Goal: Transaction & Acquisition: Purchase product/service

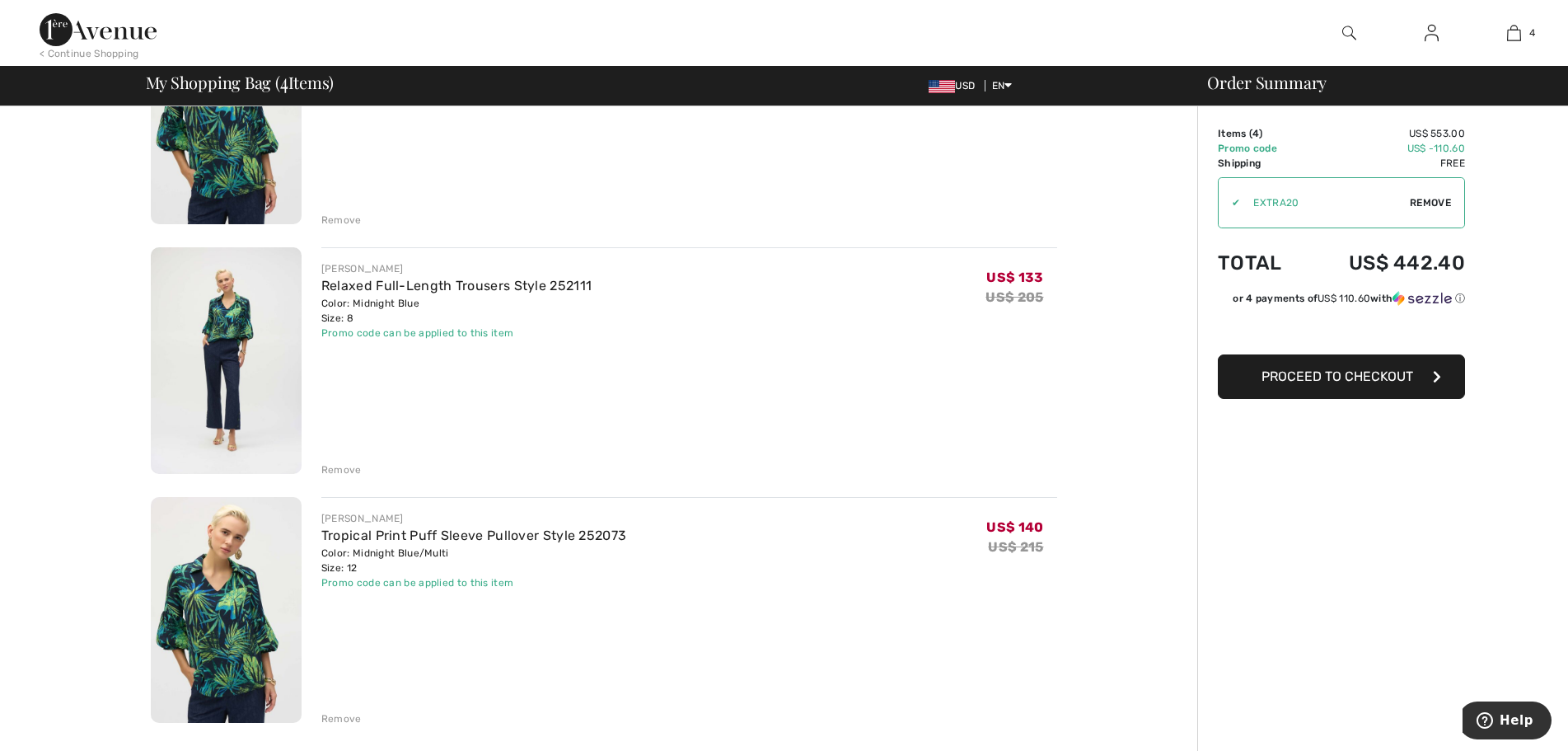
scroll to position [494, 0]
click at [349, 715] on div "Remove" at bounding box center [342, 718] width 41 height 15
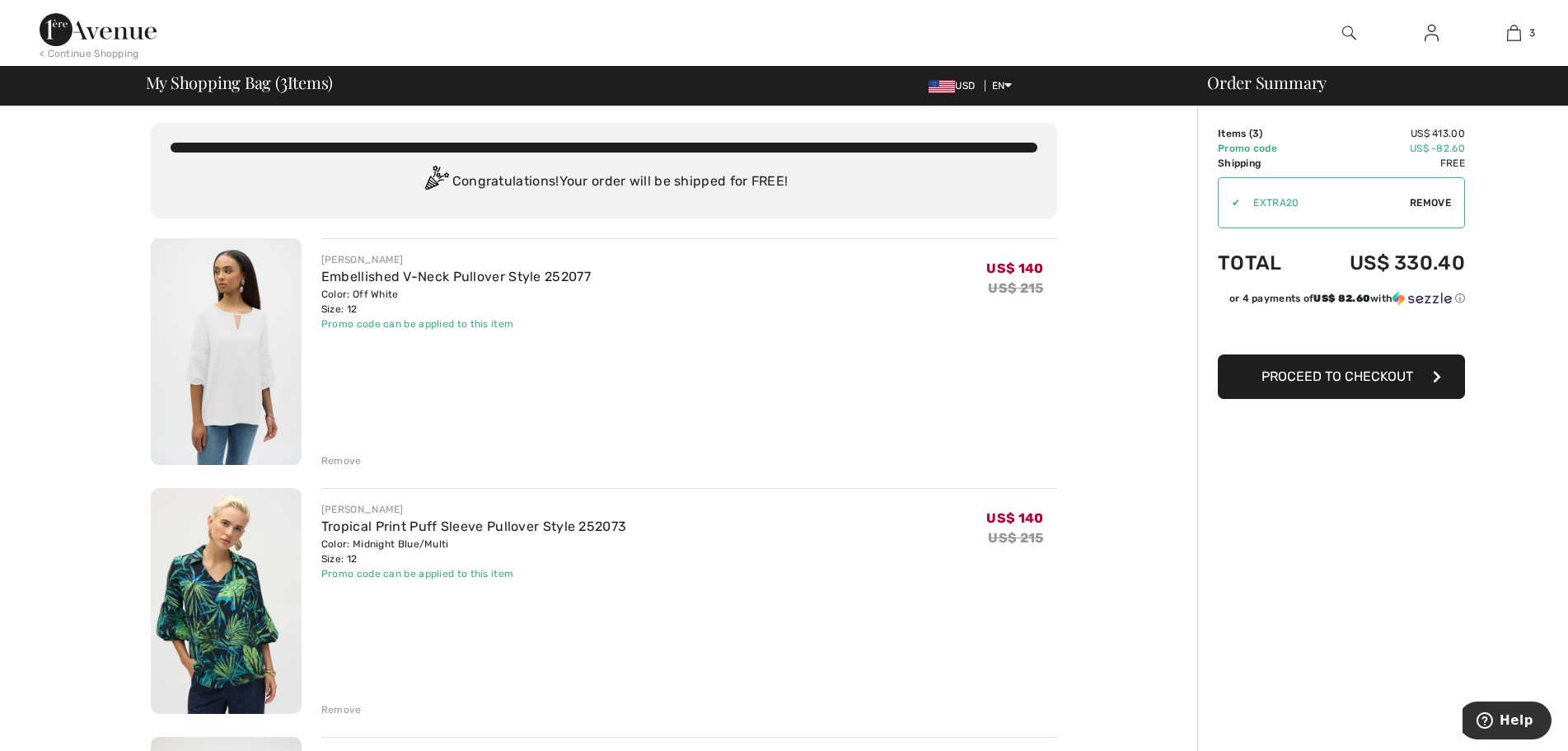
scroll to position [0, 0]
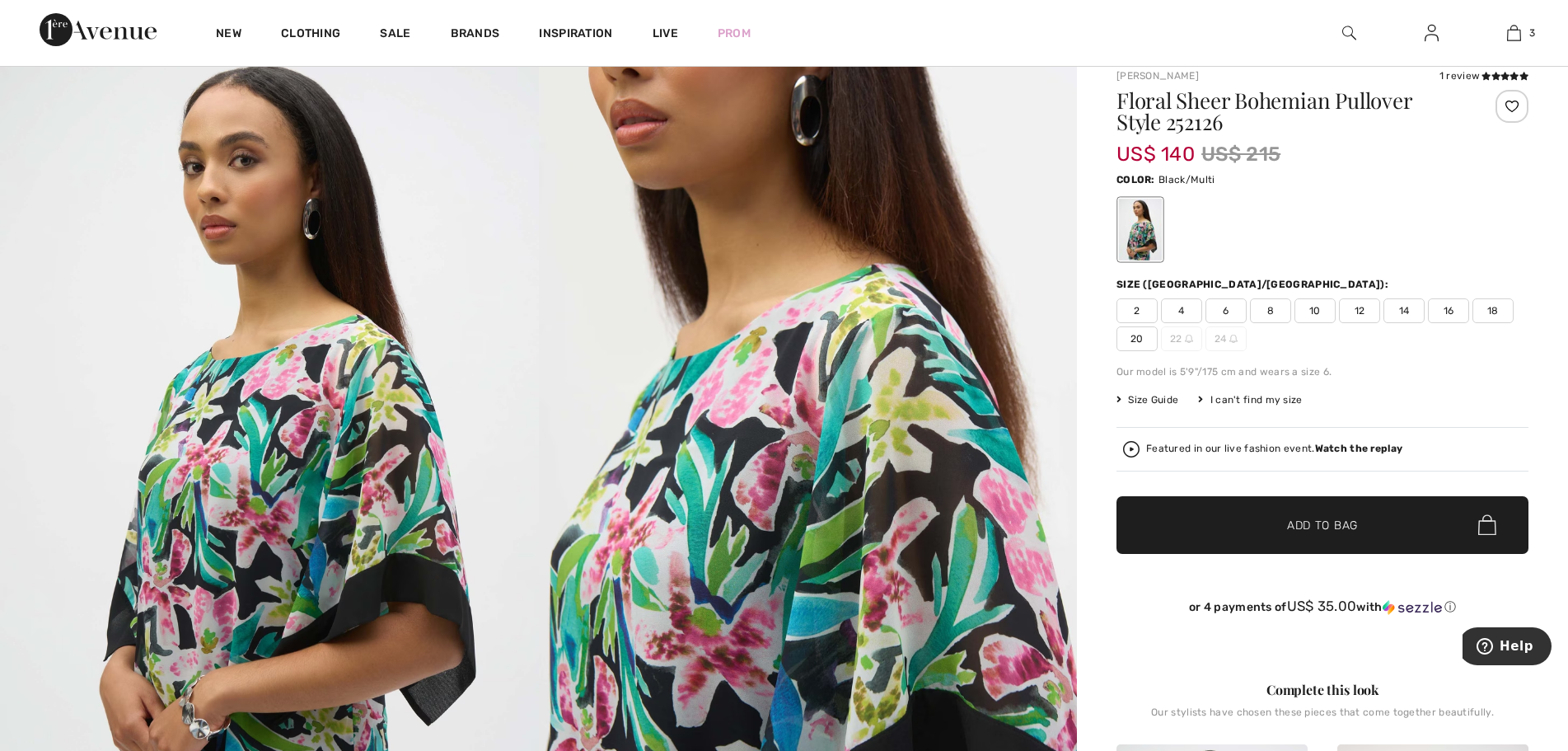
click at [1362, 314] on span "12" at bounding box center [1360, 311] width 41 height 25
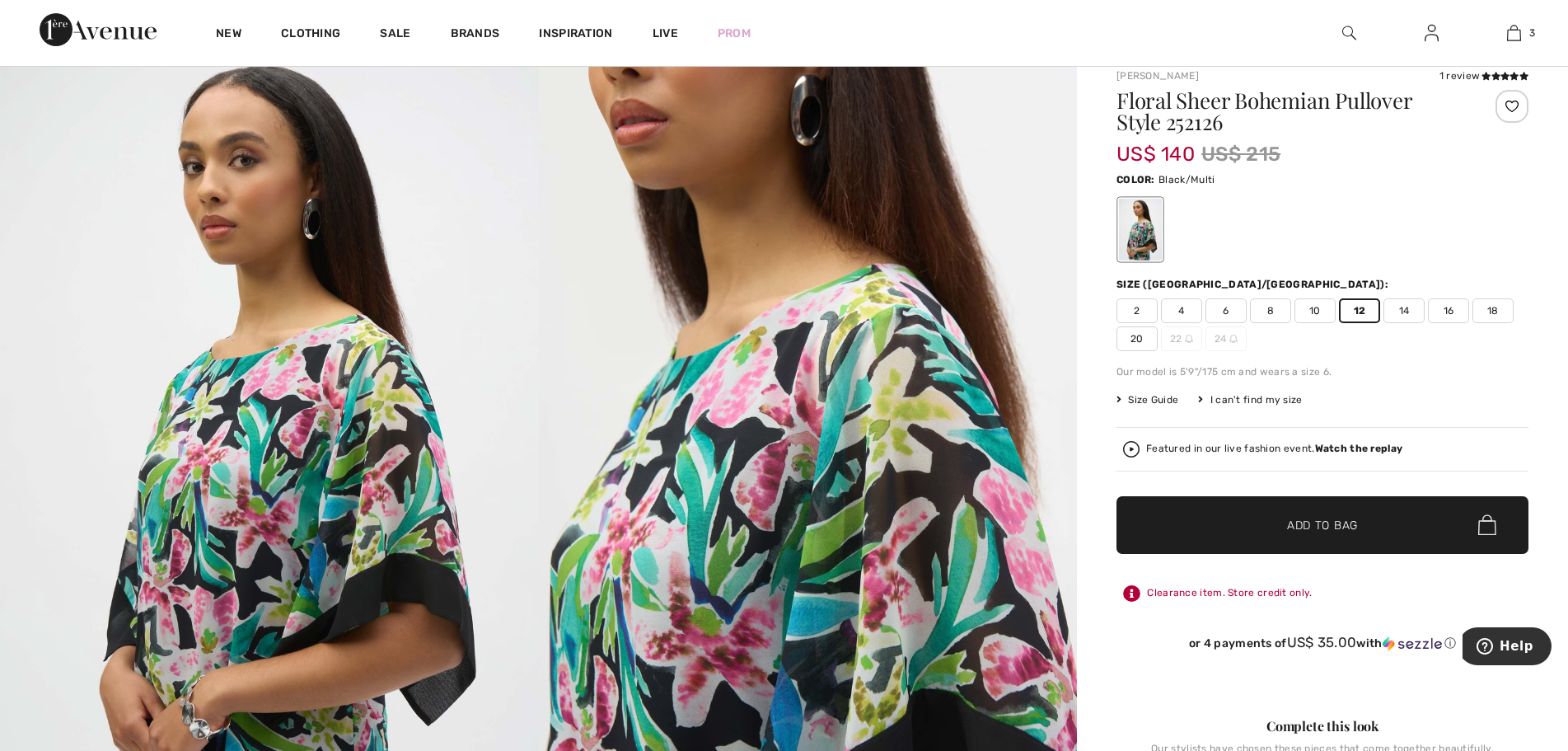
click at [1263, 530] on span "✔ Added to Bag" at bounding box center [1298, 525] width 101 height 17
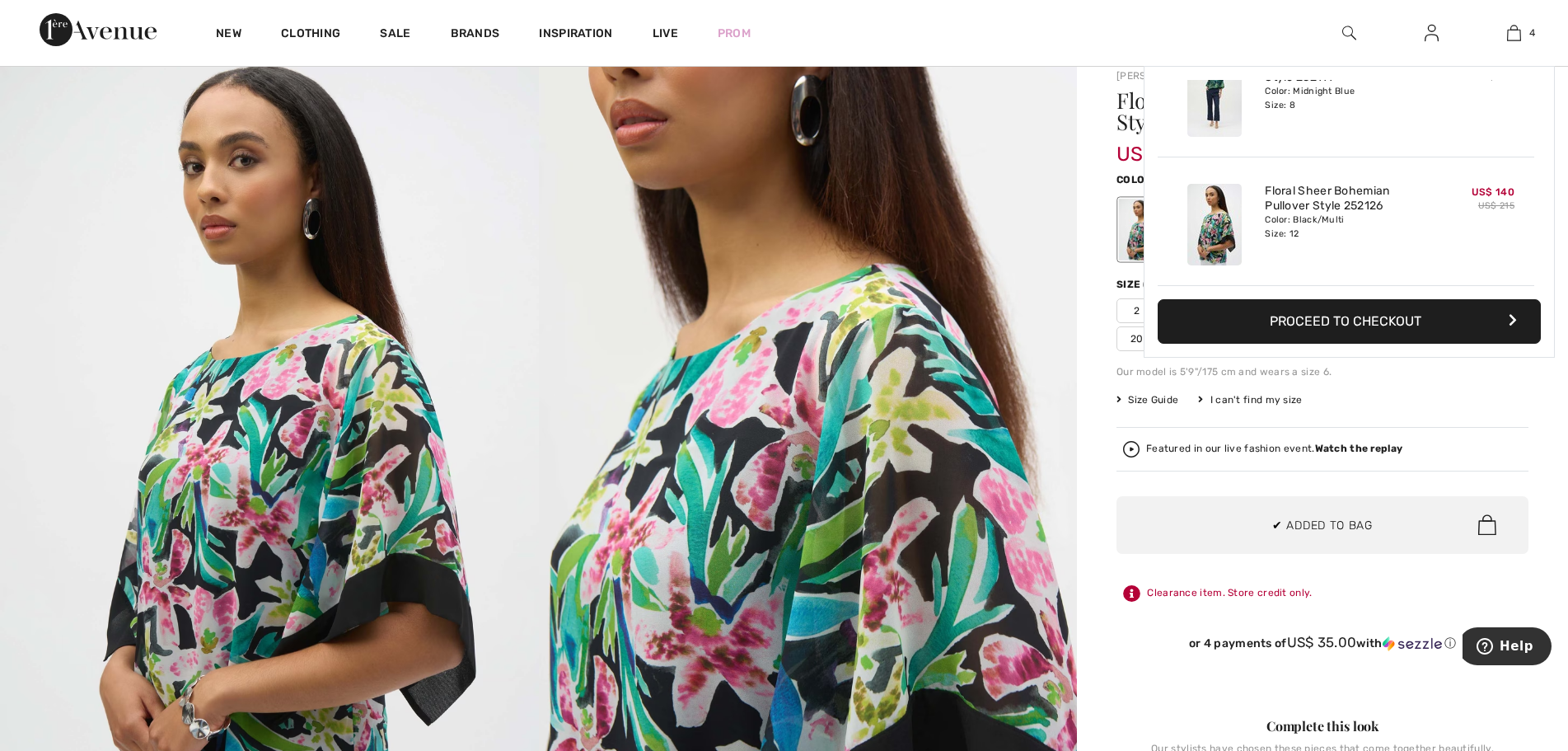
scroll to position [308, 0]
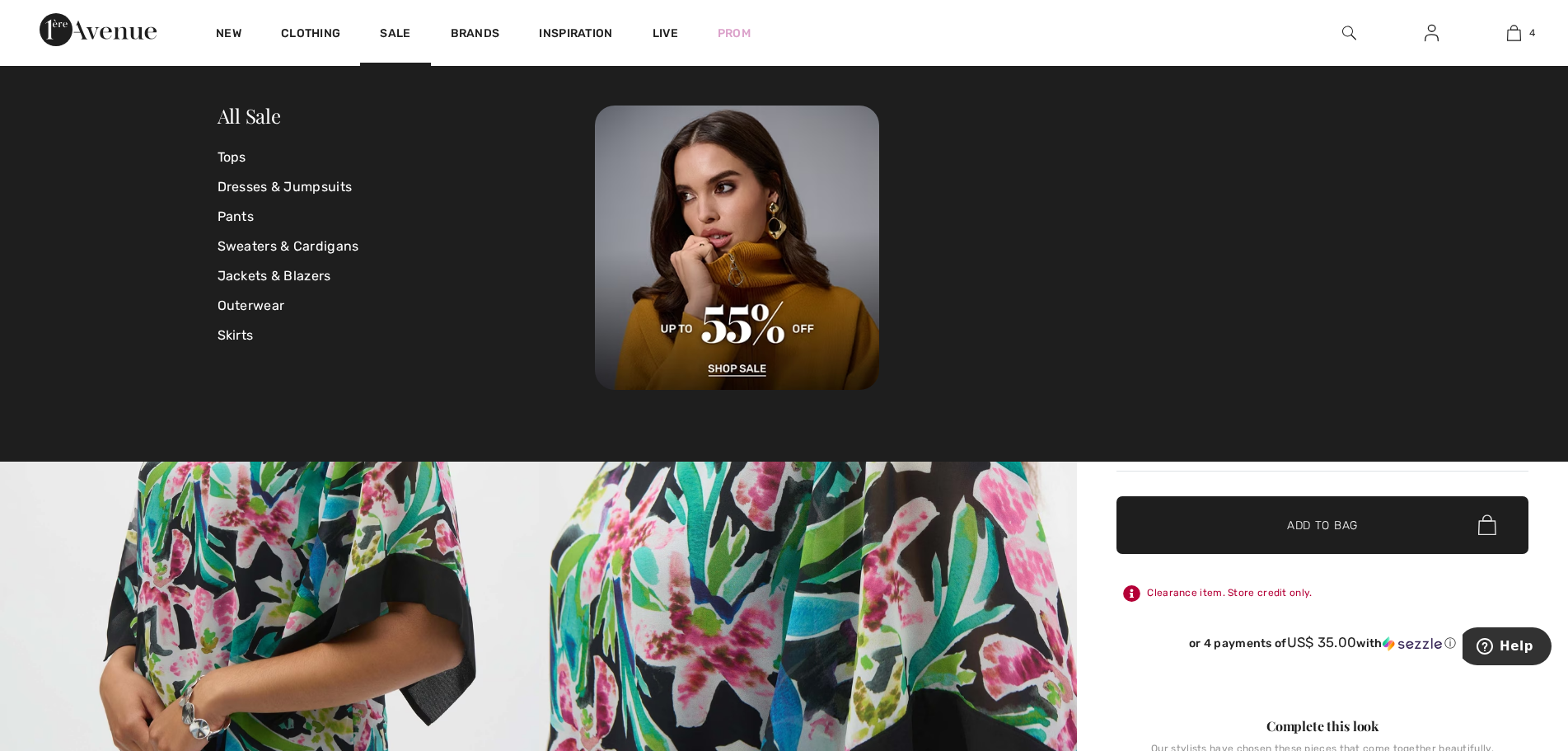
scroll to position [82, 0]
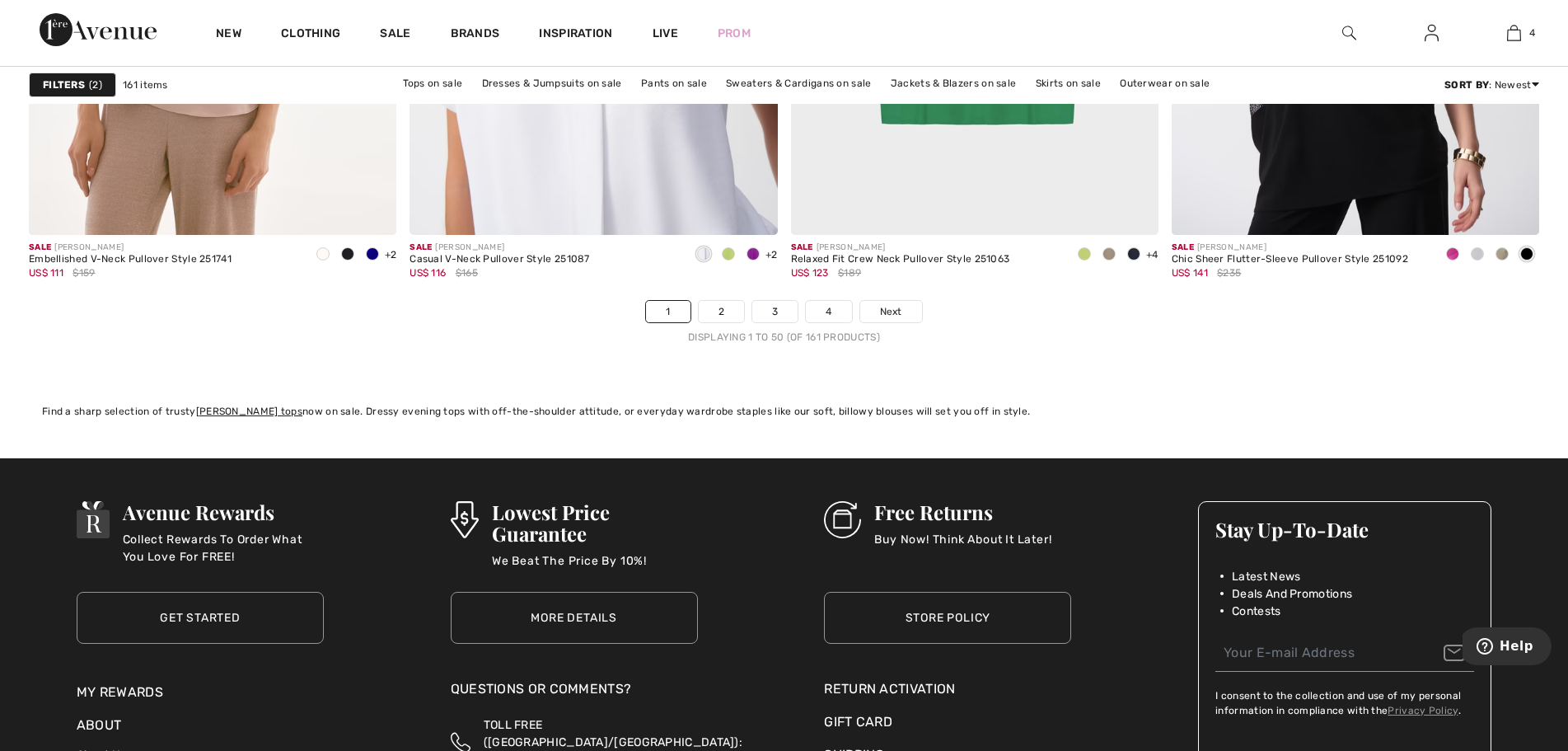
scroll to position [9648, 0]
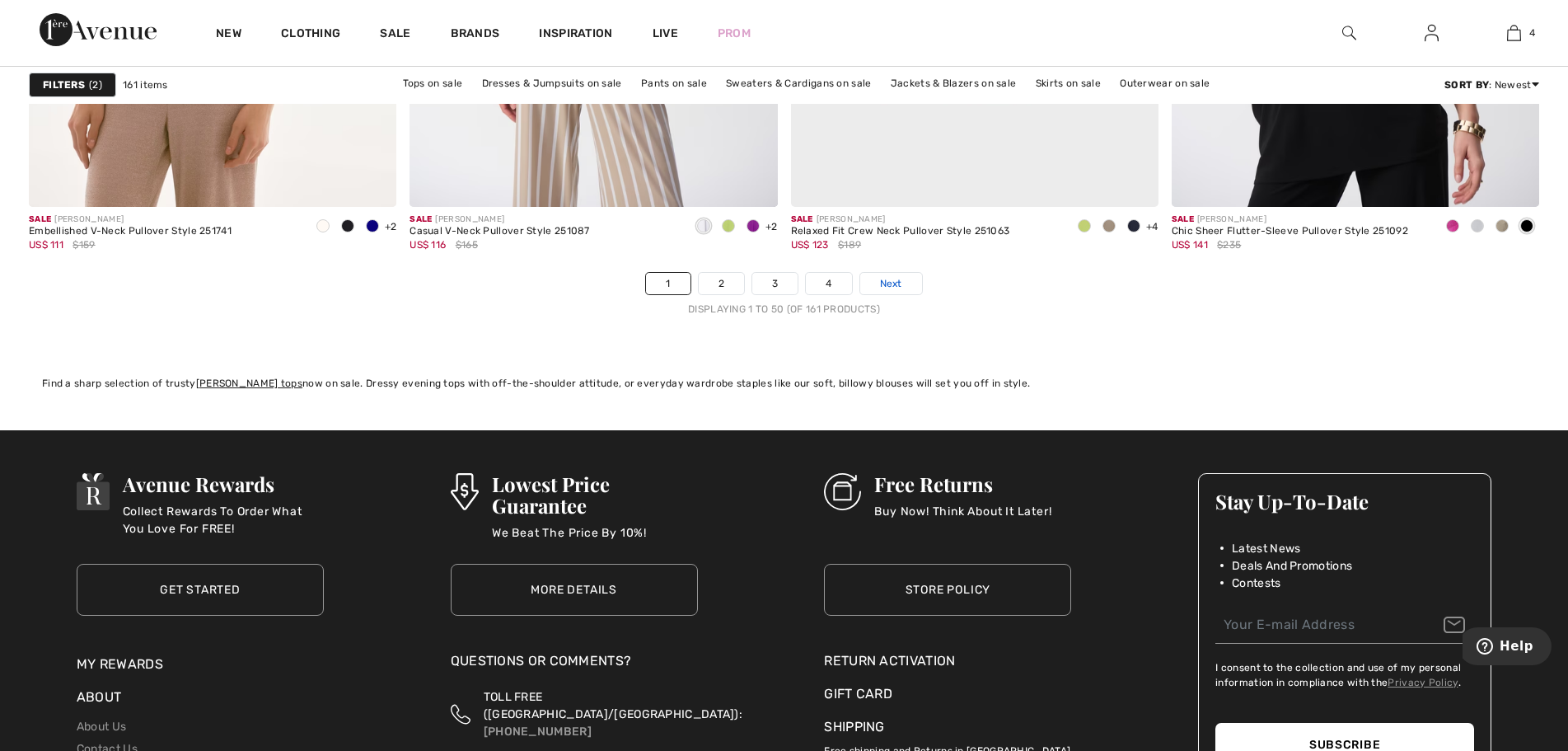
click at [888, 284] on span "Next" at bounding box center [891, 284] width 22 height 15
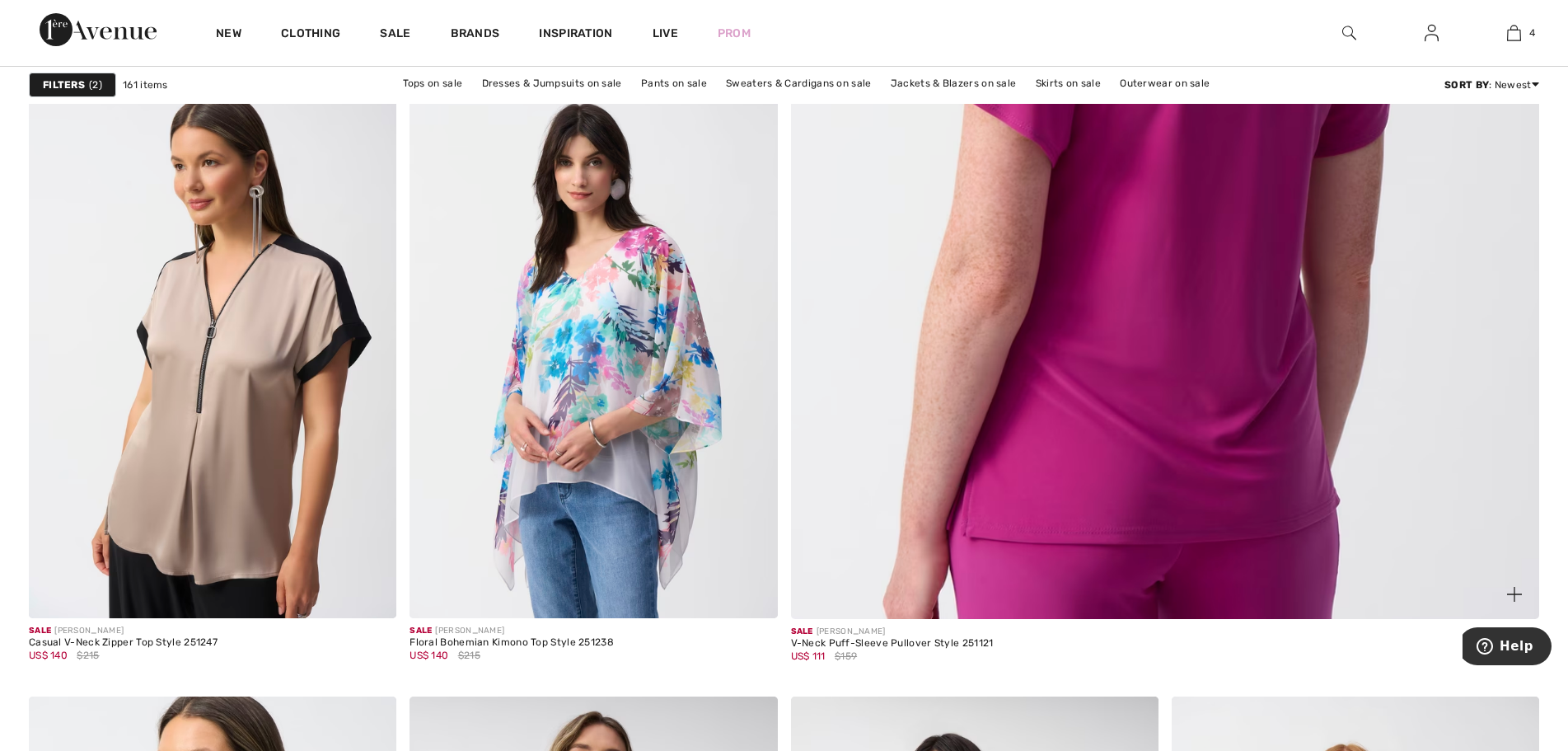
scroll to position [907, 0]
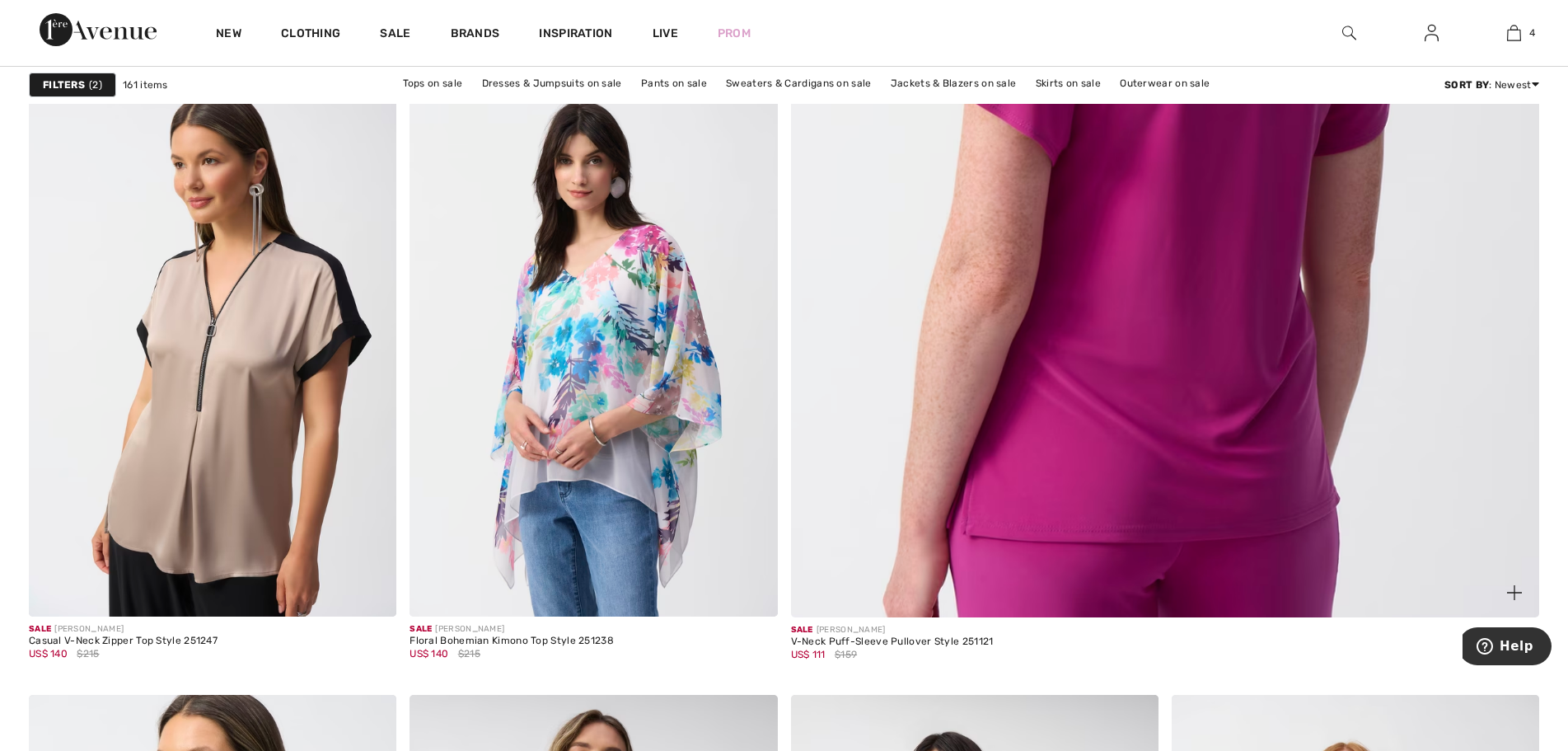
click at [1188, 368] on img at bounding box center [1165, 108] width 899 height 1348
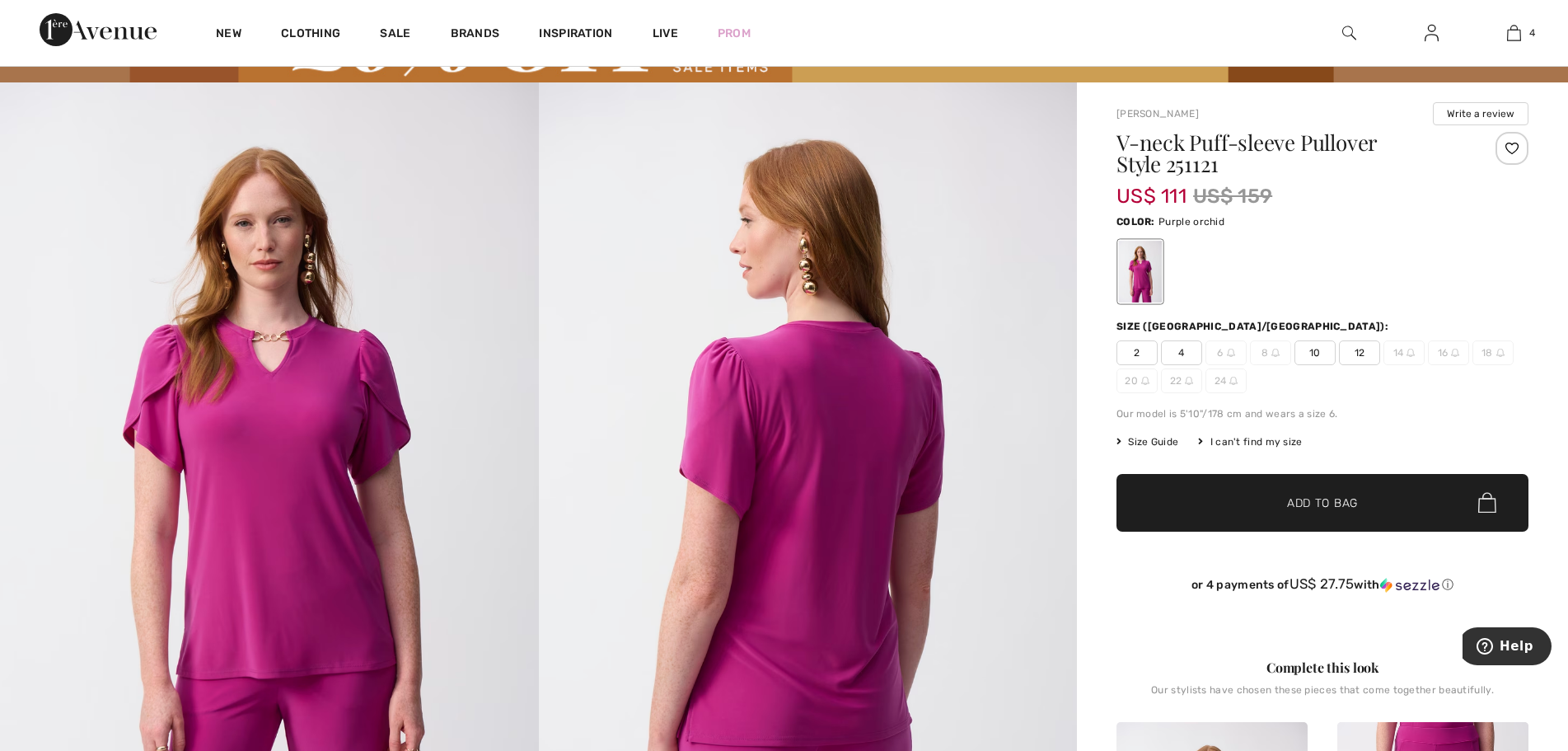
scroll to position [82, 0]
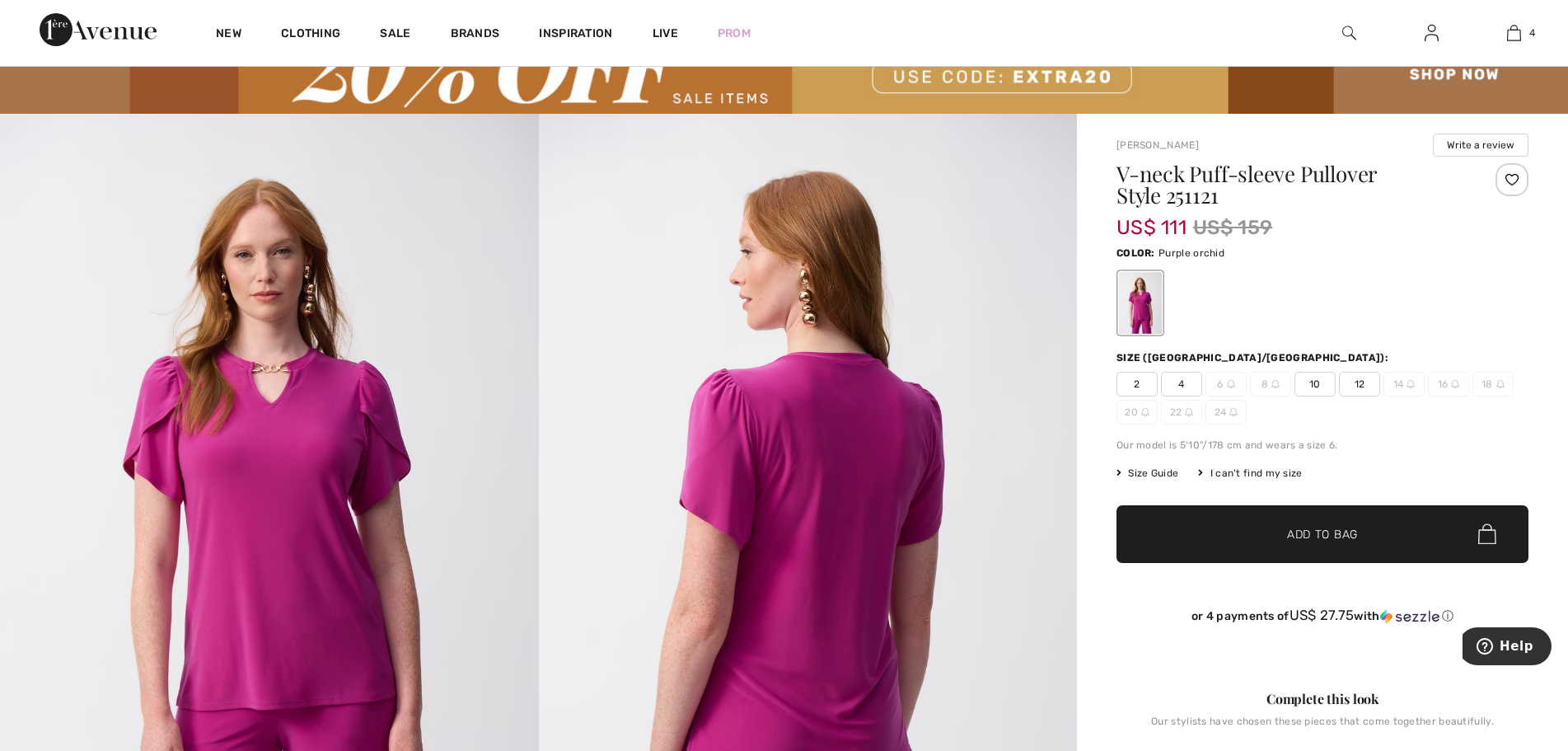
click at [1361, 380] on span "12" at bounding box center [1360, 384] width 41 height 25
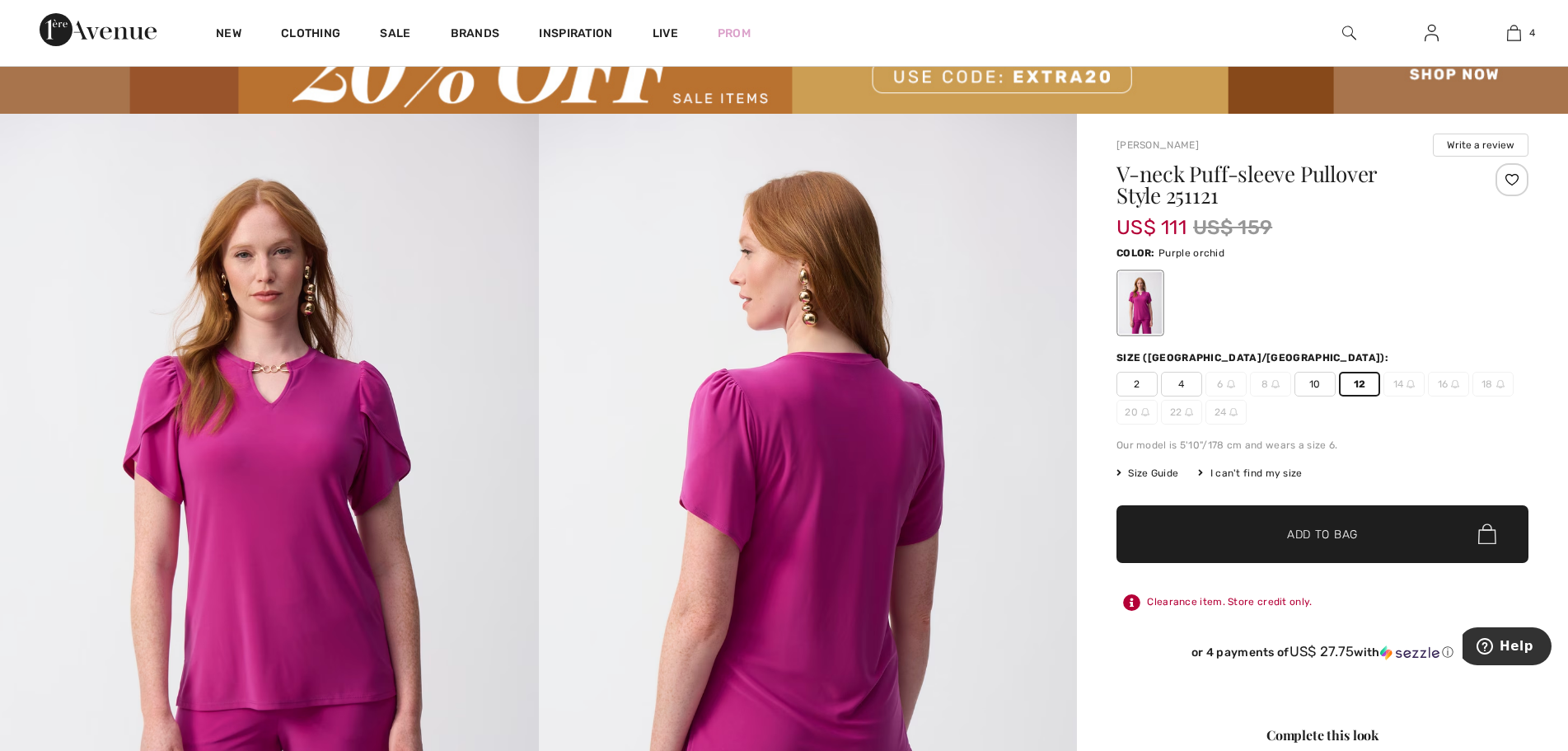
click at [1299, 532] on span "Add to Bag" at bounding box center [1323, 533] width 71 height 17
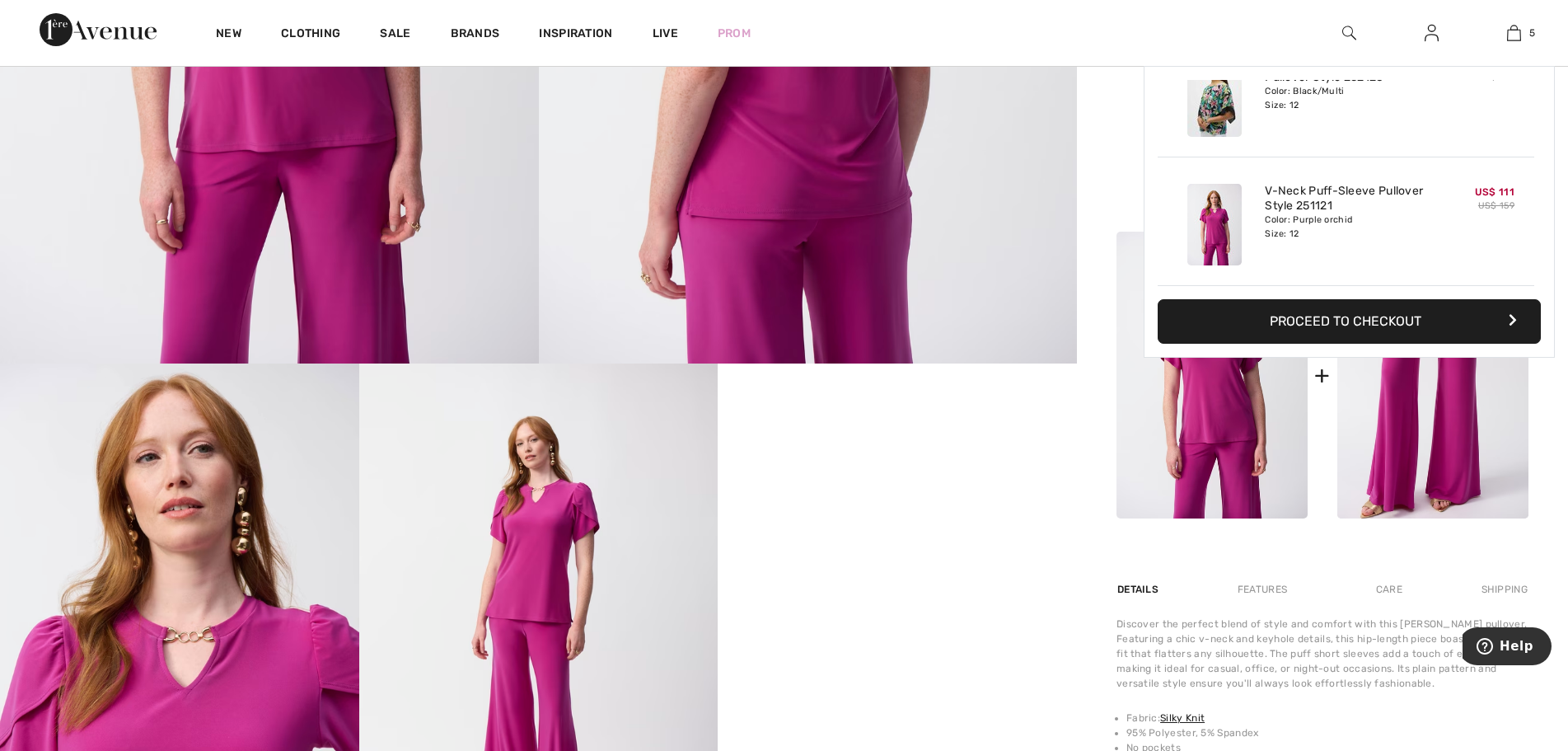
scroll to position [660, 0]
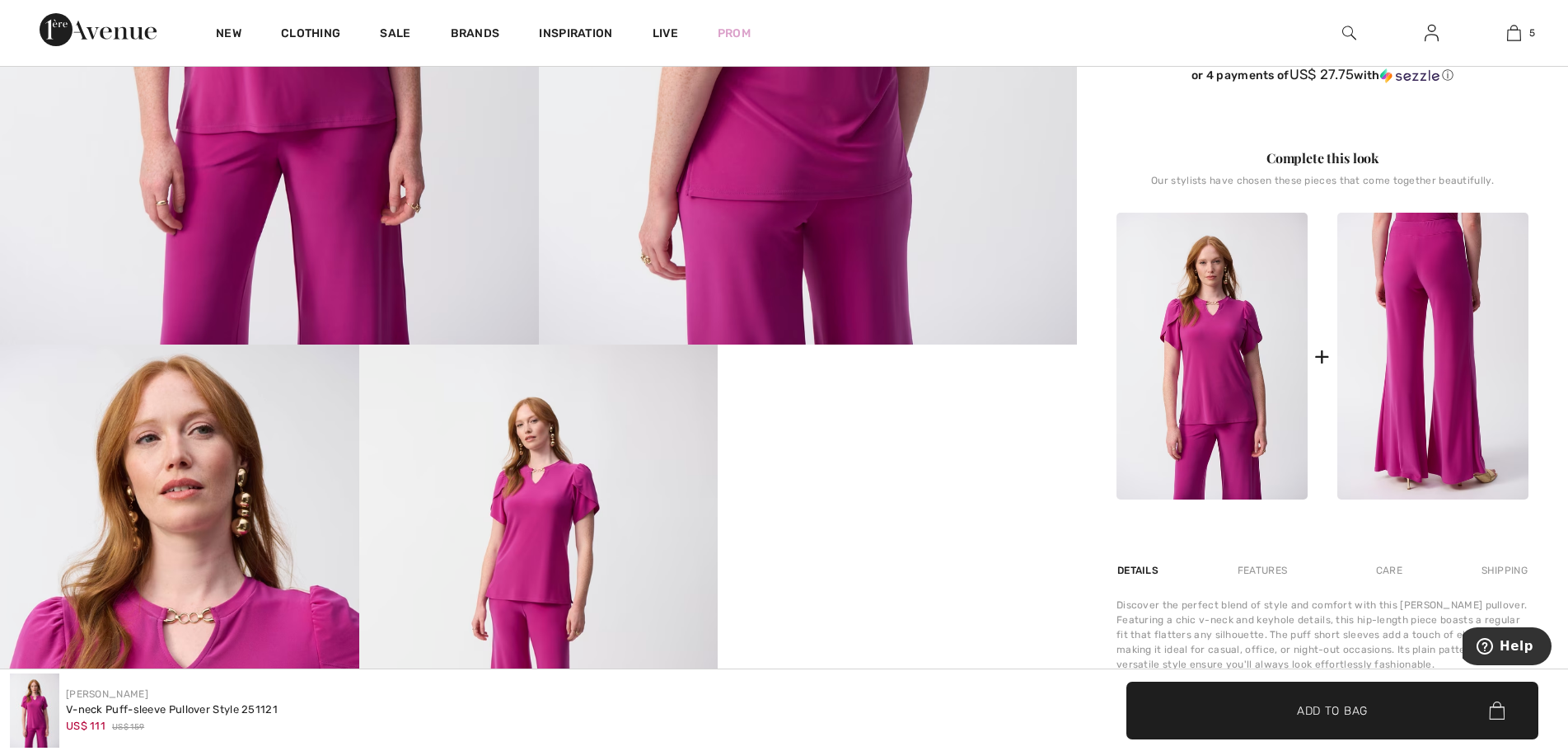
click at [1426, 407] on img at bounding box center [1433, 356] width 191 height 287
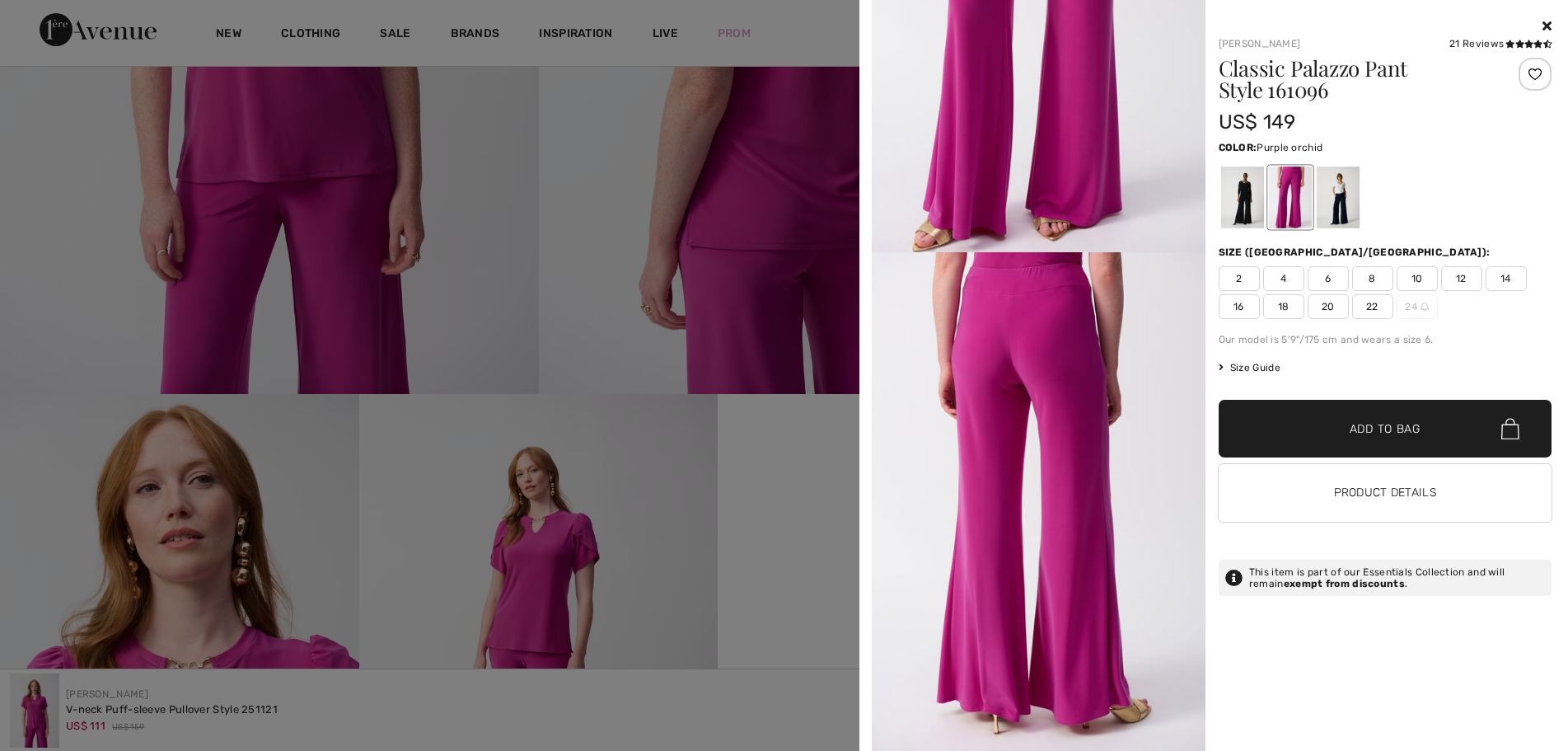
scroll to position [494, 0]
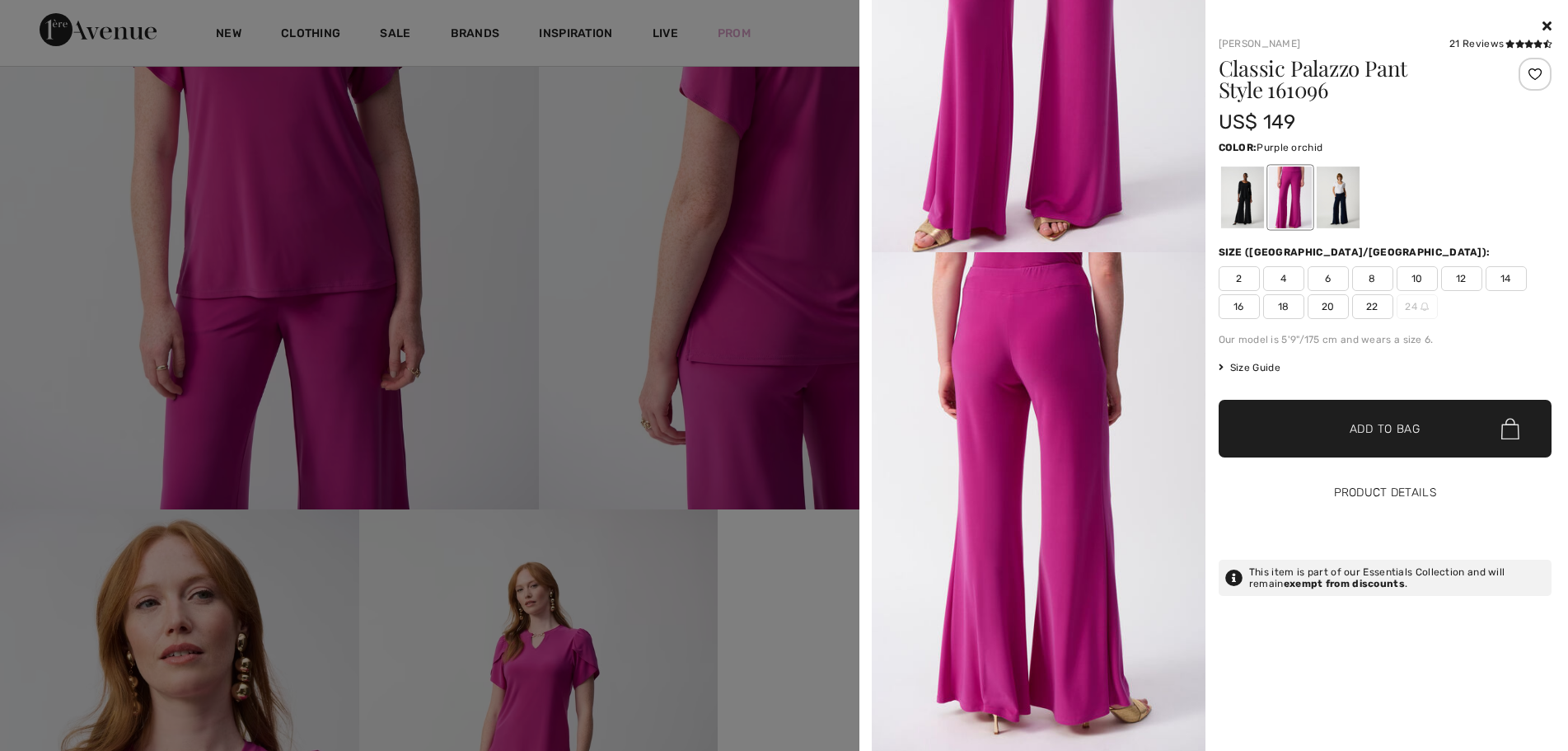
click at [1369, 494] on button "Product Details" at bounding box center [1385, 493] width 333 height 58
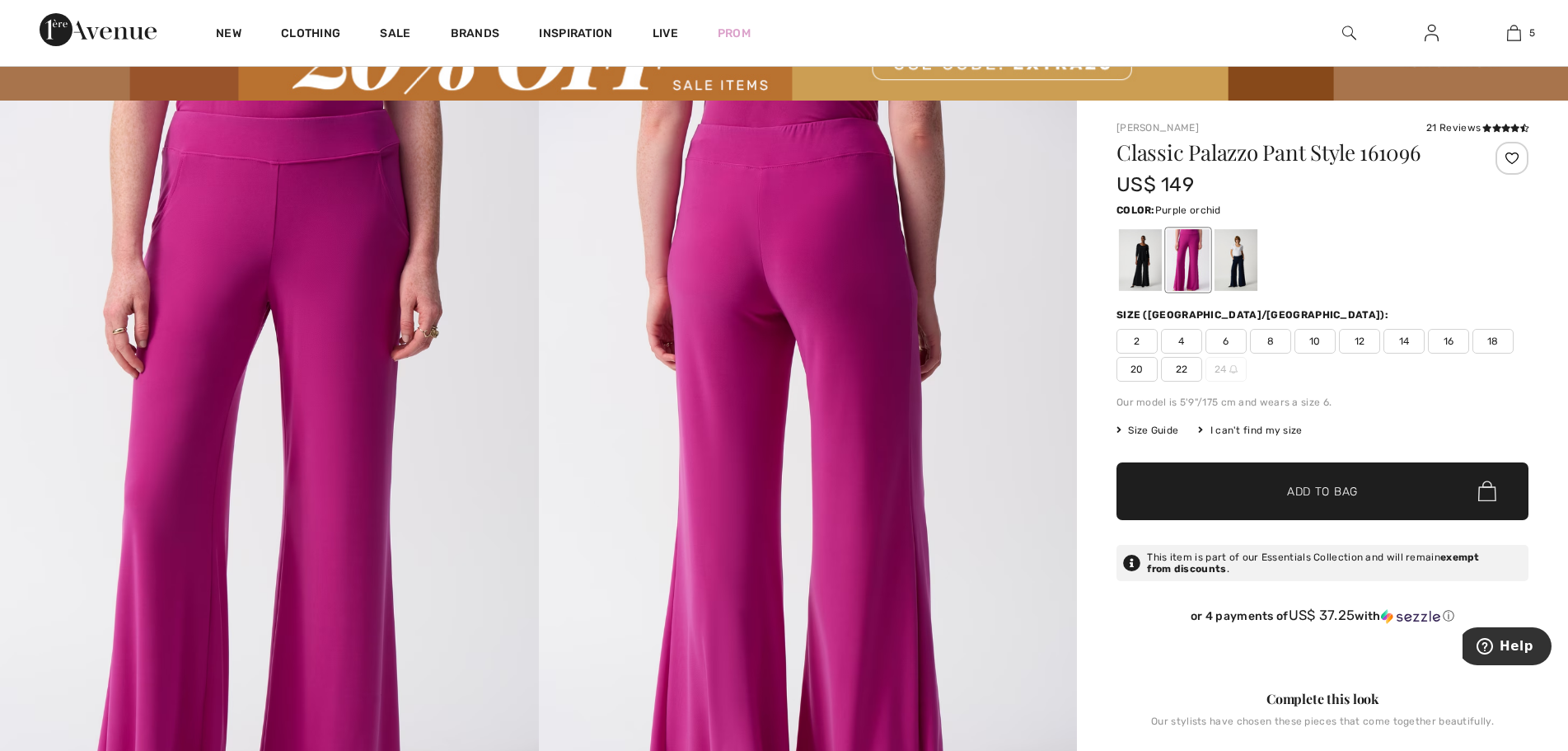
scroll to position [82, 0]
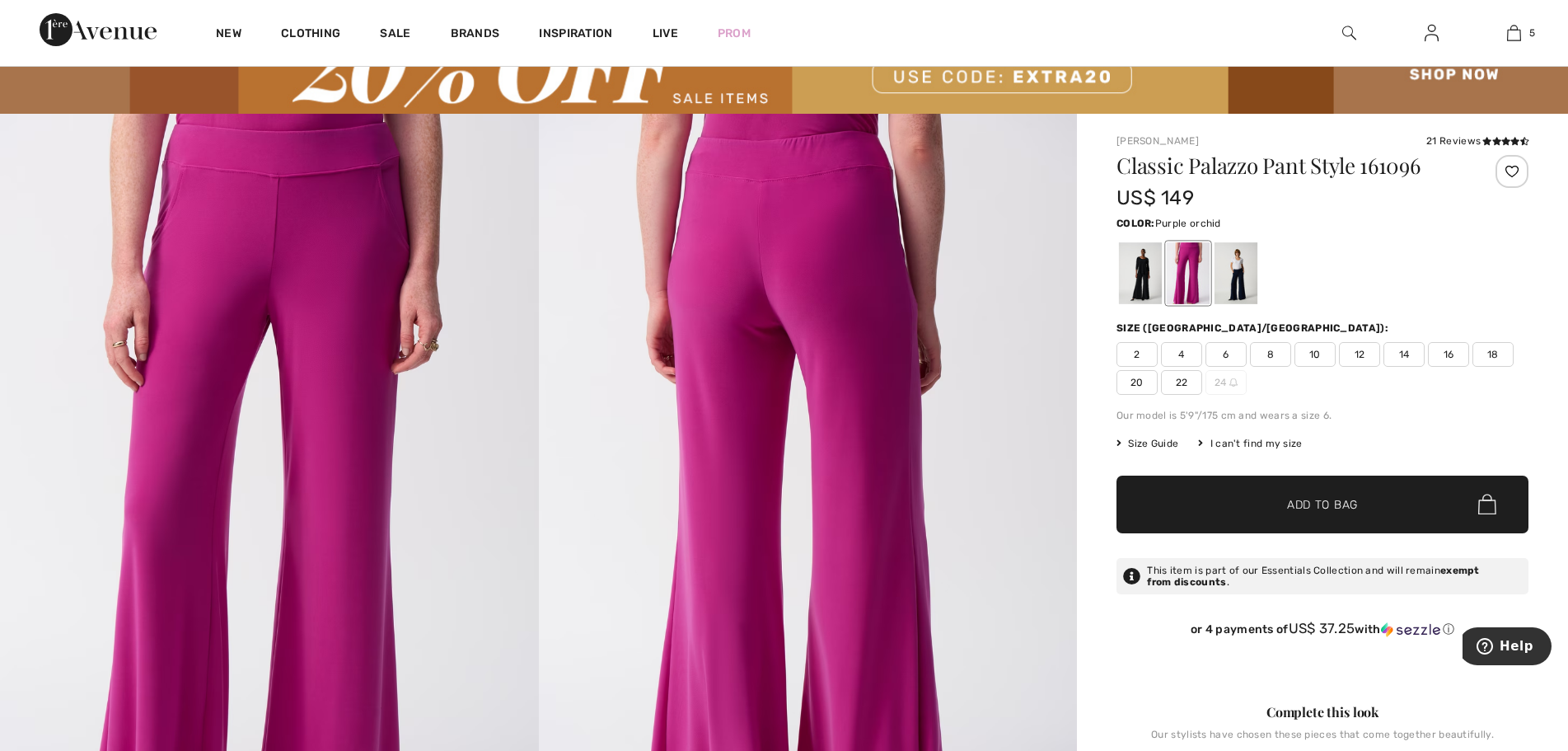
click at [1315, 347] on span "10" at bounding box center [1315, 354] width 41 height 25
click at [1294, 502] on span "Add to Bag" at bounding box center [1323, 504] width 71 height 17
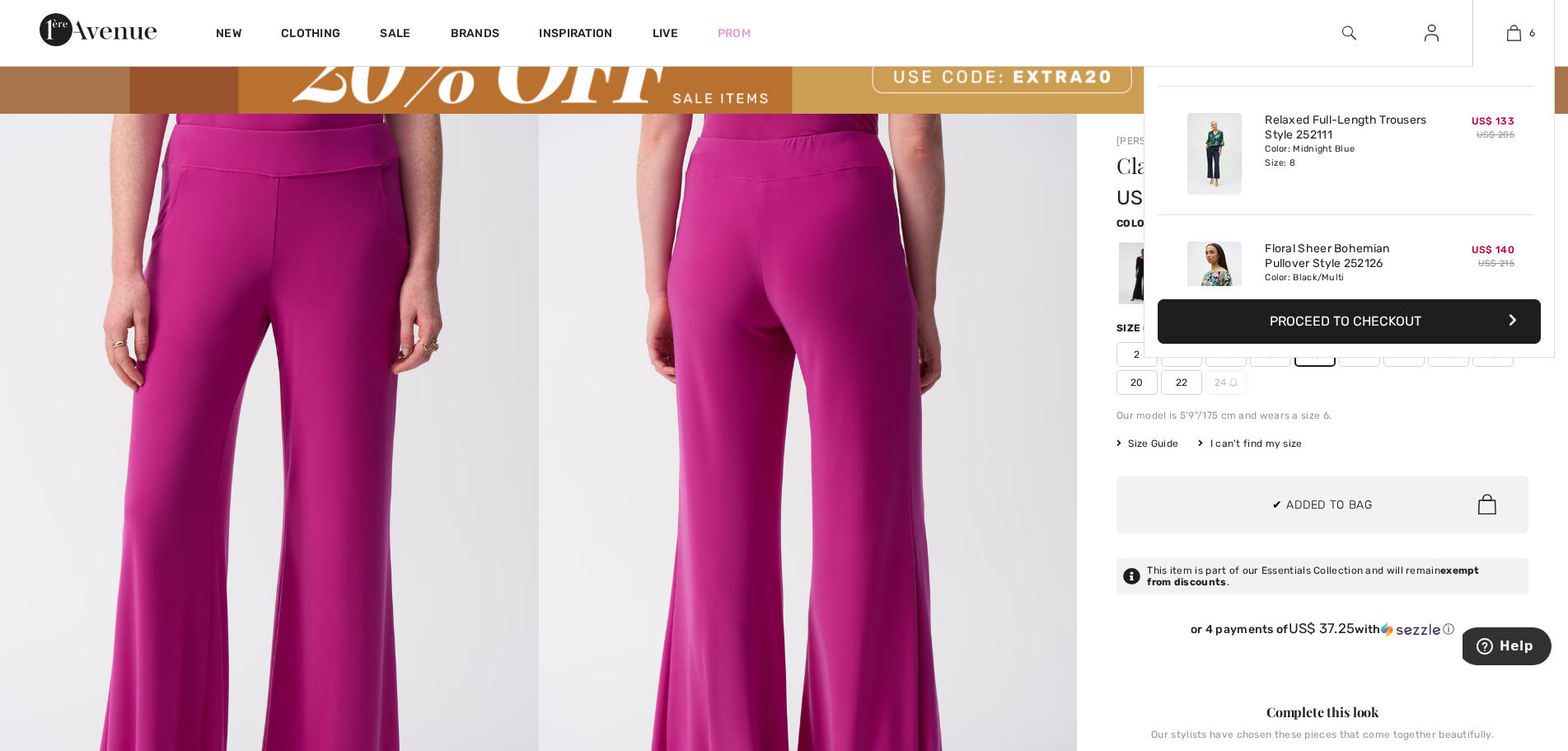
scroll to position [153, 0]
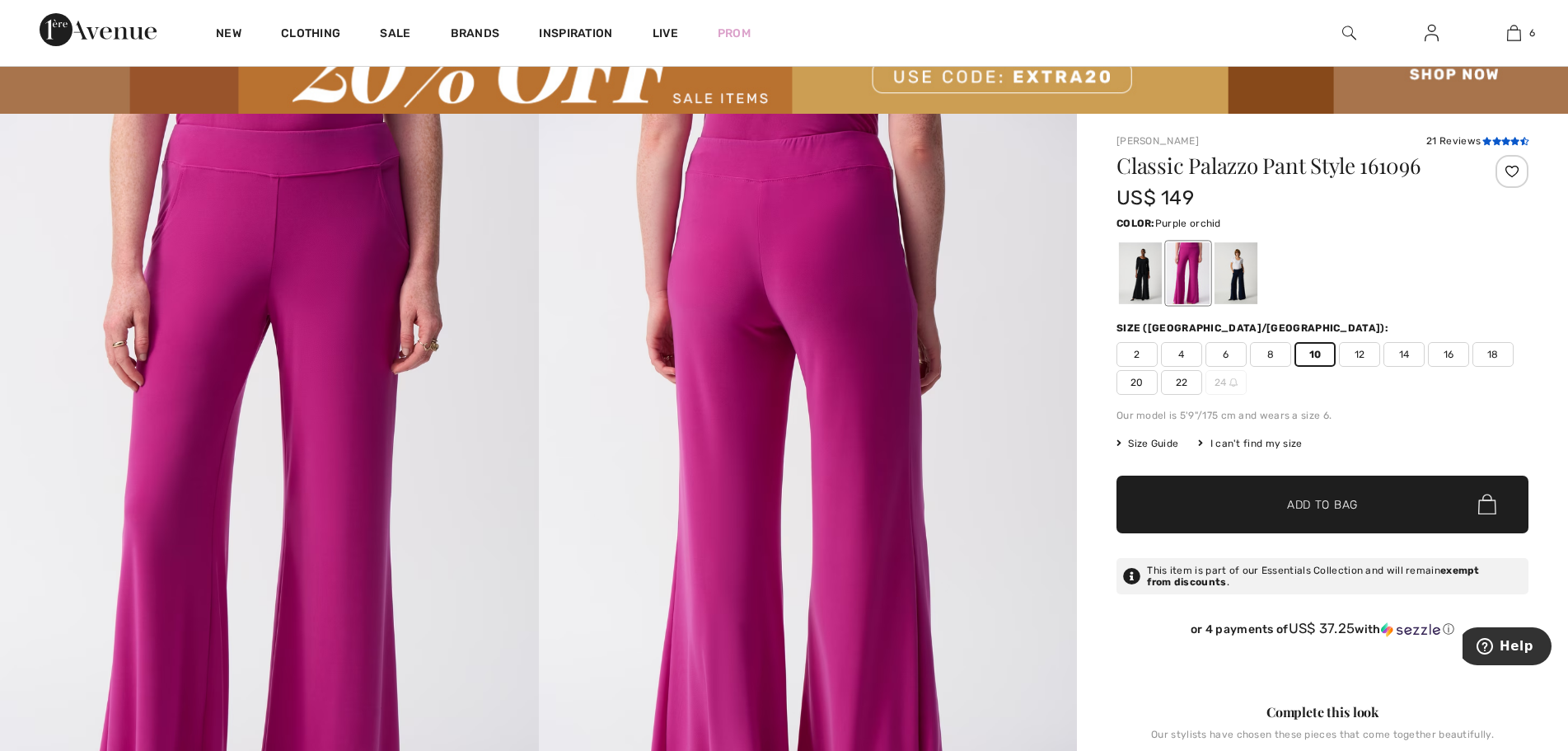
click at [1493, 140] on icon at bounding box center [1497, 141] width 9 height 8
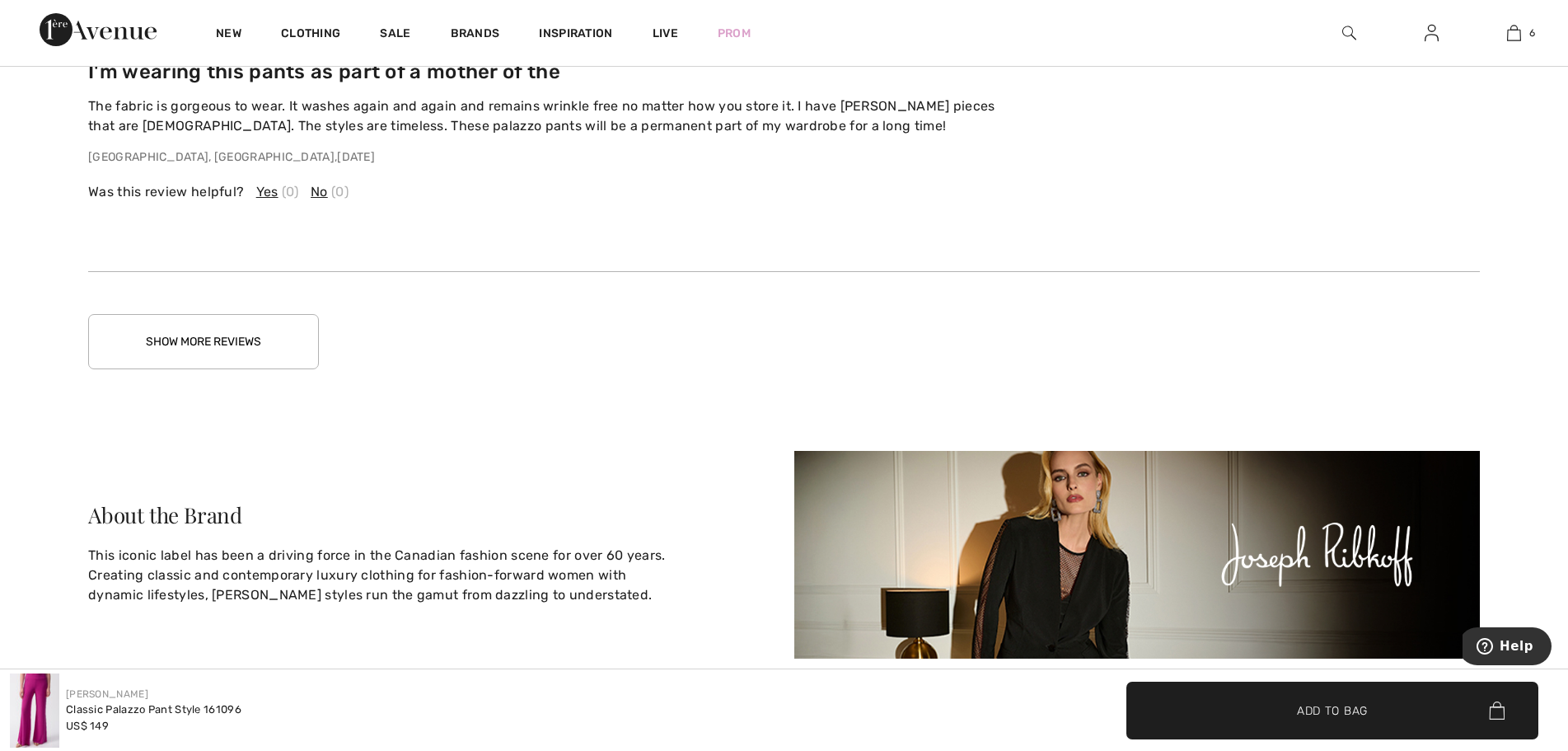
scroll to position [3560, 0]
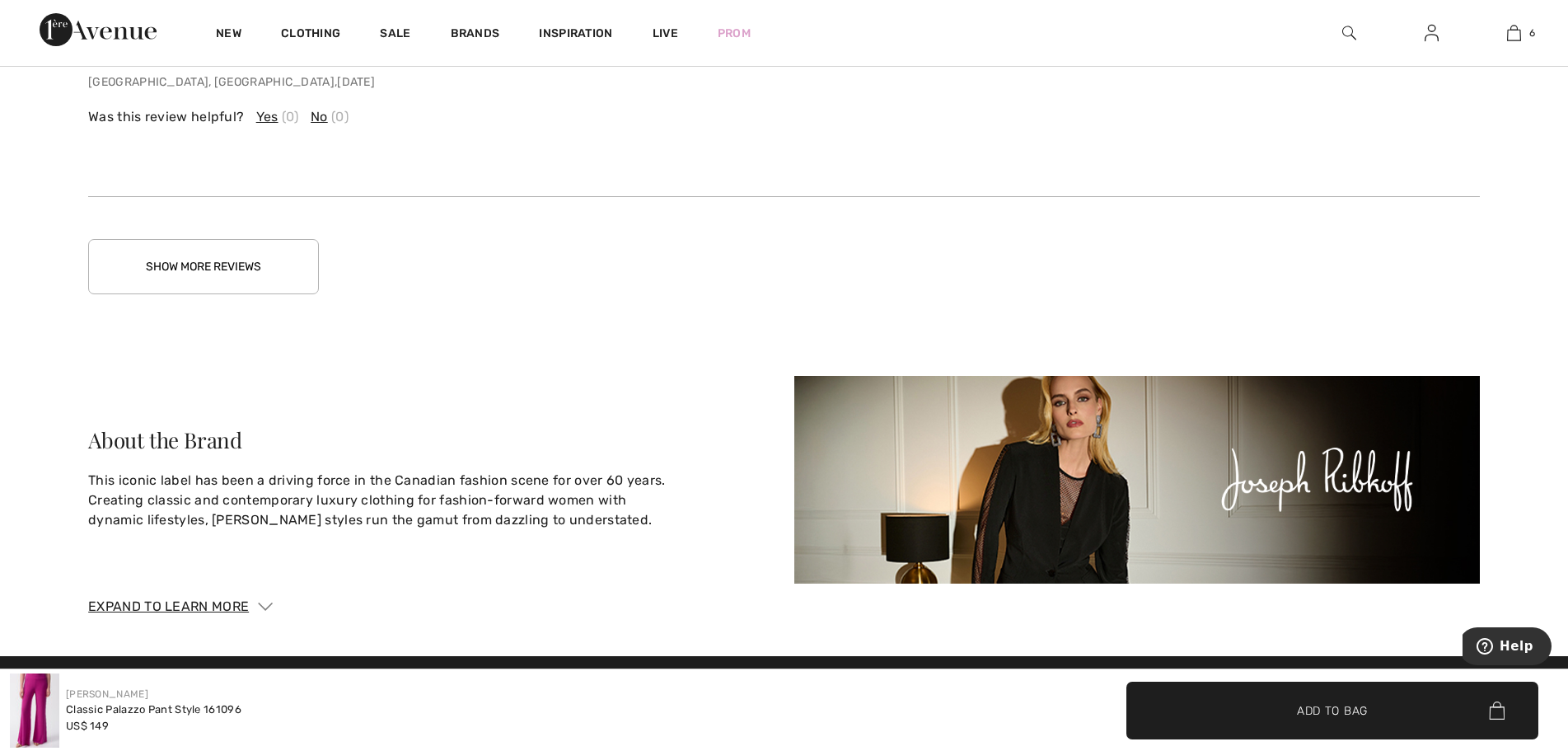
click at [245, 270] on button "Show More Reviews" at bounding box center [203, 266] width 231 height 55
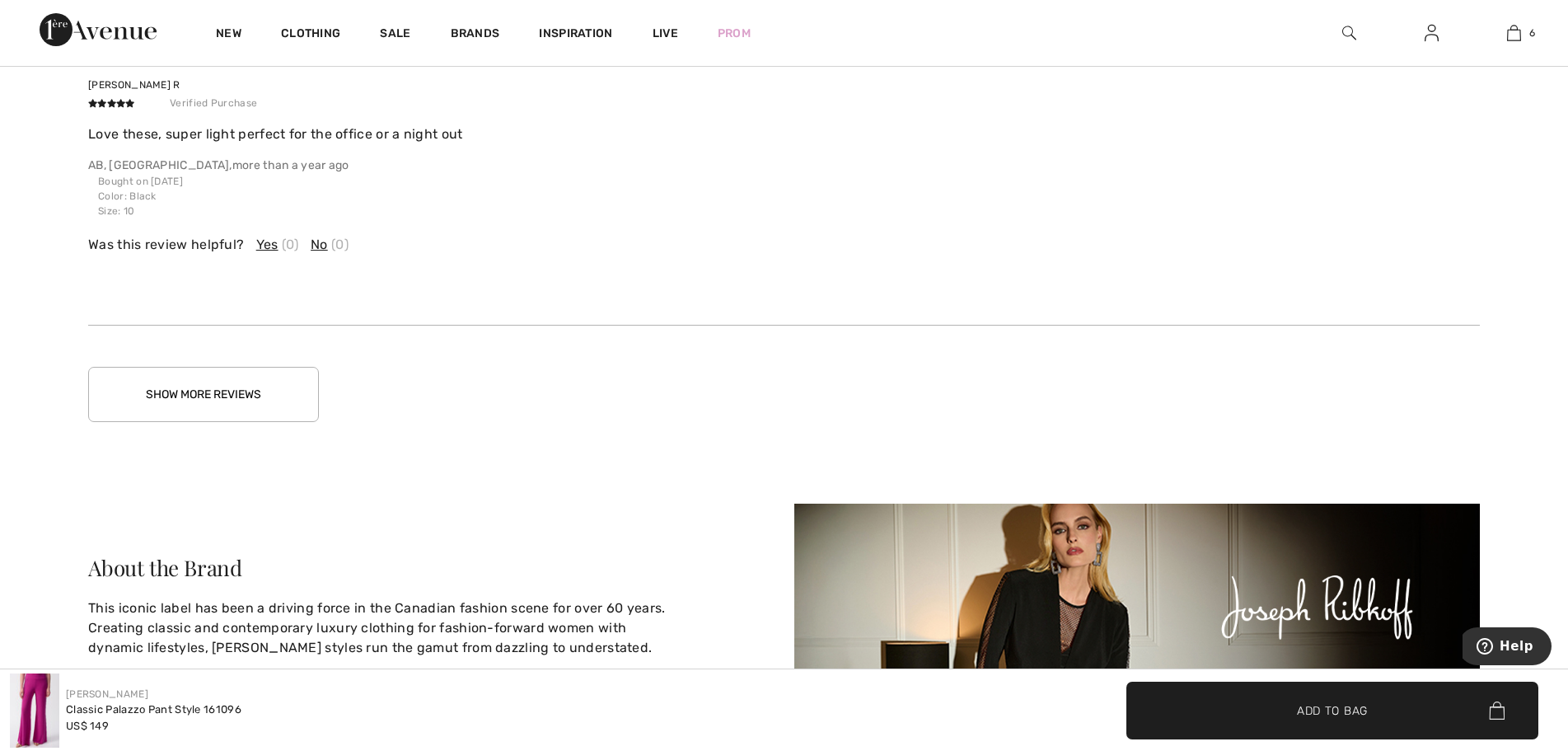
scroll to position [4385, 0]
click at [233, 395] on button "Show More Reviews" at bounding box center [203, 393] width 231 height 55
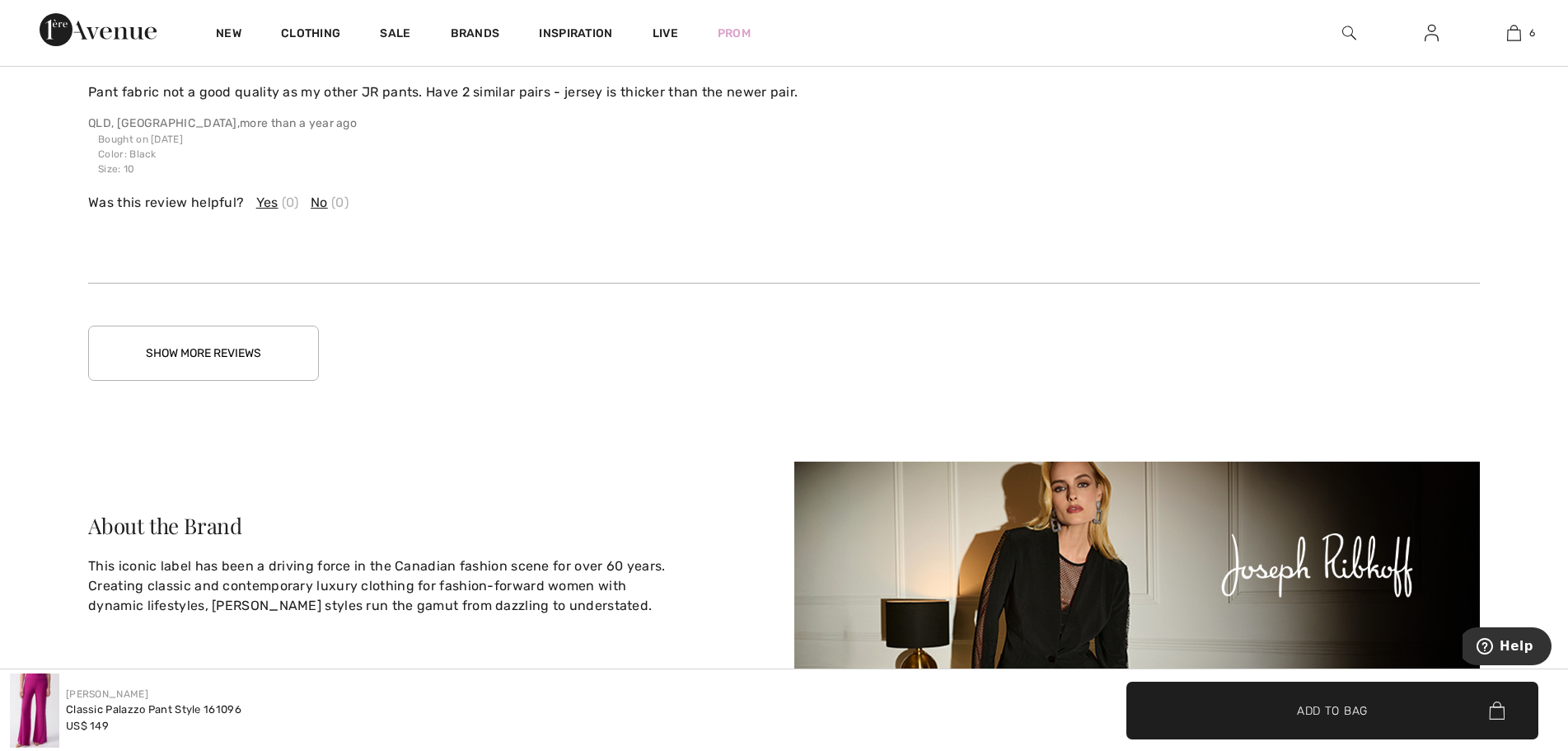
scroll to position [5457, 0]
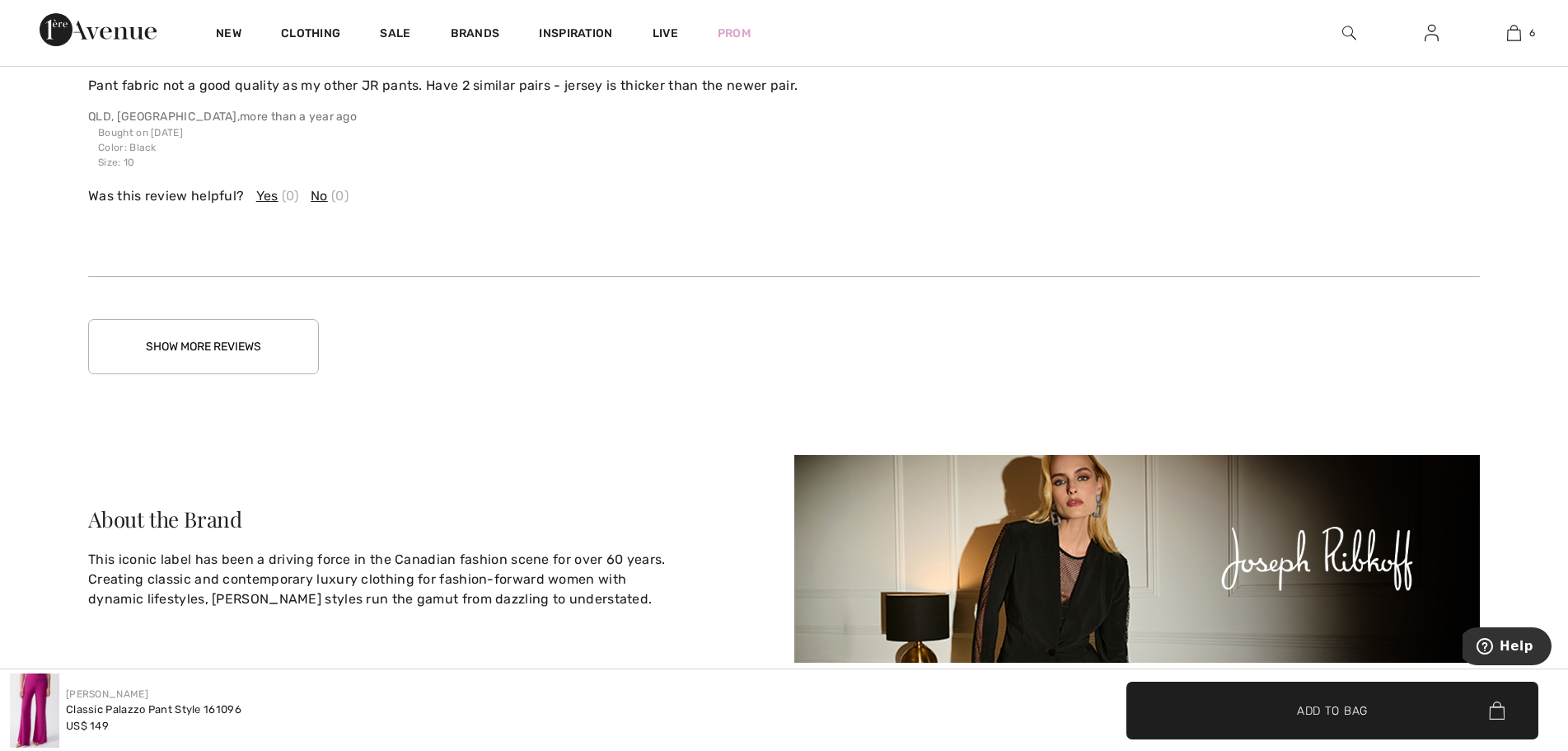
click at [246, 352] on button "Show More Reviews" at bounding box center [203, 346] width 231 height 55
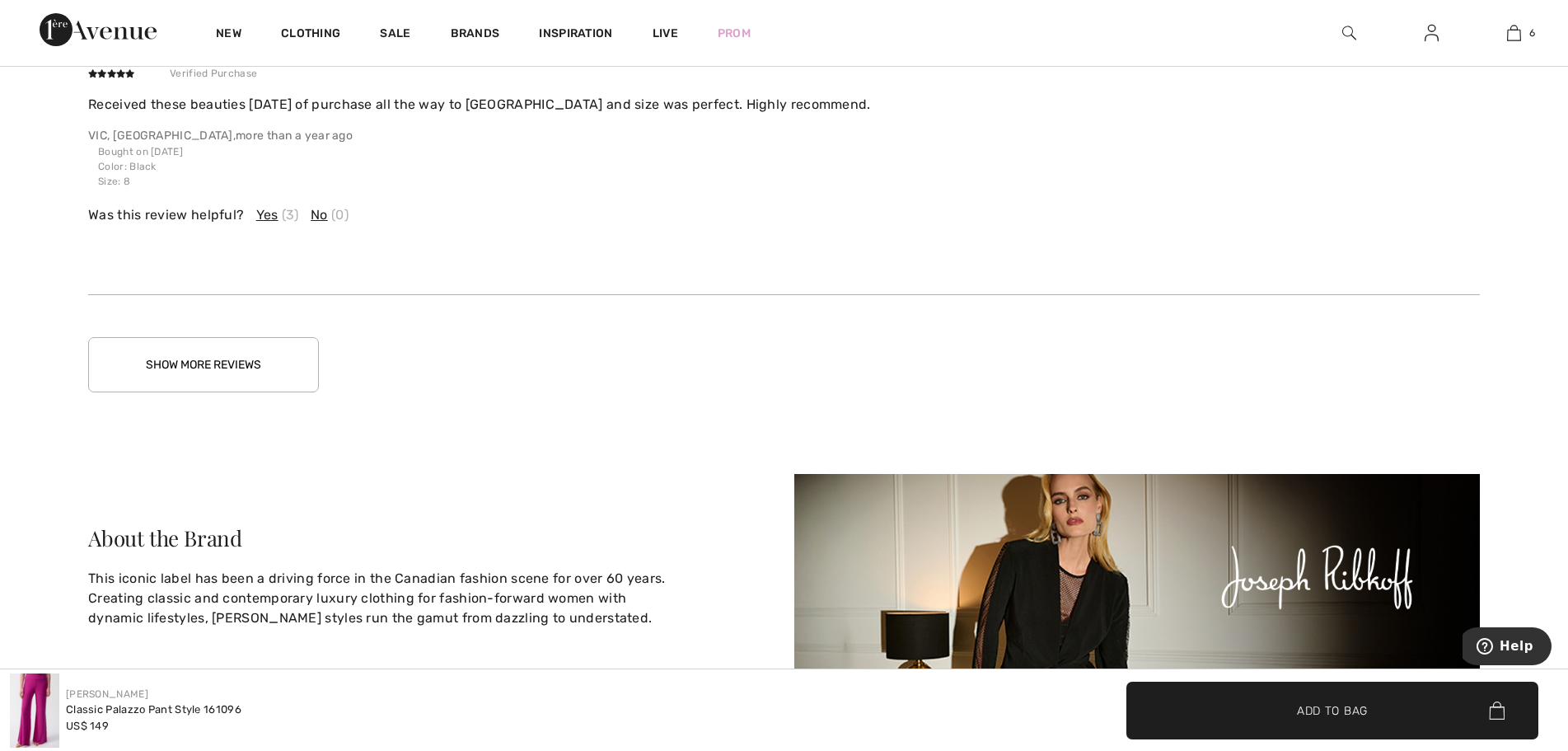
scroll to position [6446, 0]
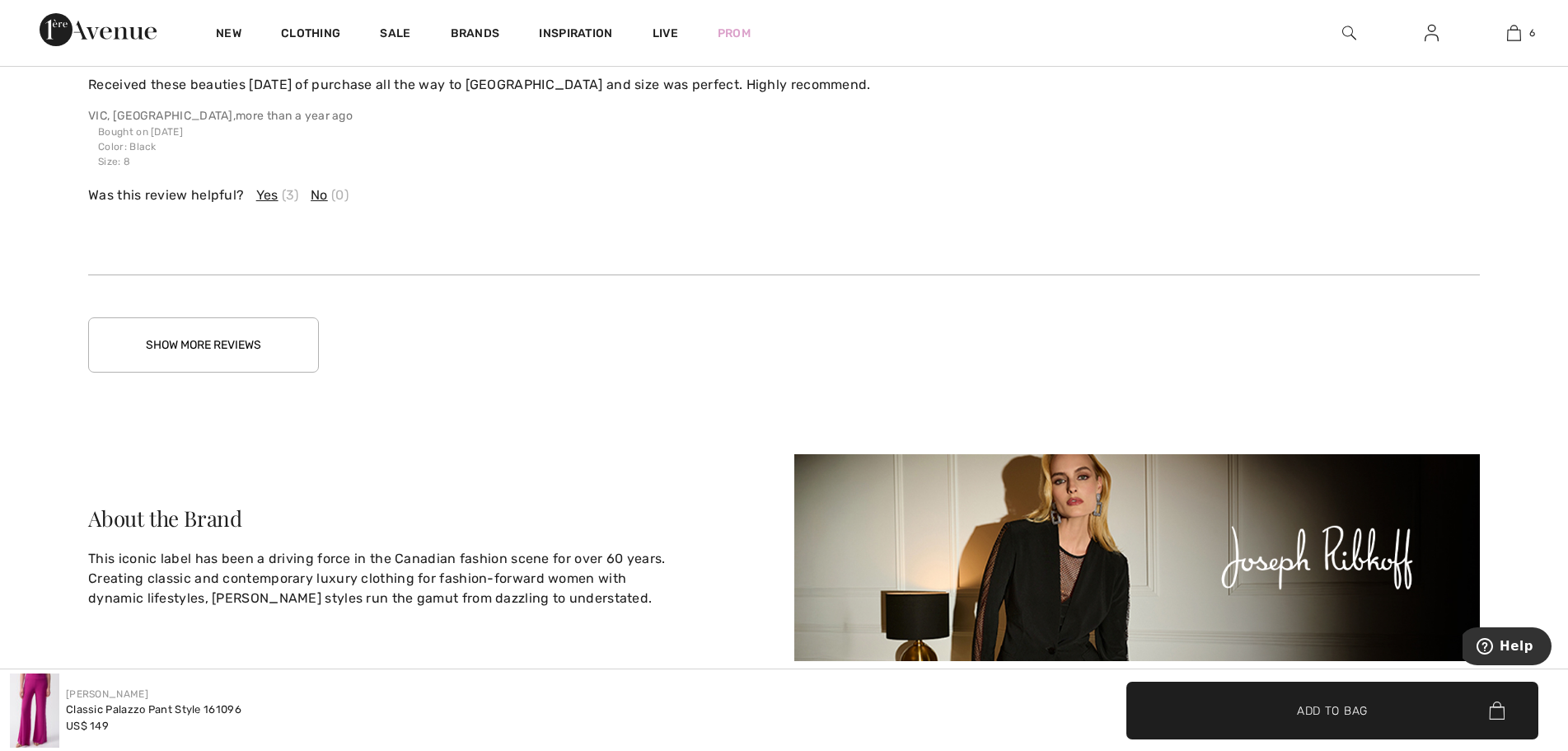
click at [199, 345] on button "Show More Reviews" at bounding box center [203, 345] width 231 height 55
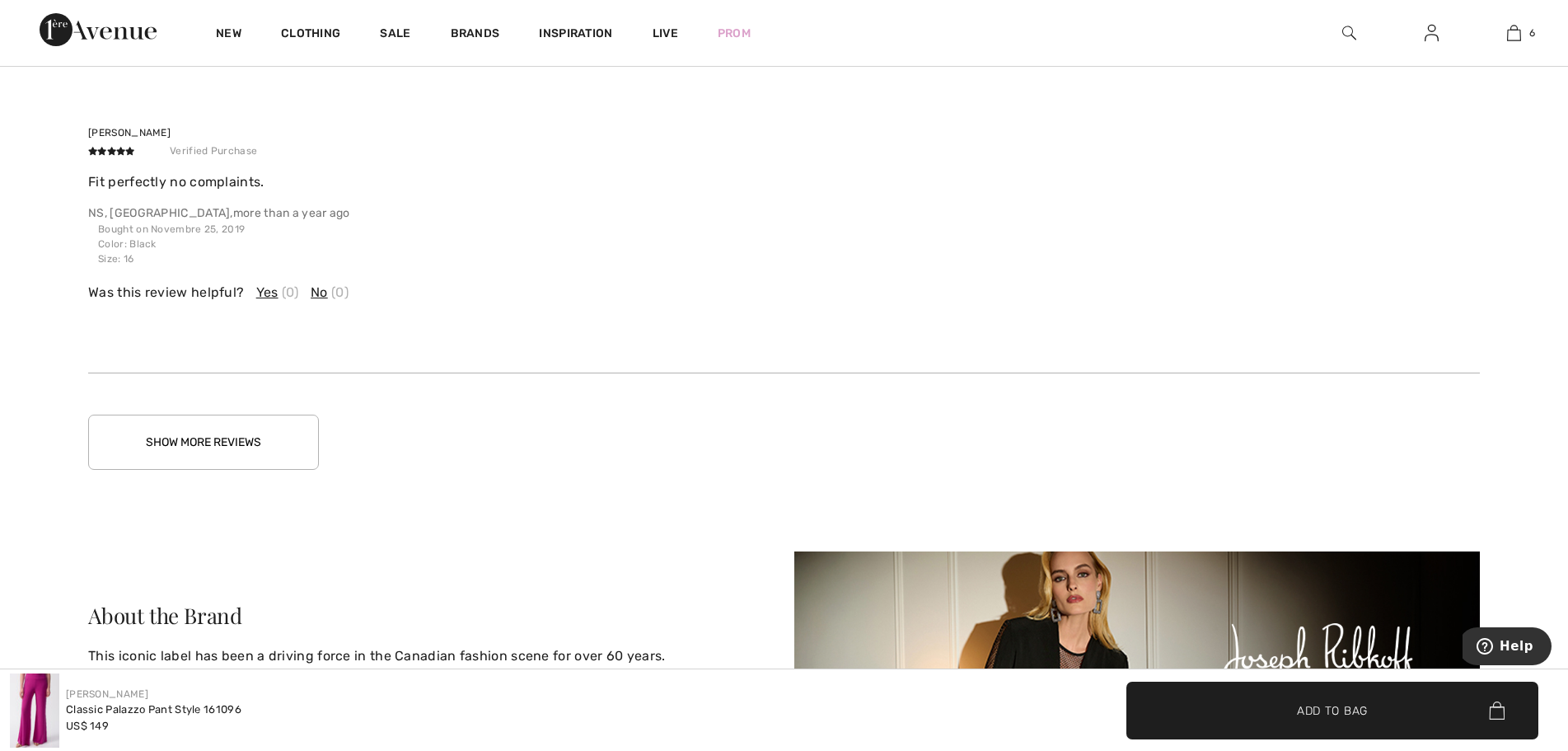
scroll to position [7435, 0]
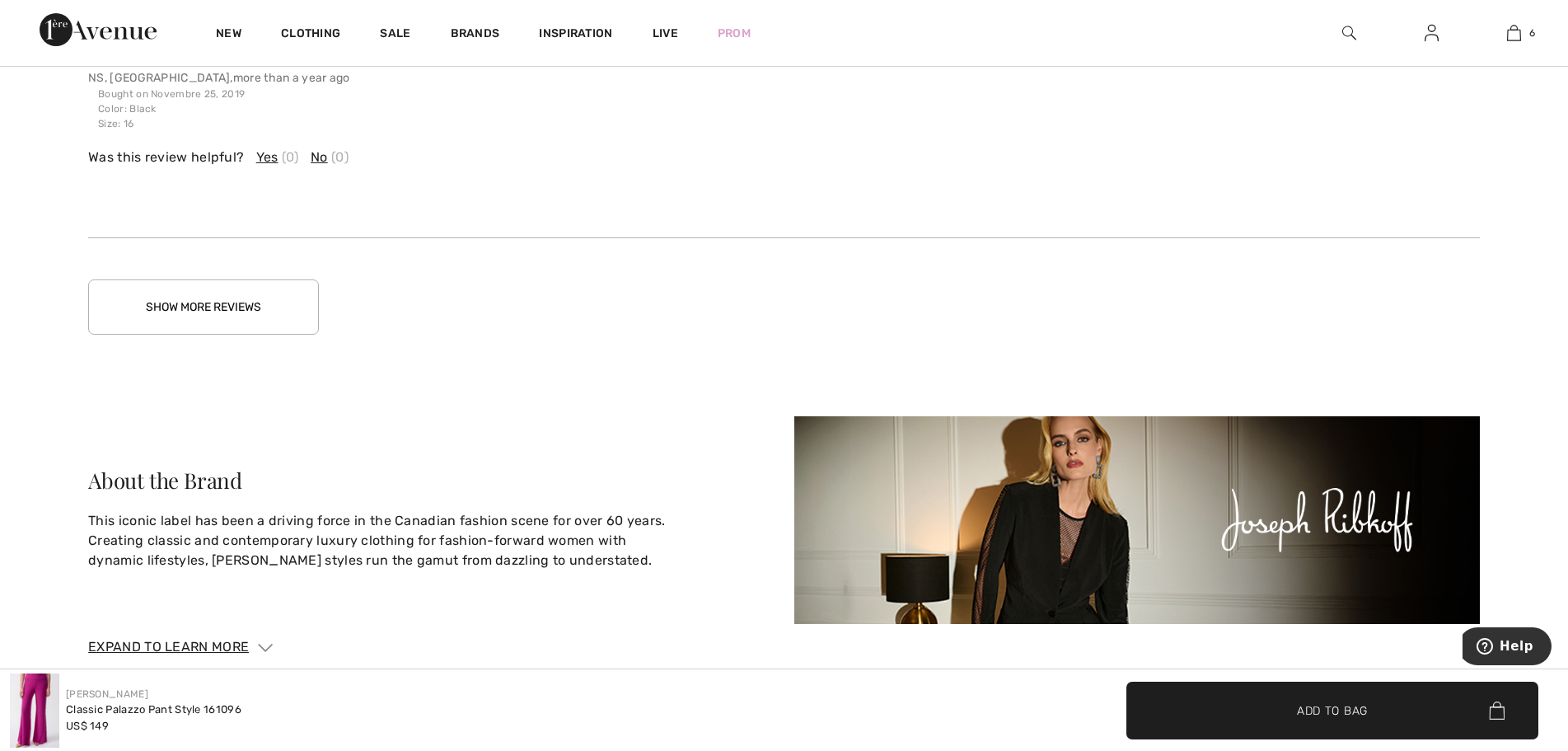
click at [230, 318] on button "Show More Reviews" at bounding box center [203, 306] width 231 height 55
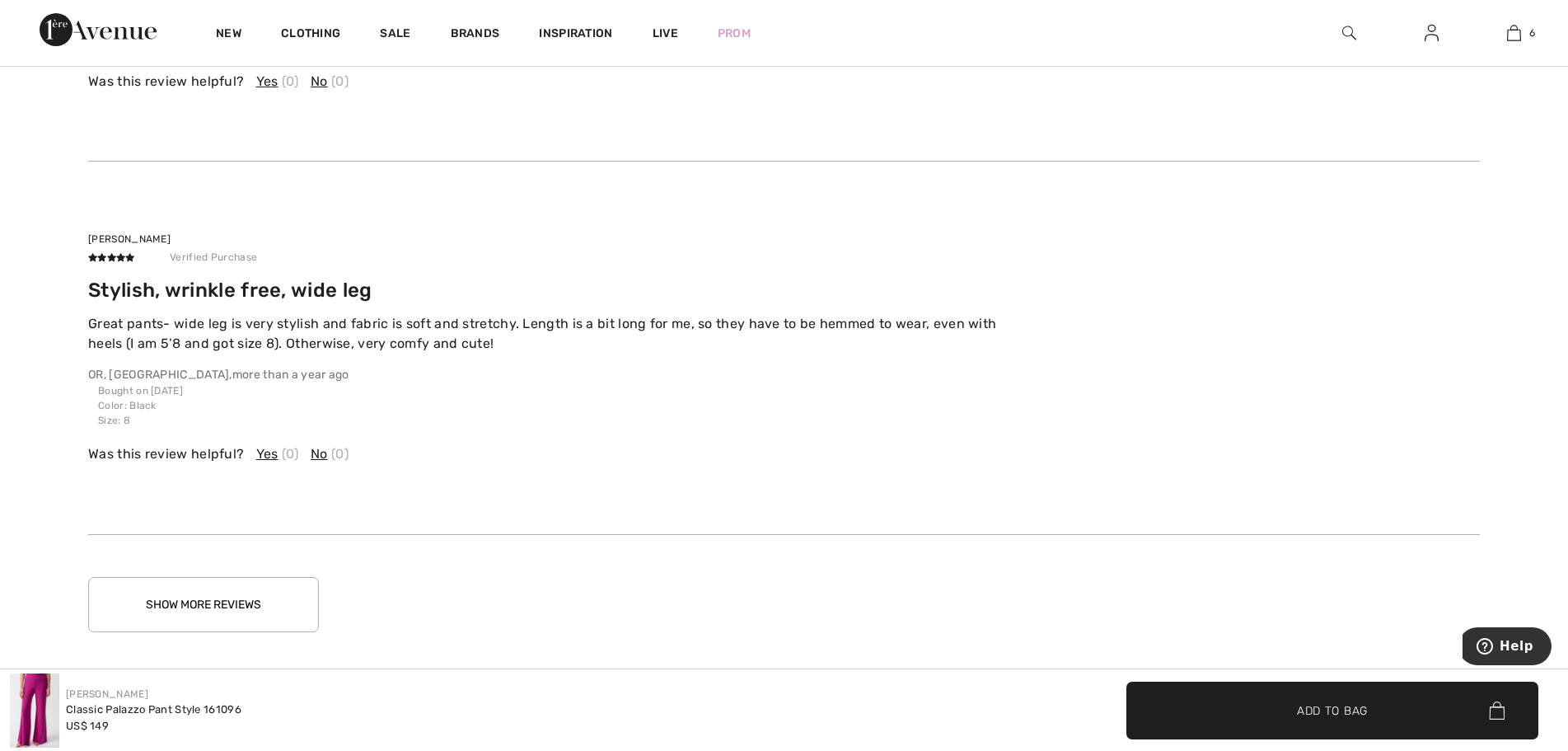
scroll to position [8260, 0]
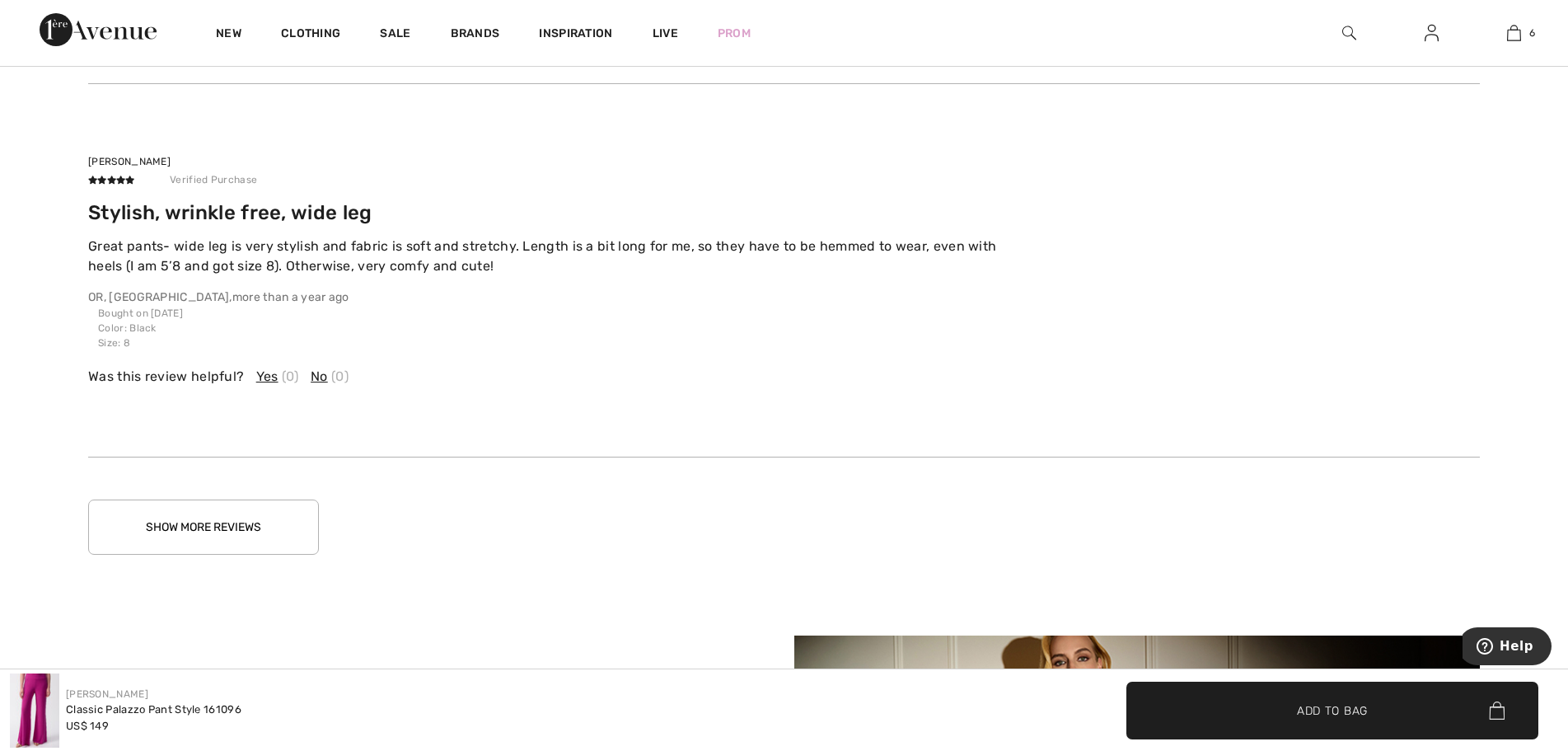
click at [189, 522] on button "Show More Reviews" at bounding box center [203, 527] width 231 height 55
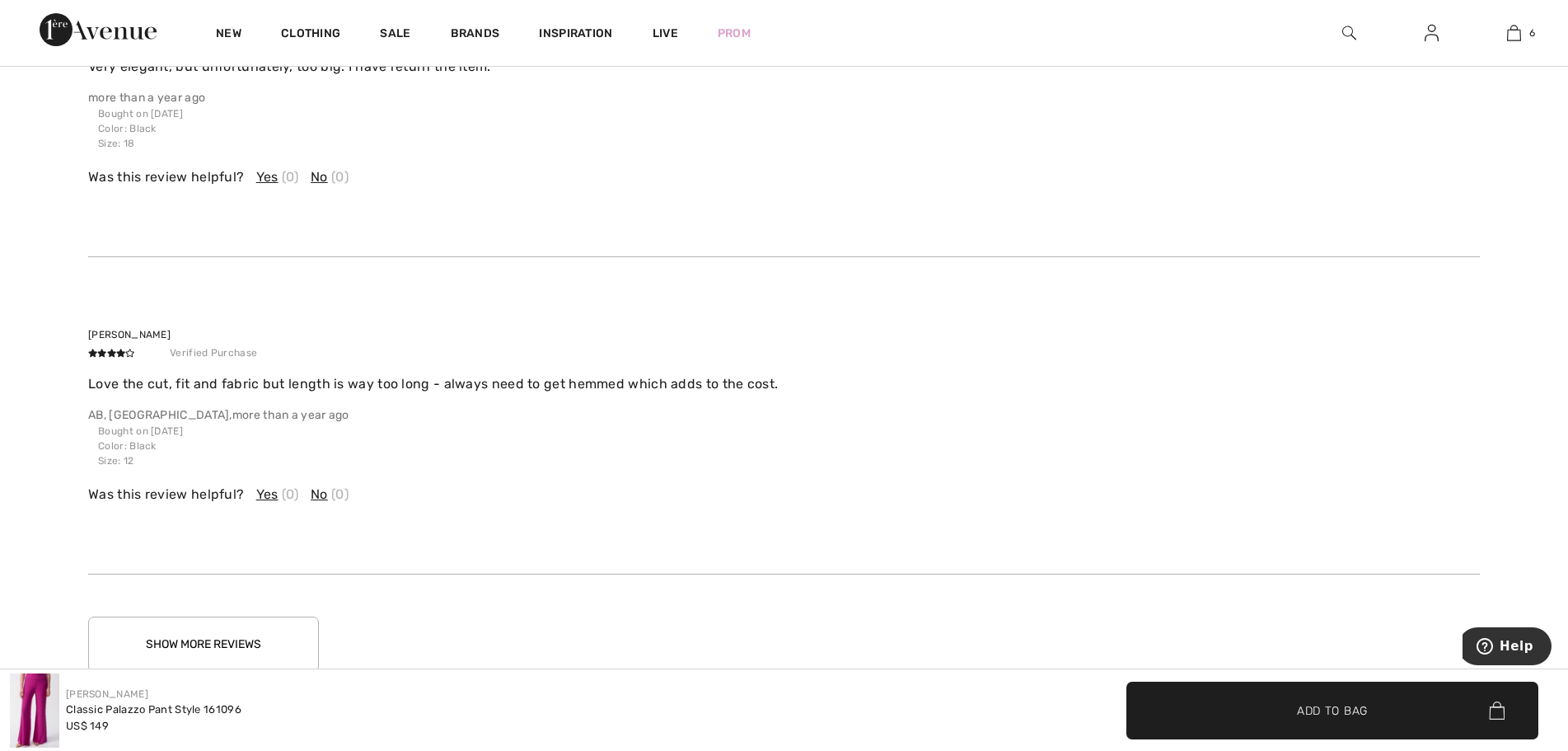
scroll to position [9250, 0]
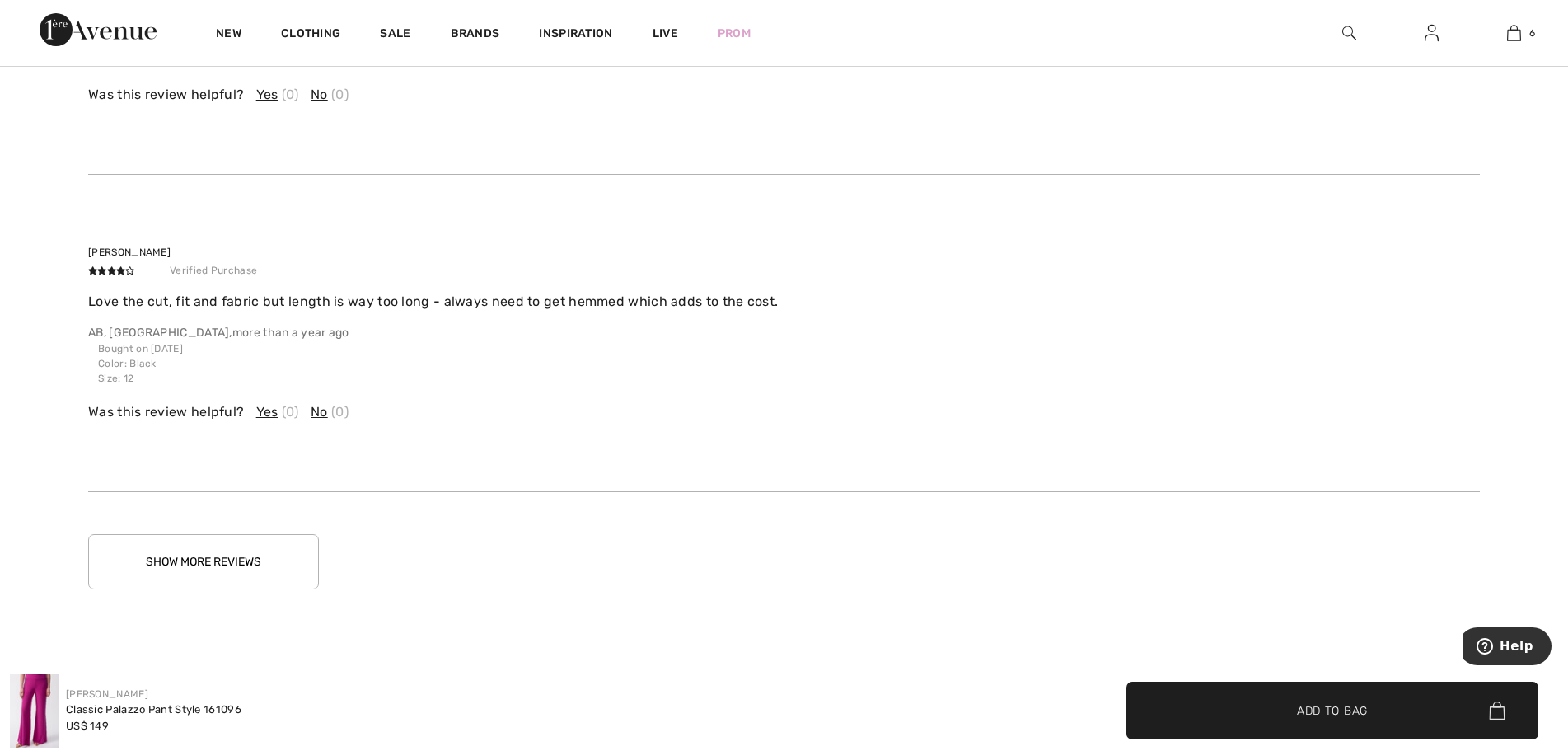
click at [201, 562] on button "Show More Reviews" at bounding box center [203, 561] width 231 height 55
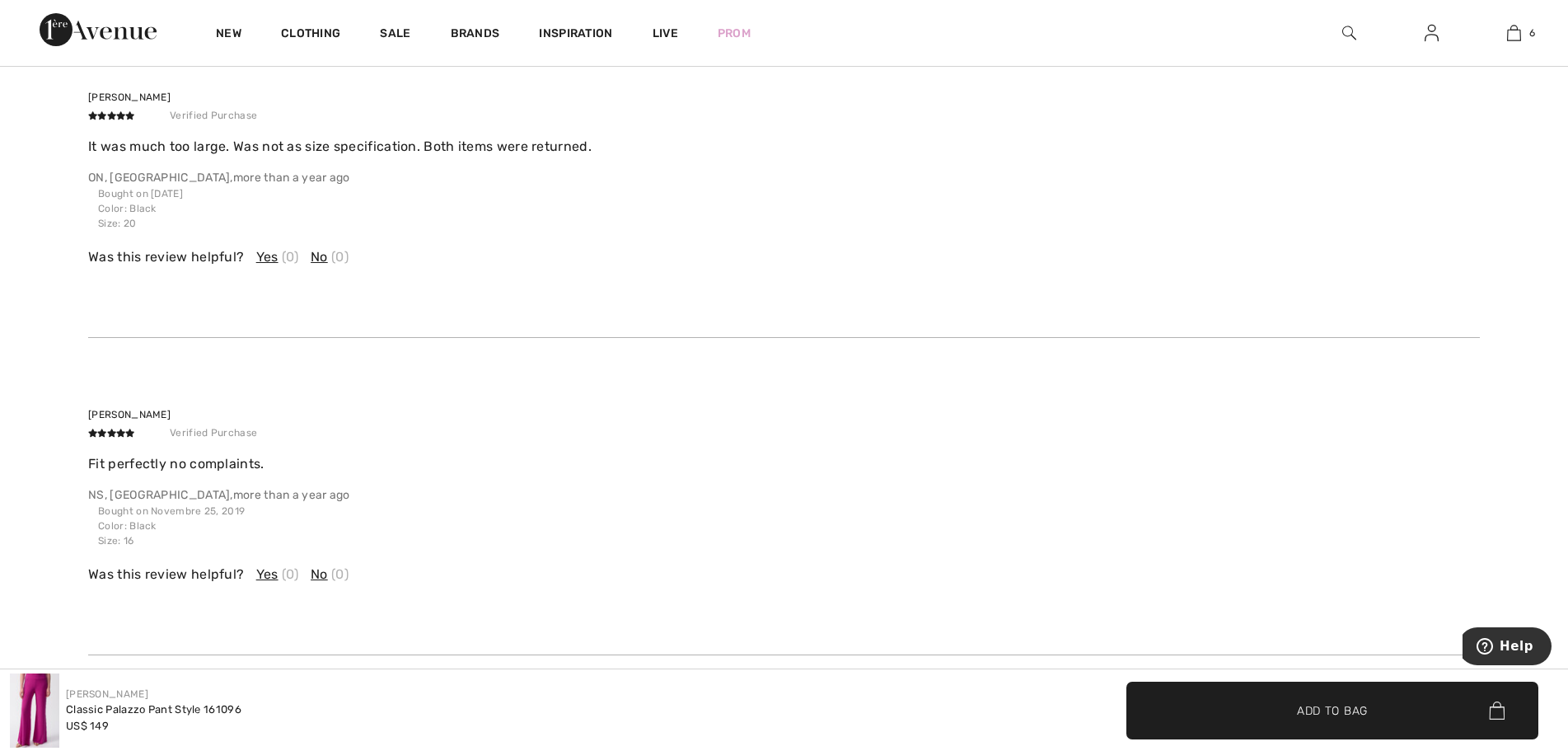
scroll to position [6529, 0]
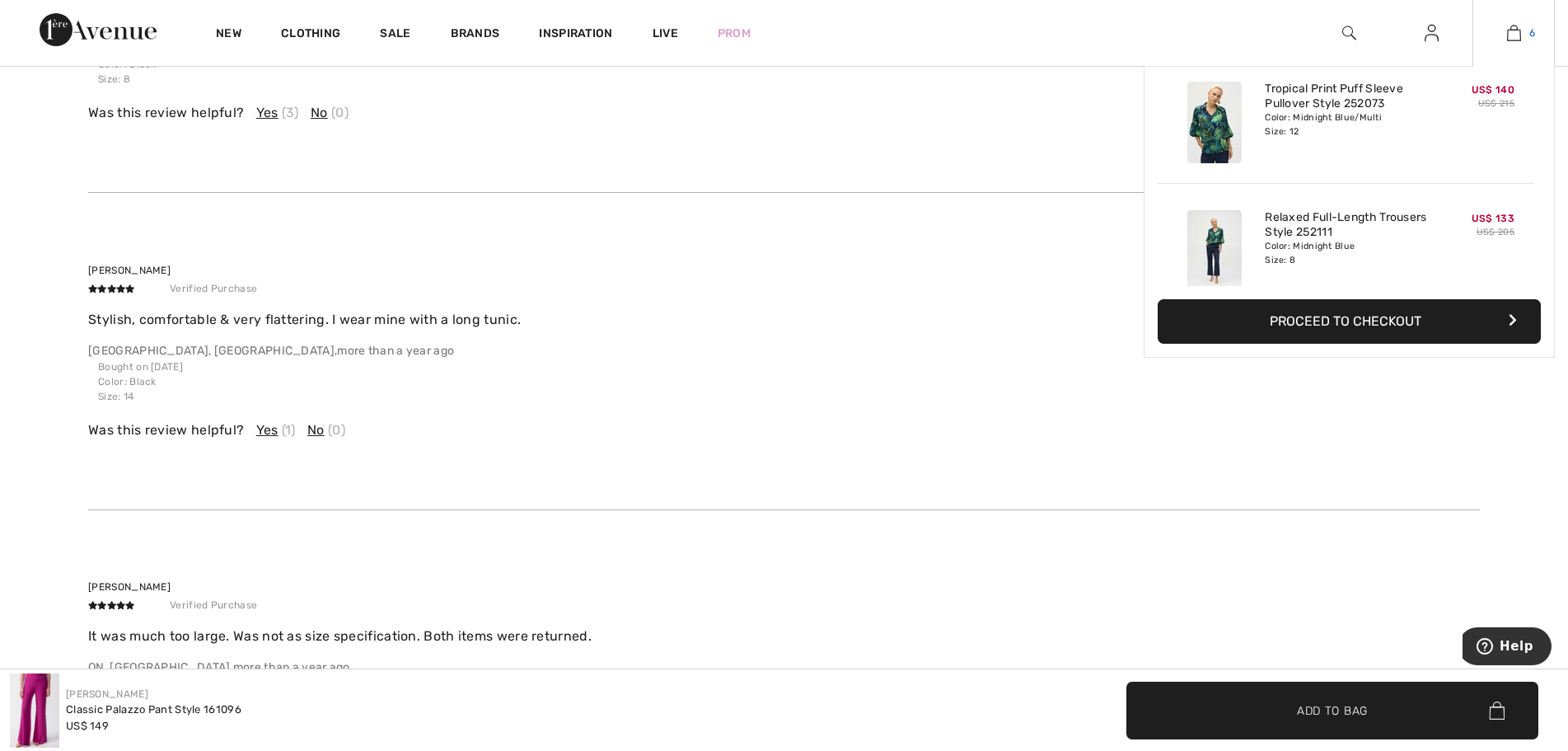
click at [1516, 33] on img at bounding box center [1514, 32] width 14 height 19
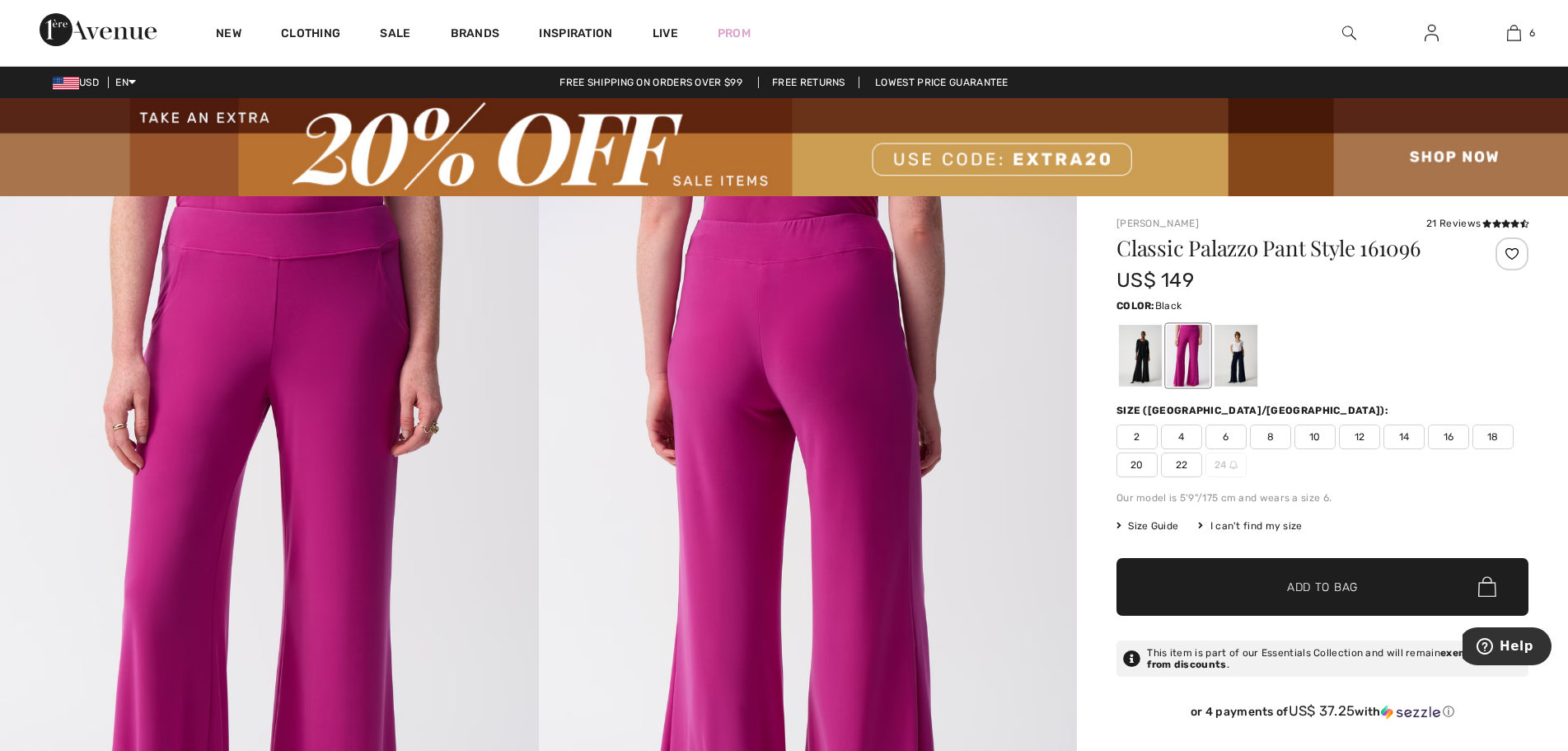
click at [1142, 358] on div at bounding box center [1141, 356] width 43 height 62
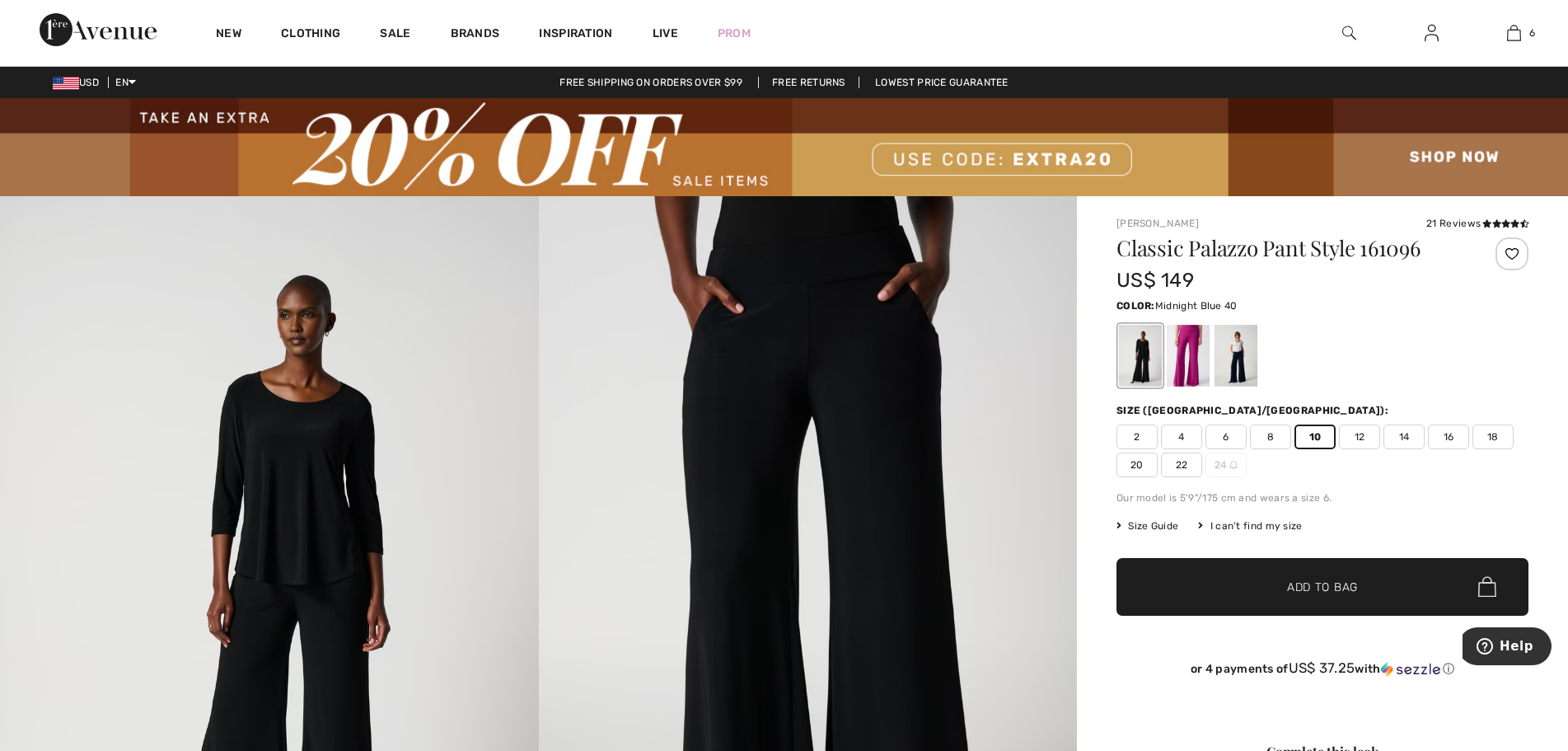
click at [1239, 346] on div at bounding box center [1236, 356] width 43 height 62
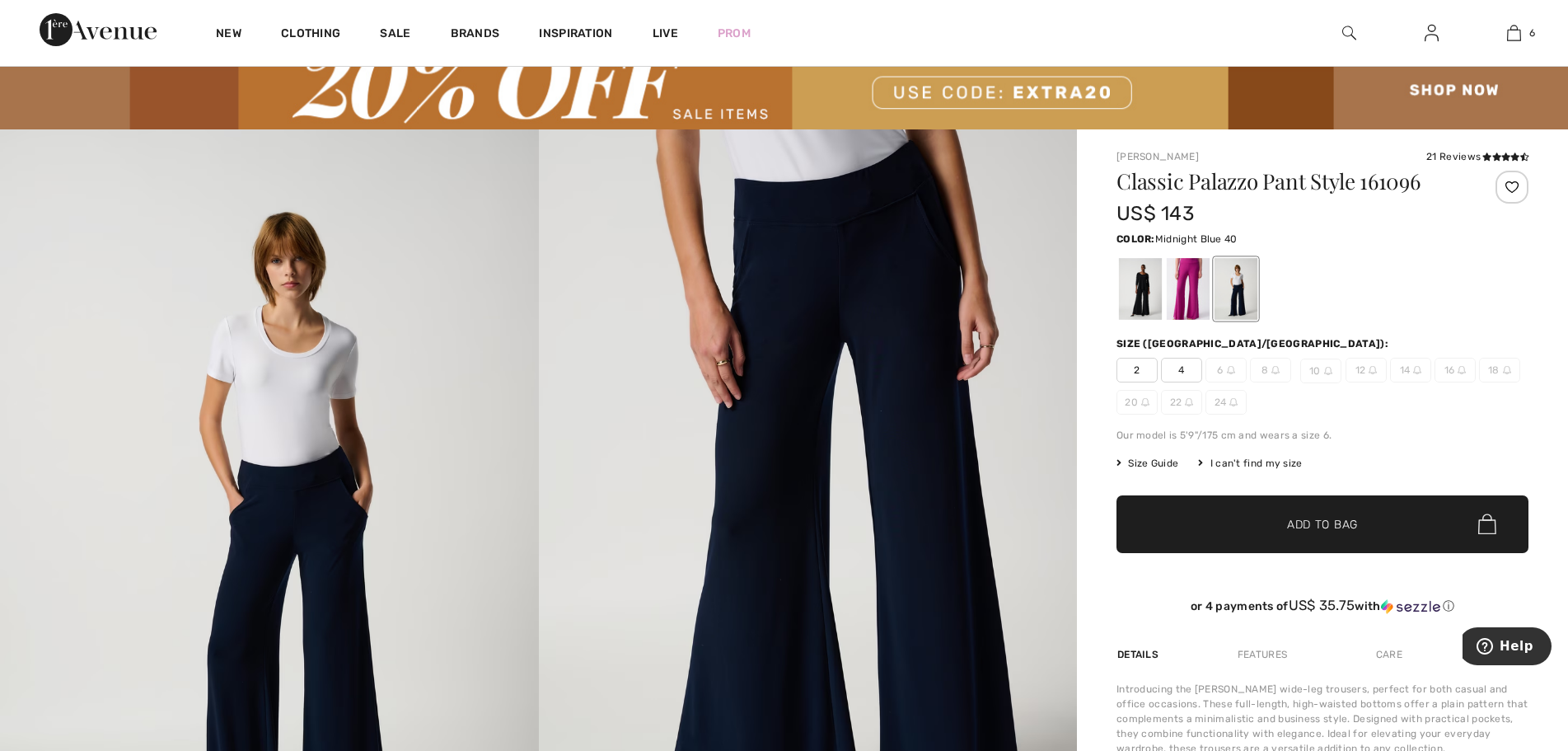
scroll to position [82, 0]
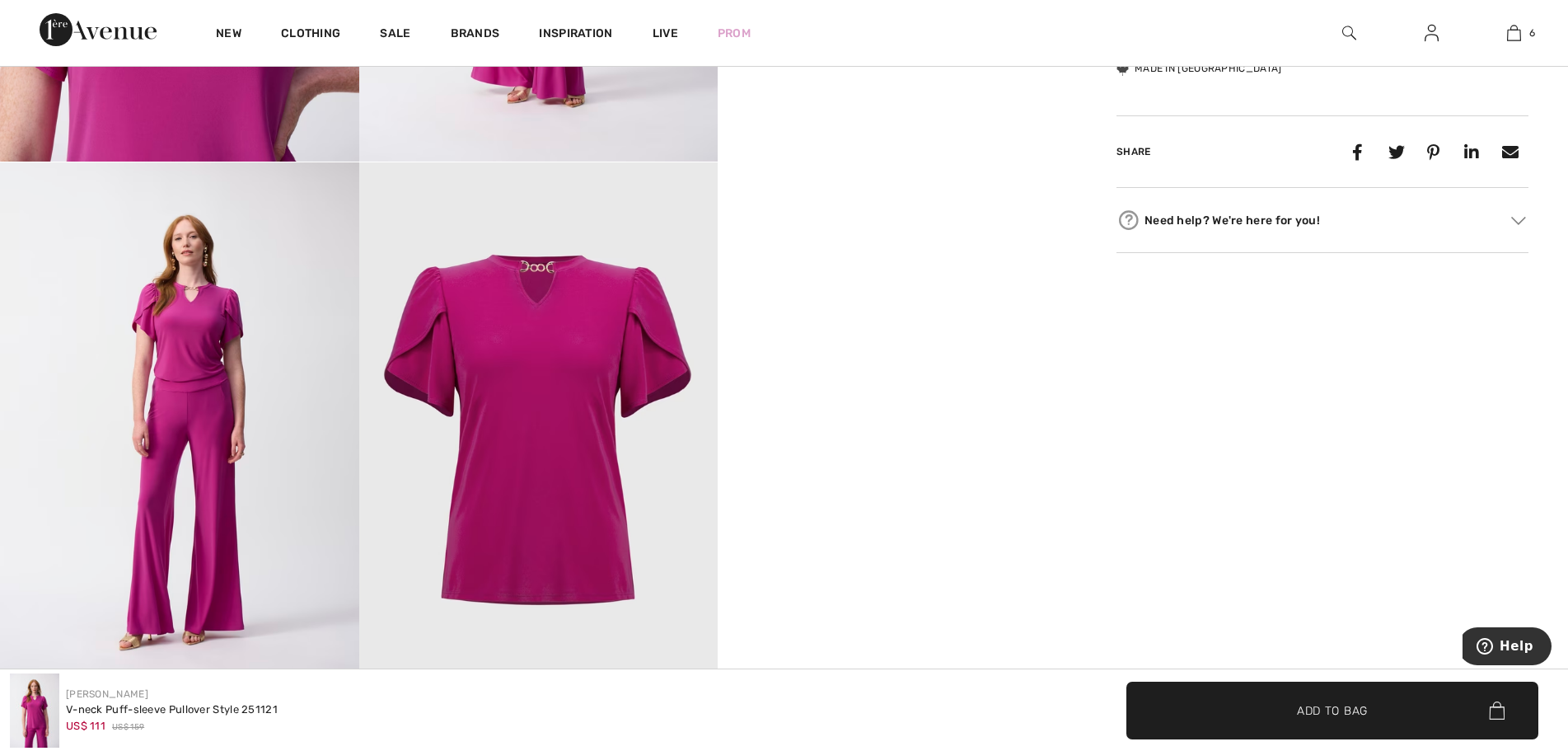
scroll to position [1402, 0]
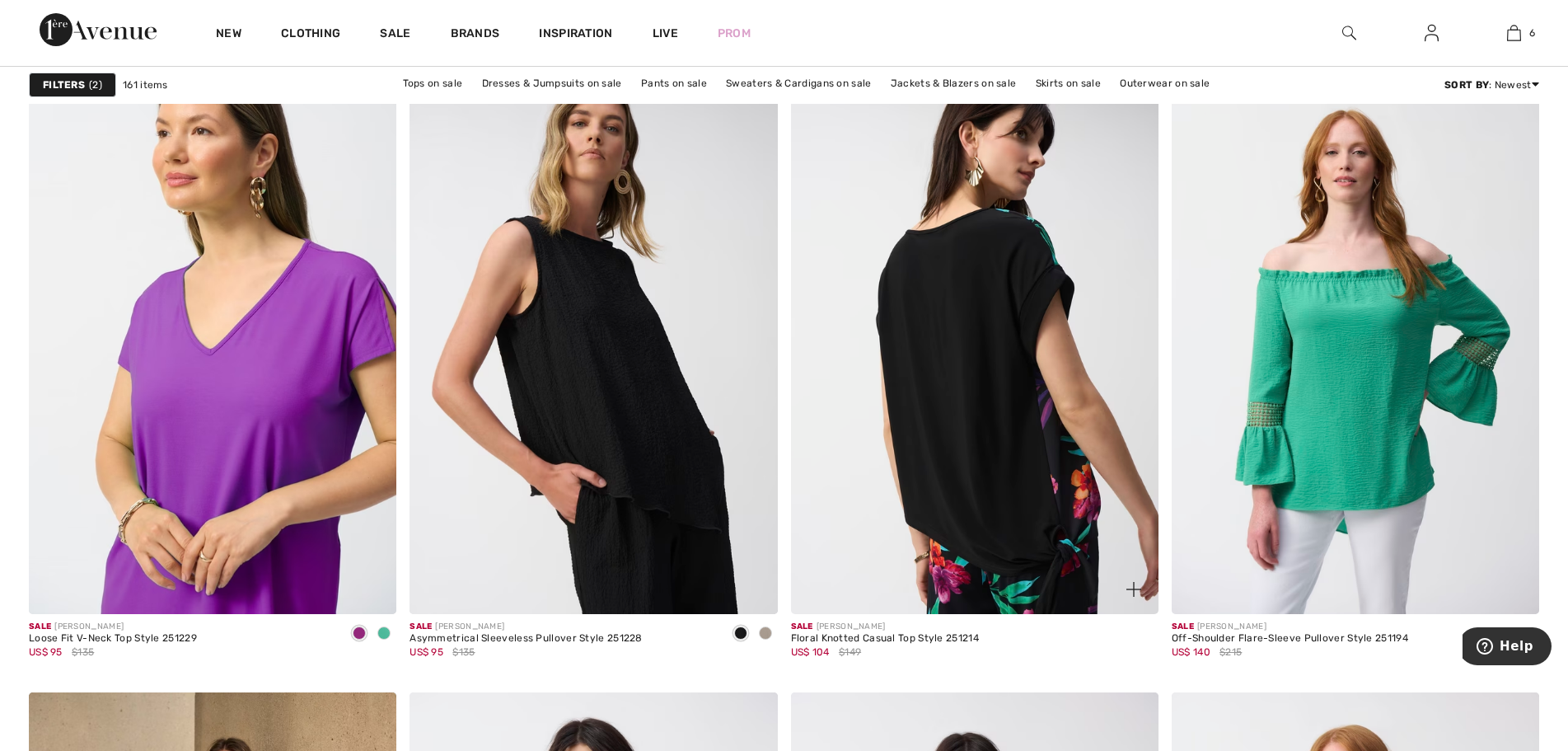
scroll to position [1567, 0]
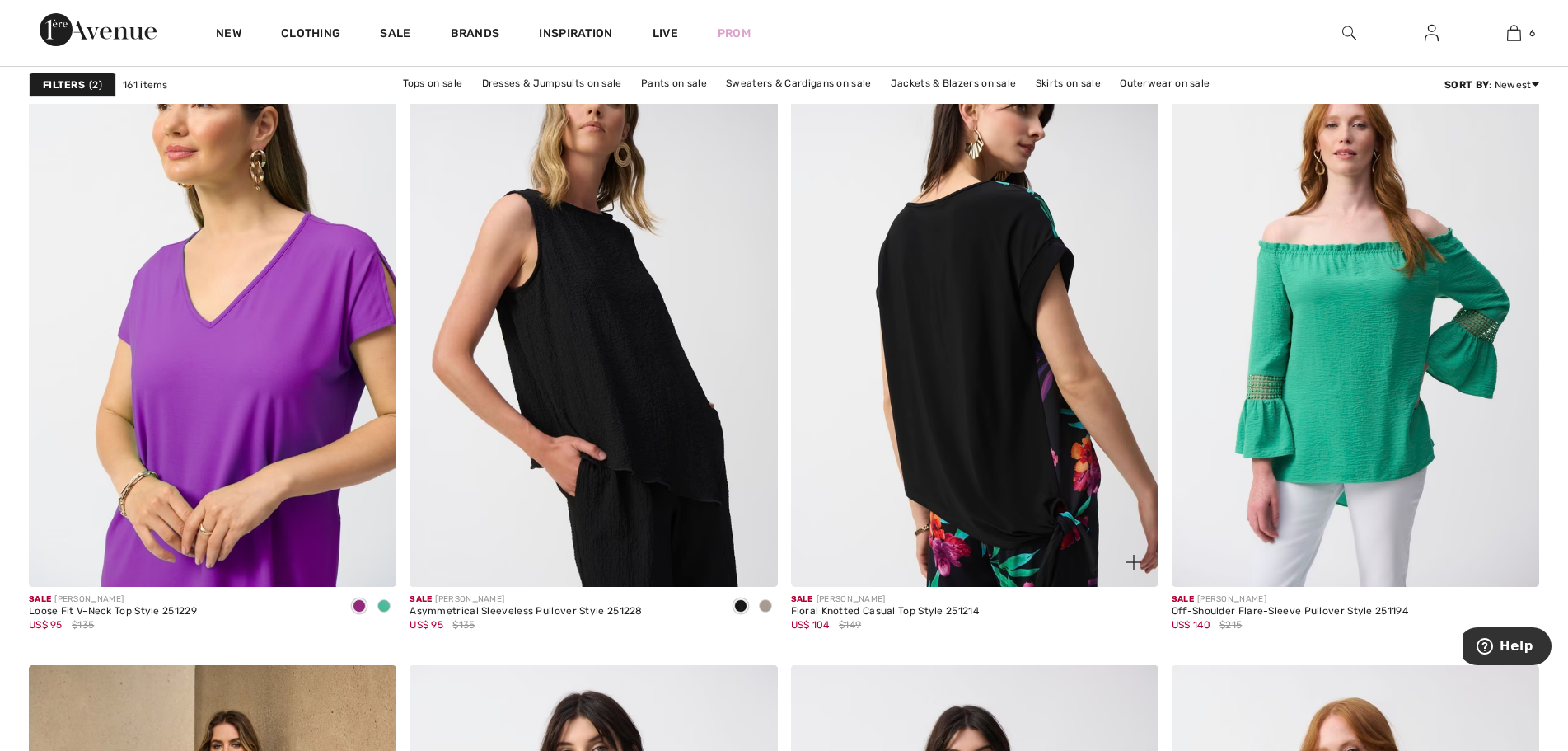
click at [999, 378] on img at bounding box center [975, 312] width 367 height 552
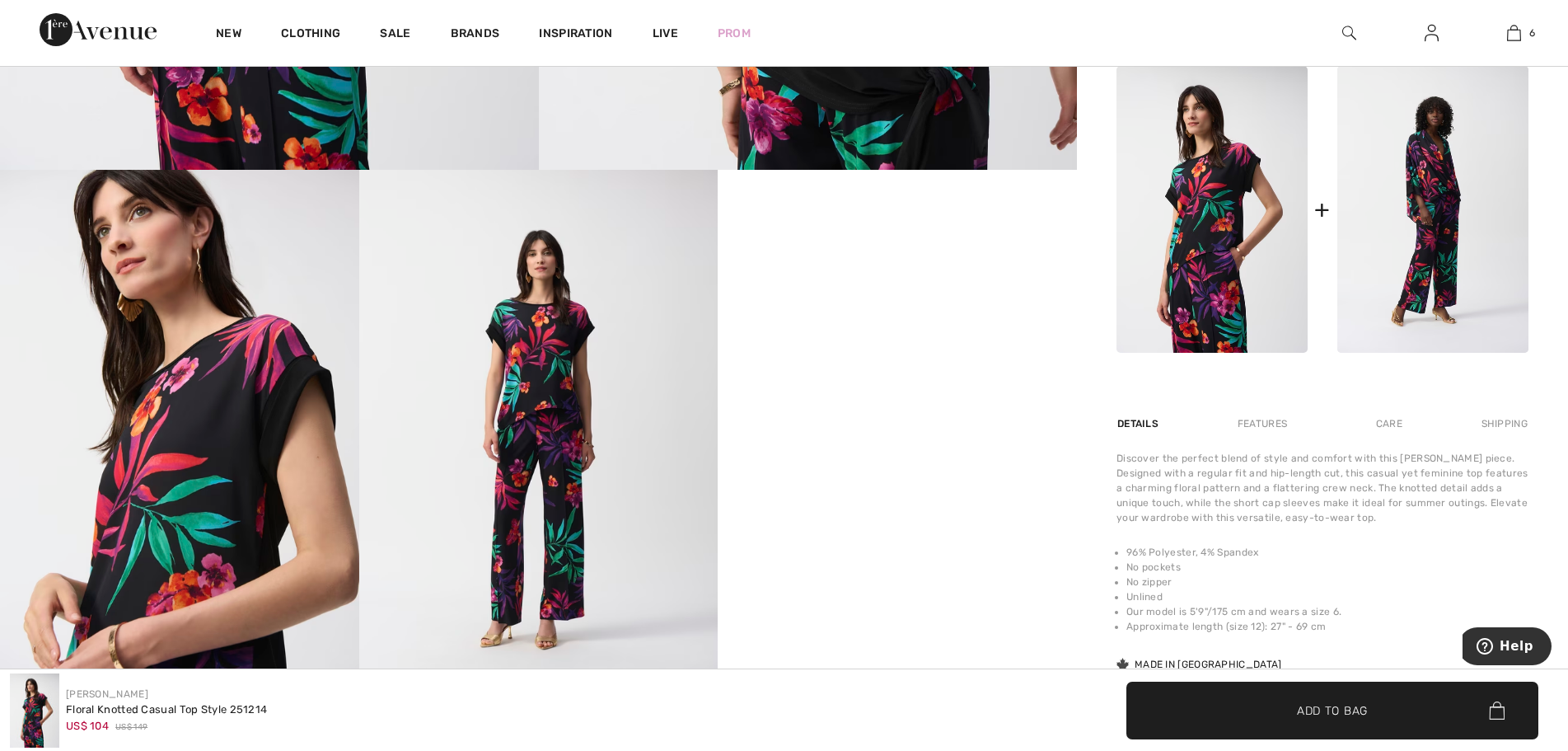
scroll to position [825, 0]
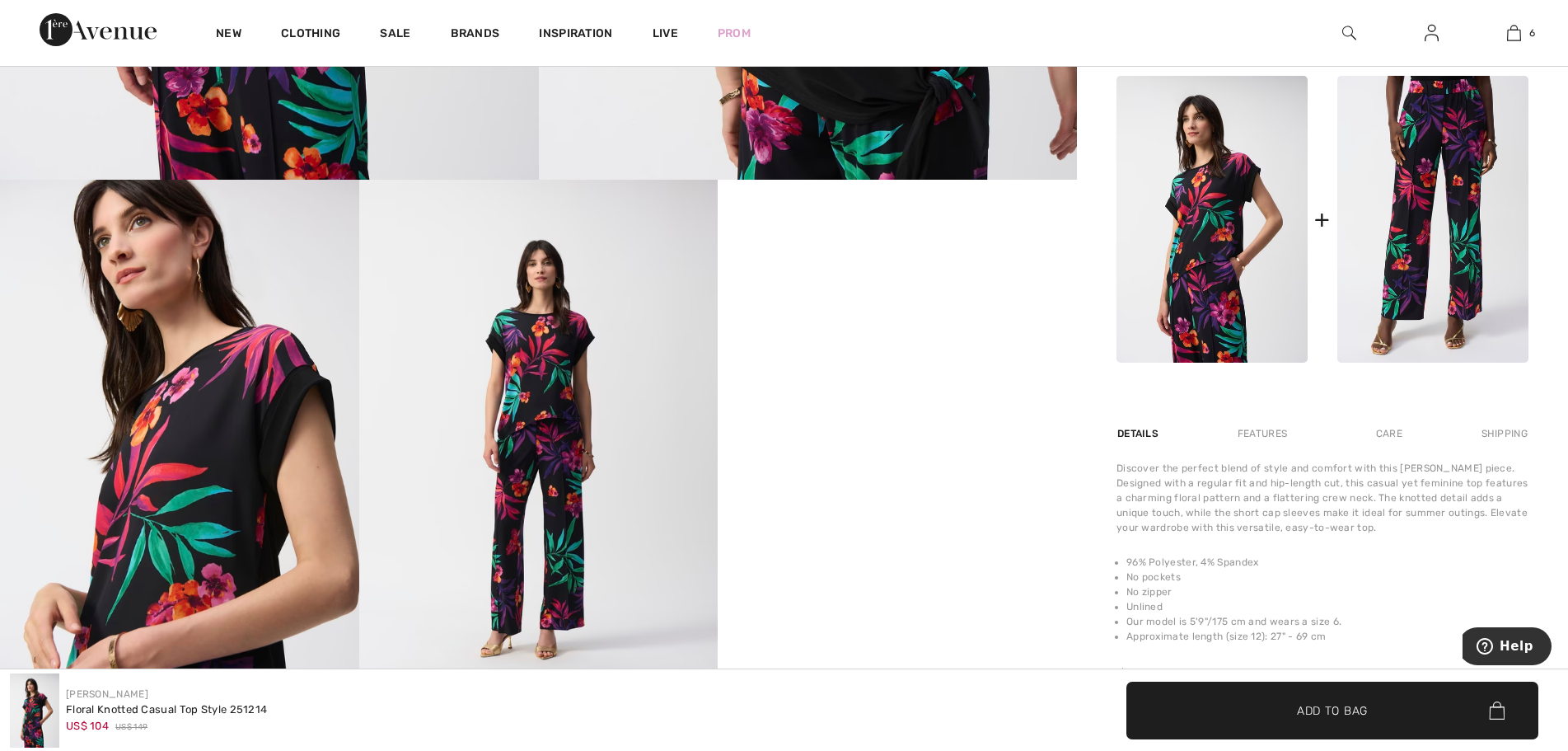
click at [1430, 276] on img at bounding box center [1433, 219] width 191 height 287
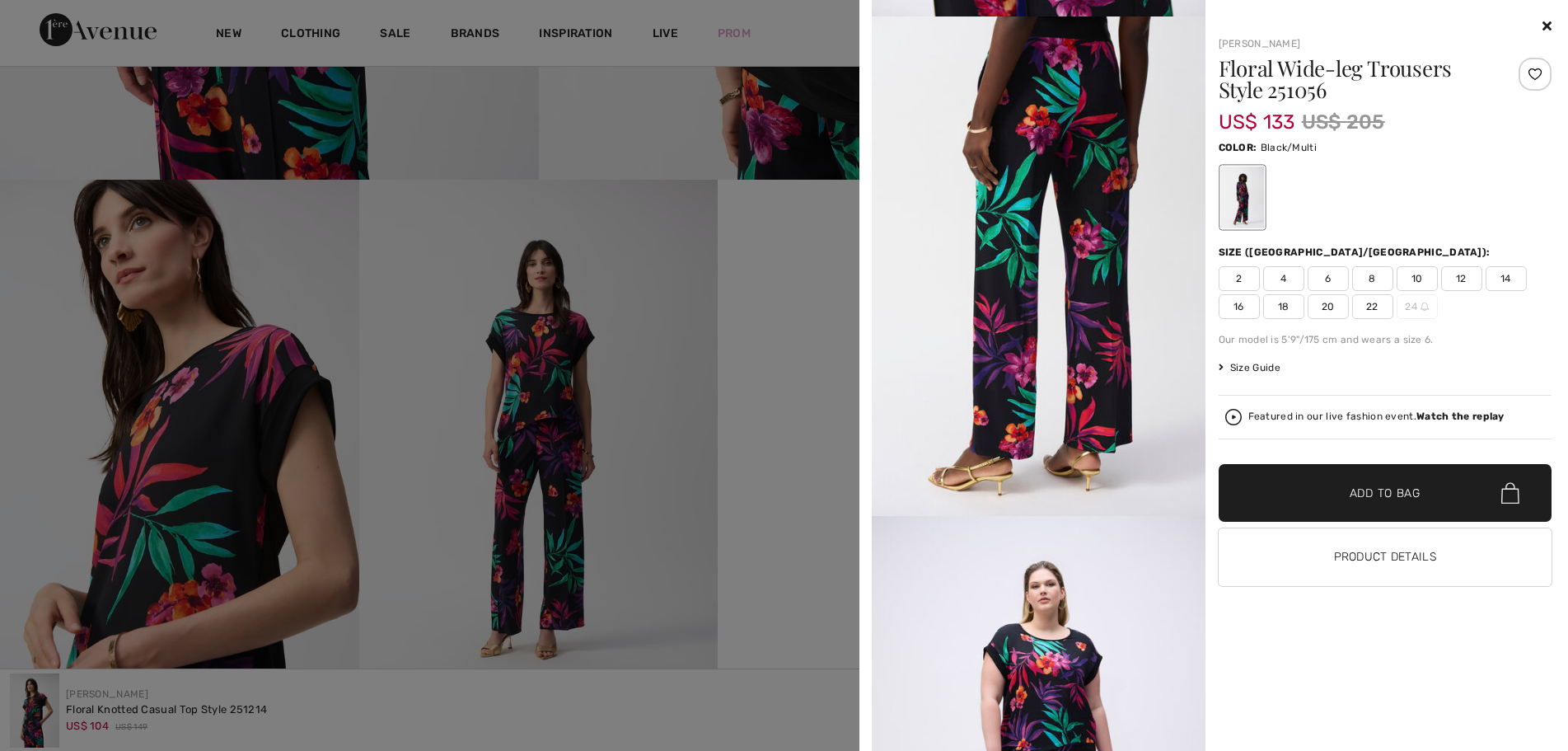
scroll to position [907, 0]
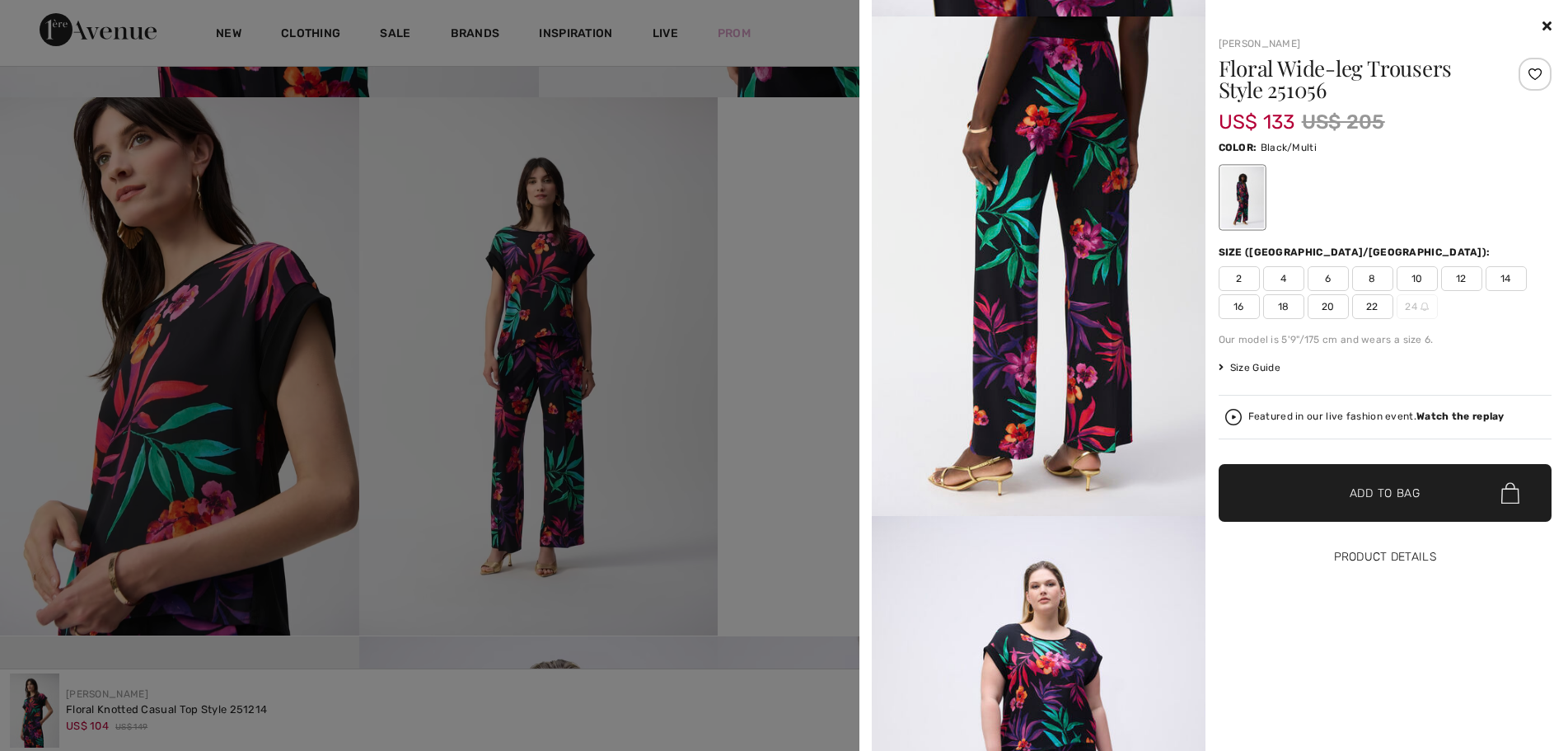
click at [1353, 555] on button "Product Details" at bounding box center [1385, 557] width 333 height 58
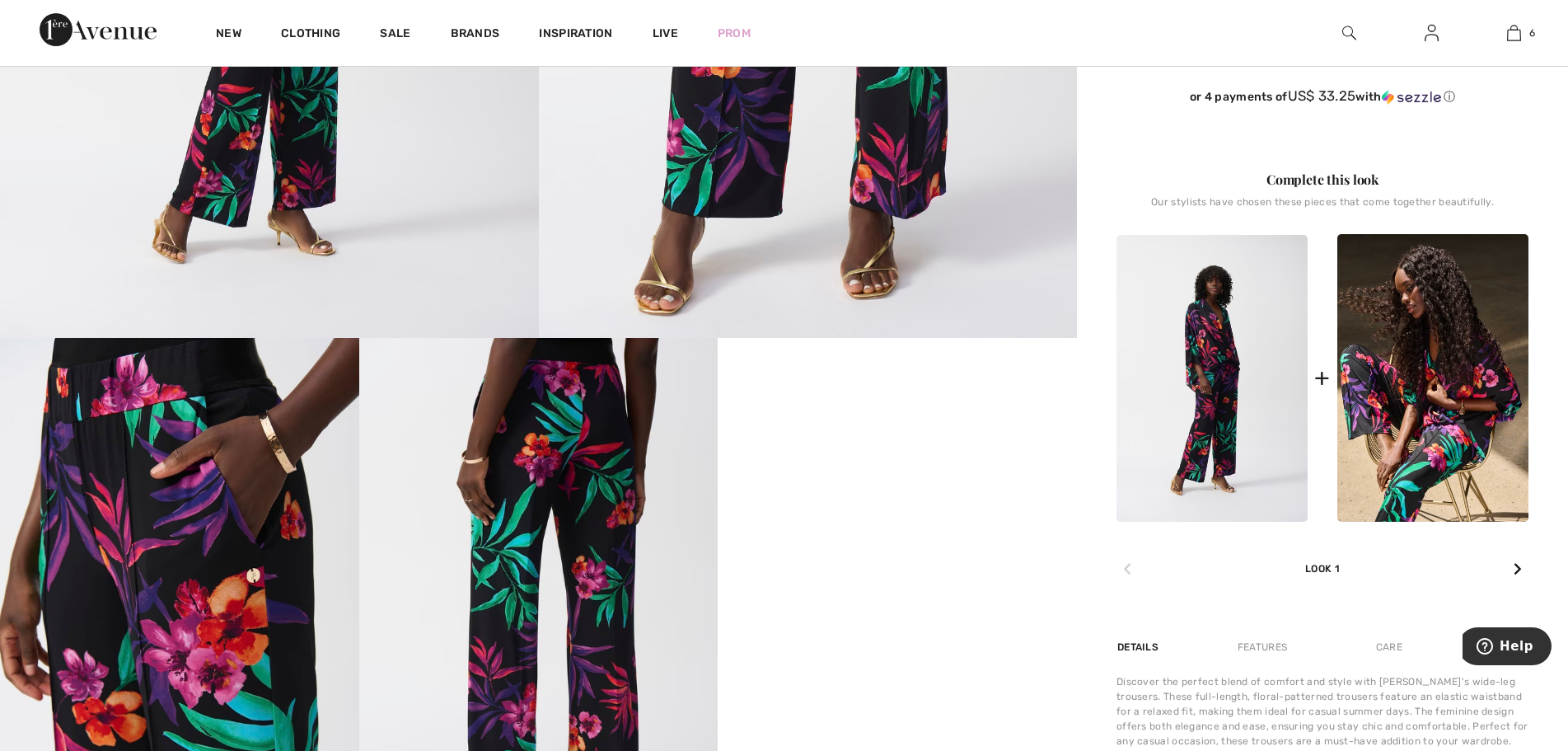
scroll to position [825, 0]
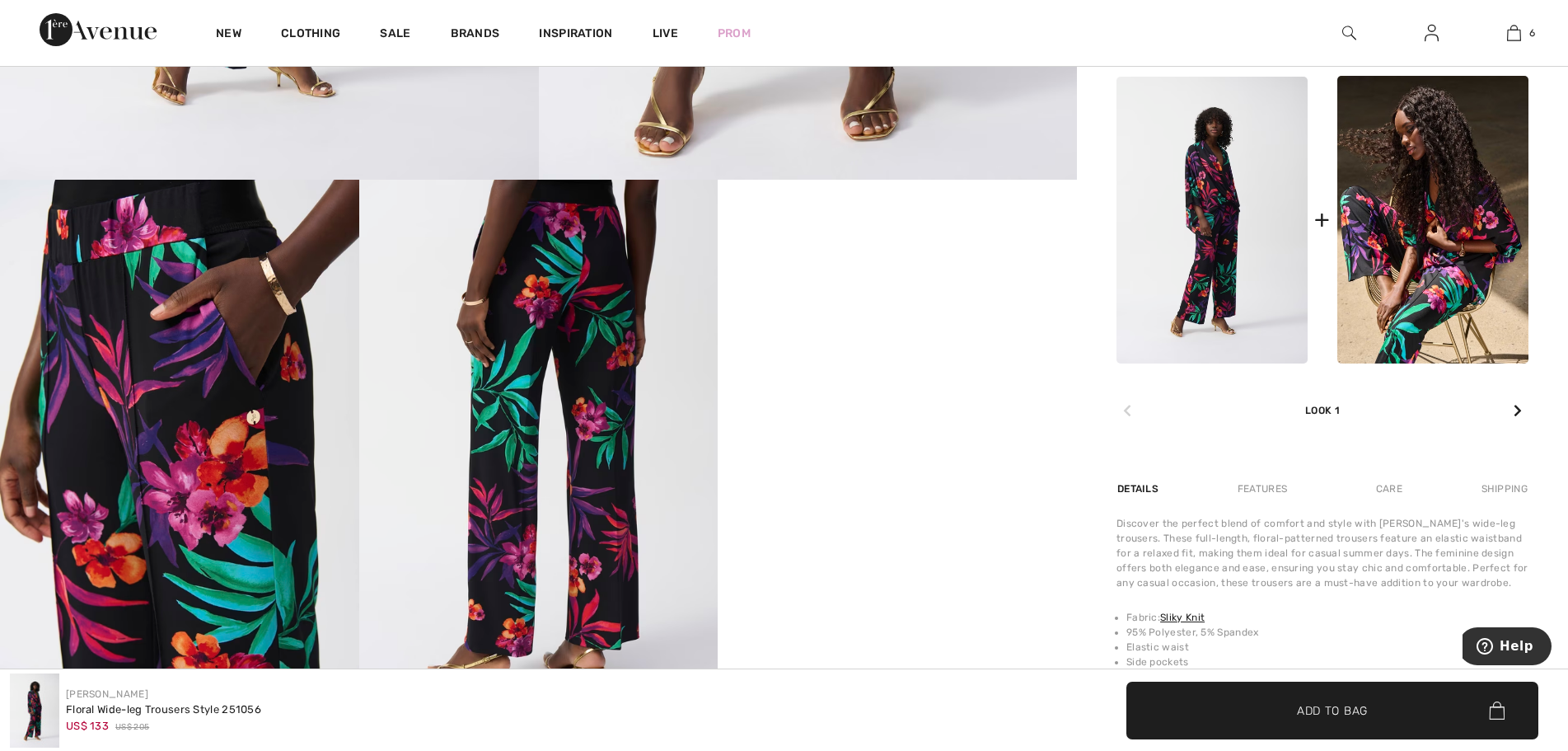
click at [210, 324] on img at bounding box center [179, 449] width 360 height 538
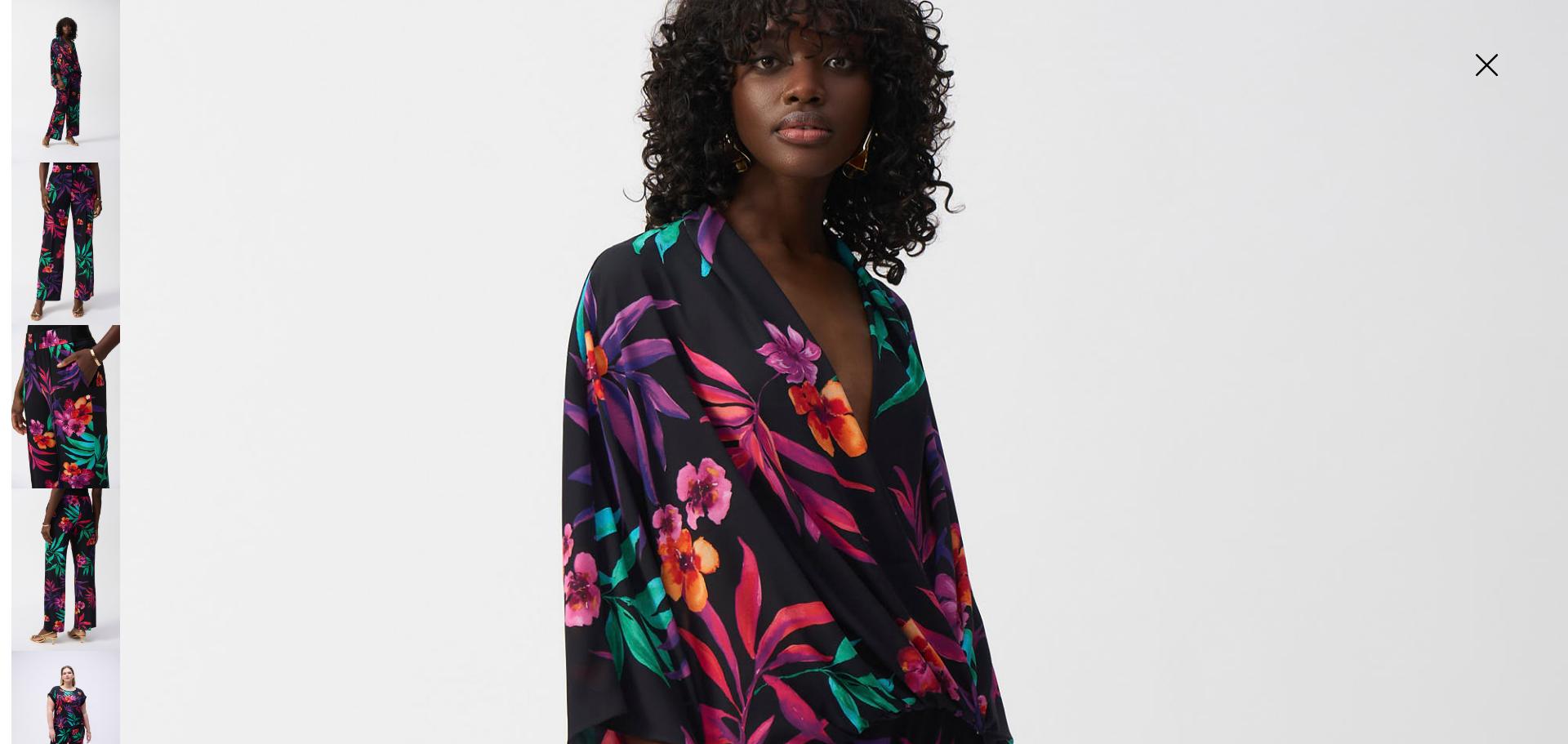
scroll to position [164, 0]
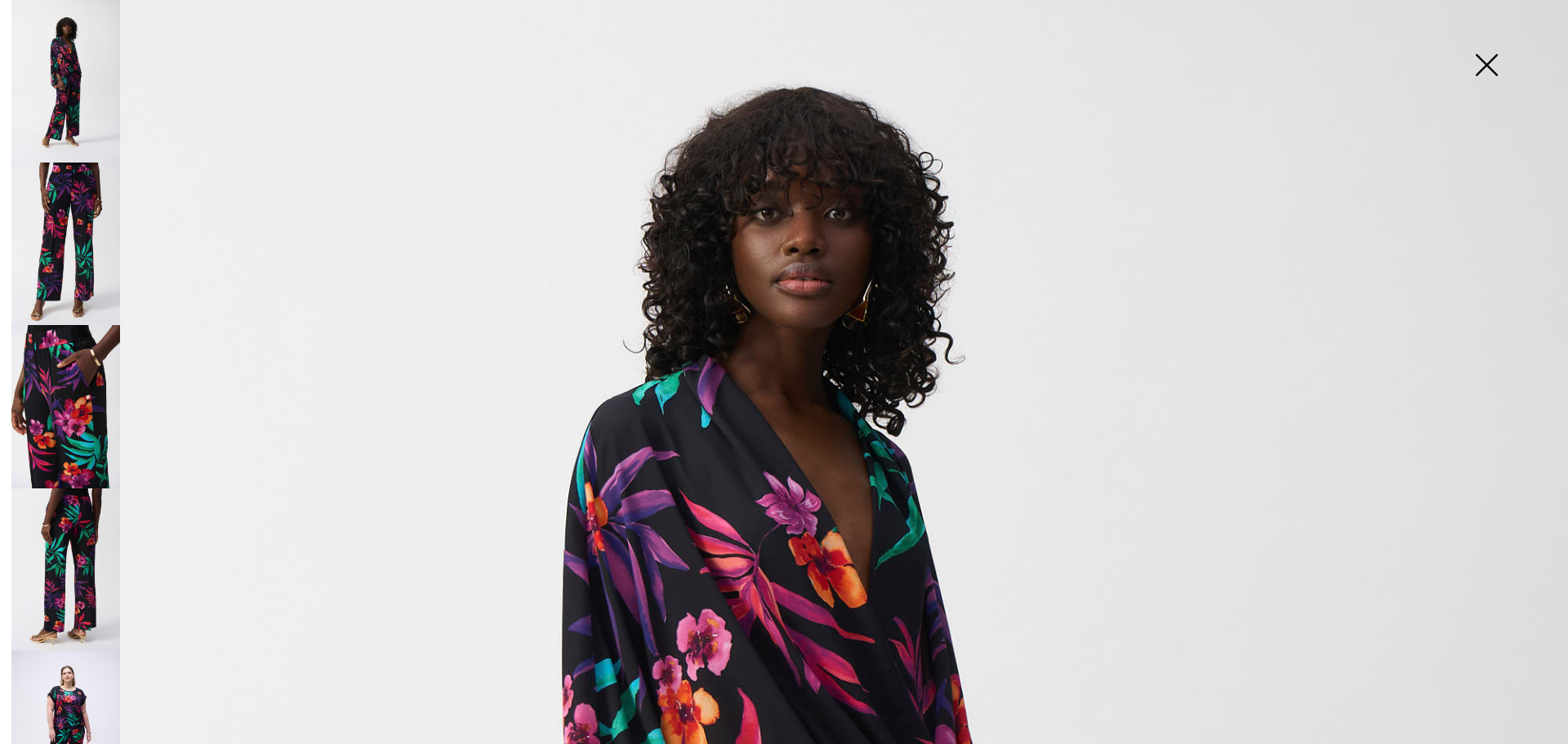
click at [1486, 60] on img at bounding box center [1486, 66] width 81 height 84
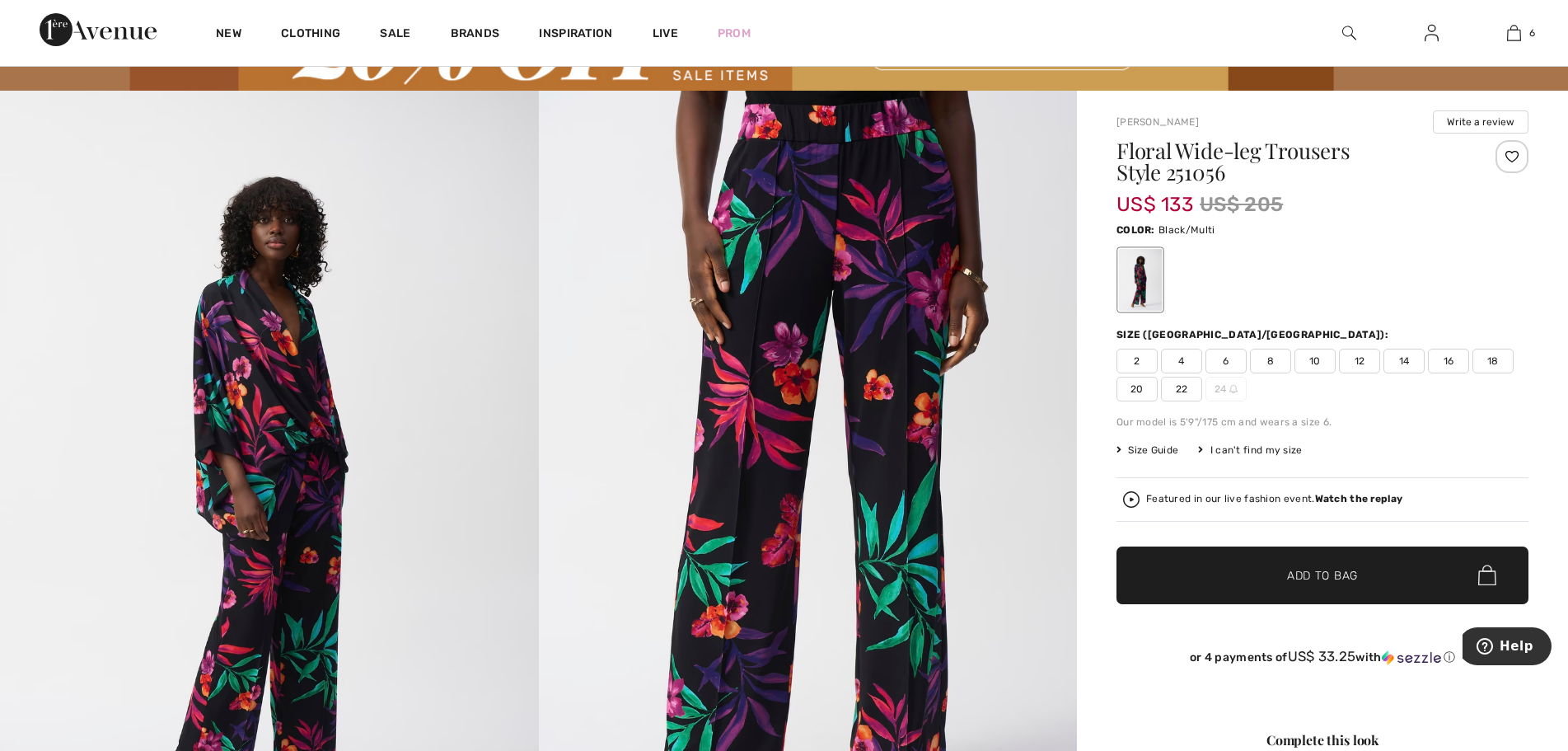
scroll to position [82, 0]
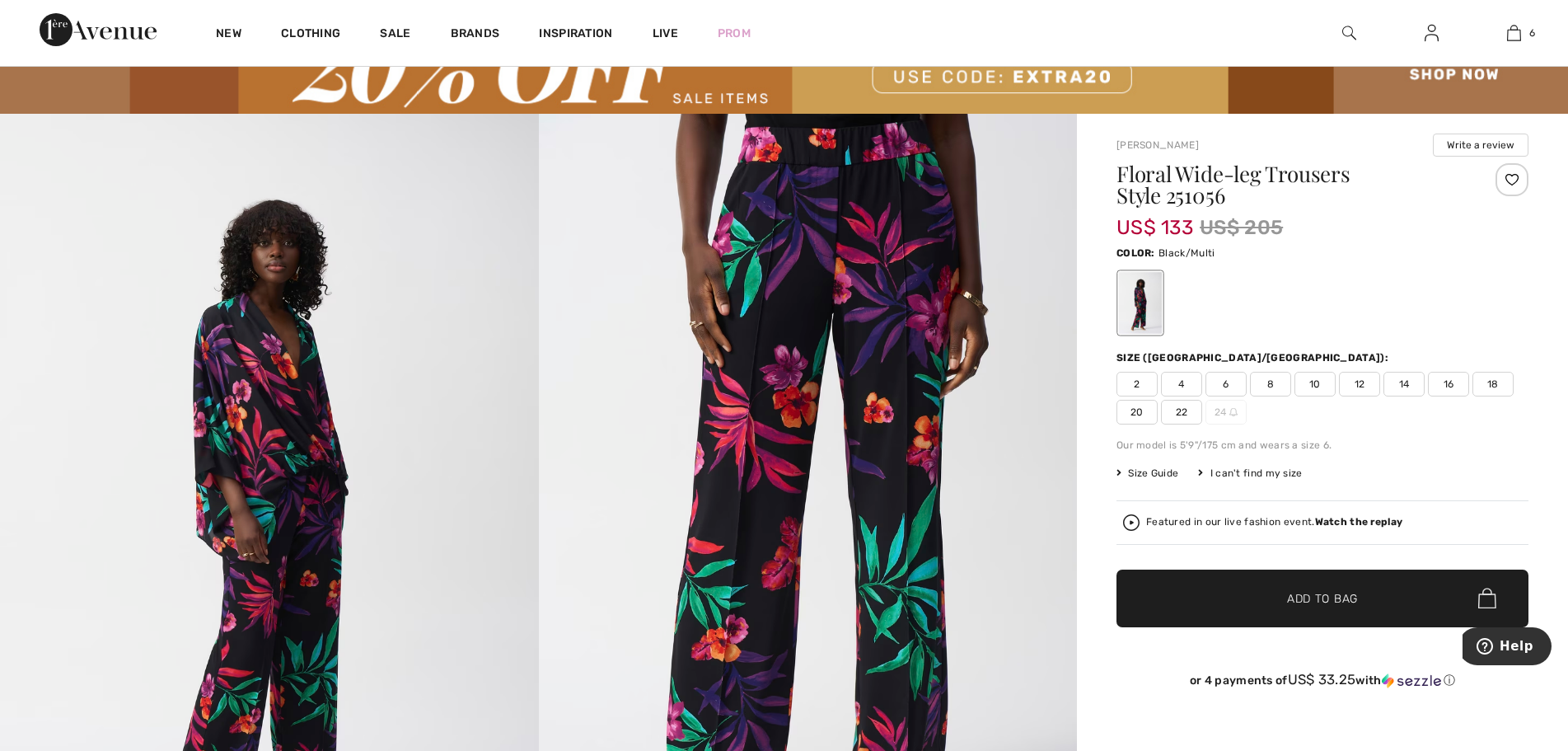
click at [1316, 381] on span "10" at bounding box center [1315, 384] width 41 height 25
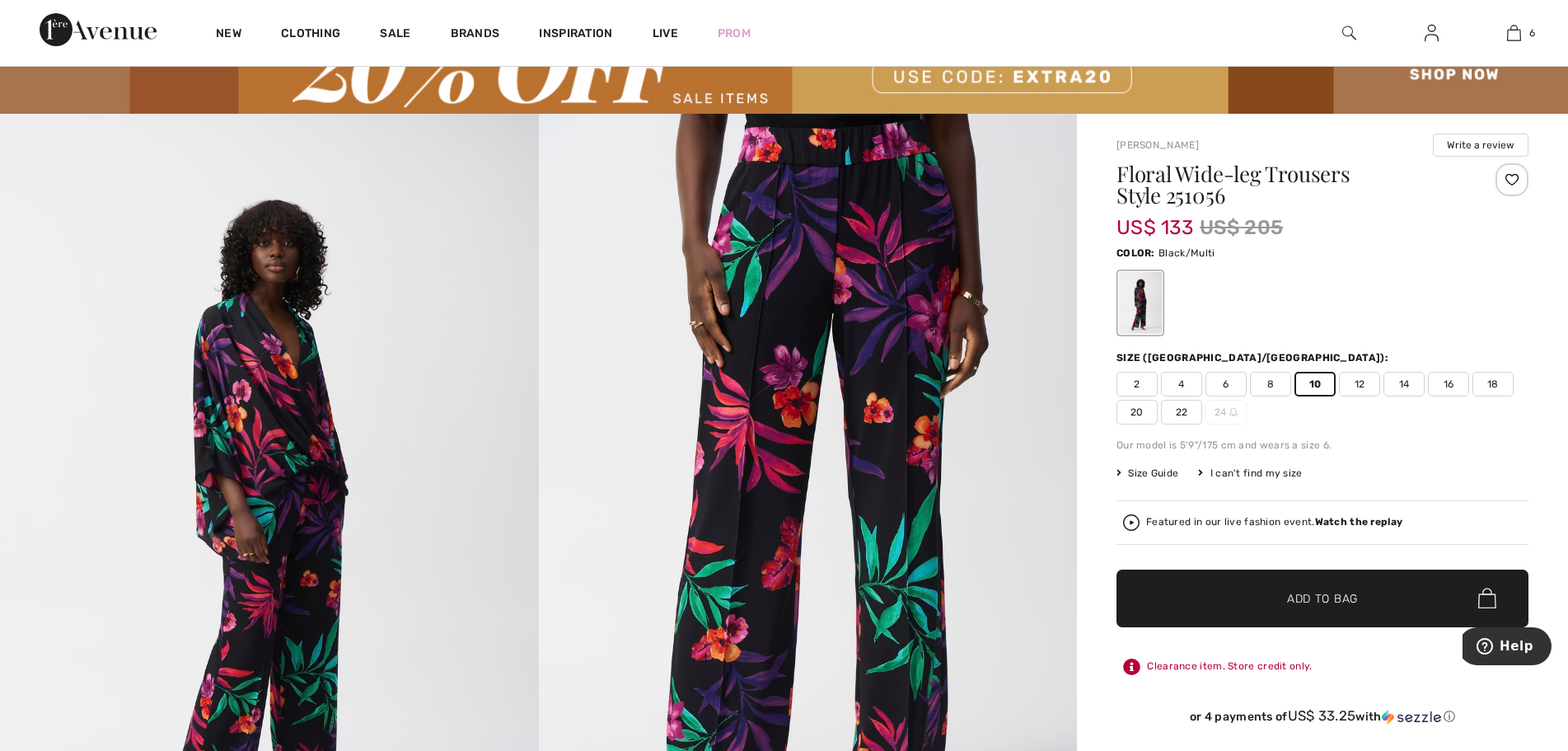
click at [1288, 593] on span "Add to Bag" at bounding box center [1323, 598] width 71 height 17
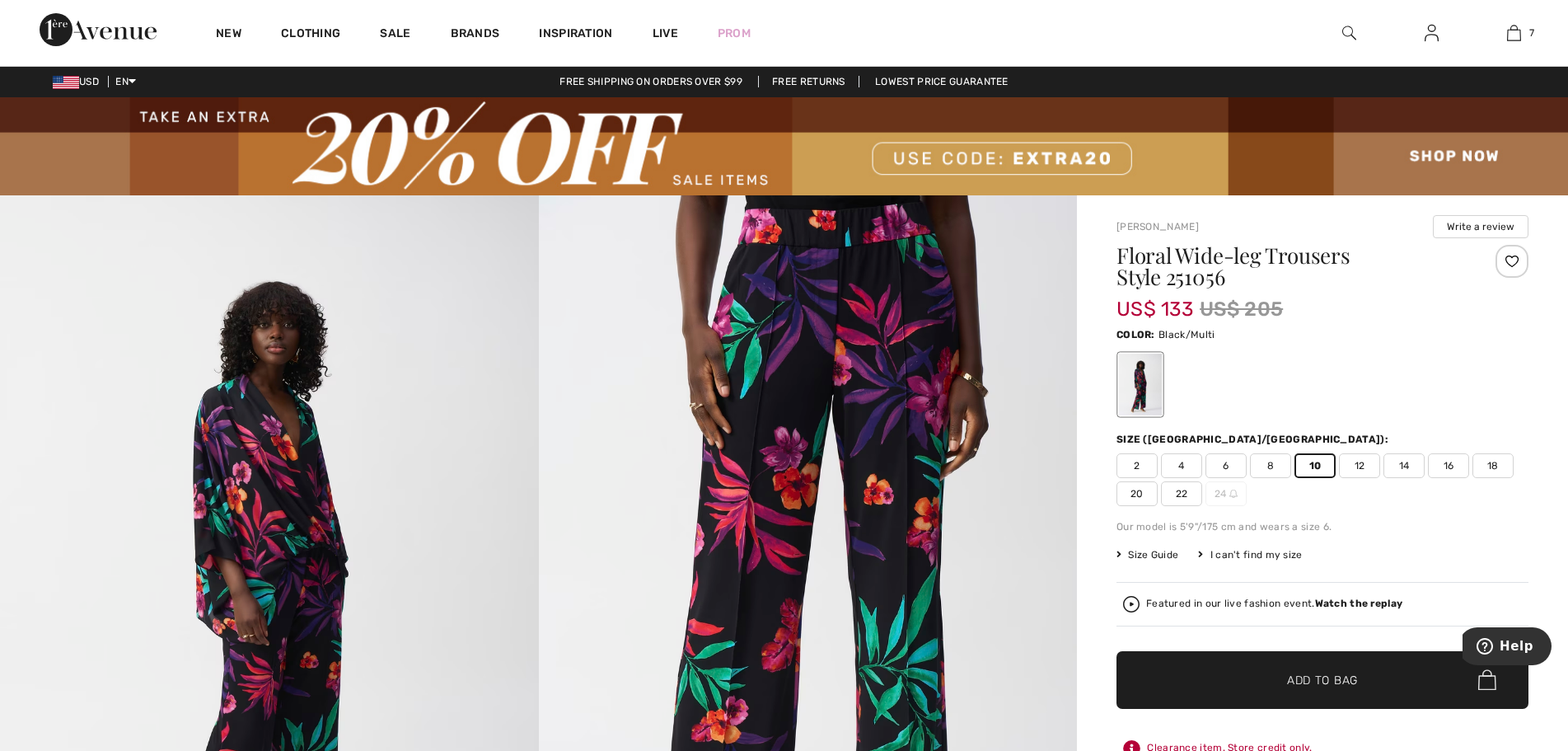
scroll to position [0, 0]
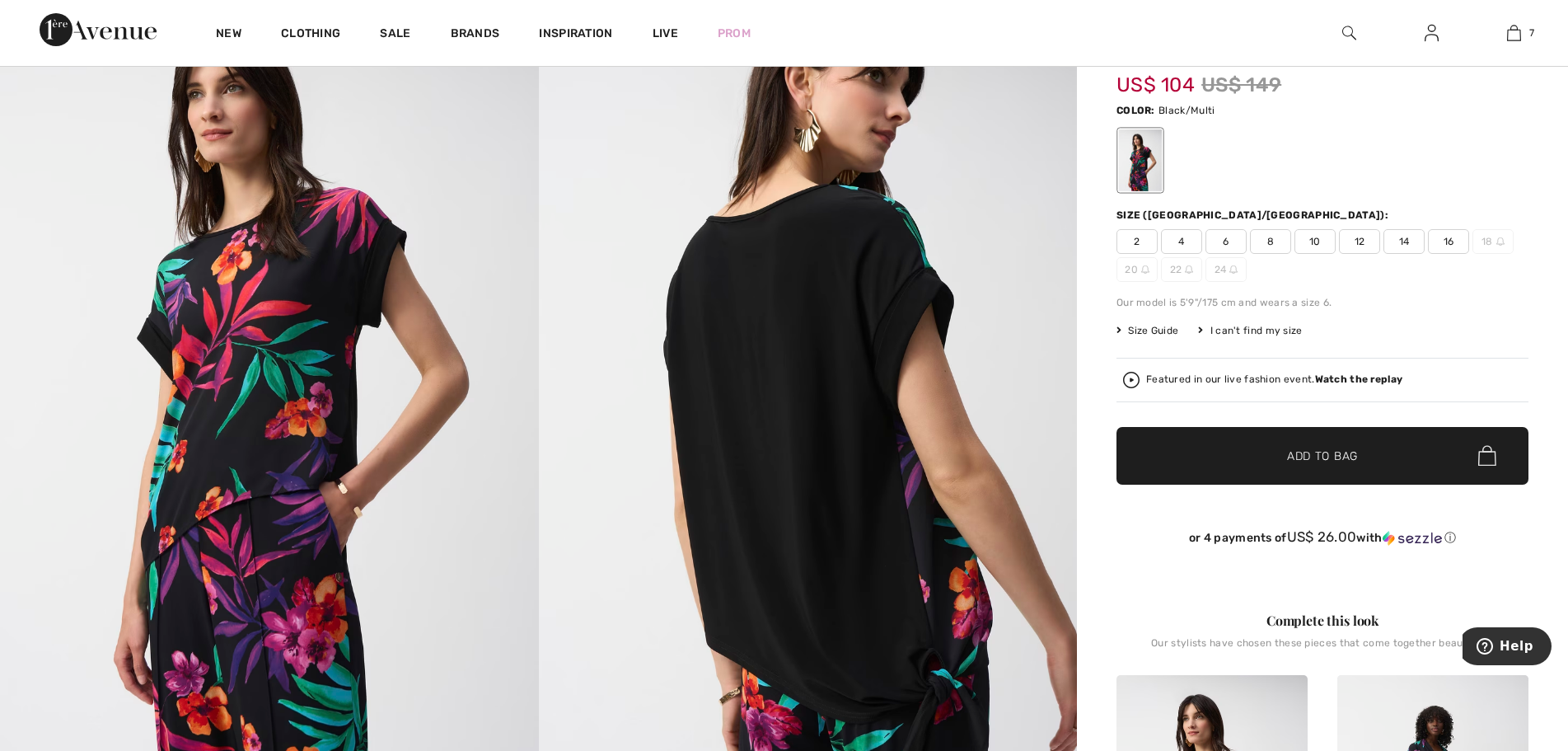
scroll to position [165, 0]
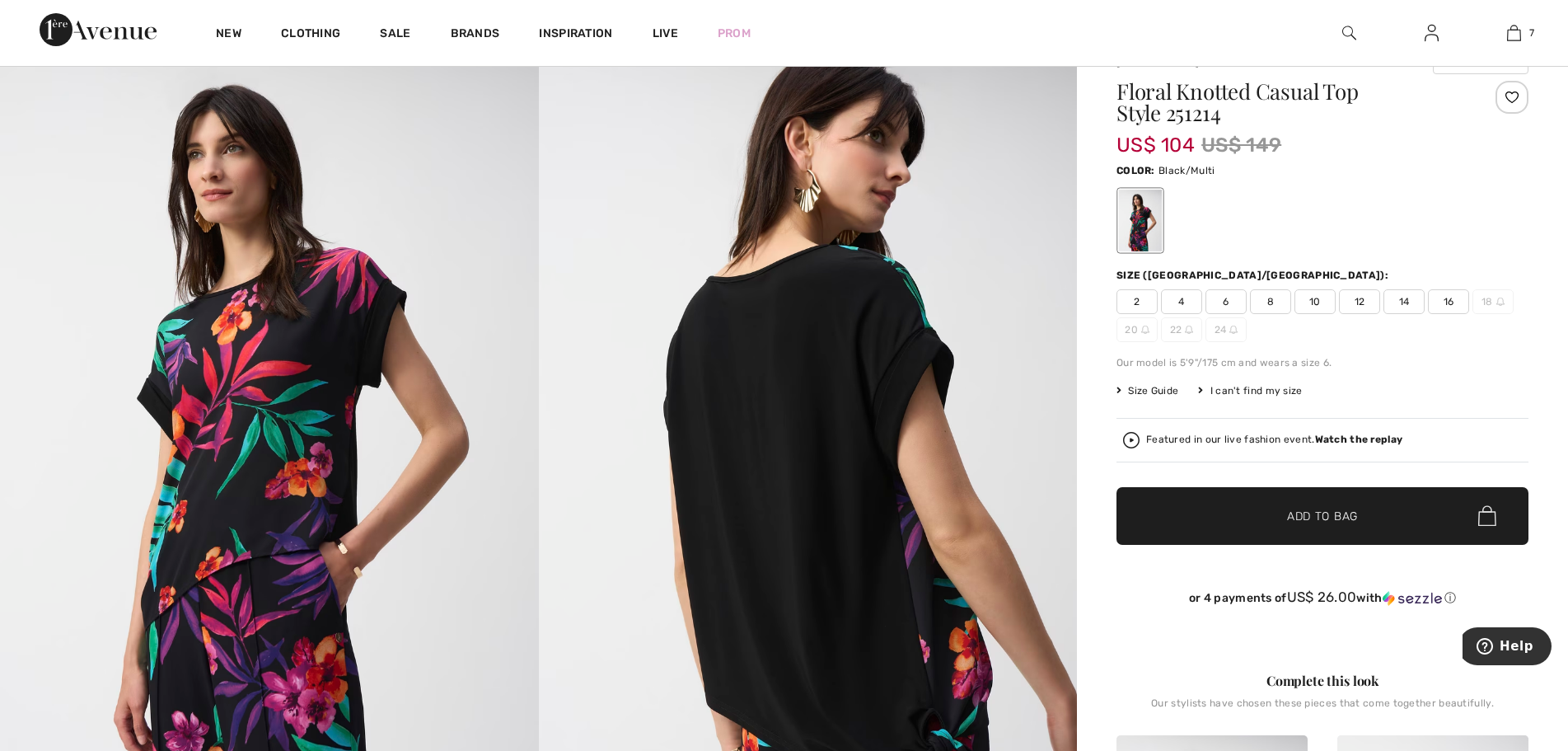
click at [1357, 301] on span "12" at bounding box center [1360, 301] width 41 height 25
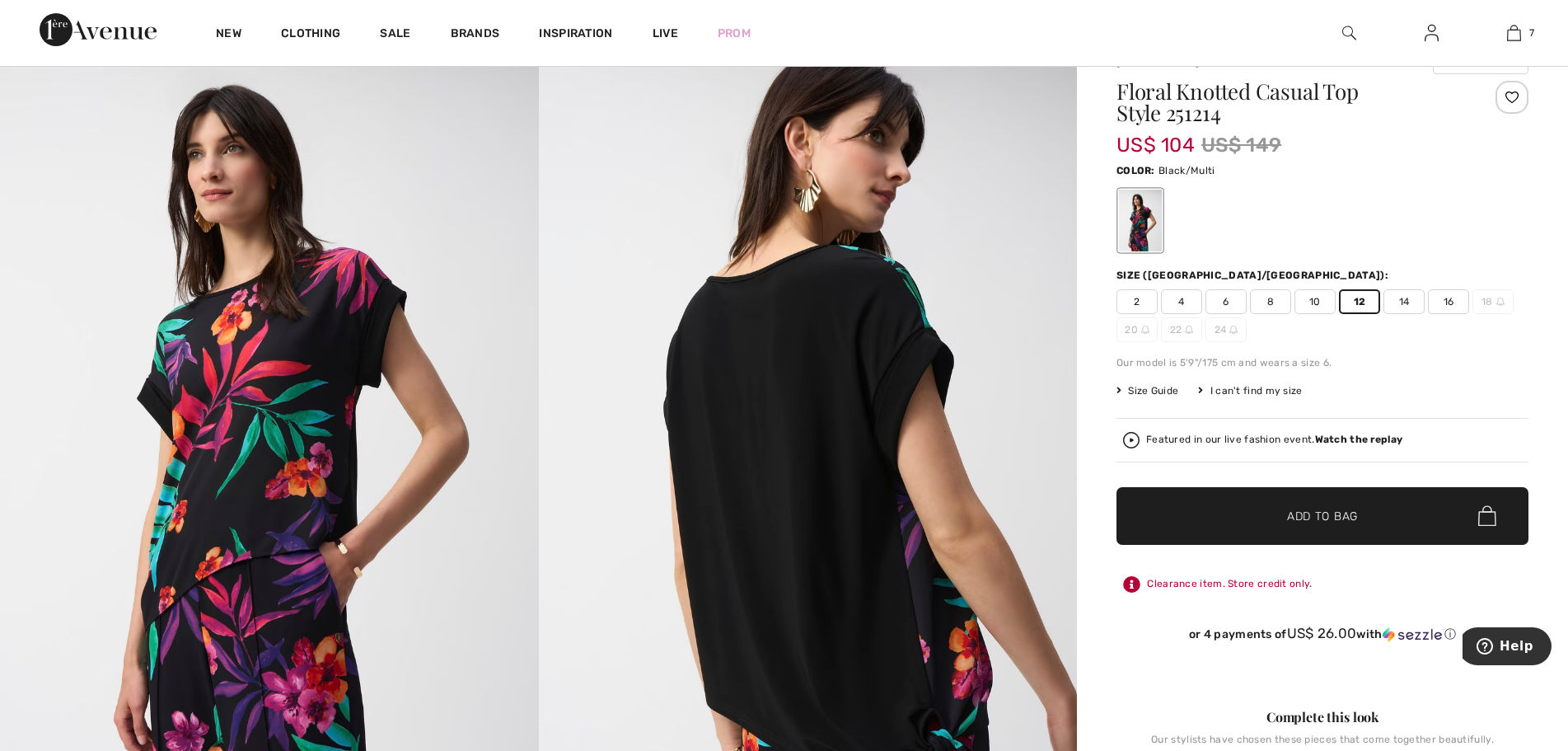
click at [1277, 525] on span "✔ Added to Bag Add to Bag" at bounding box center [1323, 516] width 412 height 58
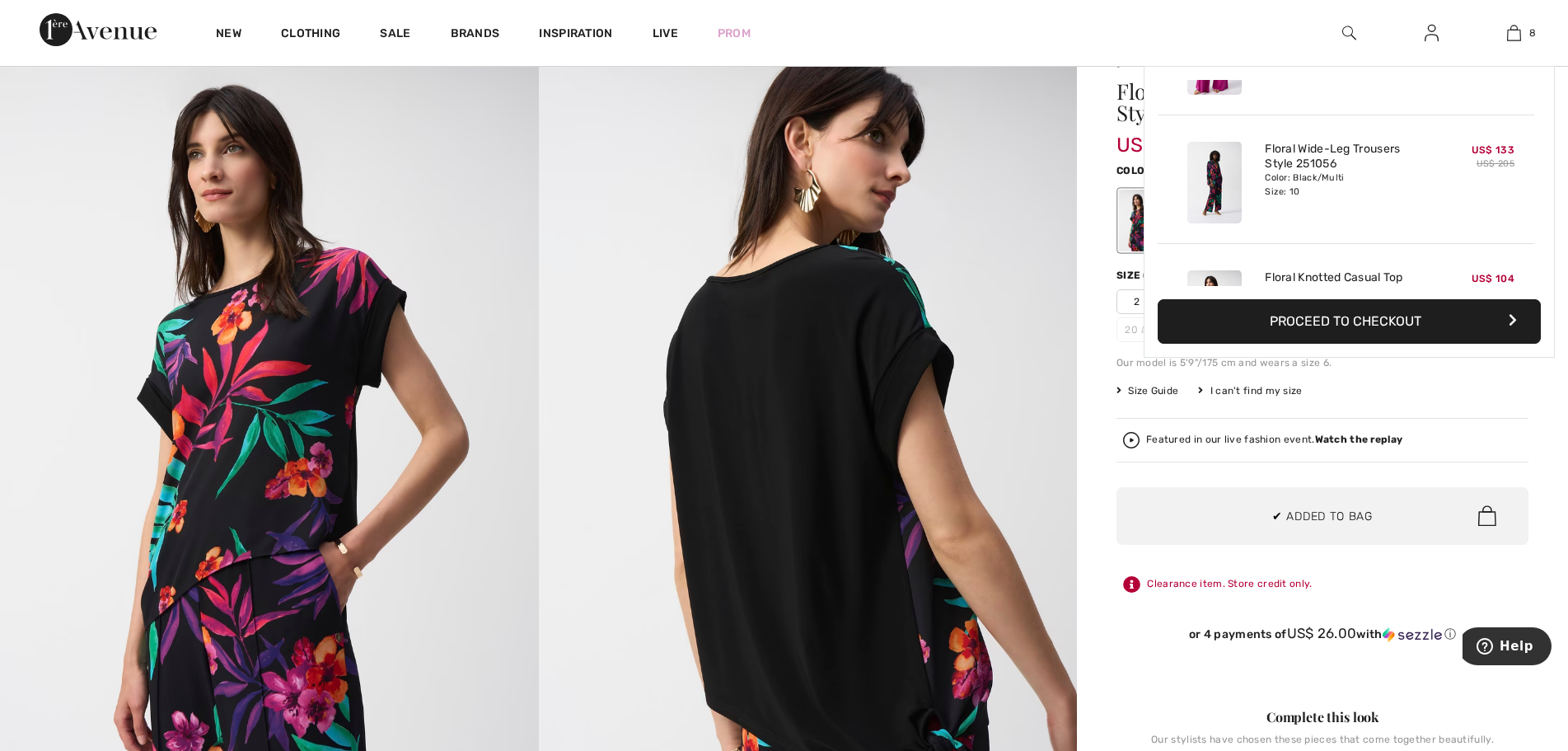
scroll to position [823, 0]
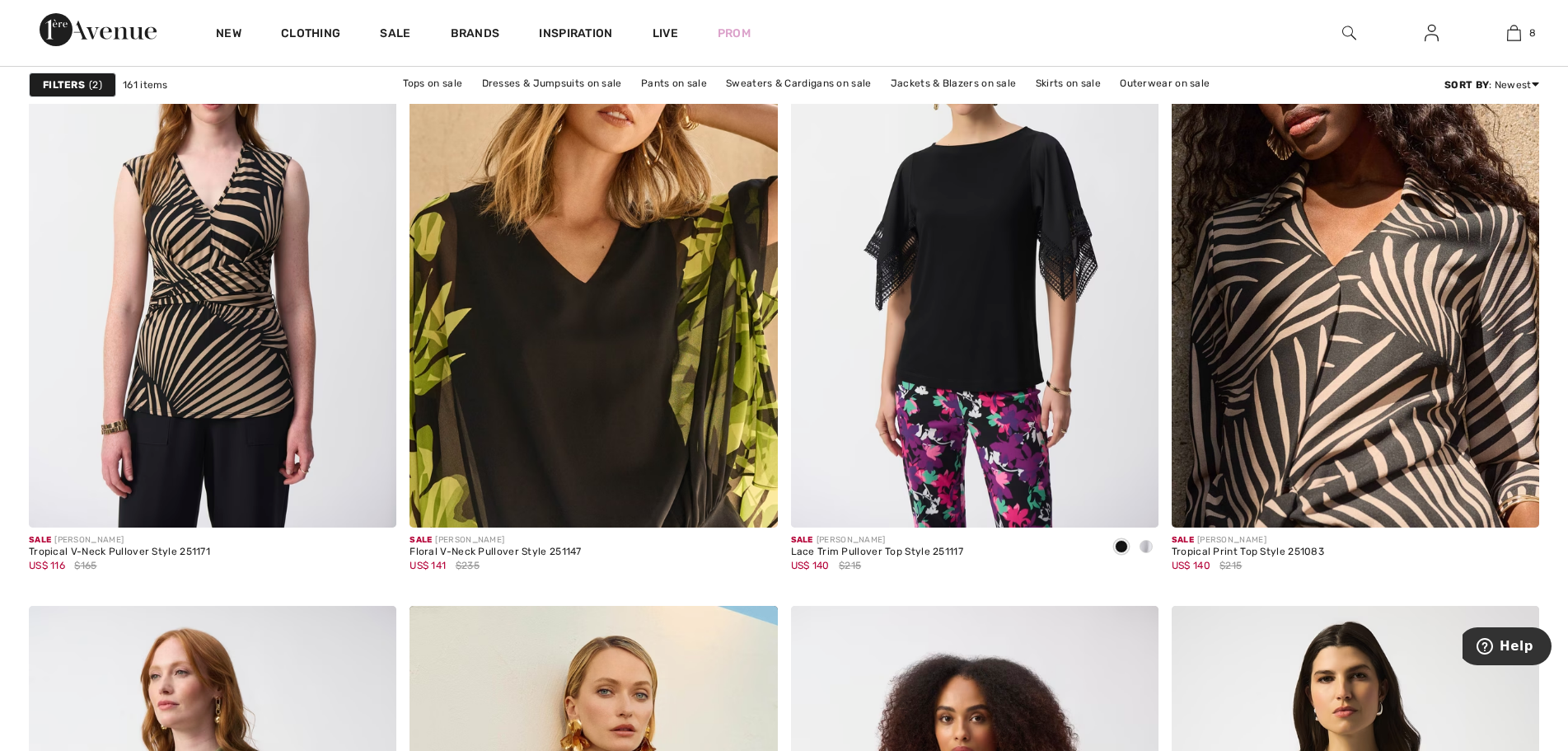
scroll to position [3134, 0]
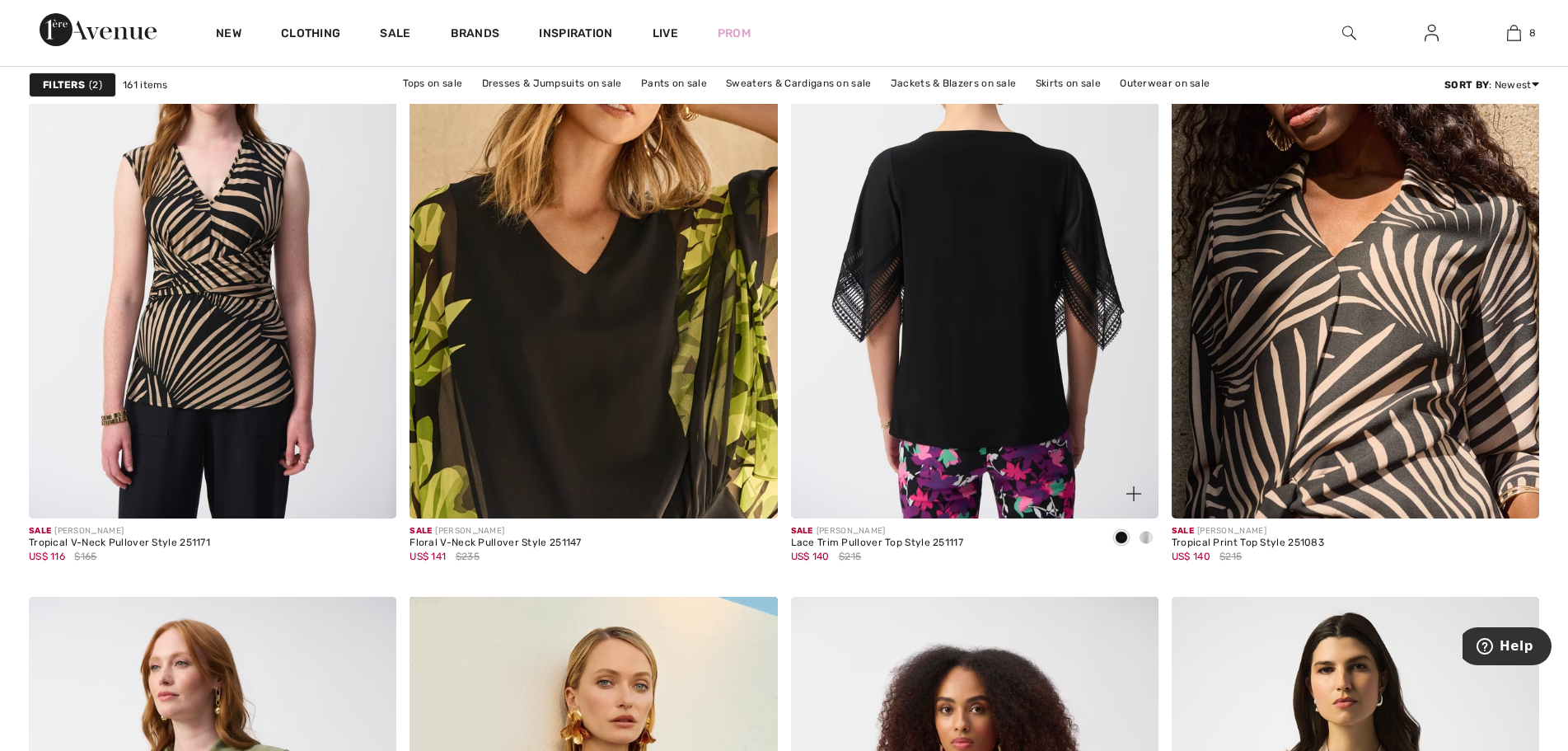
click at [953, 318] on img at bounding box center [975, 243] width 367 height 552
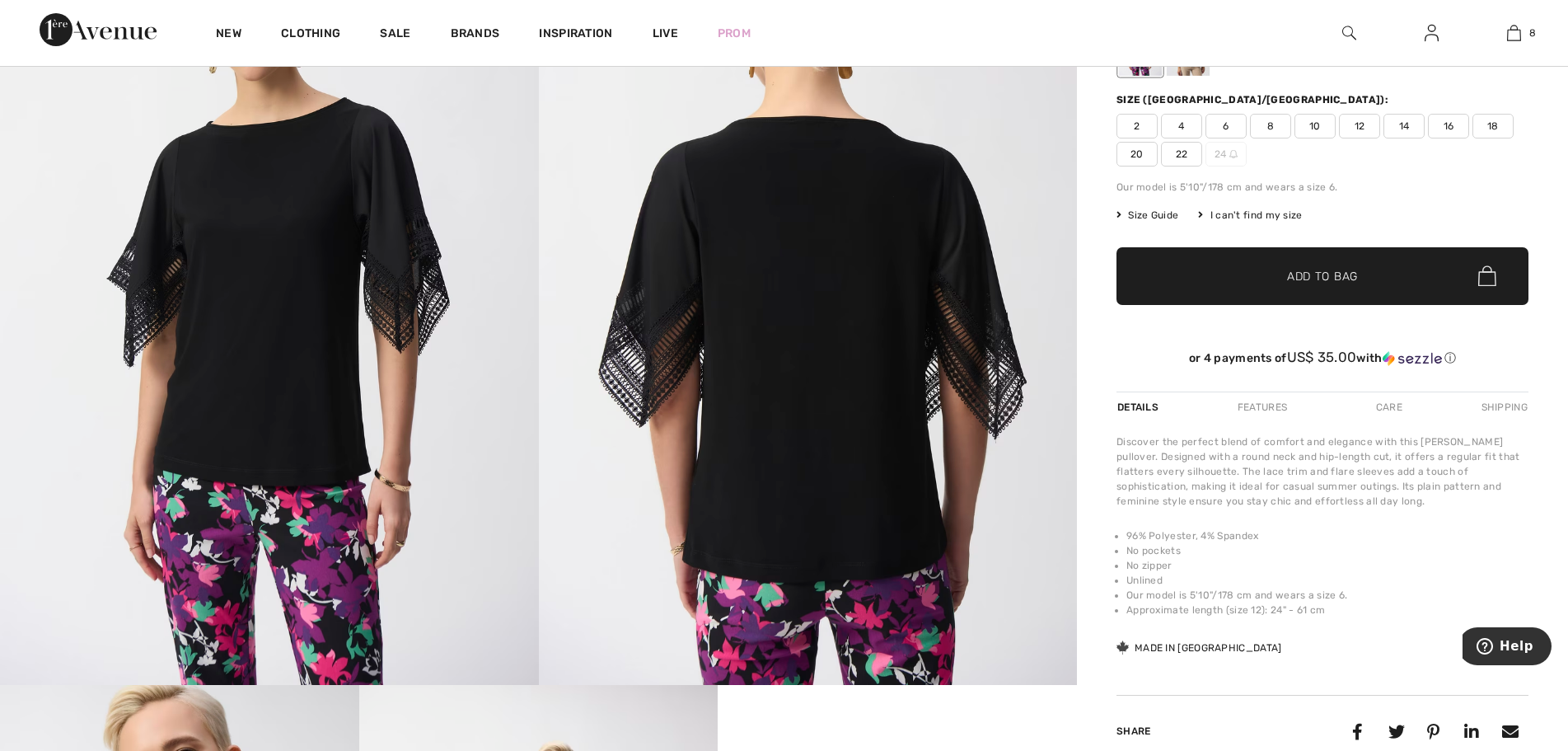
scroll to position [330, 0]
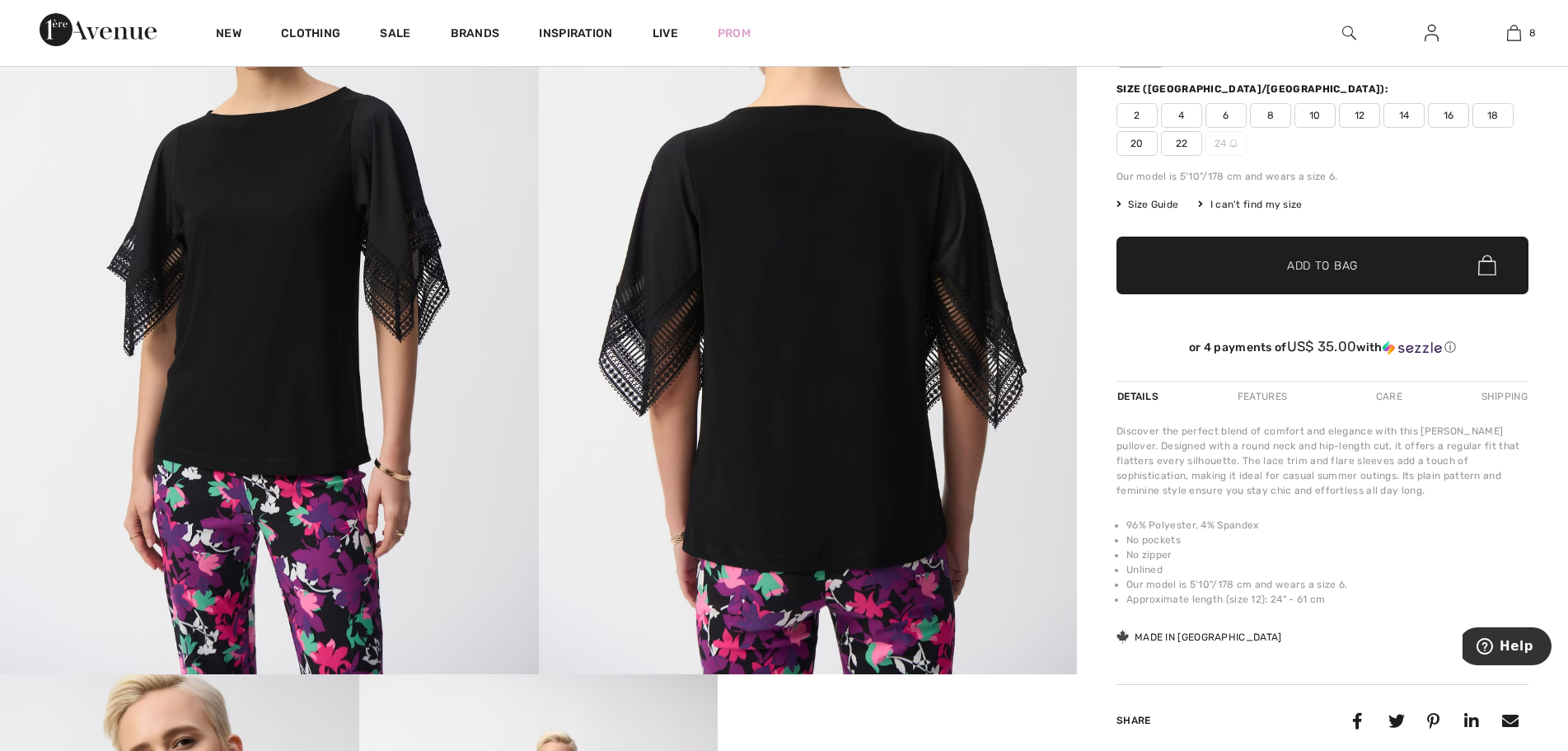
click at [1363, 111] on span "12" at bounding box center [1360, 115] width 41 height 25
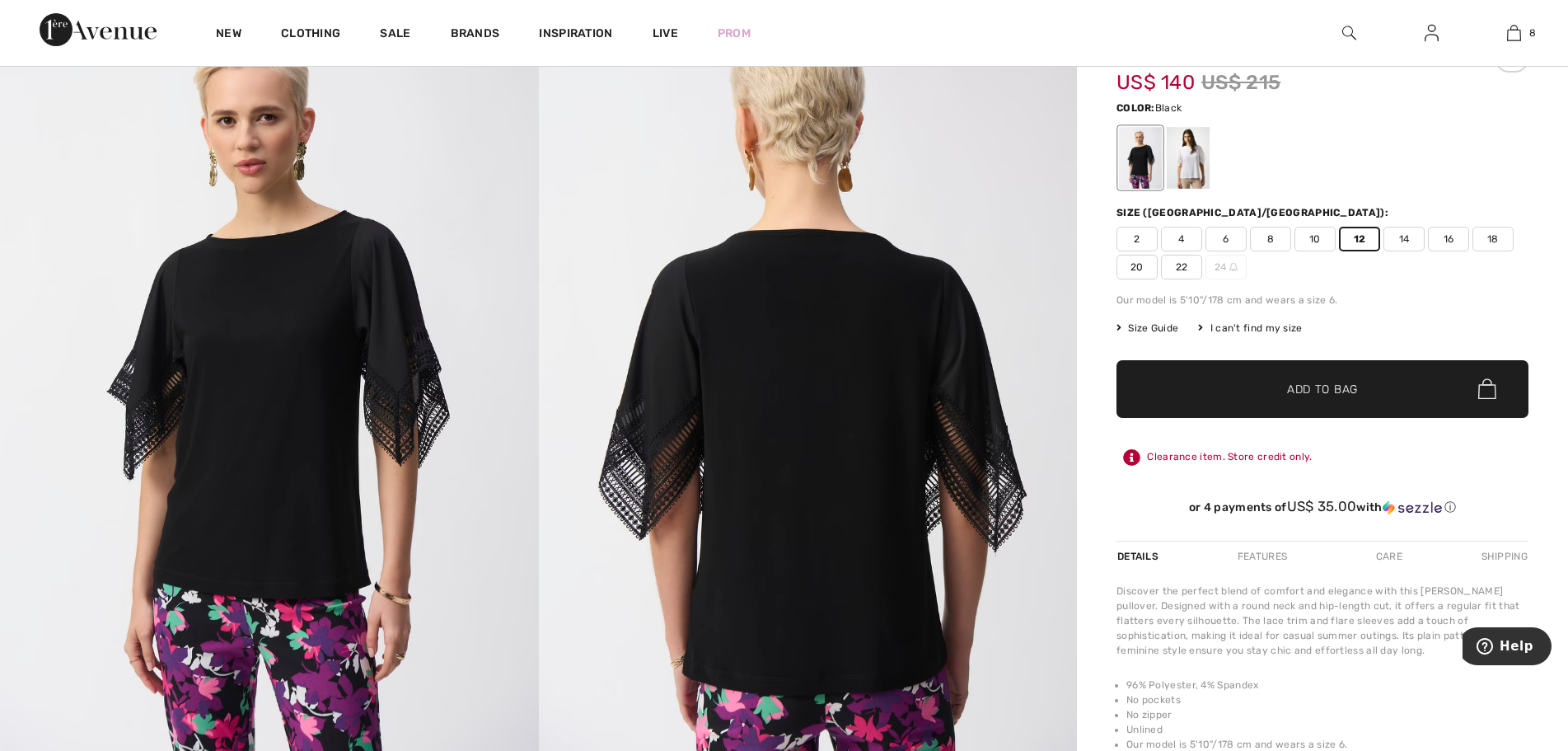
scroll to position [247, 0]
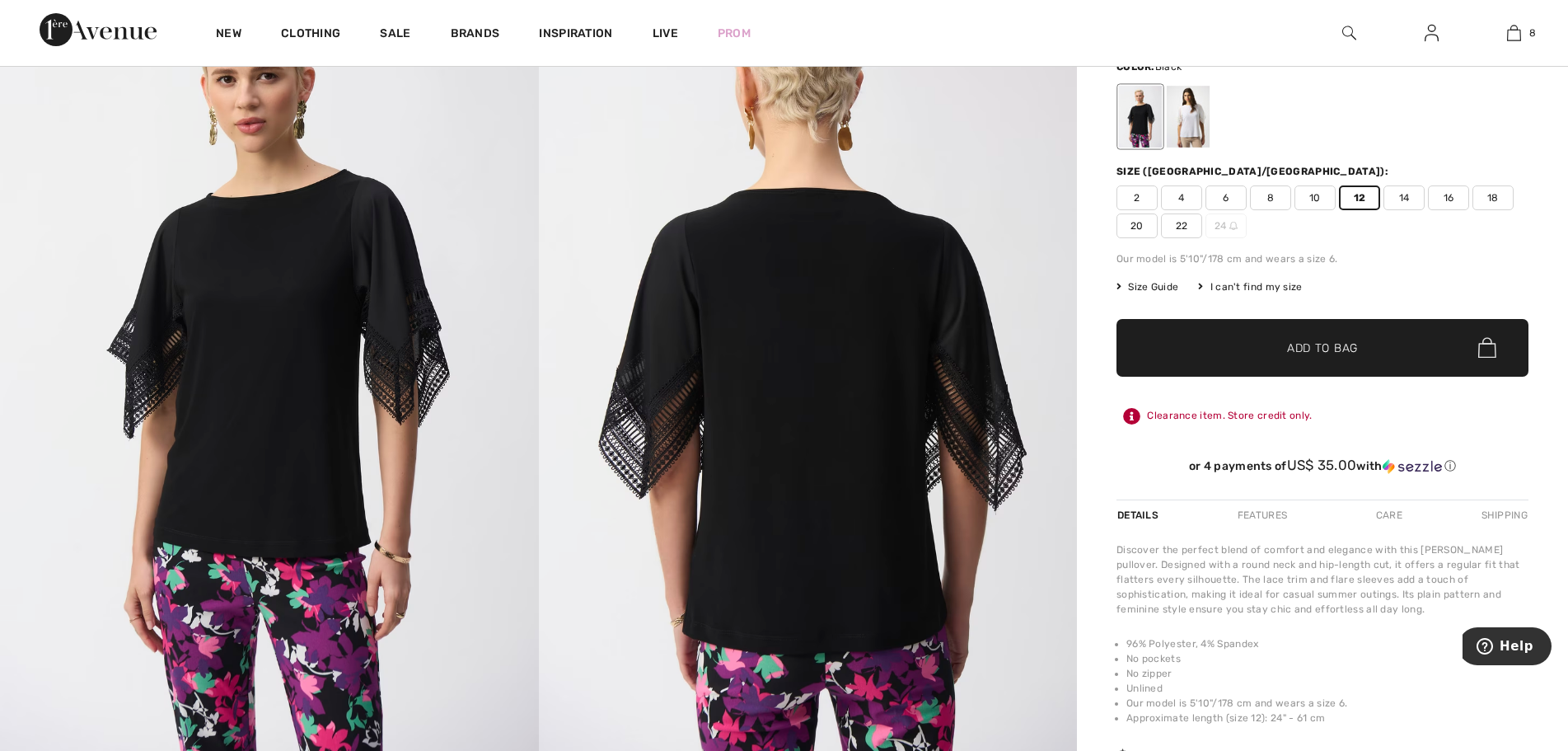
click at [1337, 347] on span "Add to Bag" at bounding box center [1323, 347] width 71 height 17
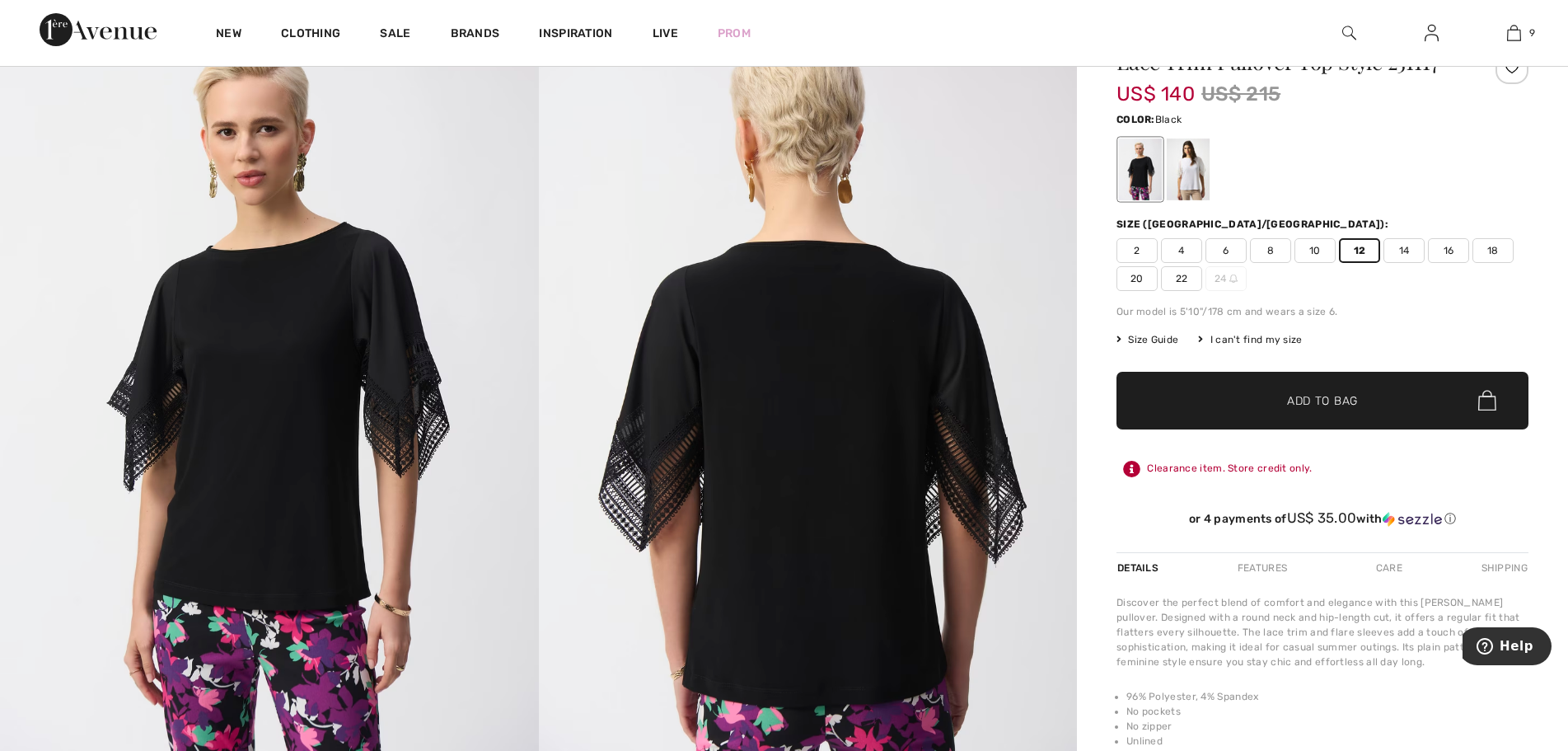
scroll to position [165, 0]
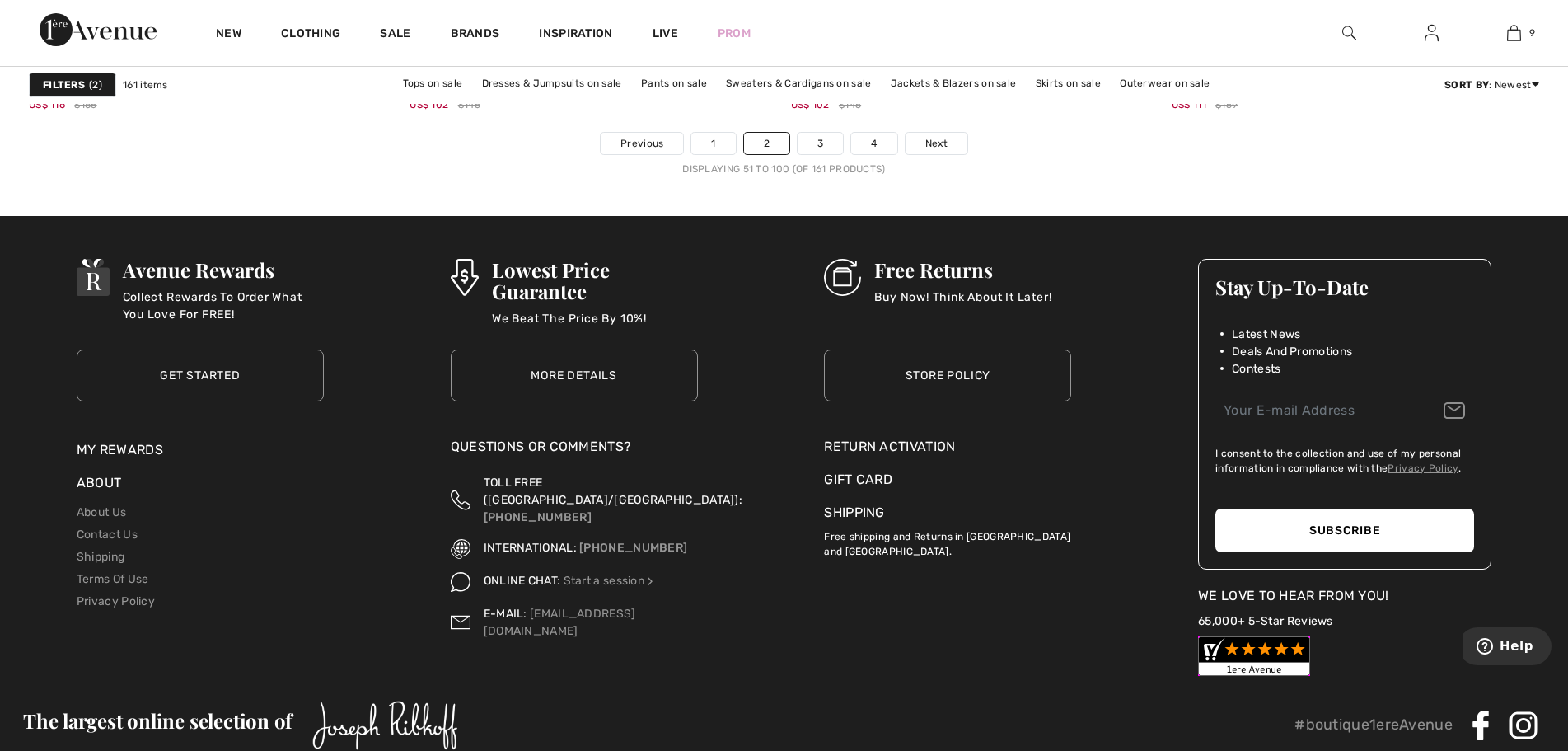
scroll to position [9813, 0]
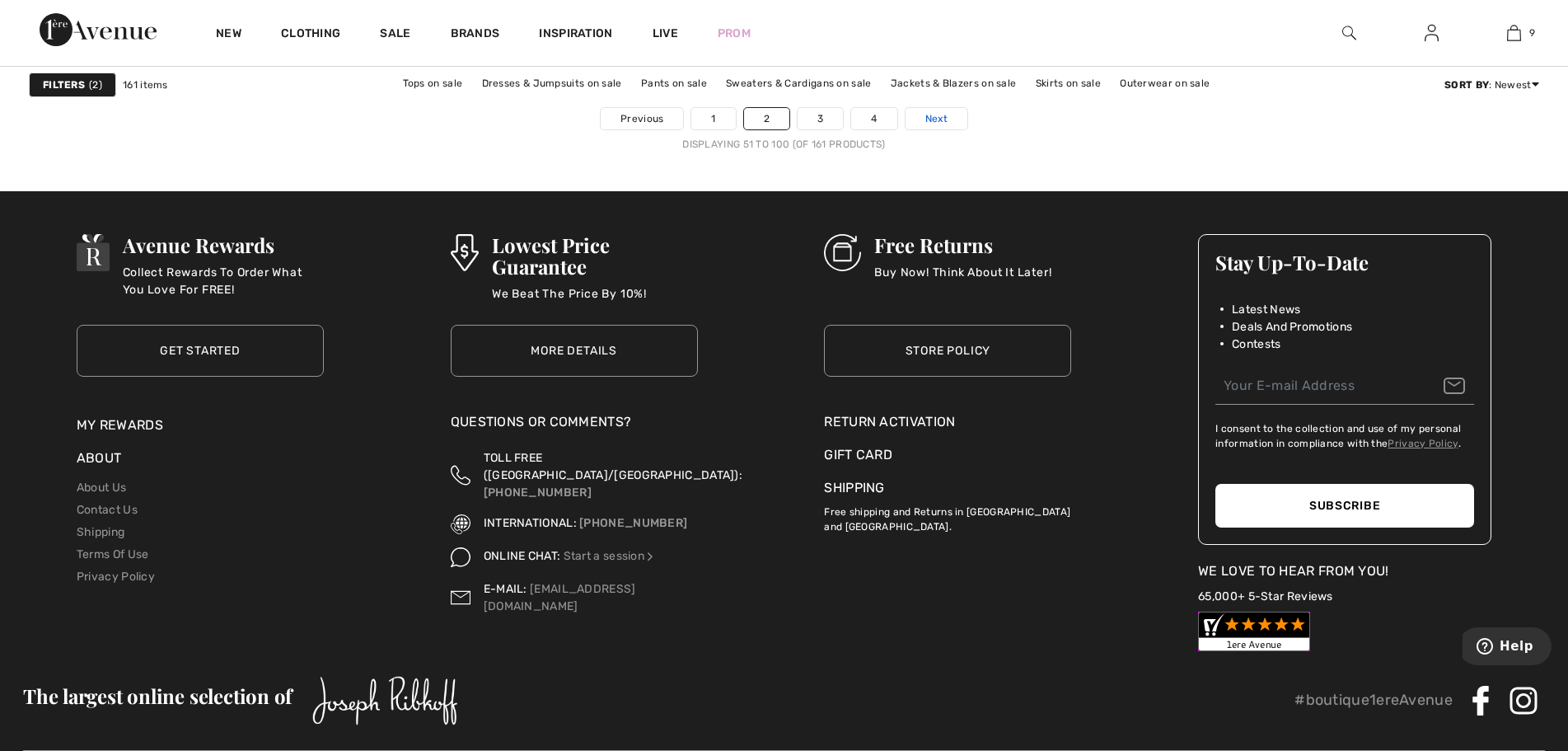
click at [941, 114] on span "Next" at bounding box center [937, 119] width 22 height 15
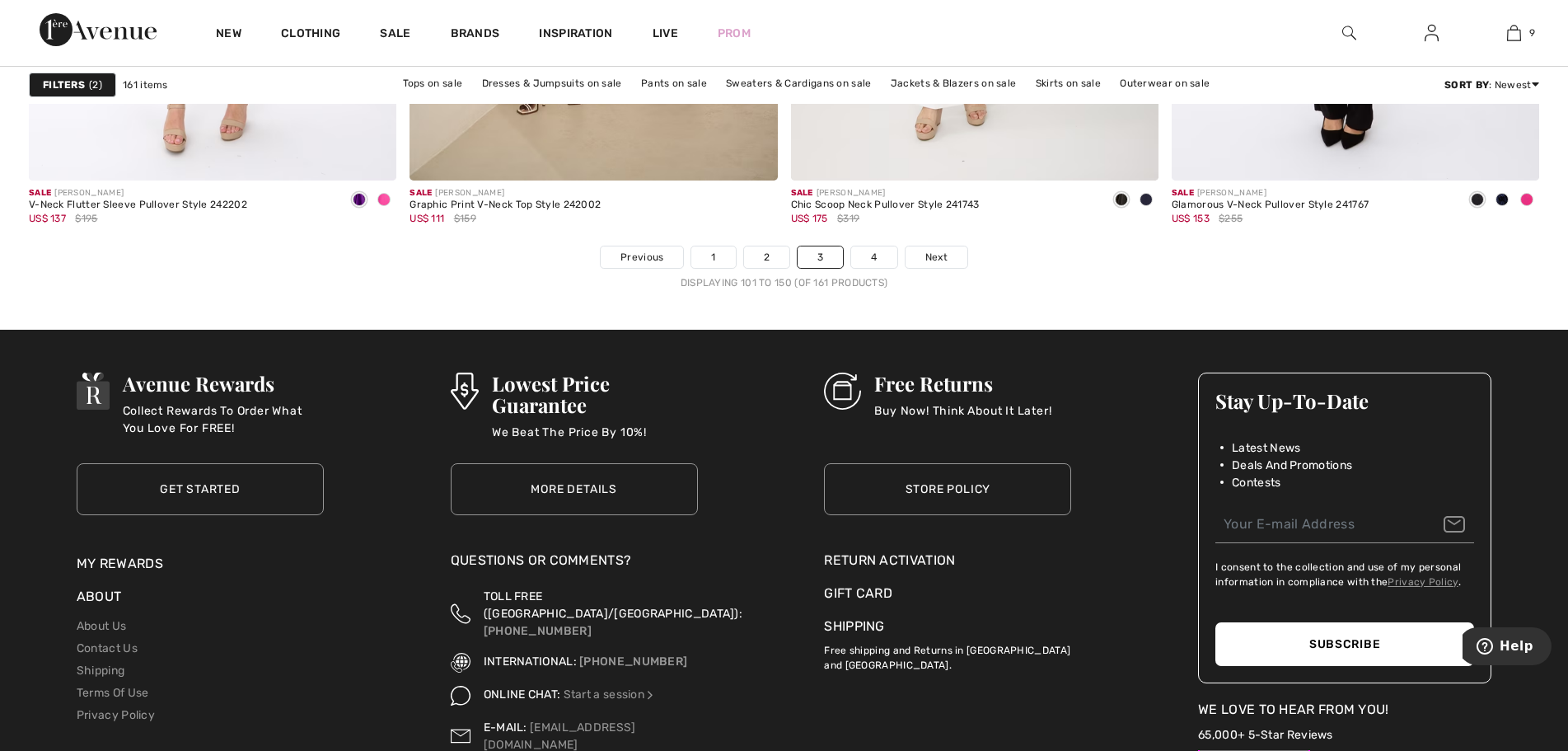
scroll to position [9731, 0]
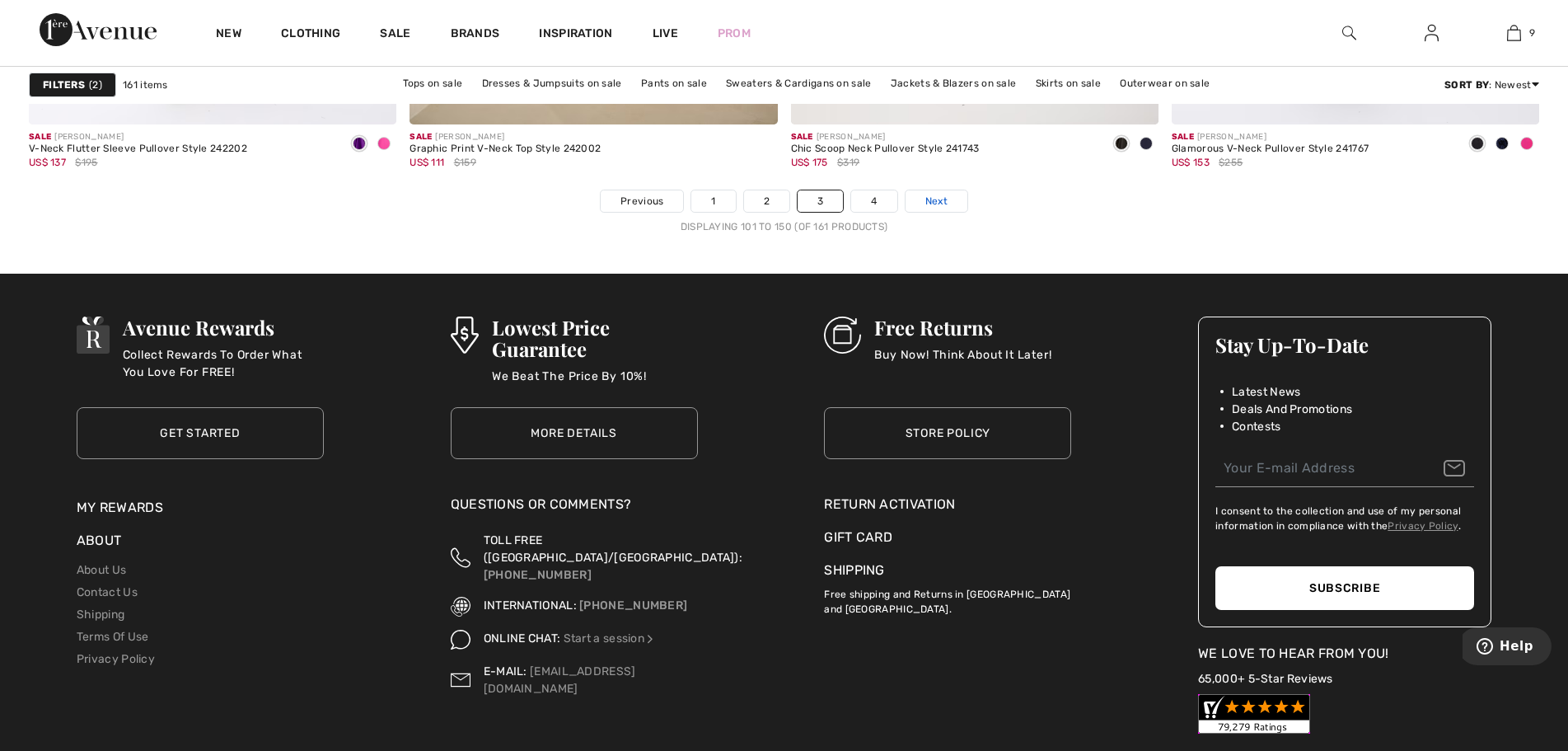
click at [935, 196] on span "Next" at bounding box center [937, 202] width 22 height 15
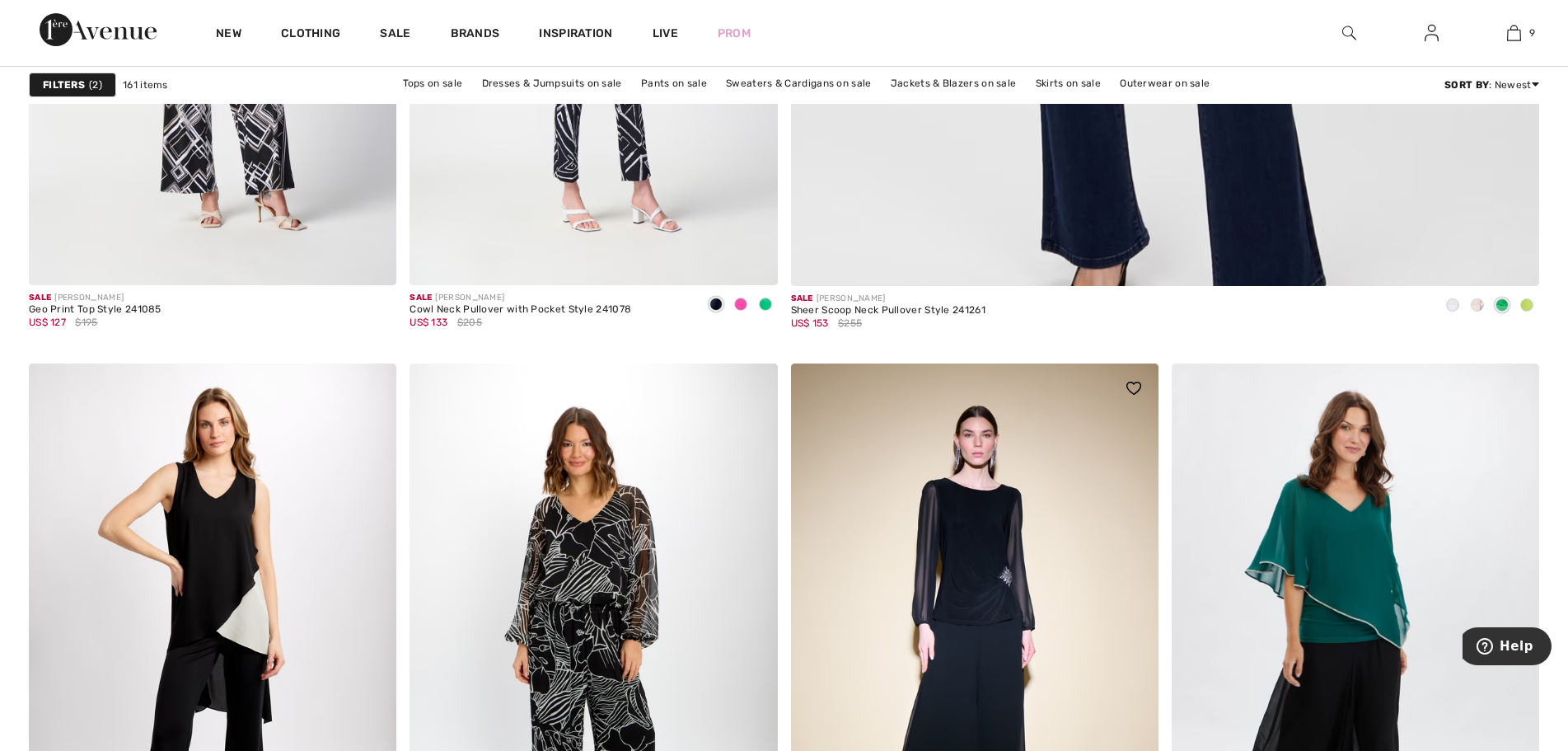
scroll to position [1237, 0]
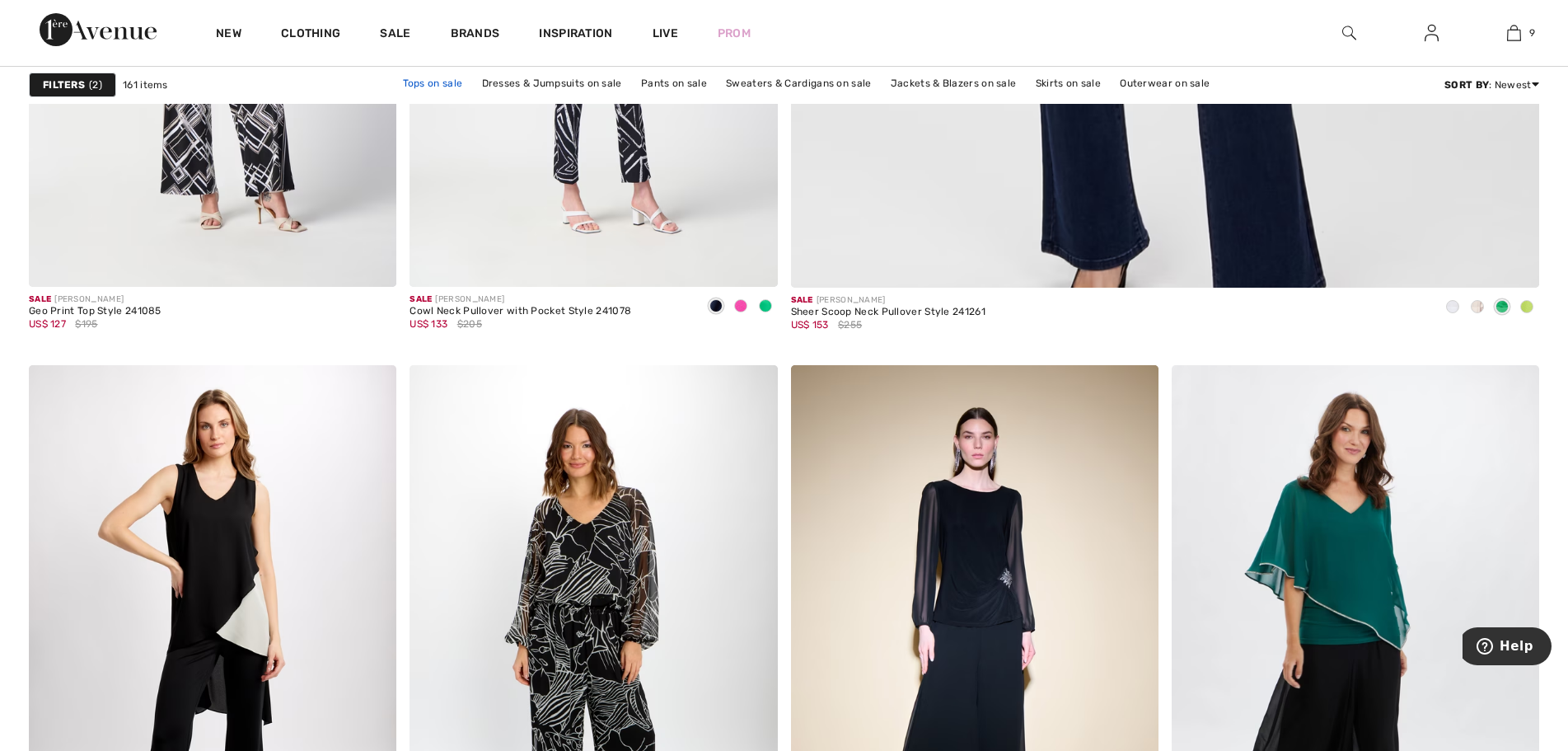
click at [445, 80] on link "Tops on sale" at bounding box center [433, 83] width 77 height 21
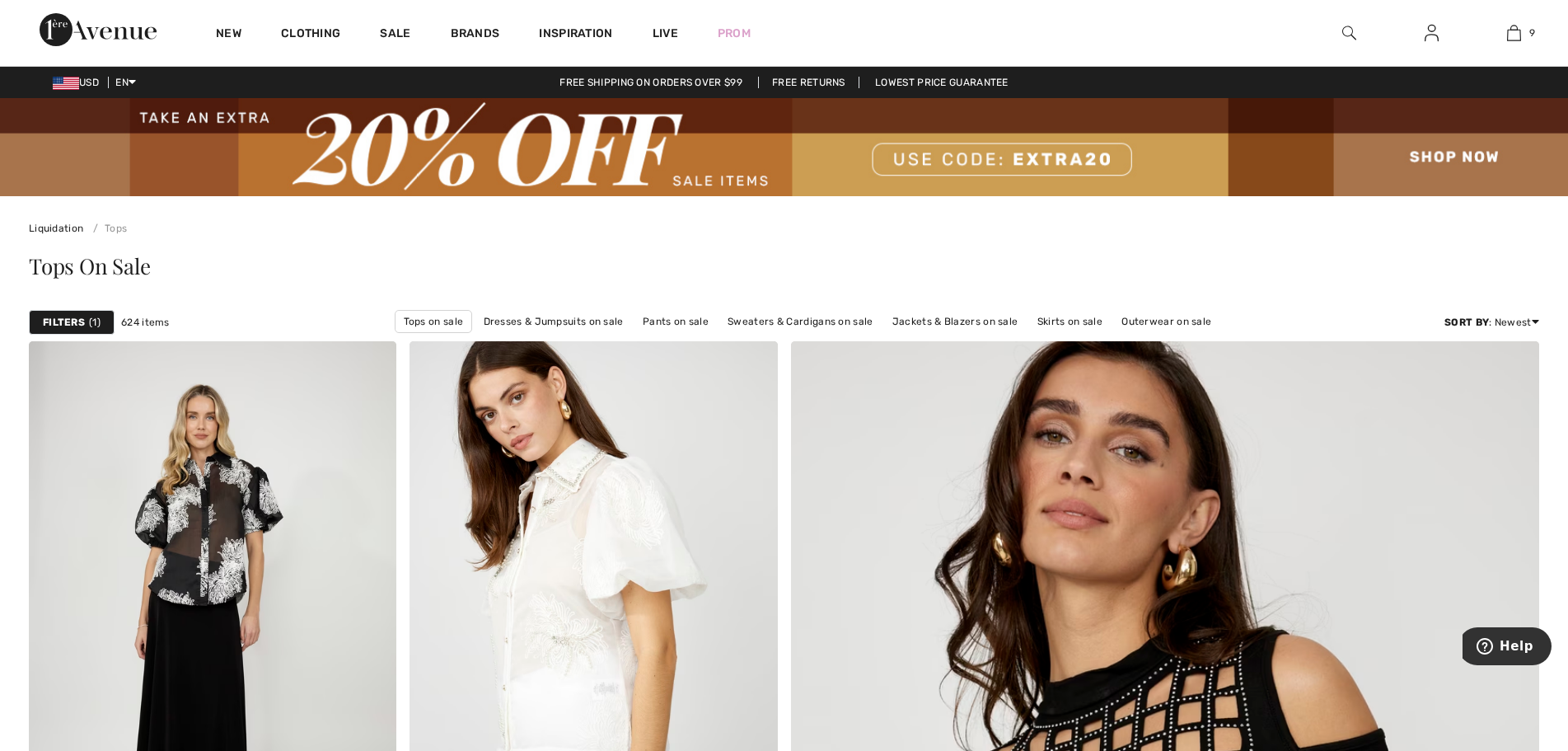
click at [80, 319] on strong "Filters" at bounding box center [64, 323] width 42 height 15
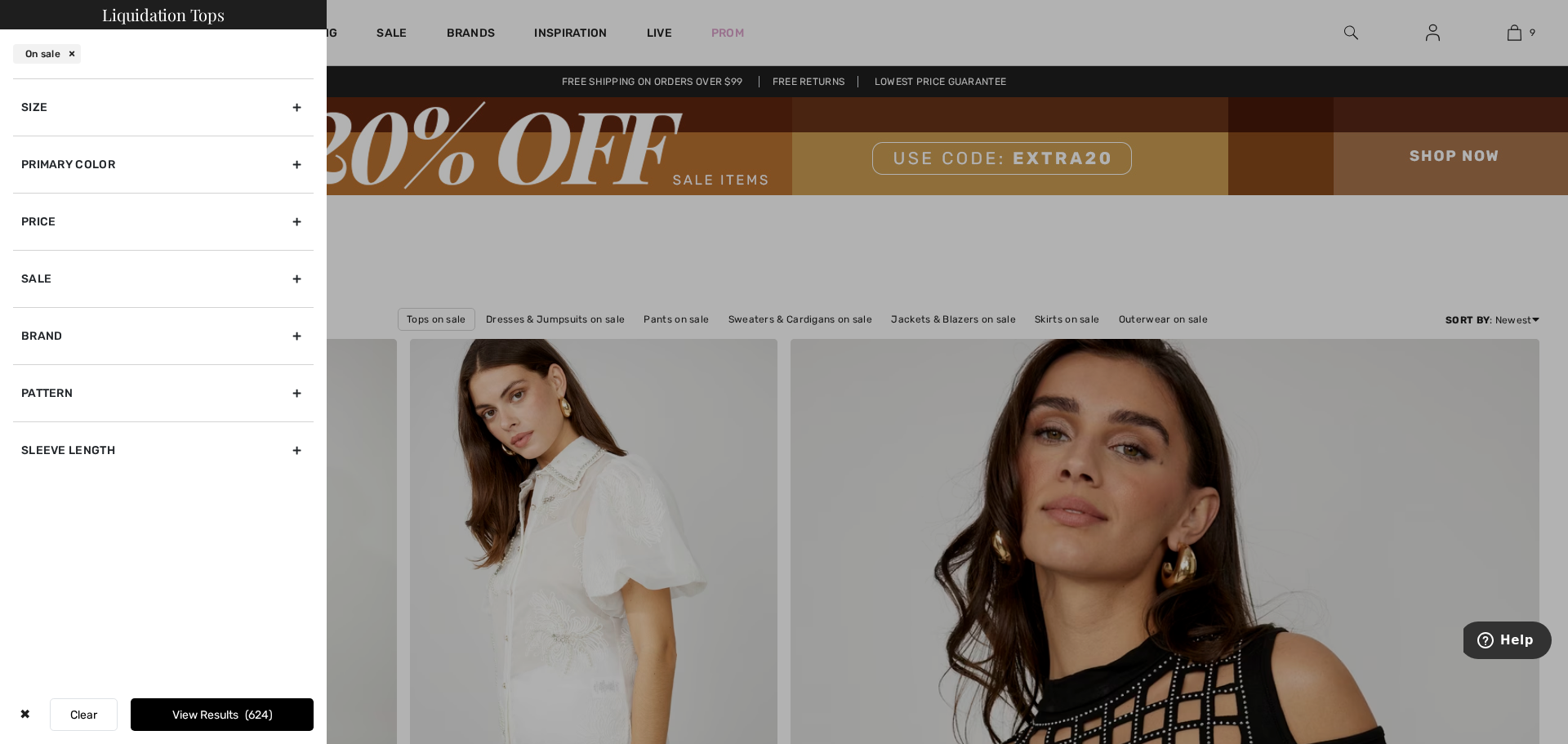
click at [296, 163] on div "Primary Color" at bounding box center [164, 164] width 300 height 57
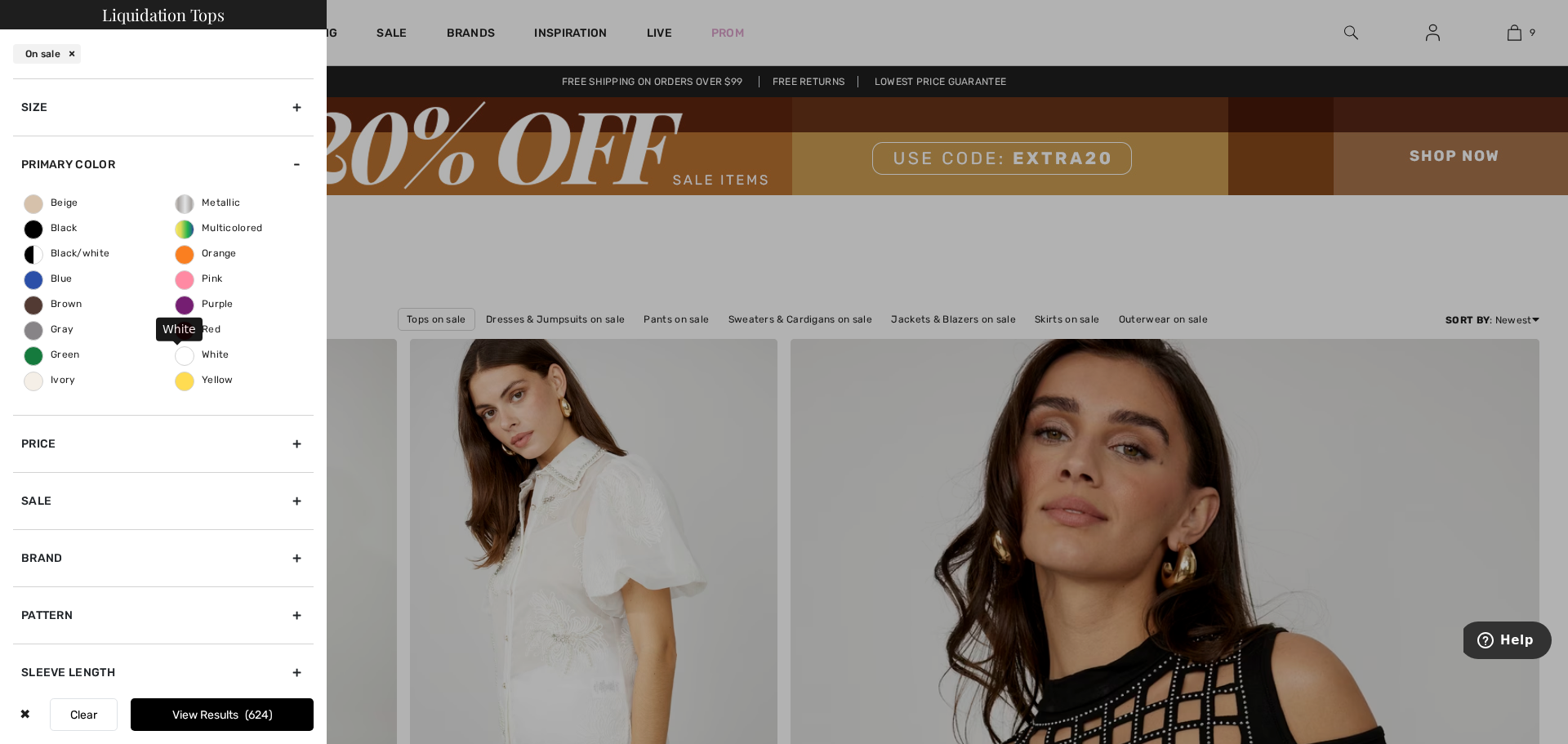
click at [184, 356] on span "White" at bounding box center [202, 355] width 54 height 12
click at [0, 0] on input "White" at bounding box center [0, 0] width 0 height 0
click at [258, 713] on span "18" at bounding box center [259, 715] width 20 height 14
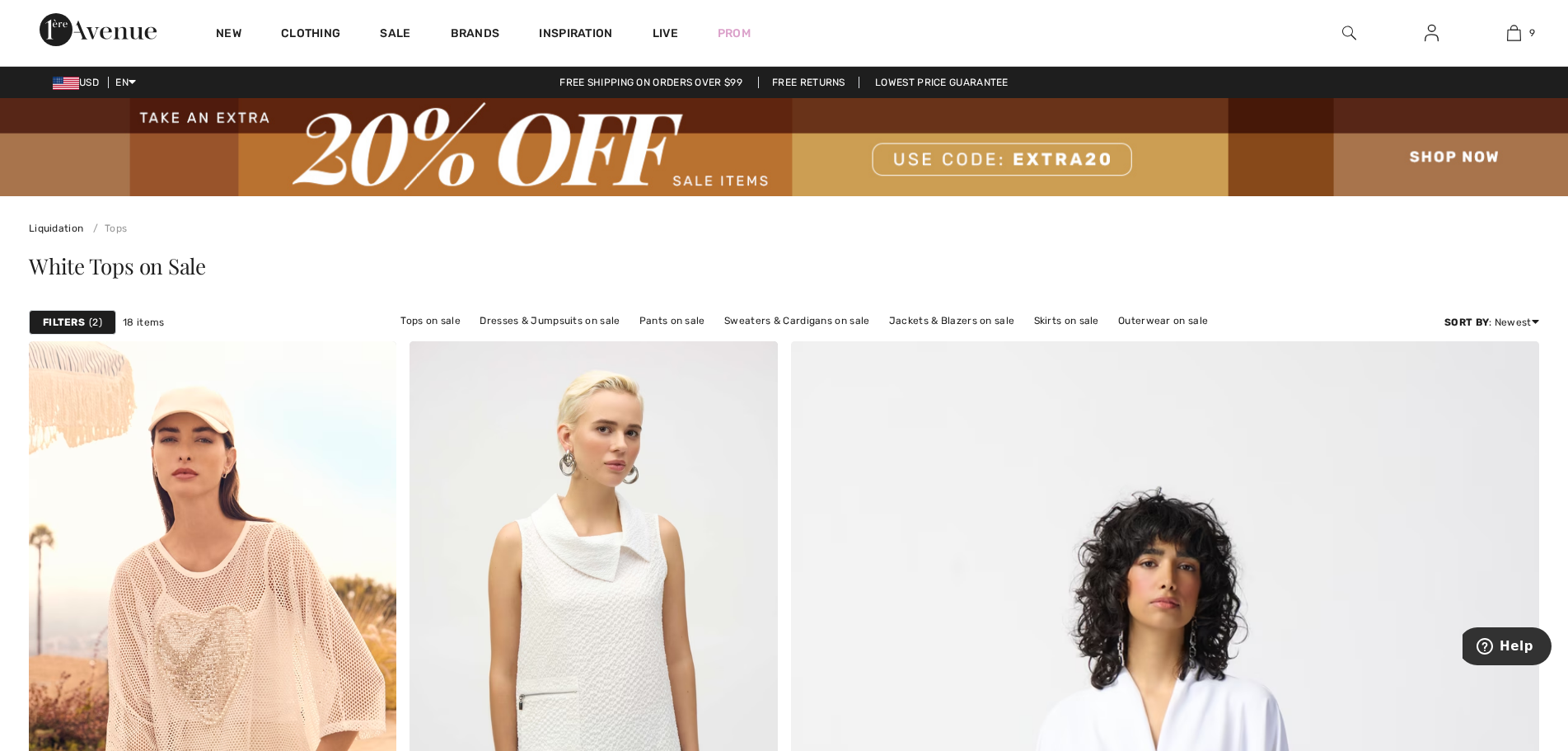
click at [85, 324] on div "Filters 2" at bounding box center [72, 322] width 87 height 25
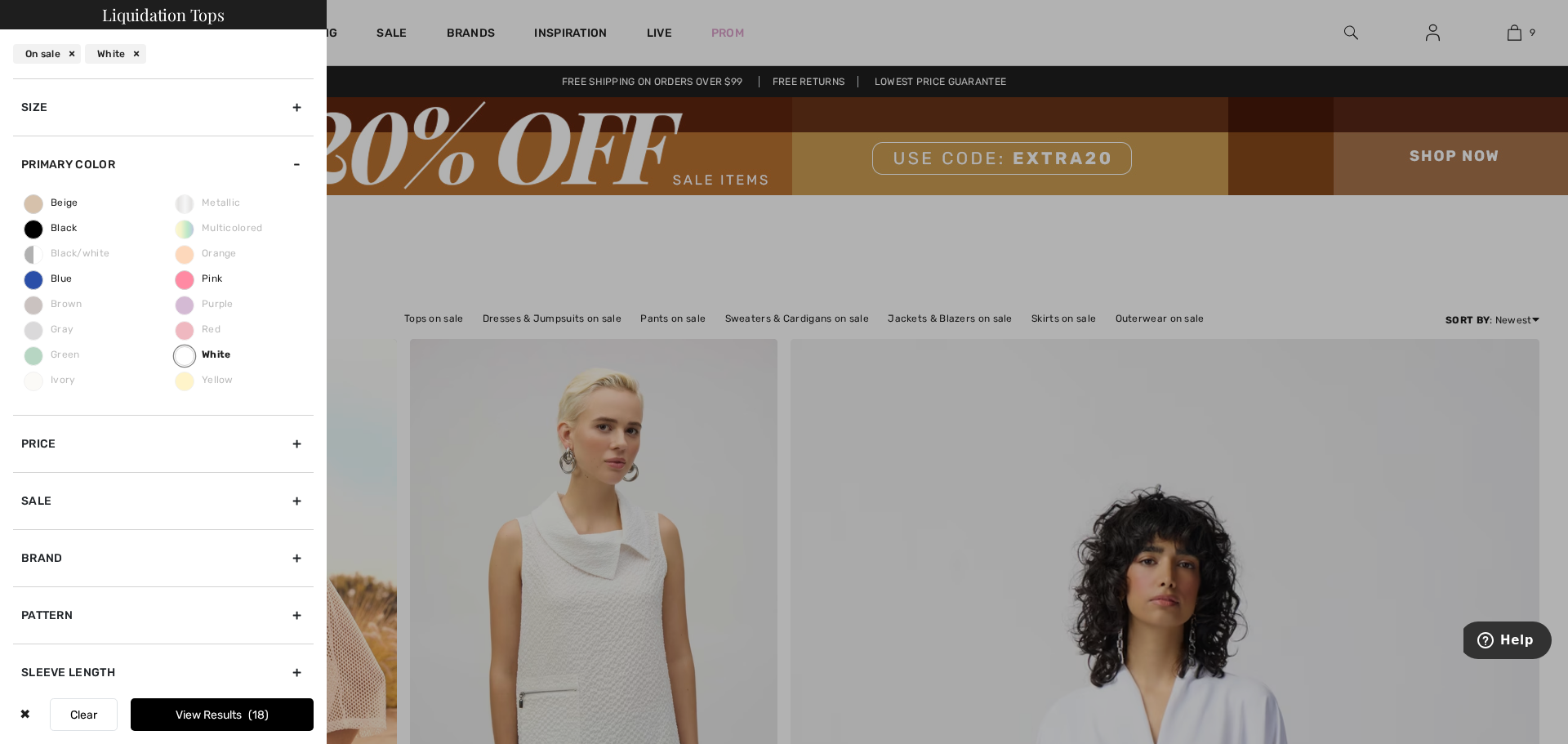
click at [956, 315] on div at bounding box center [784, 372] width 1568 height 744
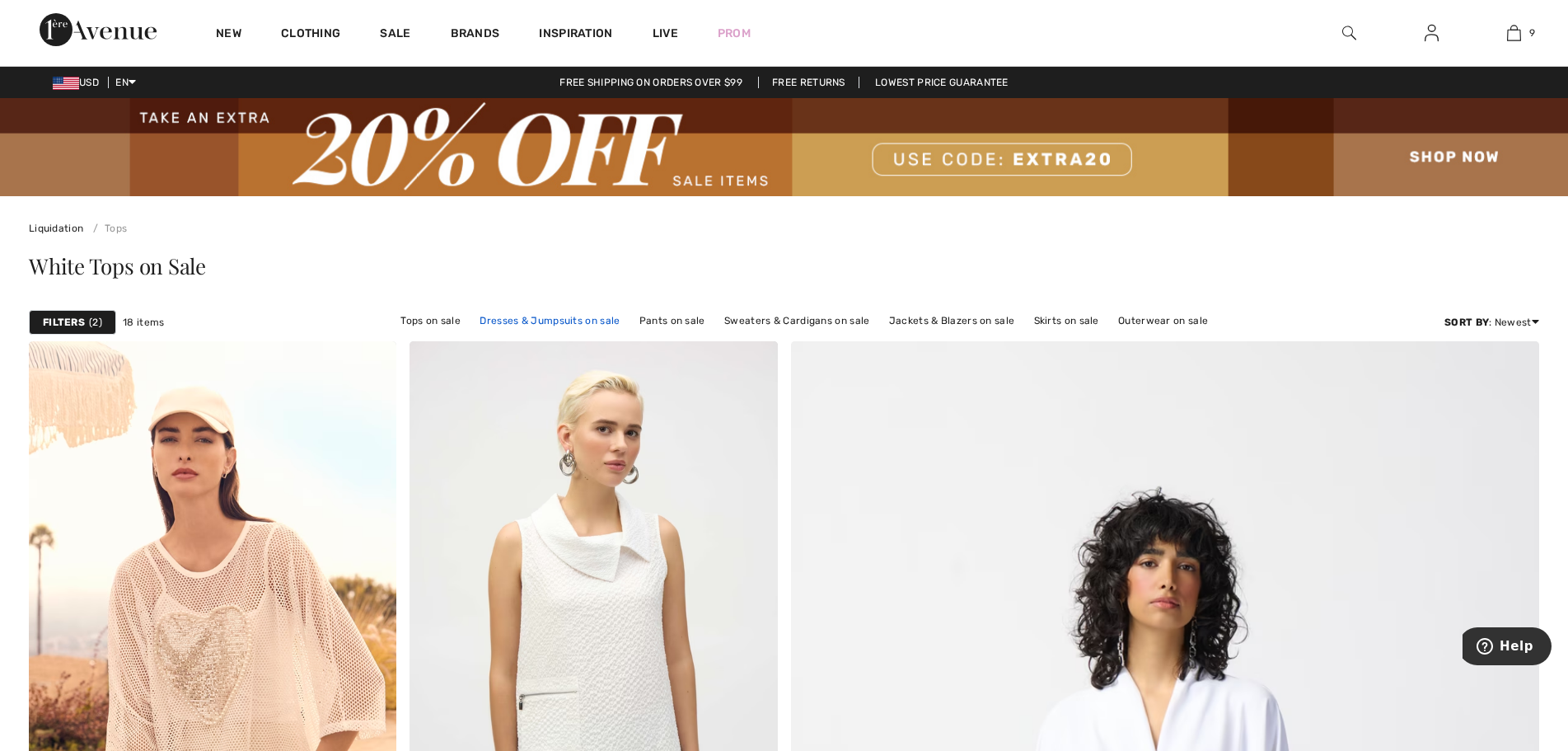
click at [544, 319] on link "Dresses & Jumpsuits on sale" at bounding box center [549, 320] width 157 height 21
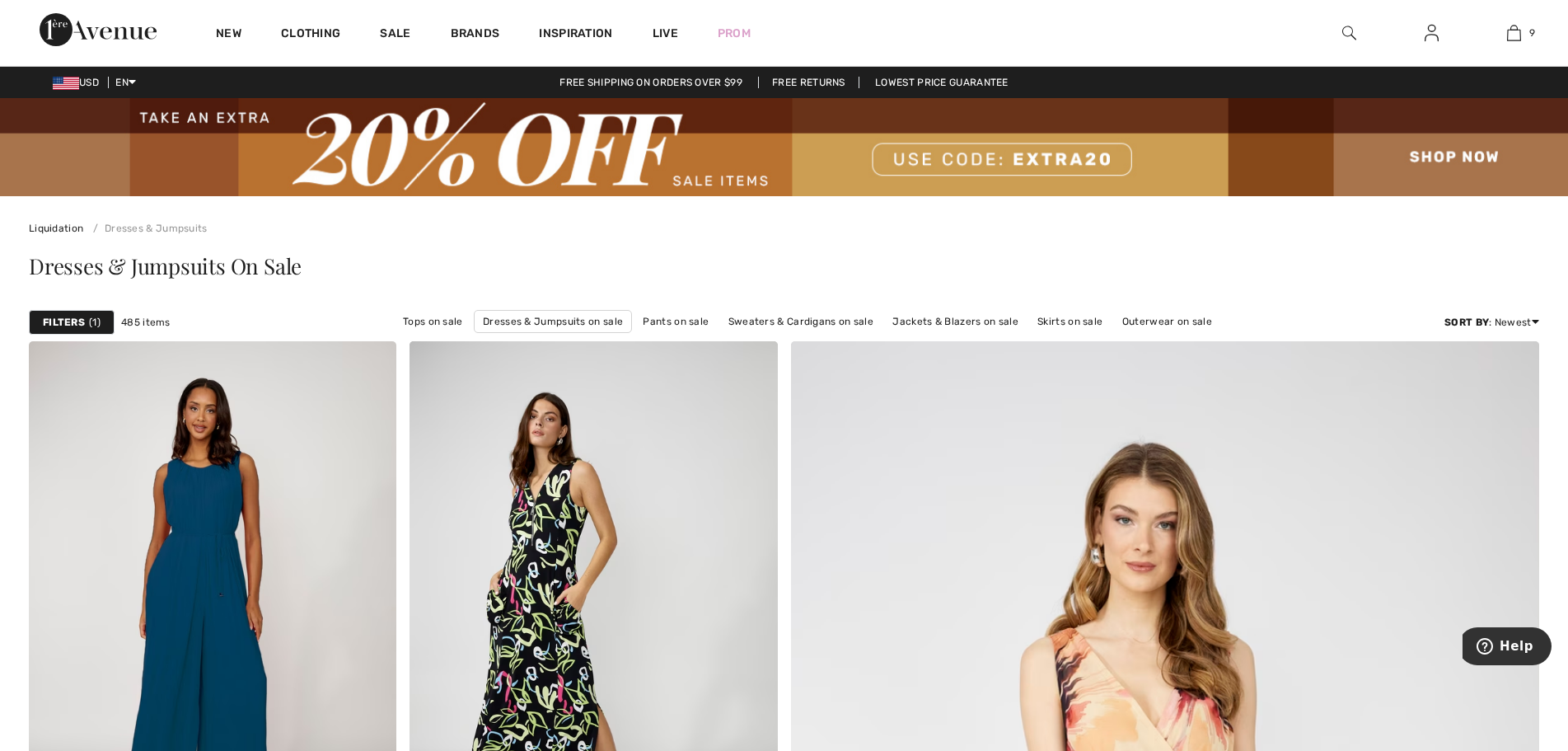
click at [96, 323] on span "1" at bounding box center [95, 323] width 12 height 15
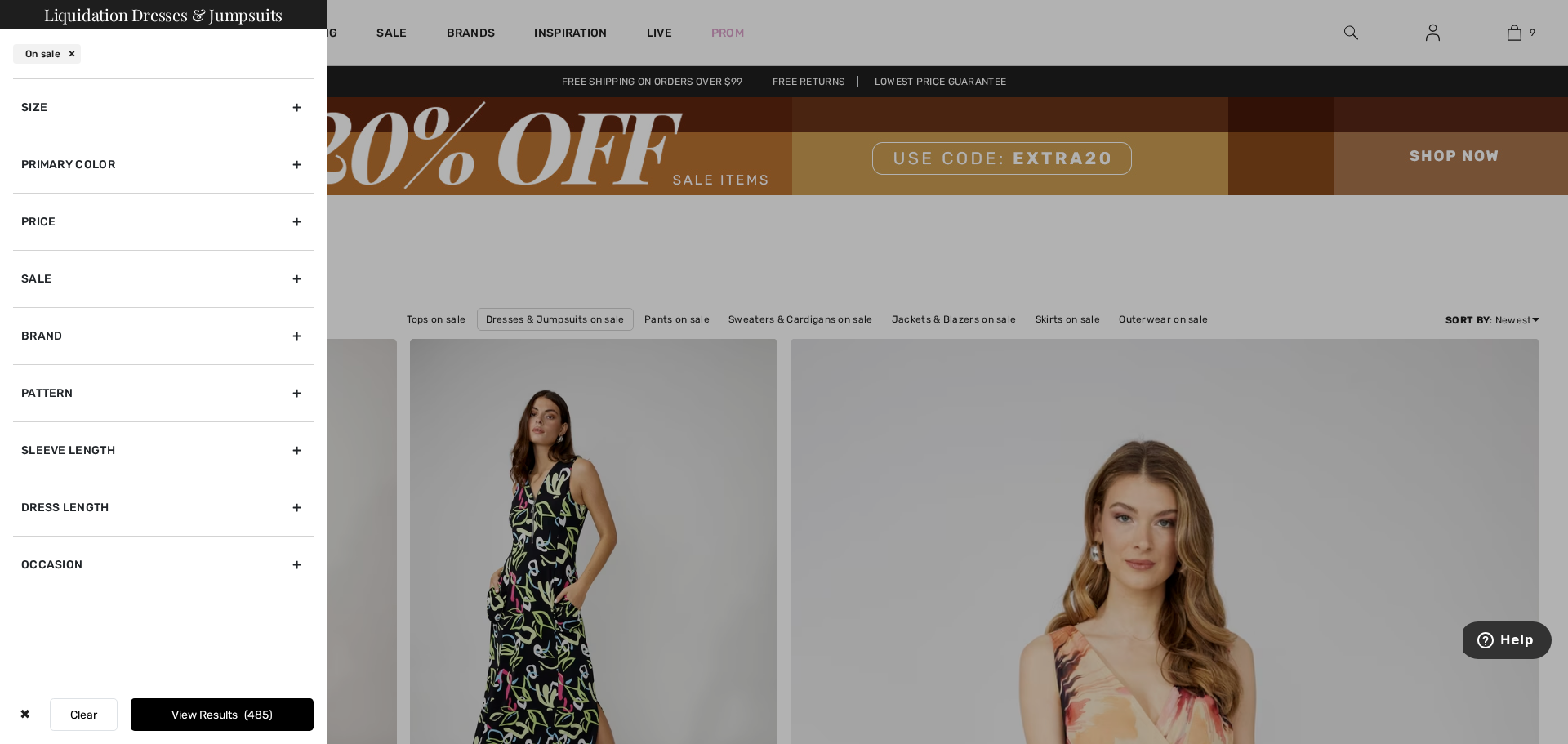
click at [298, 107] on div "Size" at bounding box center [164, 107] width 300 height 57
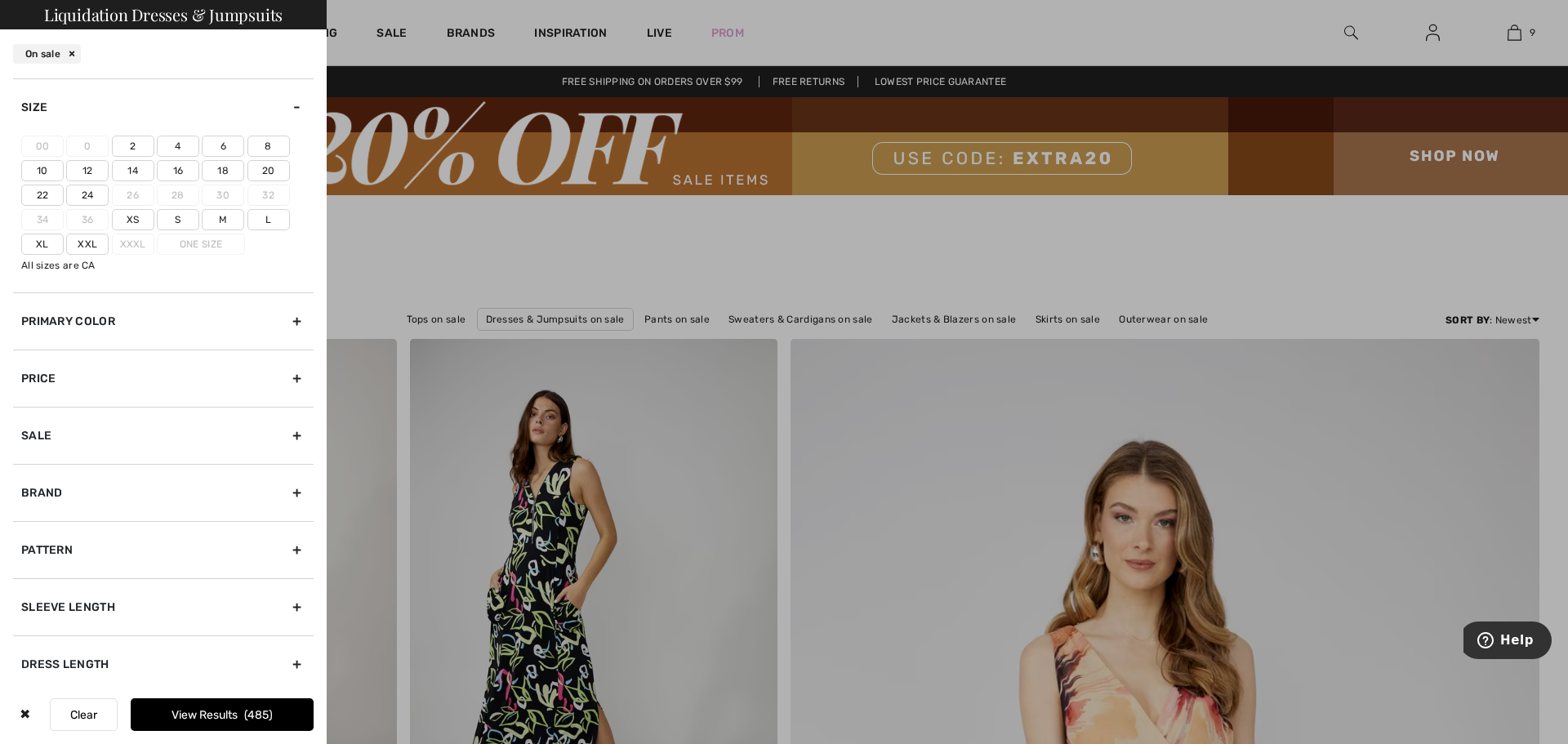
click at [87, 169] on label "12" at bounding box center [87, 170] width 43 height 21
click at [0, 0] on input"] "12" at bounding box center [0, 0] width 0 height 0
click at [255, 716] on span "142" at bounding box center [259, 715] width 27 height 14
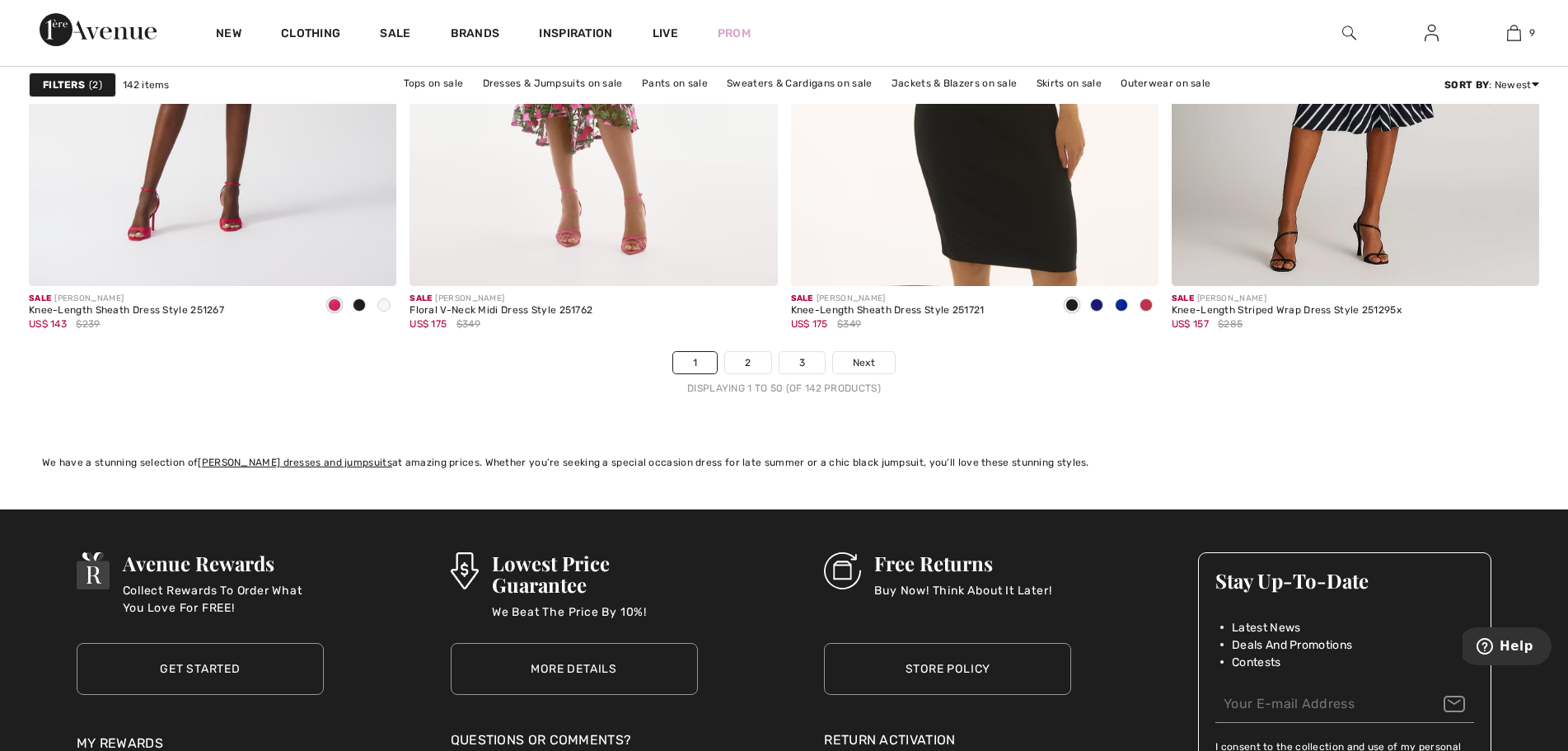
scroll to position [9566, 0]
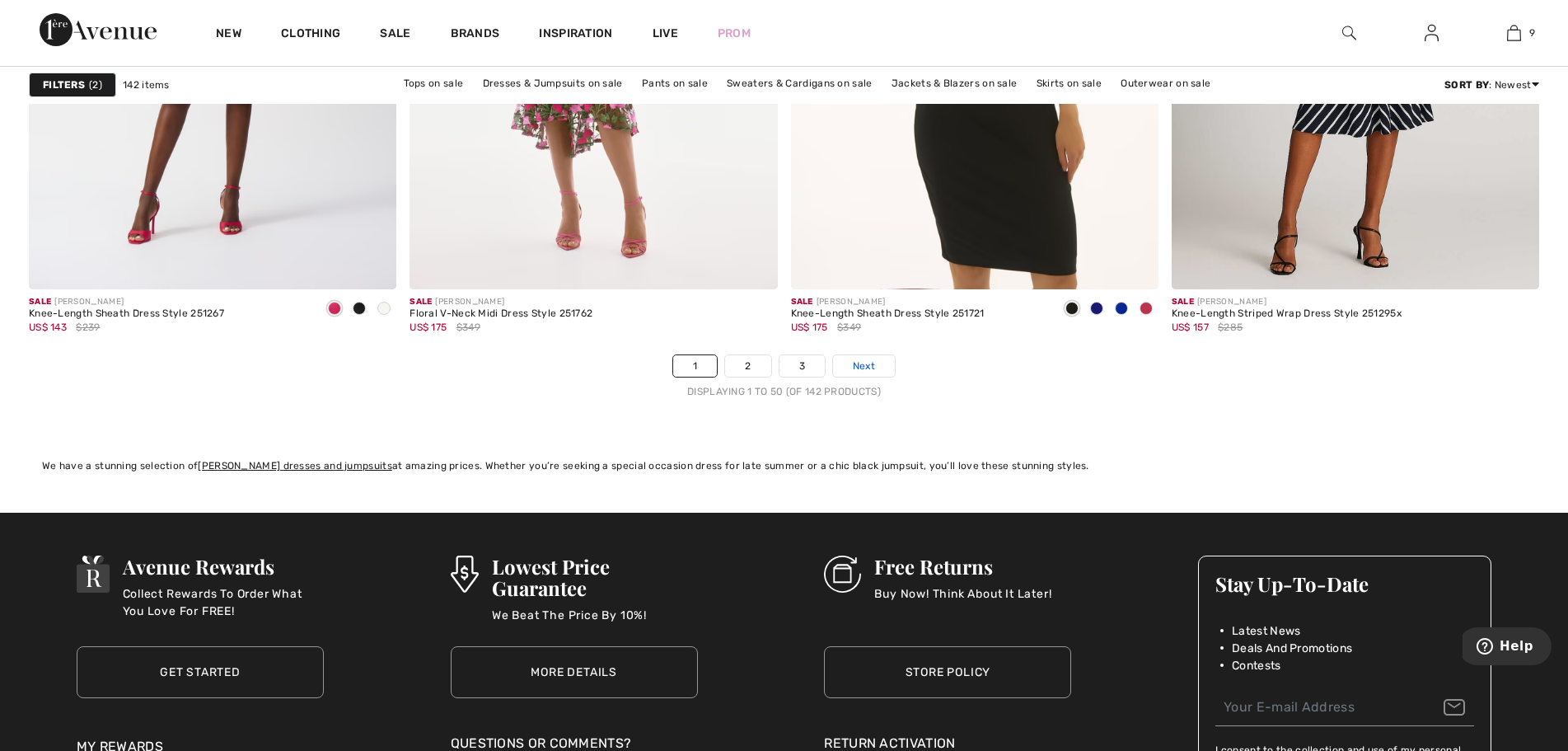
click at [869, 371] on span "Next" at bounding box center [864, 367] width 22 height 15
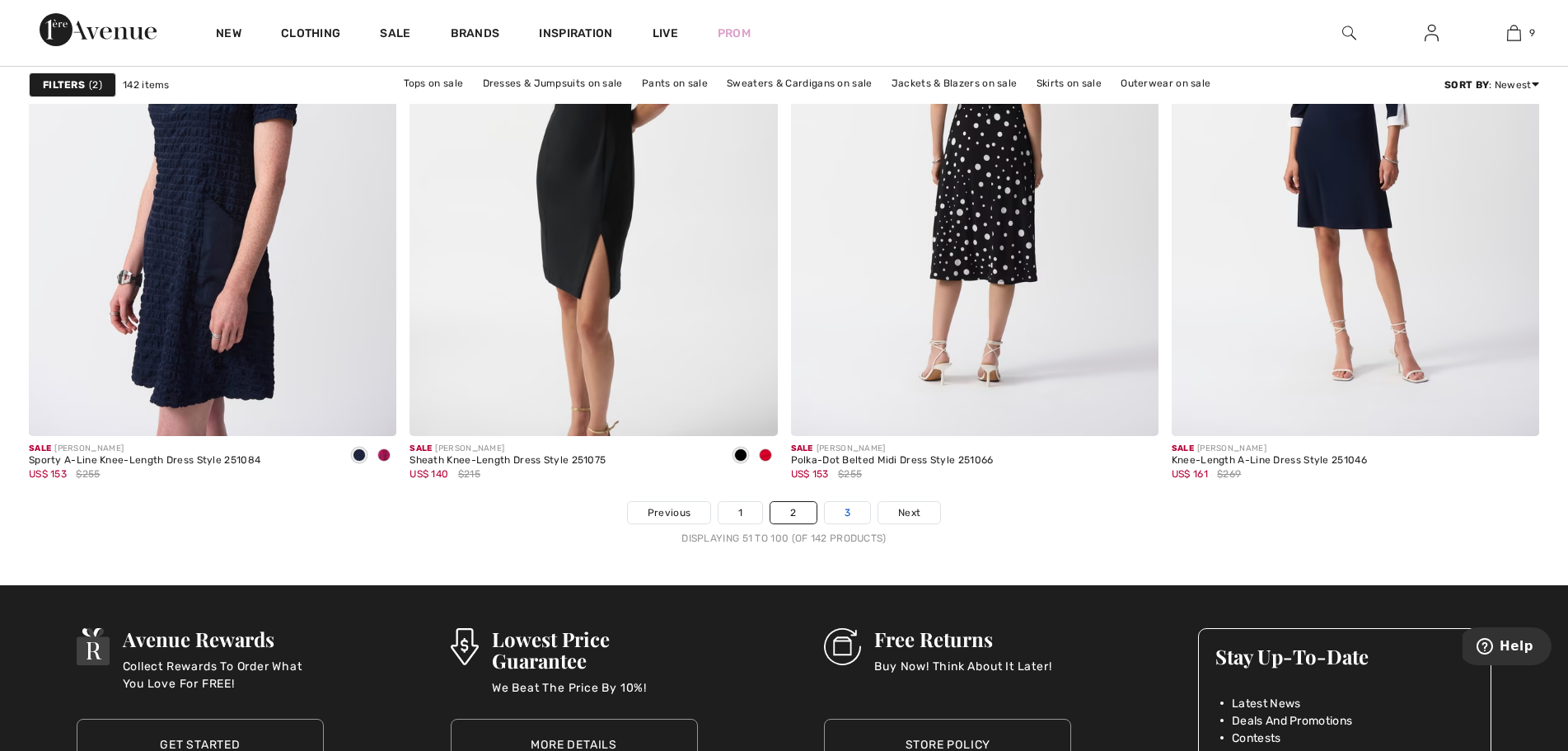
scroll to position [9484, 0]
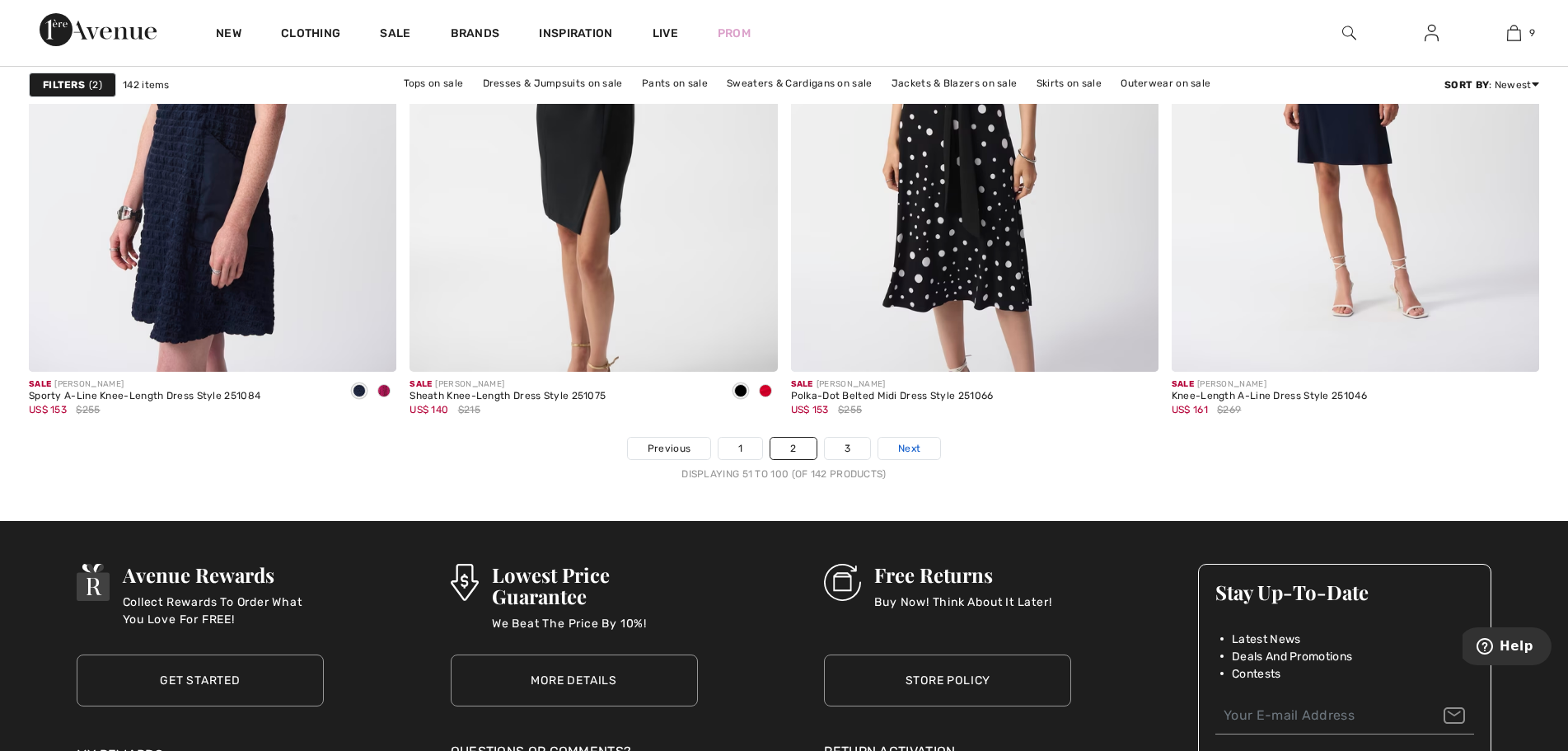
click at [916, 449] on span "Next" at bounding box center [910, 449] width 22 height 15
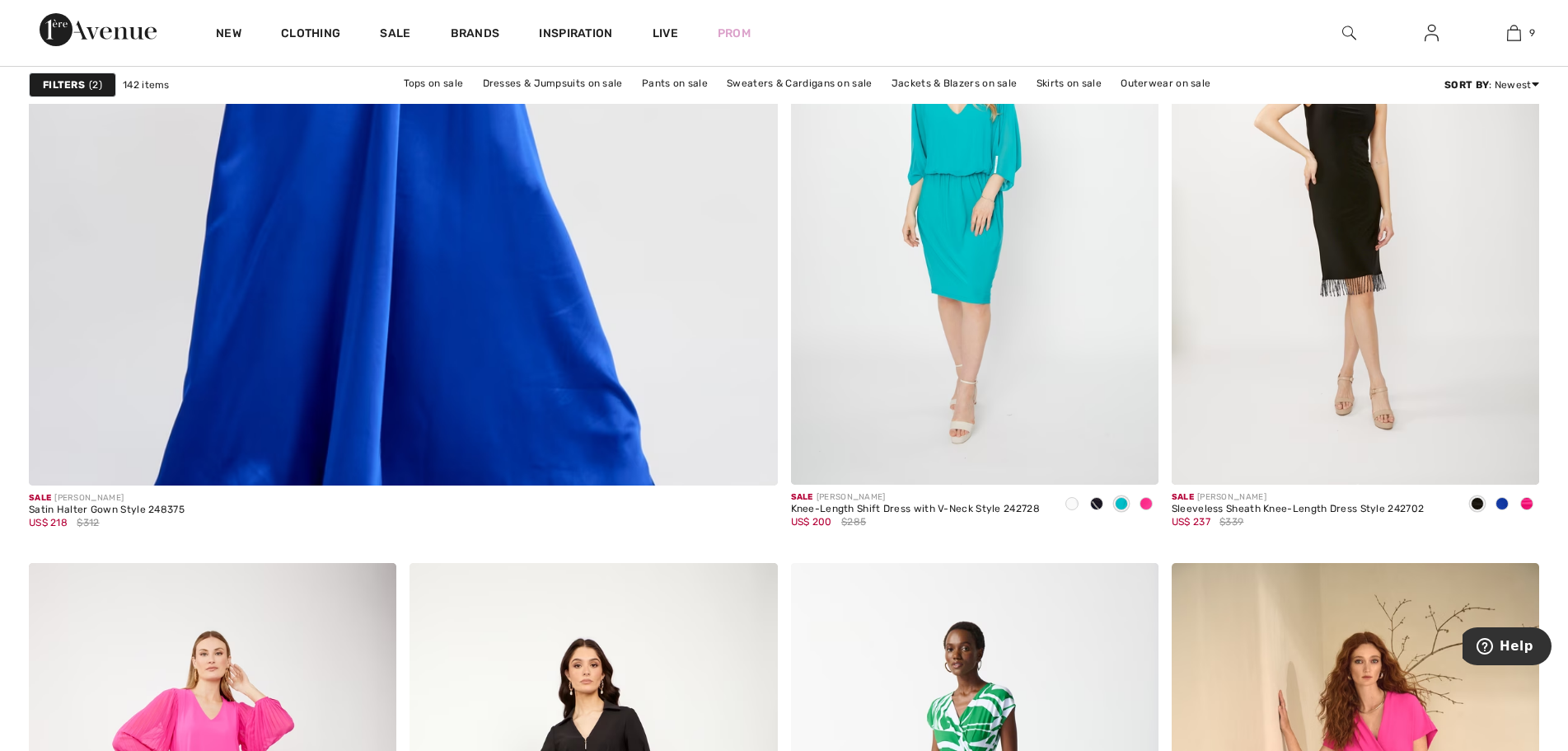
scroll to position [5360, 0]
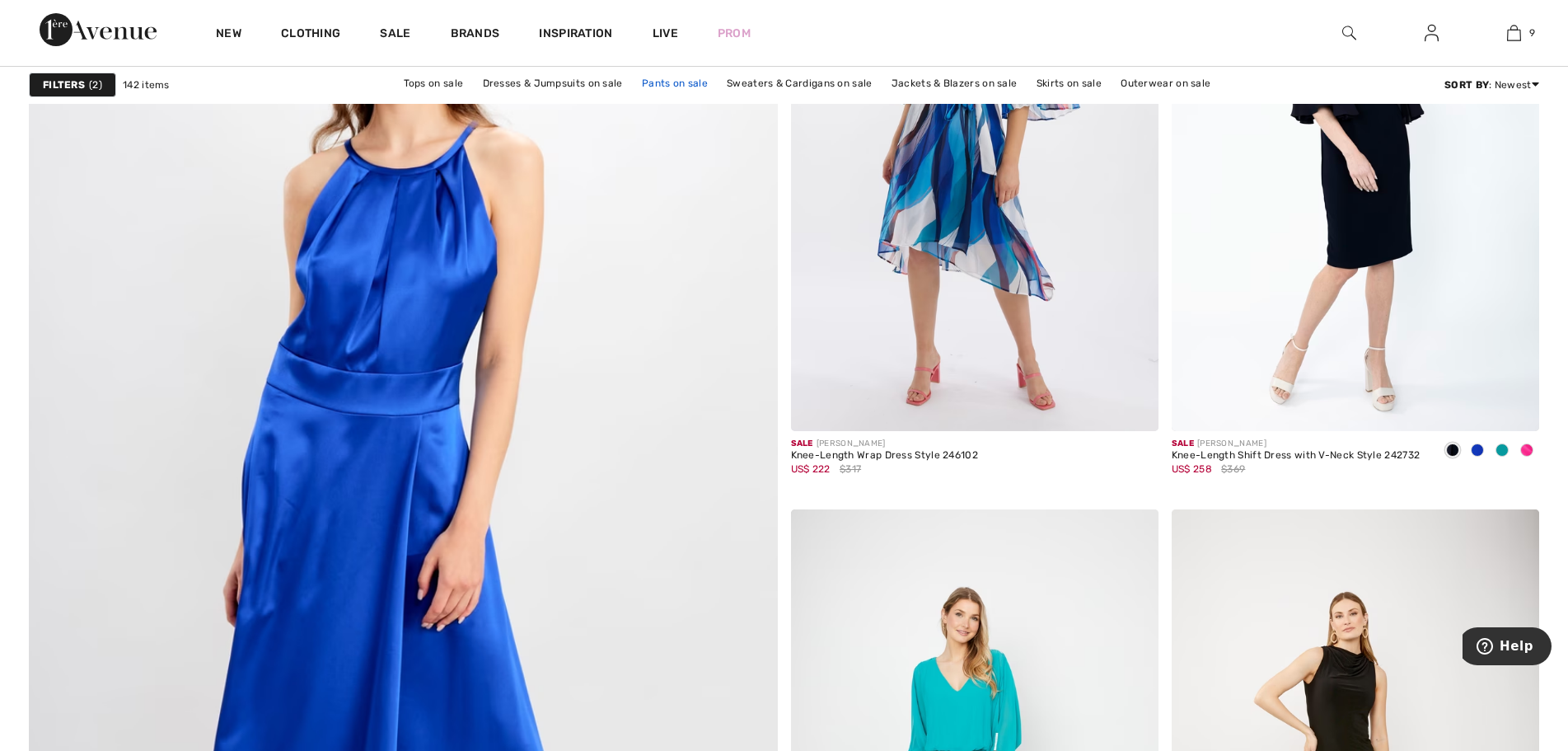
click at [680, 80] on link "Pants on sale" at bounding box center [674, 83] width 82 height 21
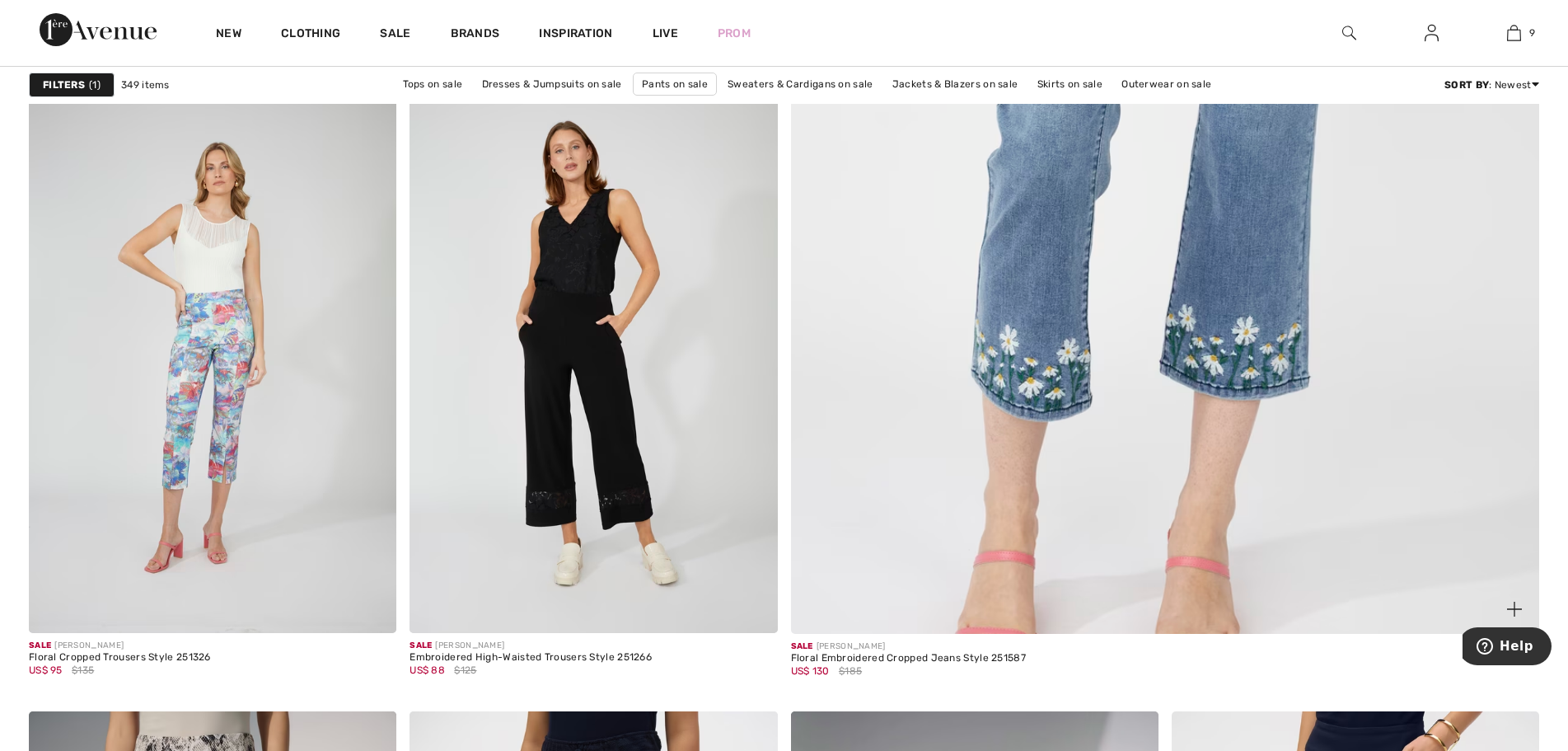
scroll to position [990, 0]
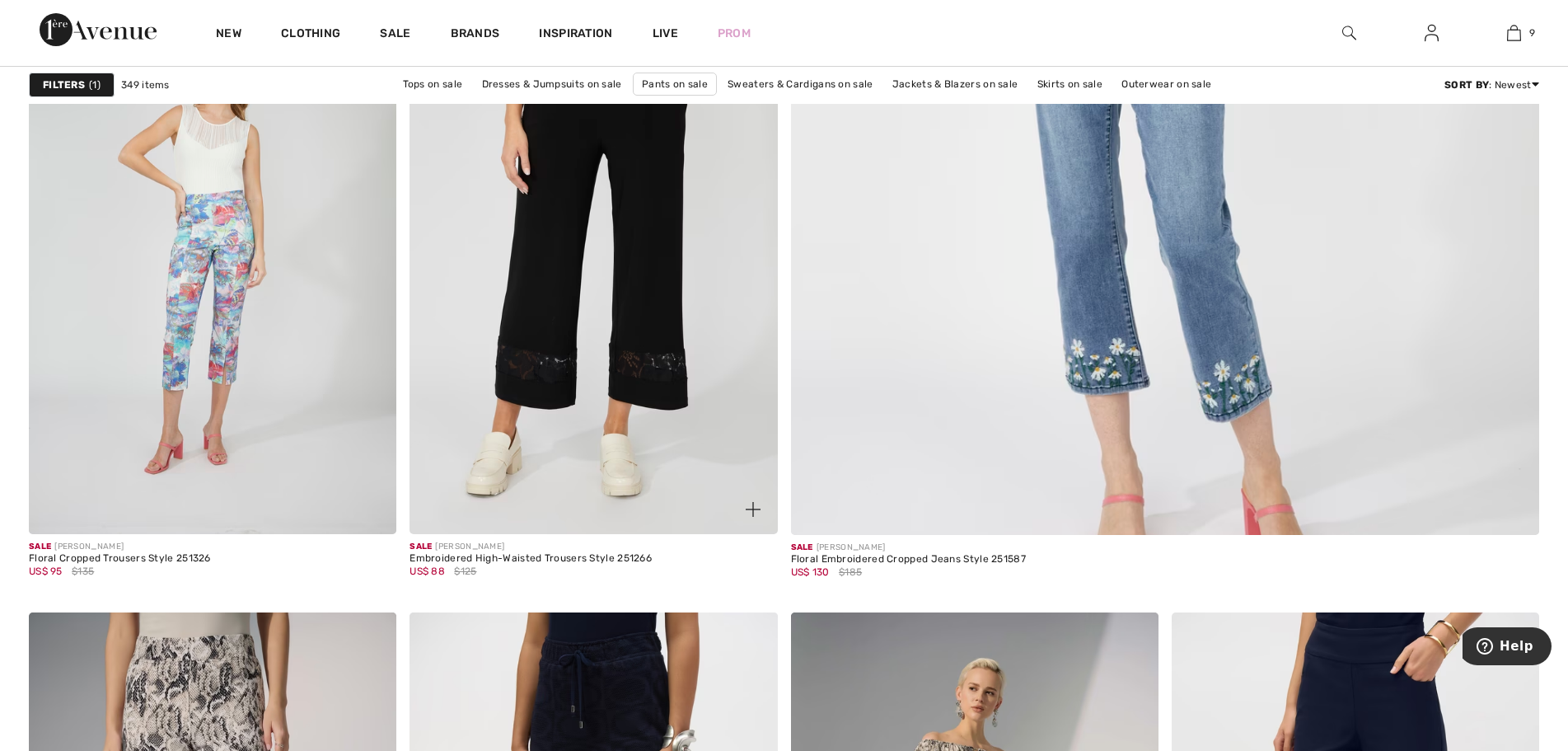
click at [619, 316] on img at bounding box center [593, 258] width 367 height 552
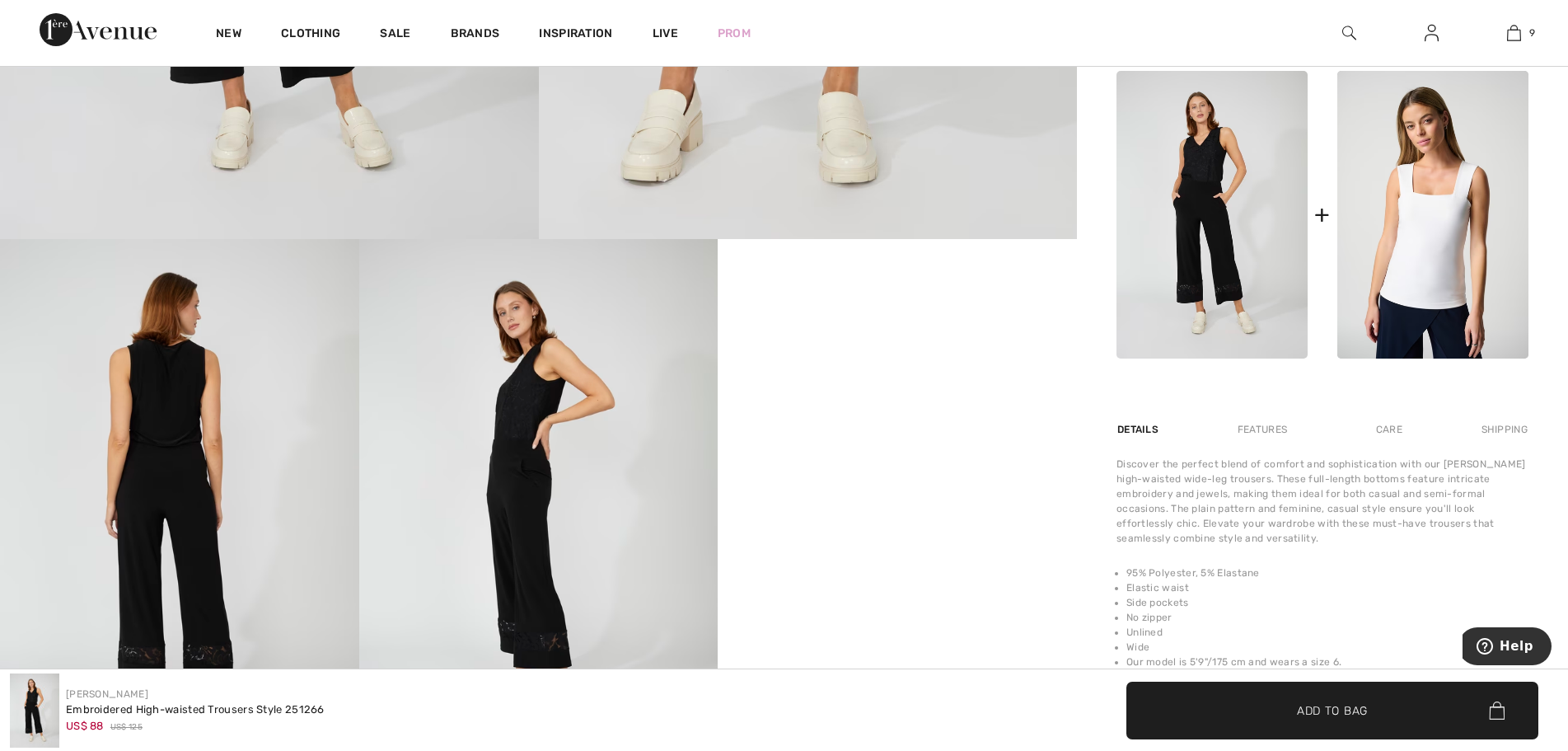
scroll to position [825, 0]
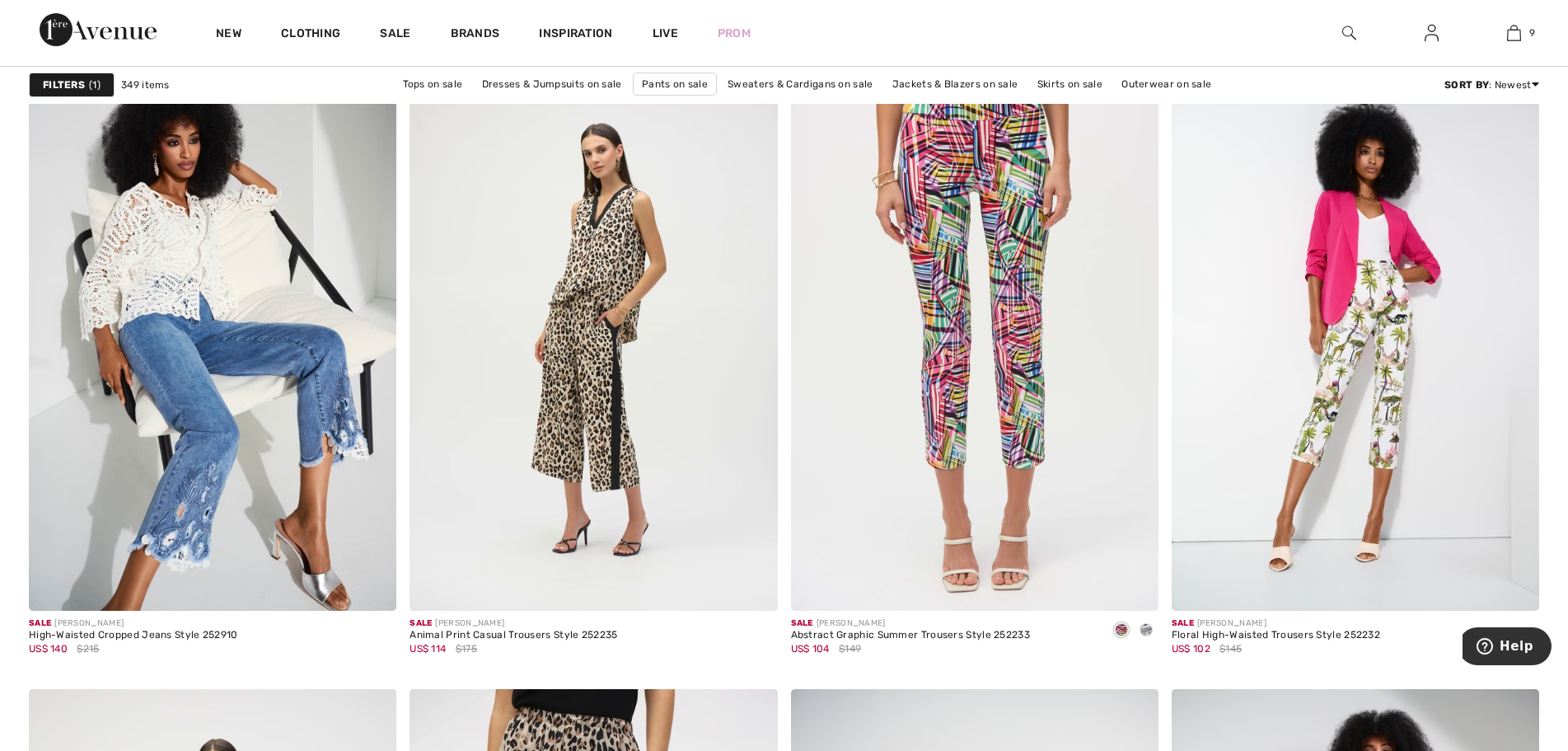
scroll to position [7999, 0]
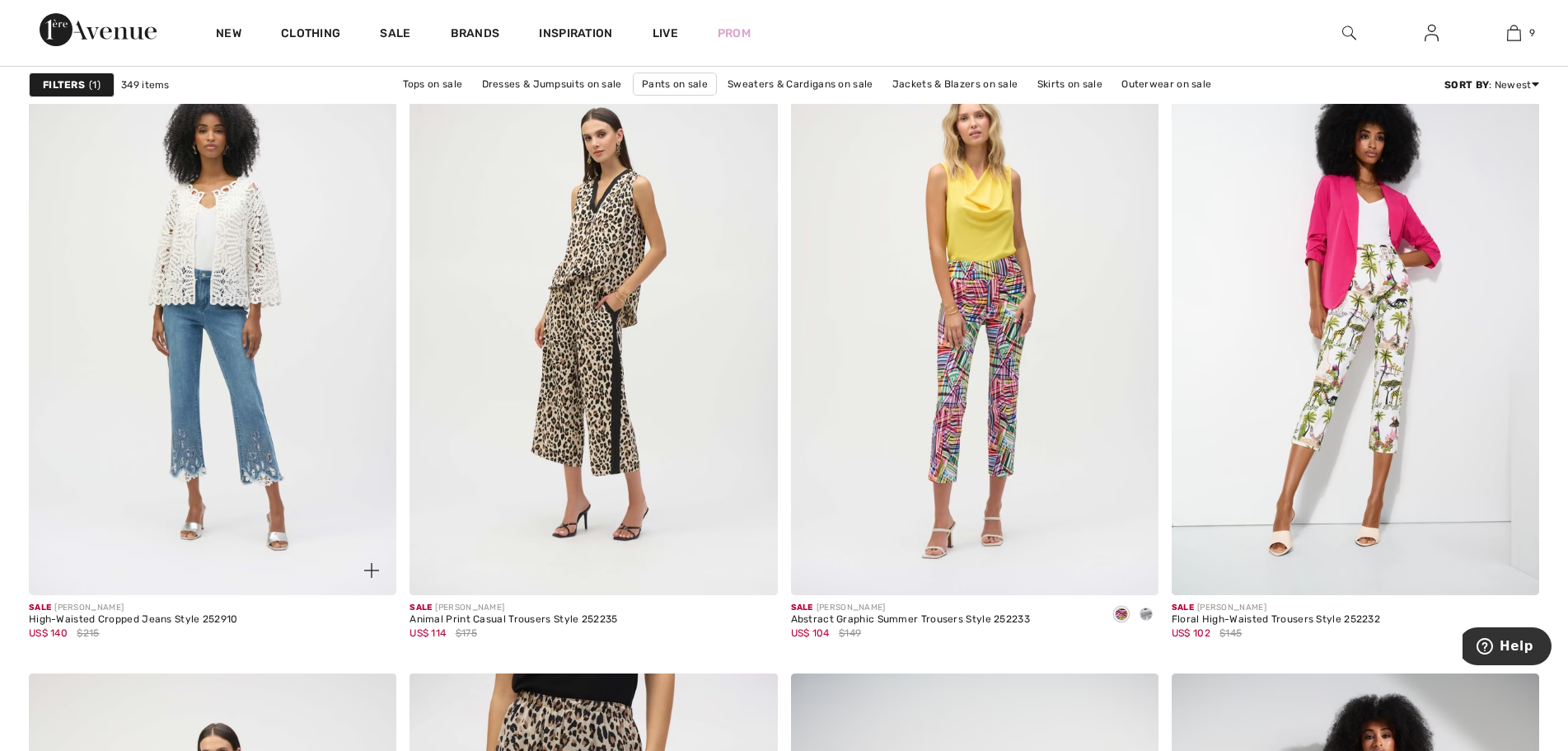
click at [257, 273] on img at bounding box center [212, 320] width 367 height 552
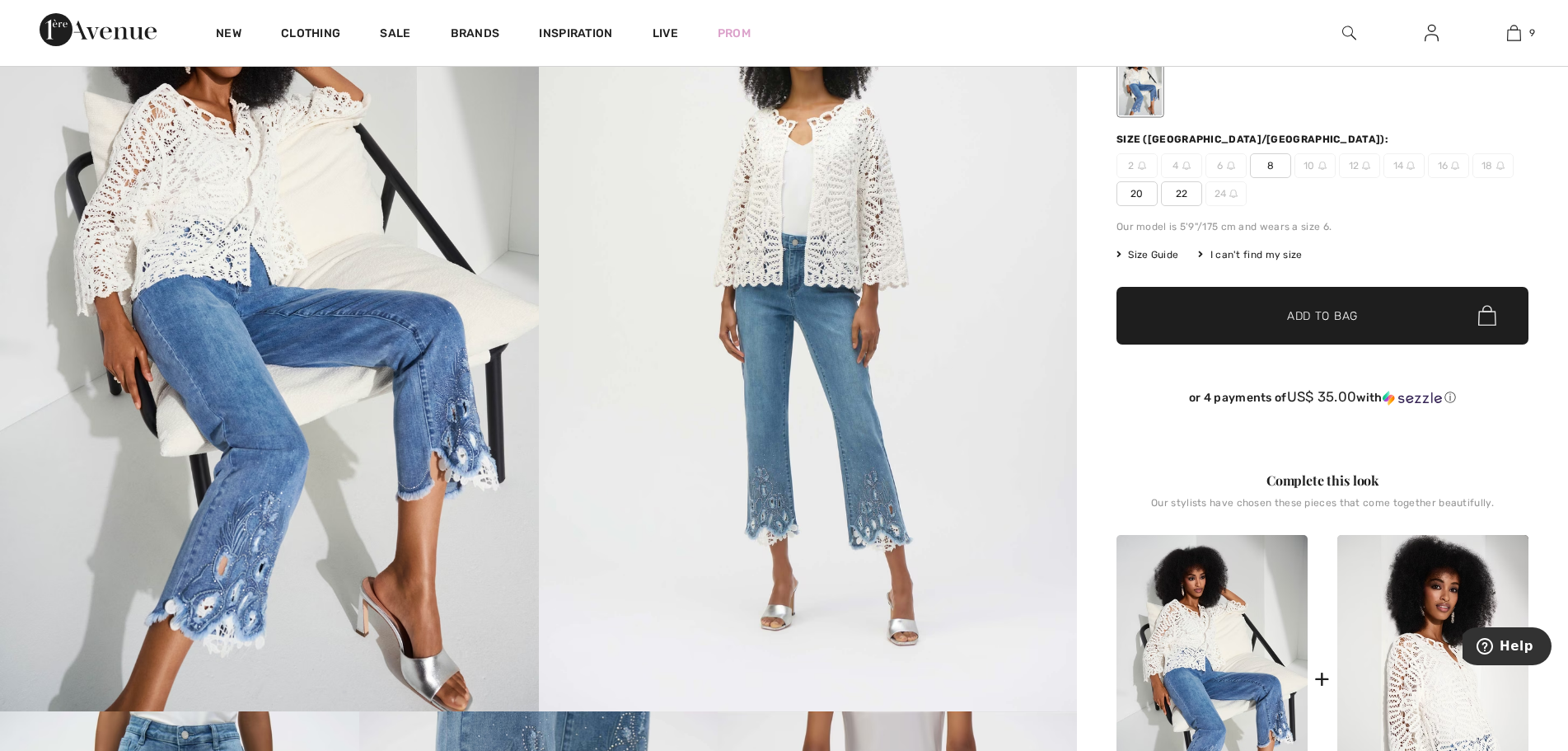
scroll to position [412, 0]
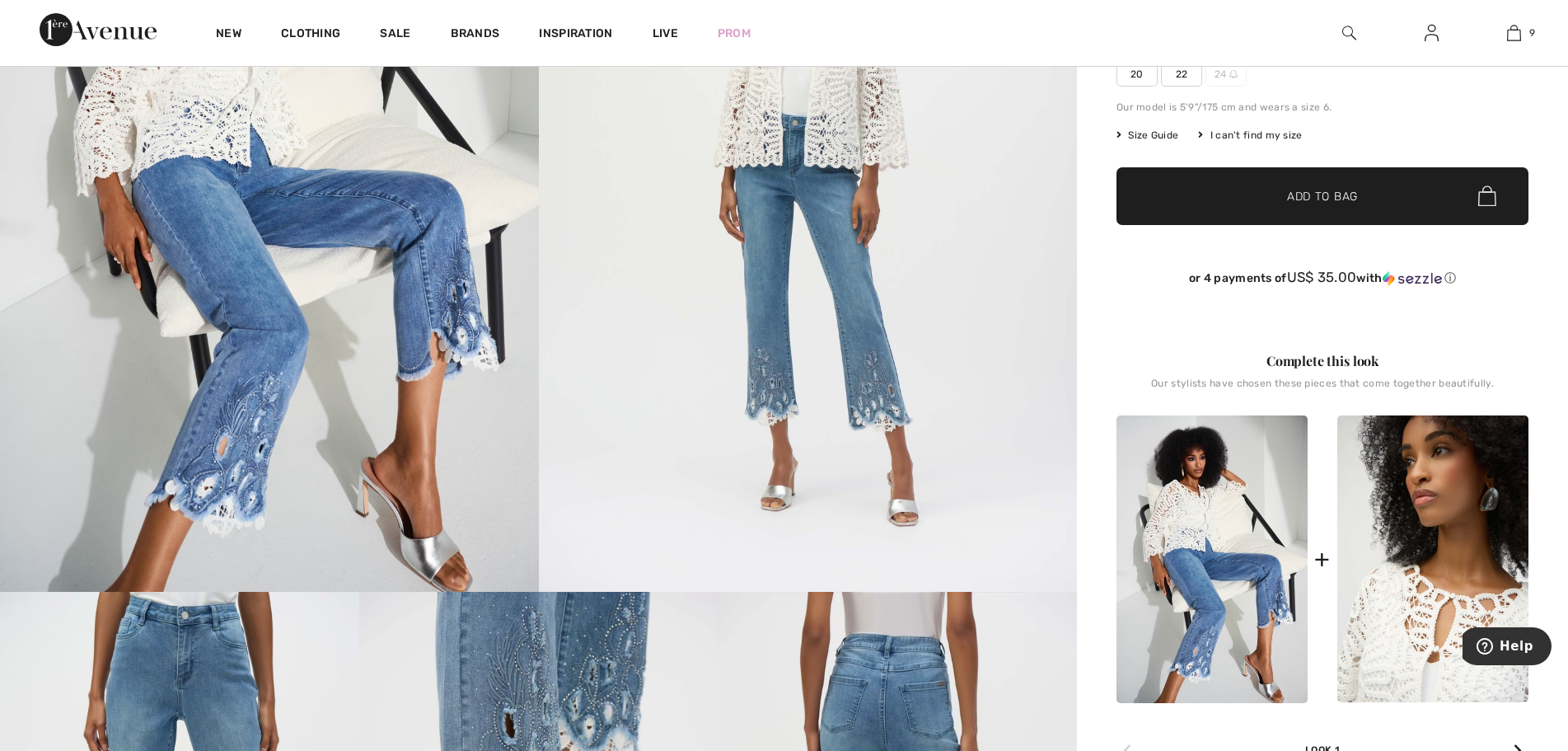
click at [1413, 540] on img at bounding box center [1433, 560] width 191 height 288
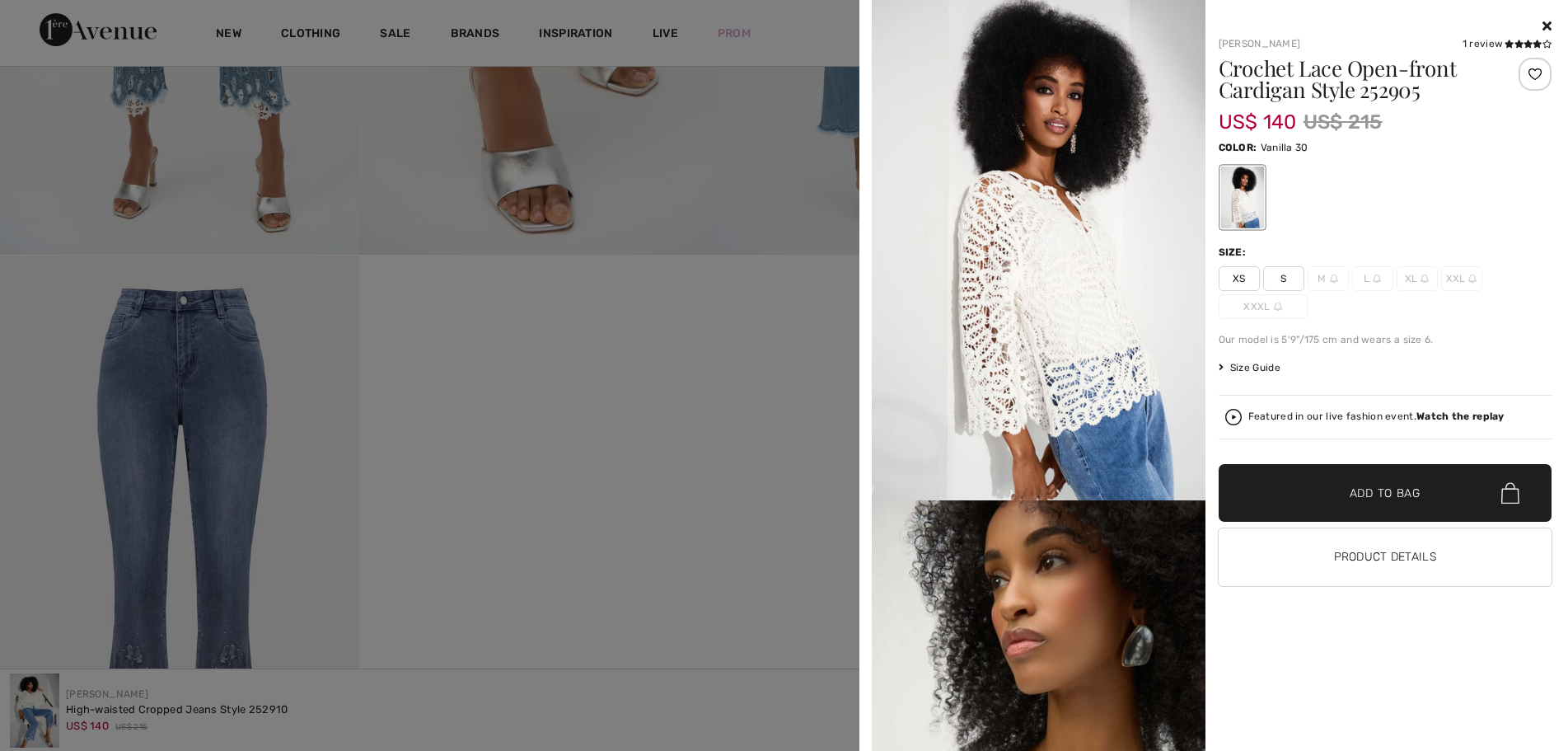
scroll to position [1237, 0]
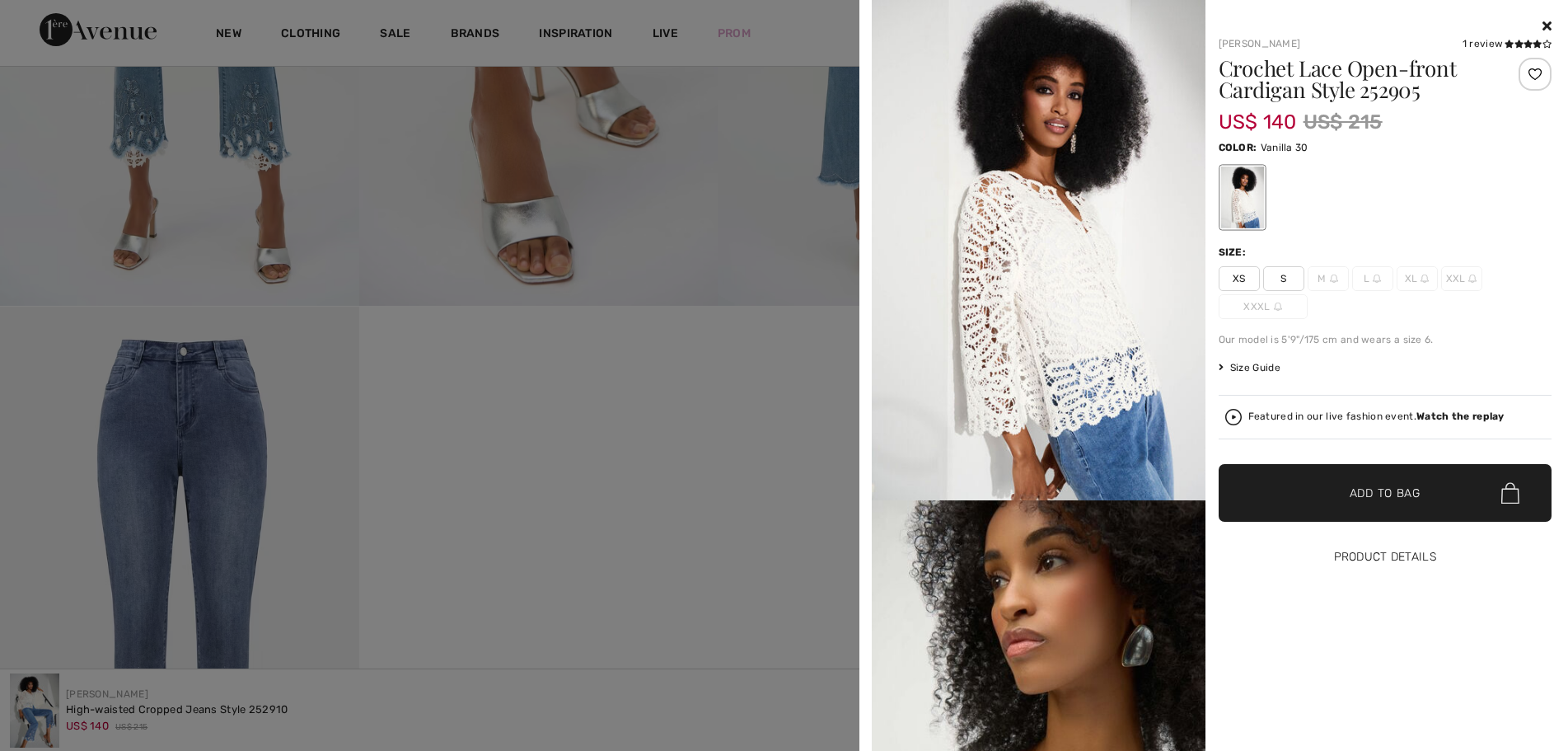
click at [1397, 557] on button "Product Details" at bounding box center [1385, 557] width 333 height 58
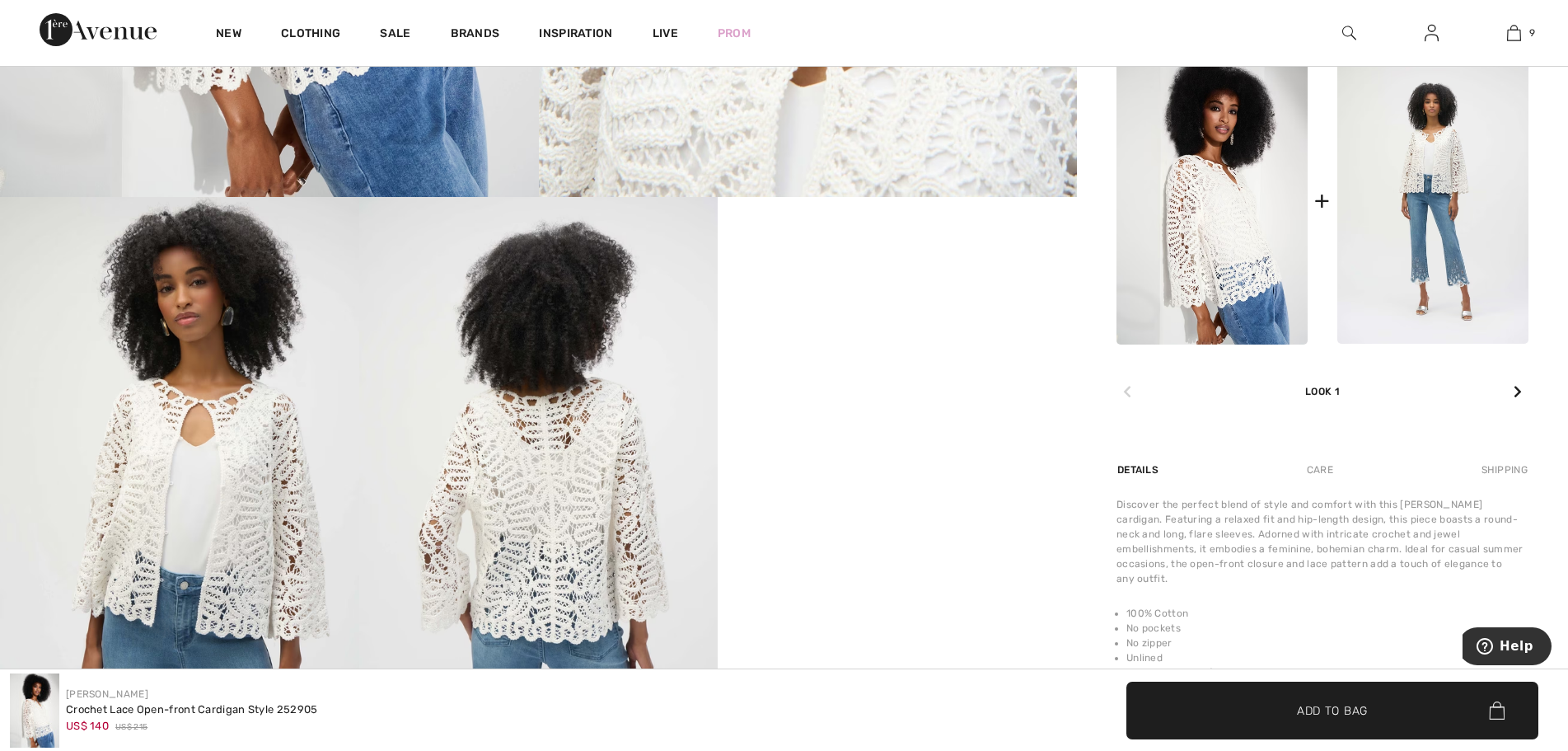
scroll to position [907, 0]
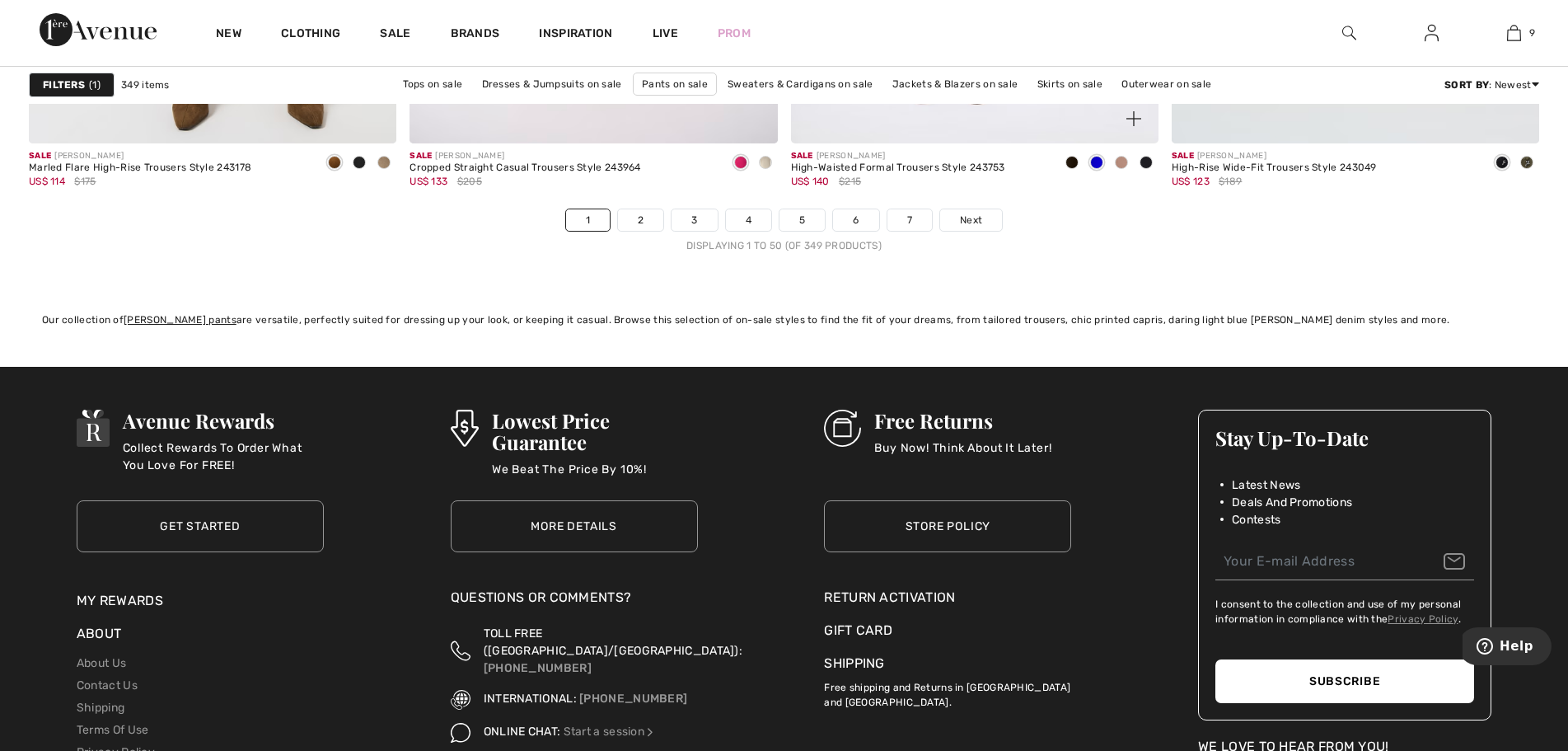
scroll to position [9731, 0]
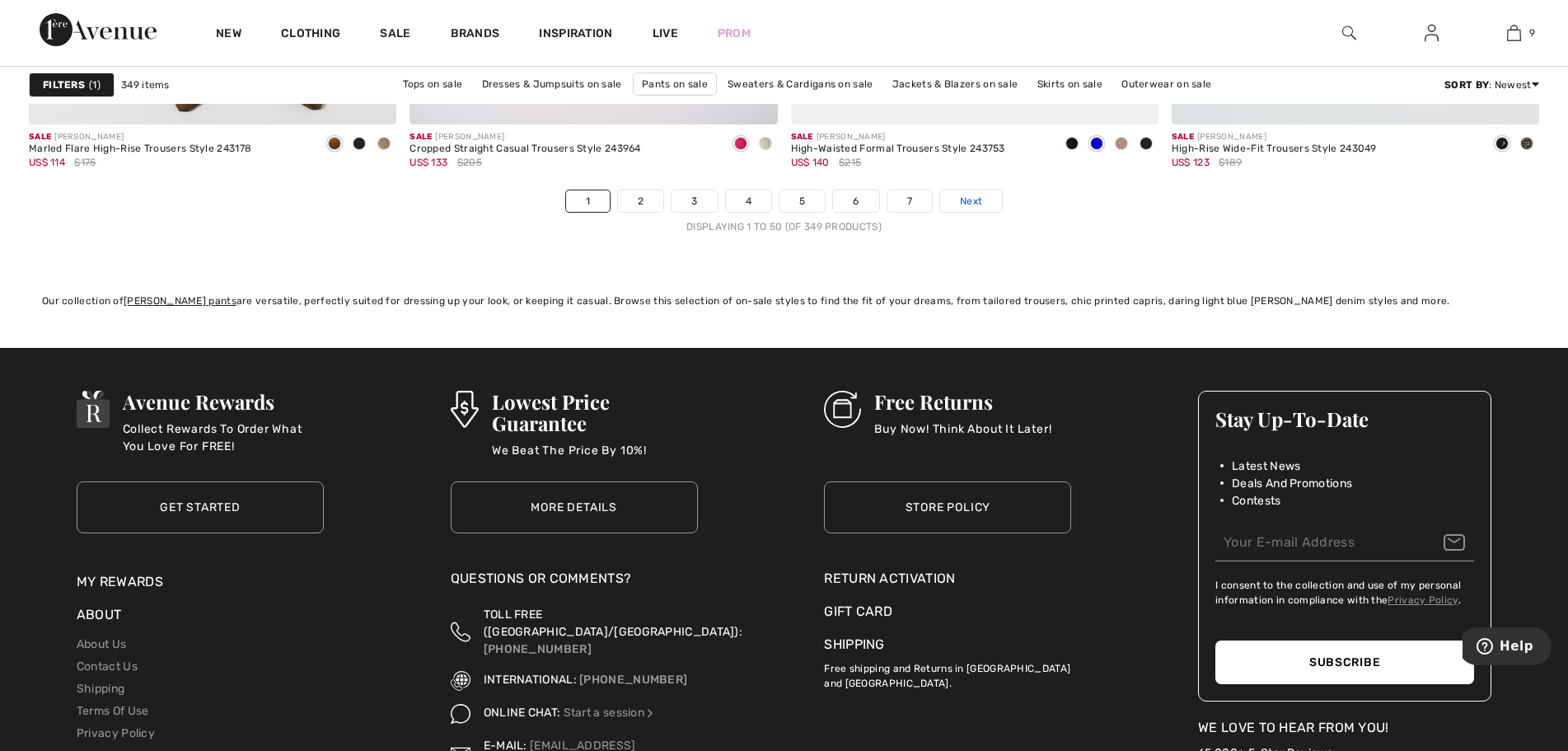
click at [976, 194] on span "Next" at bounding box center [971, 202] width 22 height 15
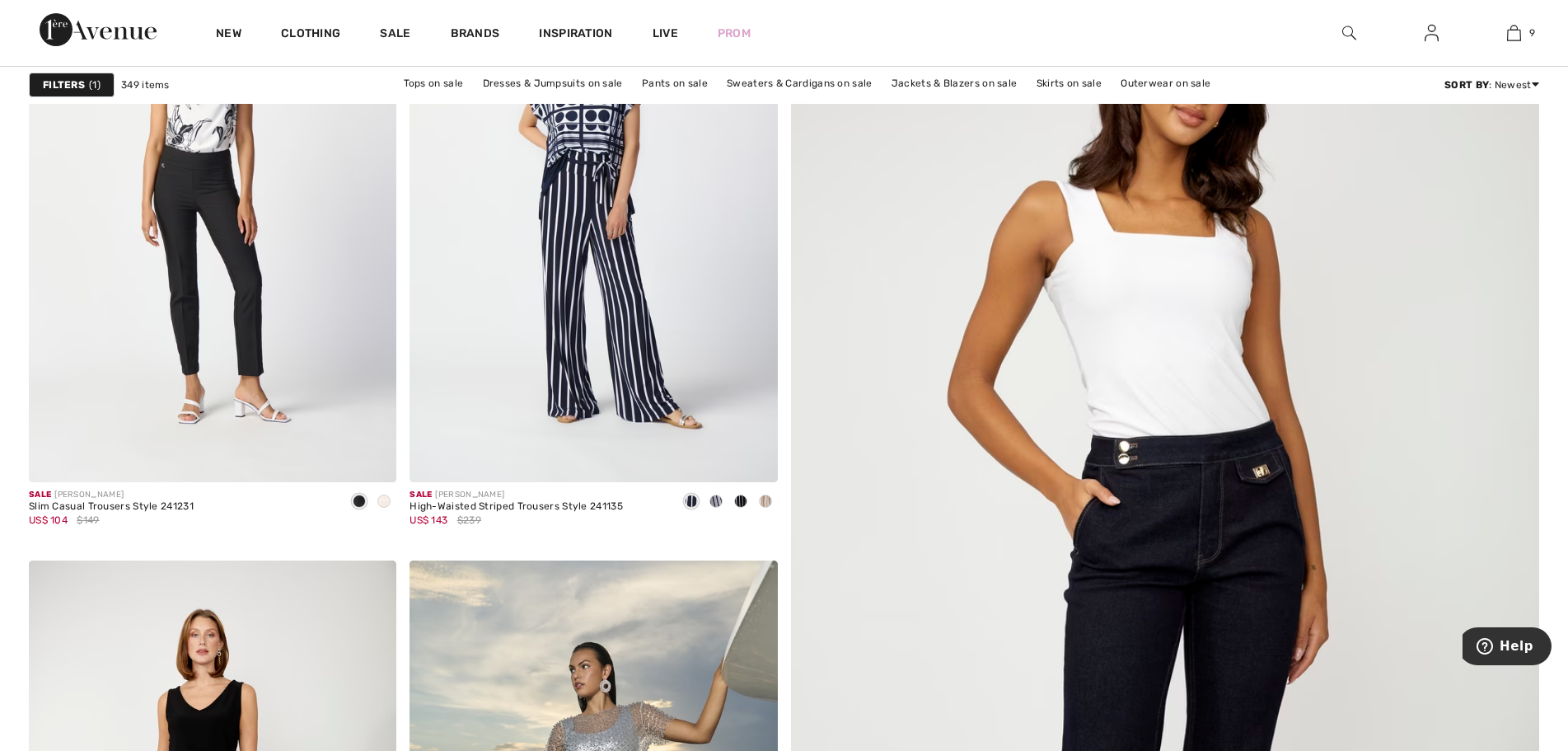
scroll to position [412, 0]
click at [73, 85] on strong "Filters" at bounding box center [64, 86] width 42 height 15
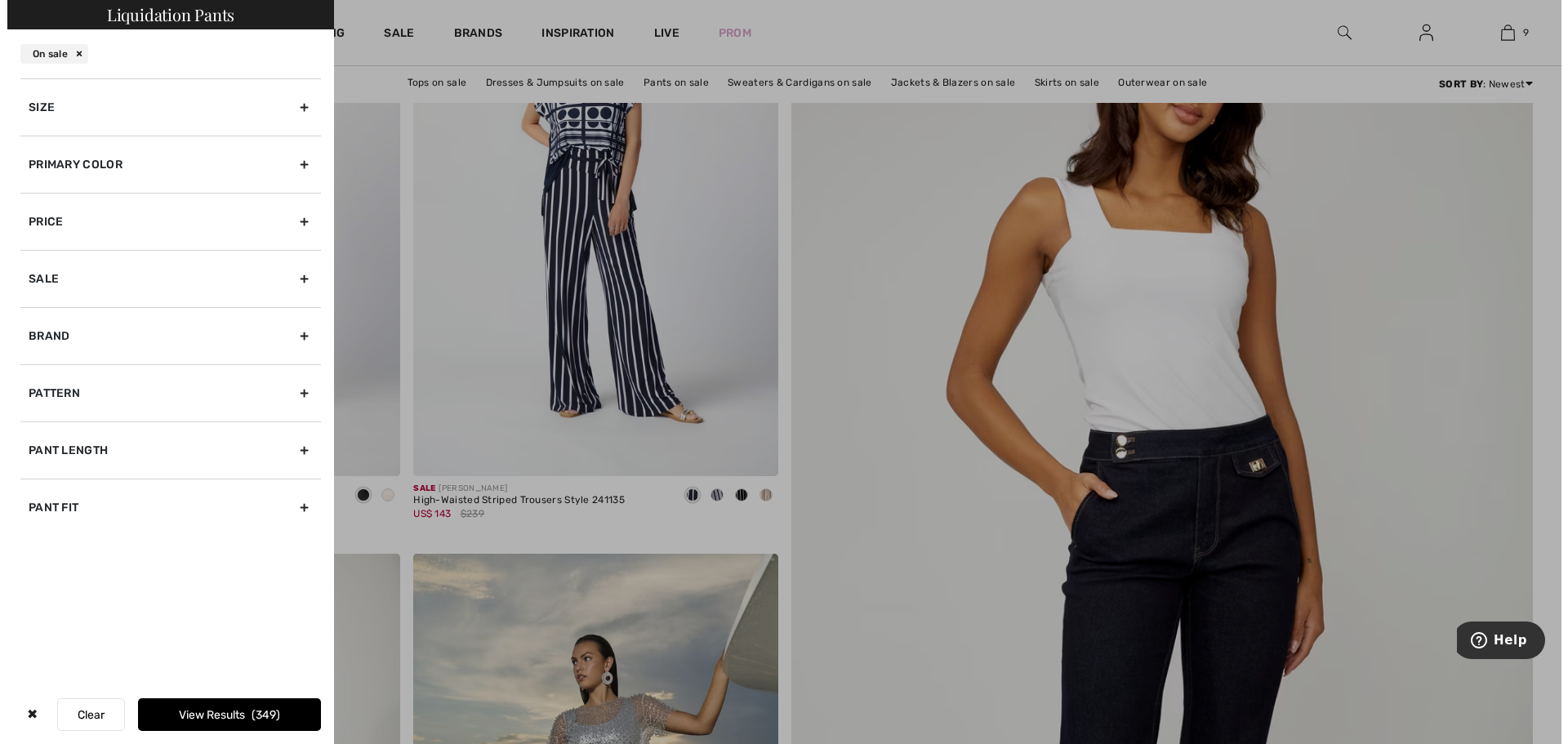
scroll to position [409, 0]
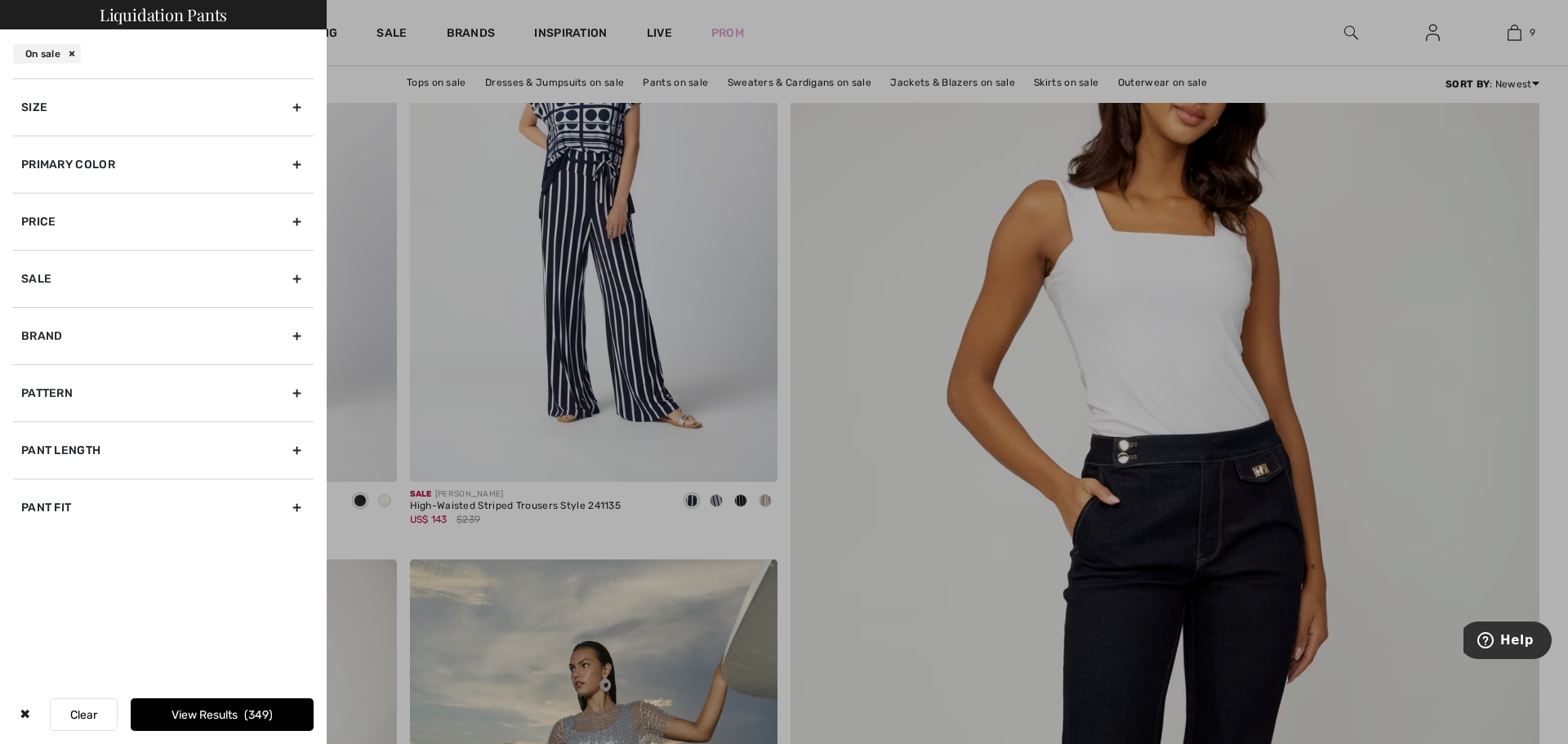
click at [297, 102] on div "Size" at bounding box center [164, 107] width 300 height 57
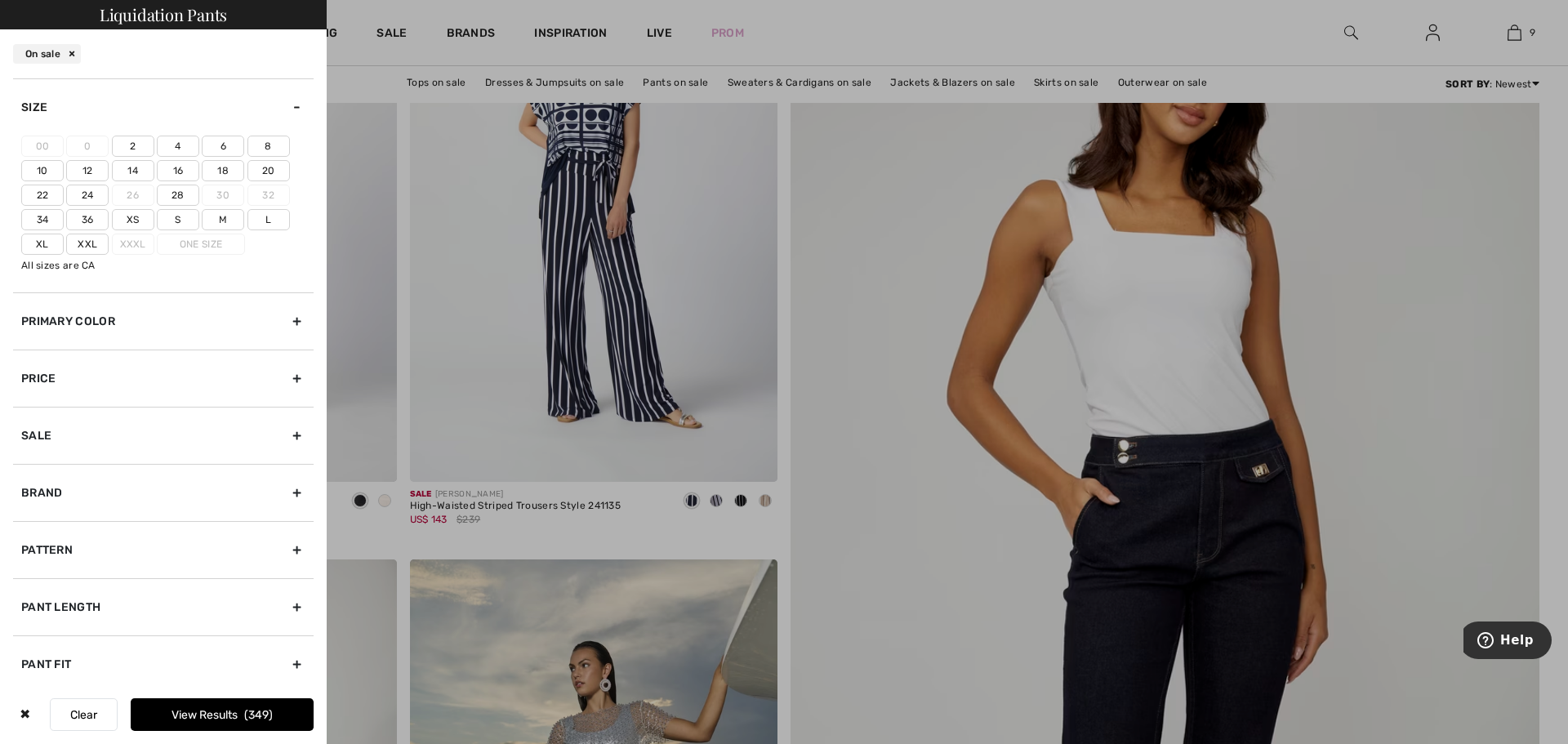
click at [47, 169] on label "10" at bounding box center [42, 170] width 43 height 21
click at [0, 0] on input"] "10" at bounding box center [0, 0] width 0 height 0
click at [239, 711] on button "View Results 107" at bounding box center [222, 715] width 183 height 33
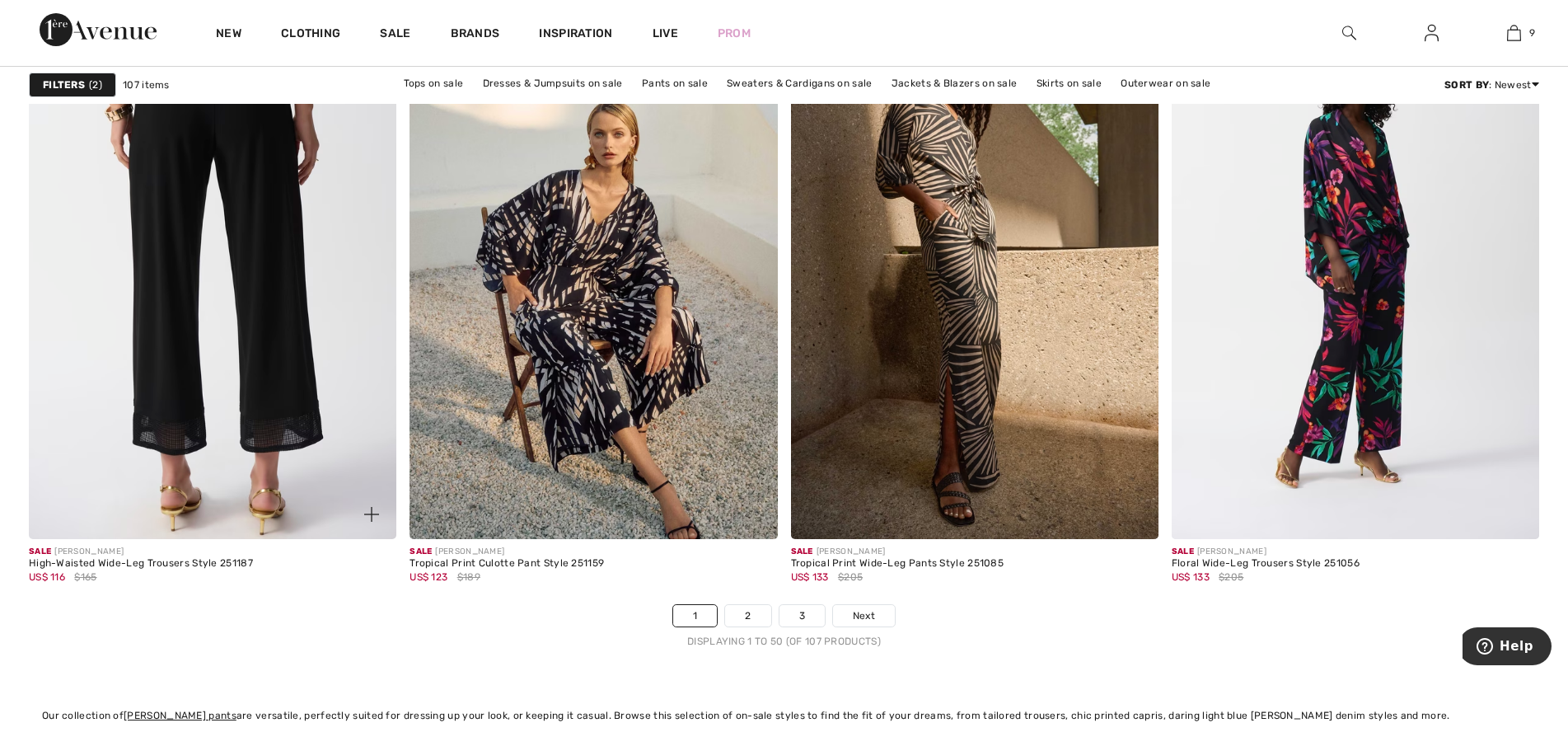
scroll to position [9318, 0]
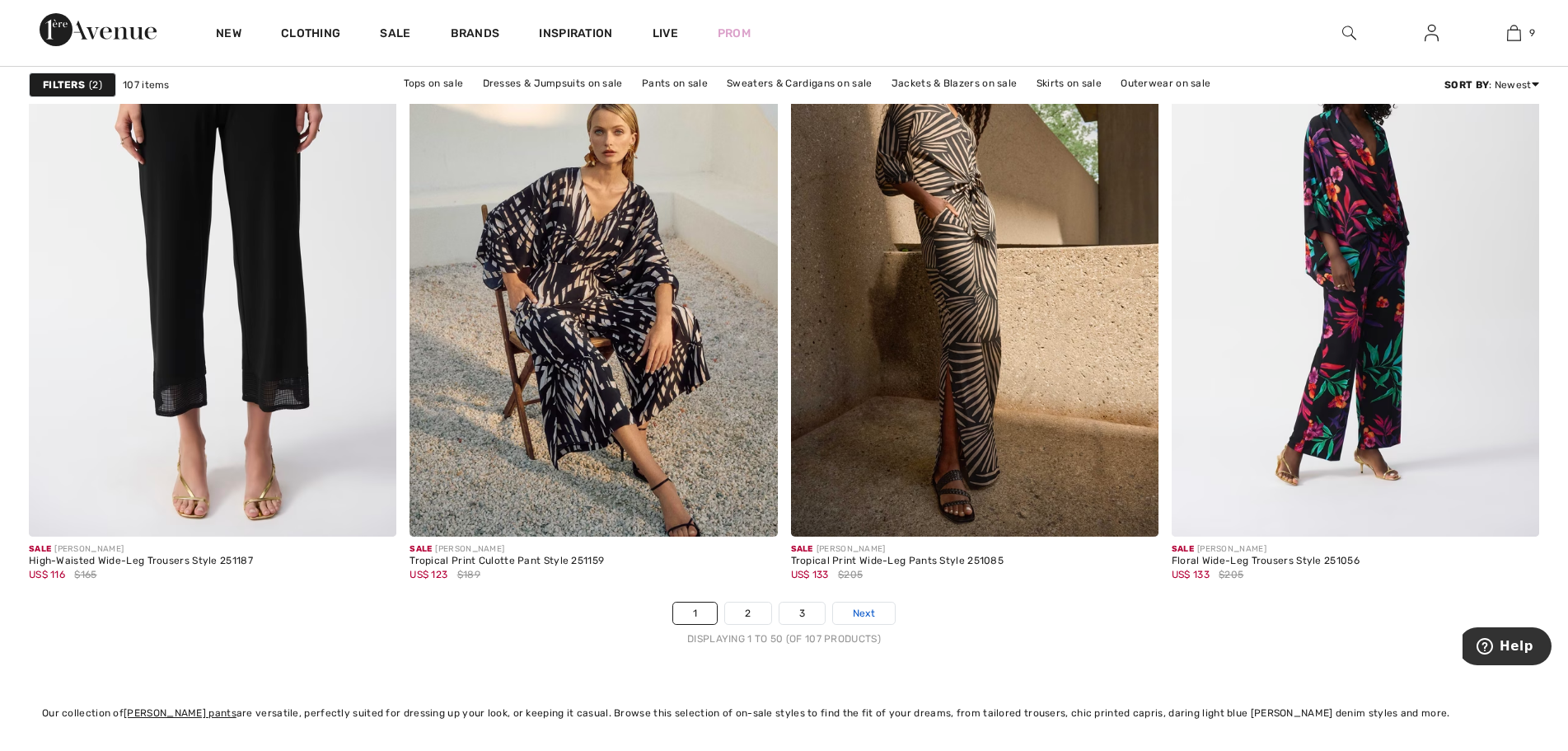
click at [868, 616] on span "Next" at bounding box center [864, 614] width 22 height 15
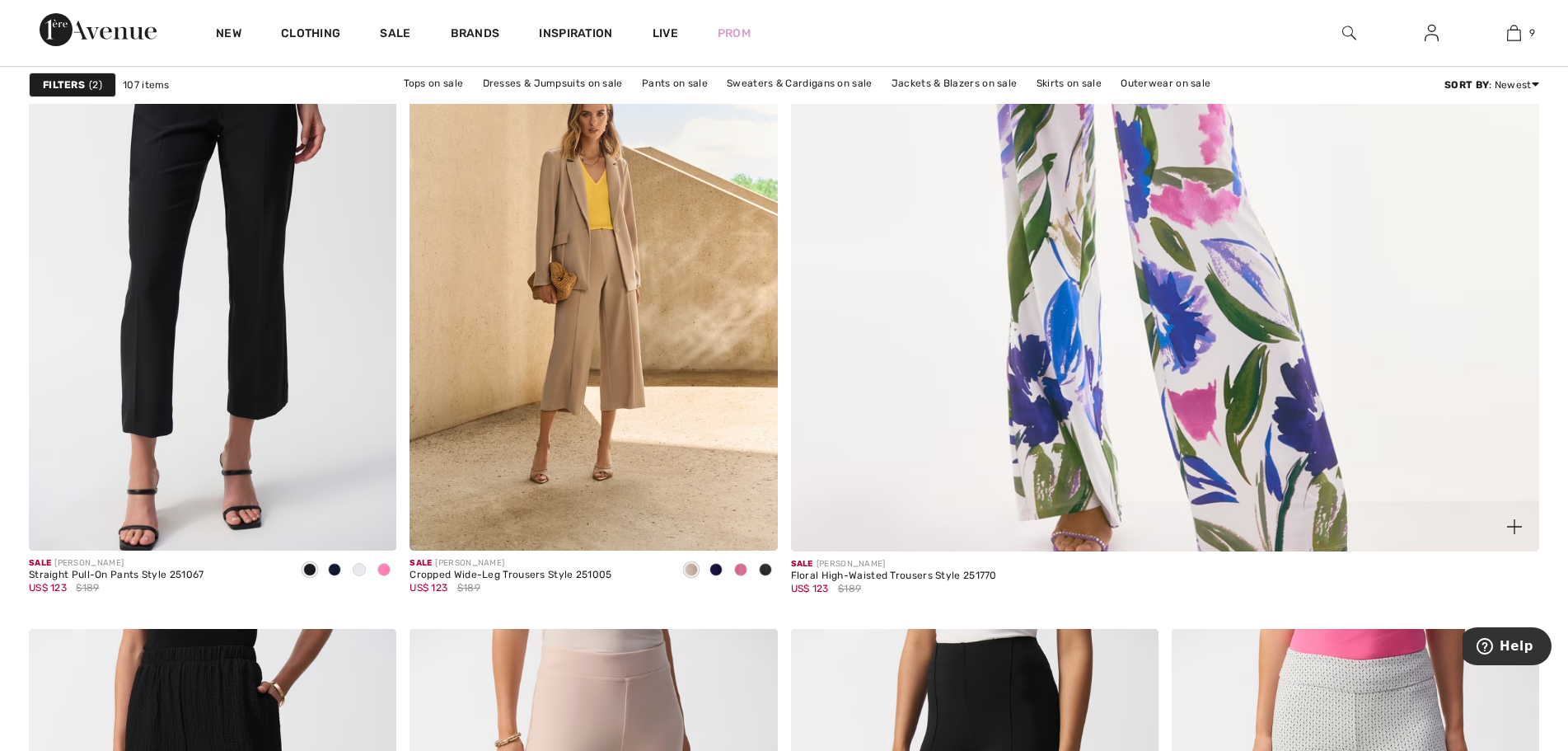
scroll to position [990, 0]
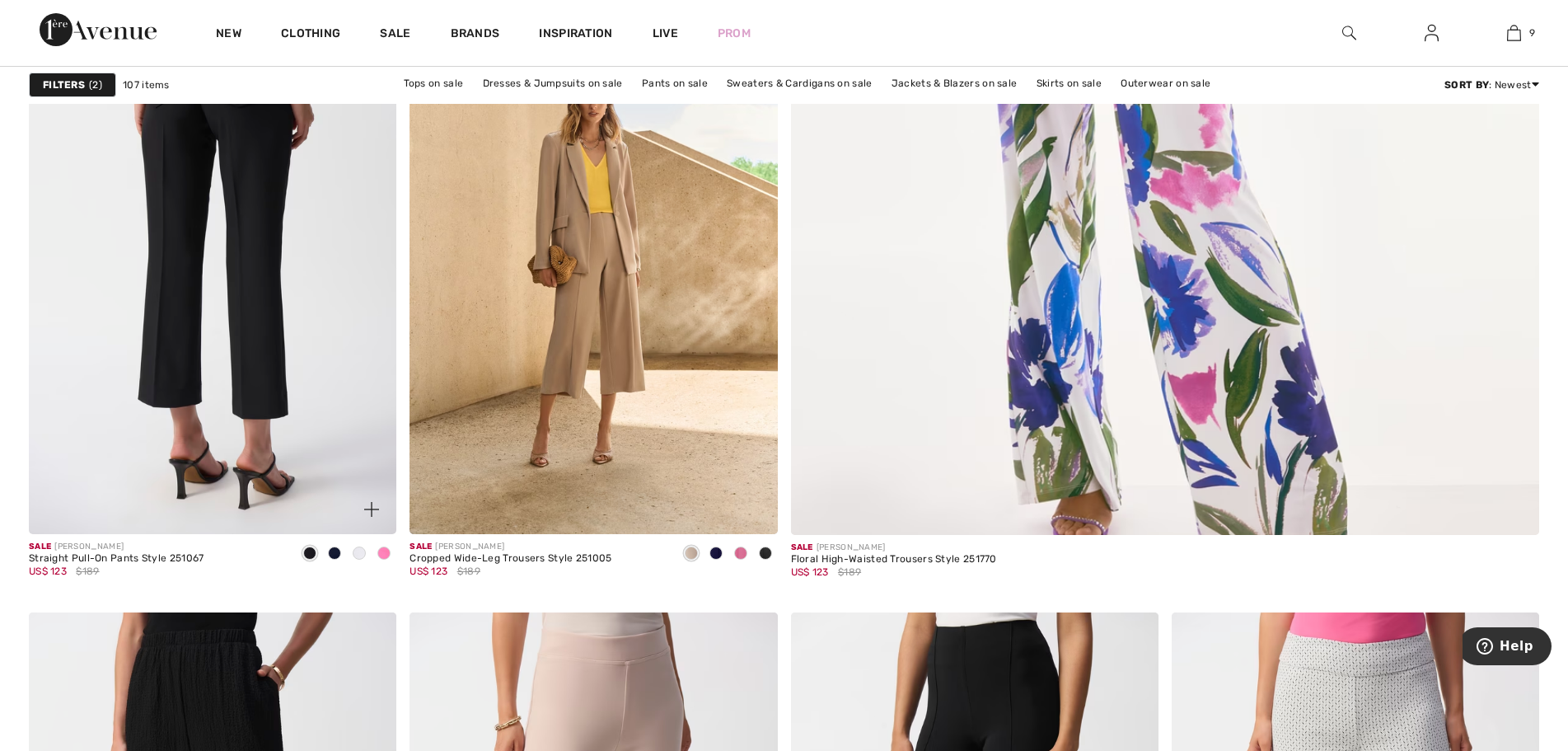
click at [228, 341] on img at bounding box center [212, 258] width 367 height 552
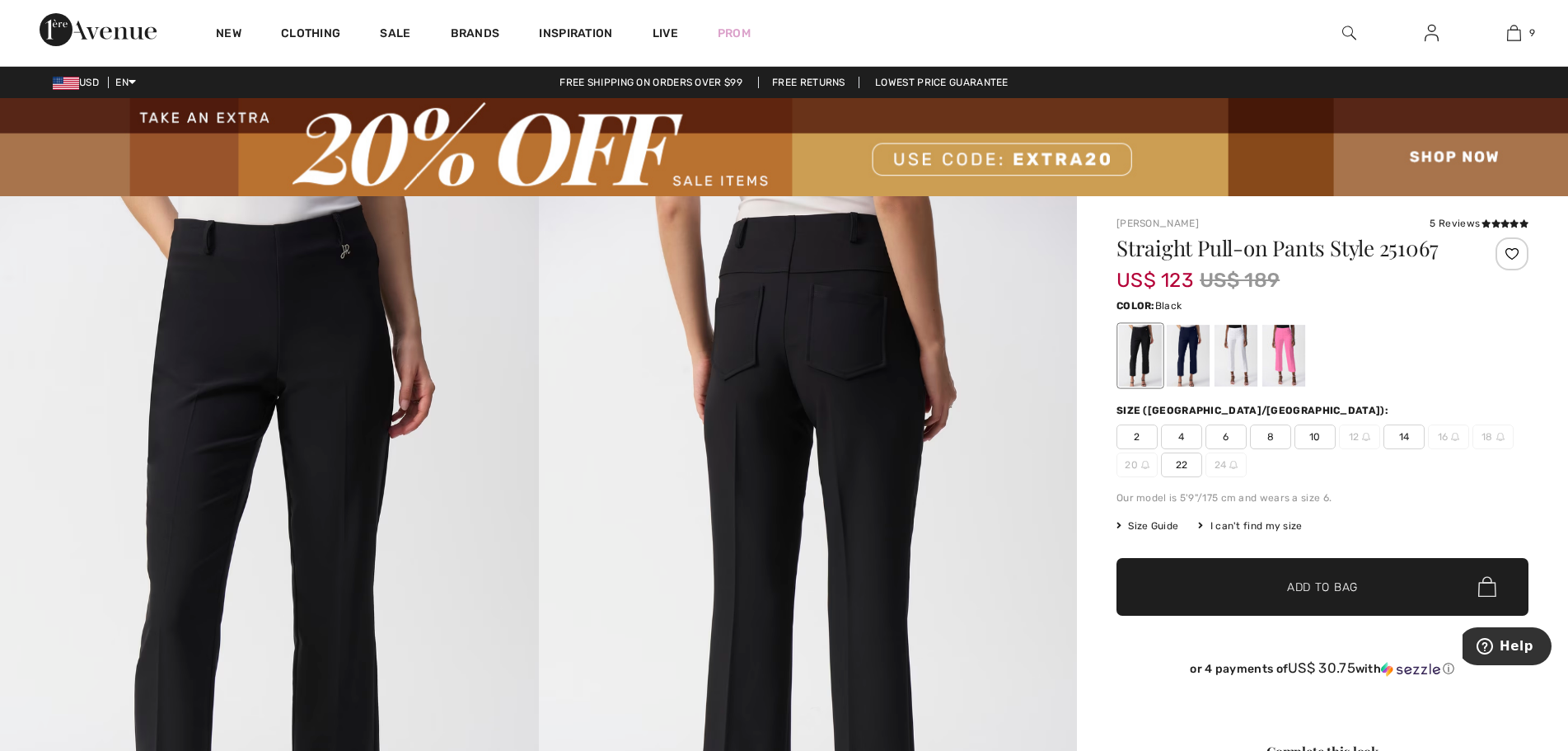
click at [1313, 436] on span "10" at bounding box center [1315, 437] width 41 height 25
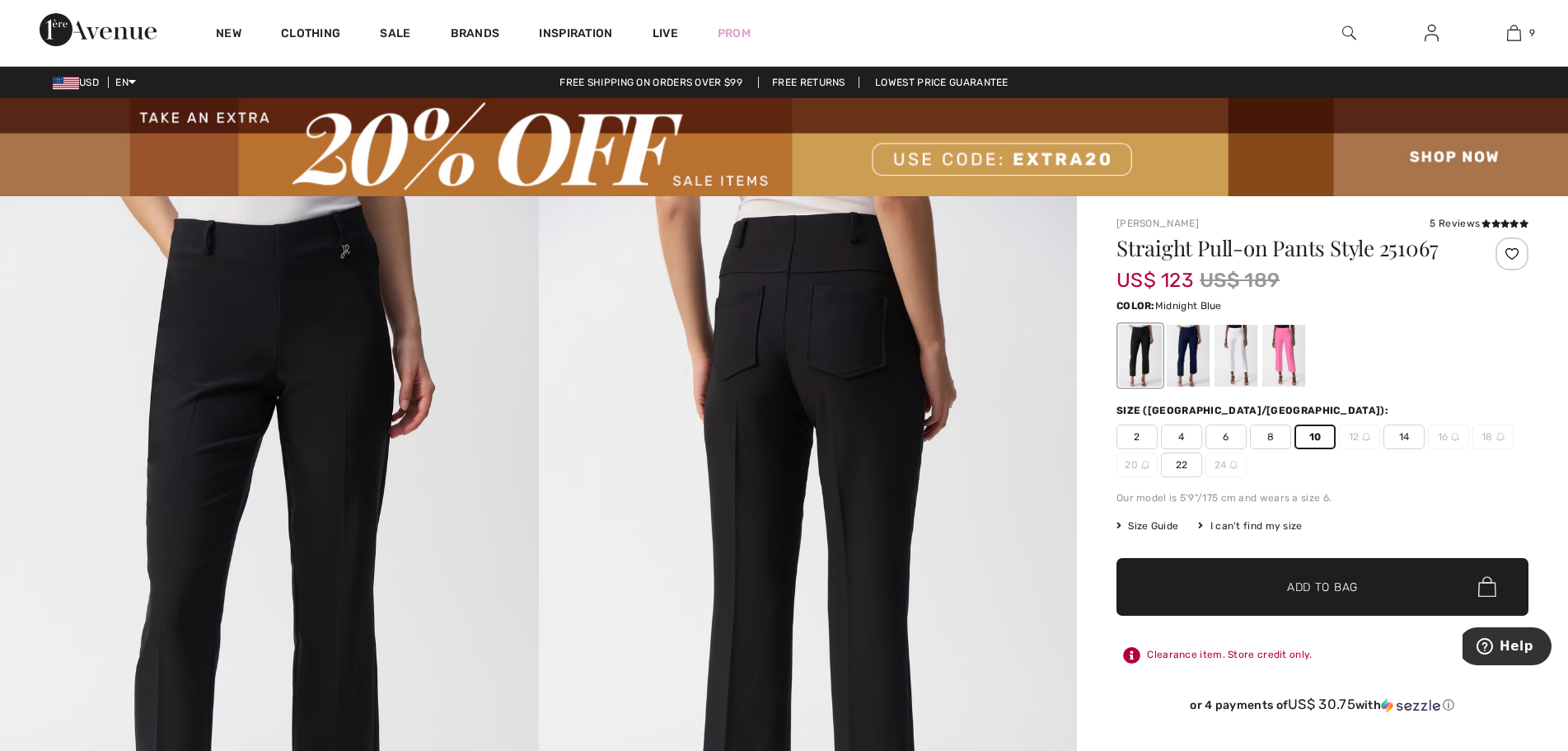
click at [1187, 362] on div at bounding box center [1188, 356] width 43 height 62
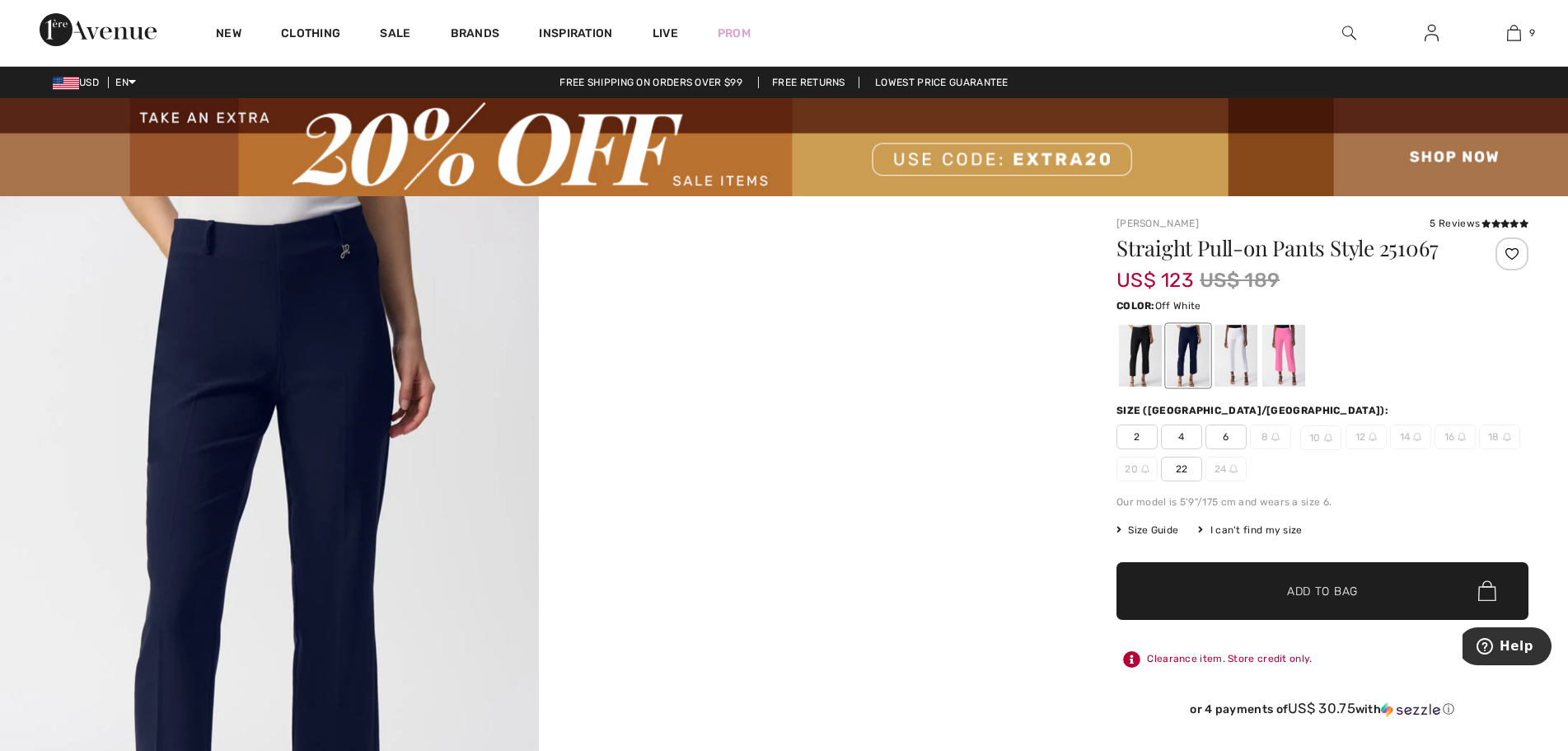
click at [1240, 364] on div at bounding box center [1236, 356] width 43 height 62
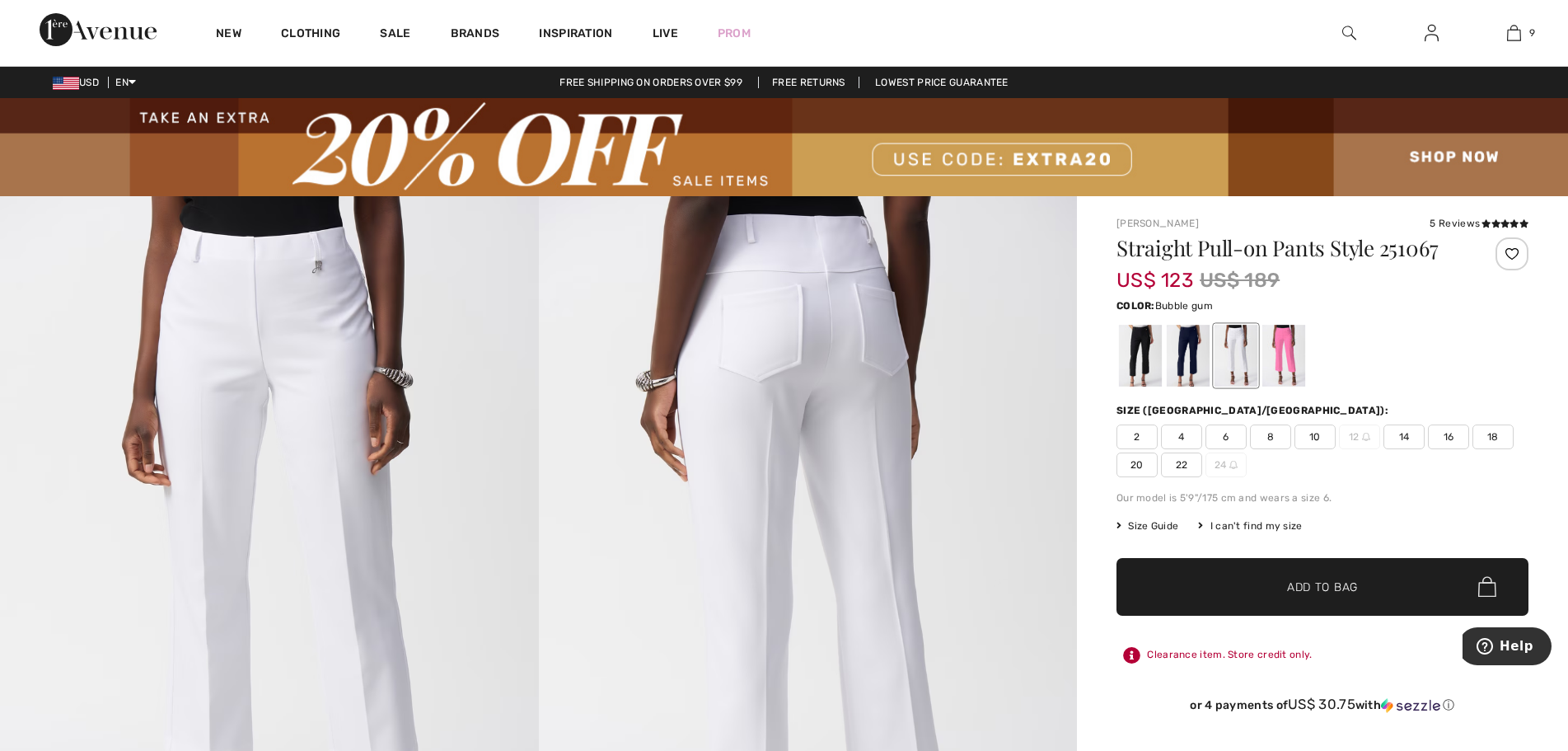
click at [1287, 363] on div at bounding box center [1284, 356] width 43 height 62
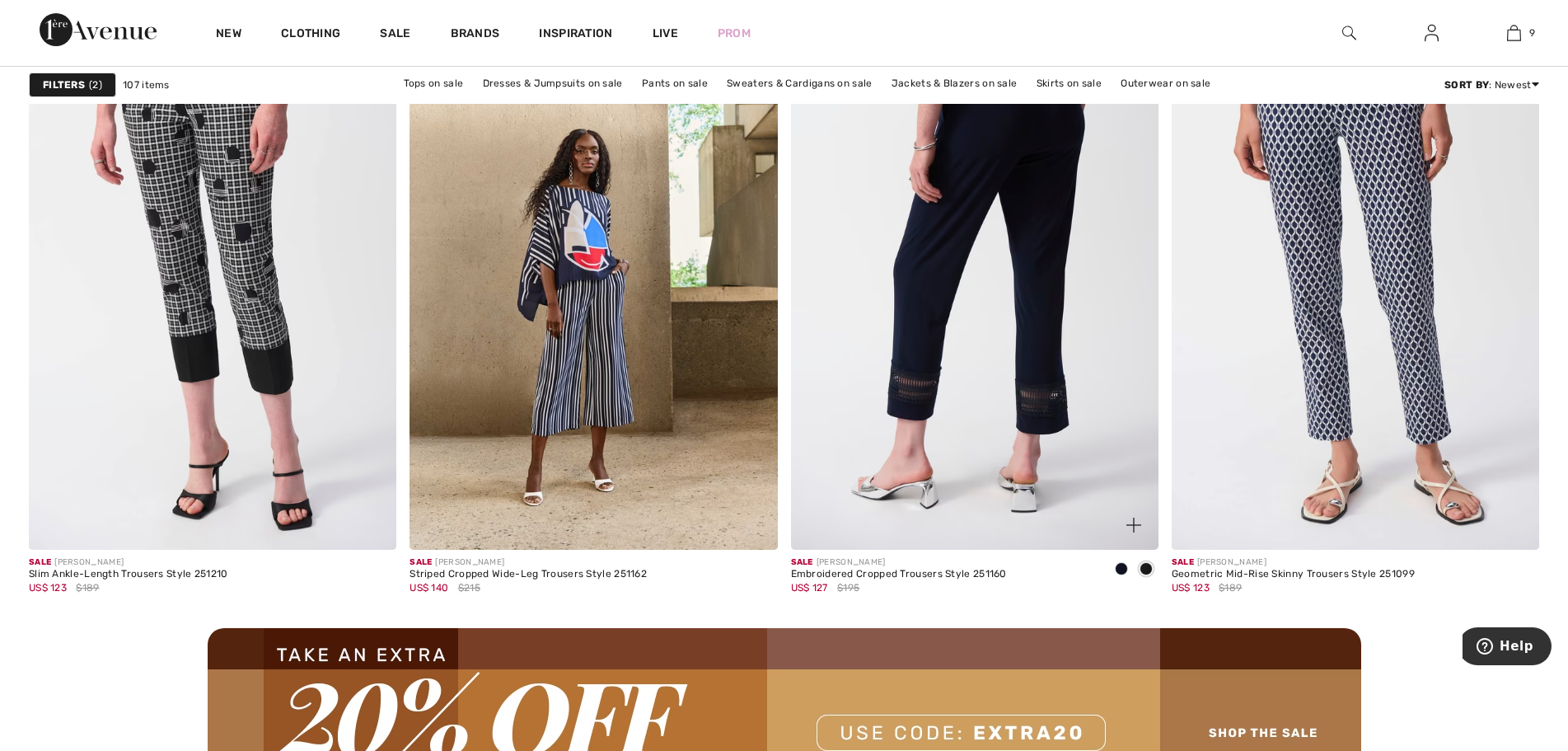
scroll to position [4371, 0]
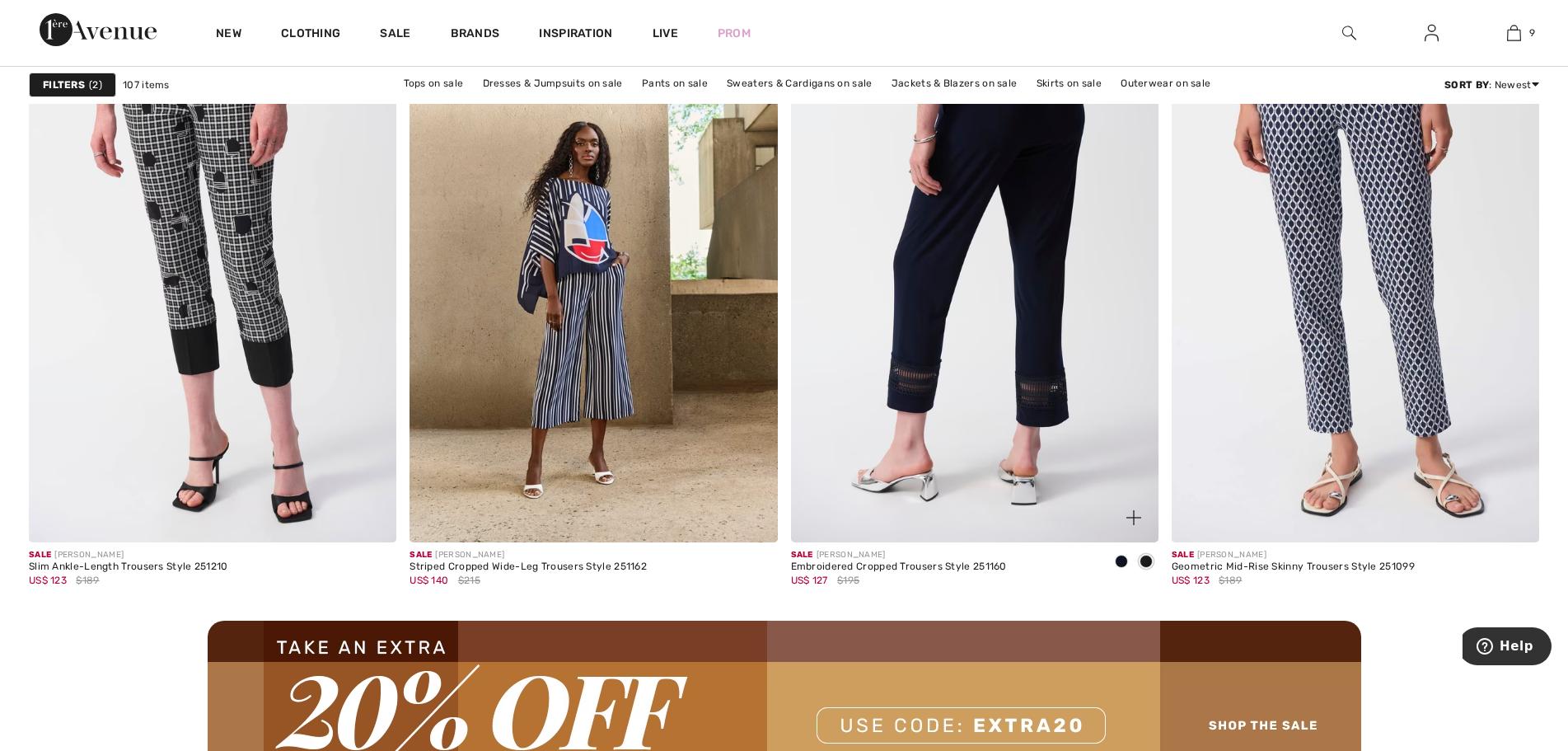
click at [1021, 367] on img at bounding box center [975, 266] width 367 height 552
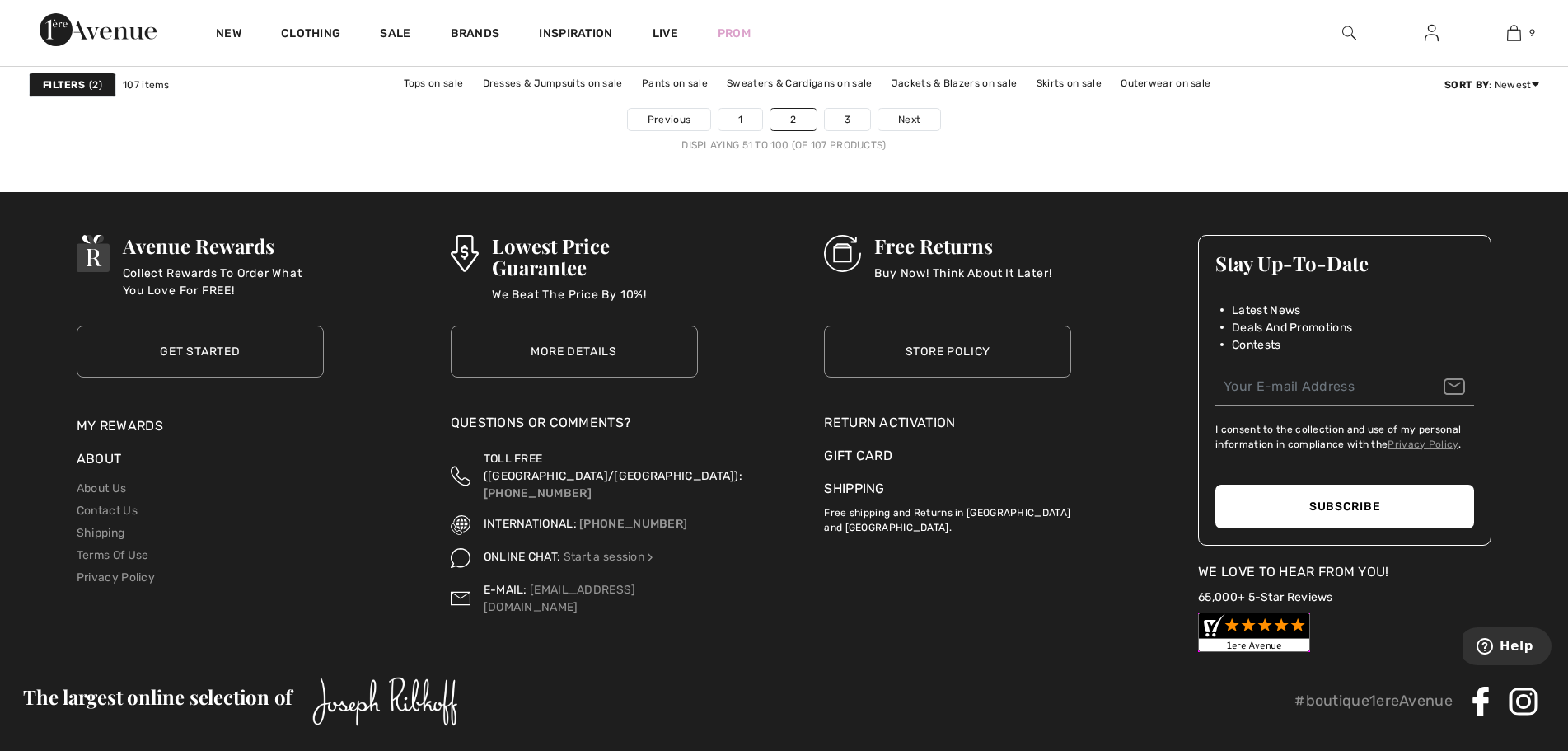
scroll to position [9813, 0]
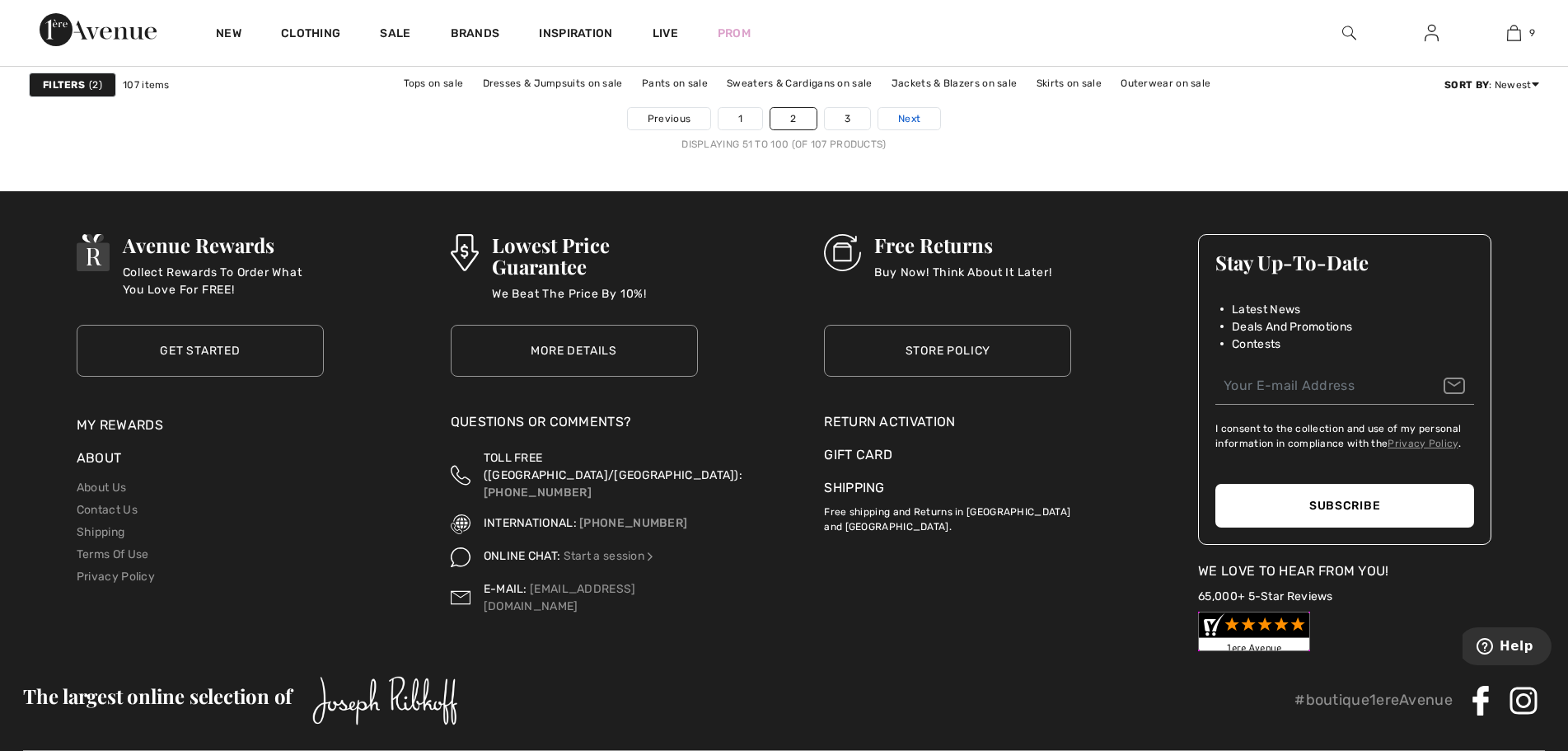
click at [905, 112] on span "Next" at bounding box center [910, 119] width 22 height 15
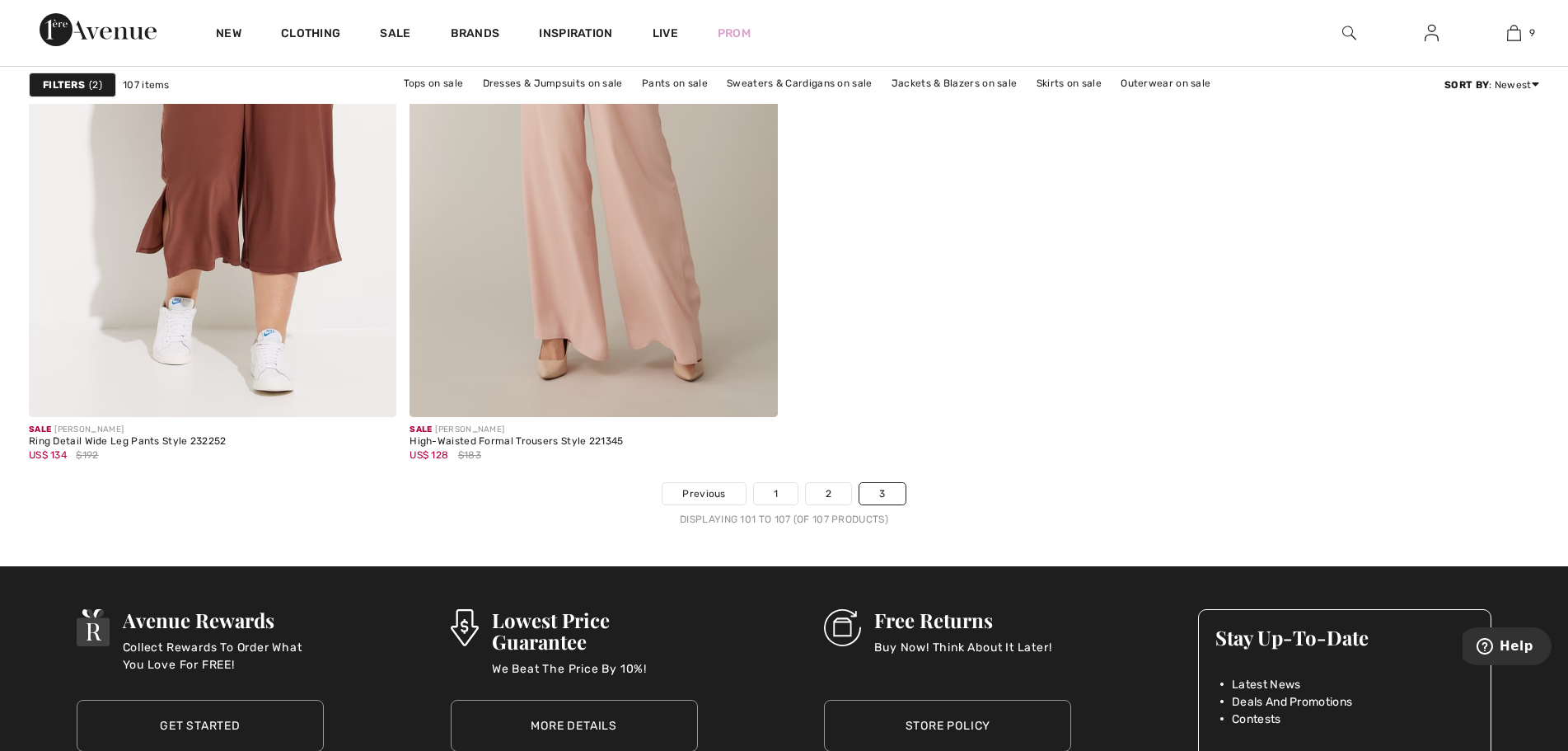
scroll to position [1814, 0]
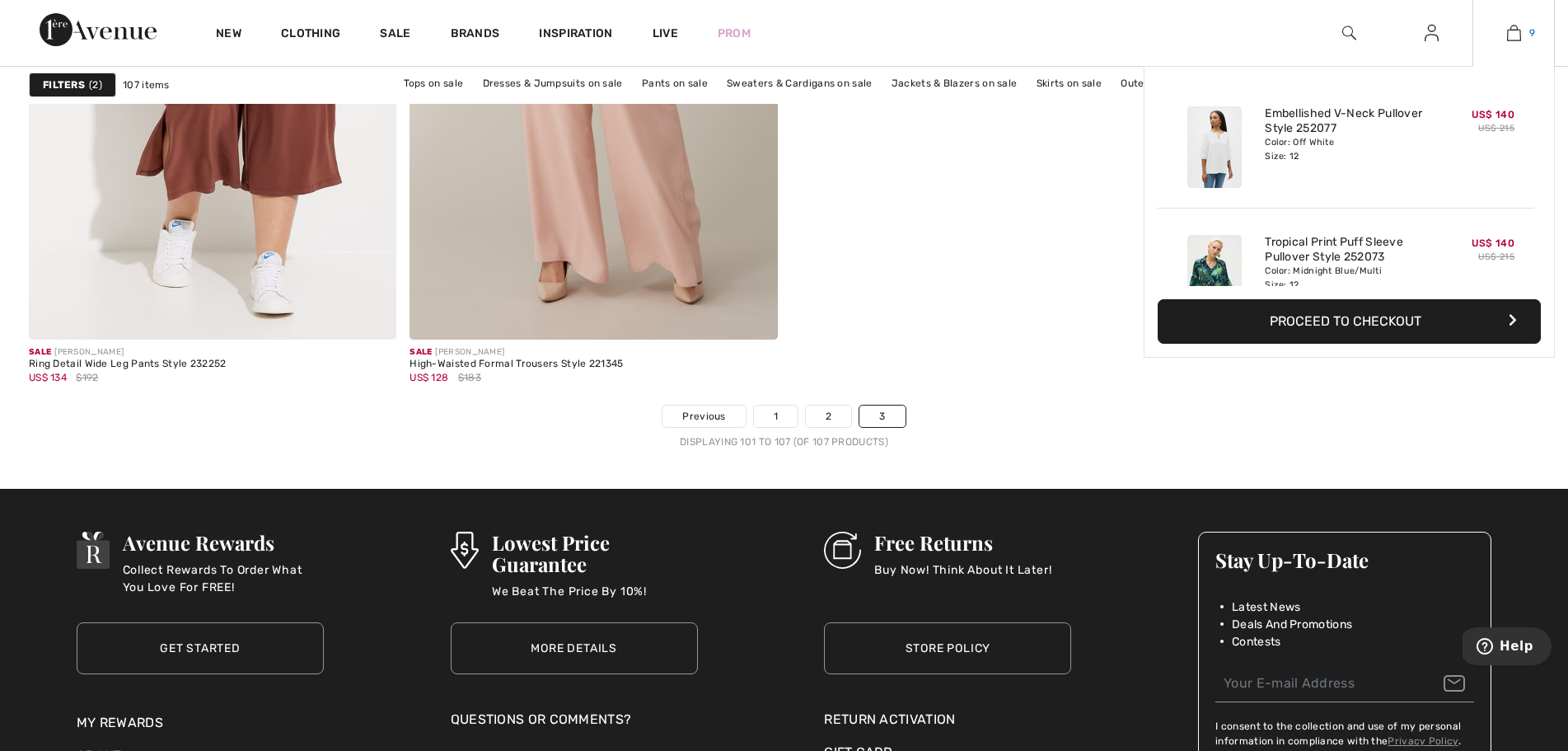
click at [1516, 30] on img at bounding box center [1514, 32] width 14 height 19
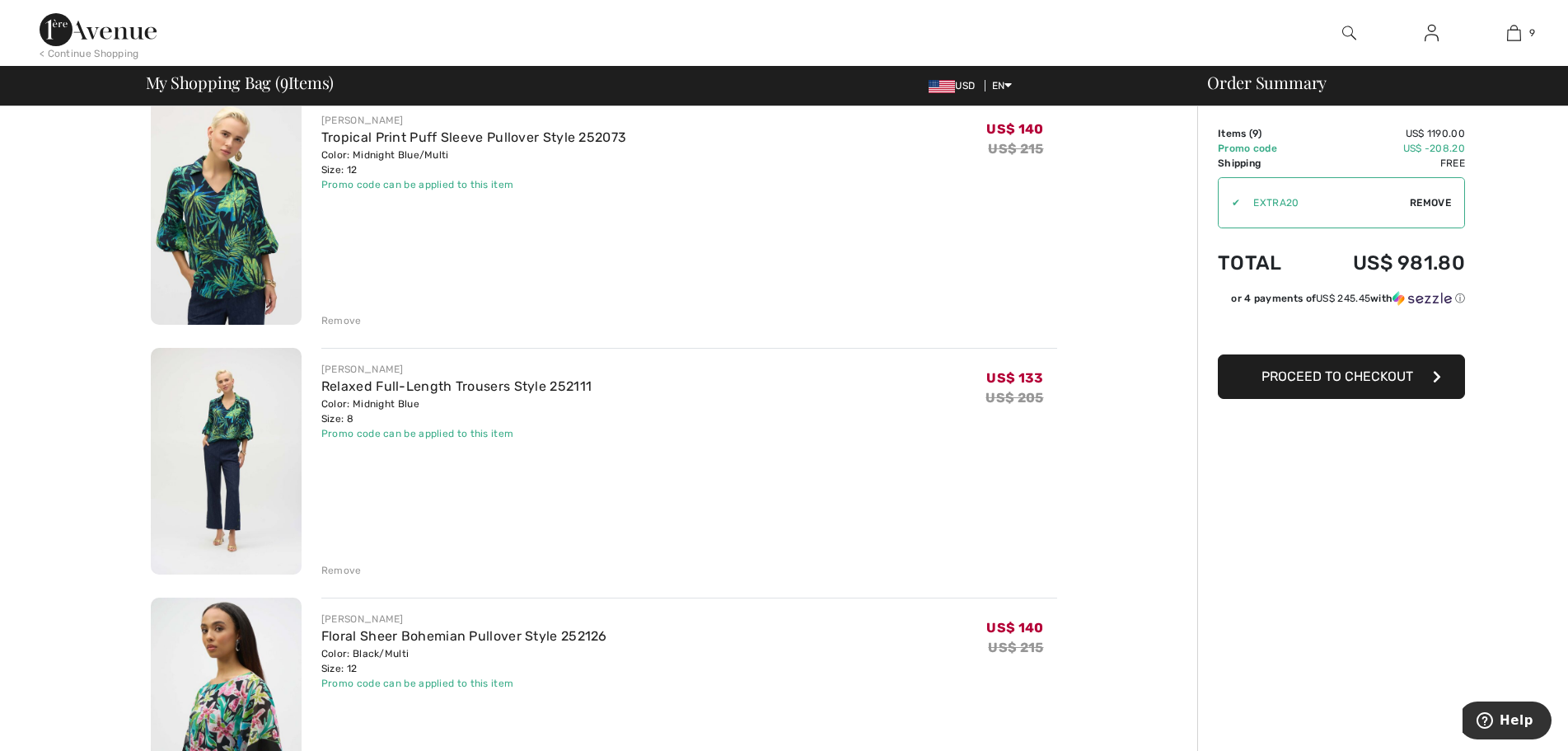
scroll to position [412, 0]
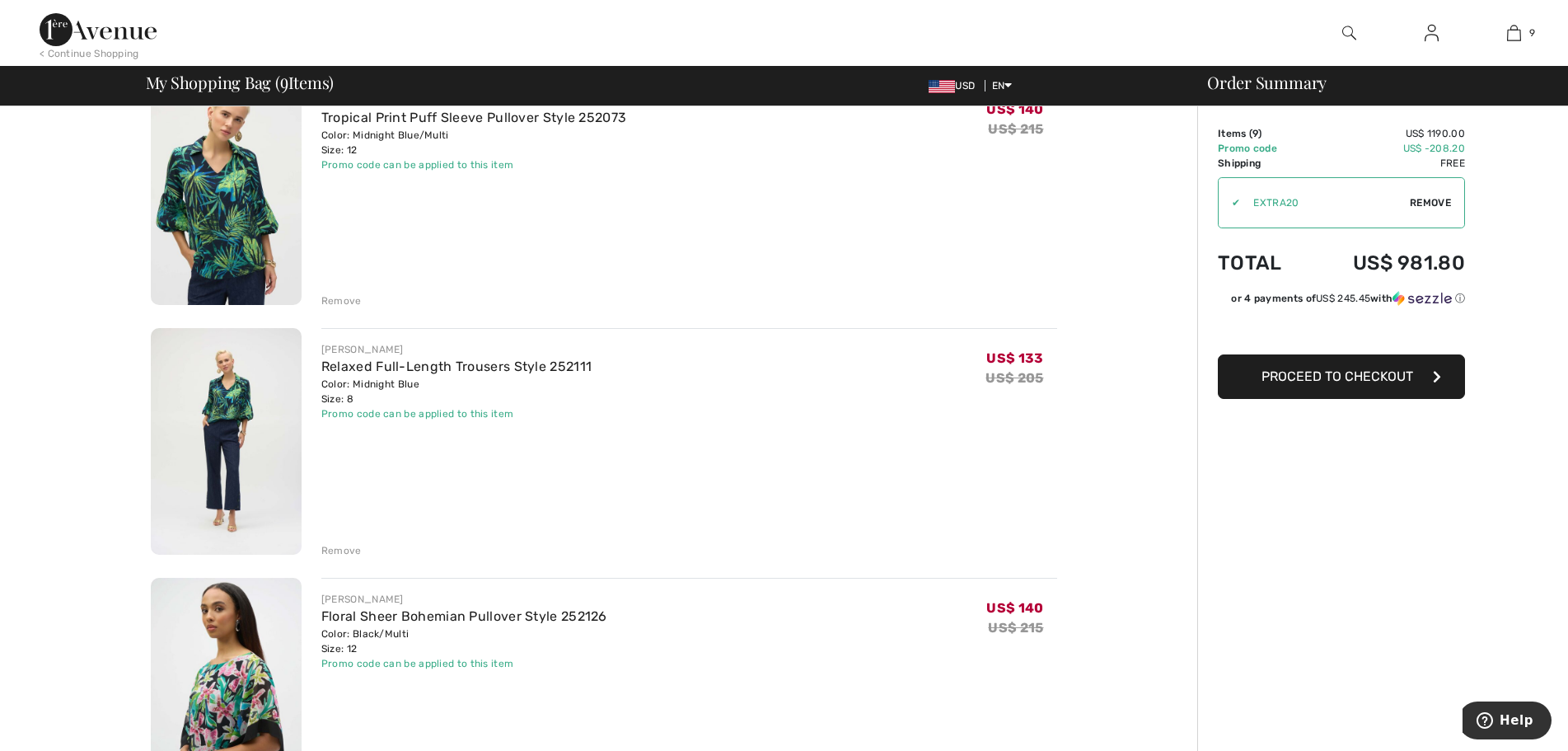
click at [234, 422] on img at bounding box center [226, 442] width 151 height 227
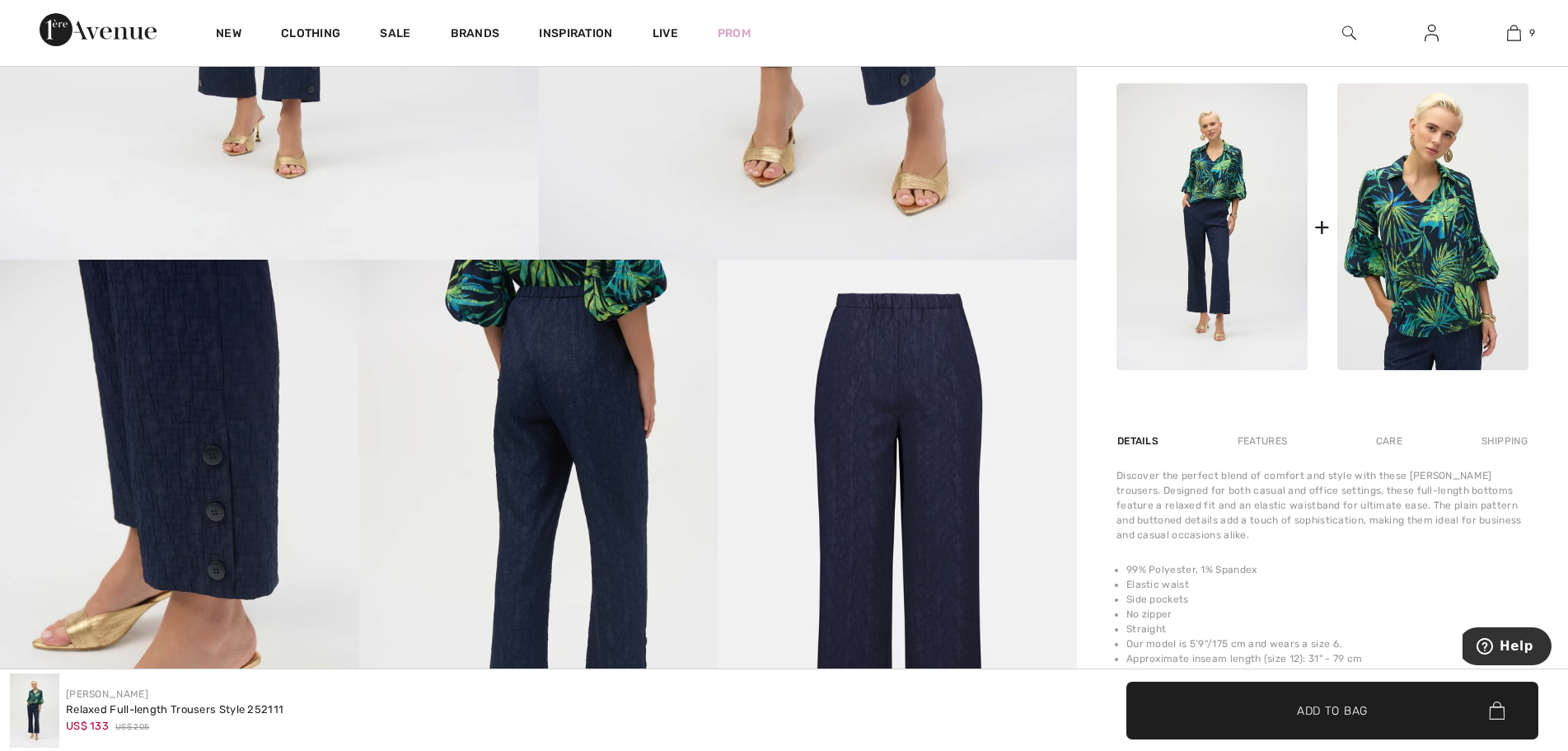
scroll to position [743, 0]
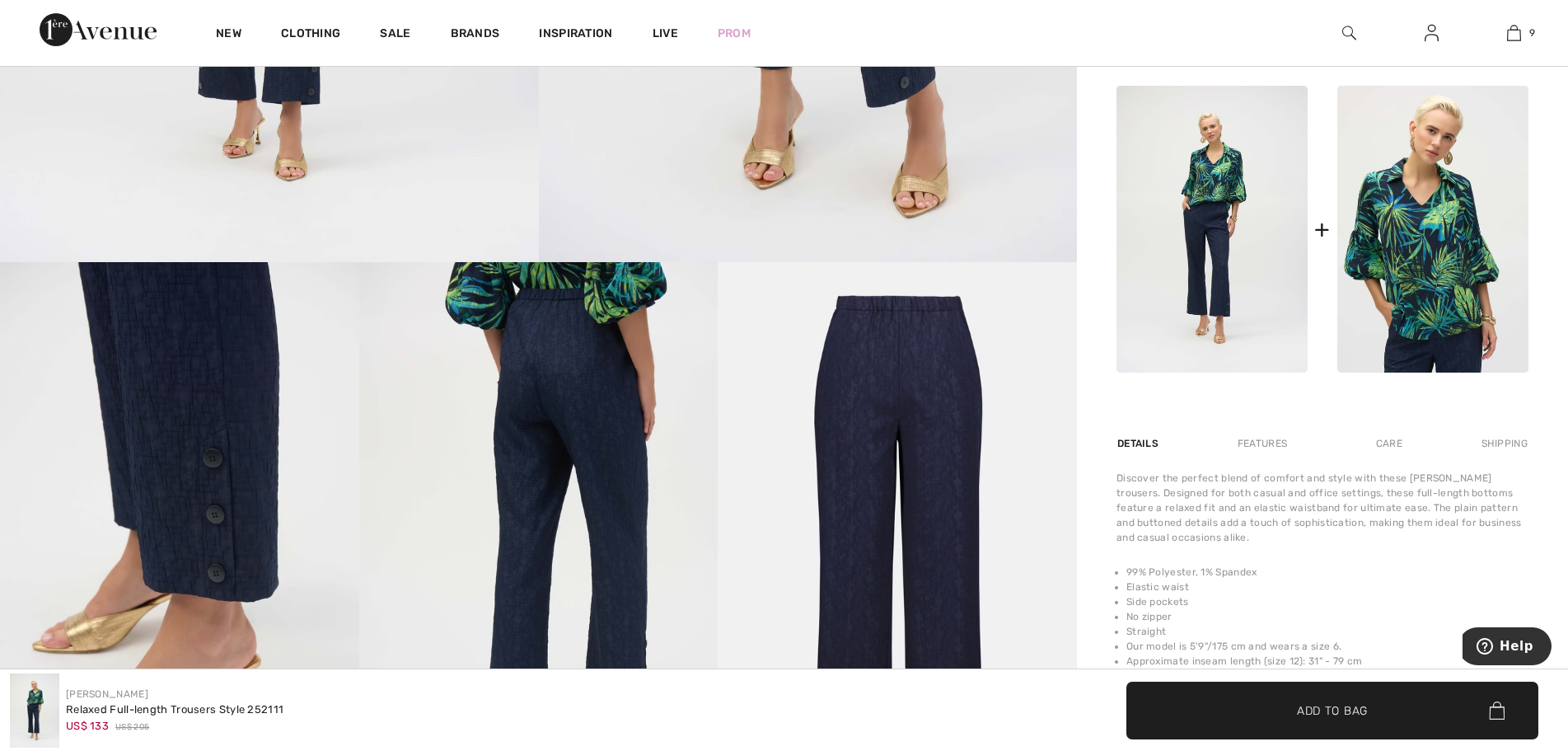
click at [937, 396] on img at bounding box center [897, 532] width 360 height 538
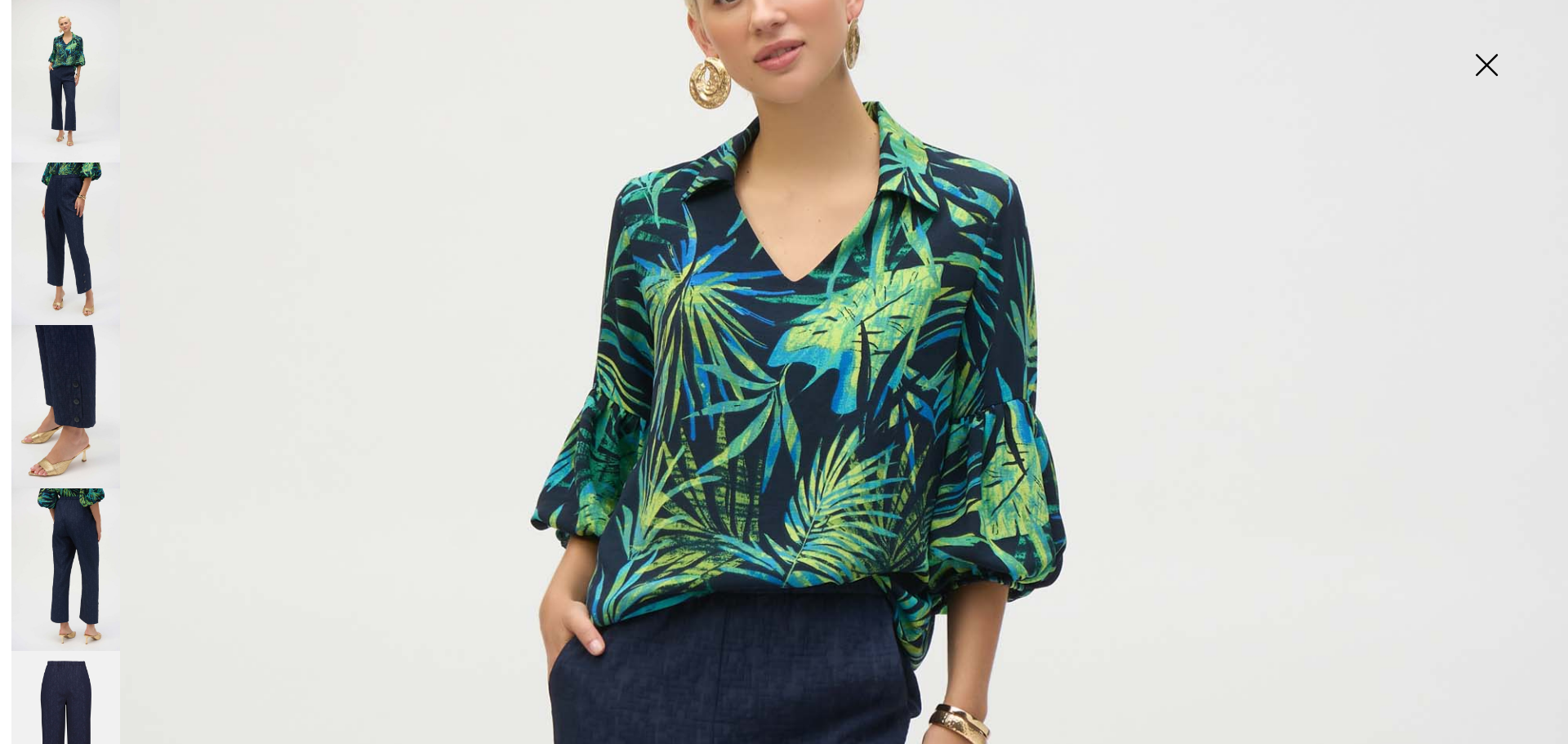
scroll to position [327, 0]
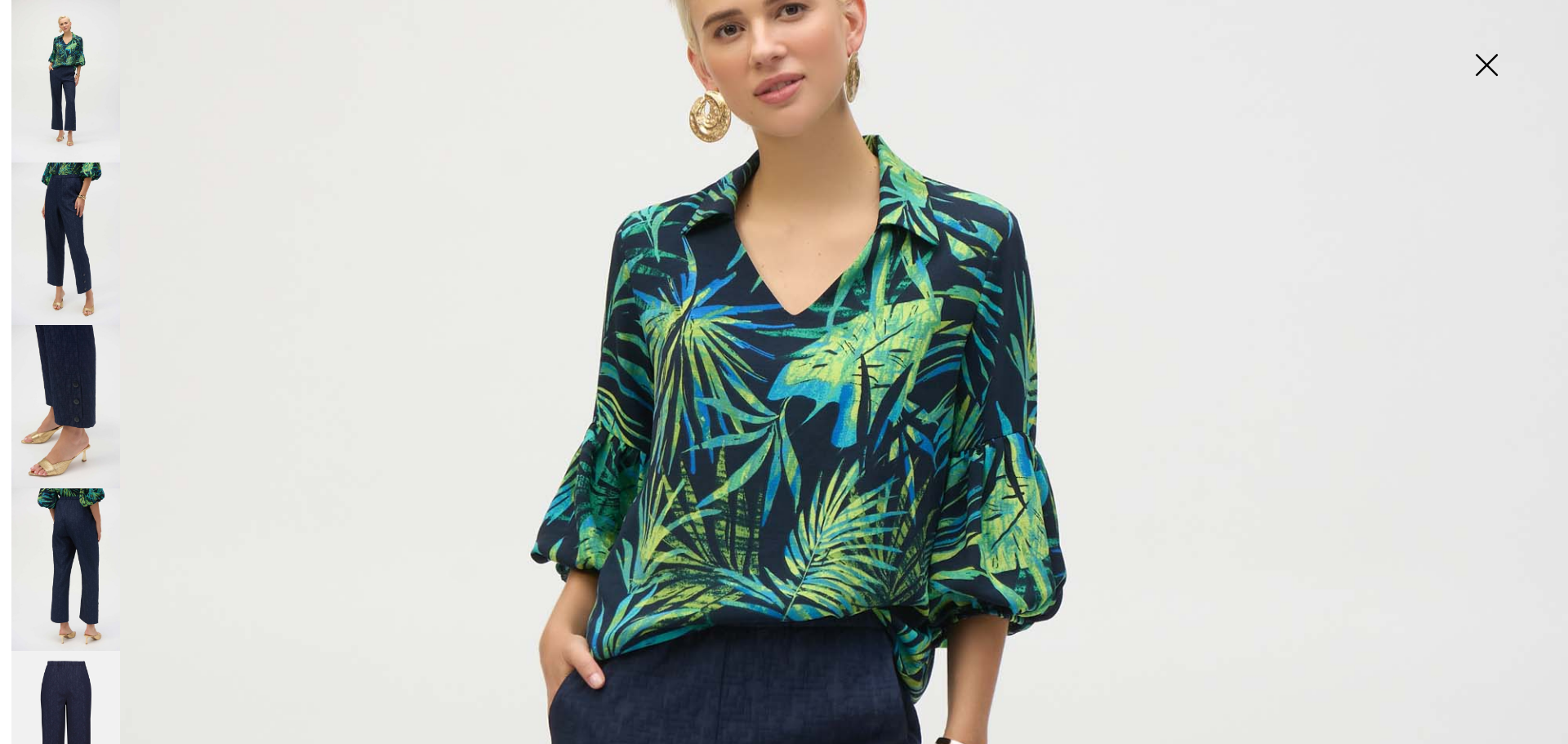
click at [70, 79] on img at bounding box center [66, 81] width 109 height 163
click at [83, 513] on img at bounding box center [66, 570] width 109 height 163
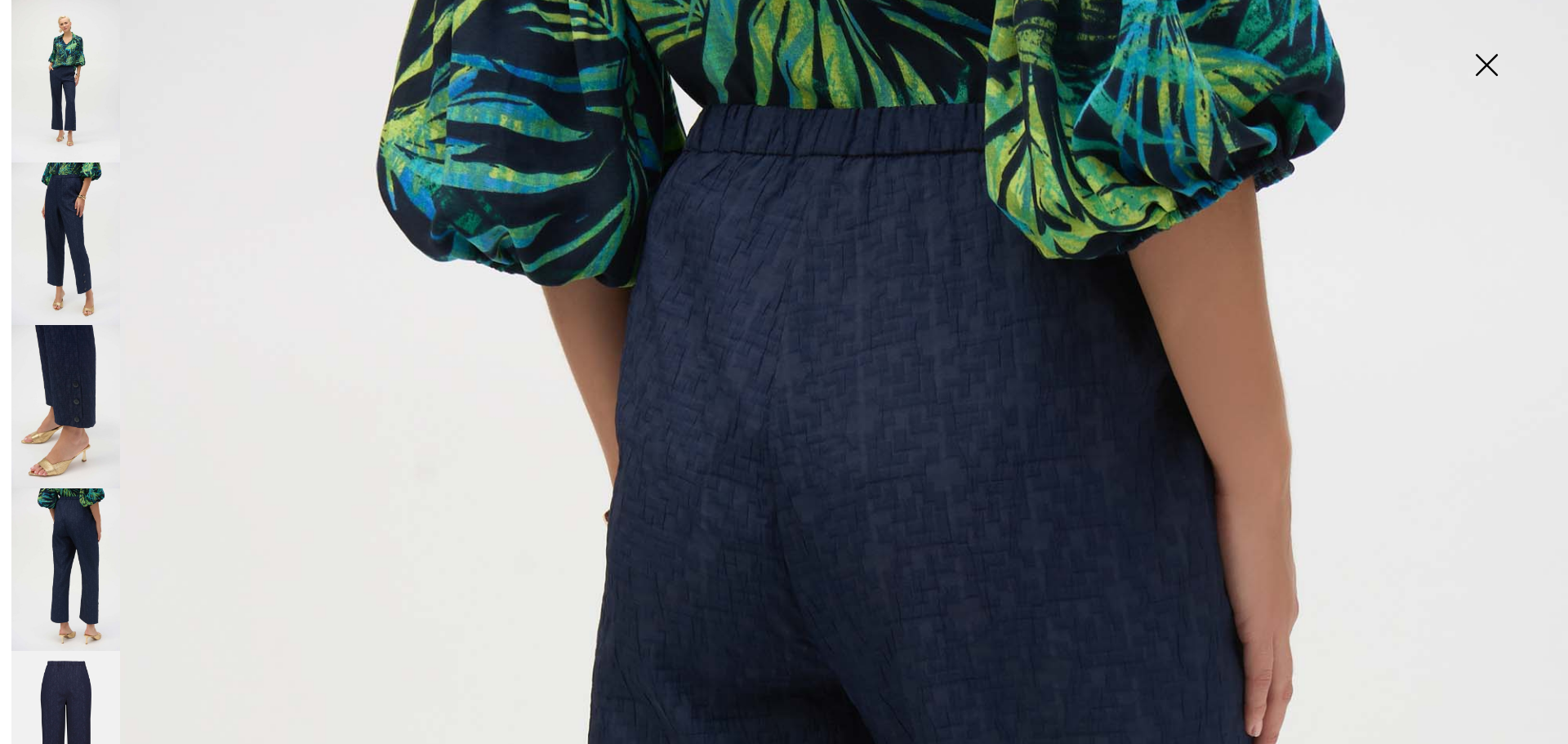
scroll to position [0, 0]
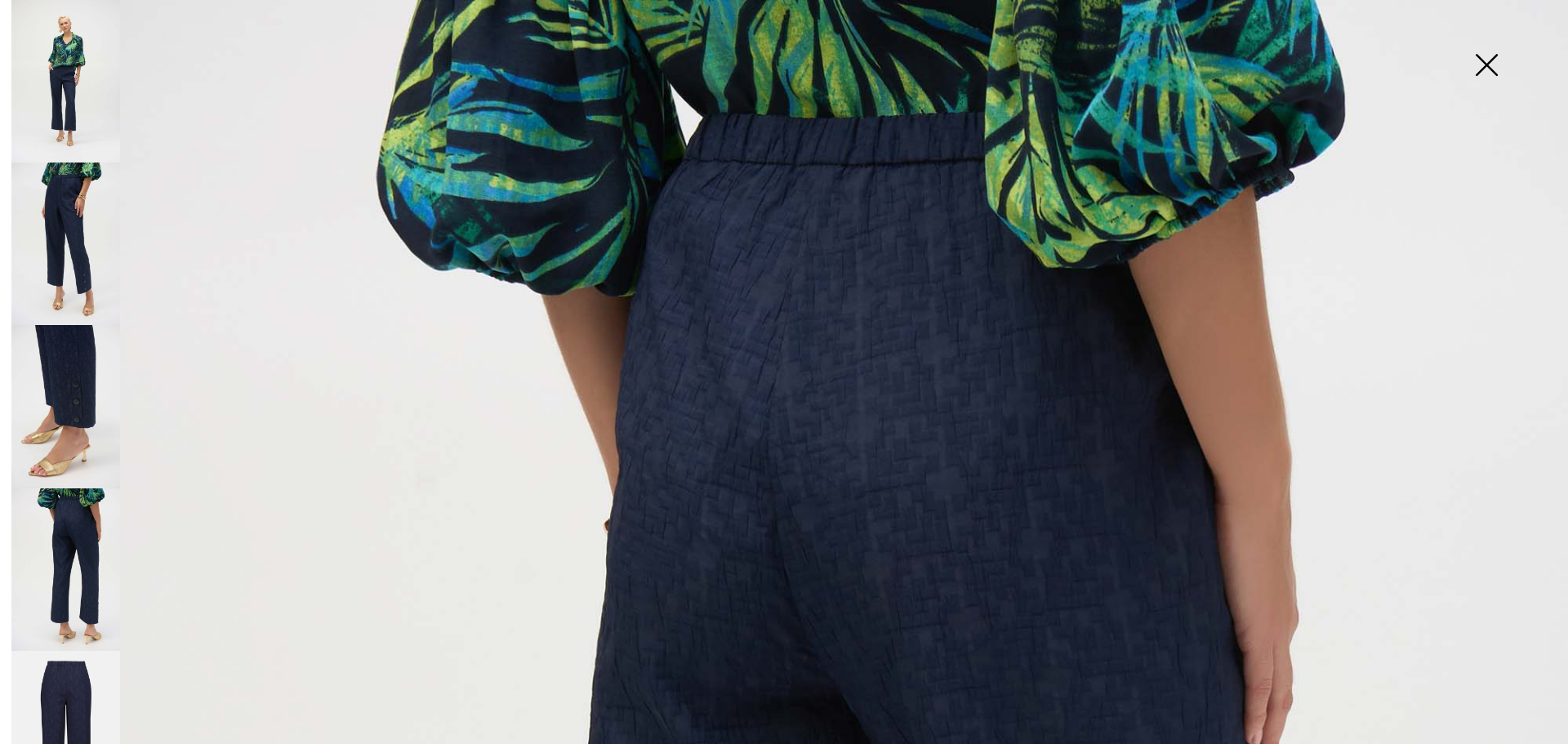
click at [1489, 55] on img at bounding box center [1486, 66] width 81 height 84
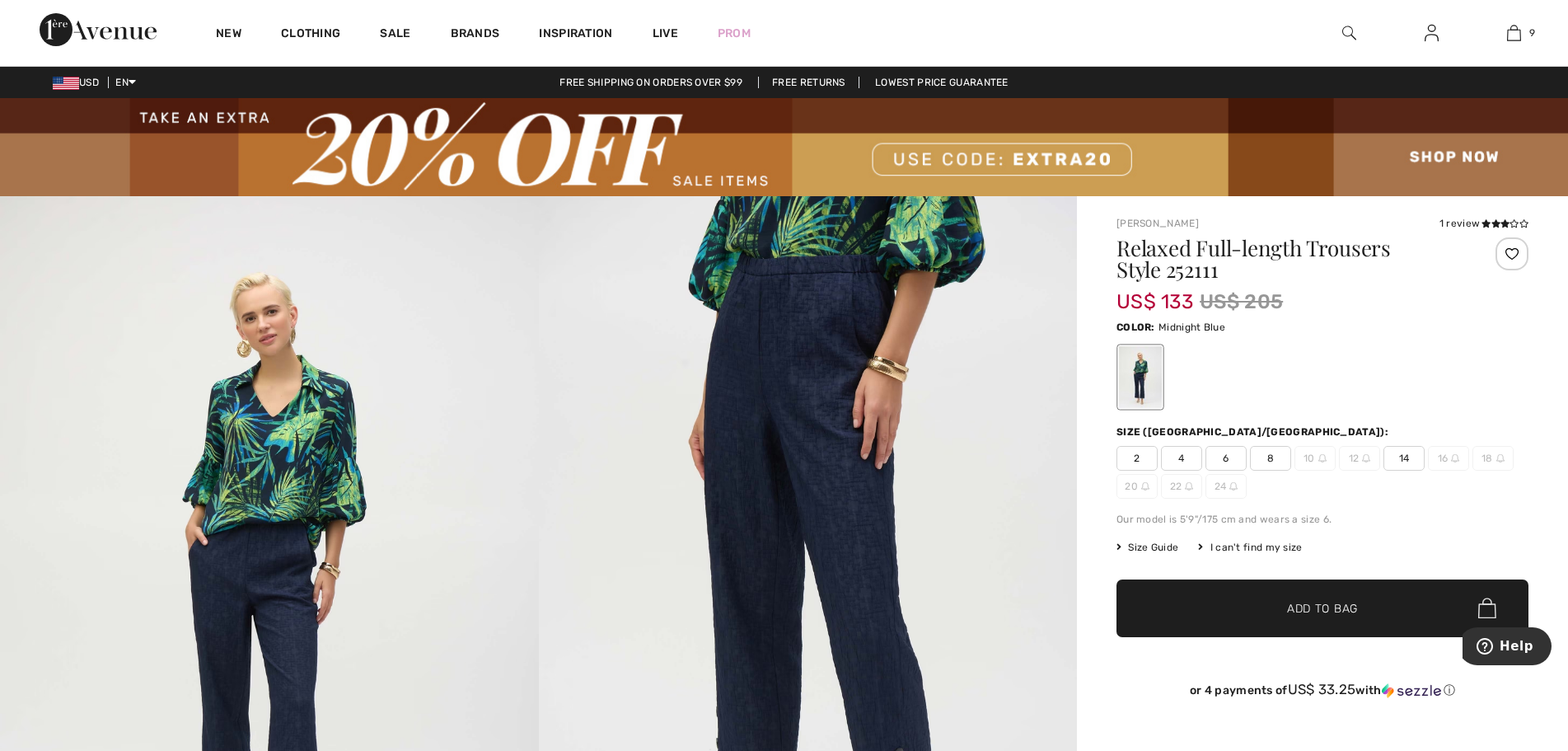
click at [1477, 224] on div "1 review" at bounding box center [1484, 224] width 89 height 15
click at [1499, 216] on div "1 review" at bounding box center [1484, 224] width 89 height 15
click at [1488, 219] on icon at bounding box center [1486, 224] width 9 height 8
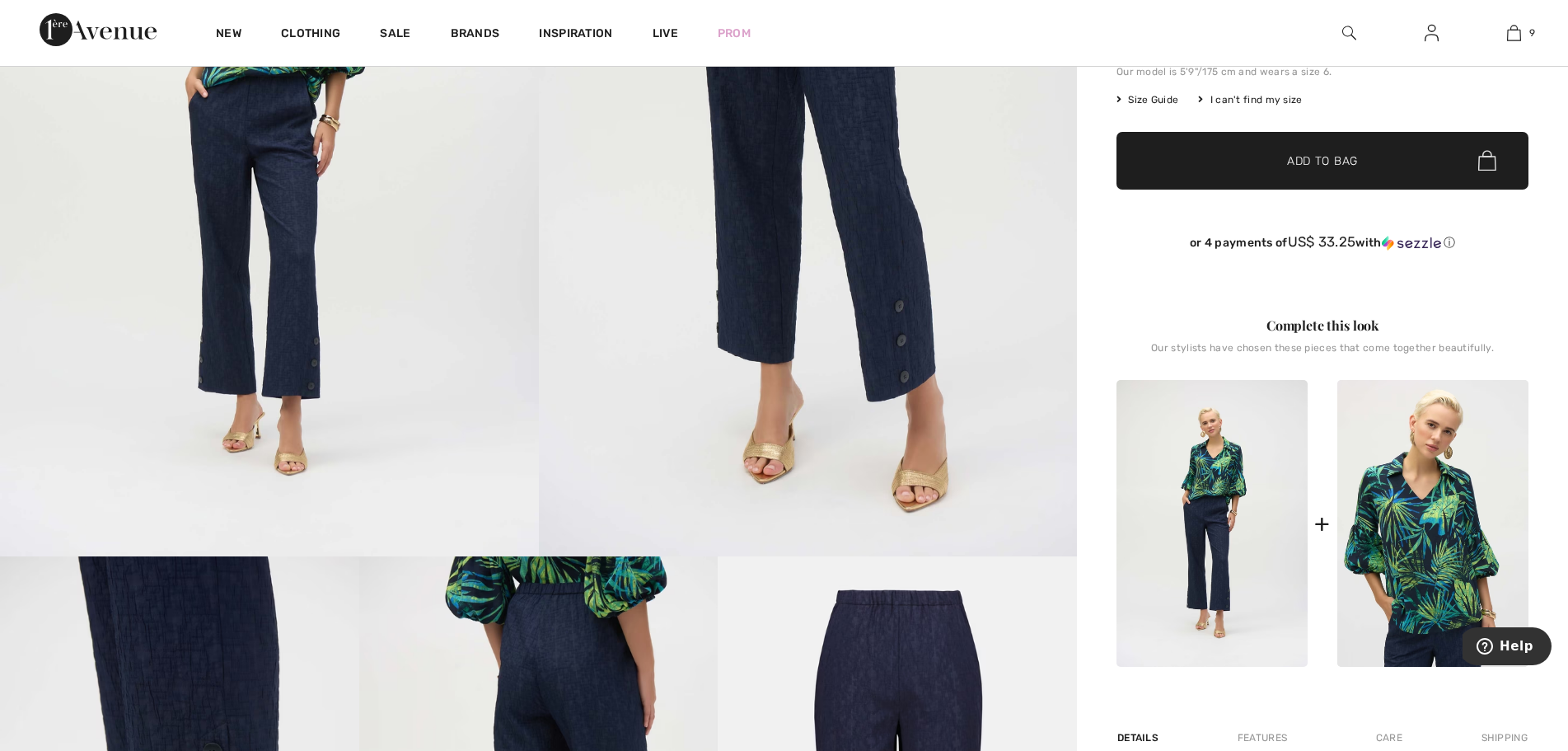
scroll to position [443, 0]
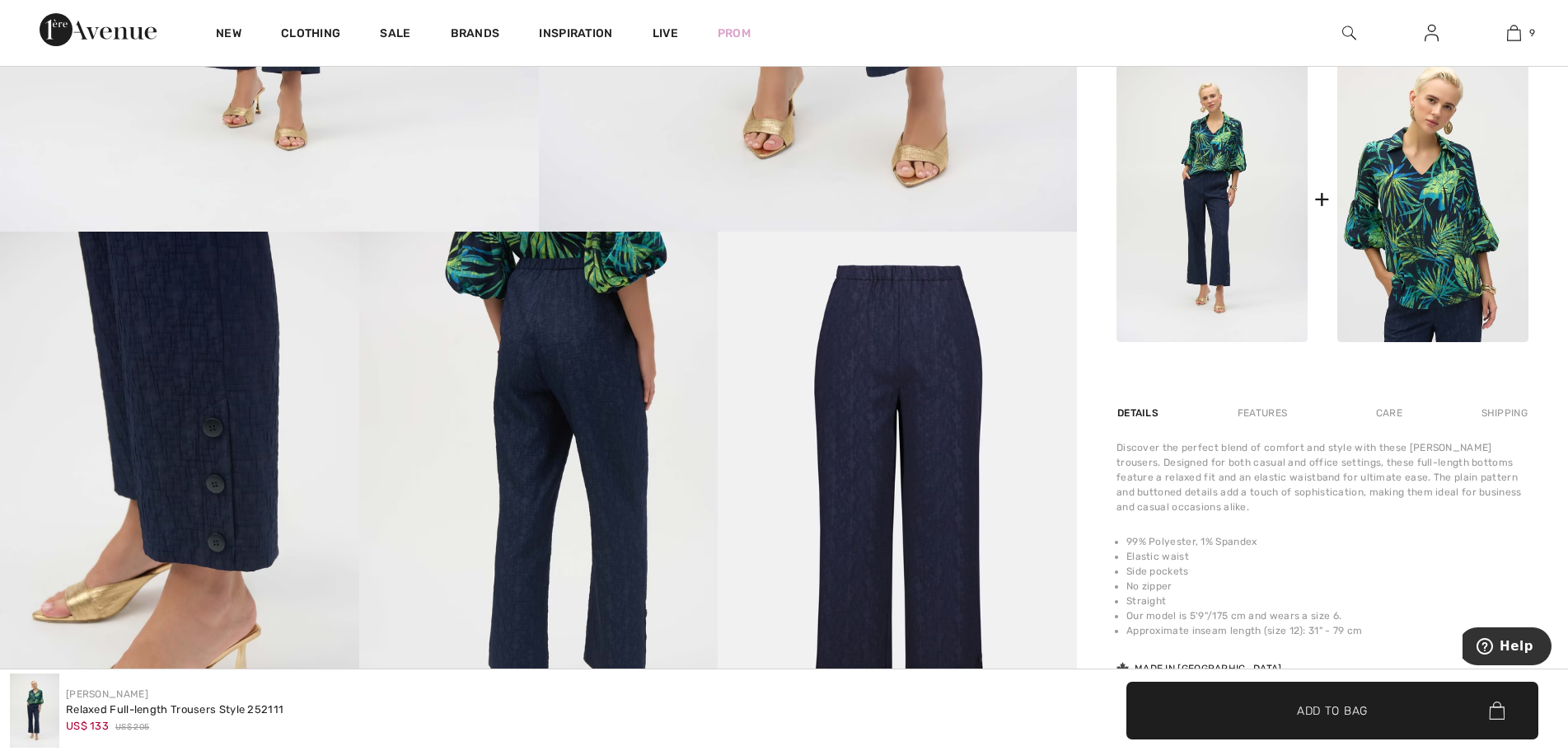
click at [245, 450] on img at bounding box center [179, 501] width 360 height 538
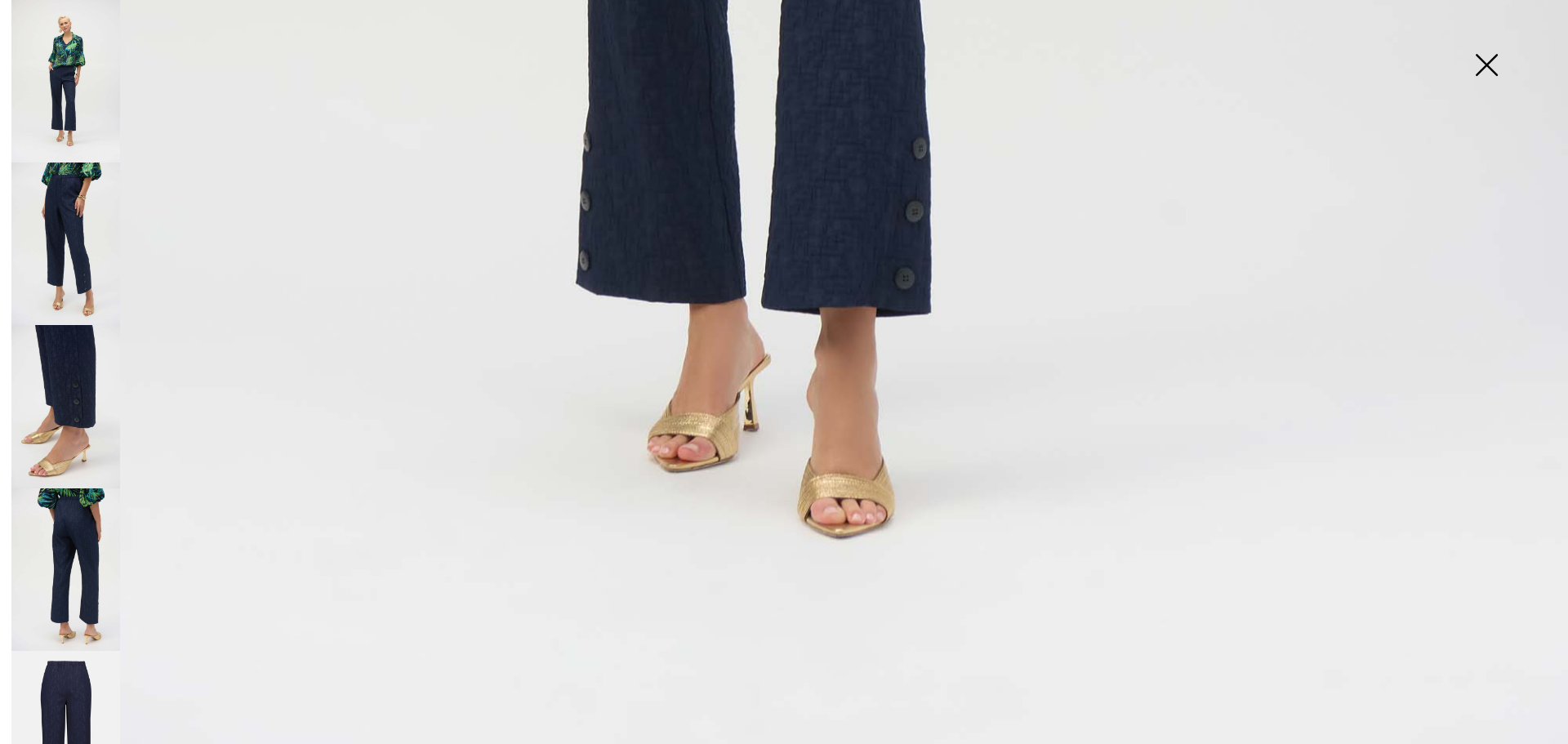
scroll to position [1585, 0]
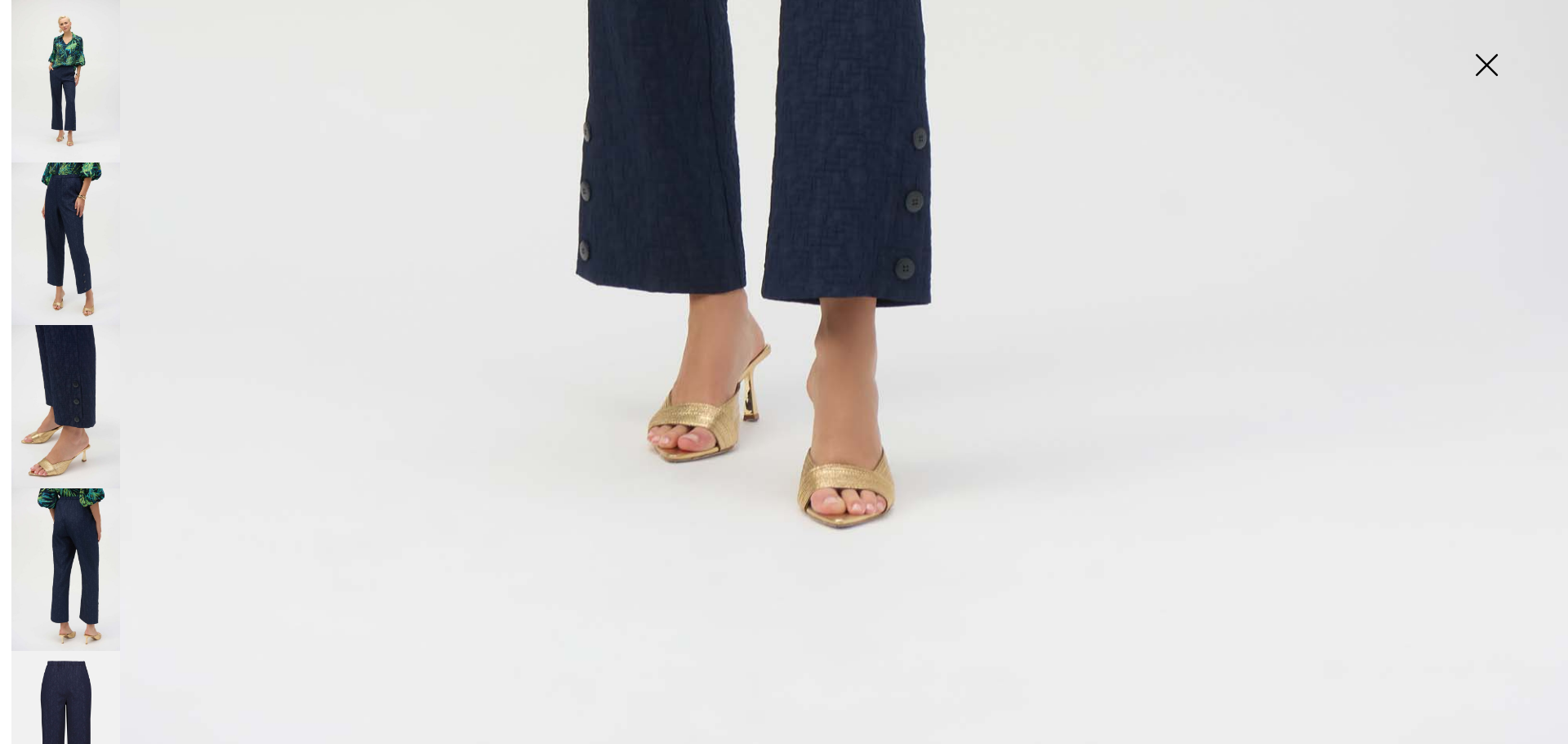
click at [1486, 60] on img at bounding box center [1486, 66] width 81 height 84
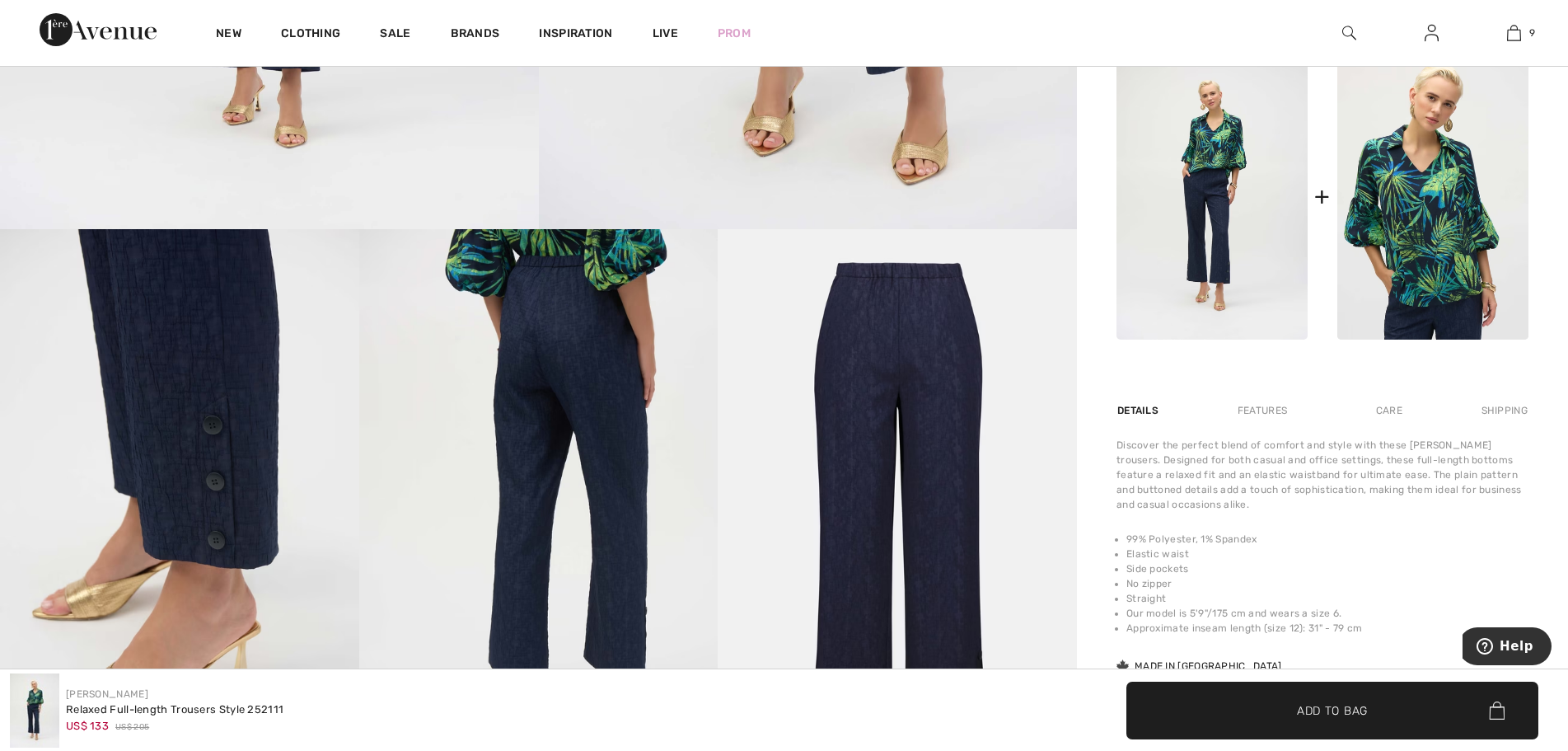
scroll to position [773, 0]
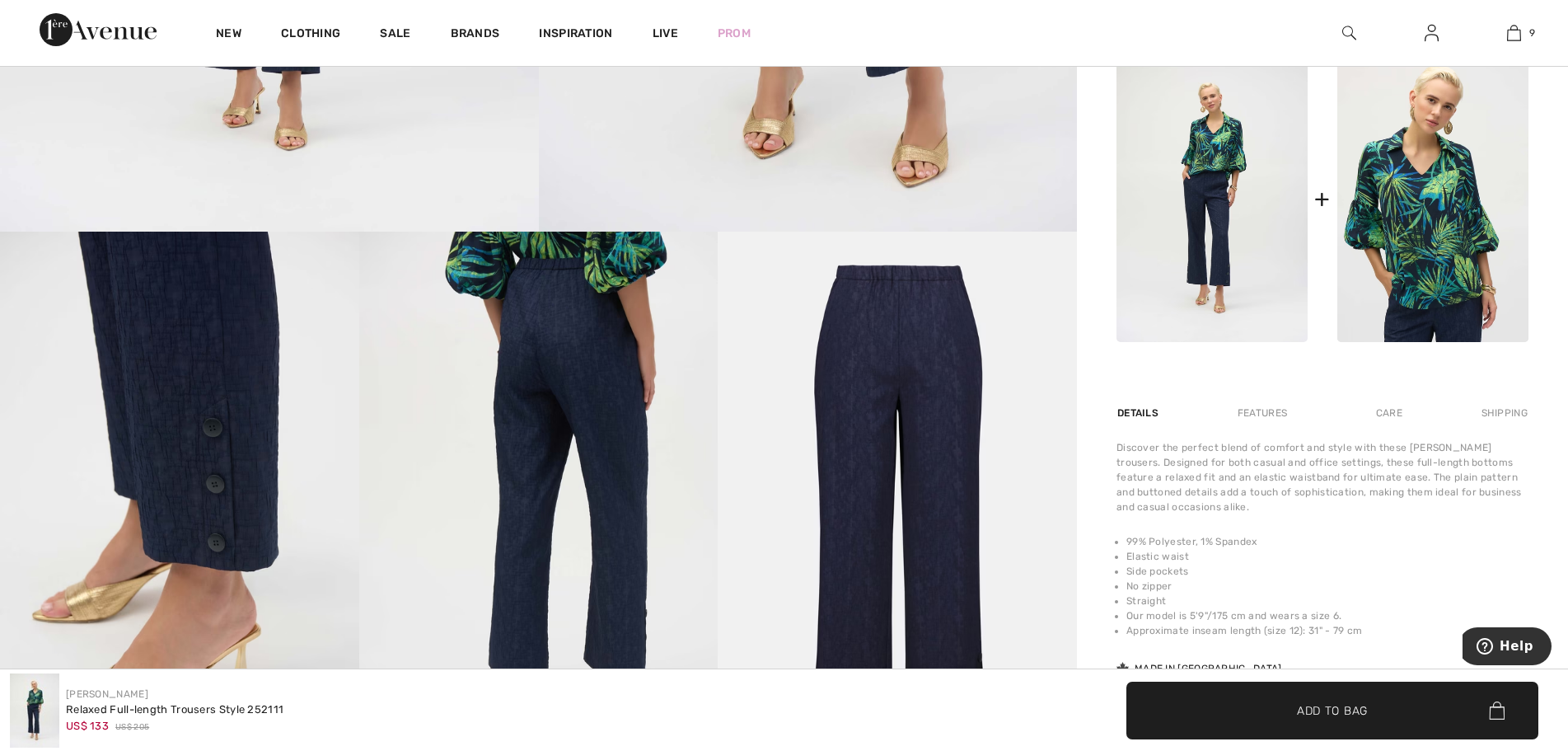
click at [920, 301] on img at bounding box center [897, 501] width 360 height 538
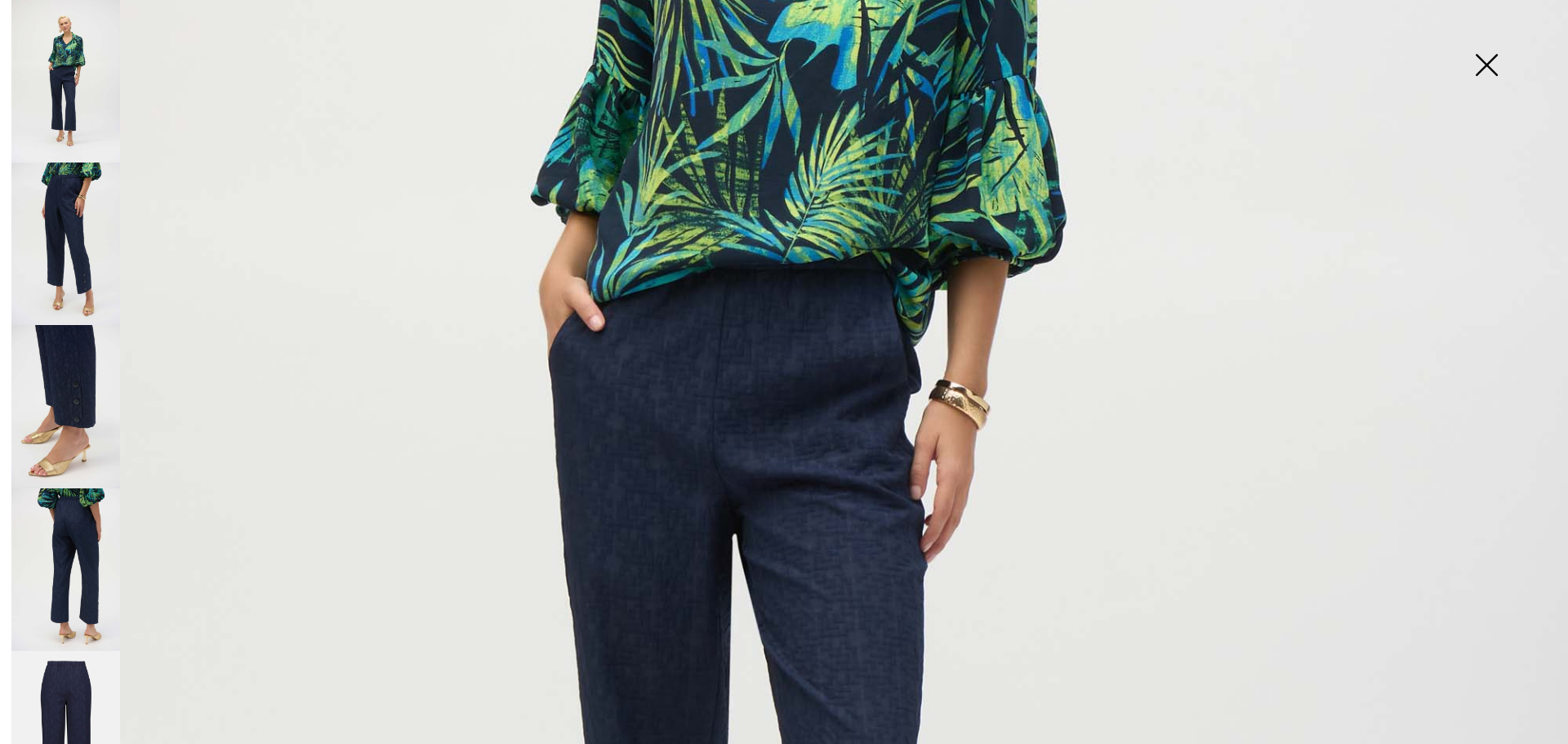
scroll to position [584, 0]
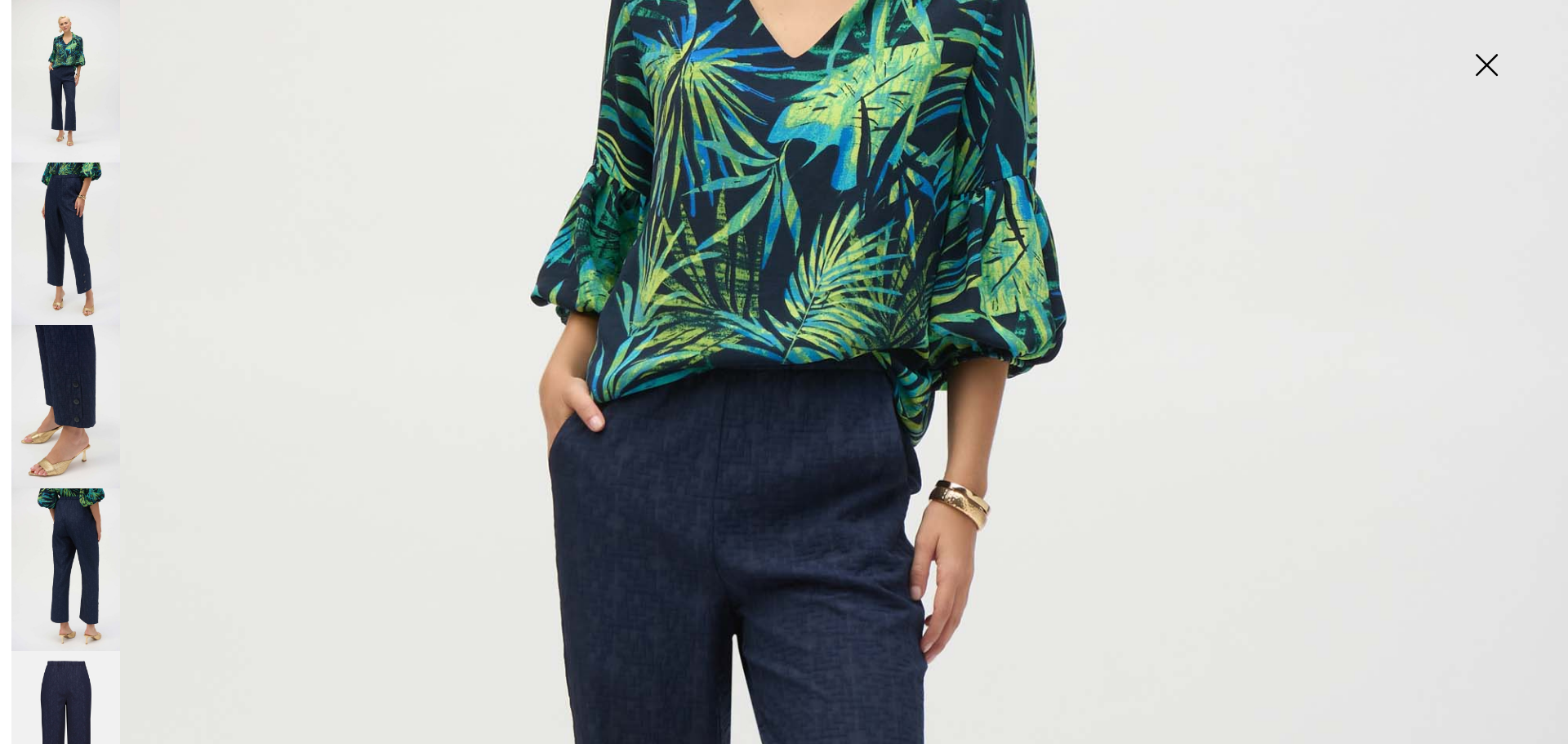
click at [1488, 66] on img at bounding box center [1486, 66] width 81 height 84
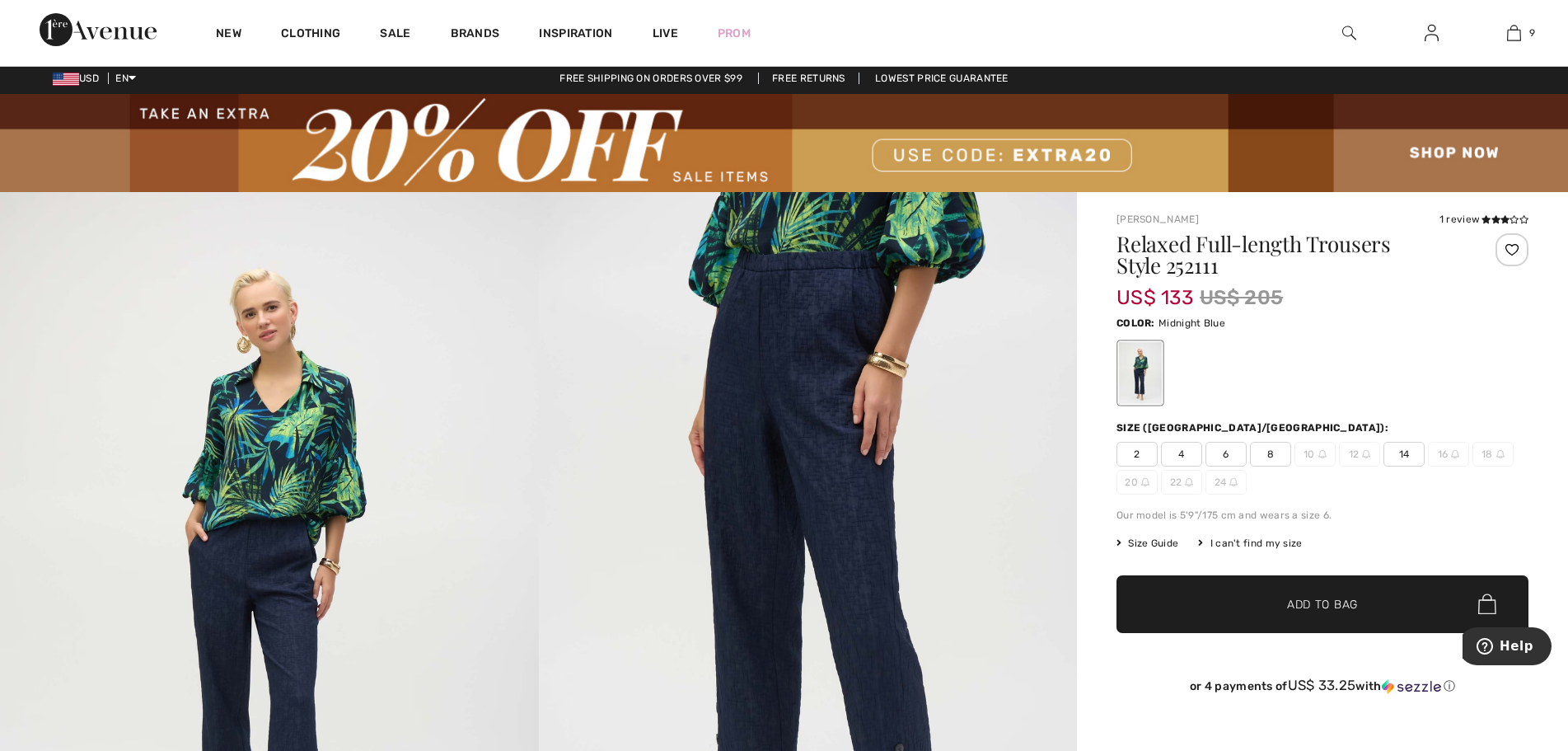
scroll to position [0, 0]
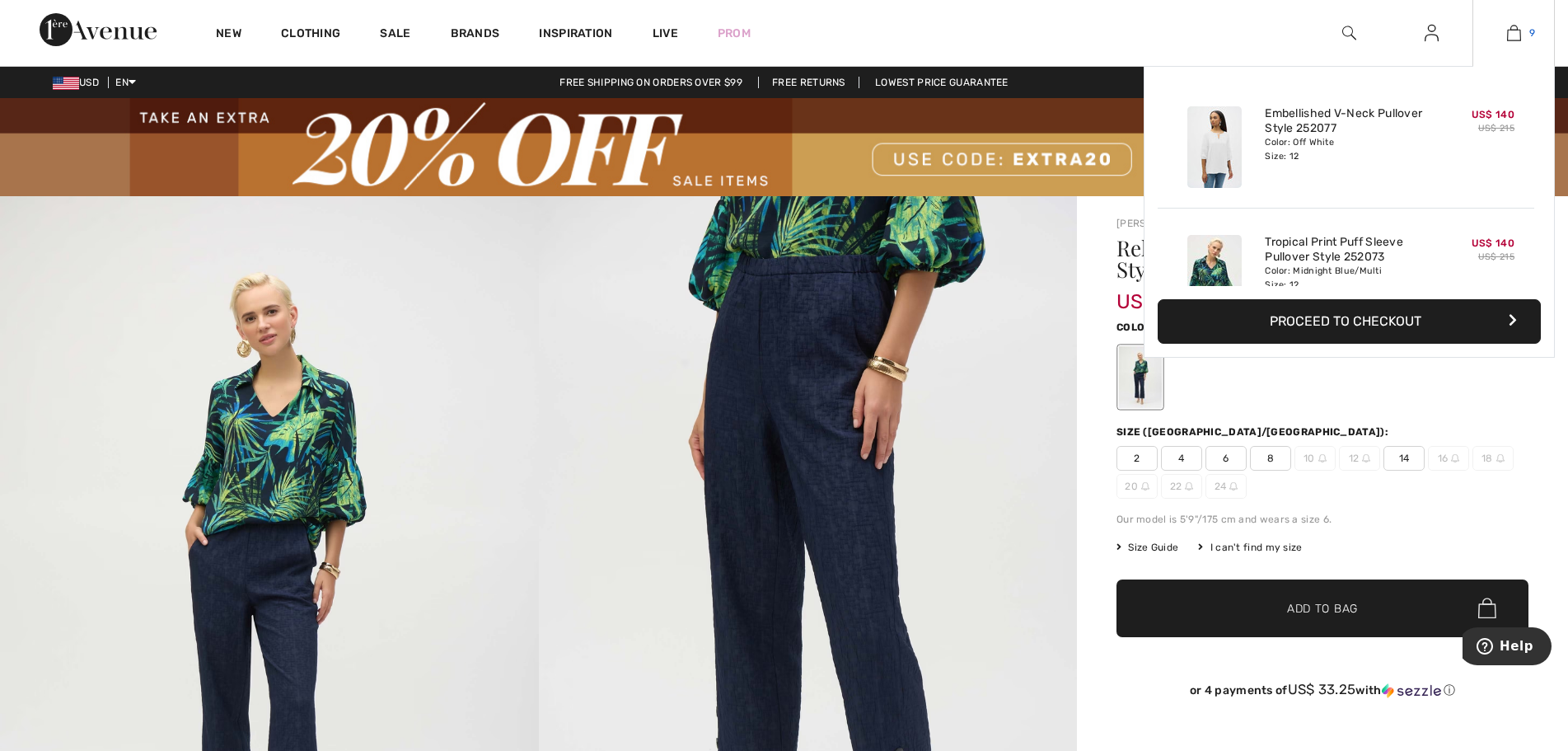
click at [1514, 32] on img at bounding box center [1514, 32] width 14 height 19
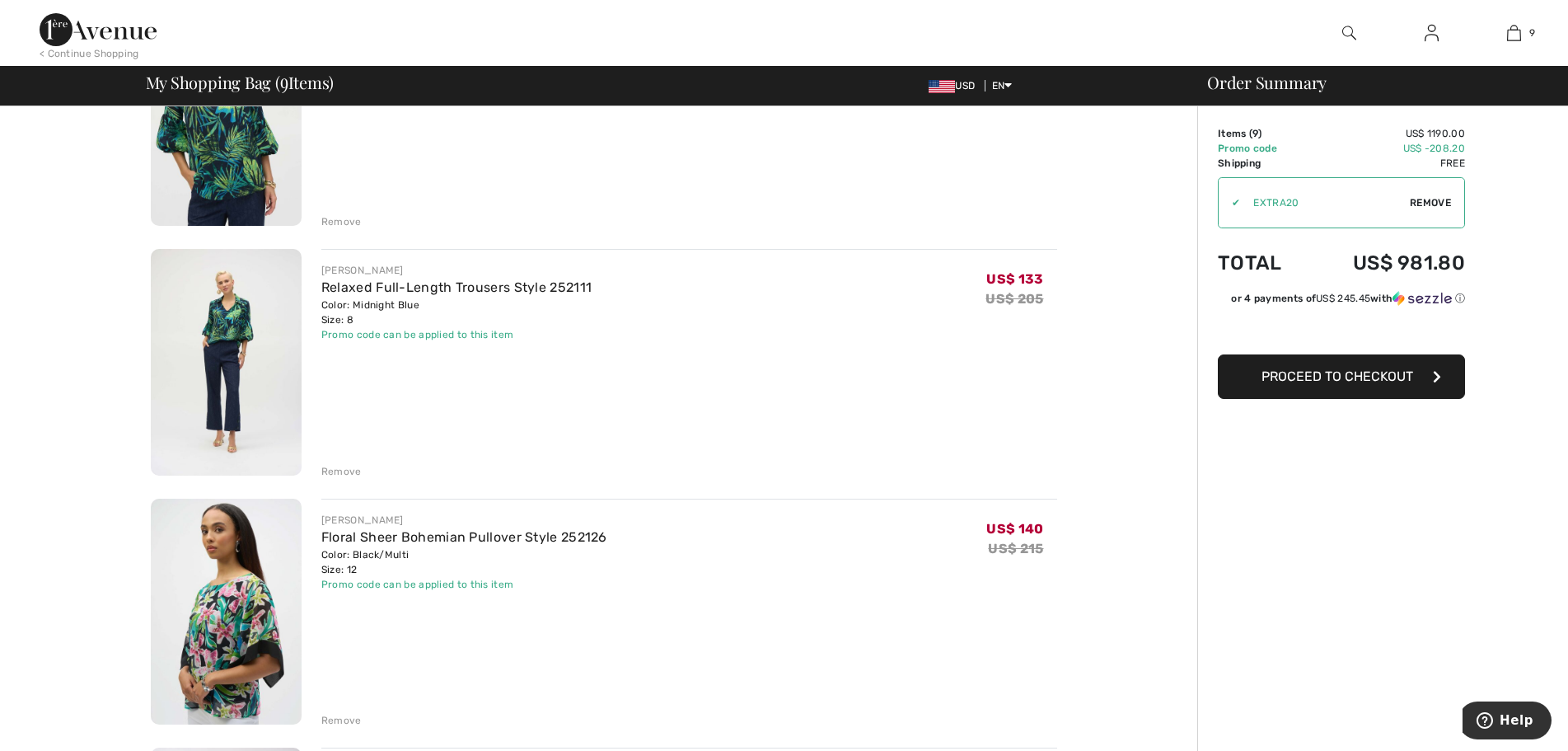
scroll to position [577, 0]
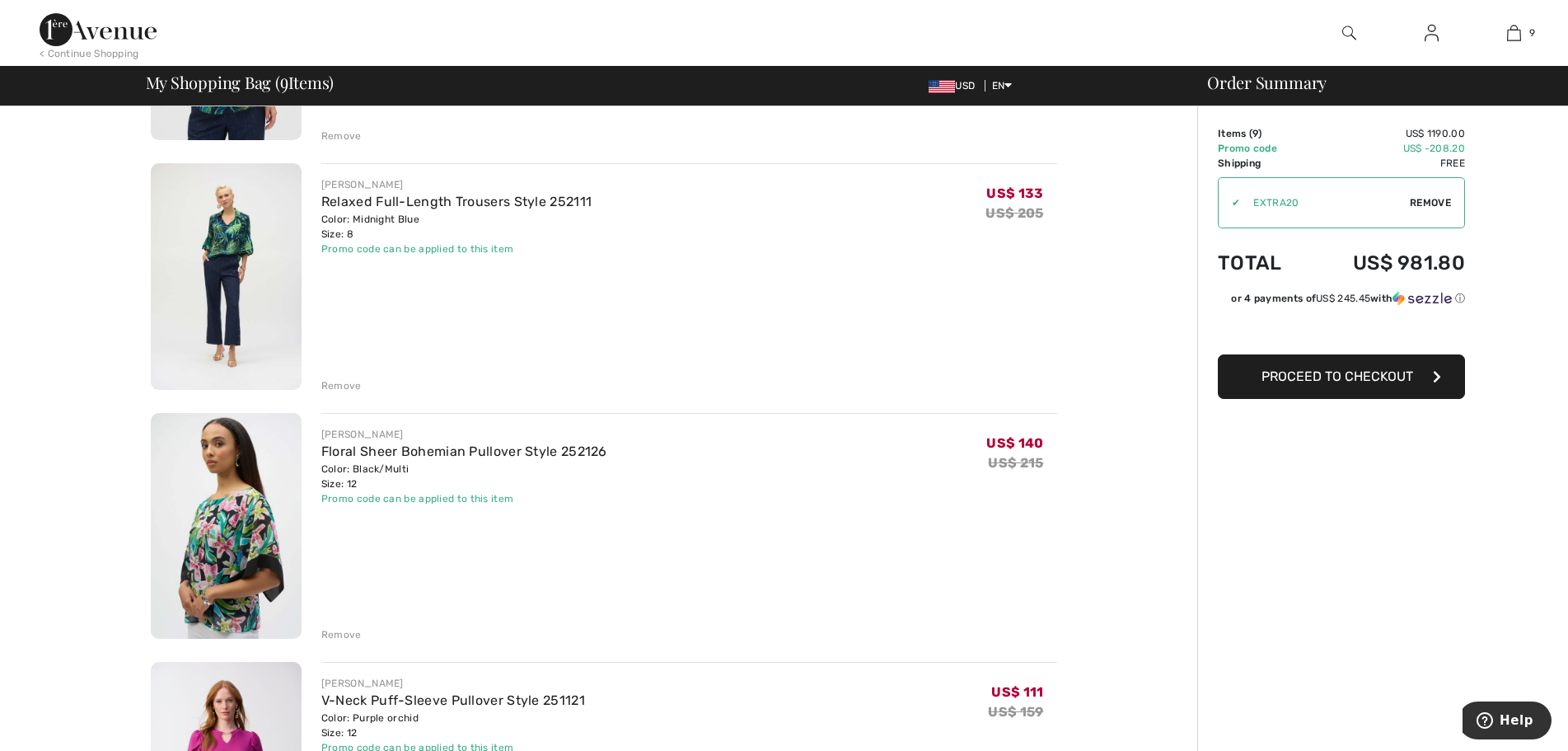
click at [276, 508] on img at bounding box center [226, 527] width 151 height 227
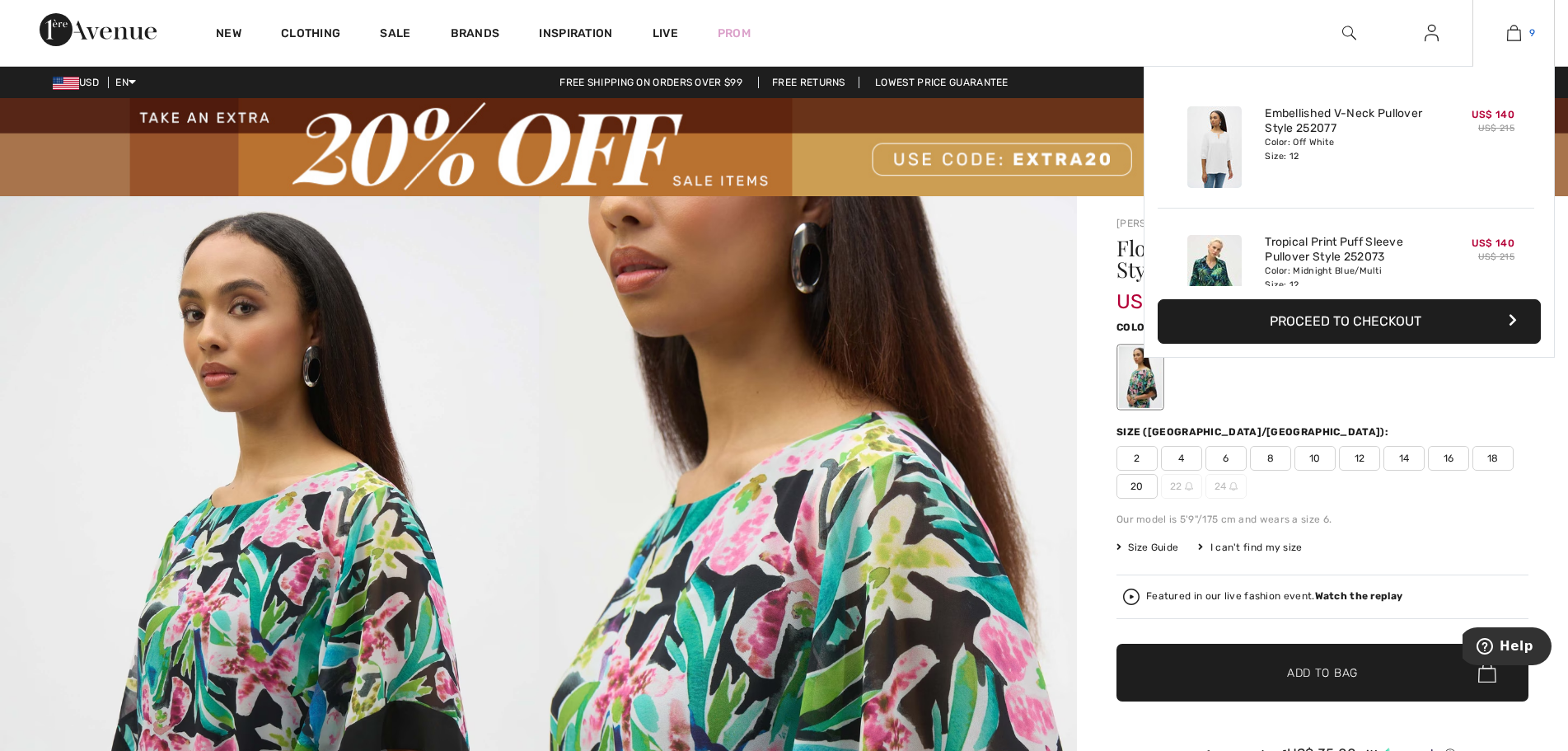
click at [1516, 28] on img at bounding box center [1514, 32] width 14 height 19
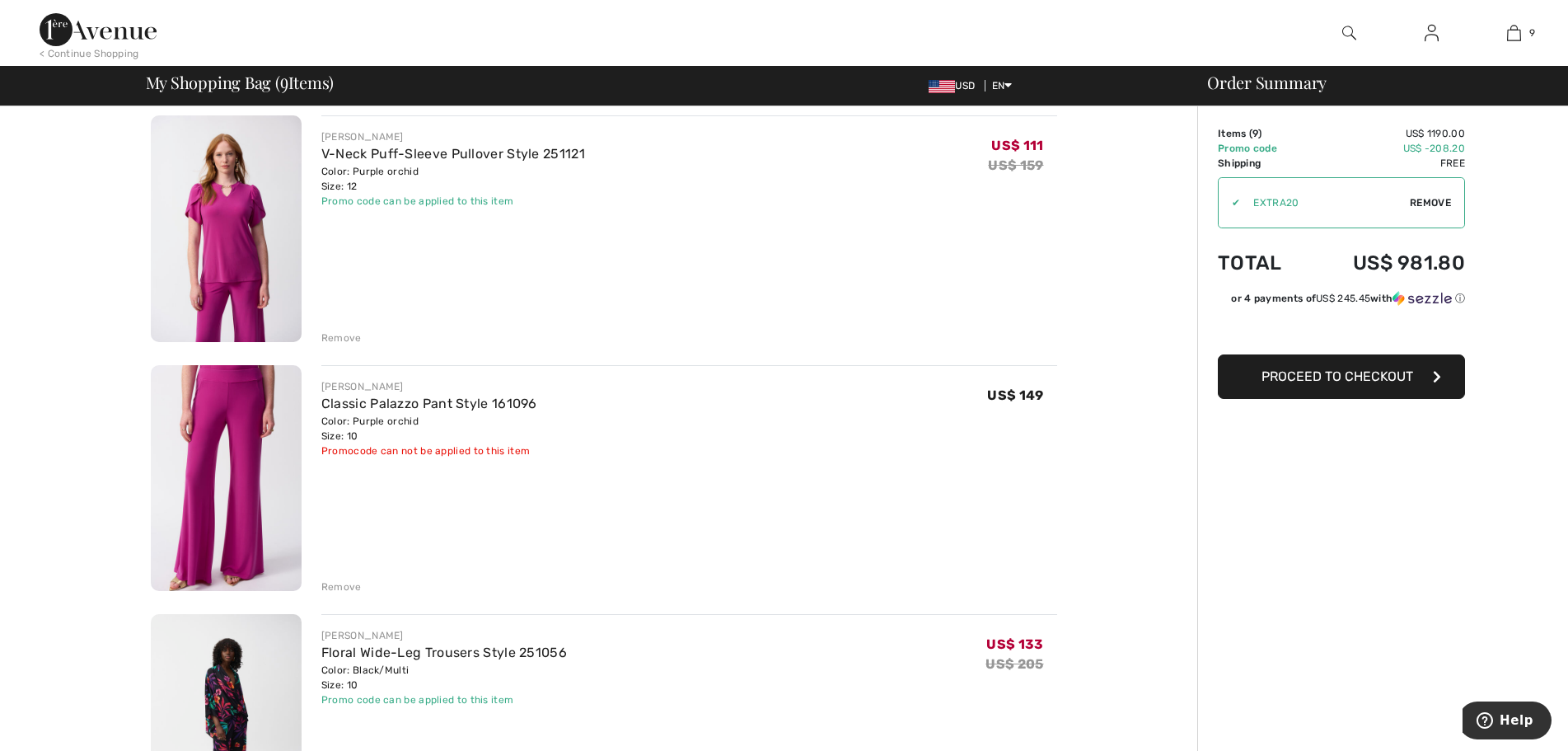
scroll to position [1155, 0]
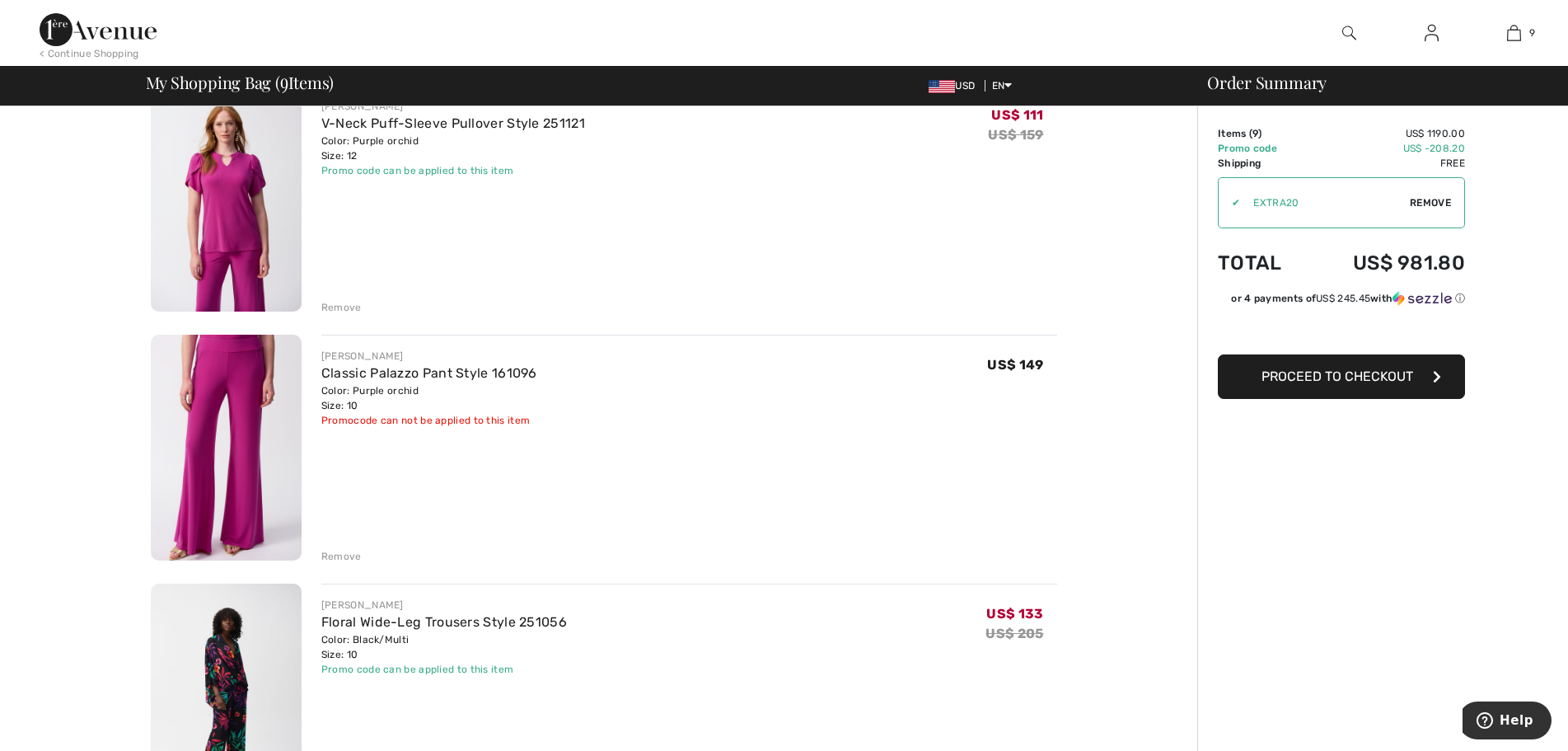
click at [338, 555] on div "Remove" at bounding box center [342, 557] width 41 height 15
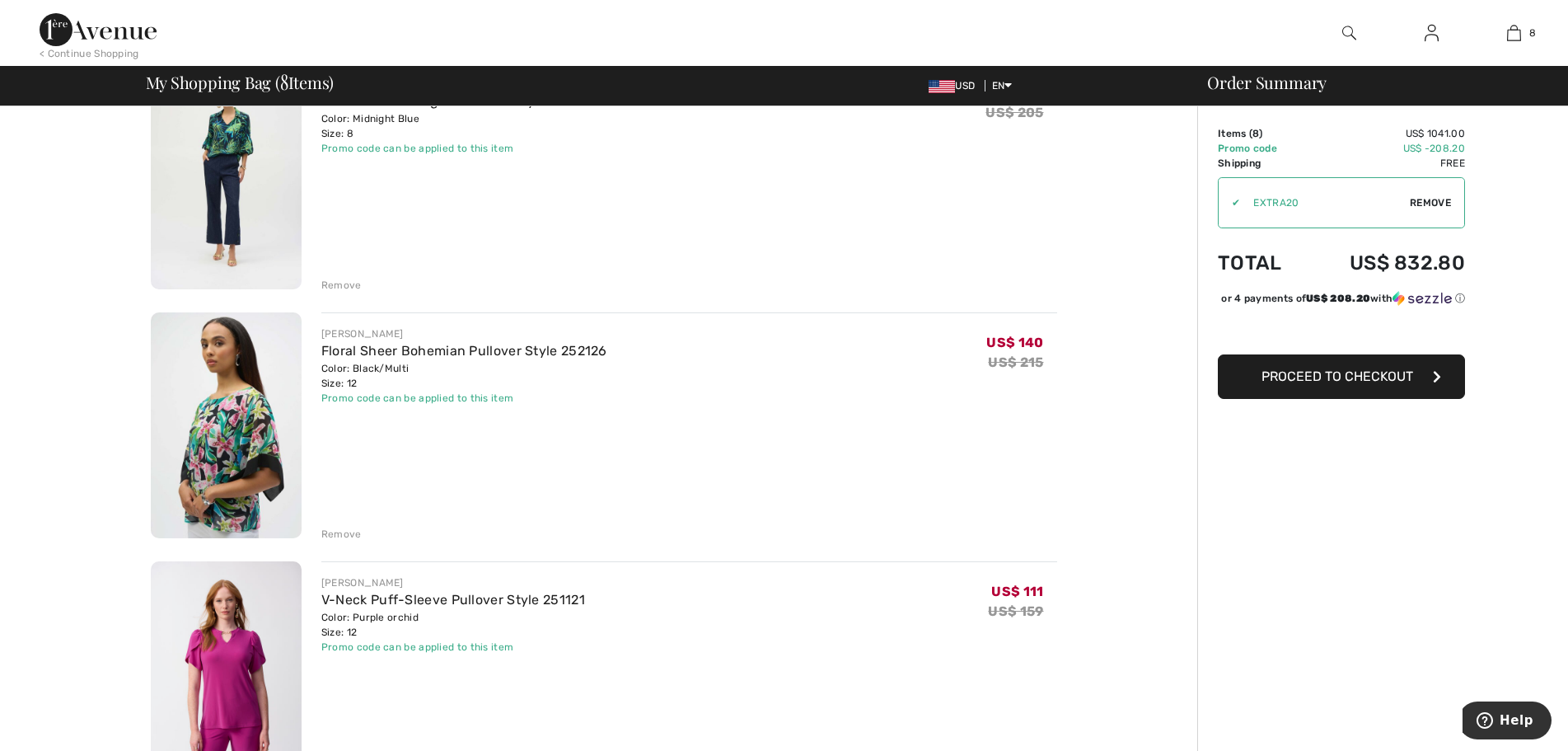
scroll to position [660, 0]
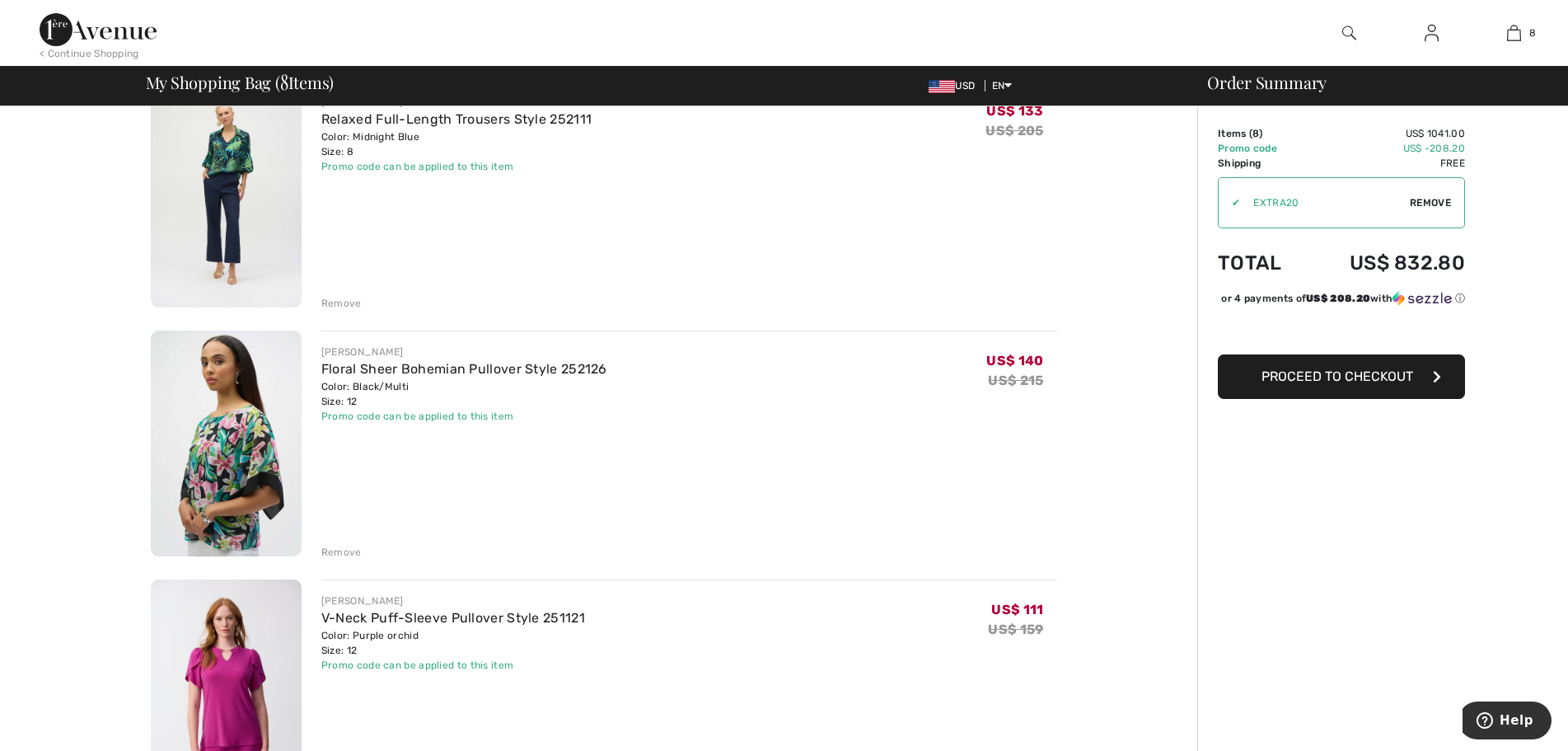
click at [238, 466] on img at bounding box center [226, 445] width 151 height 227
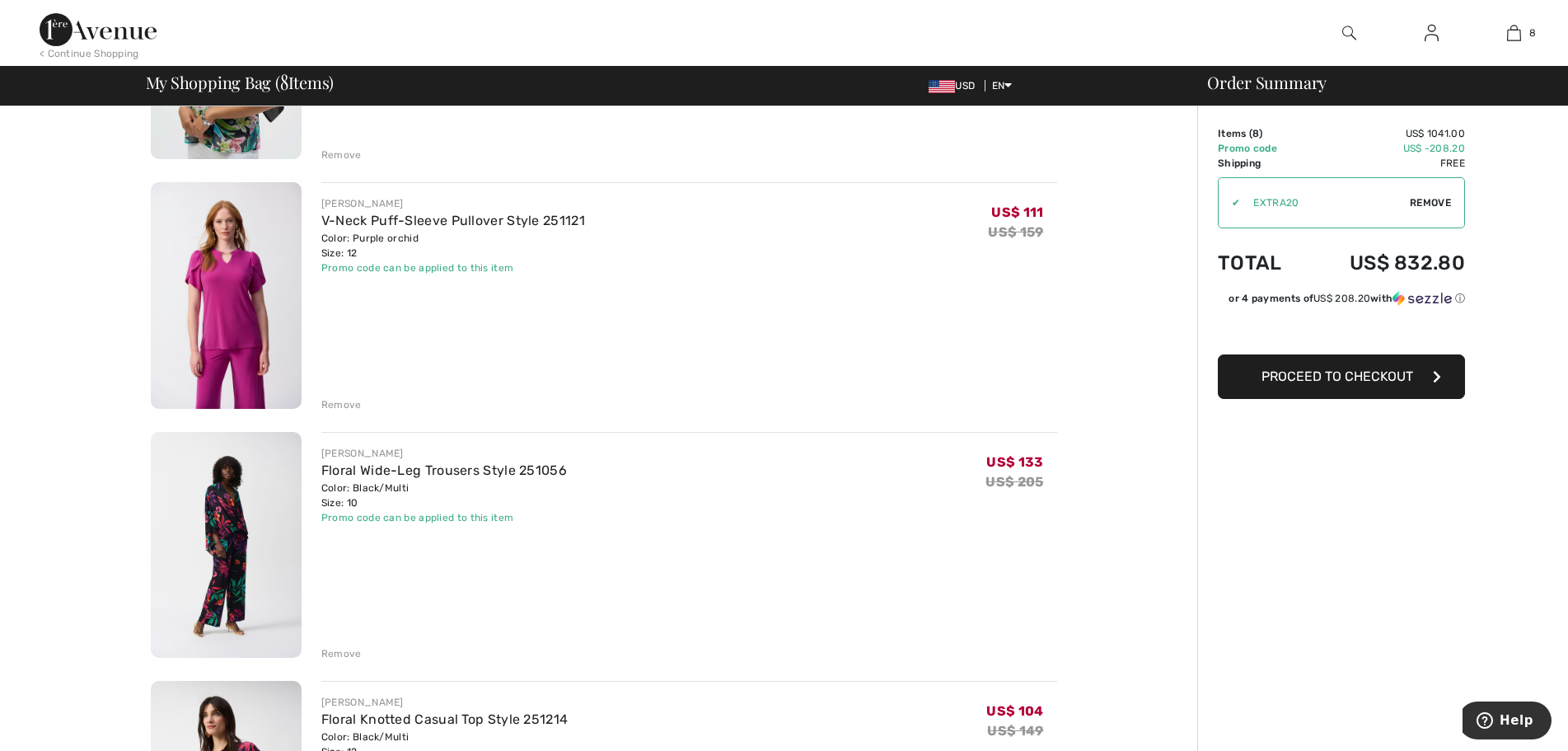
scroll to position [1072, 0]
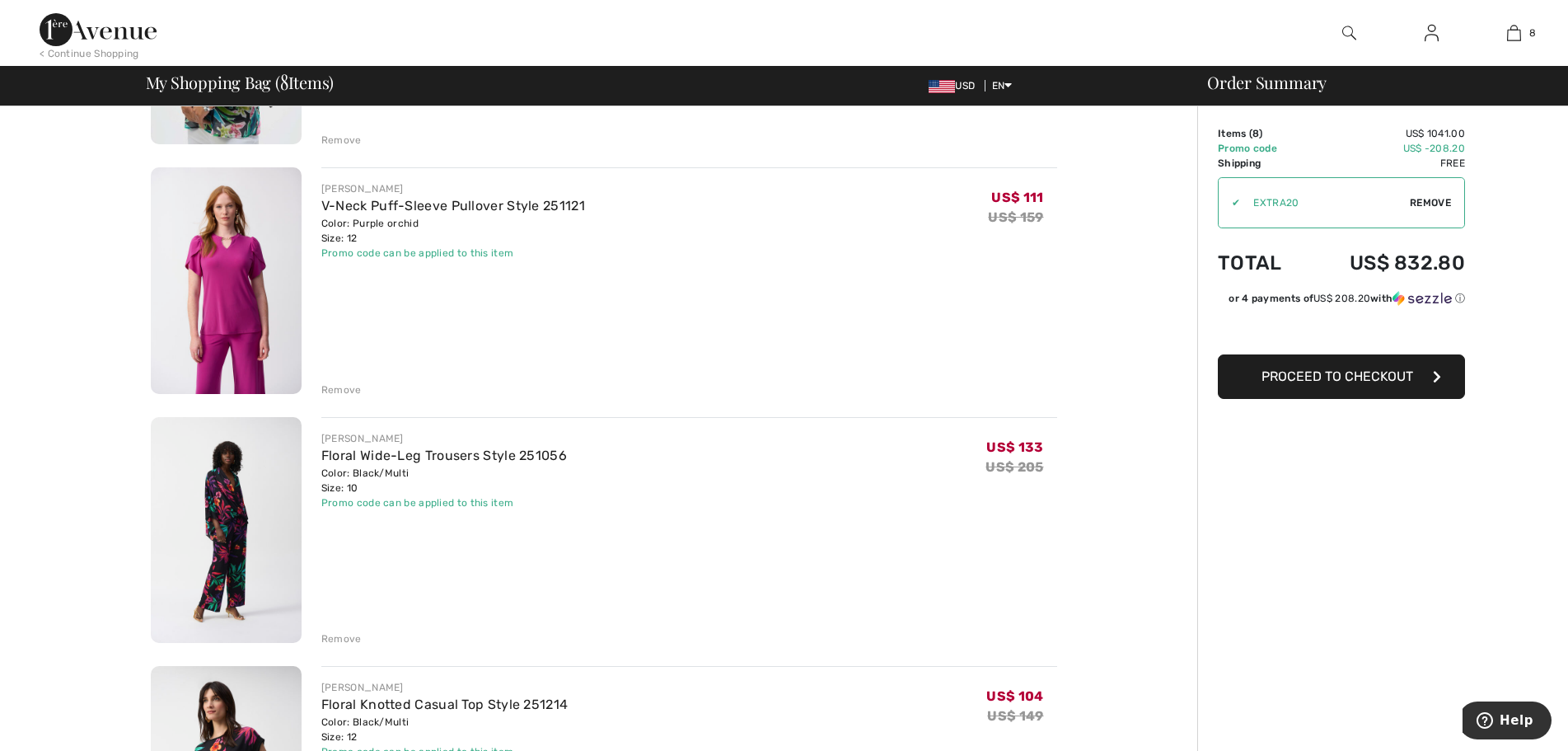
click at [348, 391] on div "Remove" at bounding box center [342, 390] width 41 height 15
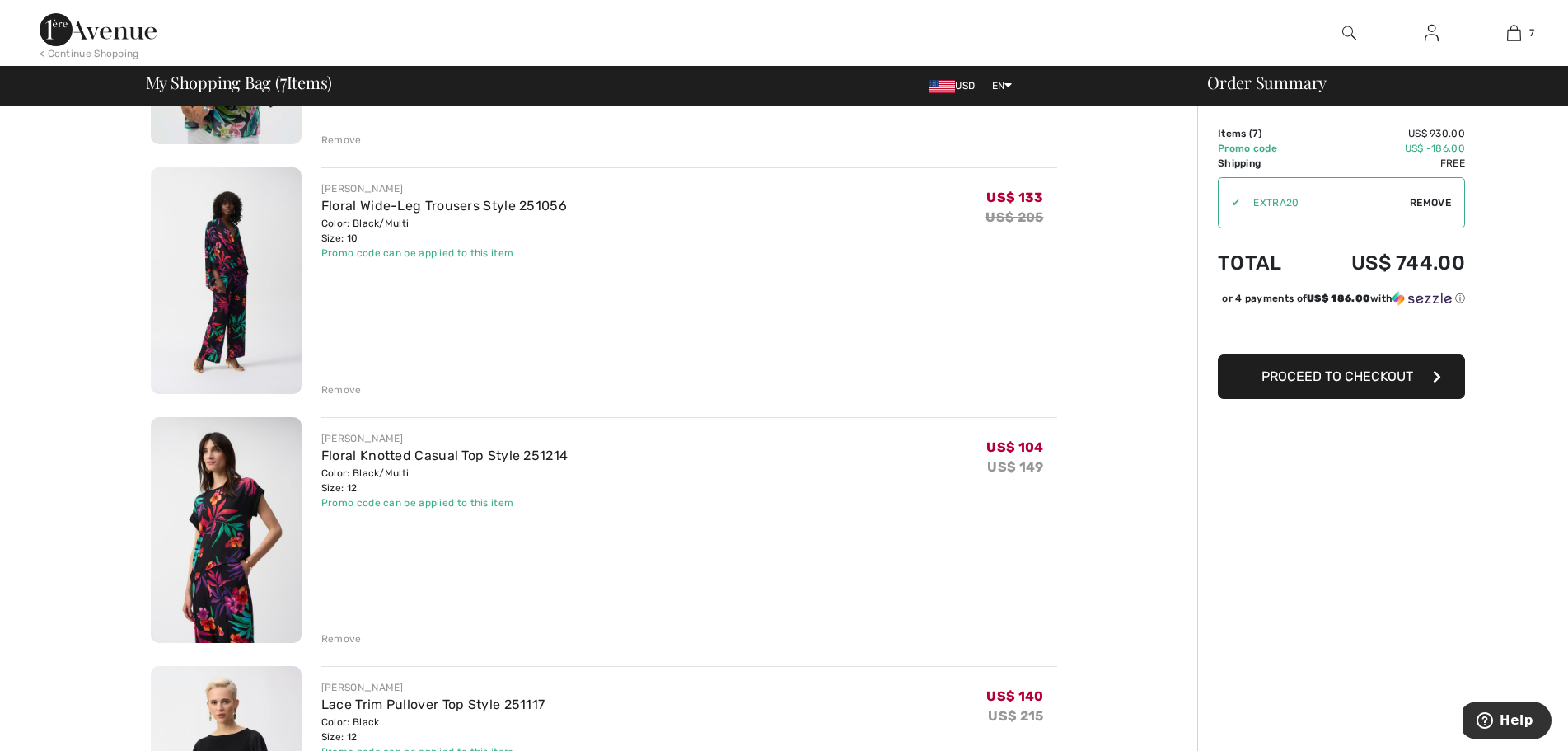
click at [244, 335] on img at bounding box center [226, 281] width 151 height 227
click at [233, 507] on img at bounding box center [226, 531] width 151 height 227
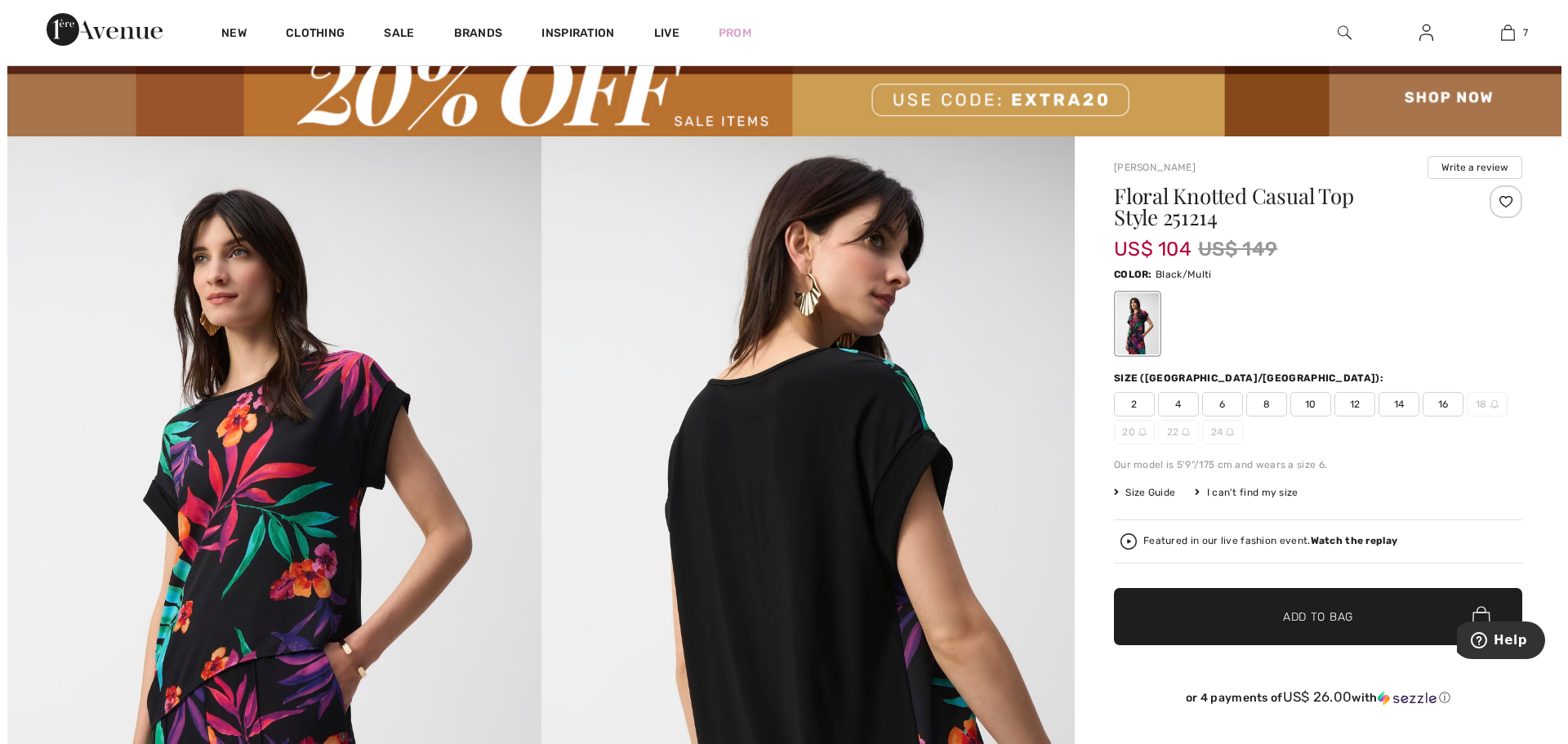
scroll to position [81, 0]
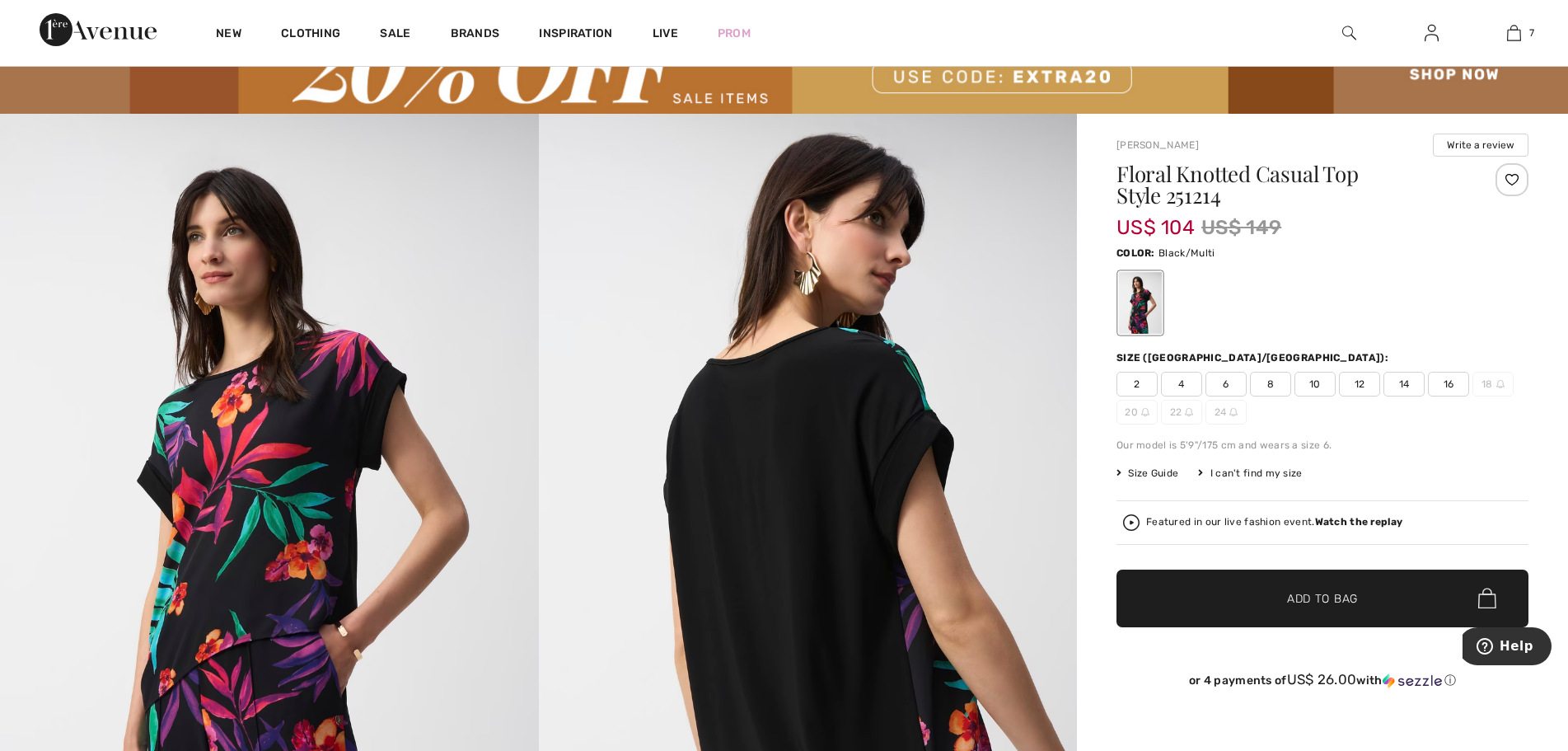
click at [1229, 522] on div "Featured in our live fashion event. Watch the replay" at bounding box center [1274, 522] width 256 height 11
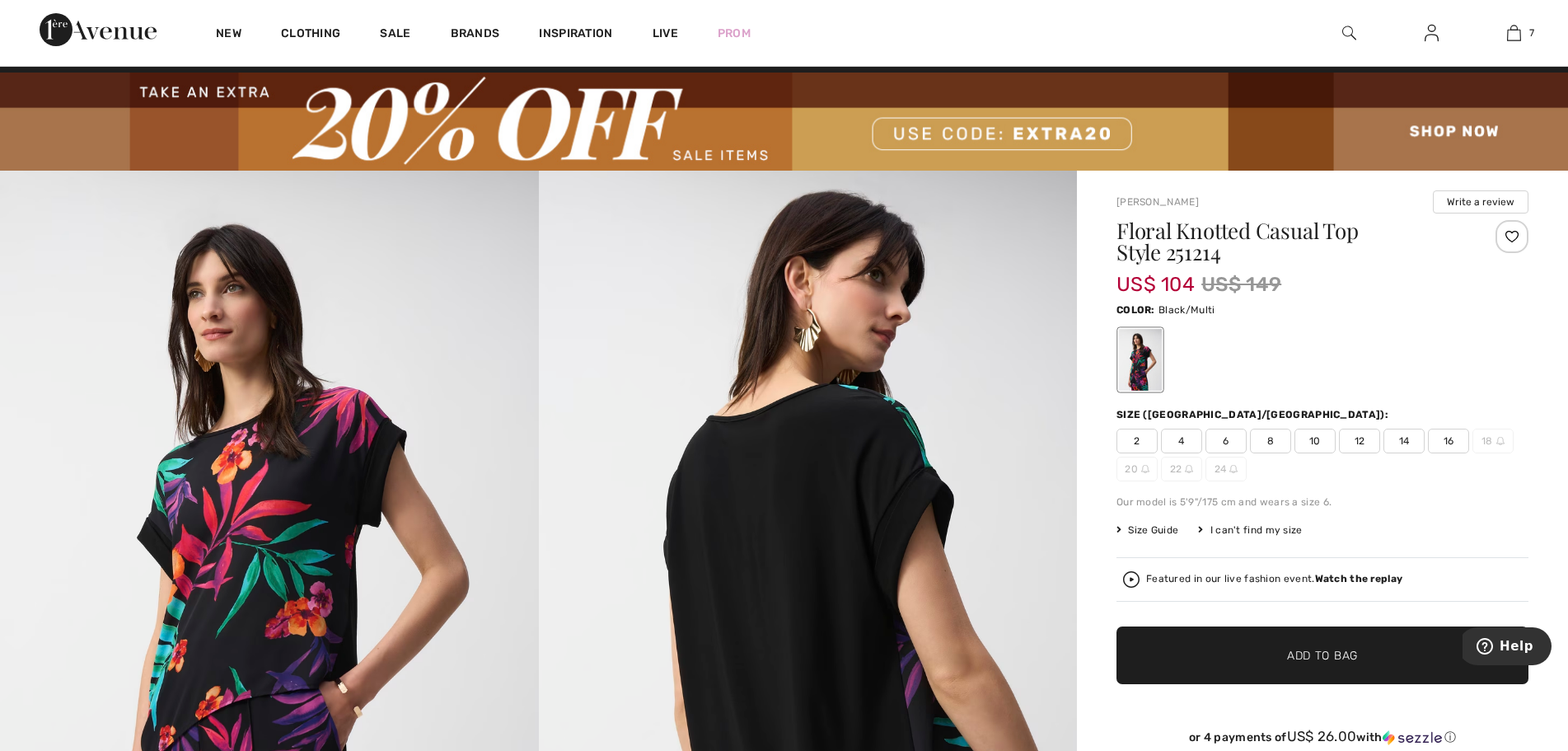
scroll to position [0, 0]
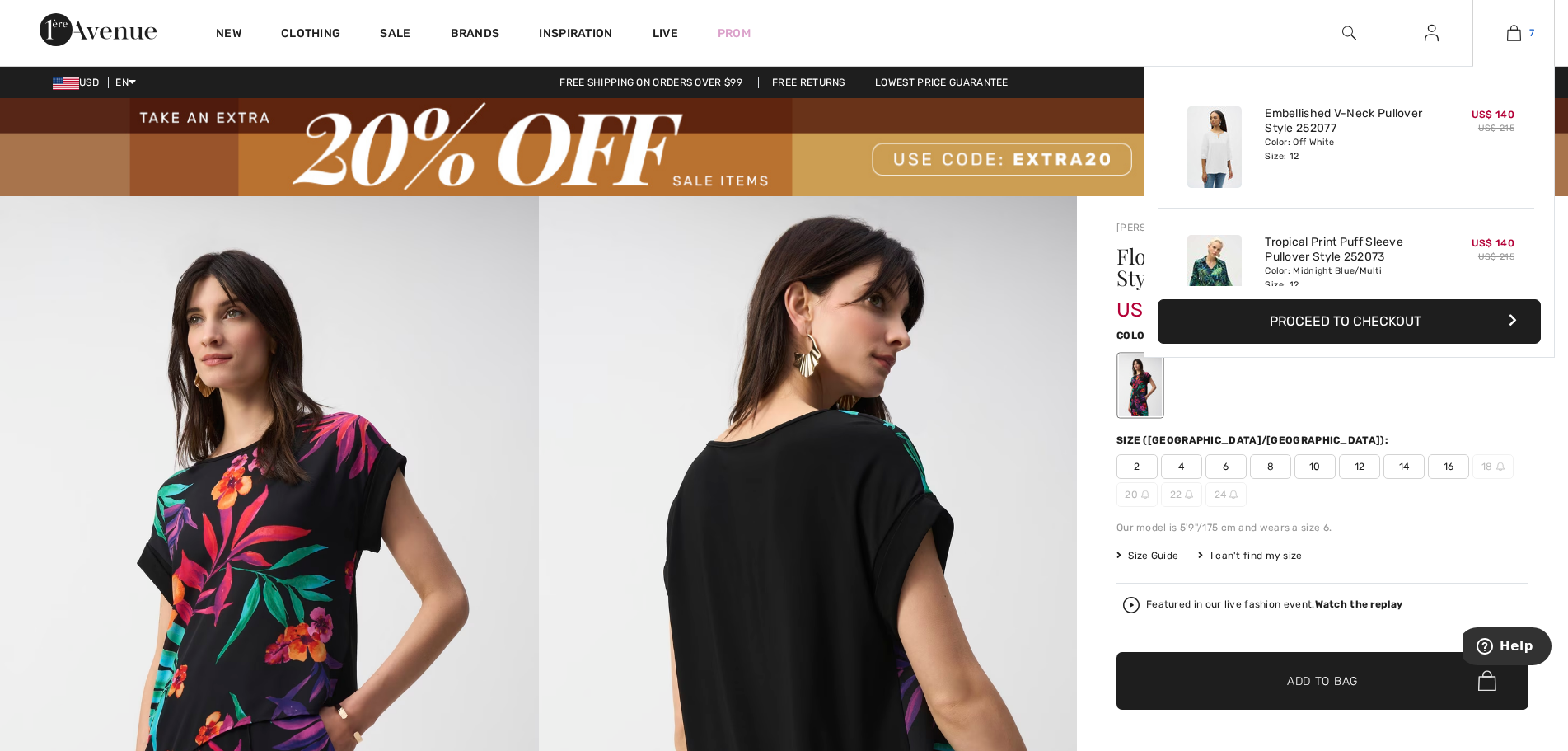
click at [1515, 30] on img at bounding box center [1514, 32] width 14 height 19
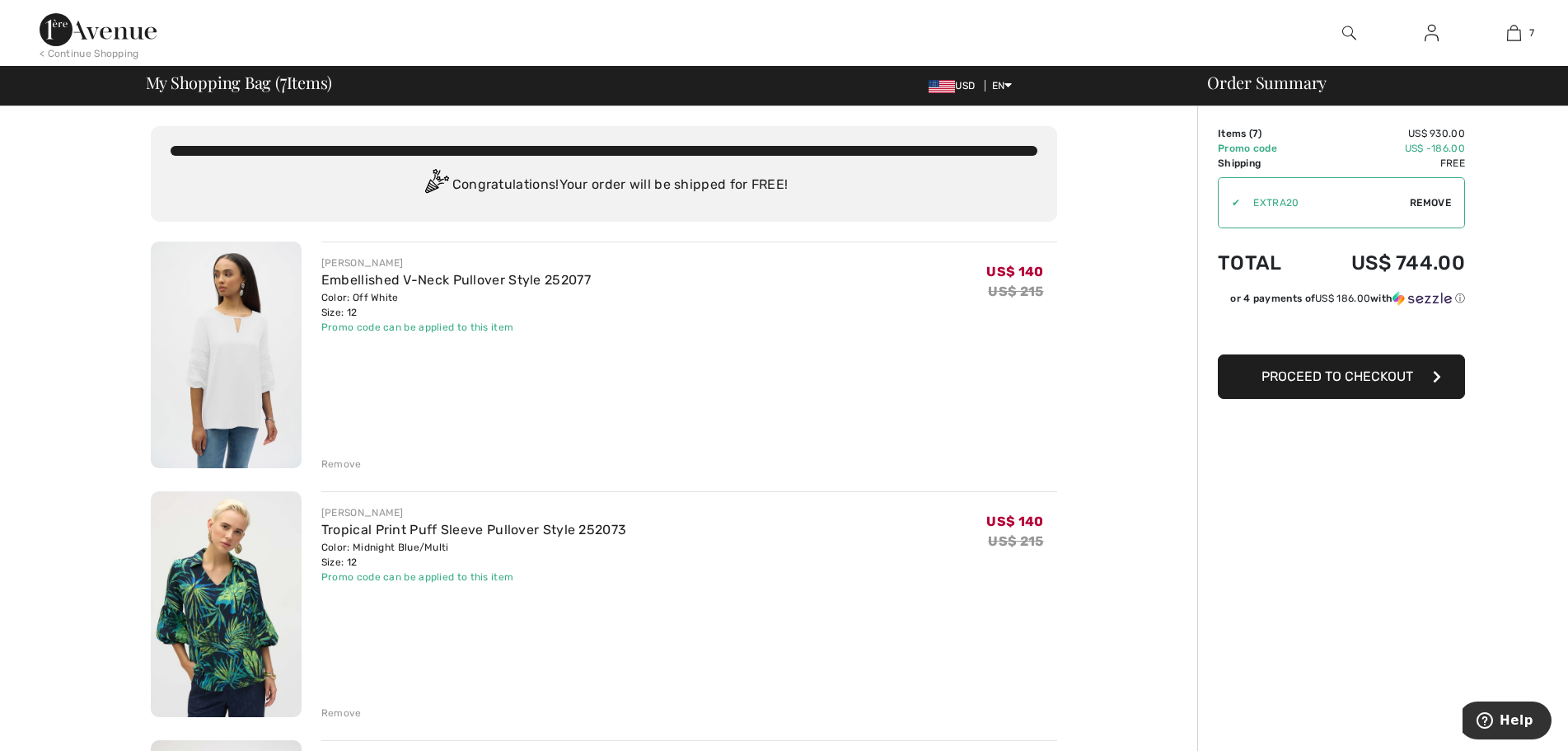
click at [267, 374] on img at bounding box center [226, 355] width 151 height 227
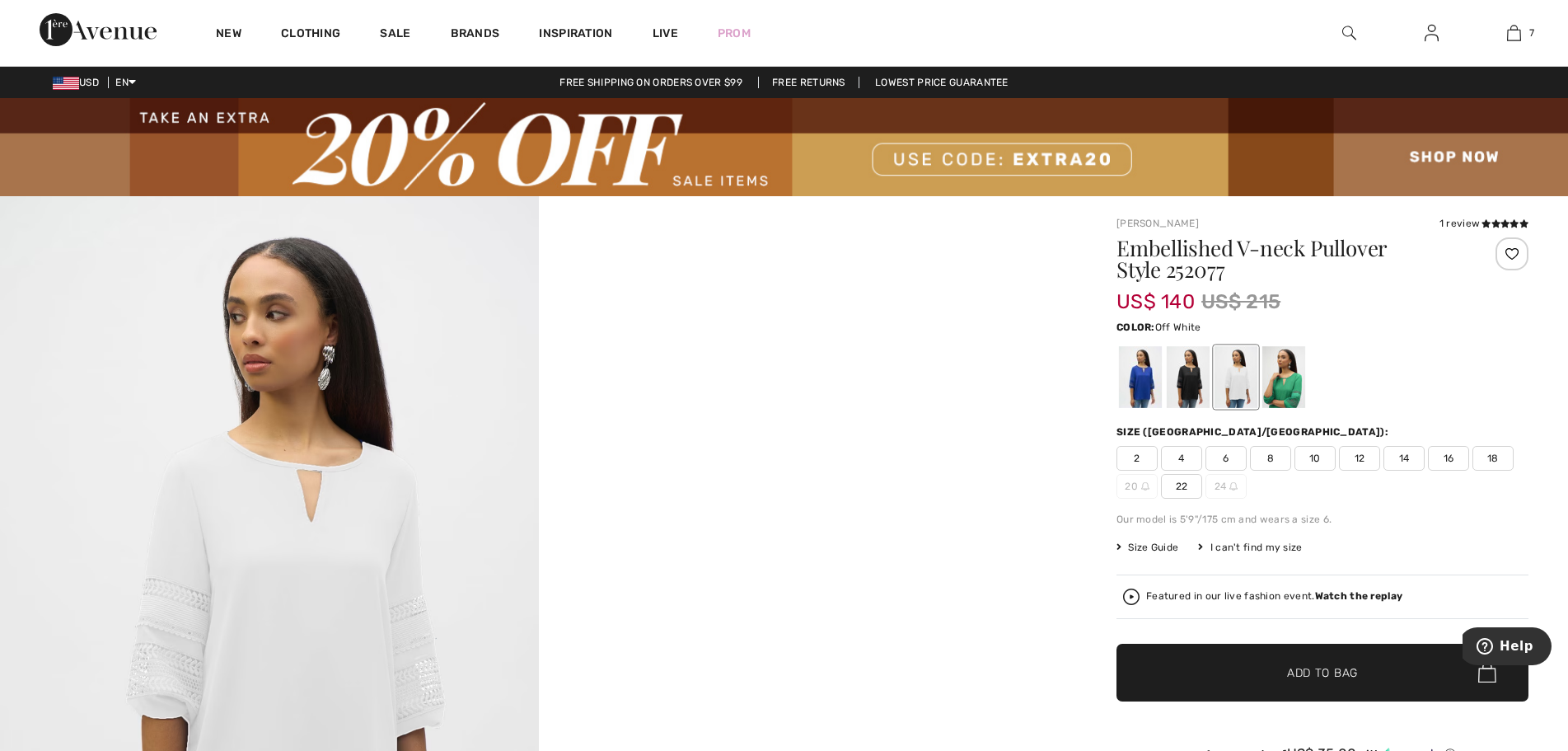
click at [329, 494] on img at bounding box center [269, 600] width 539 height 808
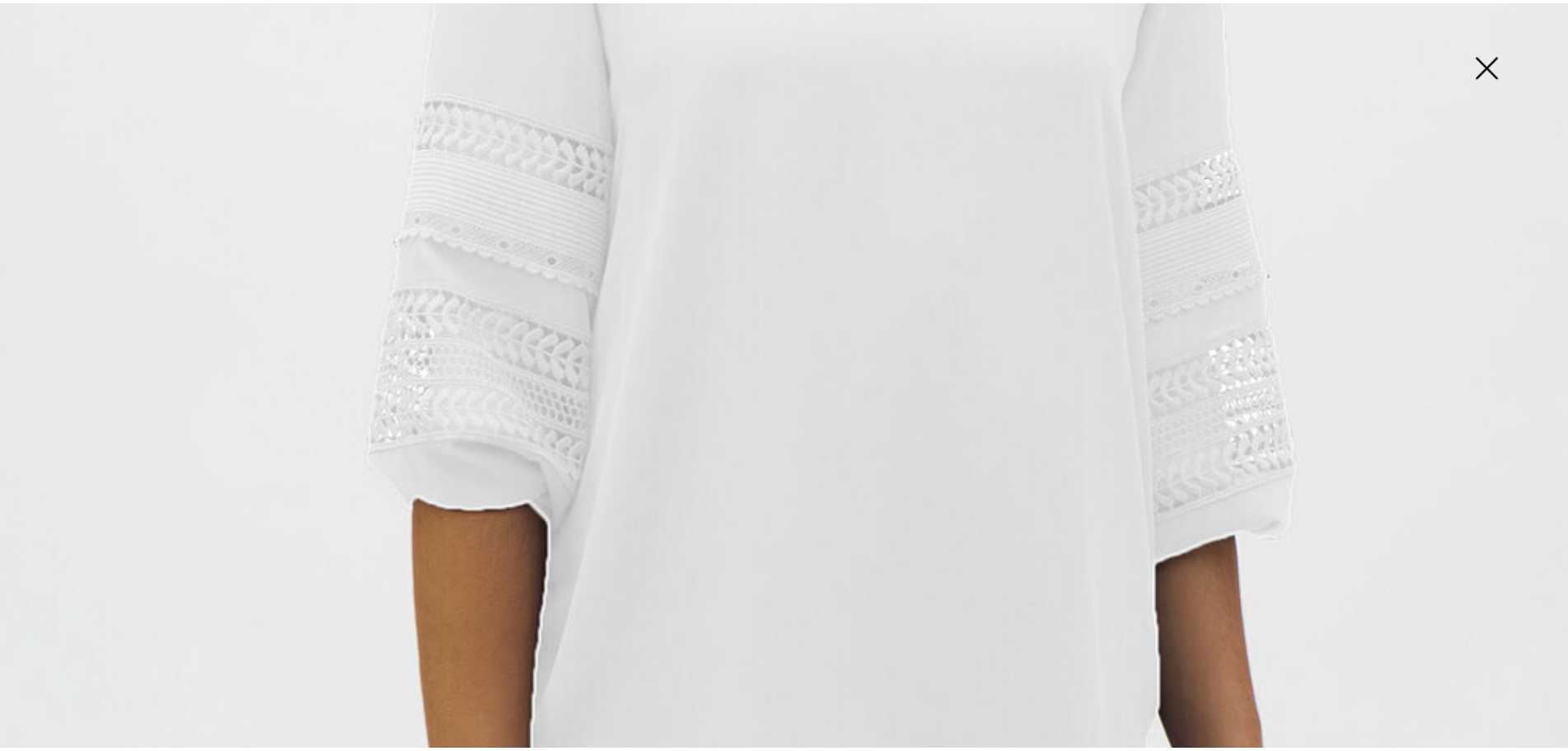
scroll to position [445, 0]
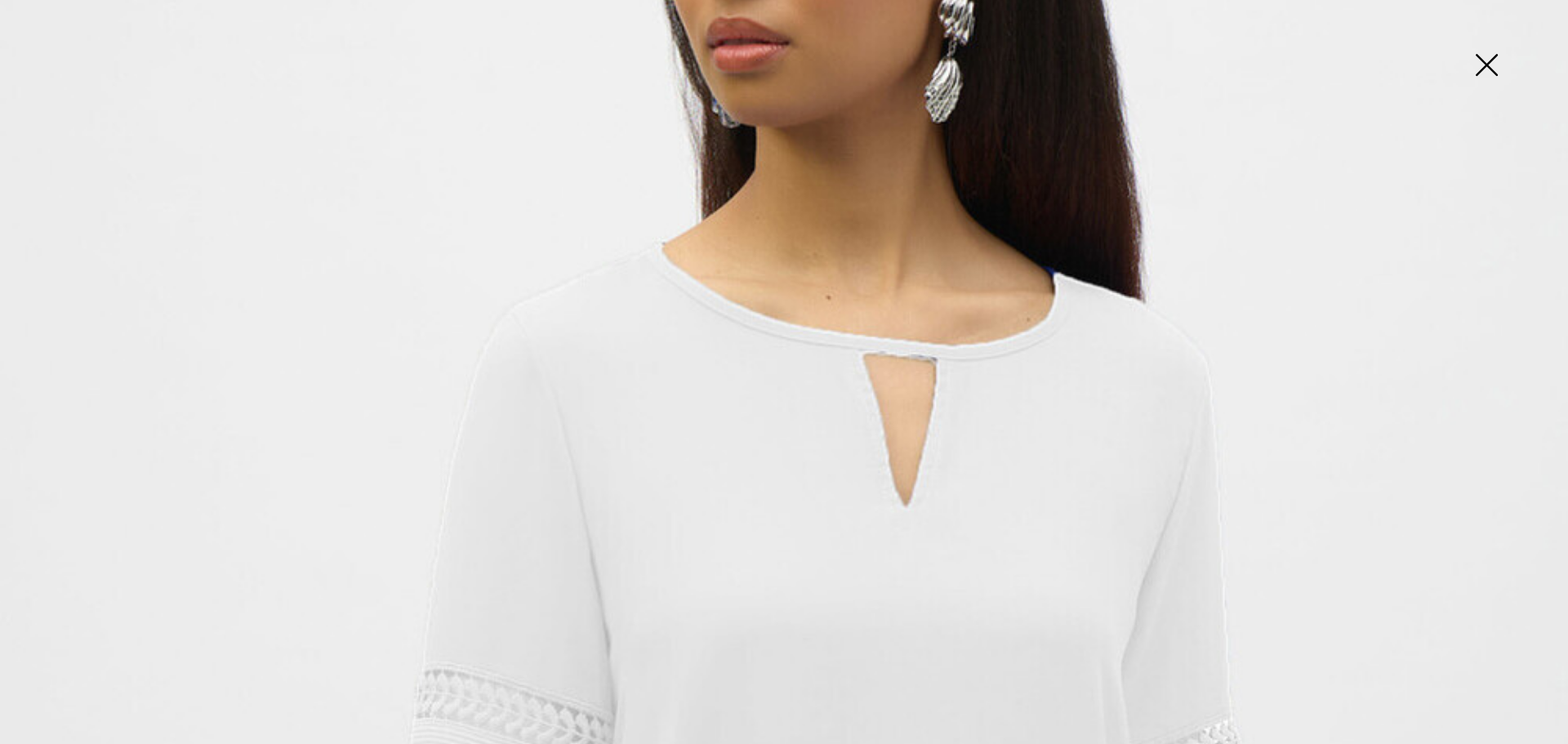
click at [1481, 64] on img at bounding box center [1486, 66] width 81 height 84
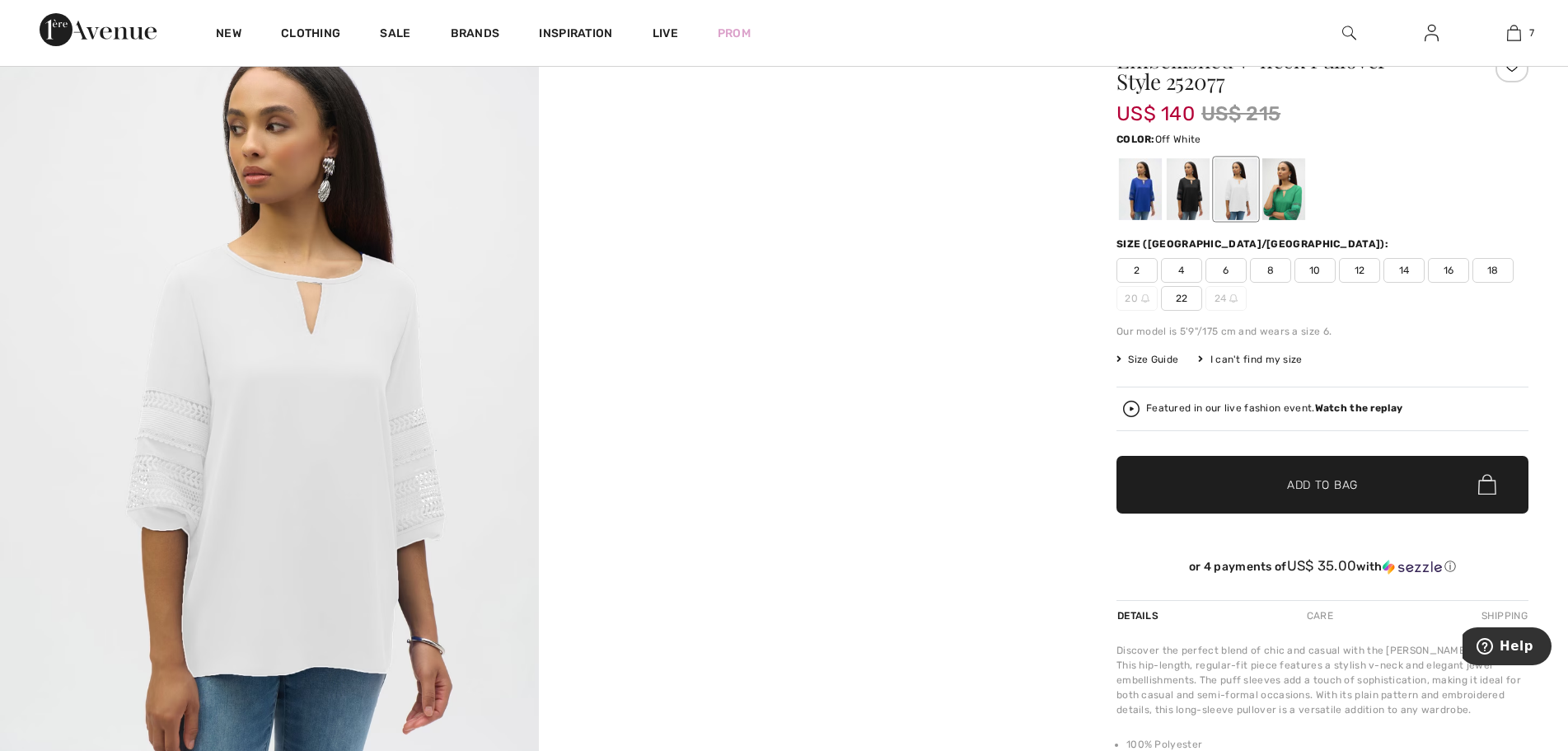
scroll to position [412, 0]
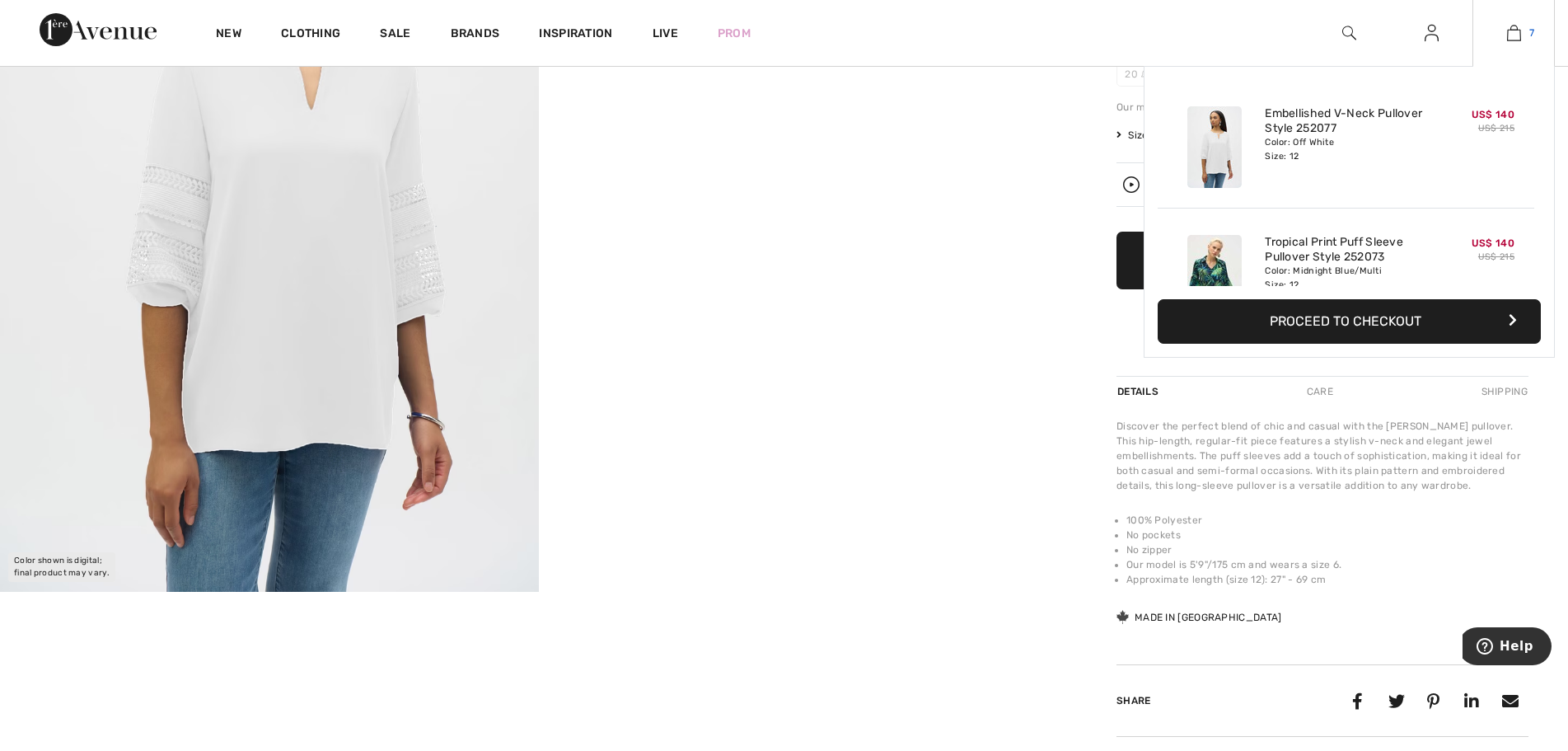
click at [1514, 32] on img at bounding box center [1514, 32] width 14 height 19
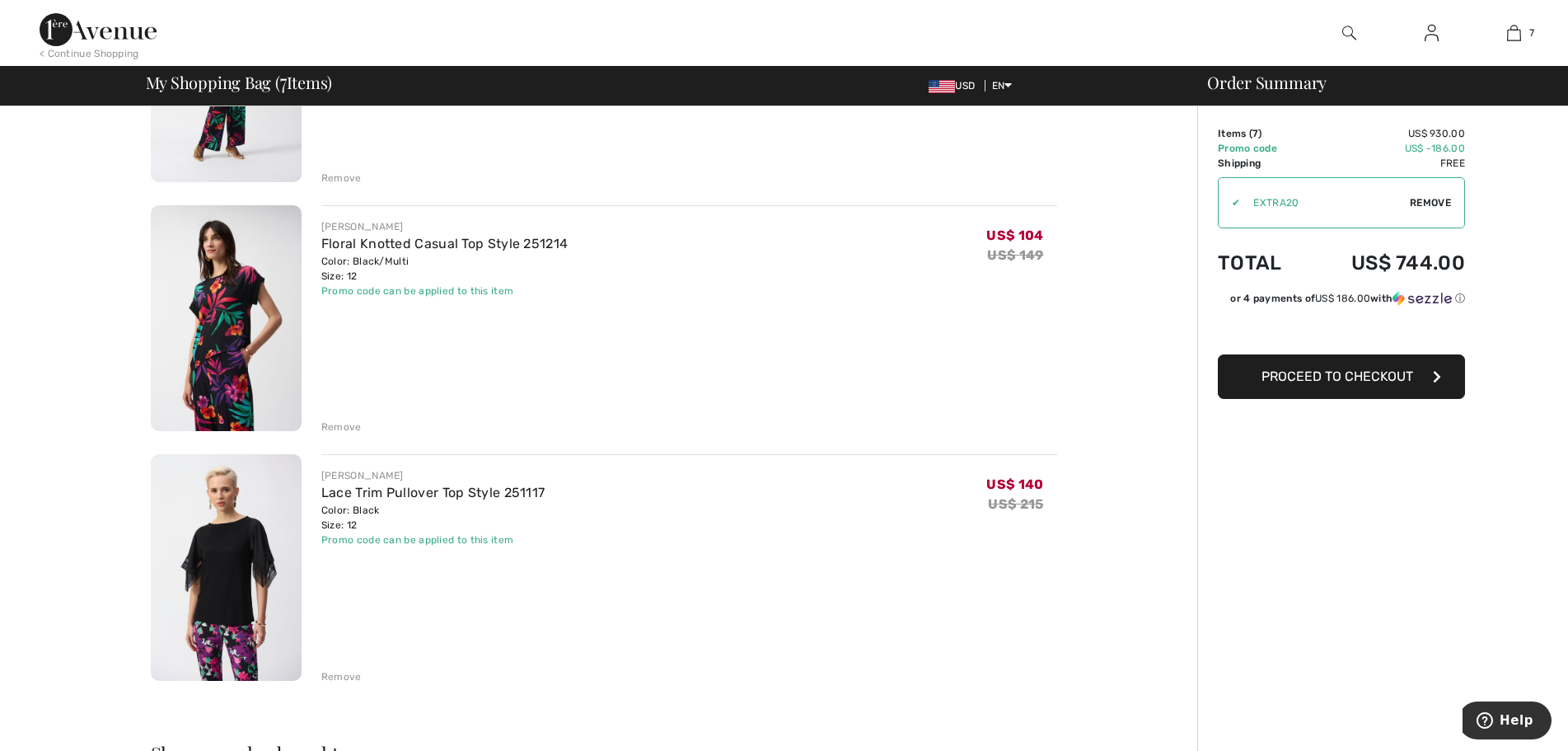
scroll to position [1319, 0]
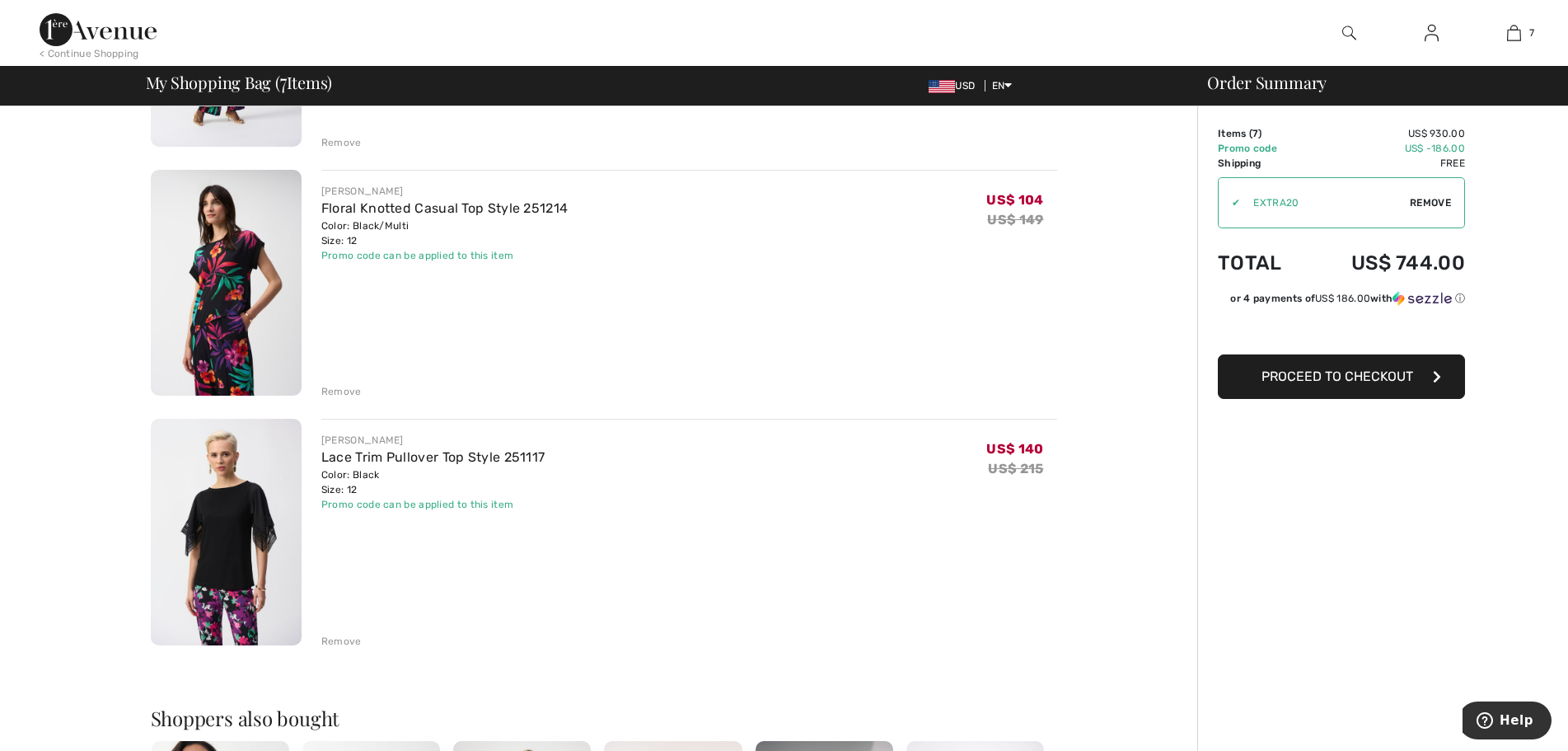
click at [257, 505] on img at bounding box center [226, 533] width 151 height 227
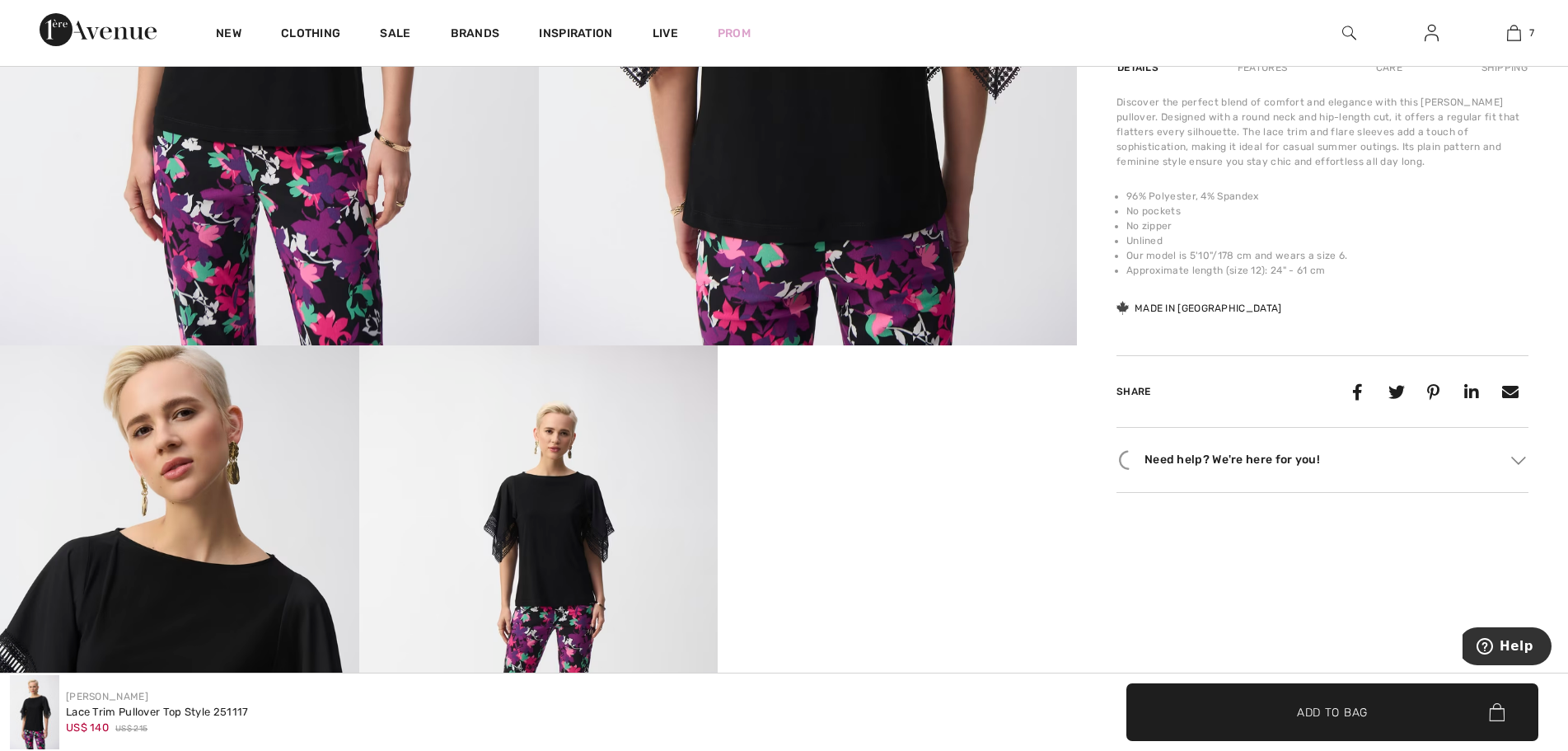
scroll to position [660, 0]
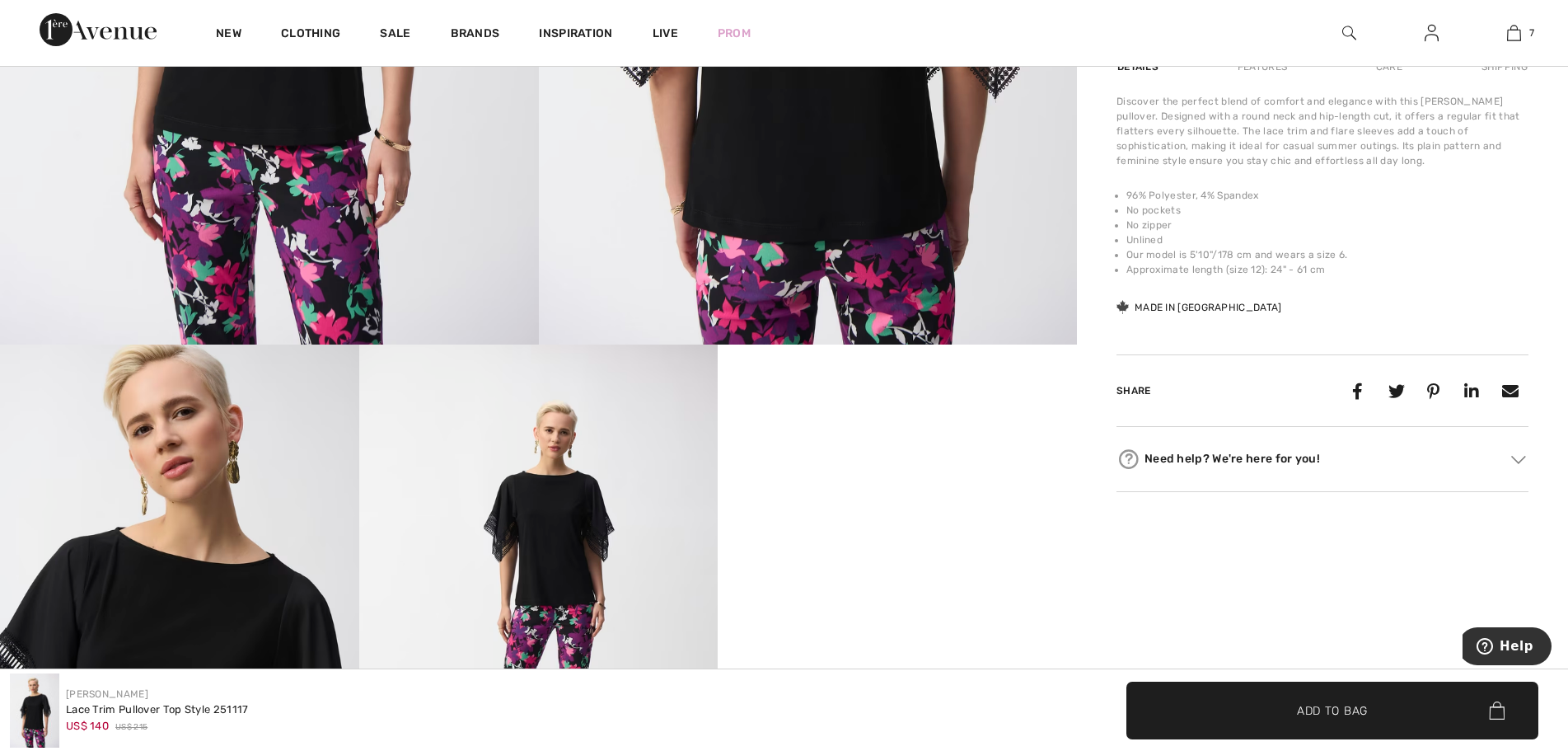
click at [974, 523] on video "Your browser does not support the video tag." at bounding box center [897, 434] width 360 height 179
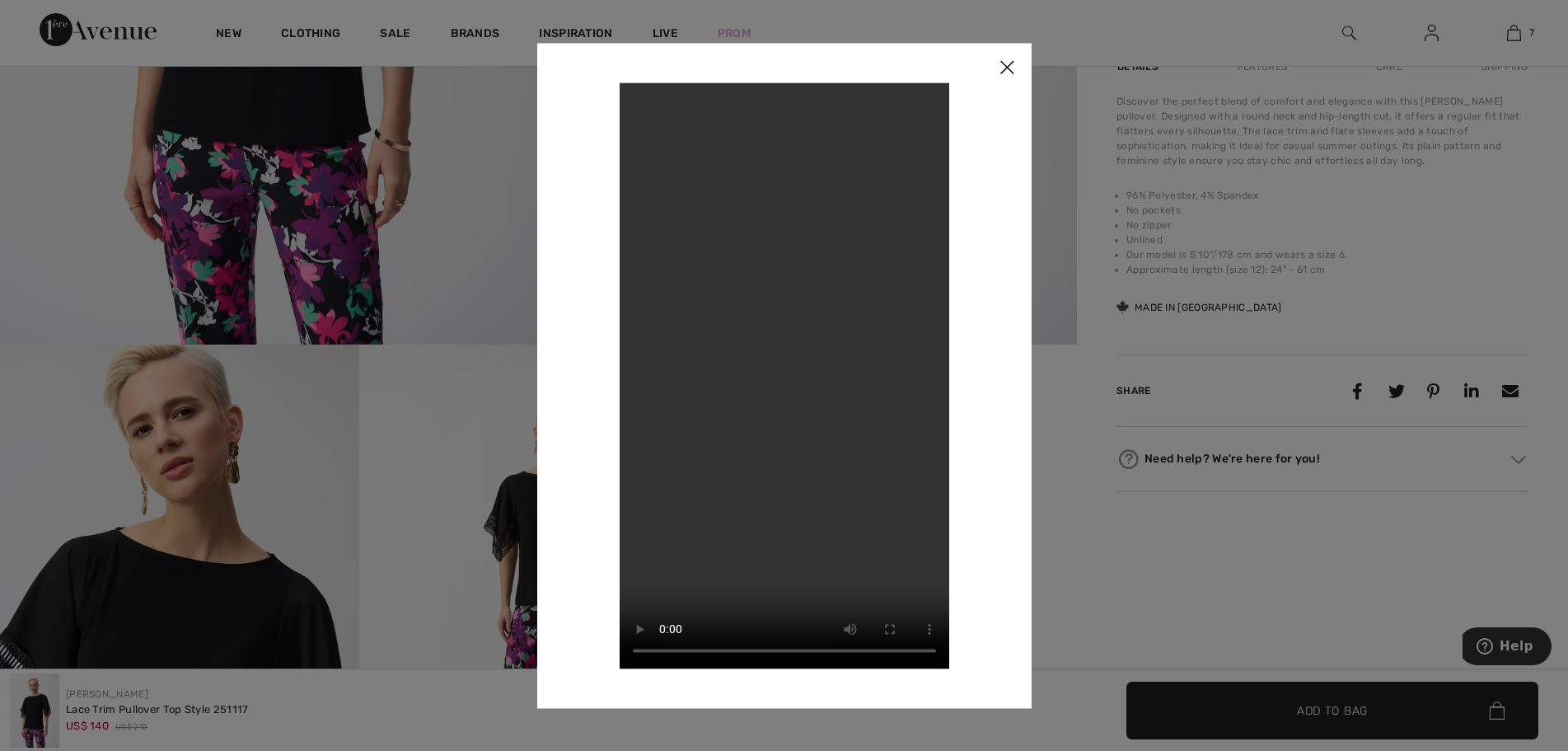
click at [1007, 69] on img at bounding box center [1007, 69] width 49 height 51
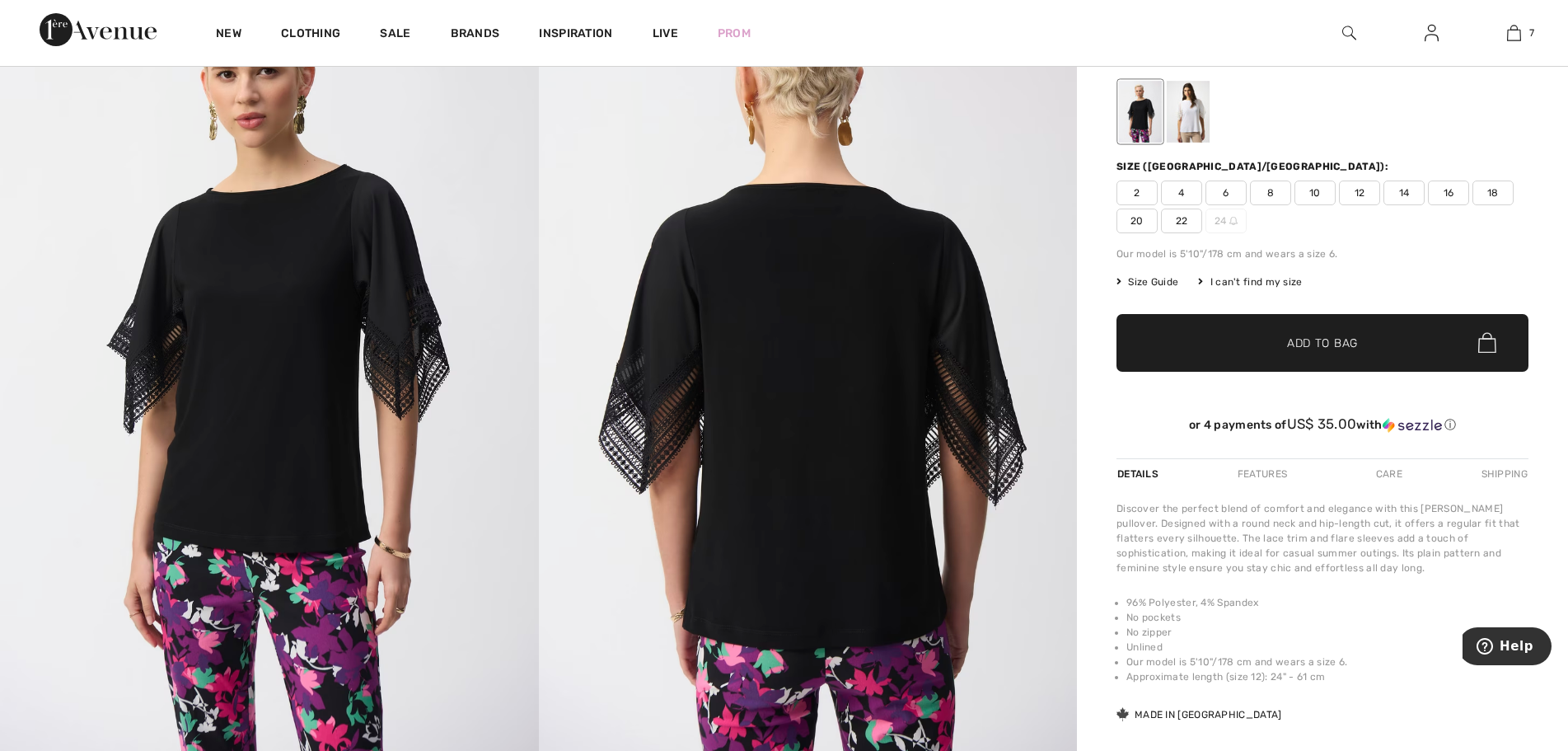
scroll to position [247, 0]
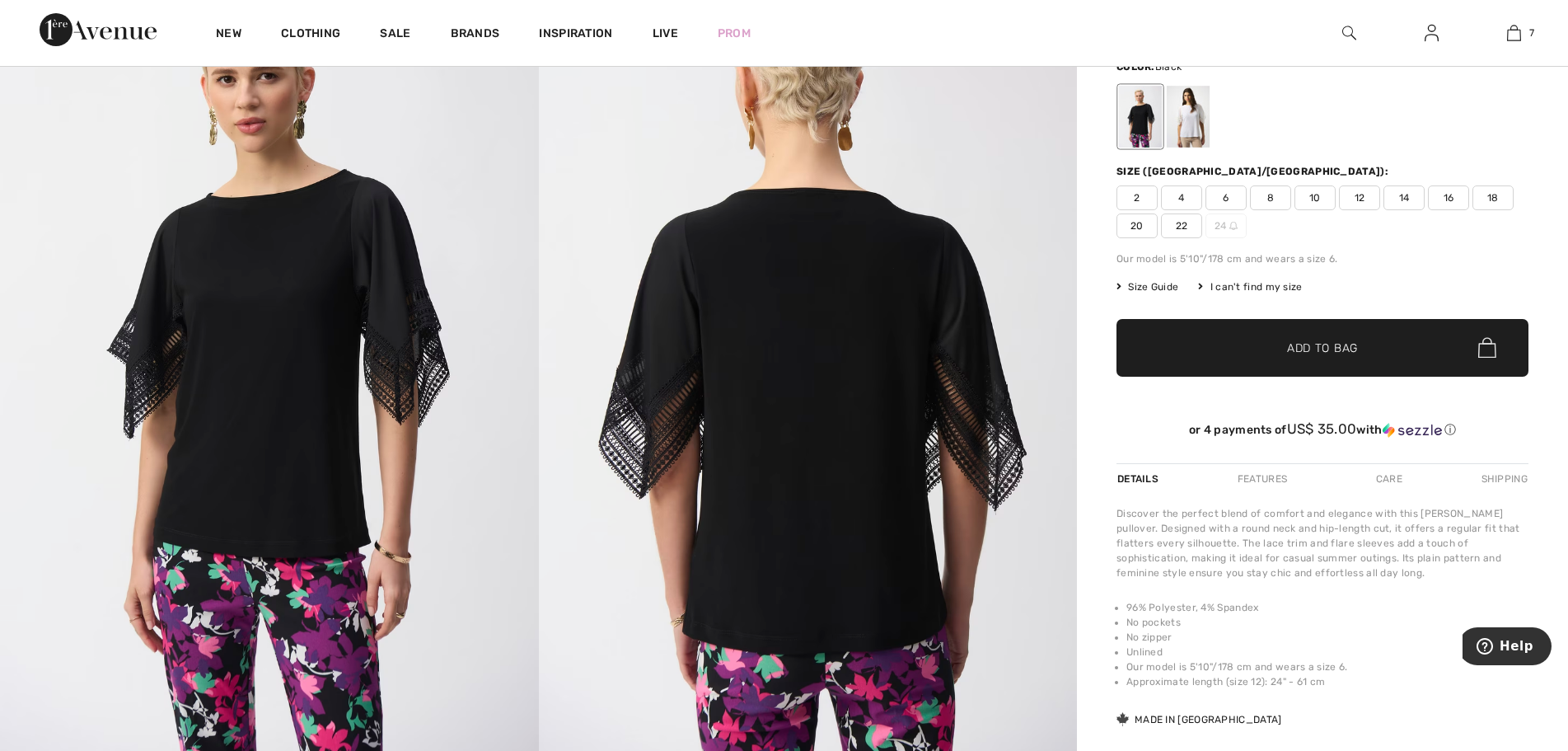
click at [379, 396] on img at bounding box center [269, 353] width 539 height 808
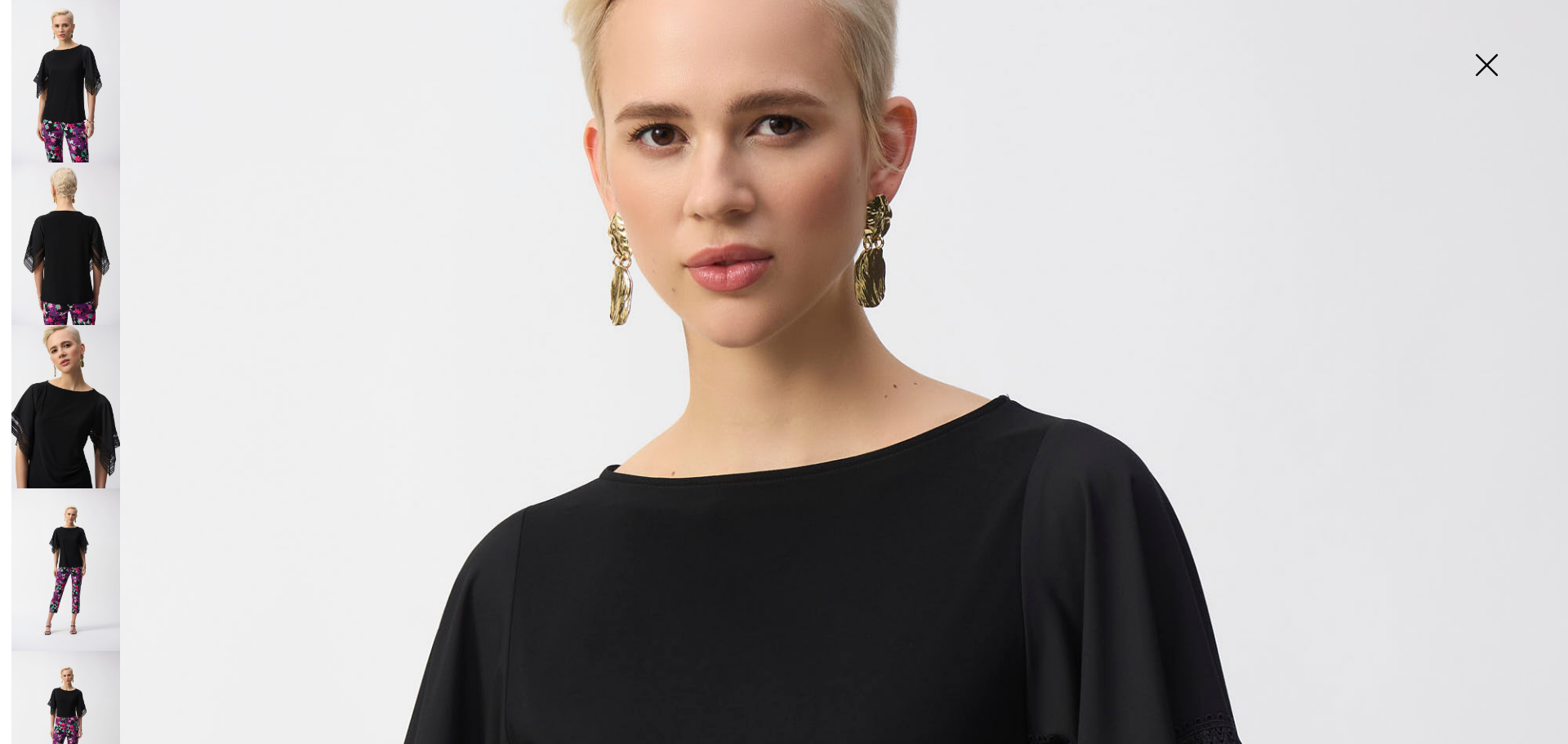
click at [1486, 60] on img at bounding box center [1486, 66] width 81 height 84
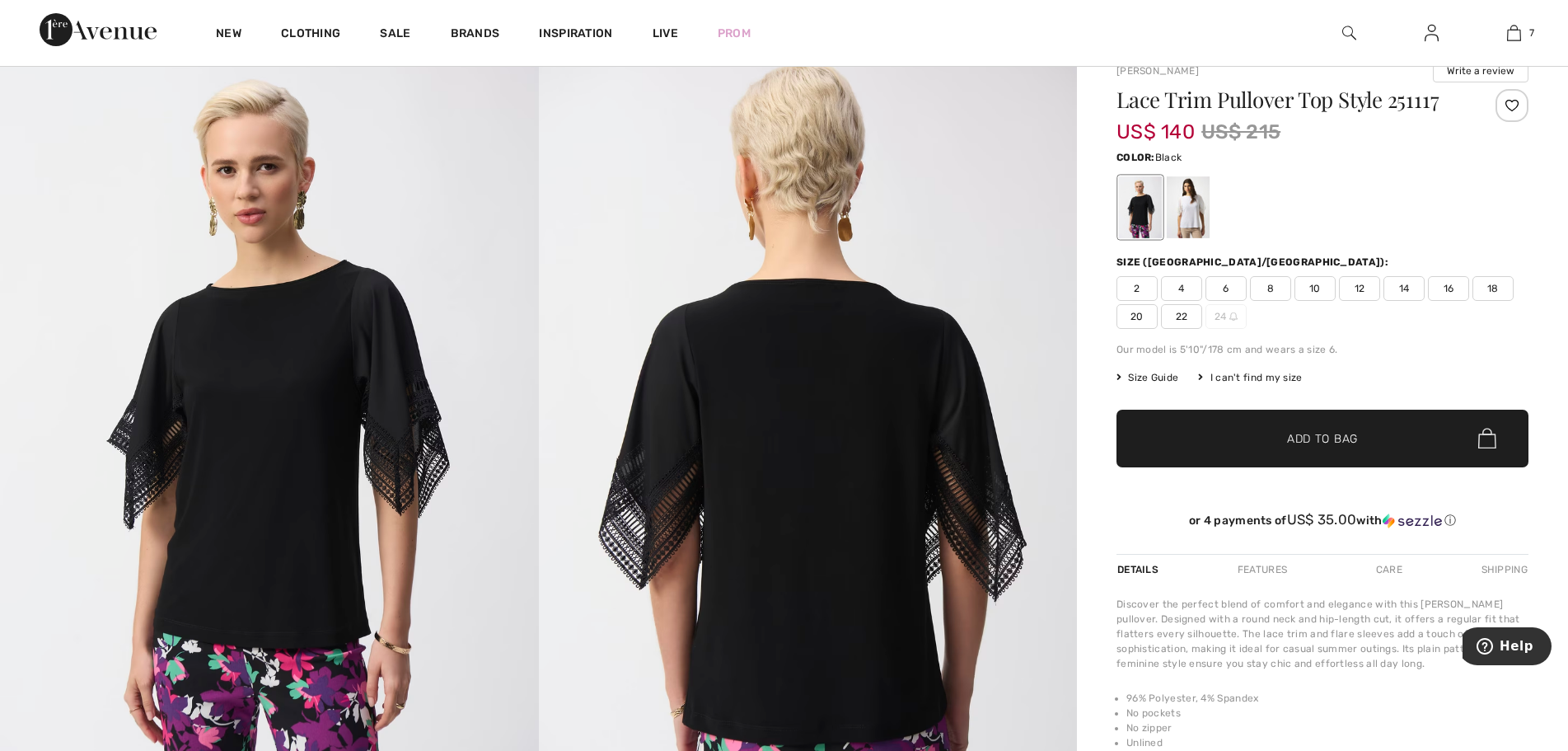
scroll to position [0, 0]
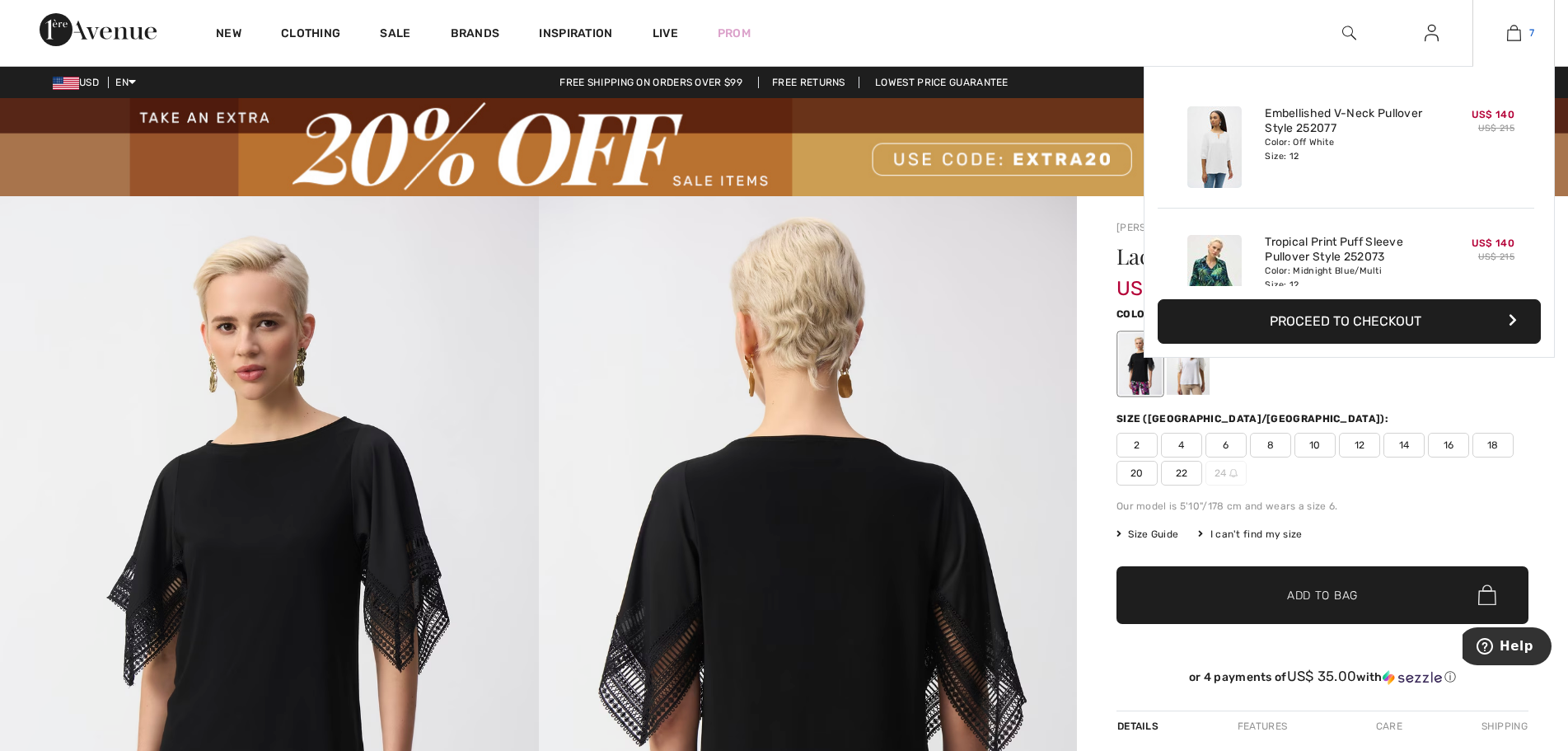
click at [1513, 34] on img at bounding box center [1514, 32] width 14 height 19
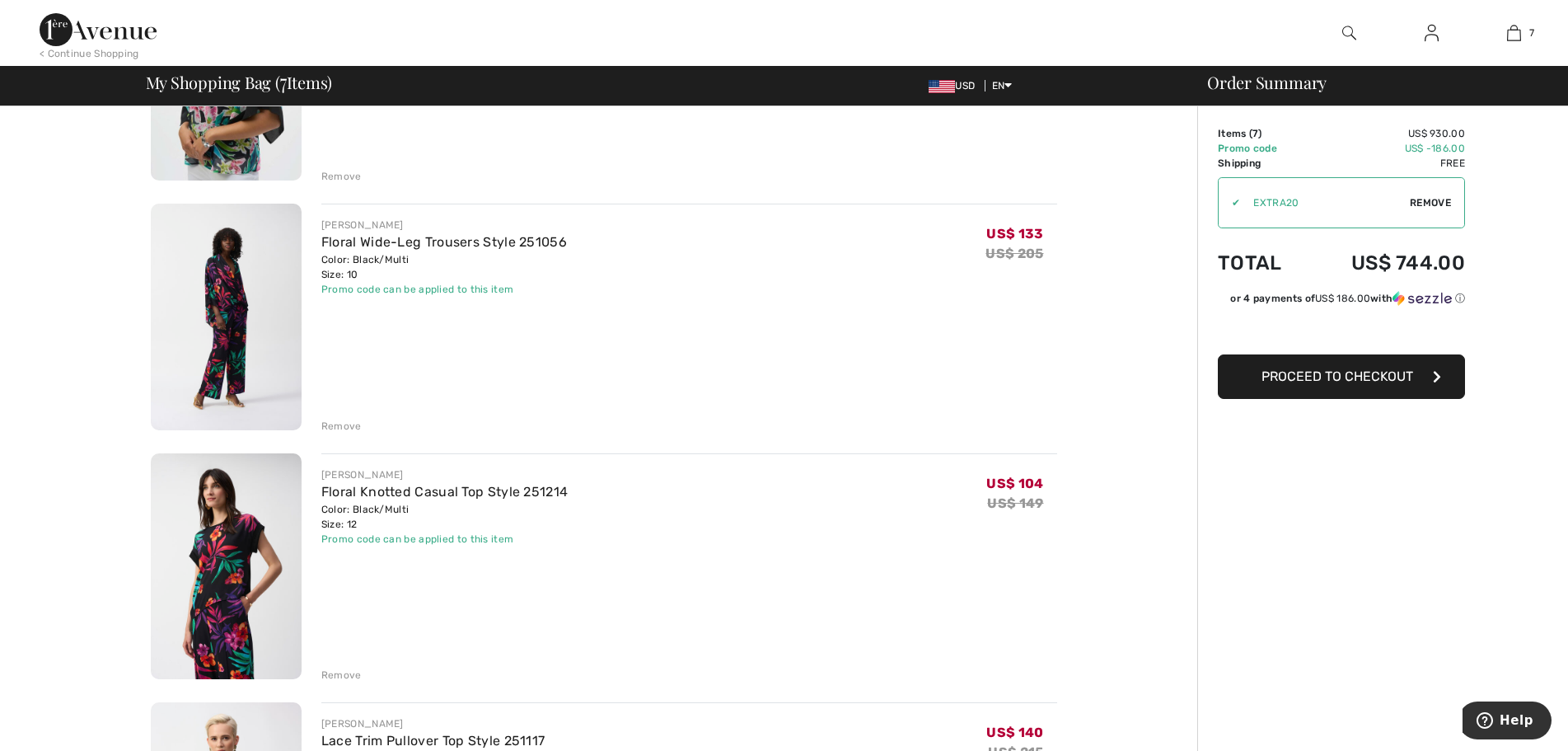
scroll to position [990, 0]
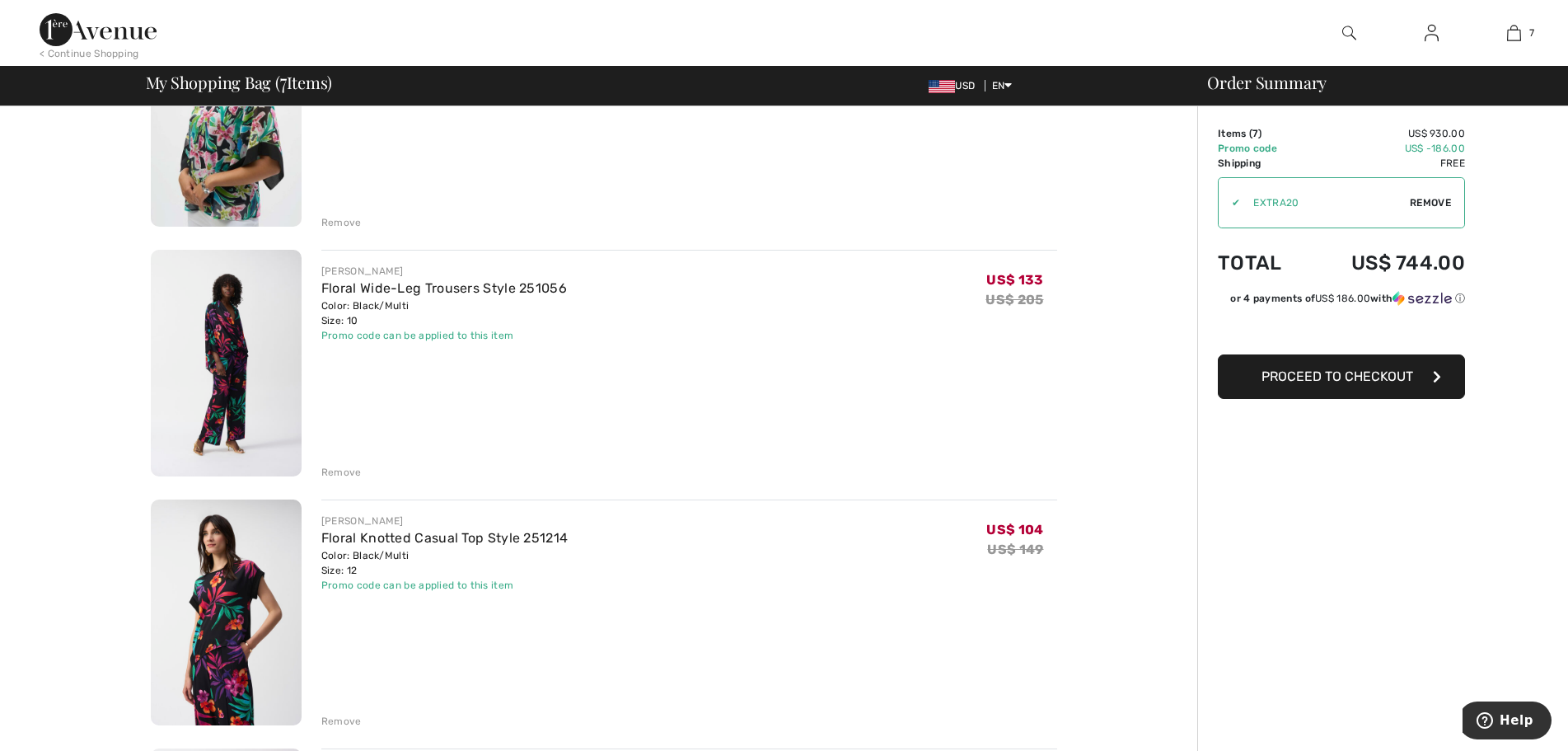
click at [237, 368] on img at bounding box center [226, 363] width 151 height 227
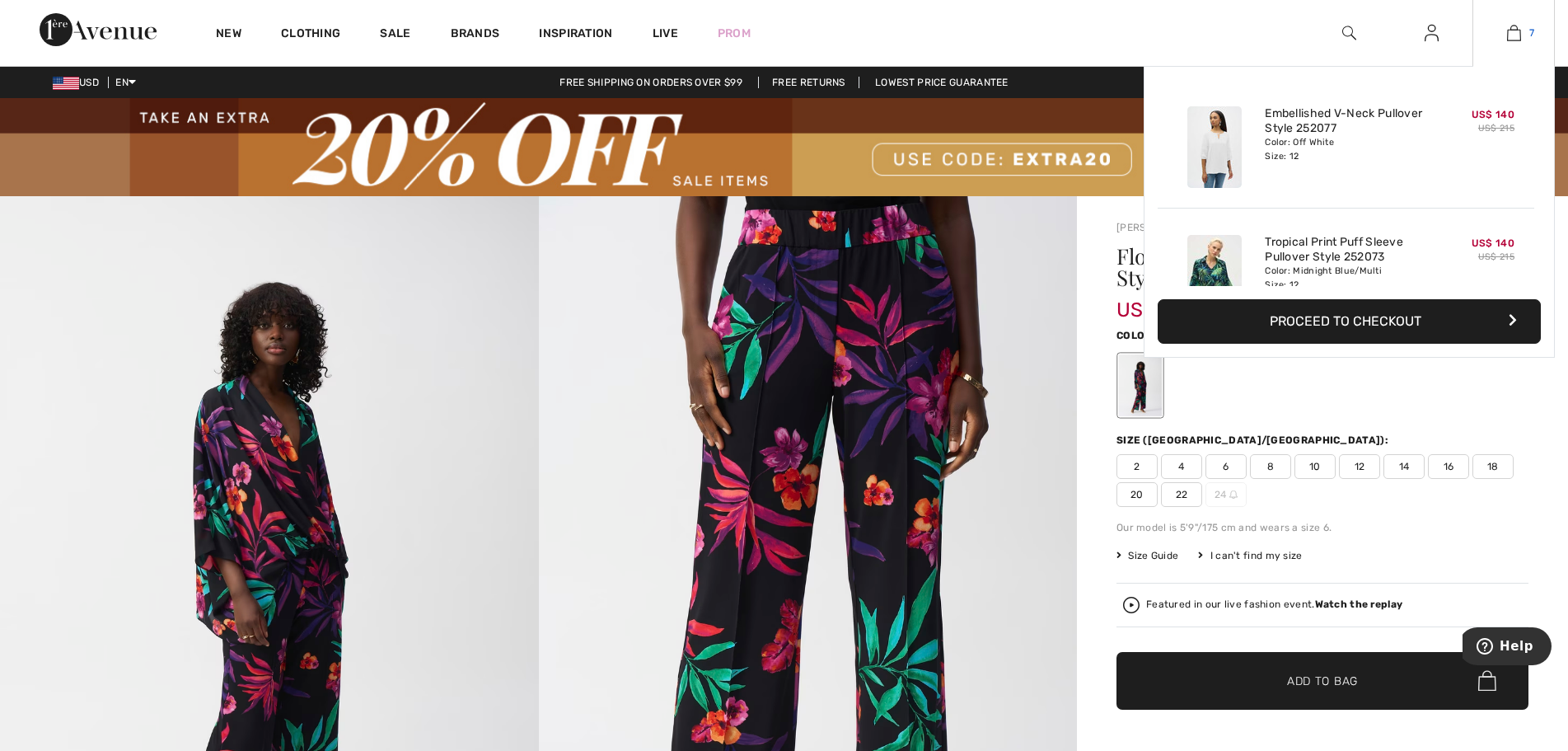
click at [1516, 30] on img at bounding box center [1514, 32] width 14 height 19
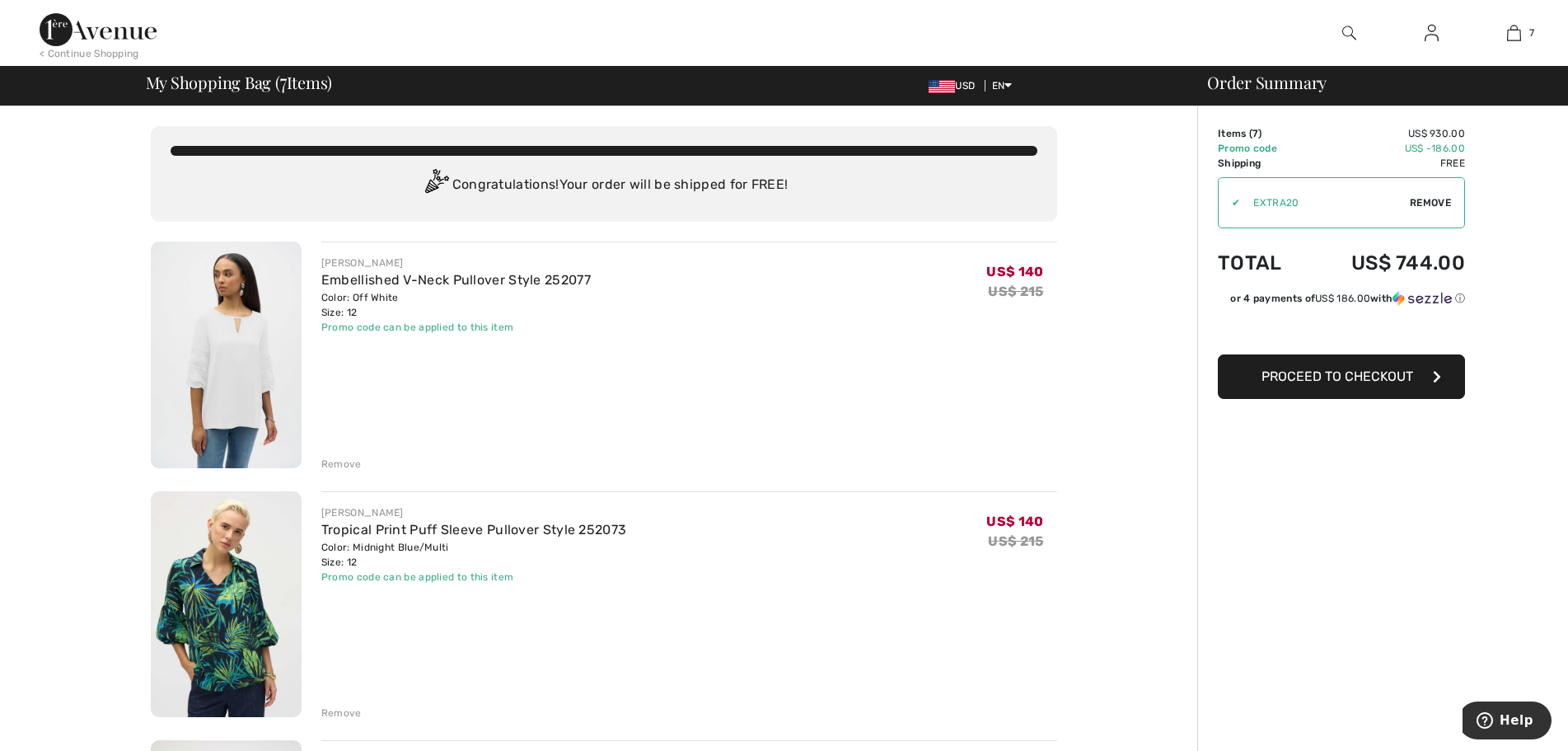
click at [349, 462] on div "Remove" at bounding box center [342, 465] width 41 height 15
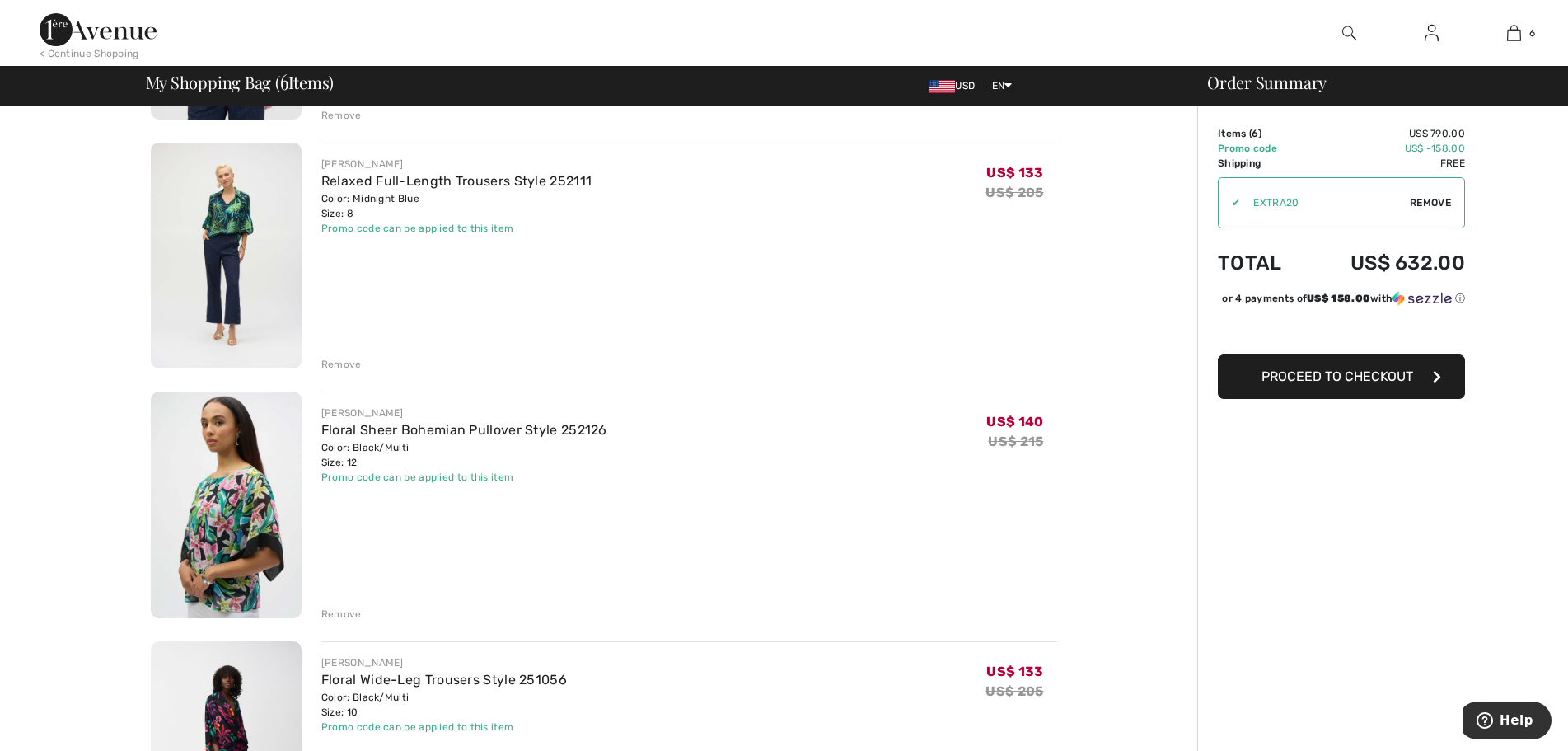
scroll to position [330, 0]
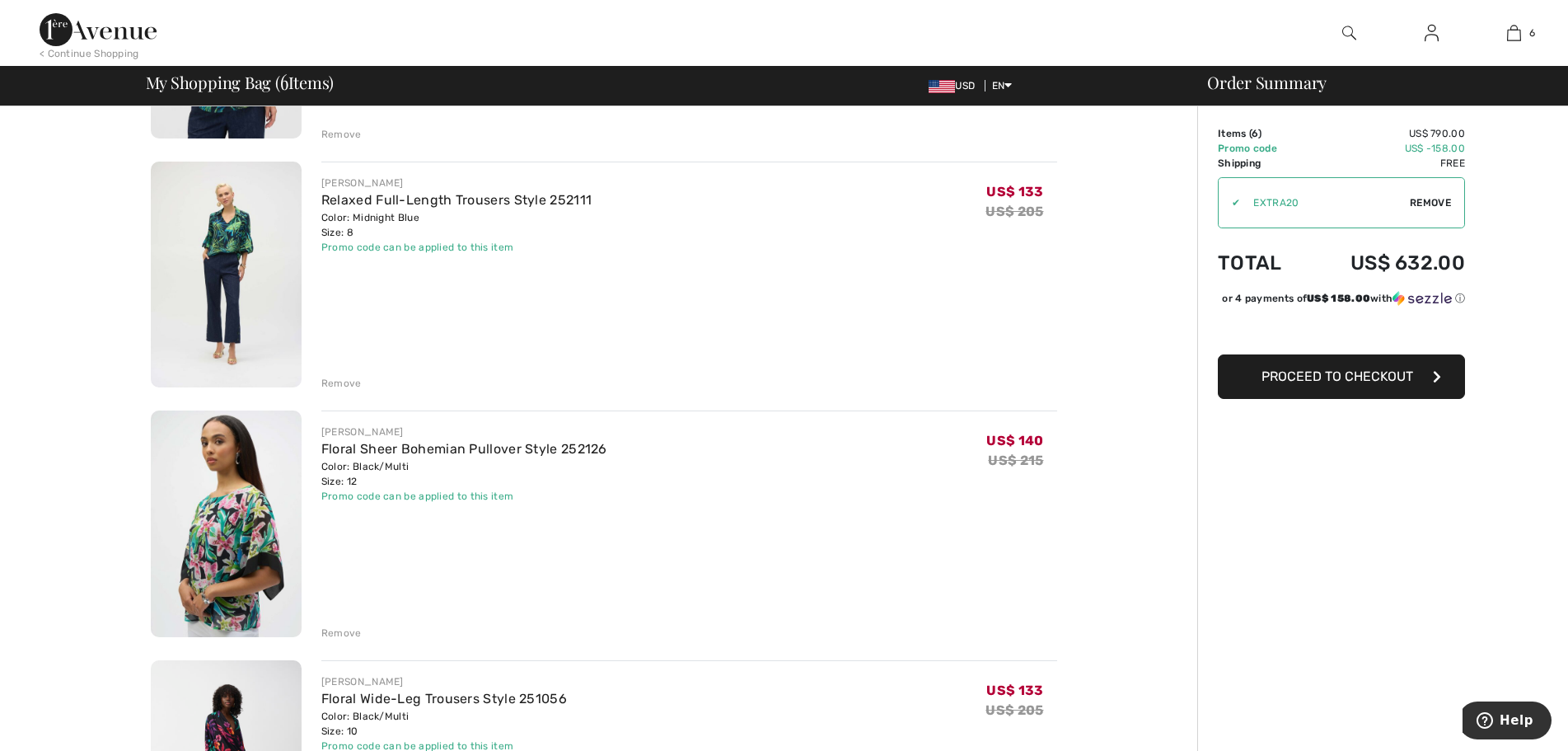
click at [238, 547] on img at bounding box center [226, 524] width 151 height 227
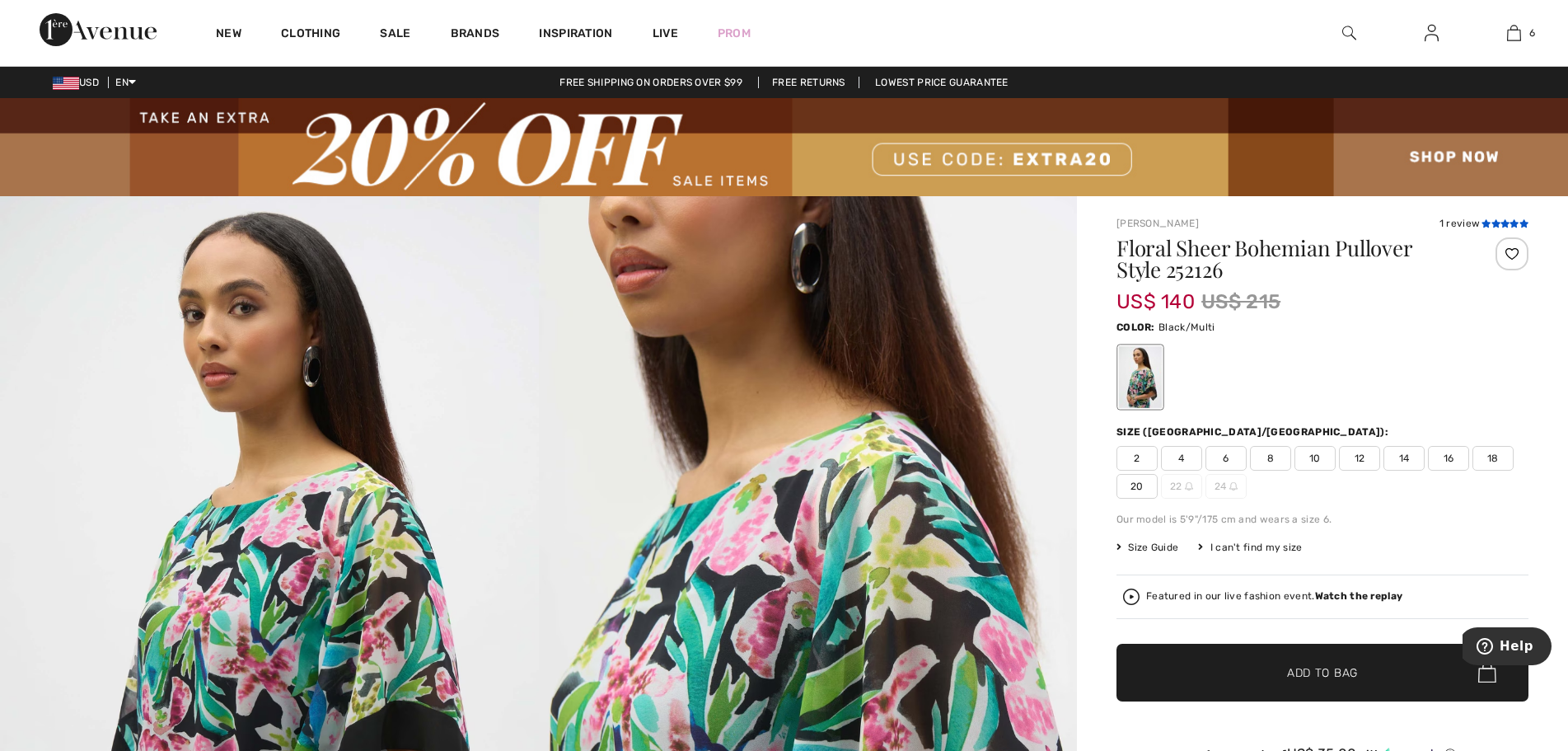
click at [1510, 223] on icon at bounding box center [1514, 224] width 9 height 8
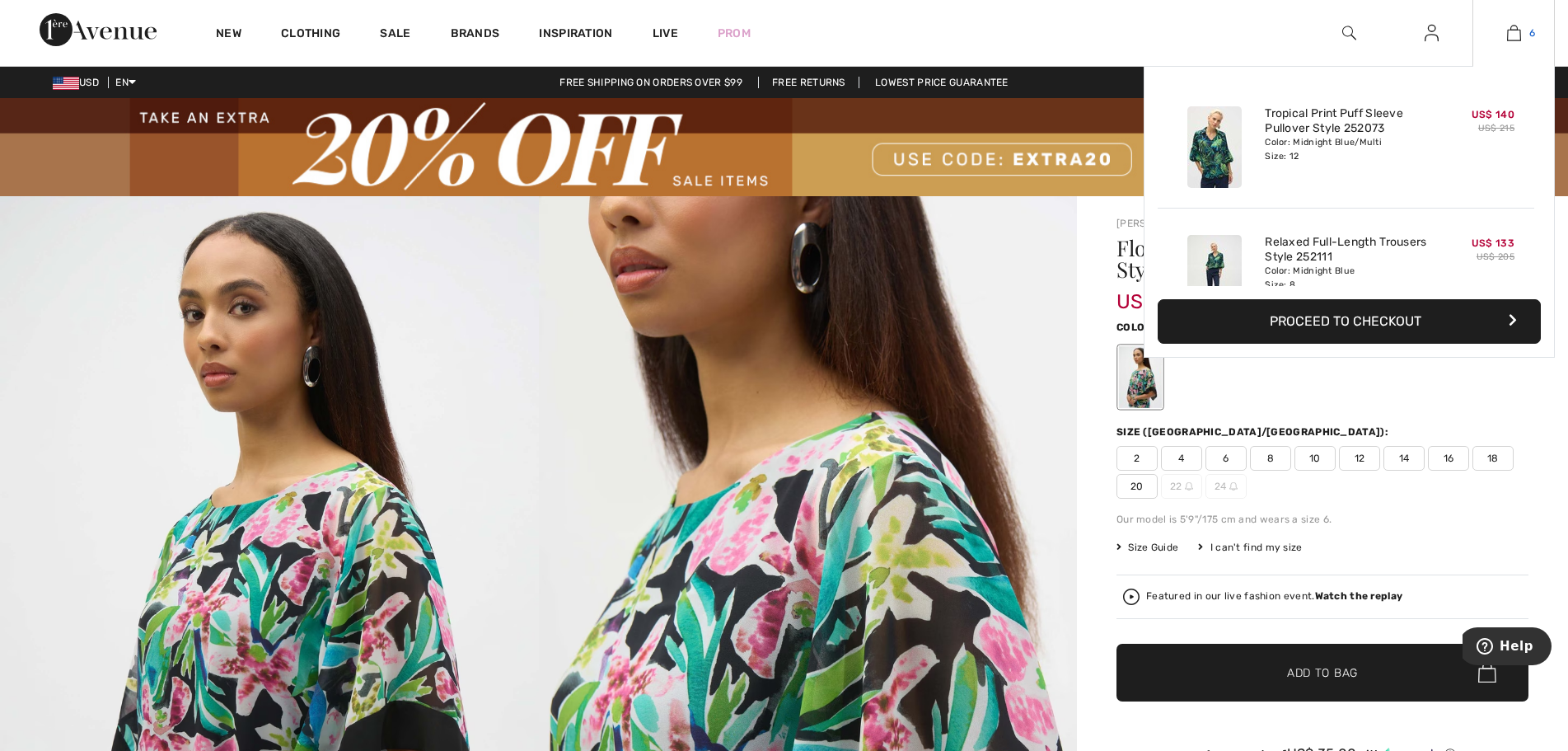
click at [1521, 34] on img at bounding box center [1514, 32] width 14 height 19
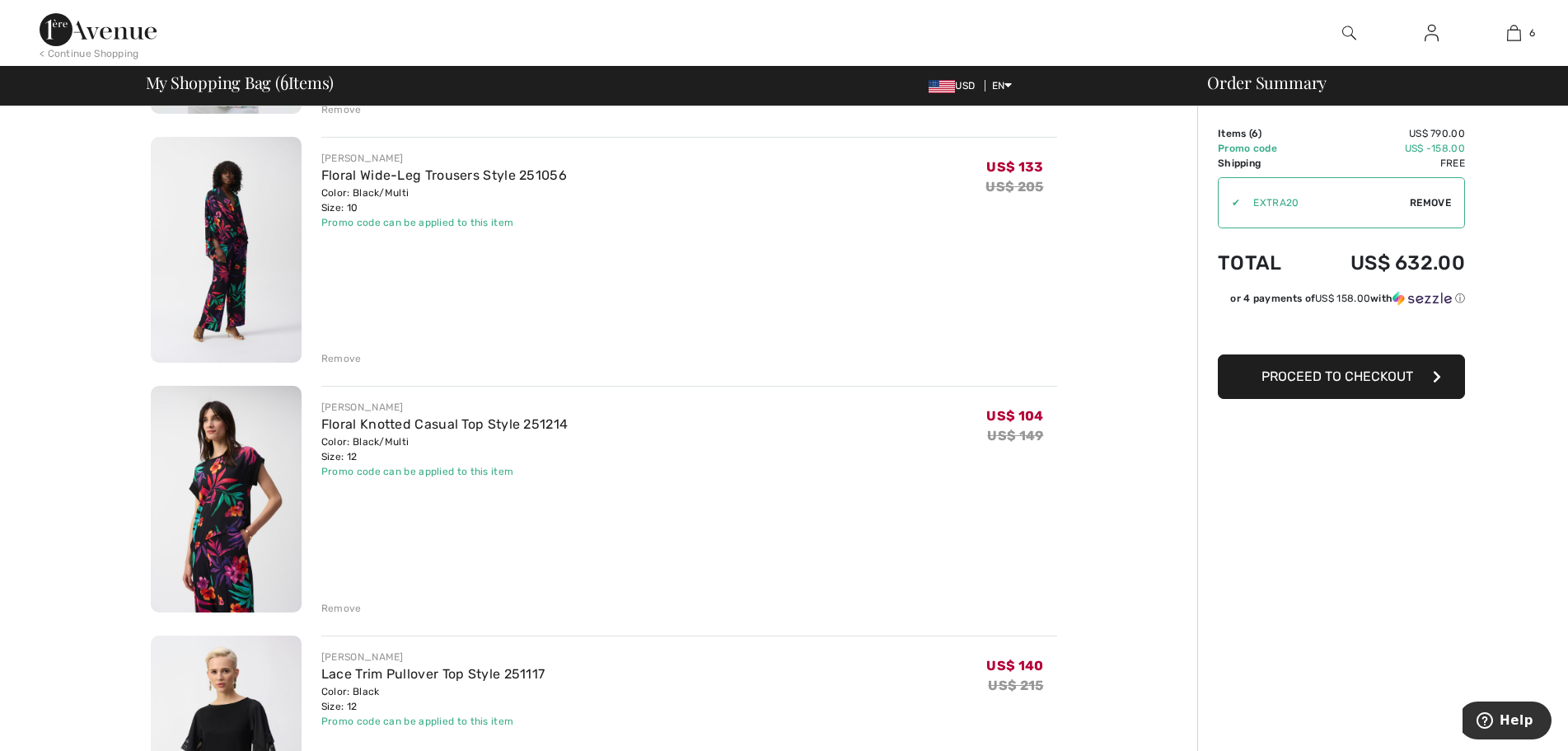
scroll to position [825, 0]
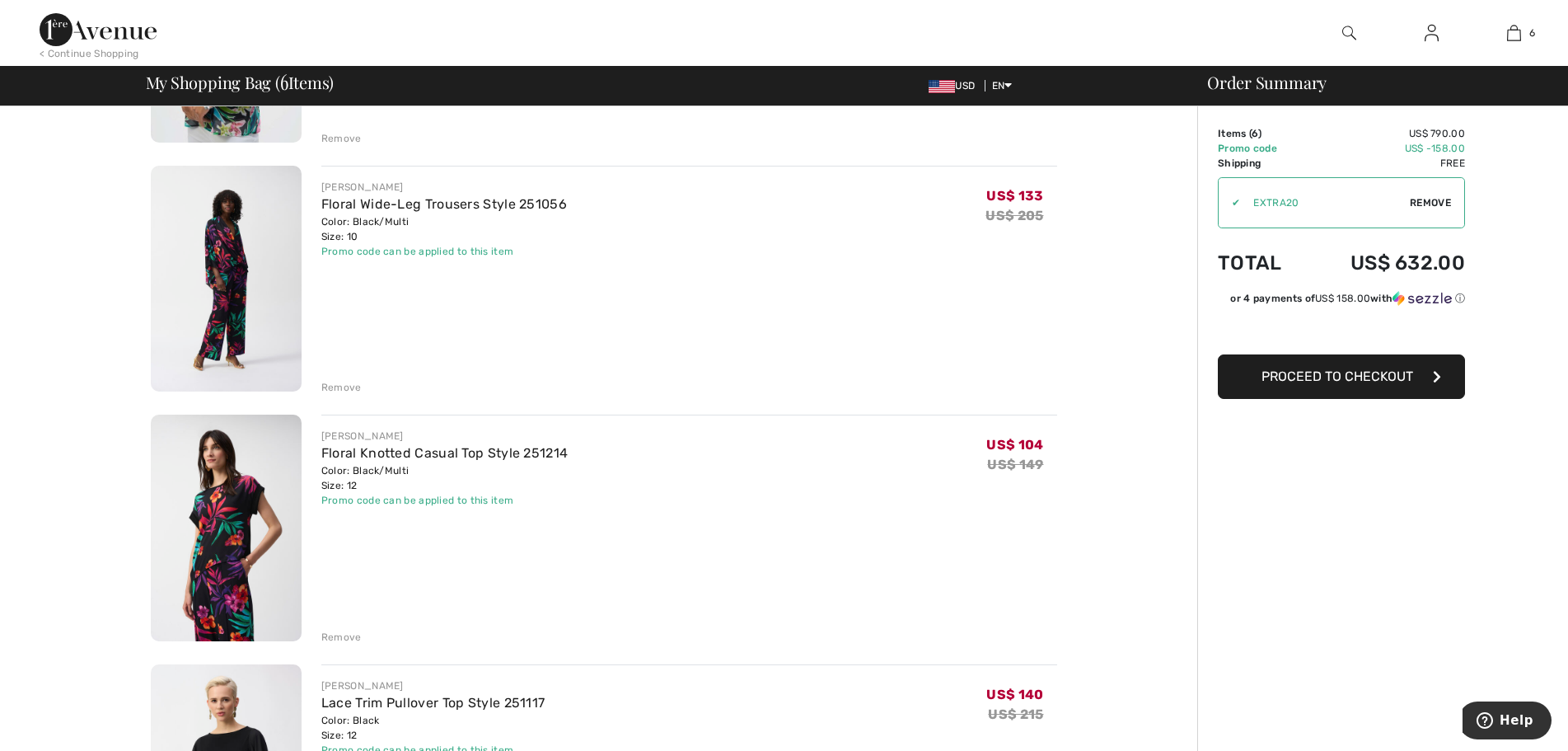
click at [234, 294] on img at bounding box center [226, 279] width 151 height 227
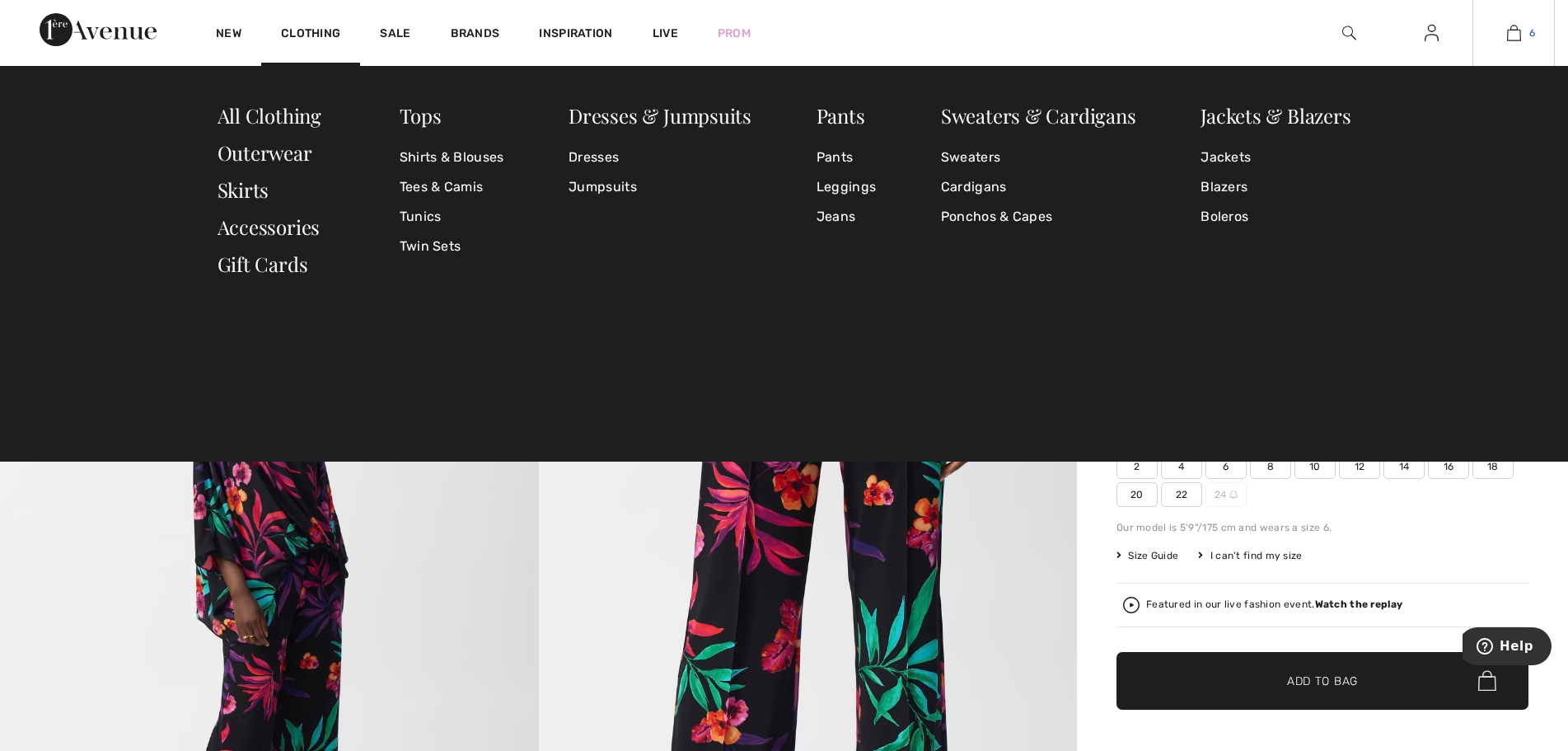
click at [1522, 33] on link "6" at bounding box center [1513, 32] width 80 height 19
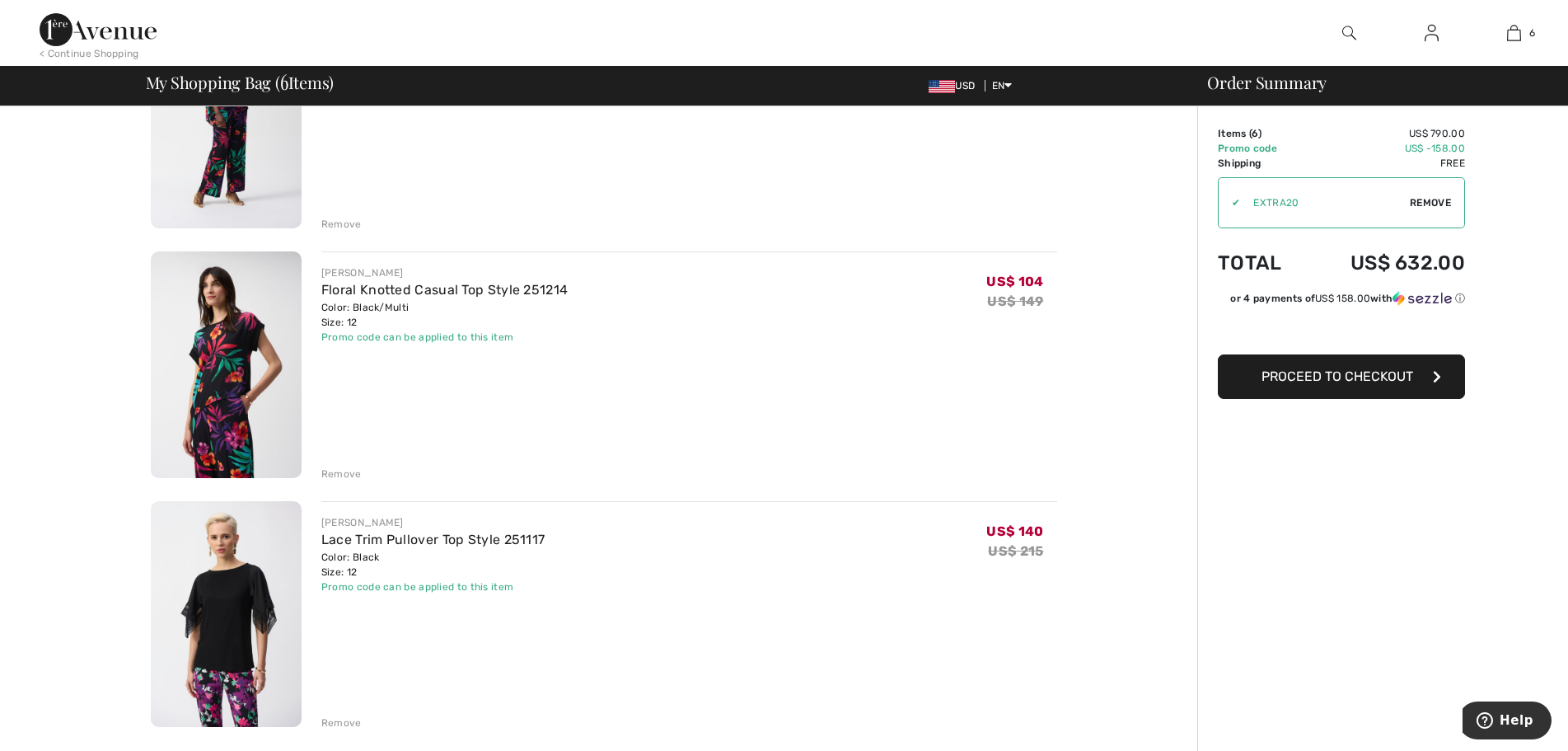
scroll to position [990, 0]
click at [250, 334] on img at bounding box center [226, 363] width 151 height 227
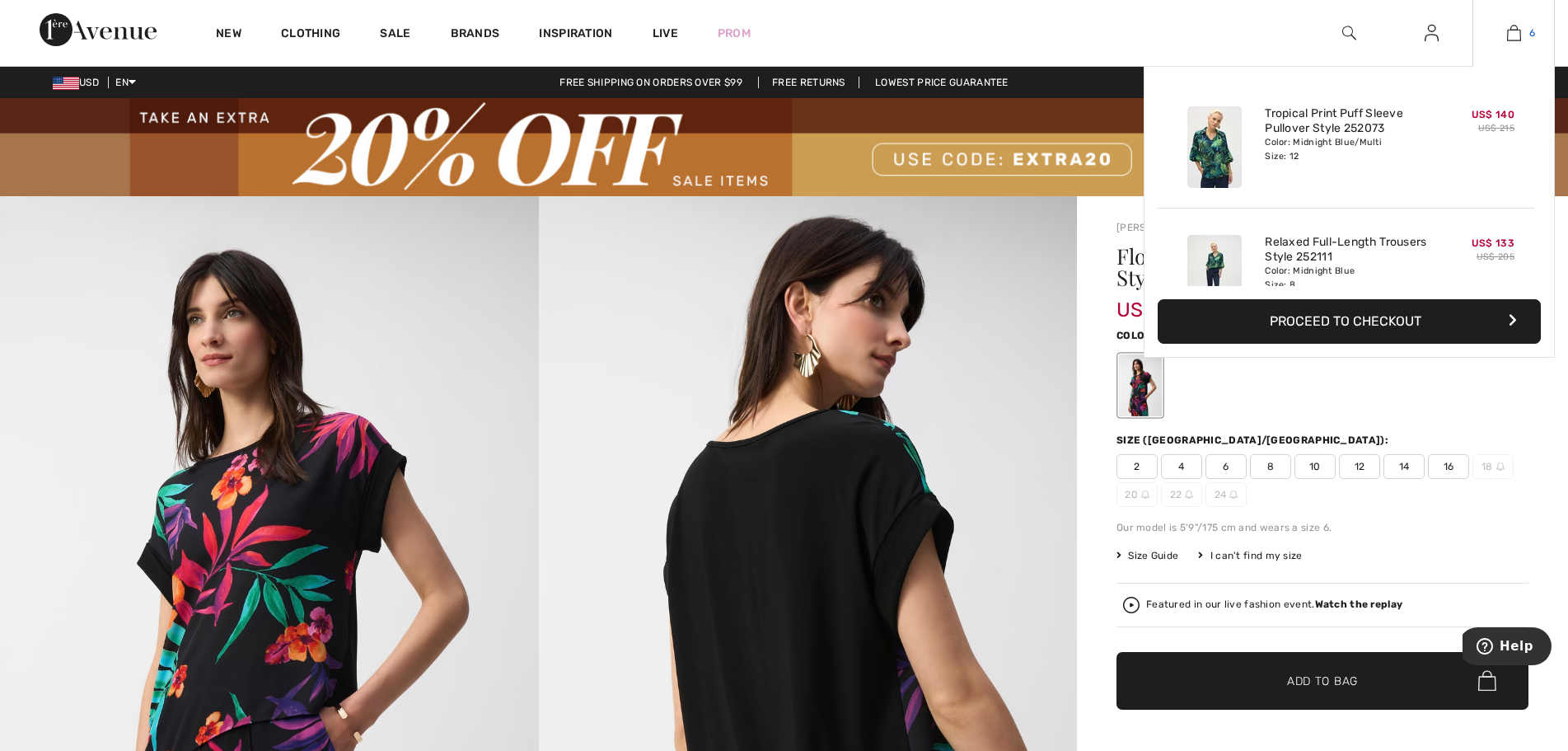
click at [1517, 33] on img at bounding box center [1514, 32] width 14 height 19
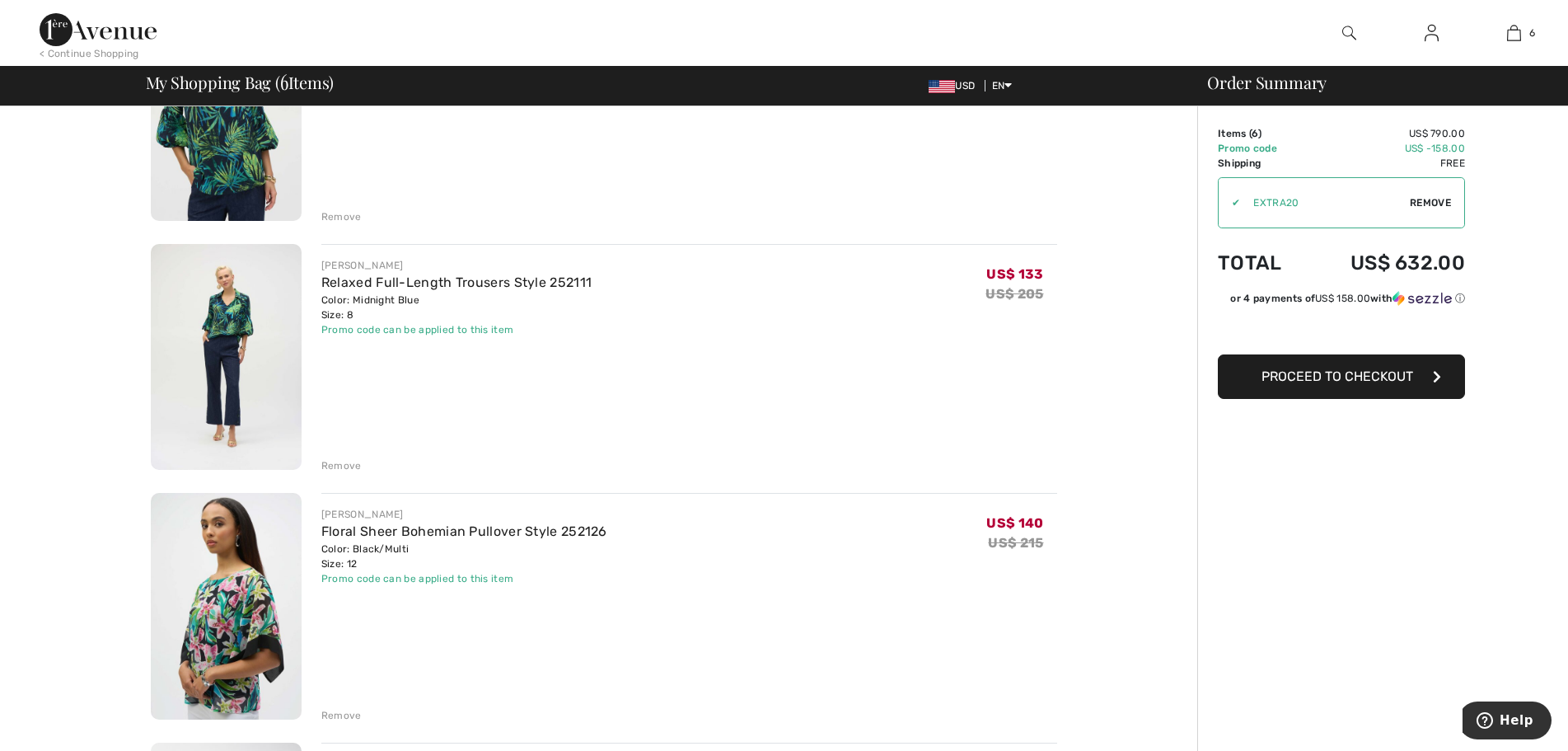
scroll to position [330, 0]
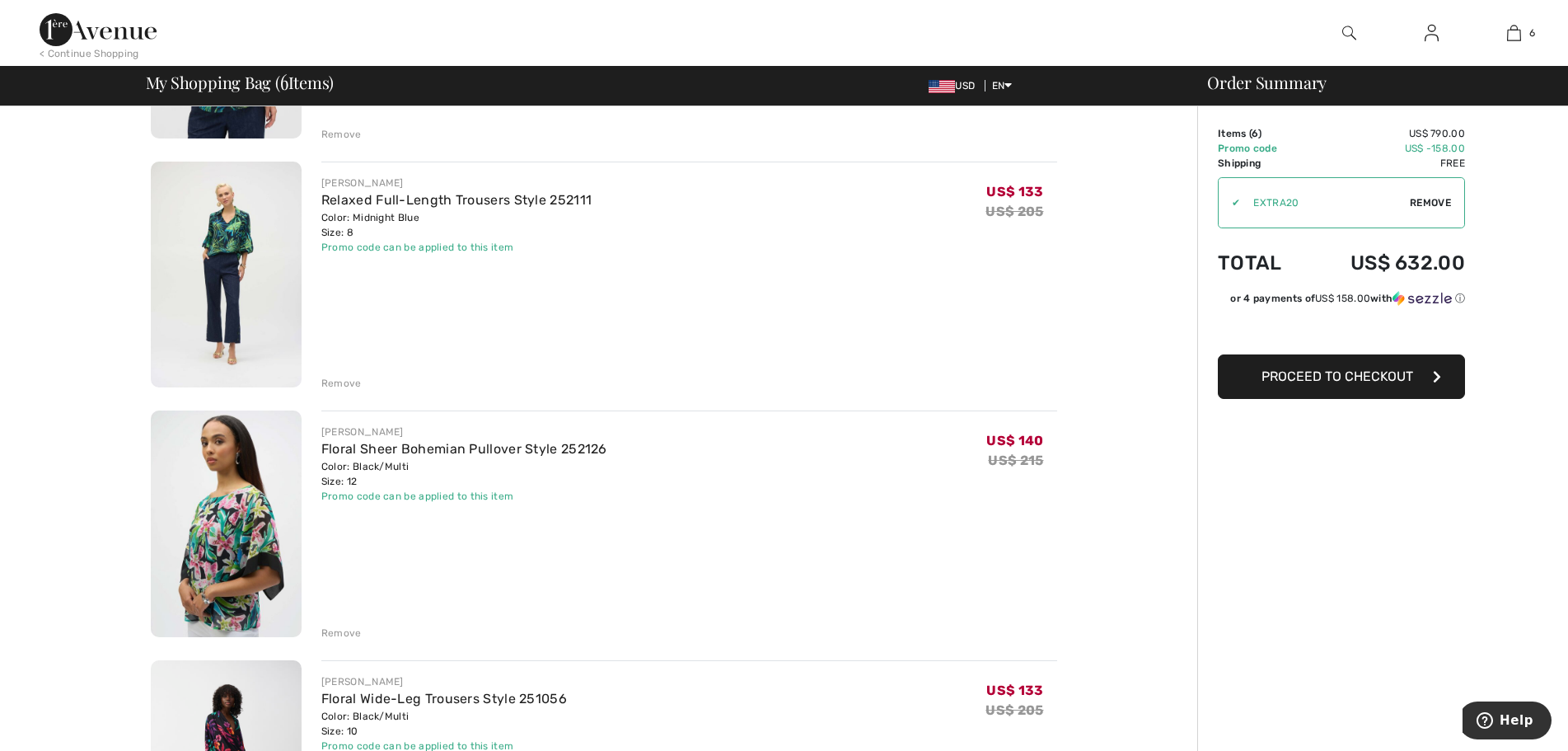
click at [218, 249] on img at bounding box center [226, 275] width 151 height 227
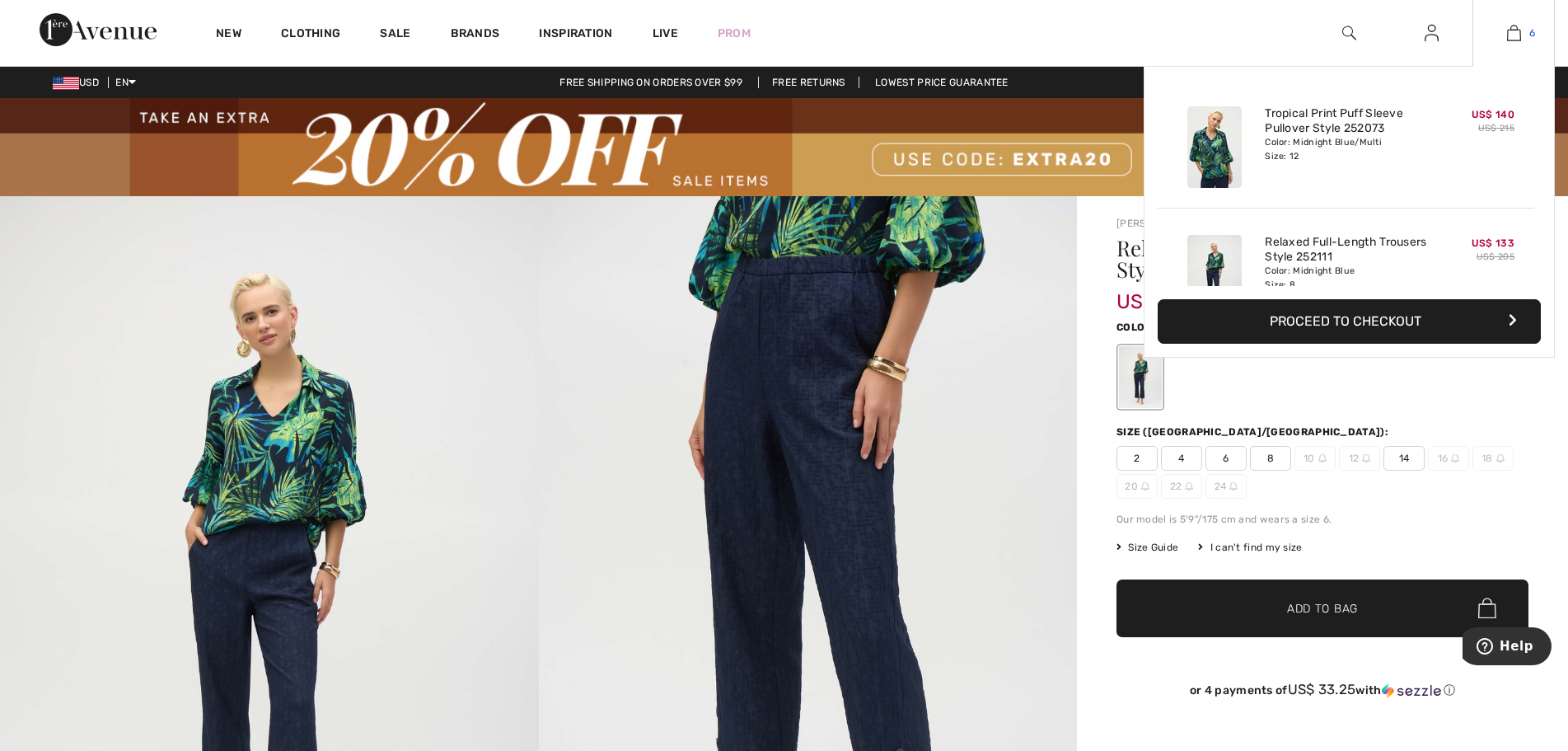
click at [1514, 36] on img at bounding box center [1514, 32] width 14 height 19
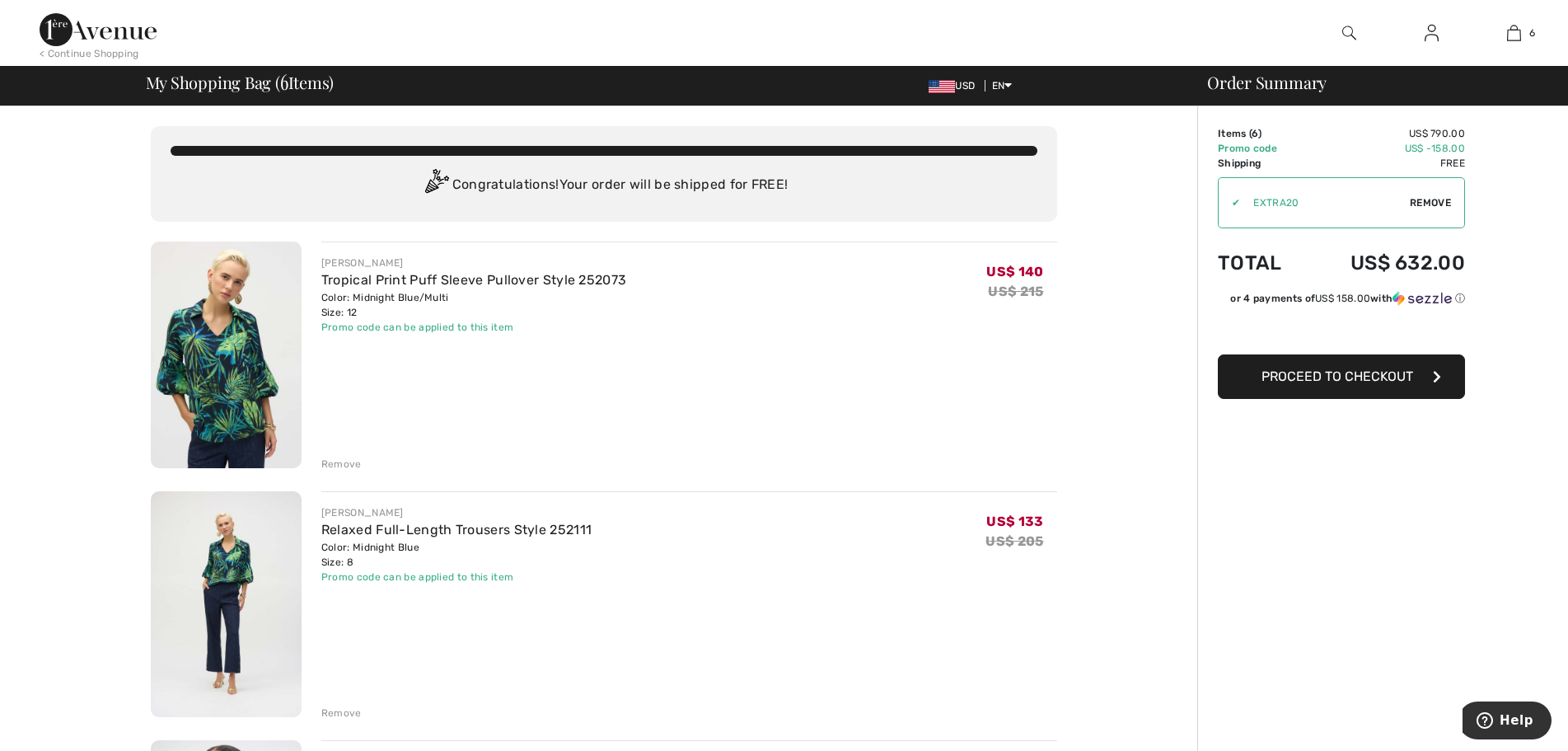
click at [269, 359] on img at bounding box center [226, 355] width 151 height 227
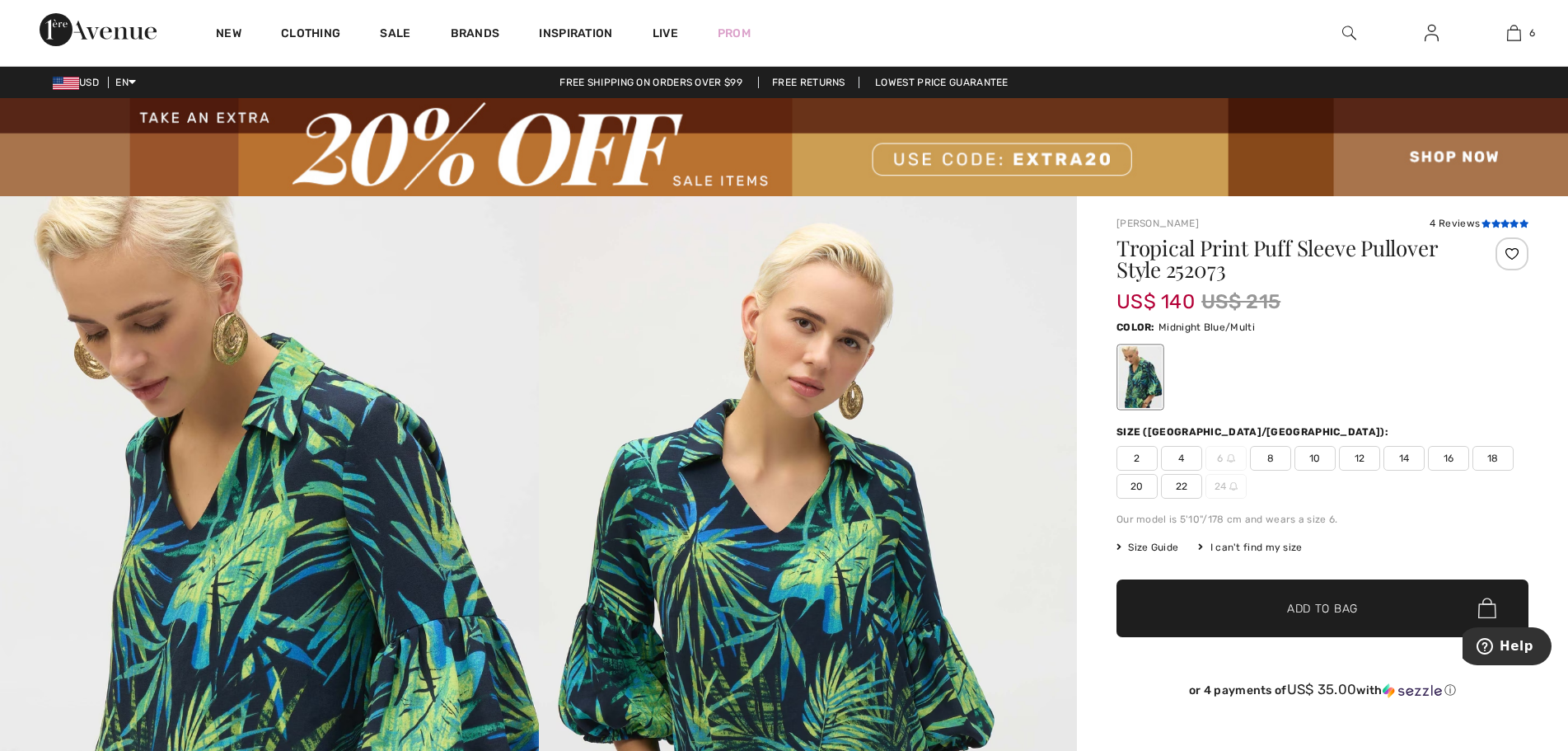
click at [1489, 224] on icon at bounding box center [1486, 224] width 9 height 8
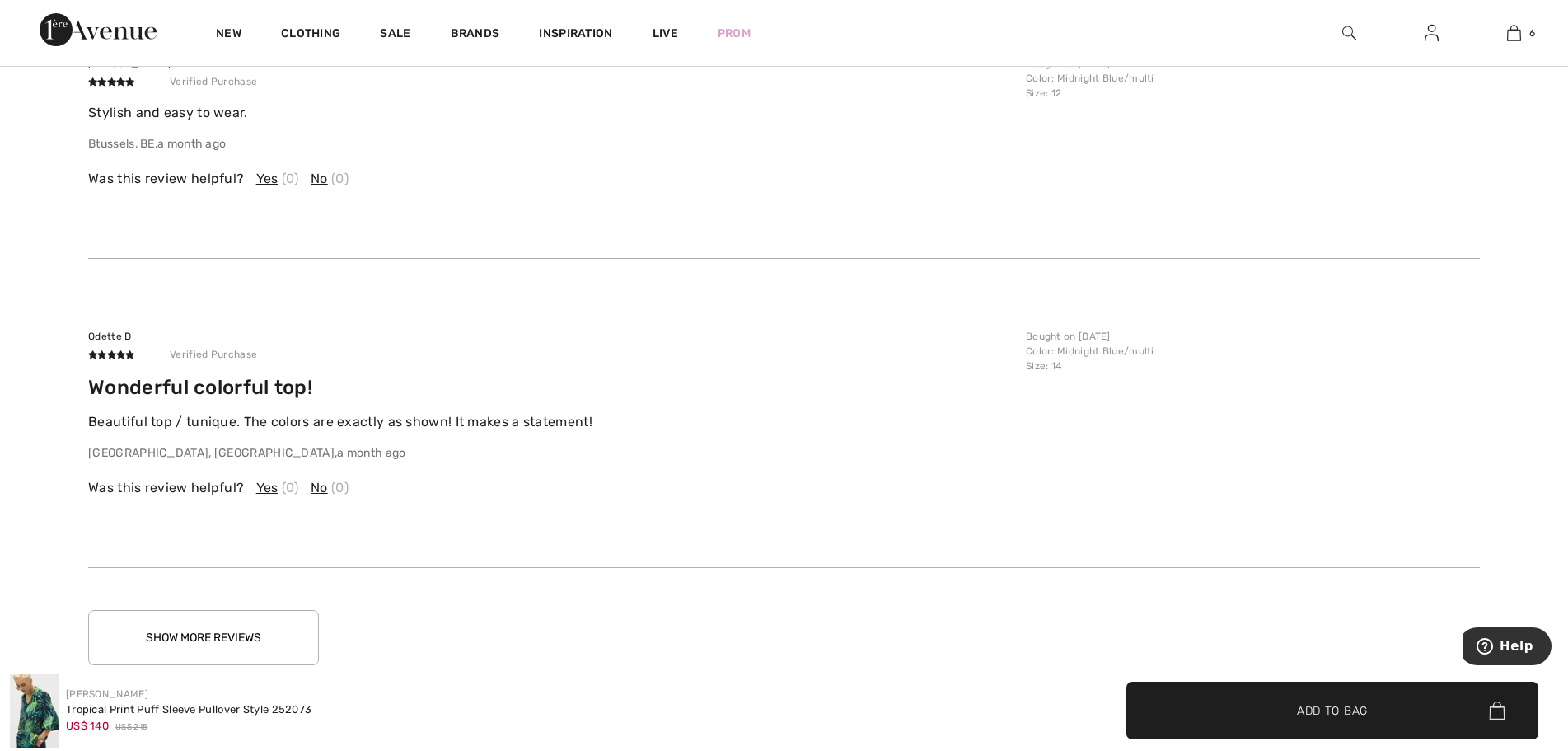
scroll to position [3540, 0]
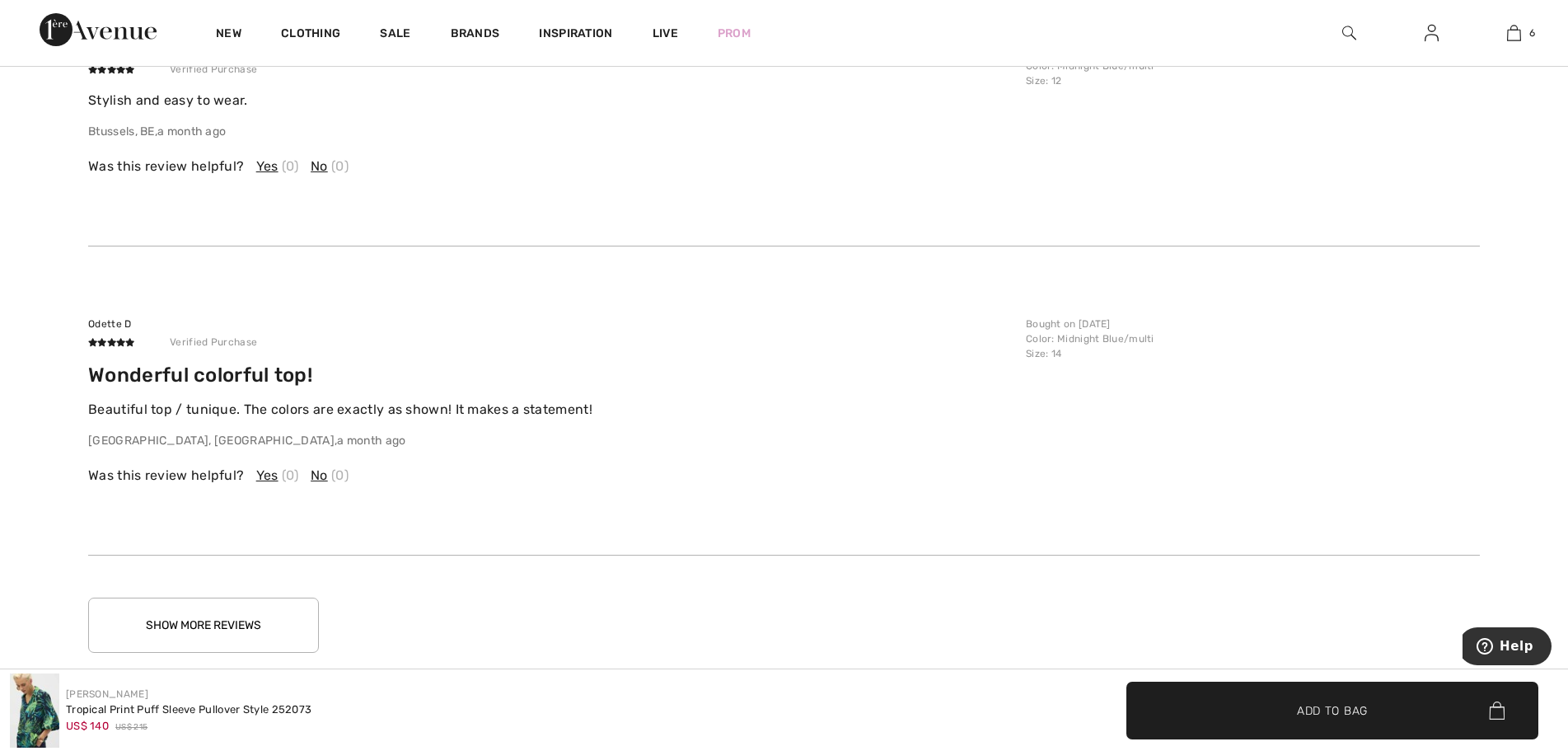
click at [274, 627] on button "Show More Reviews" at bounding box center [203, 625] width 231 height 55
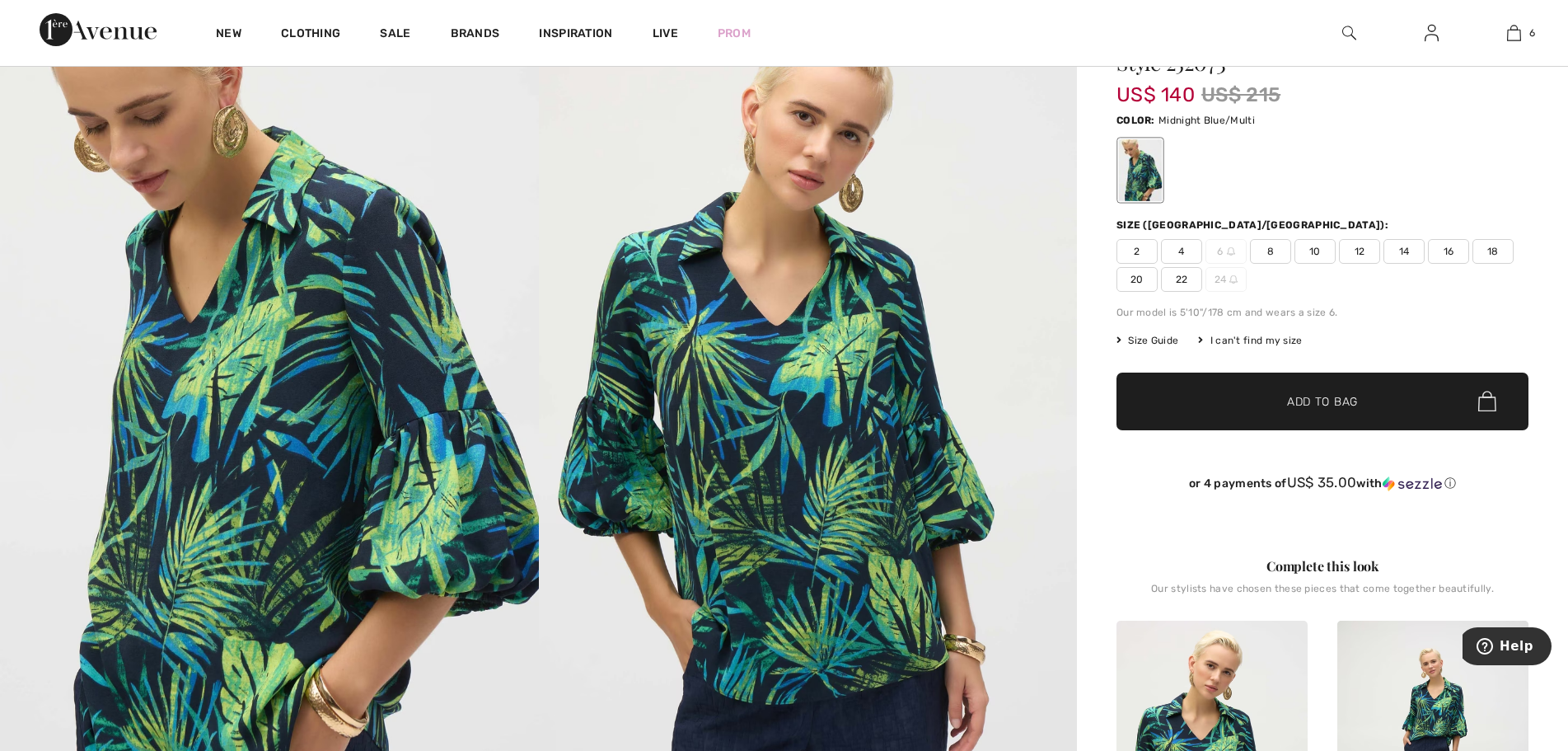
scroll to position [0, 0]
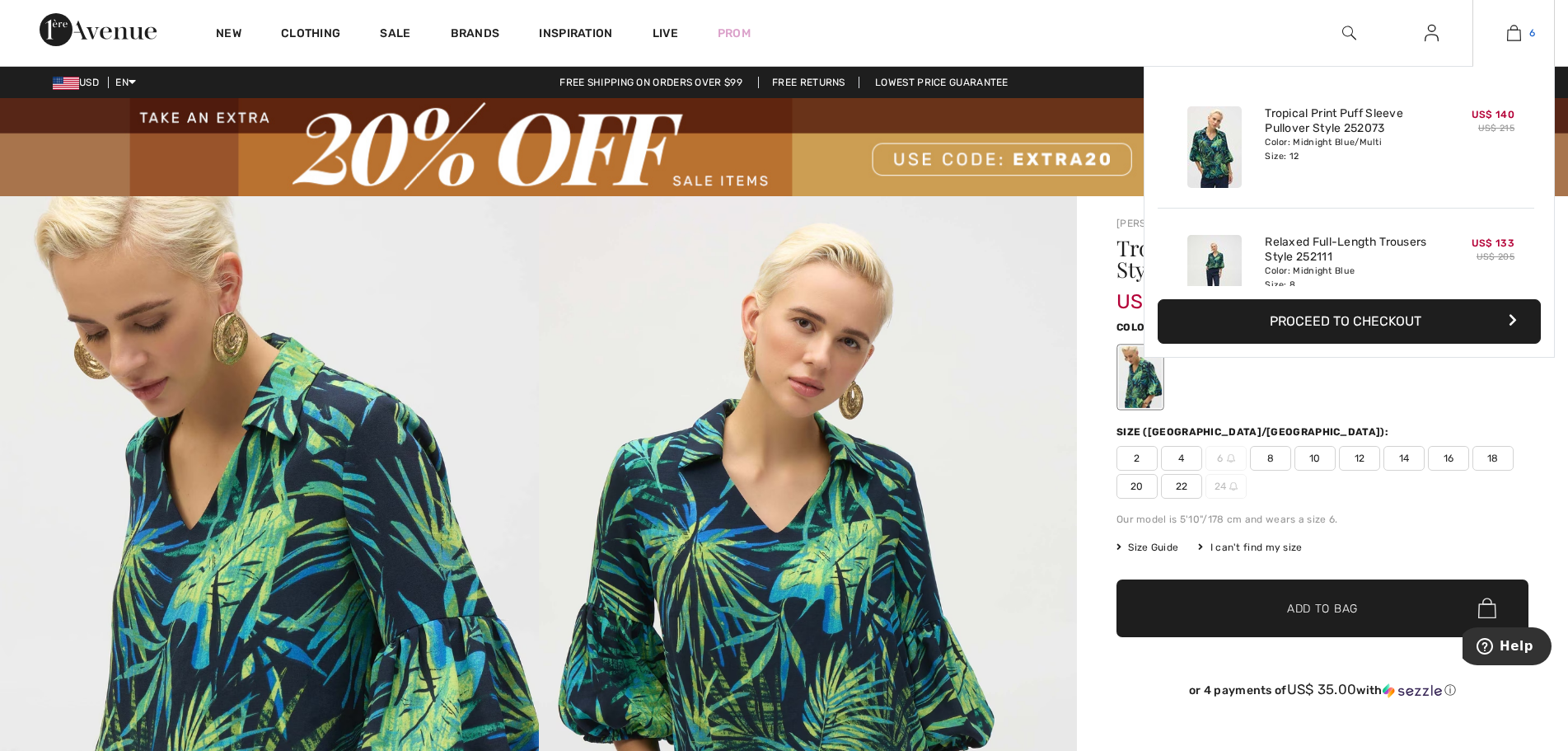
click at [1518, 29] on img at bounding box center [1514, 32] width 14 height 19
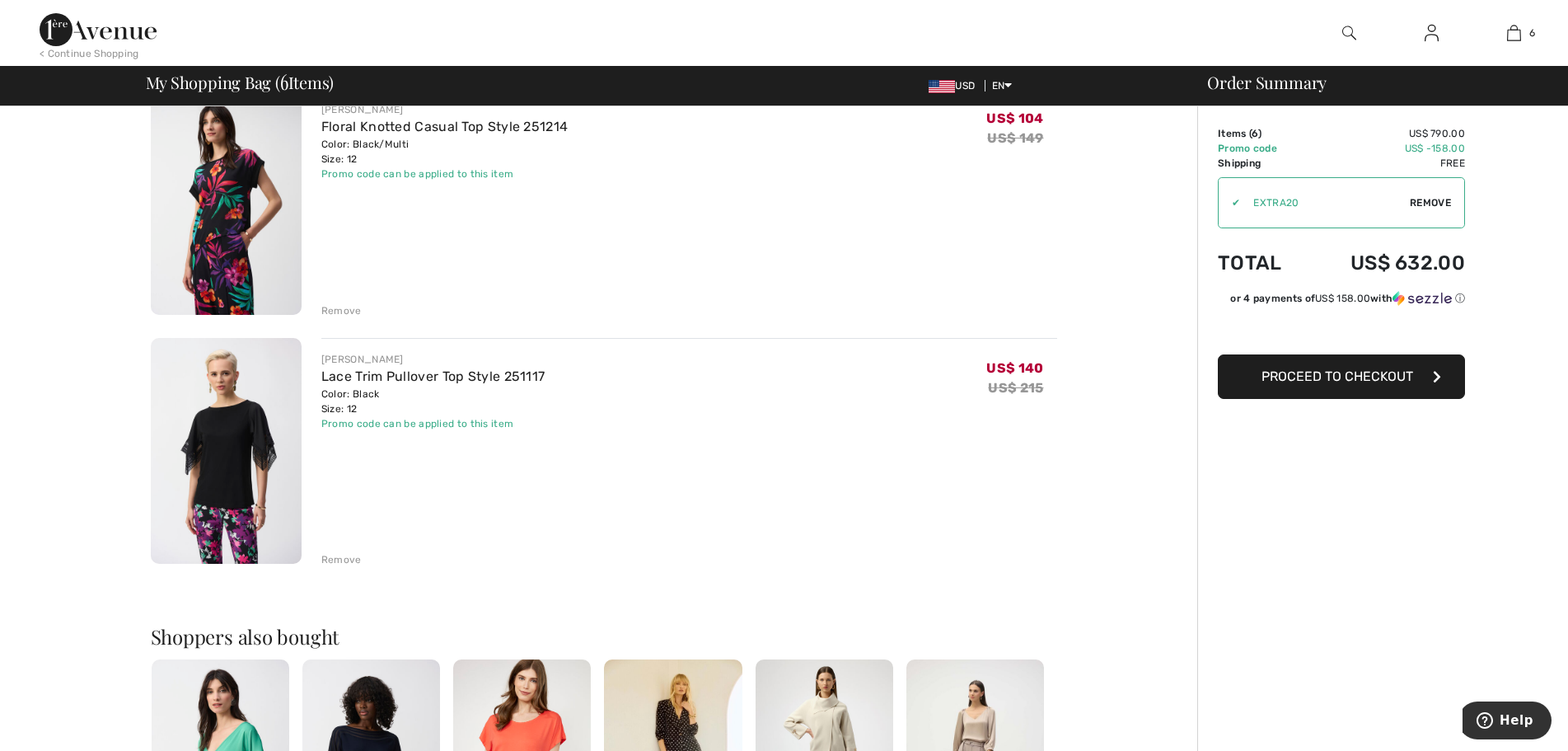
scroll to position [1155, 0]
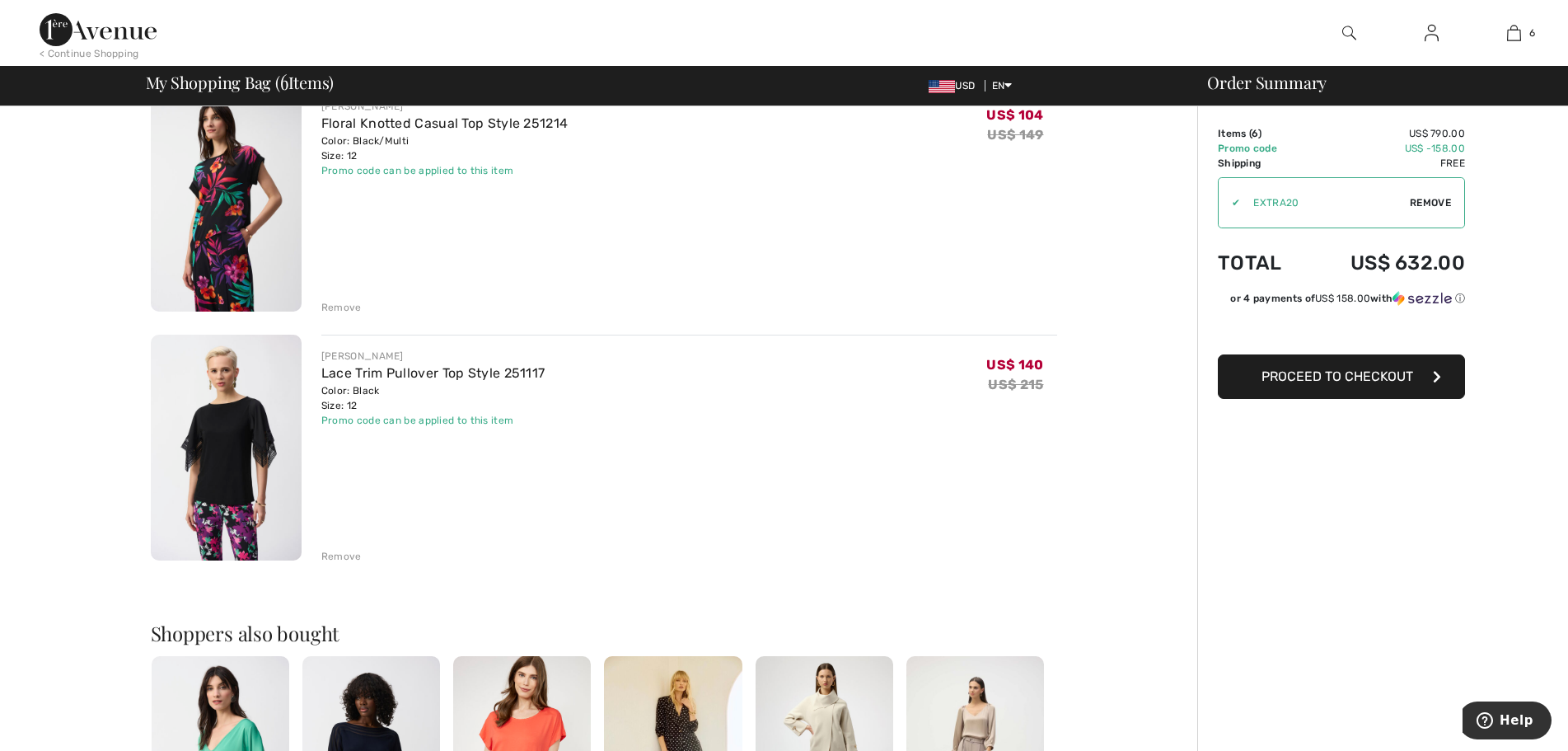
click at [257, 451] on img at bounding box center [226, 448] width 151 height 227
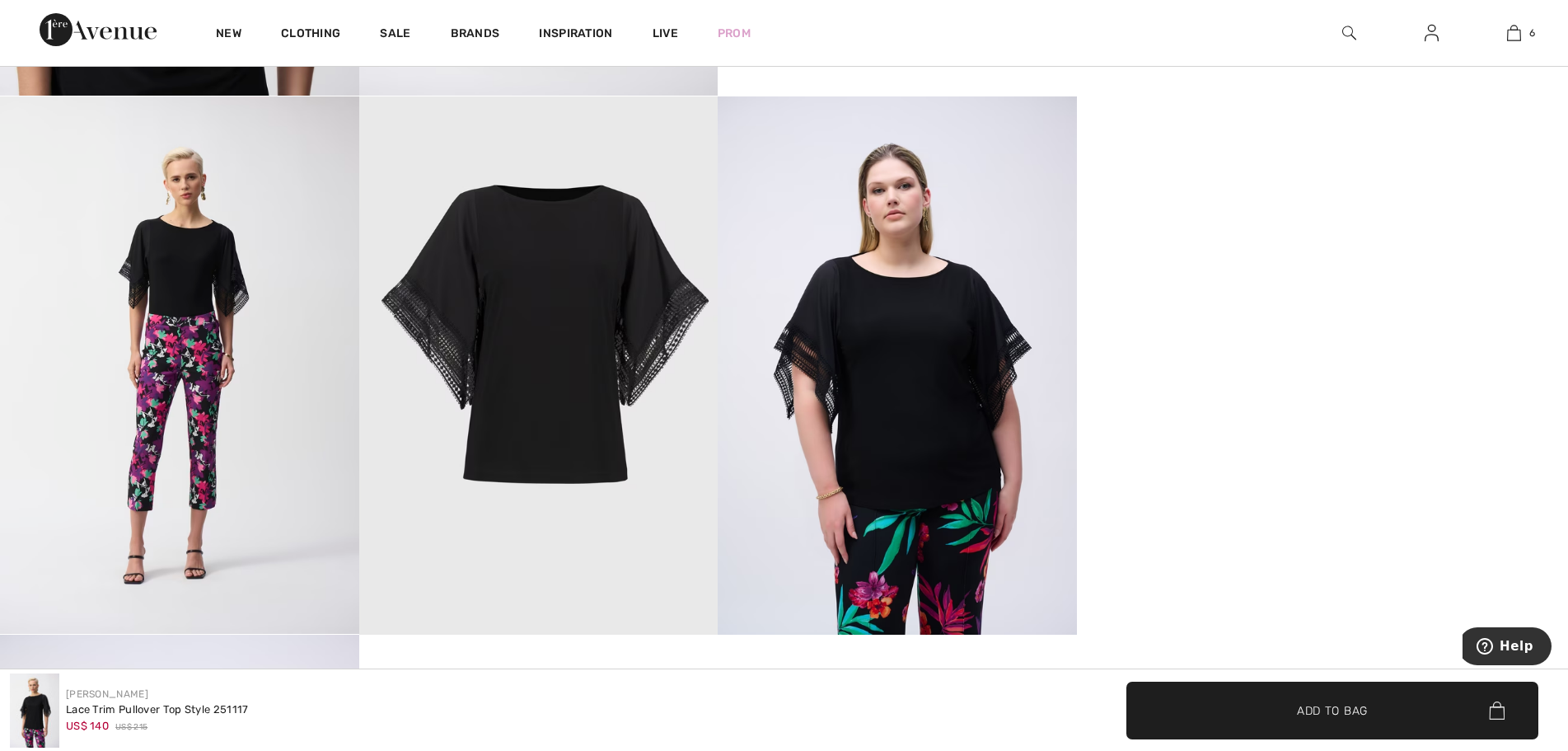
scroll to position [1484, 0]
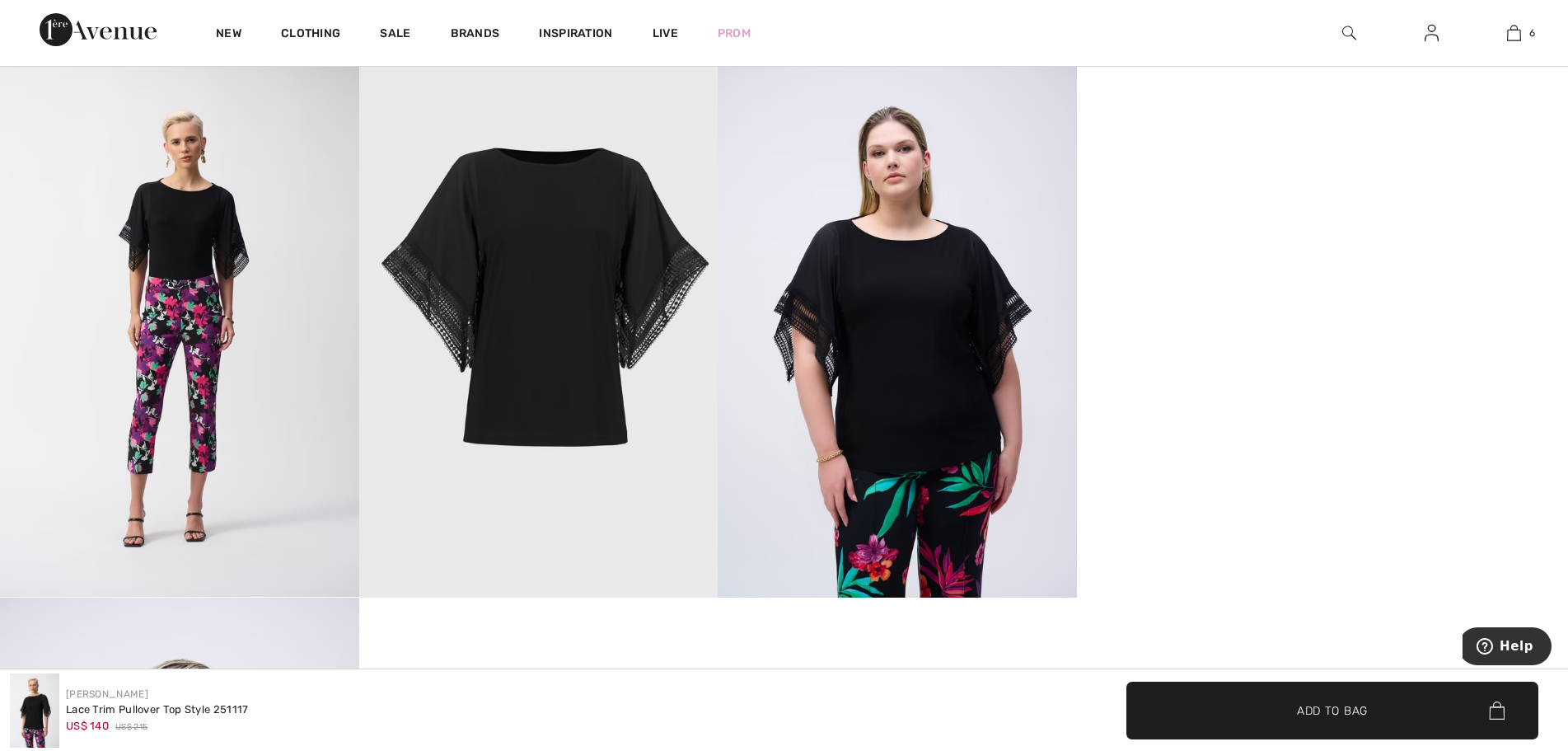
click at [928, 396] on img at bounding box center [897, 329] width 360 height 538
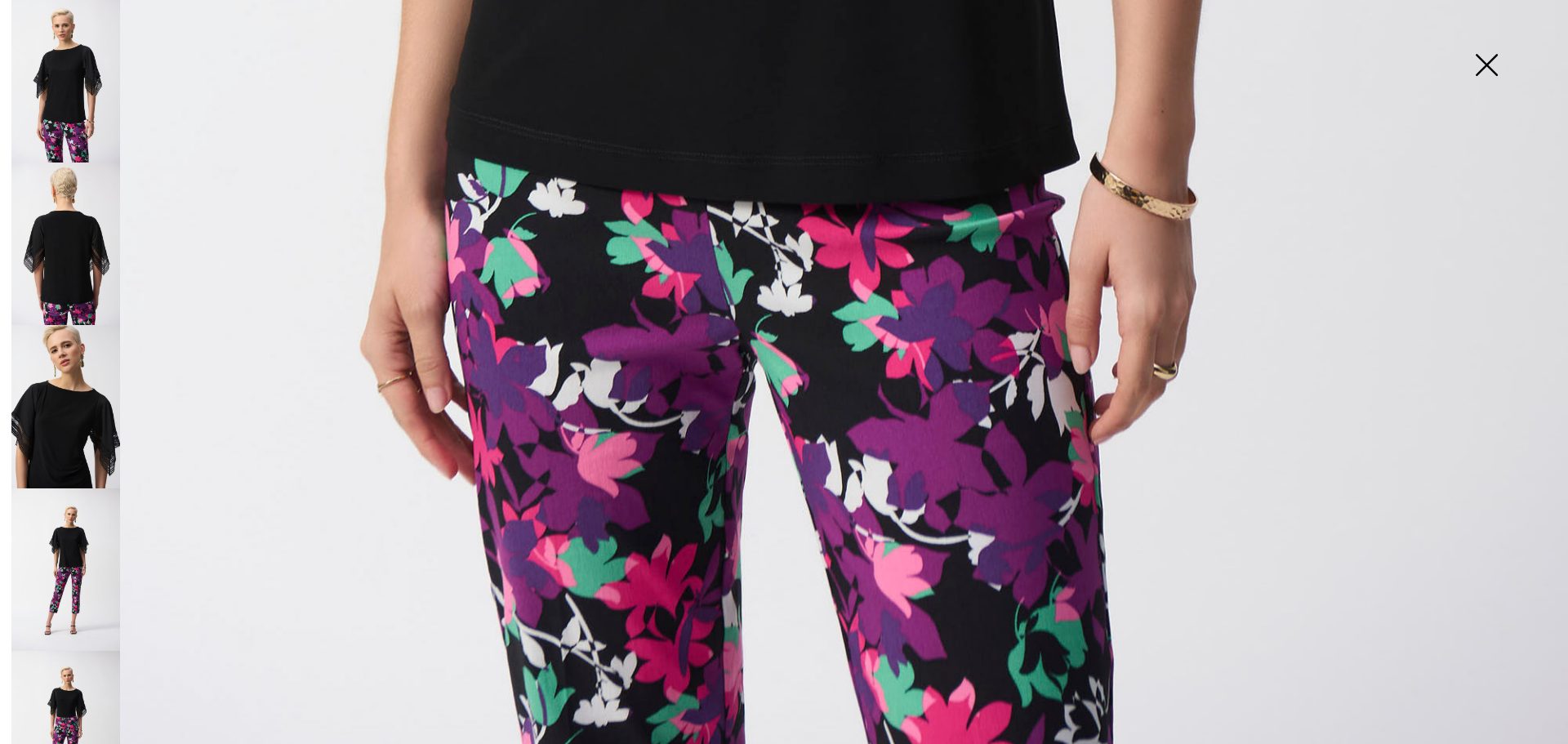
scroll to position [1585, 0]
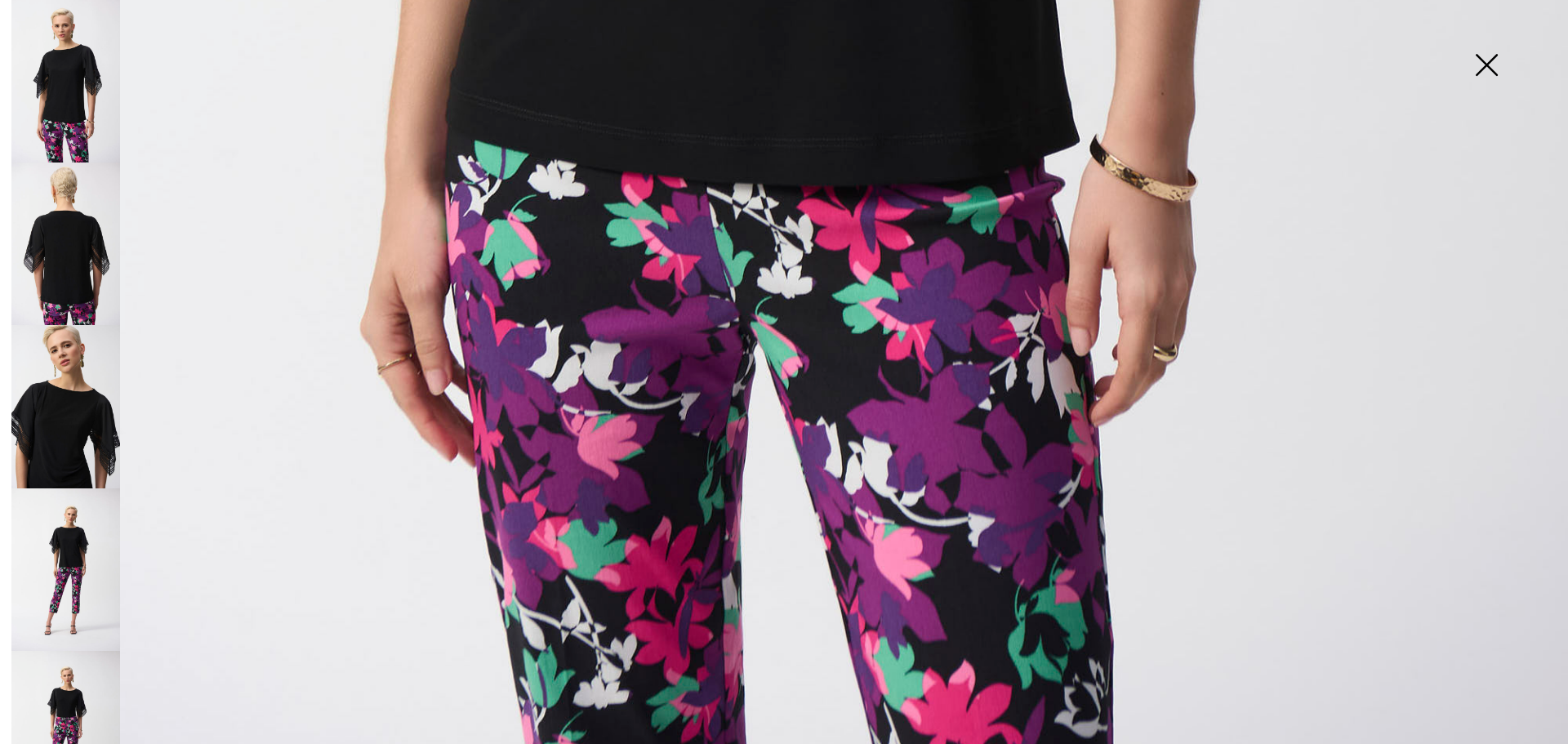
click at [1482, 58] on img at bounding box center [1486, 66] width 81 height 84
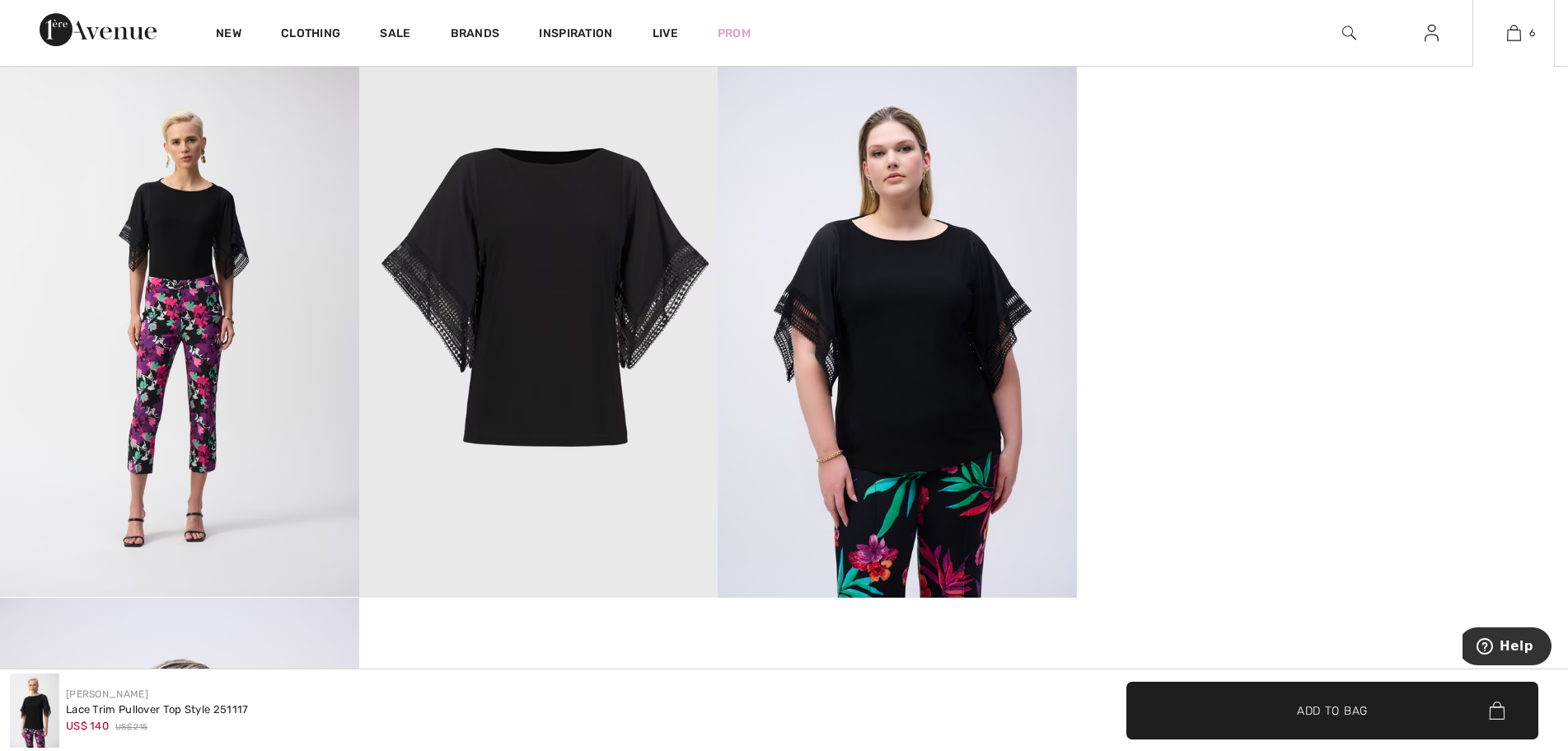
scroll to position [1579, 0]
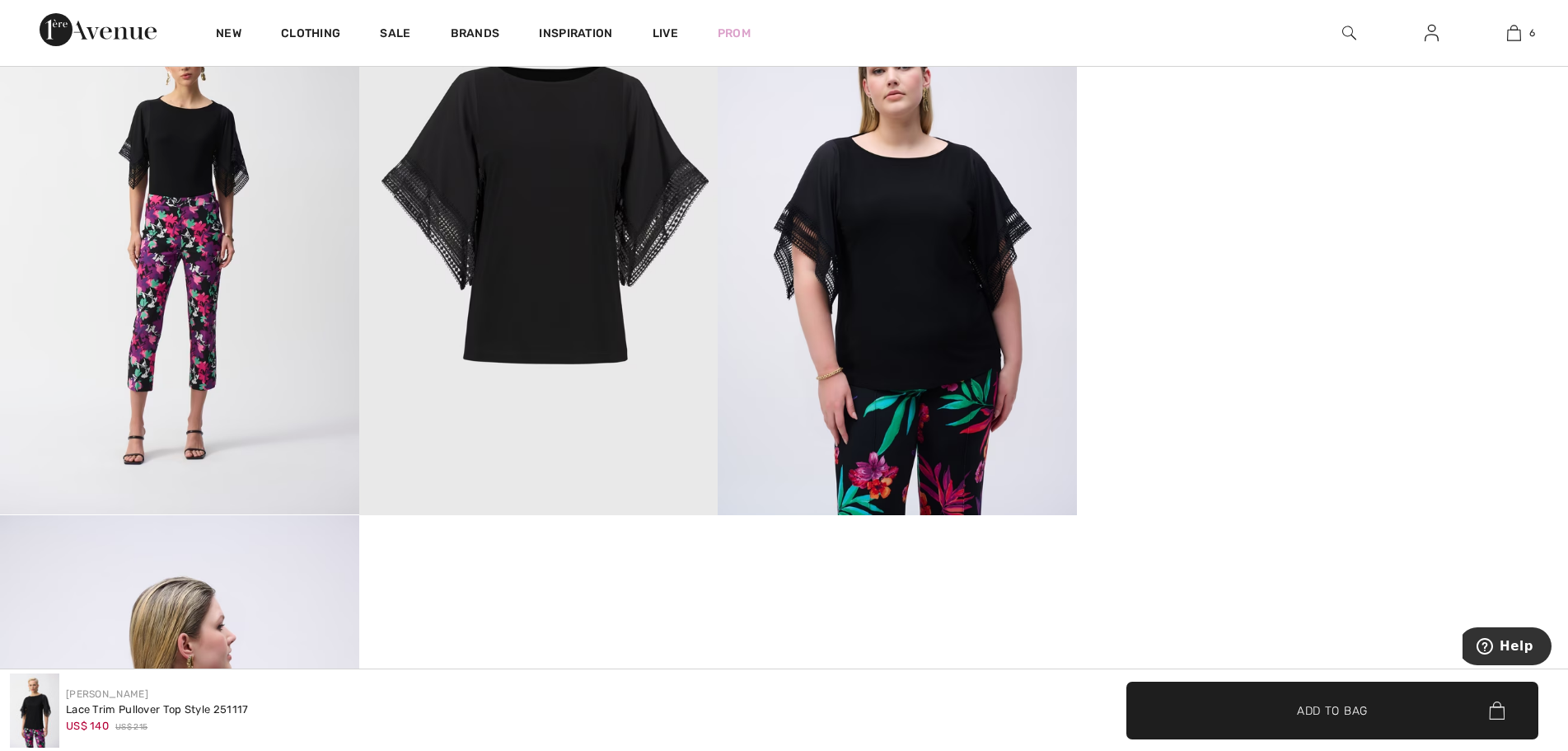
click at [894, 389] on img at bounding box center [897, 246] width 360 height 538
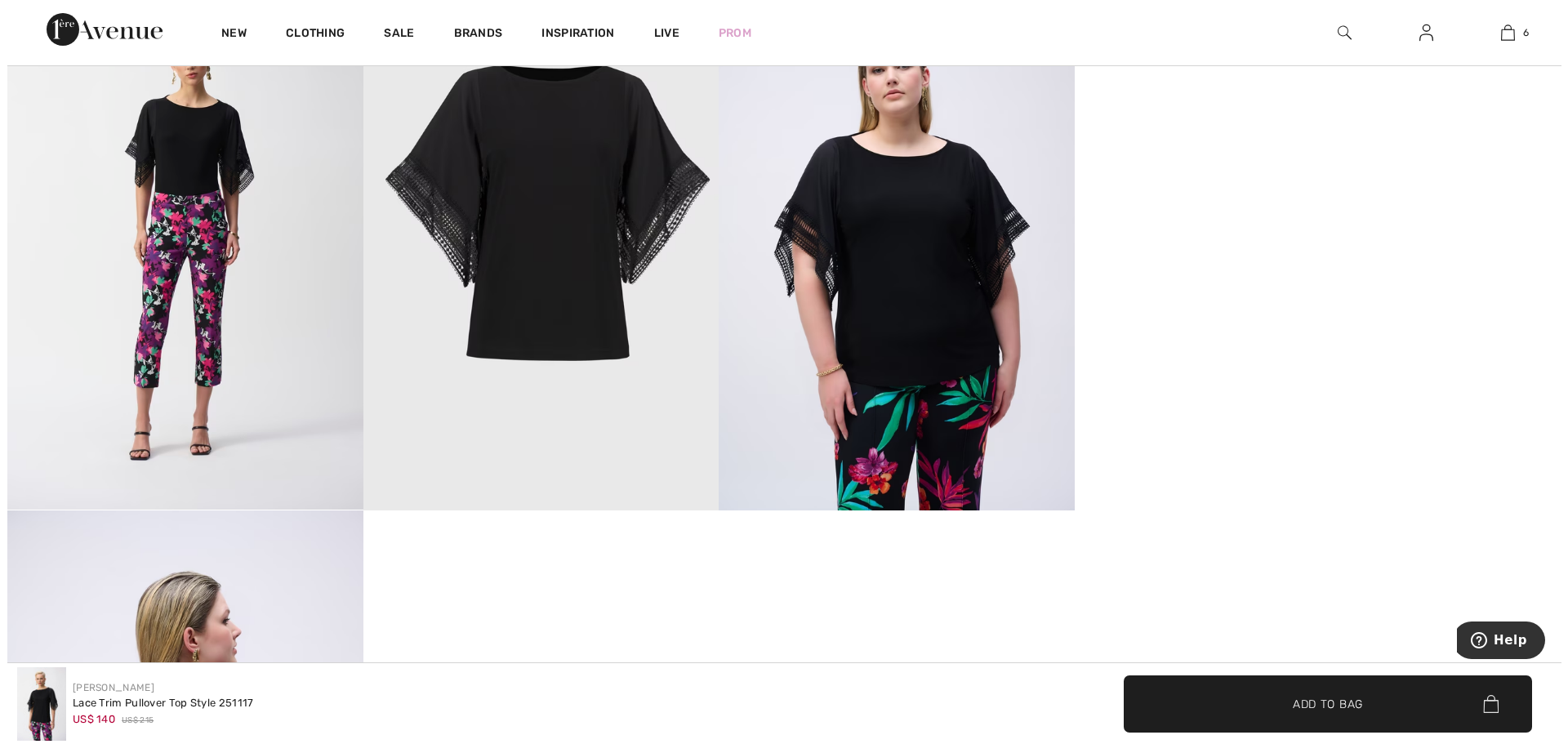
scroll to position [1570, 0]
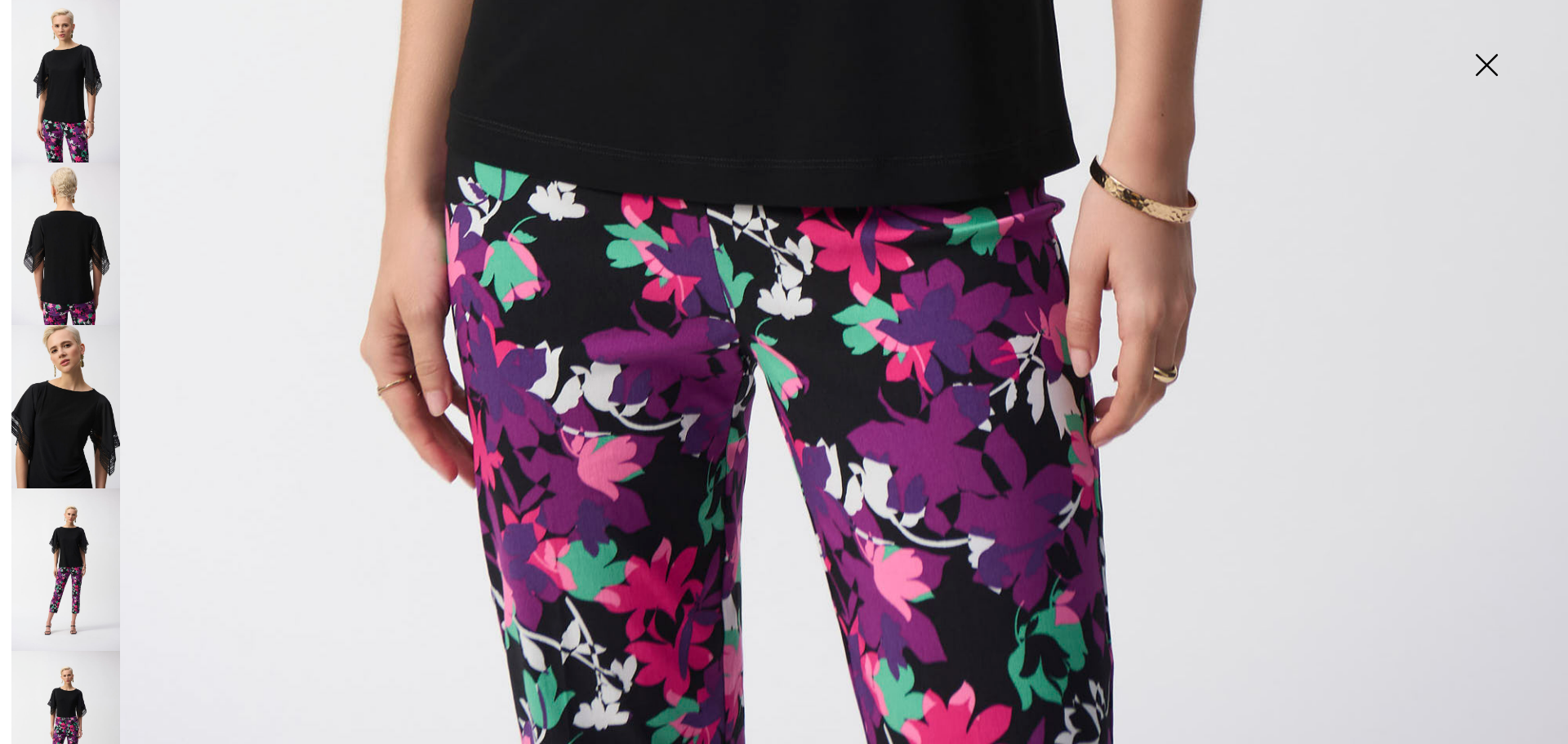
click at [1486, 63] on img at bounding box center [1486, 66] width 81 height 84
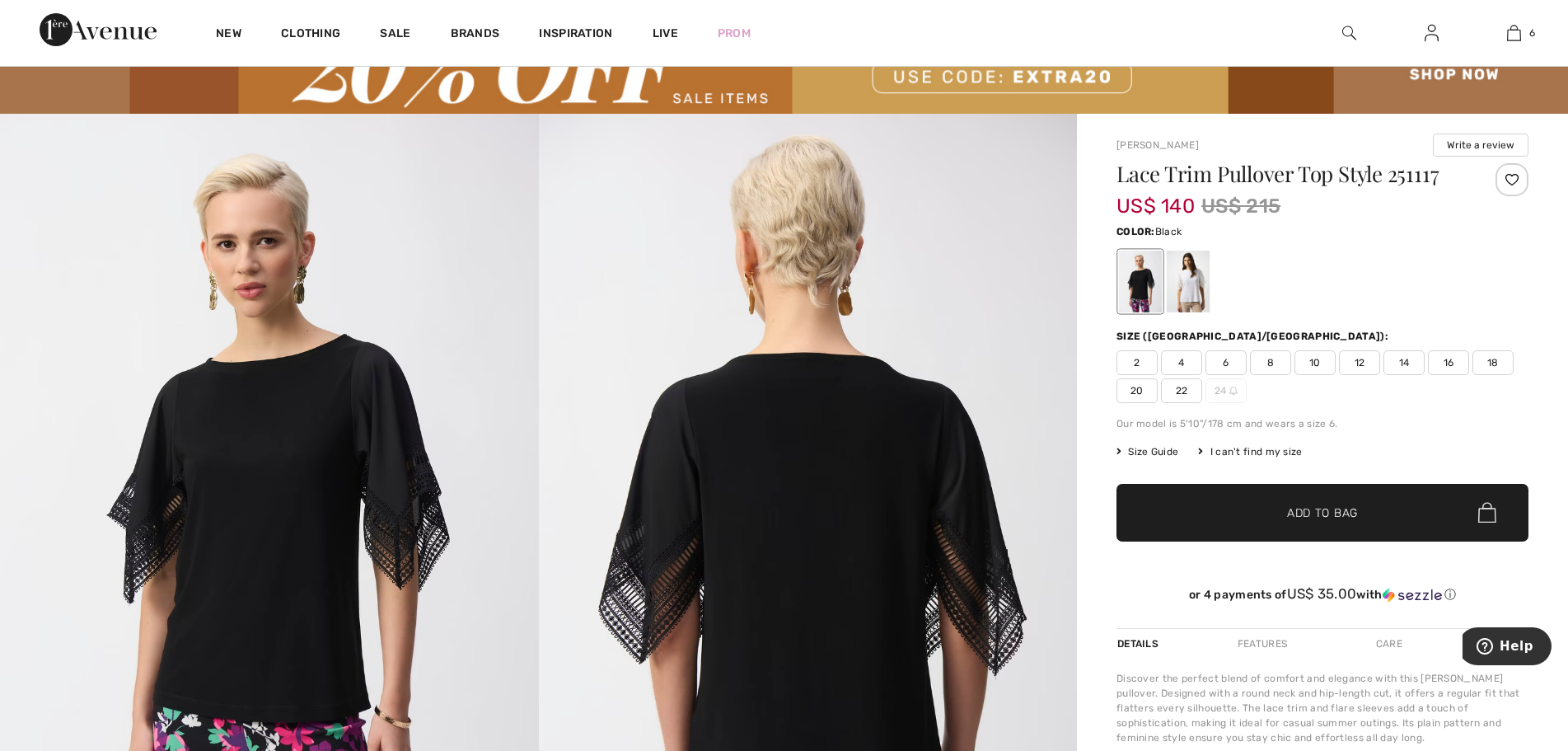
scroll to position [0, 0]
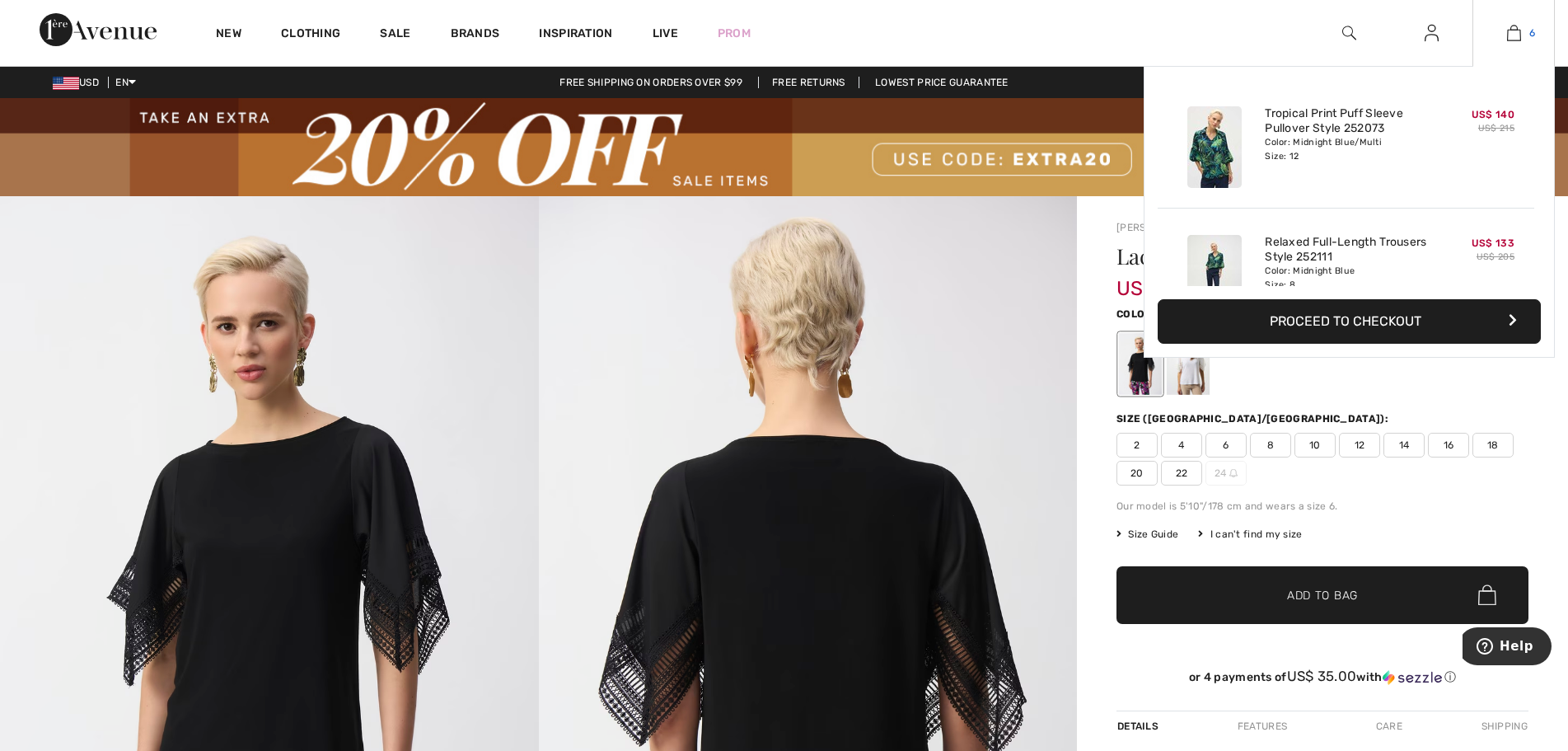
click at [1519, 36] on img at bounding box center [1514, 32] width 14 height 19
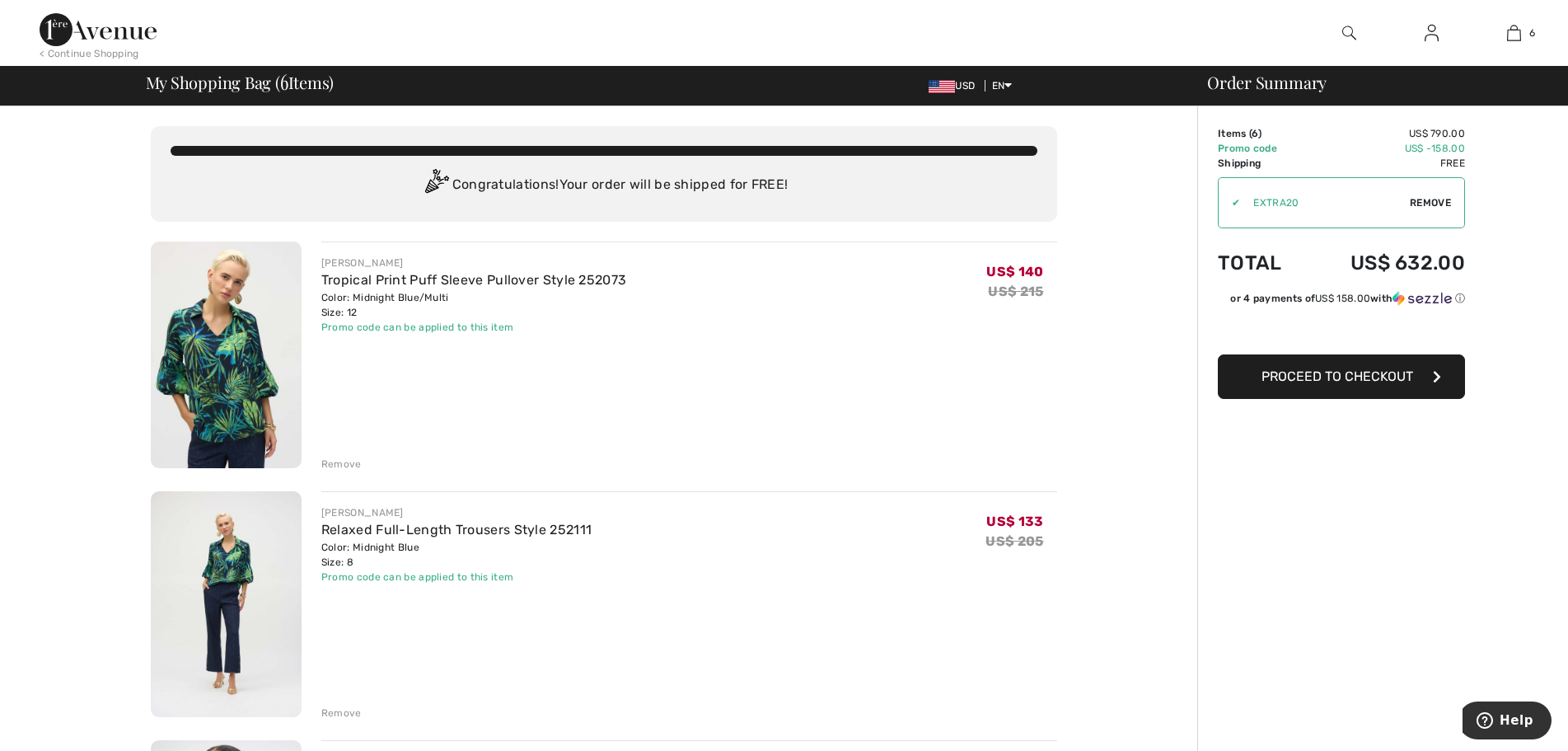
click at [255, 381] on img at bounding box center [226, 355] width 151 height 227
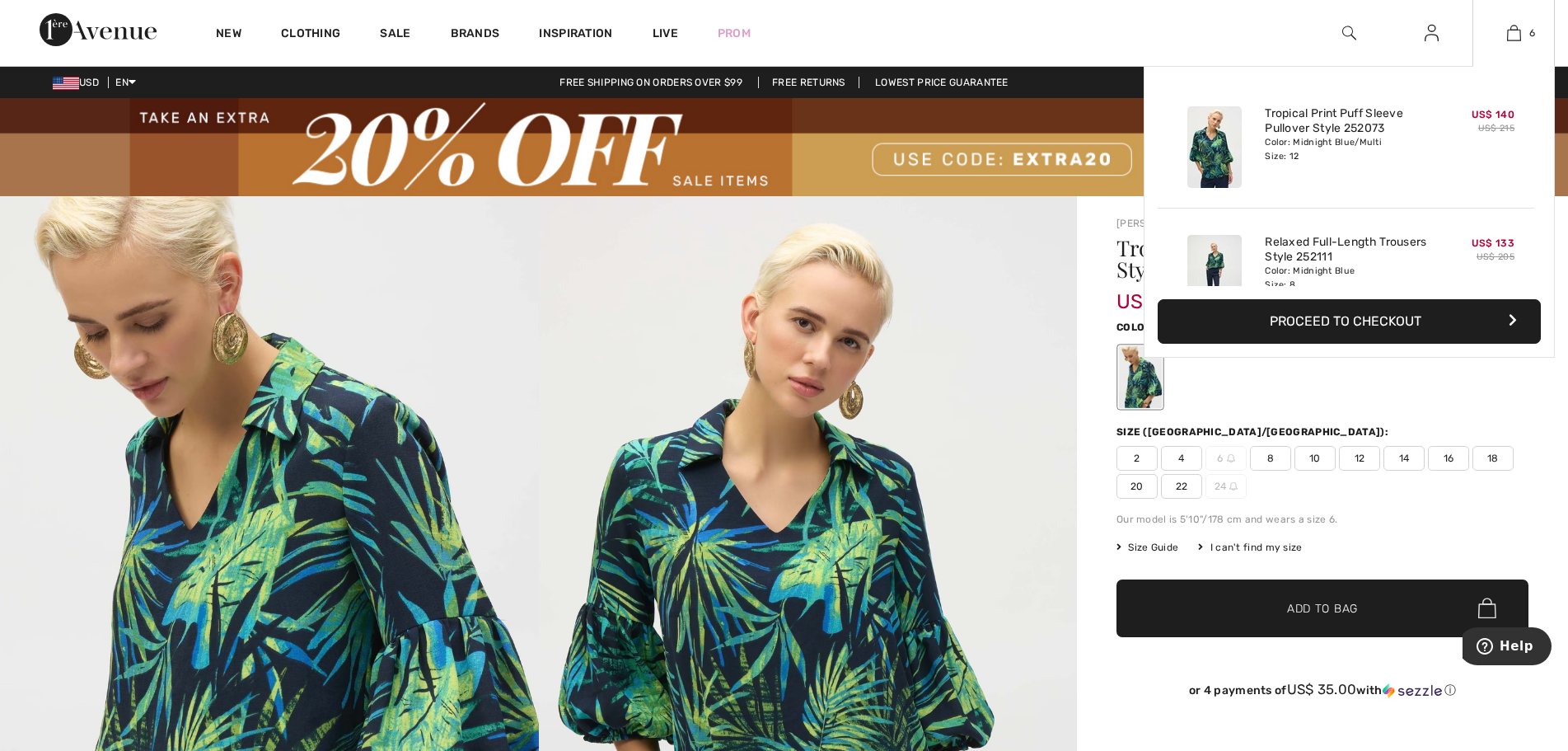
click at [1220, 273] on img at bounding box center [1214, 276] width 54 height 81
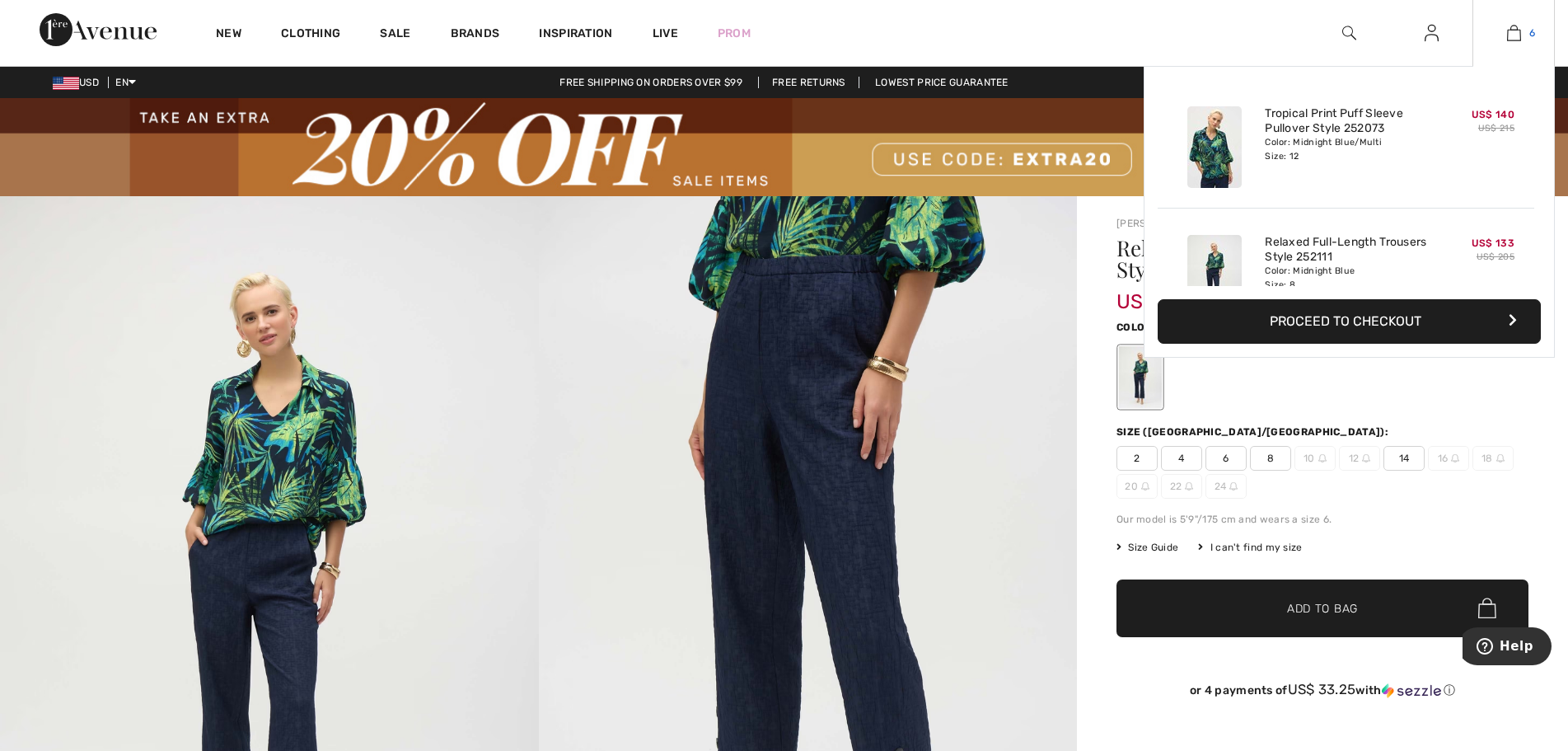
click at [1510, 40] on img at bounding box center [1514, 32] width 14 height 19
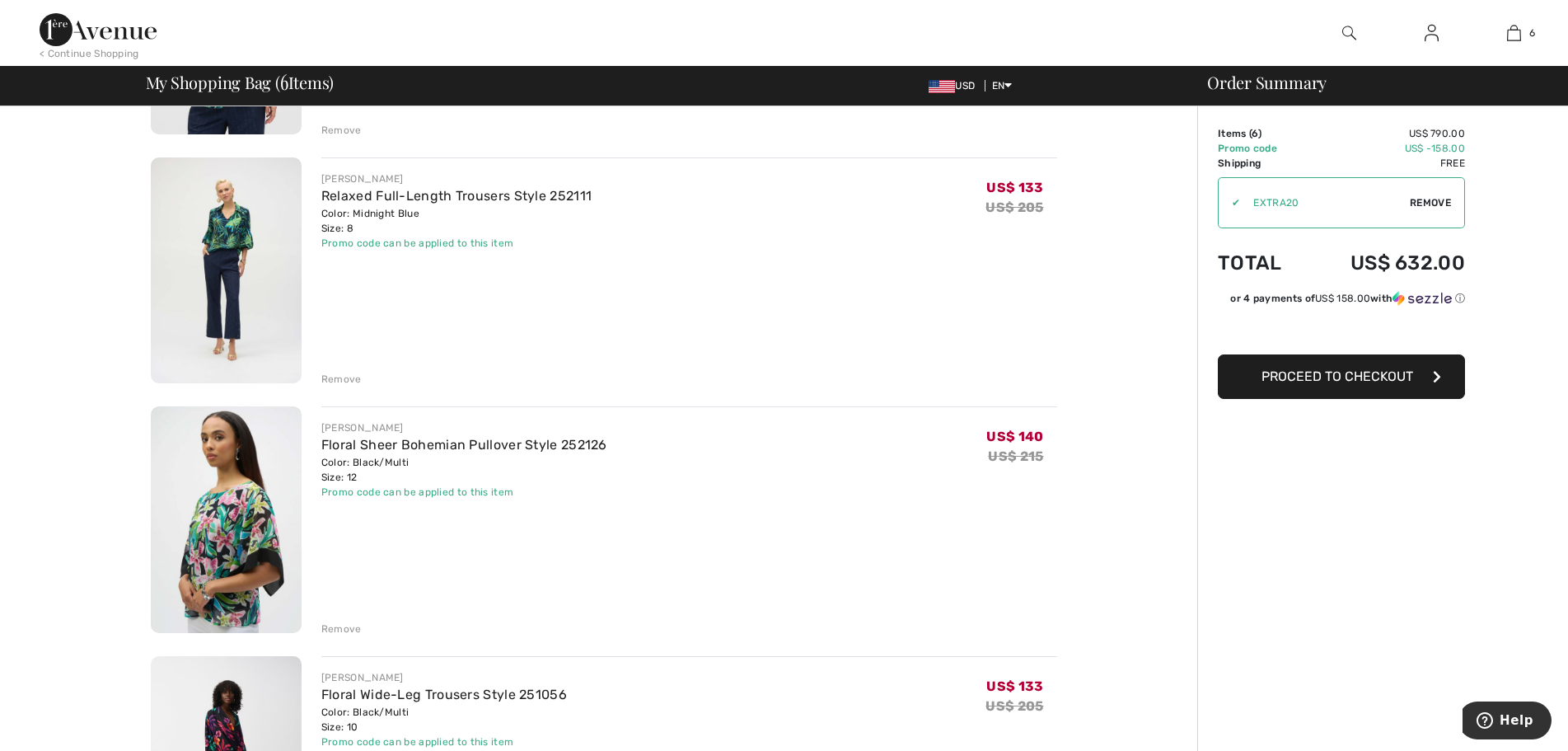
scroll to position [412, 0]
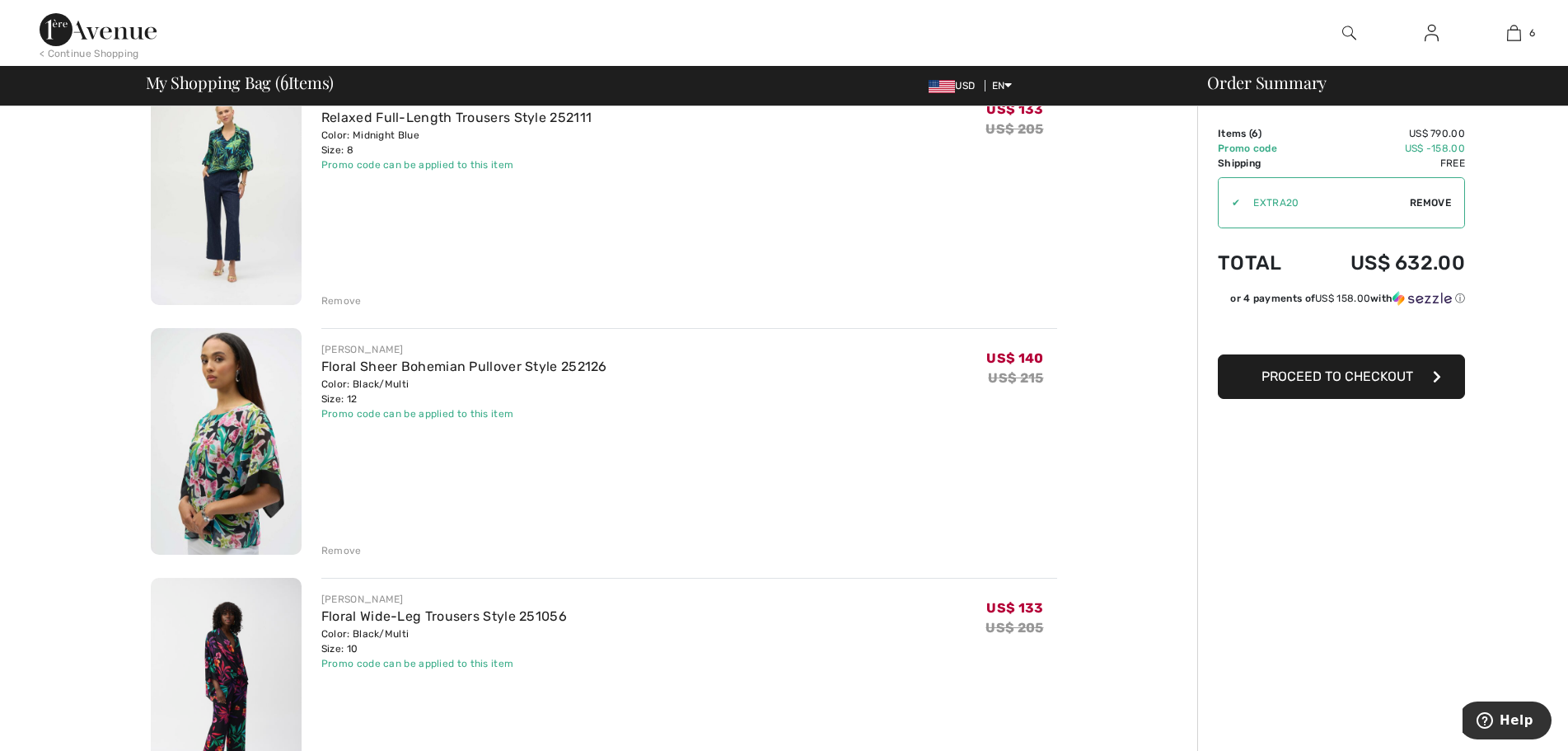
click at [257, 474] on img at bounding box center [226, 442] width 151 height 227
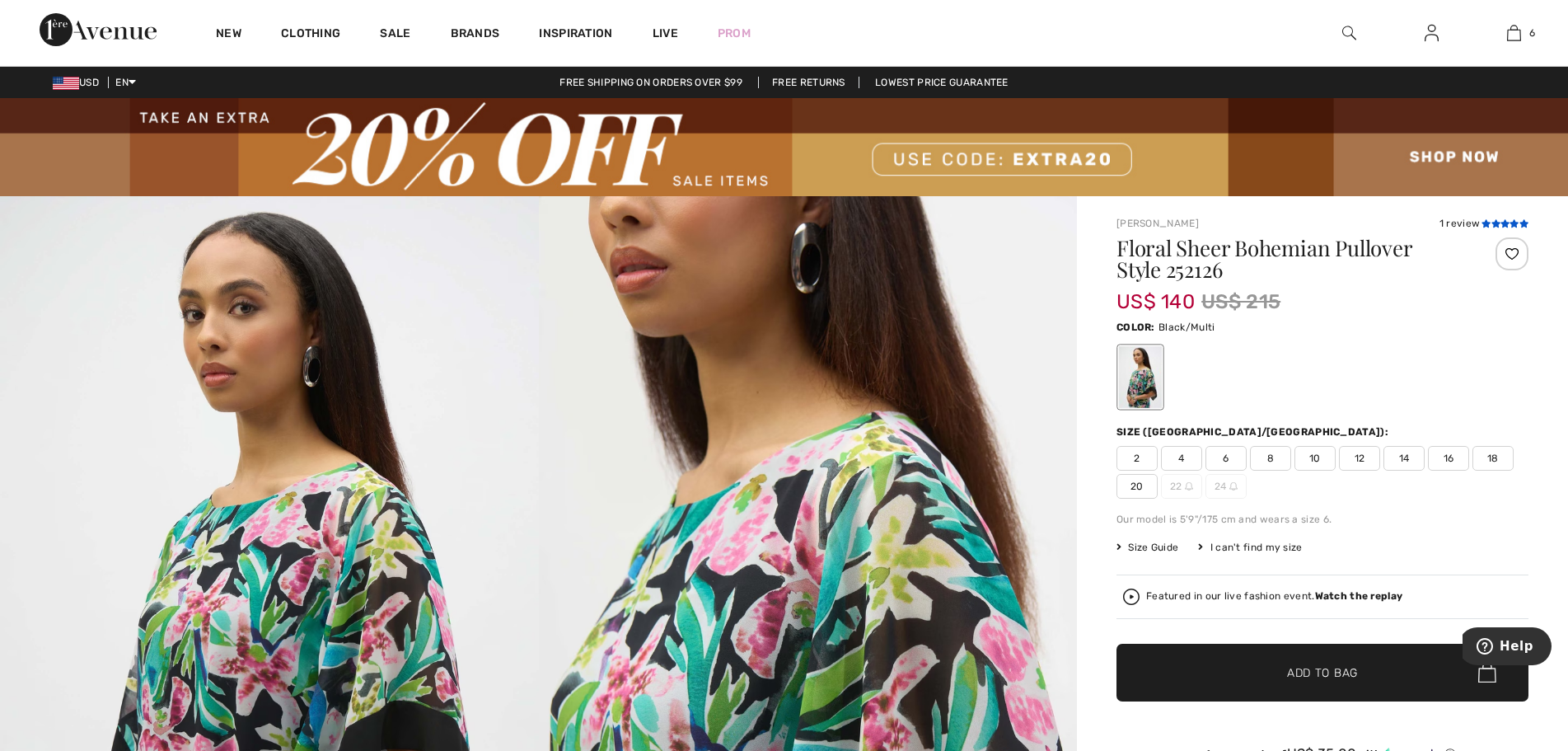
click at [1493, 224] on icon at bounding box center [1496, 224] width 9 height 8
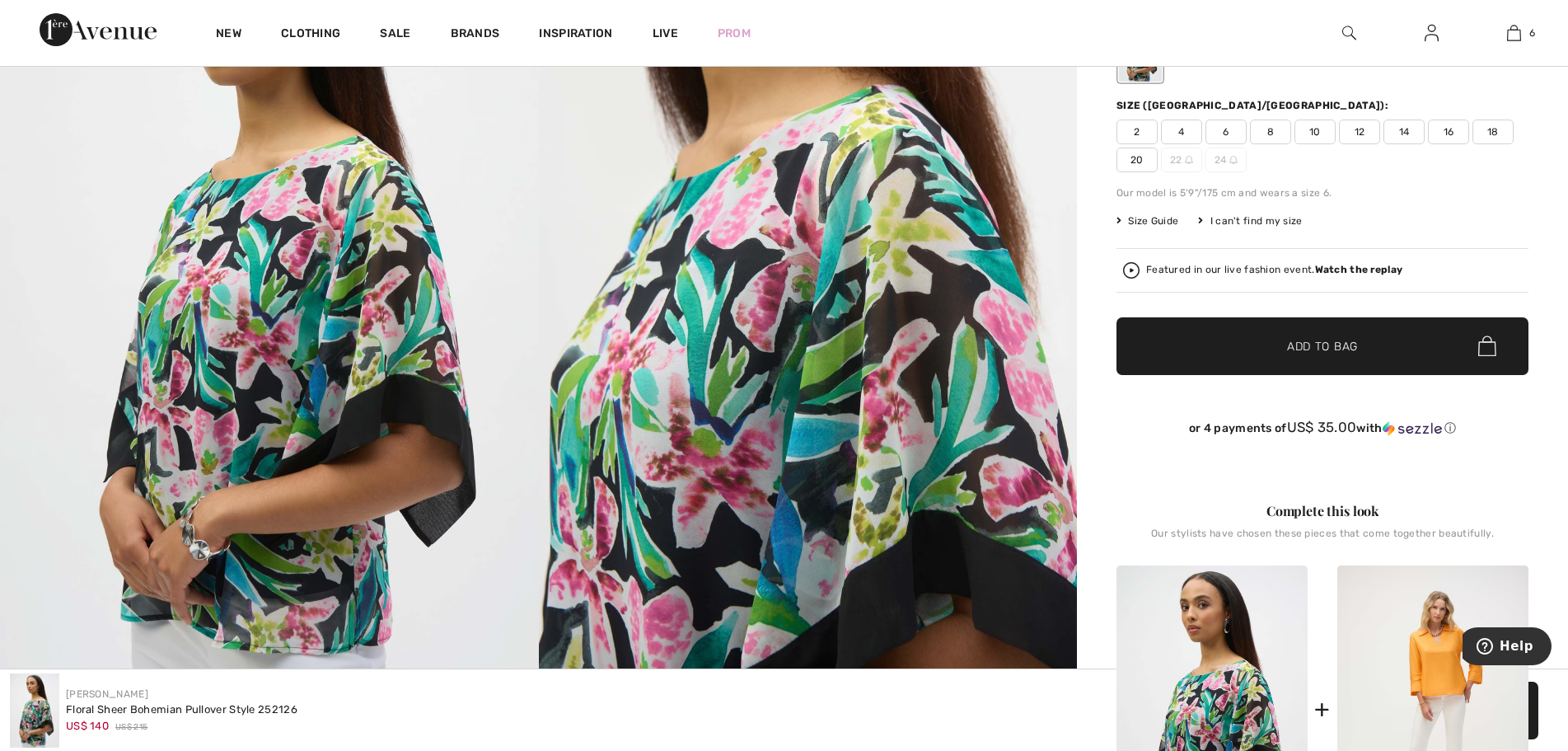
scroll to position [247, 0]
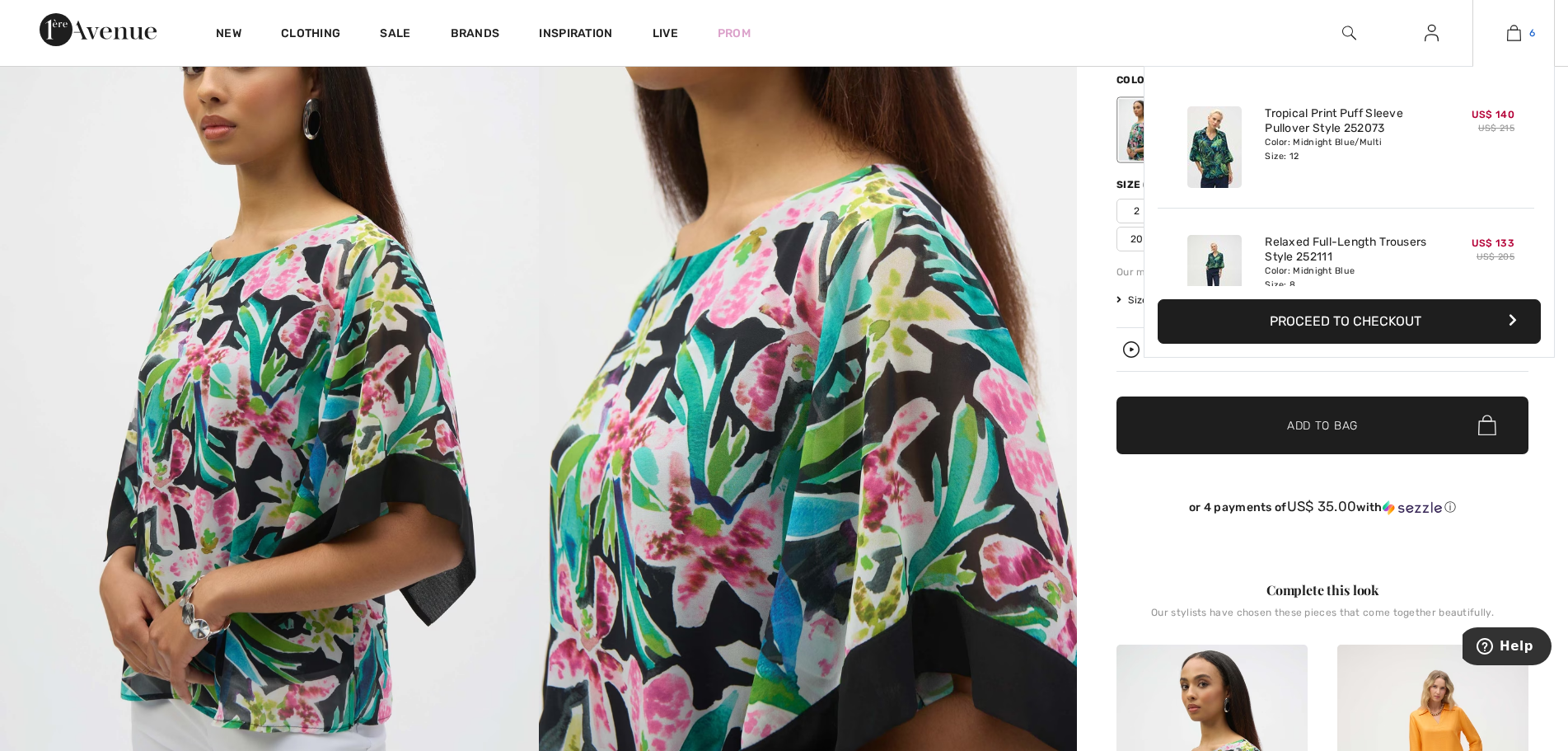
click at [1514, 32] on img at bounding box center [1514, 32] width 14 height 19
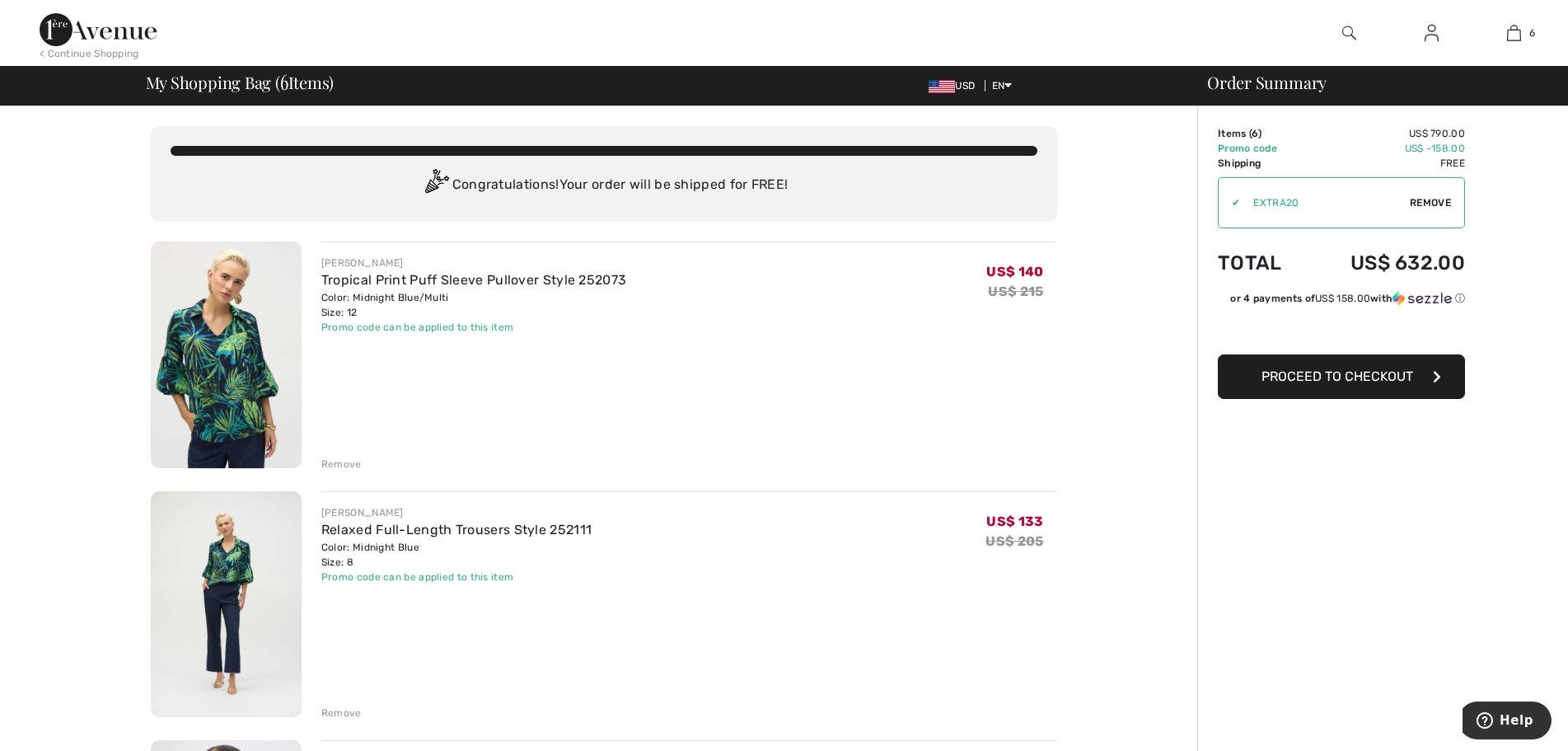
click at [238, 366] on img at bounding box center [226, 355] width 151 height 227
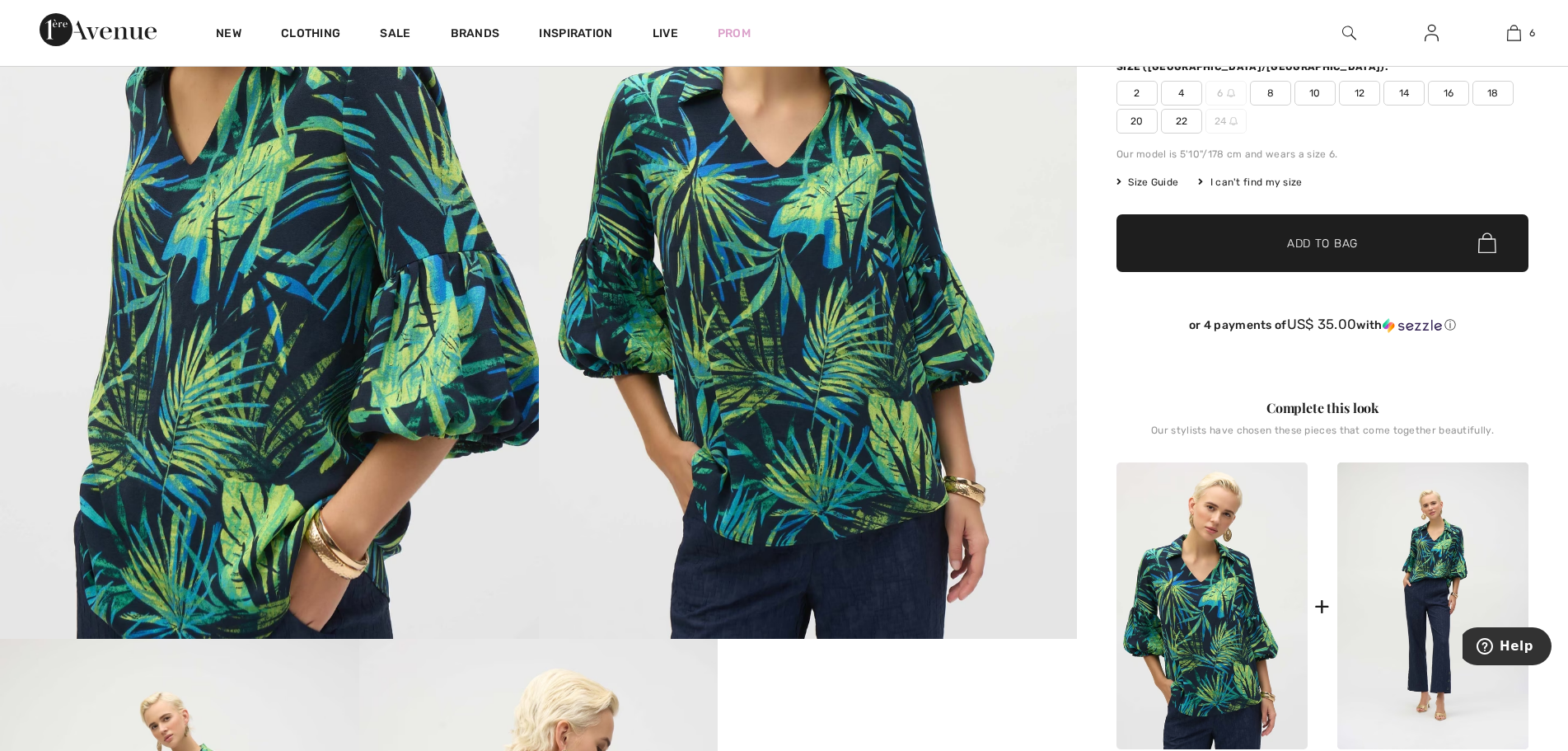
scroll to position [412, 0]
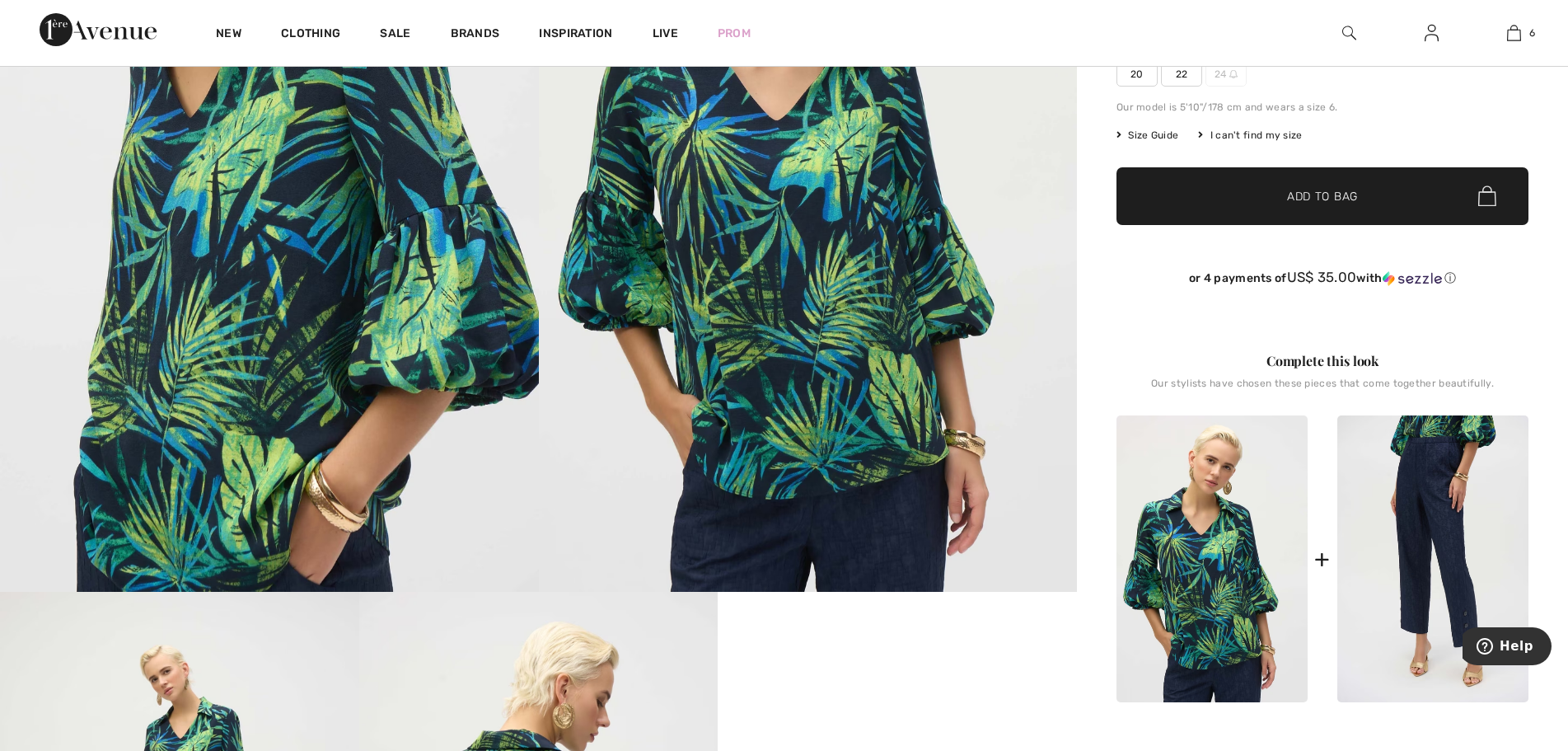
click at [1447, 576] on img at bounding box center [1433, 559] width 191 height 287
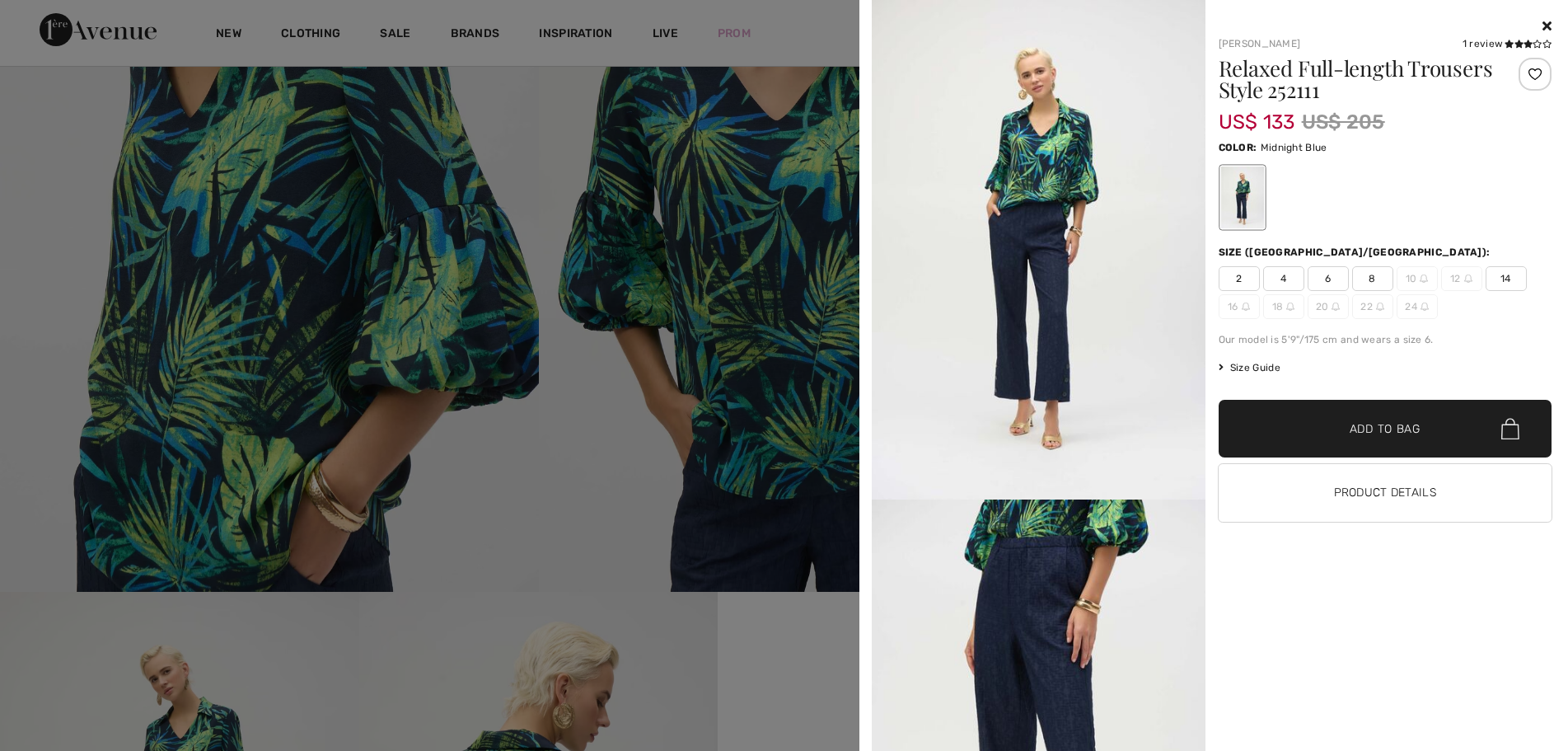
click at [1035, 616] on img at bounding box center [1038, 749] width 333 height 500
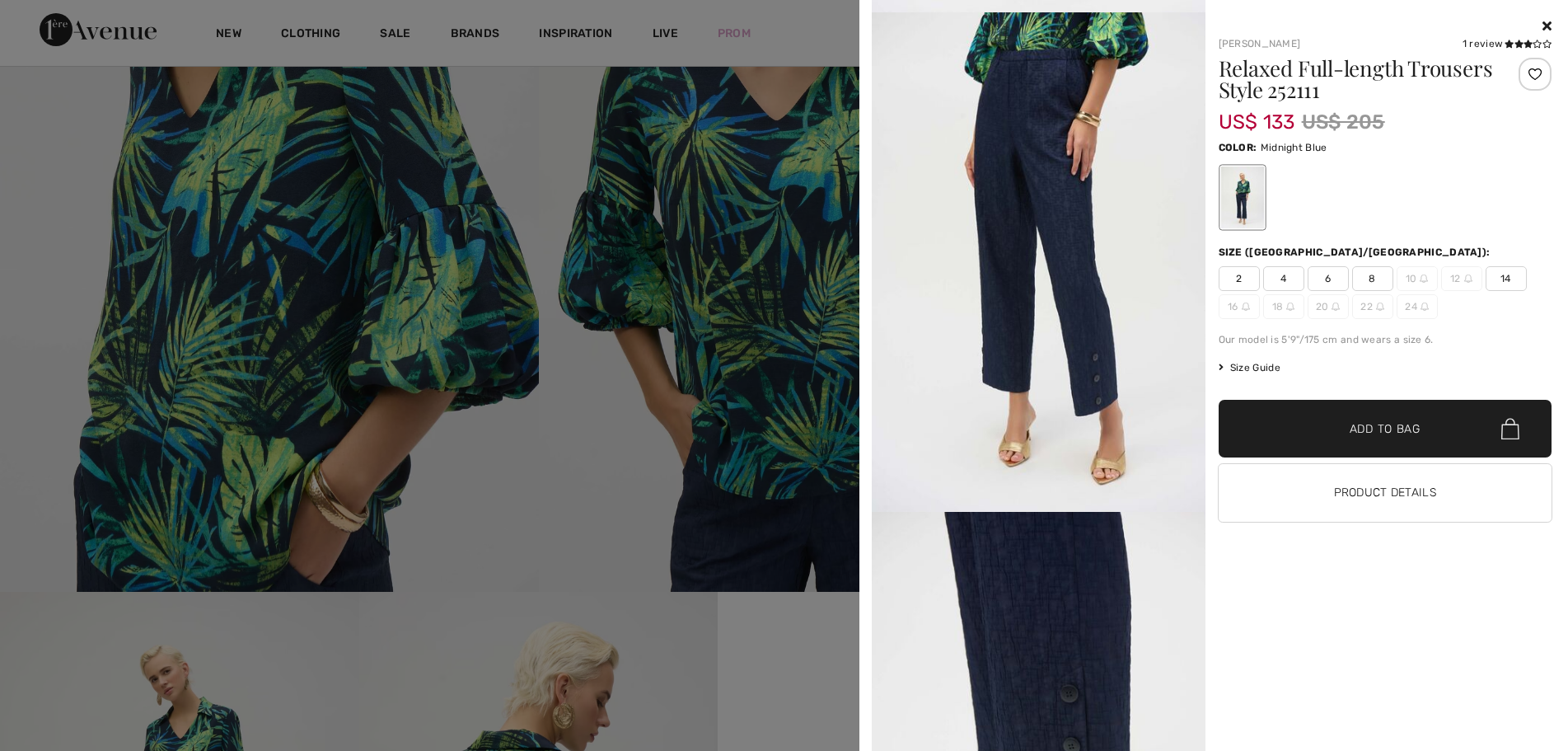
scroll to position [494, 0]
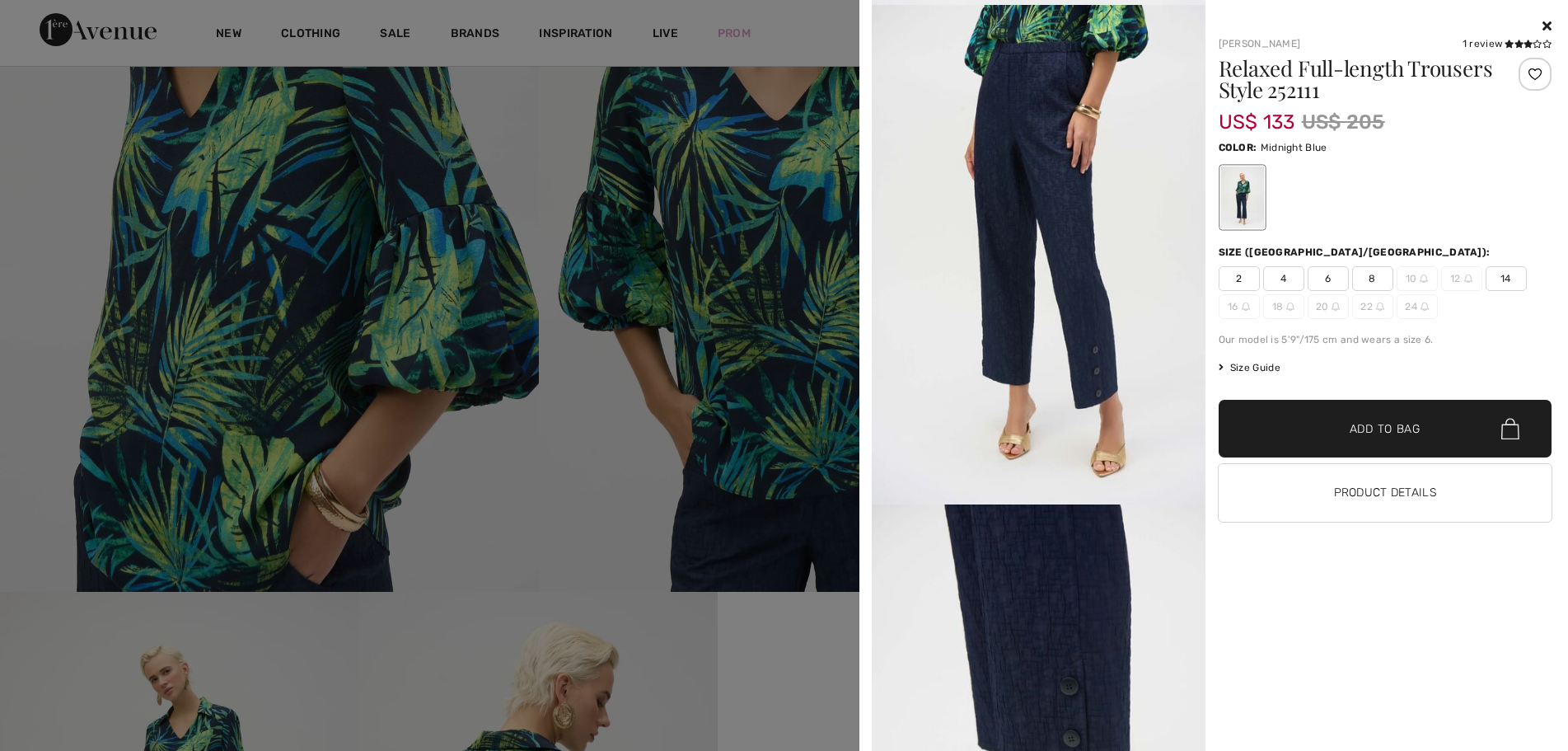
click at [1082, 613] on img at bounding box center [1038, 754] width 333 height 500
click at [1044, 248] on img at bounding box center [1038, 255] width 333 height 500
click at [1046, 248] on img at bounding box center [1038, 255] width 333 height 500
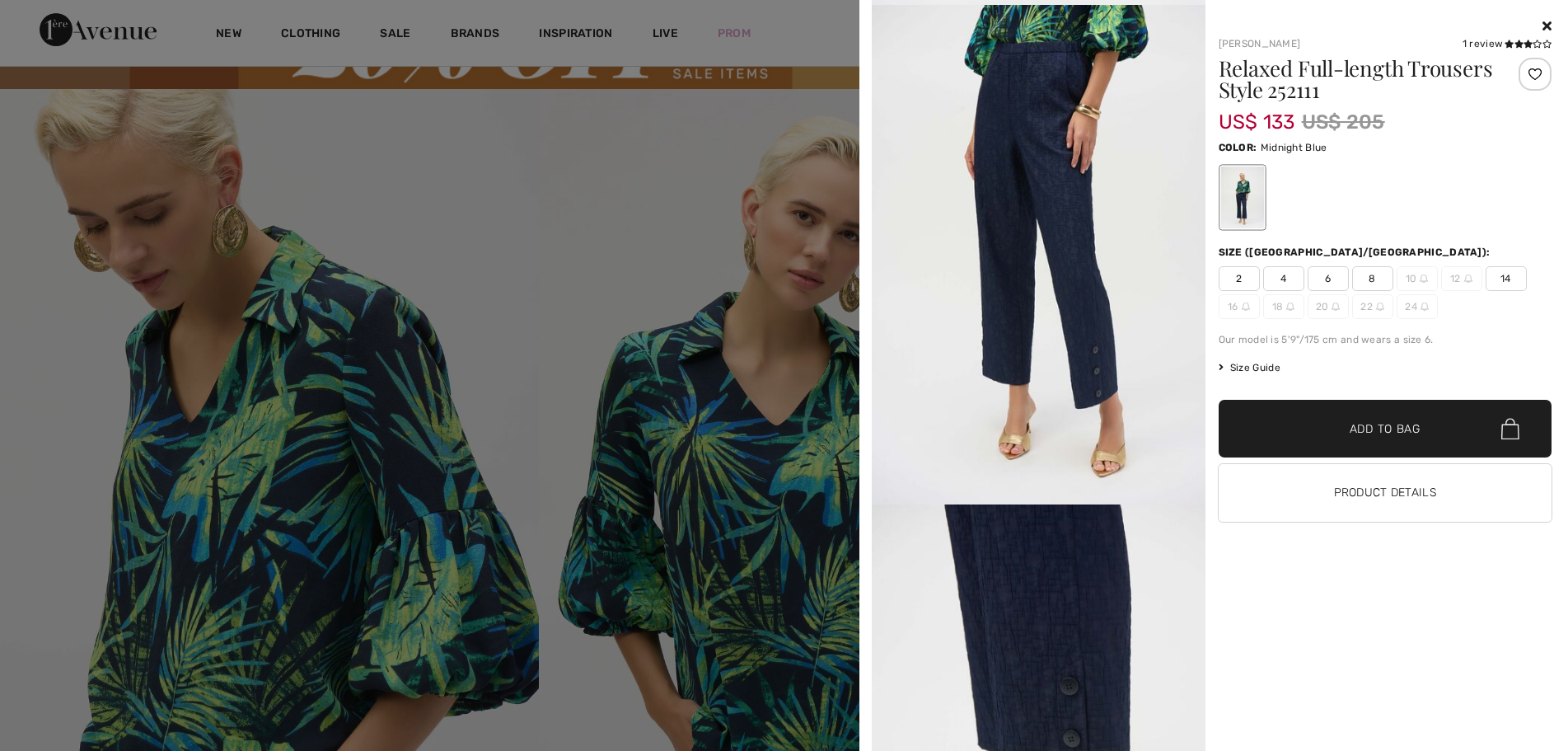
scroll to position [0, 0]
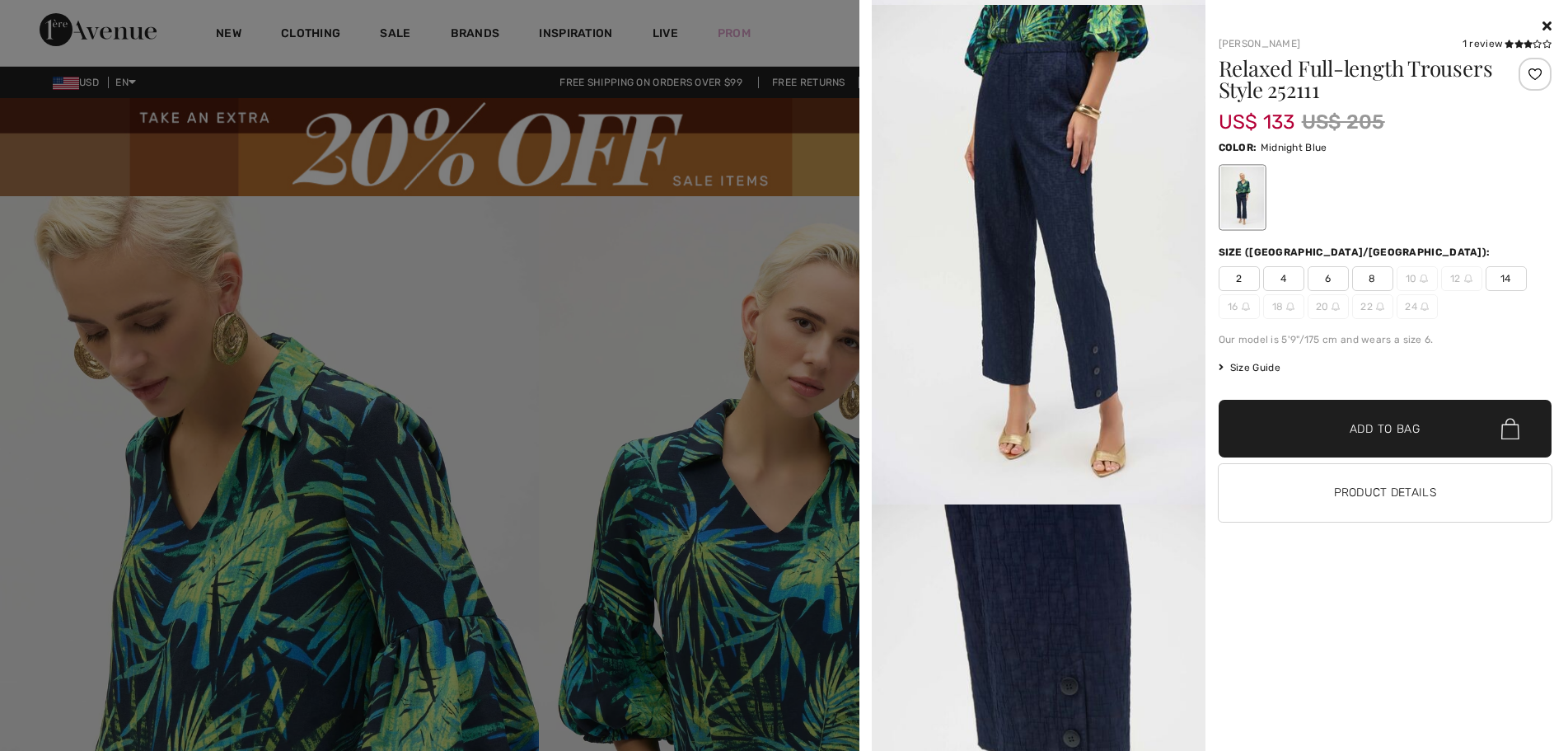
click at [660, 442] on div at bounding box center [784, 375] width 1568 height 751
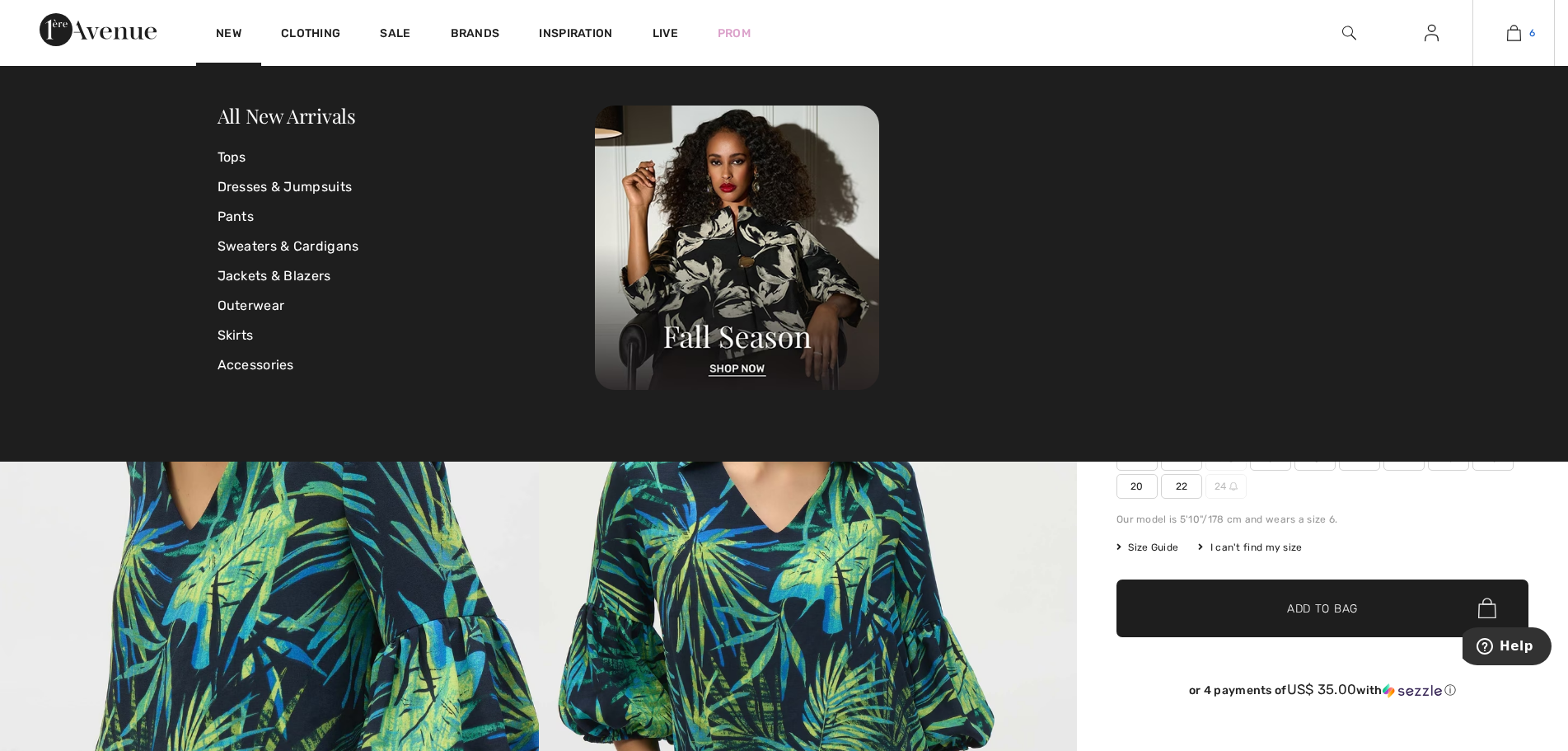
click at [1513, 30] on img at bounding box center [1514, 32] width 14 height 19
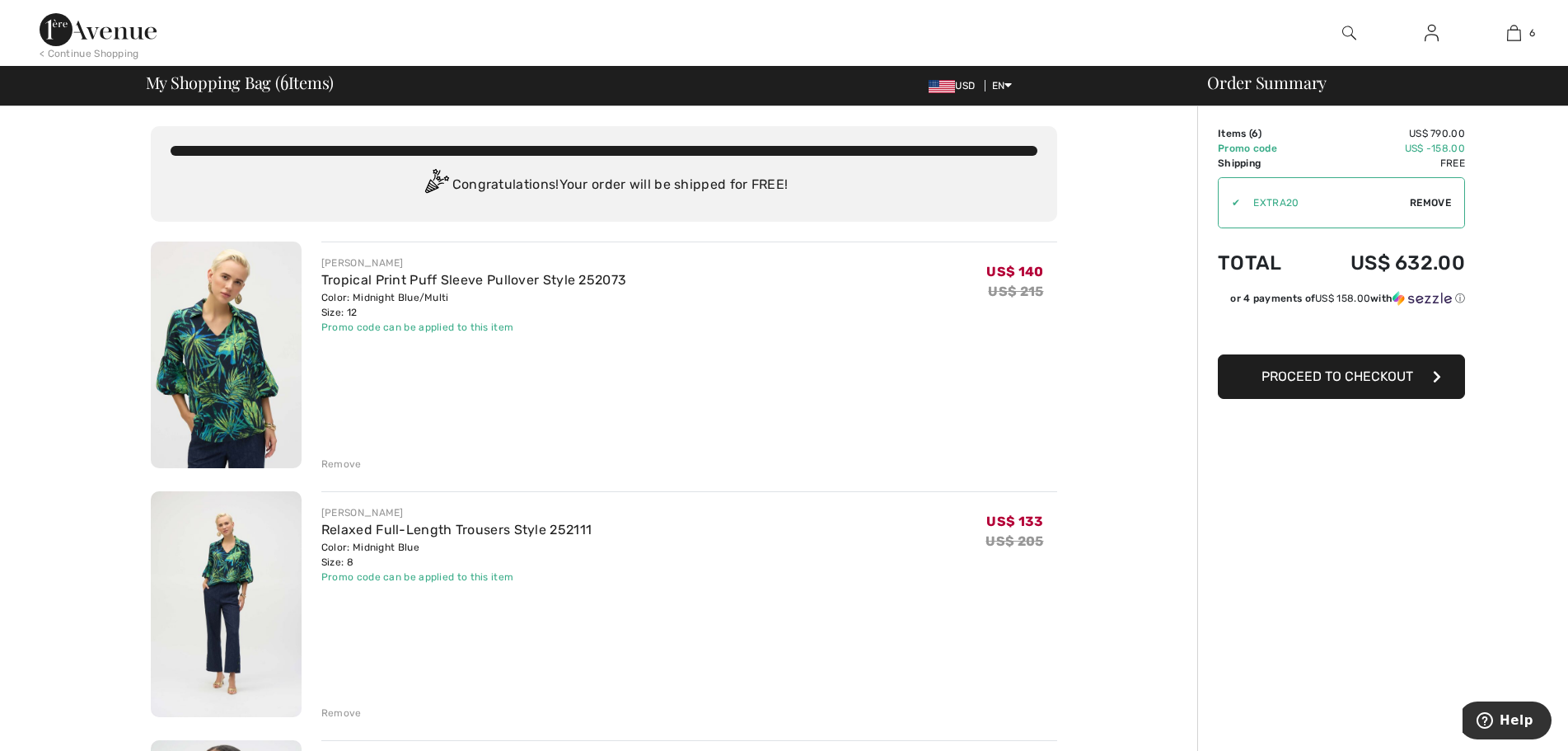
click at [238, 620] on img at bounding box center [226, 605] width 151 height 227
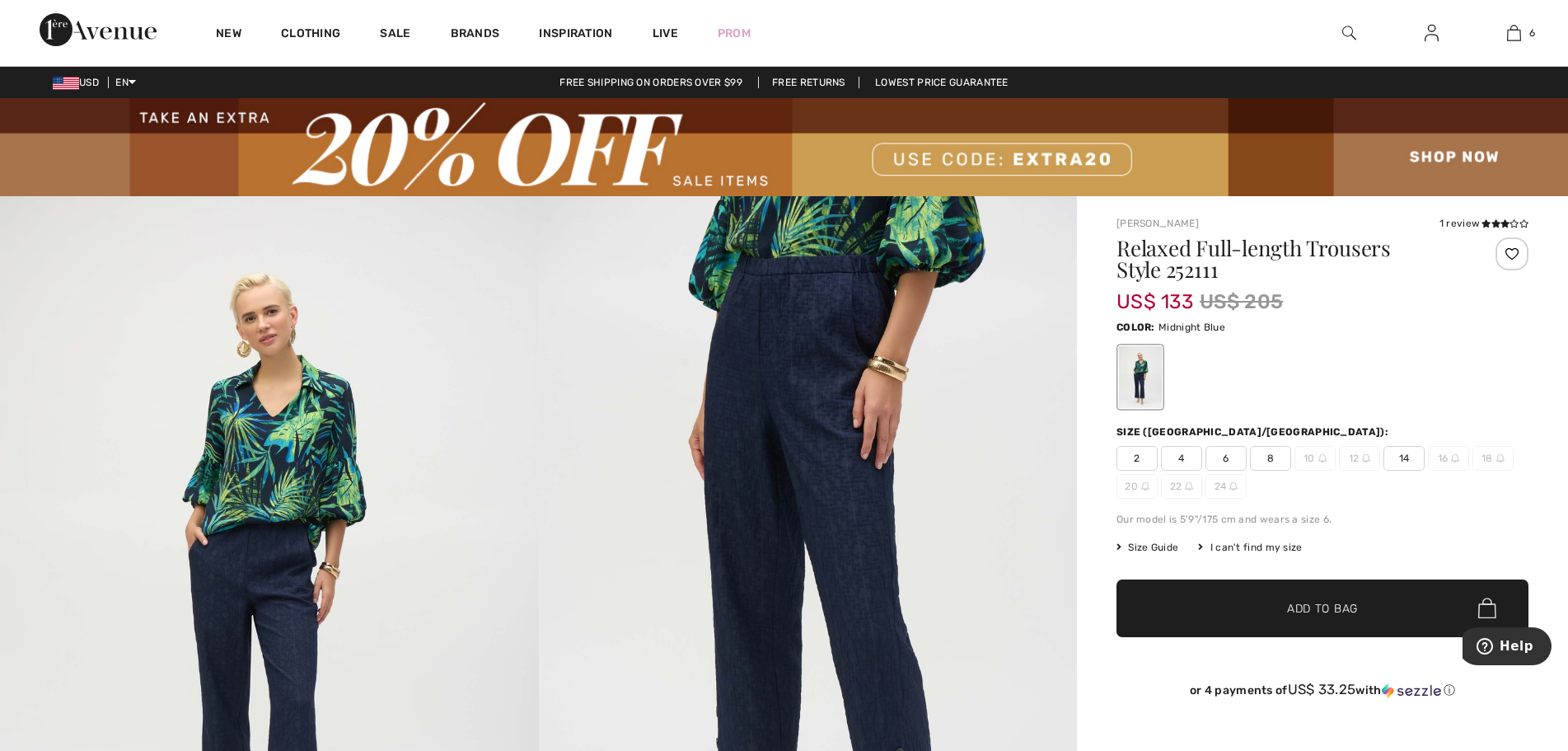
click at [864, 578] on img at bounding box center [808, 600] width 539 height 808
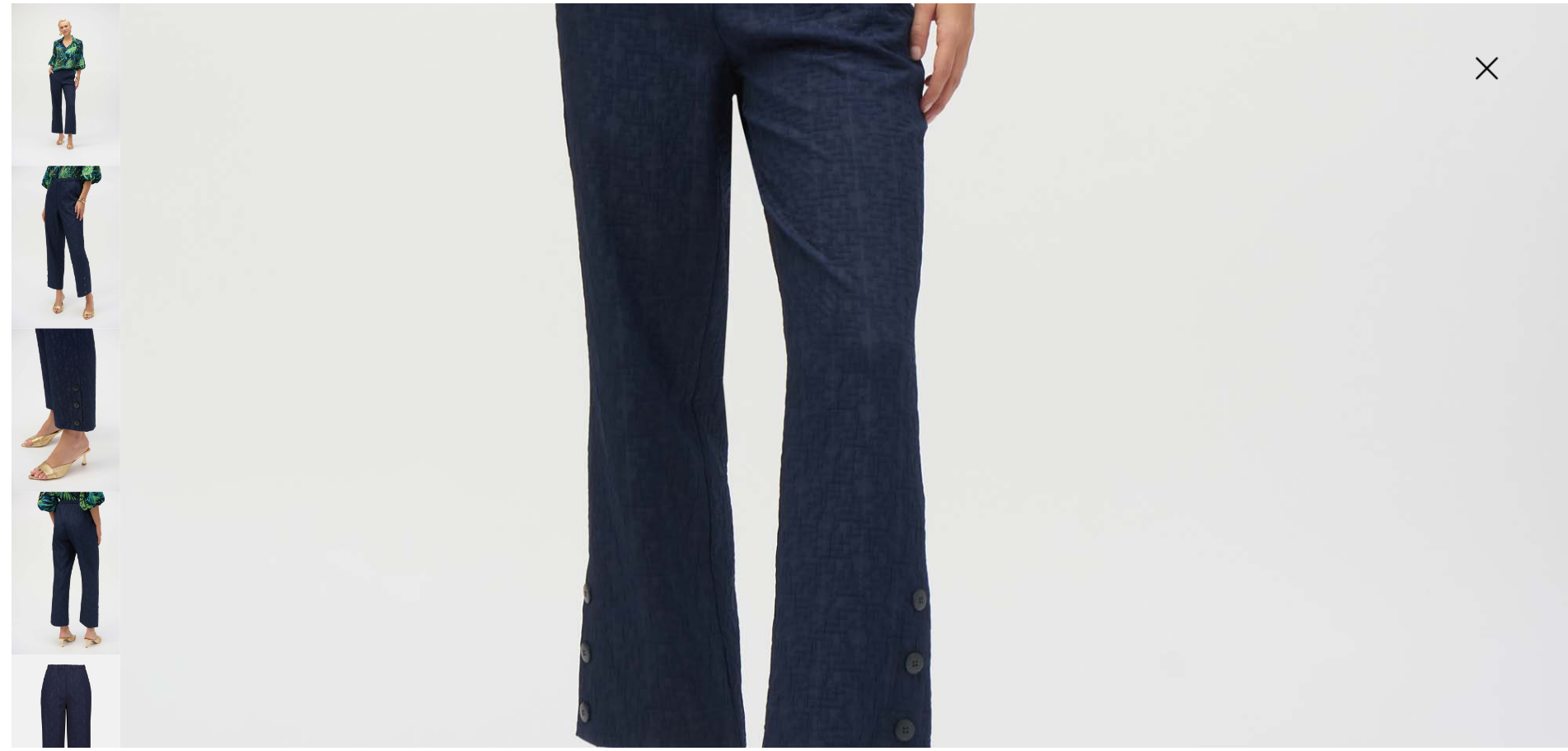
scroll to position [1155, 0]
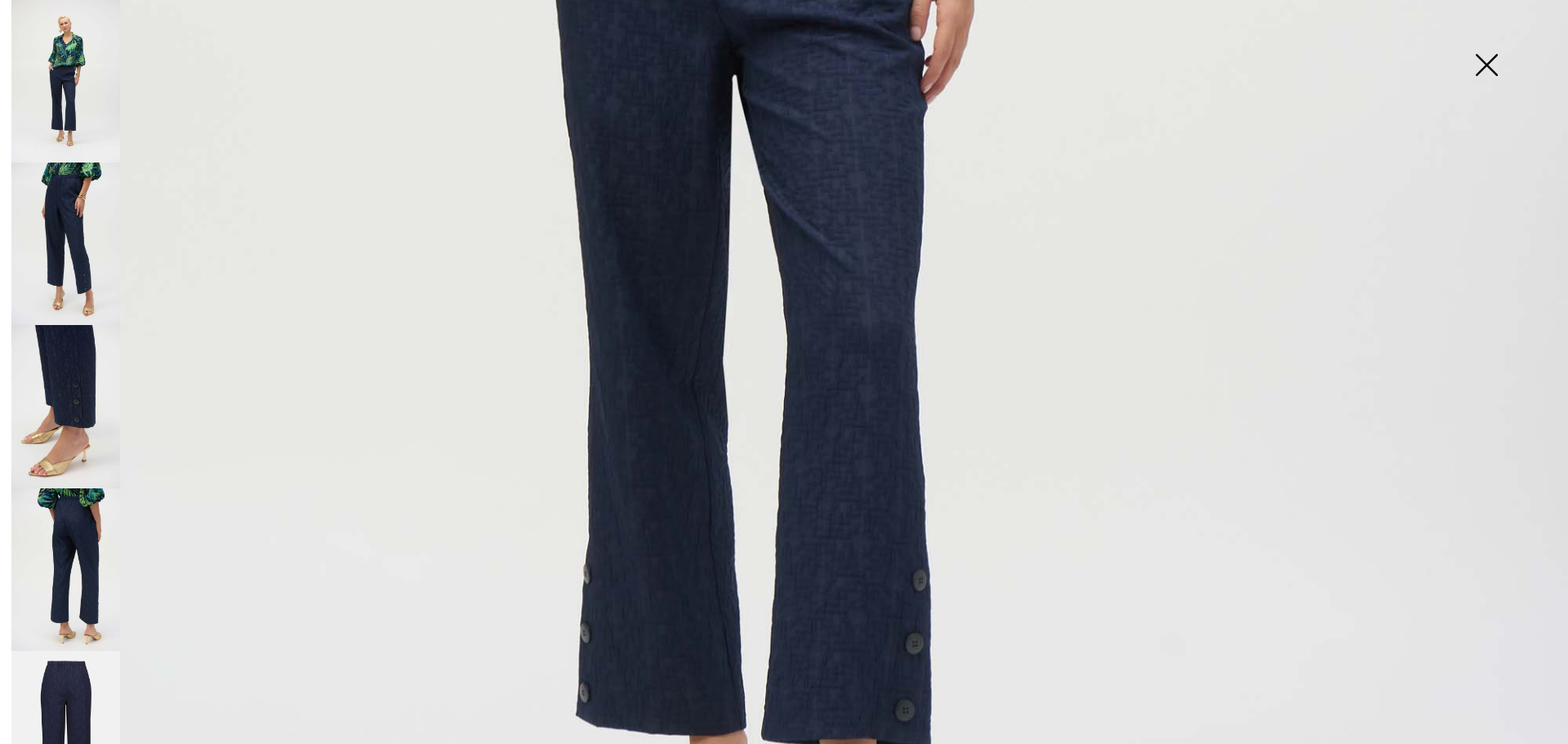
click at [879, 492] on img at bounding box center [784, 31] width 1568 height 2350
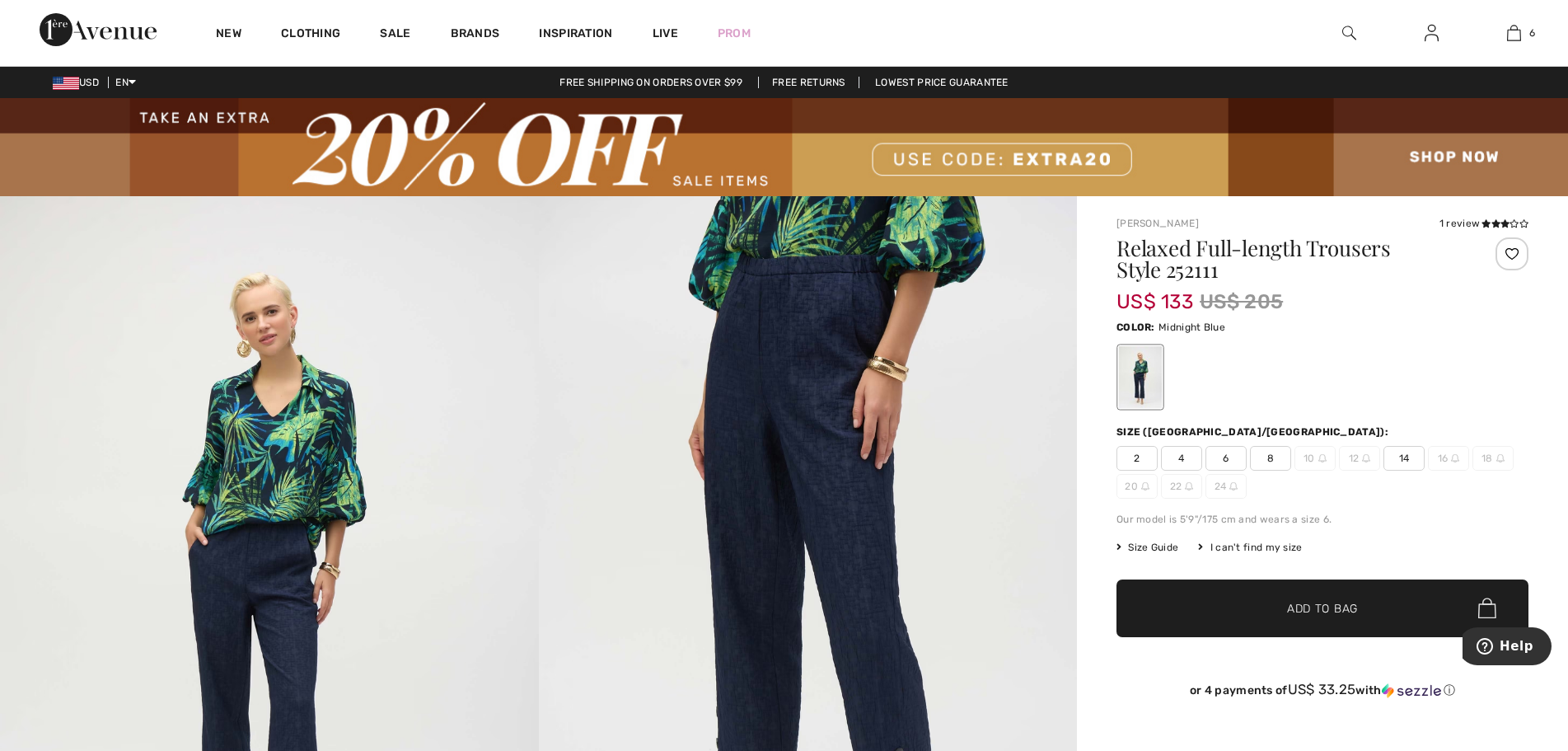
click at [869, 520] on img at bounding box center [808, 600] width 539 height 808
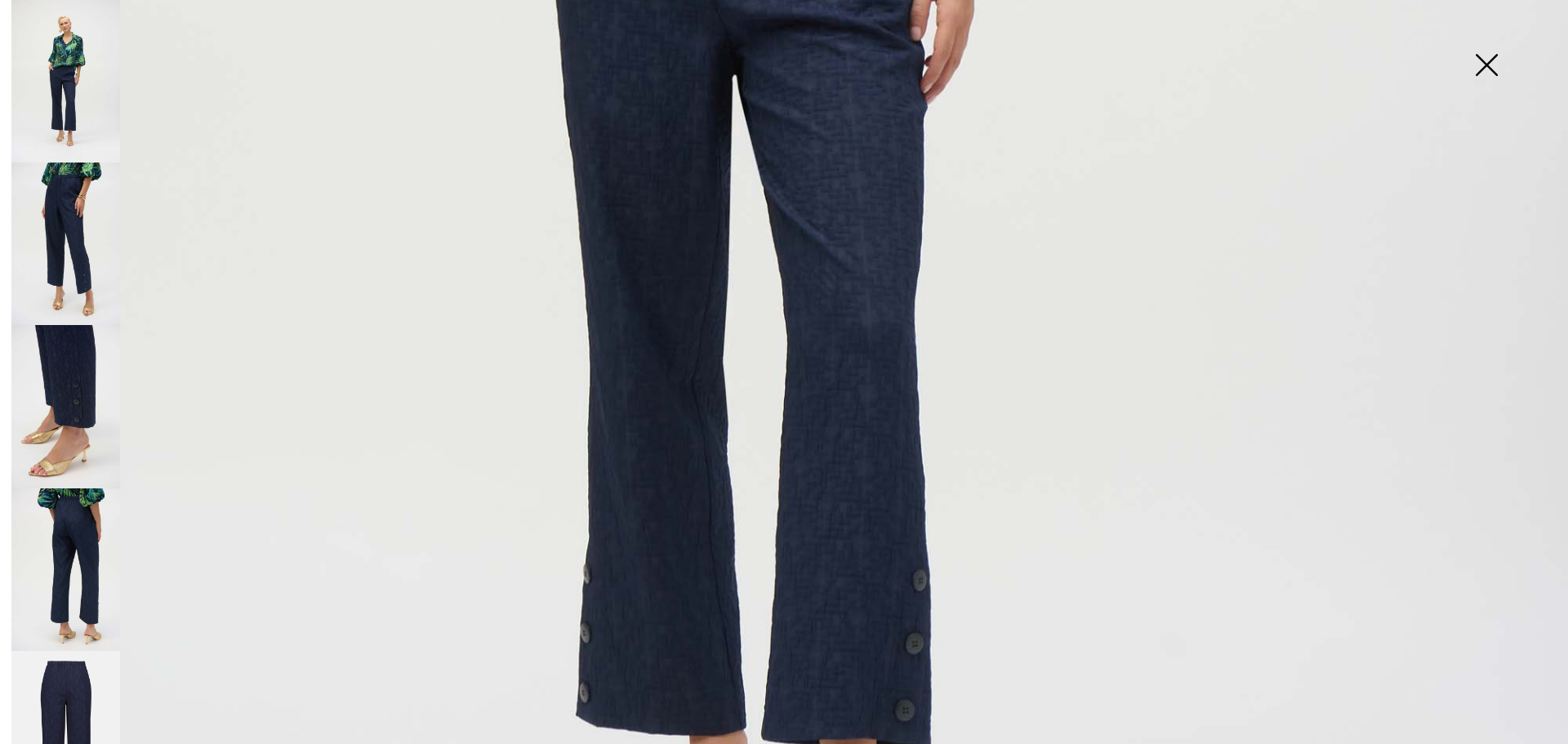
click at [1488, 64] on img at bounding box center [1486, 66] width 81 height 84
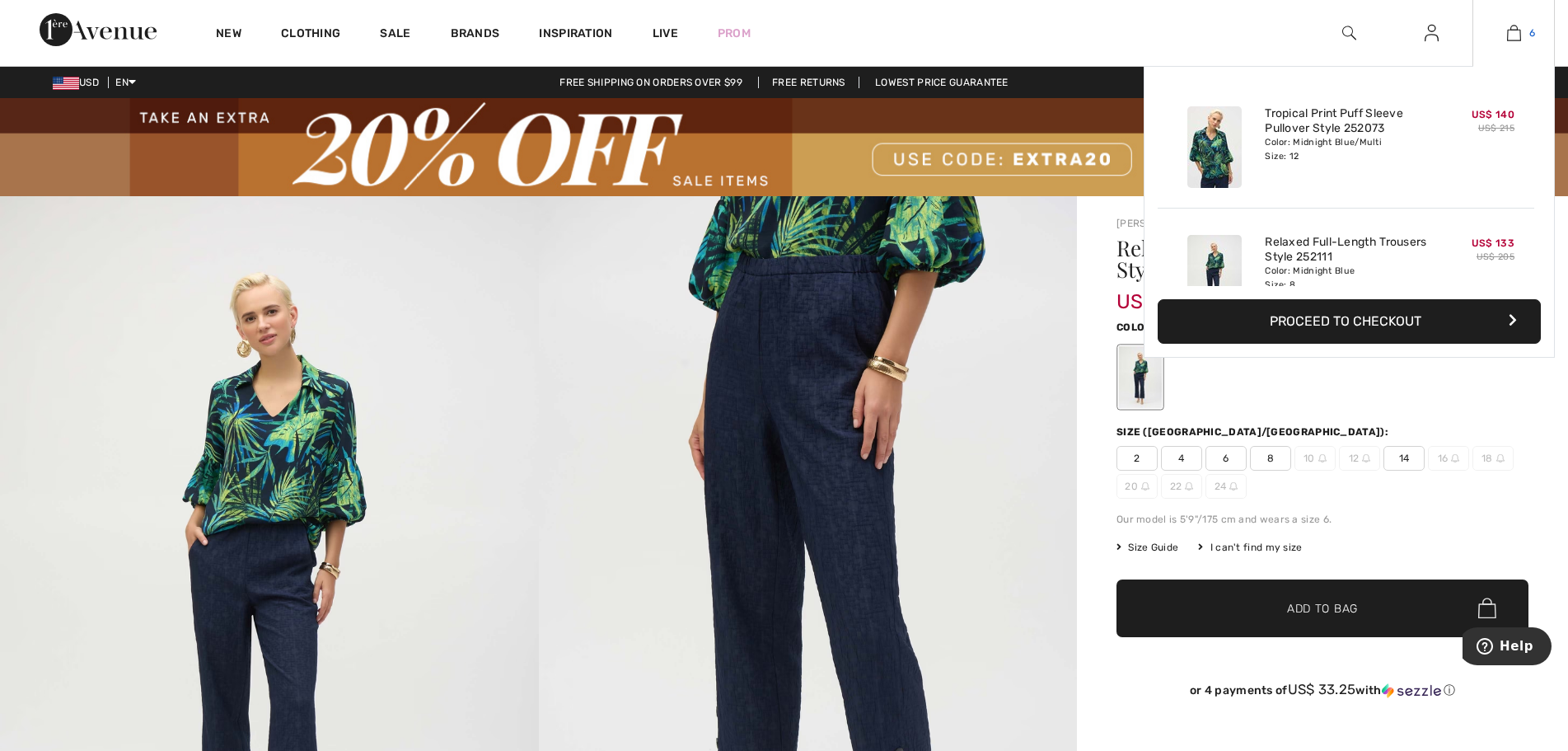
click at [1512, 32] on img at bounding box center [1514, 32] width 14 height 19
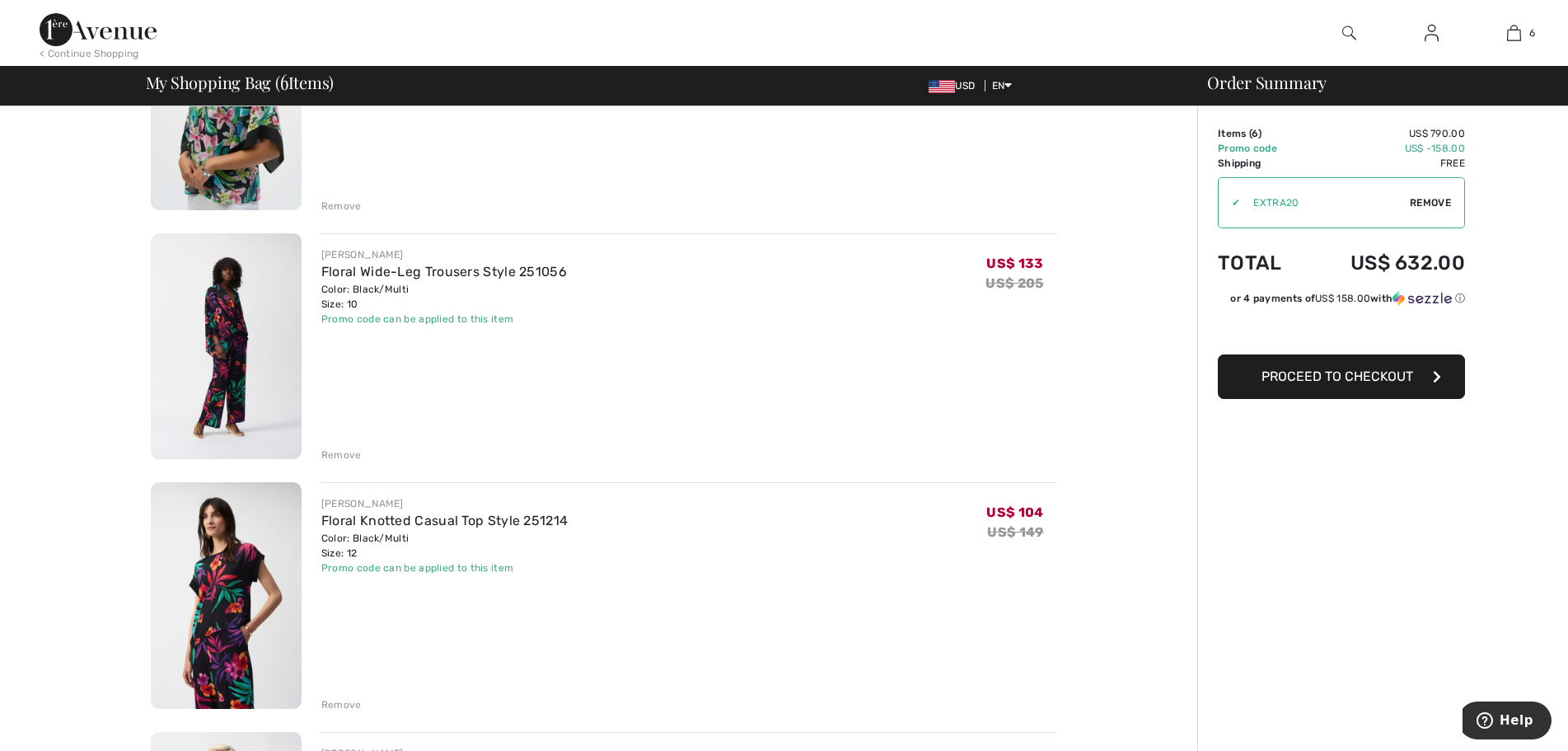
scroll to position [743, 0]
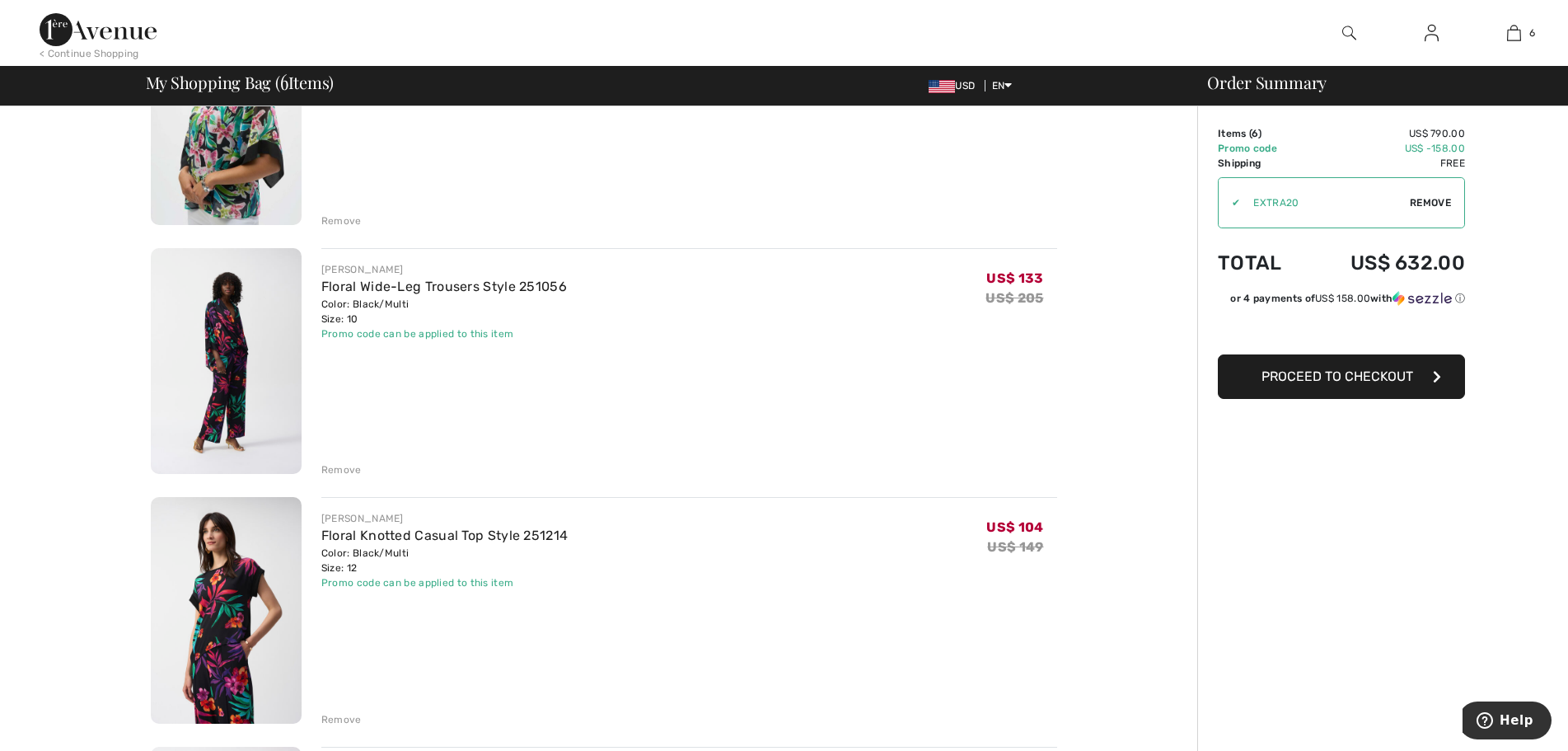
click at [223, 356] on img at bounding box center [226, 362] width 151 height 227
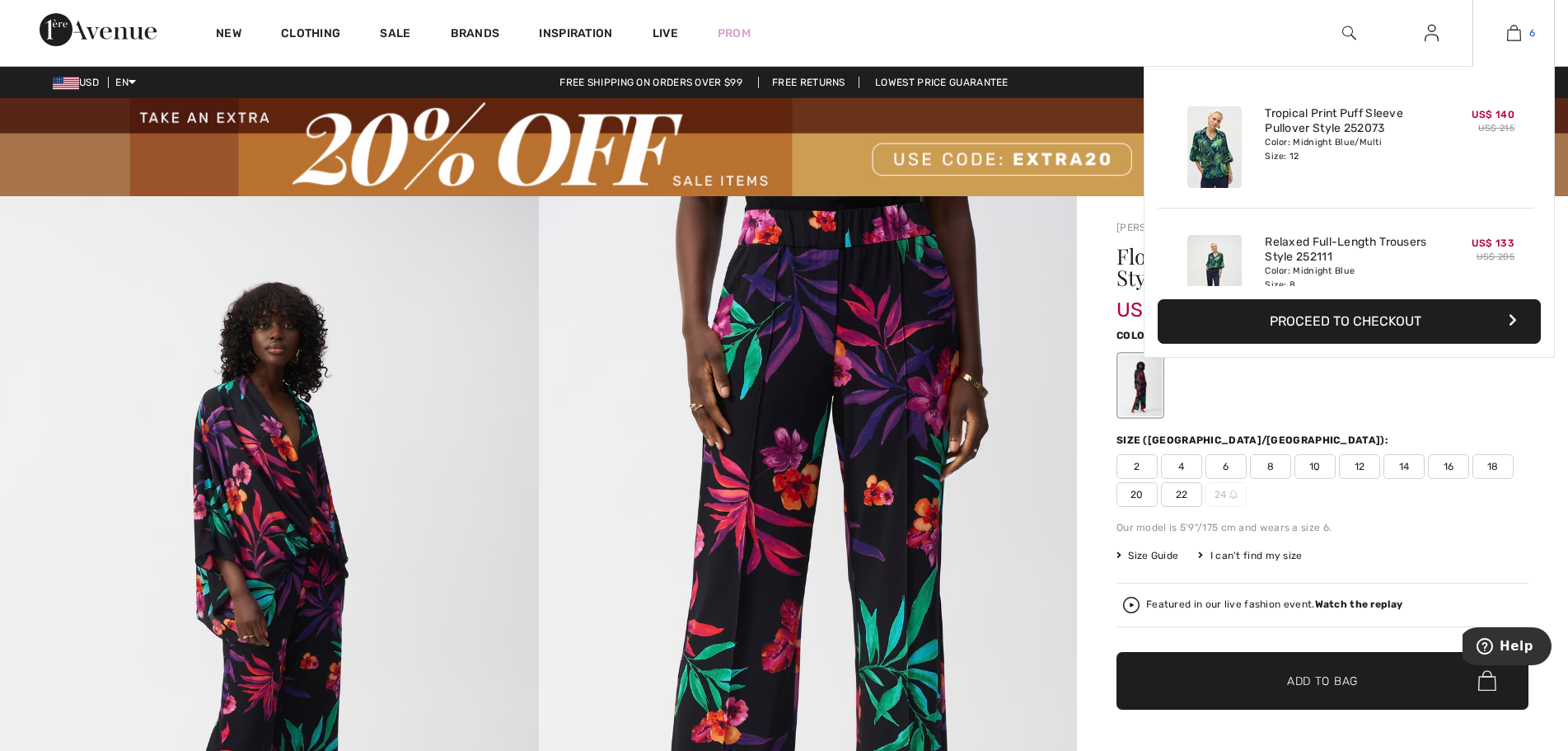
click at [1517, 33] on img at bounding box center [1514, 32] width 14 height 19
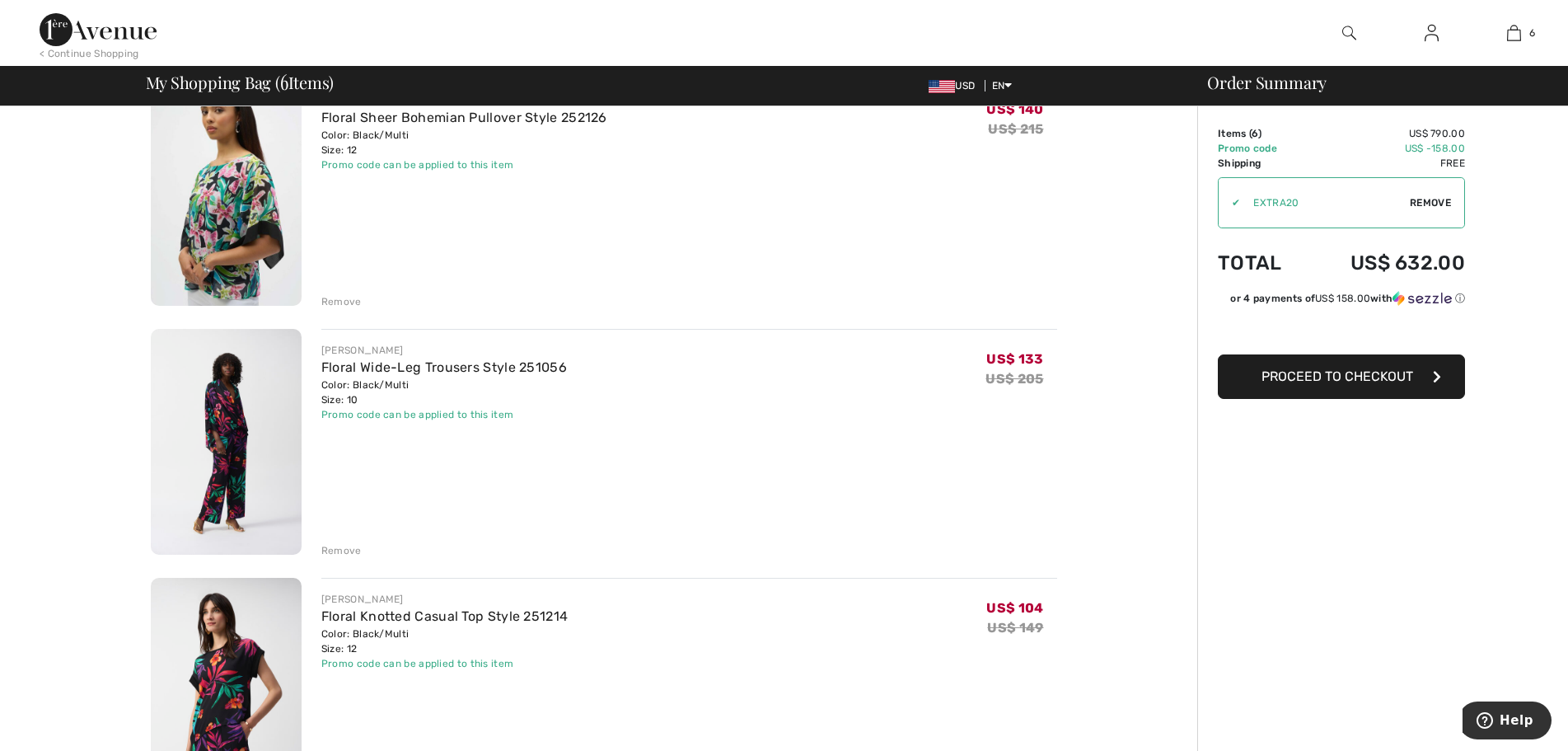
scroll to position [743, 0]
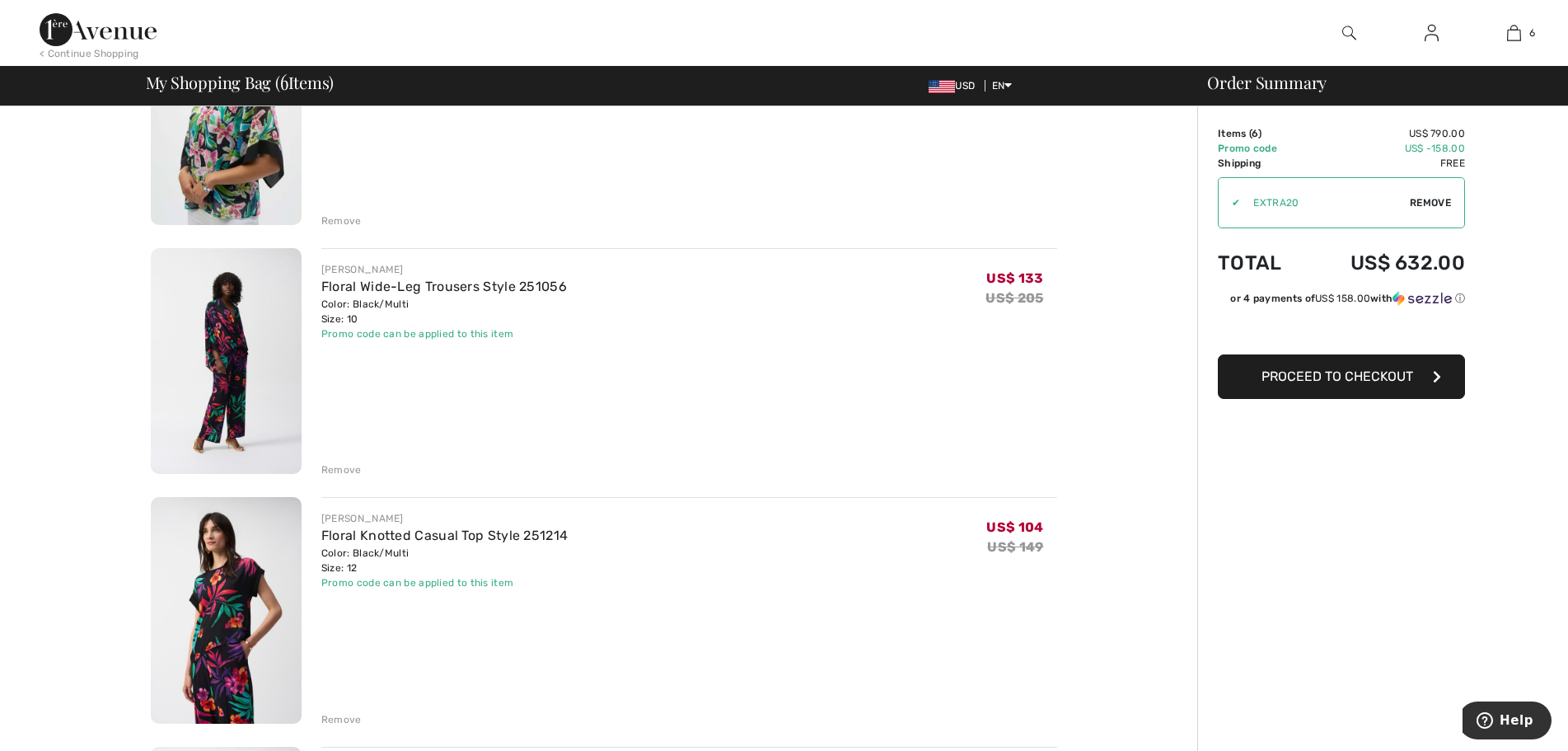
click at [234, 596] on img at bounding box center [226, 610] width 151 height 227
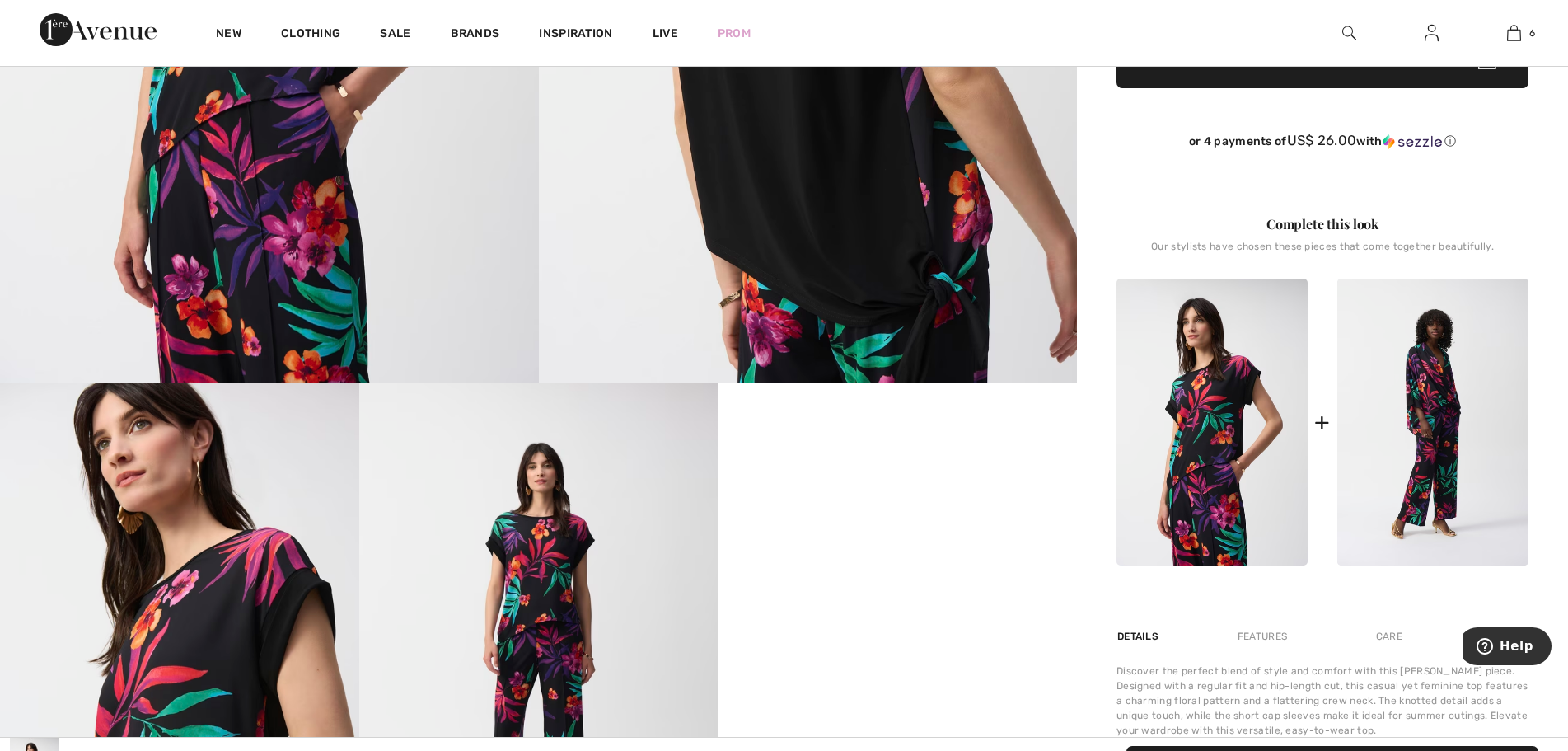
scroll to position [577, 0]
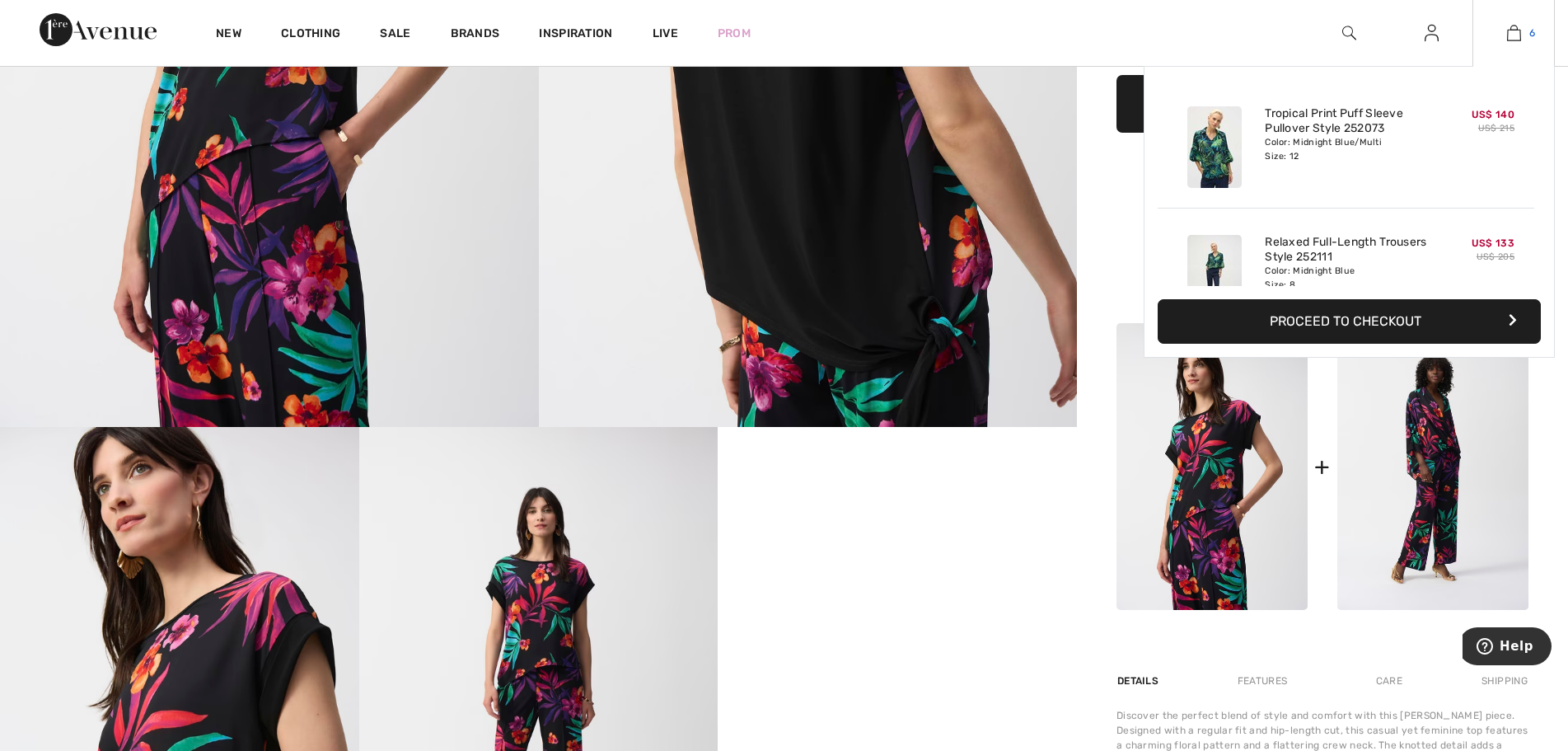
click at [1518, 31] on img at bounding box center [1514, 32] width 14 height 19
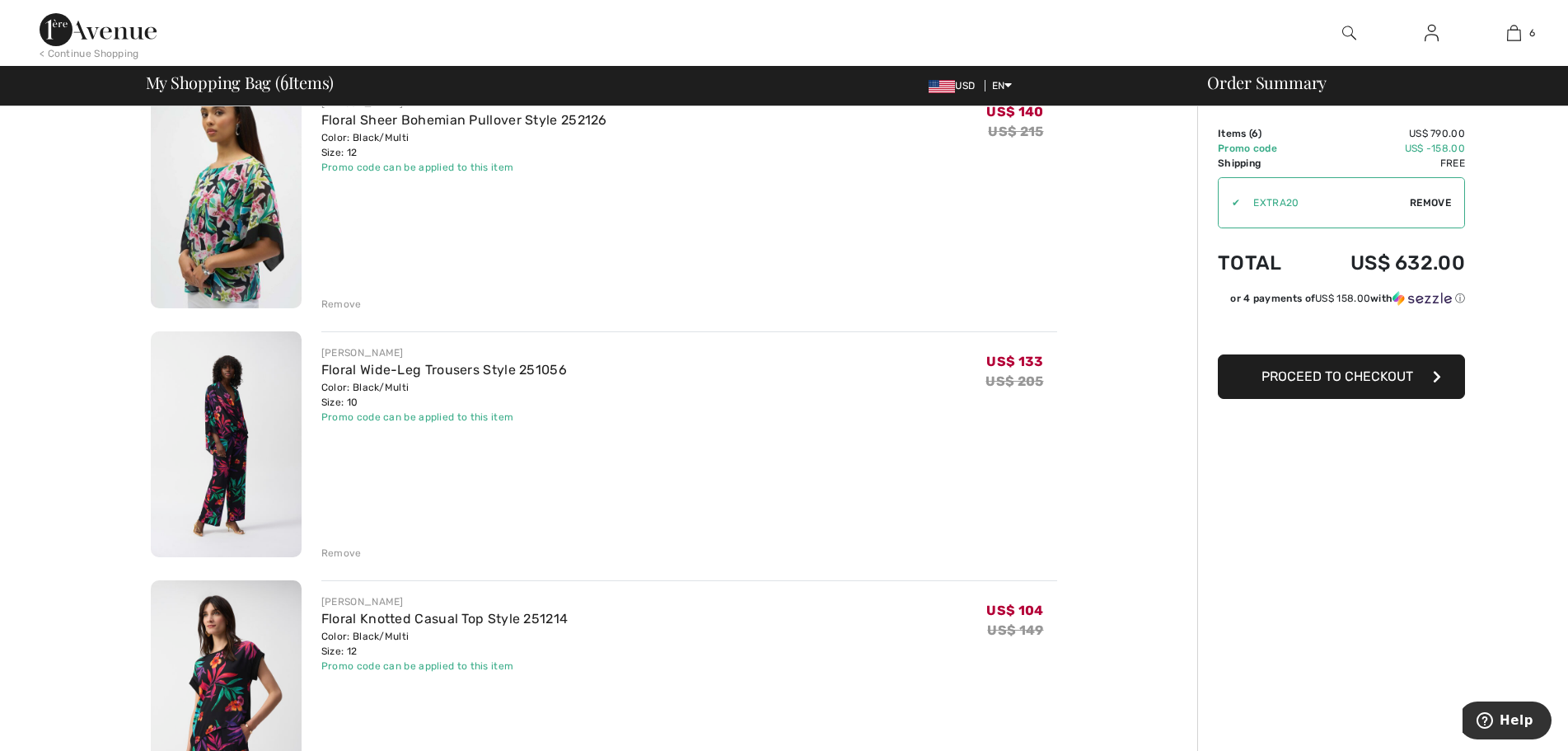
scroll to position [660, 0]
click at [341, 555] on div "Remove" at bounding box center [342, 553] width 41 height 15
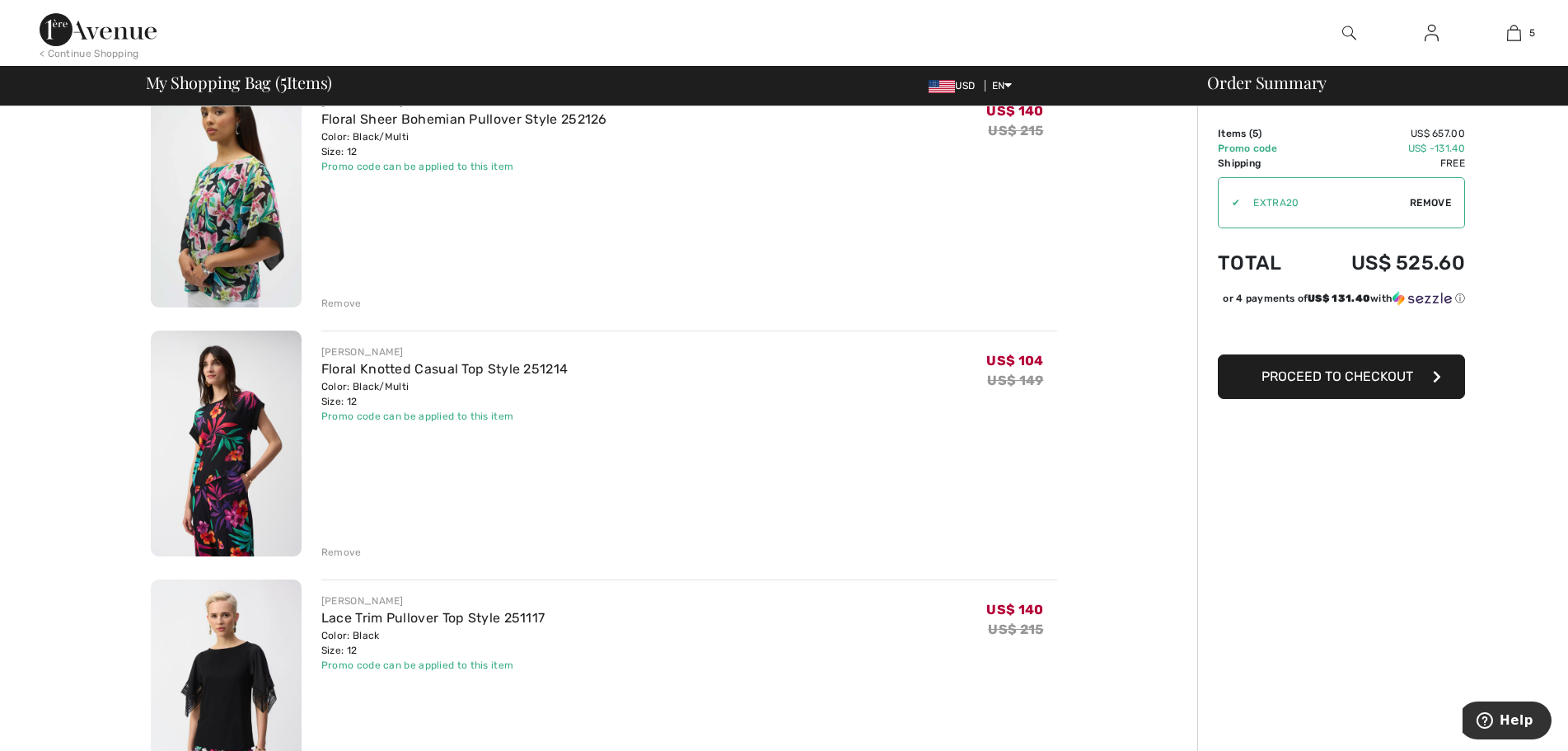
click at [344, 551] on div "Remove" at bounding box center [342, 553] width 41 height 15
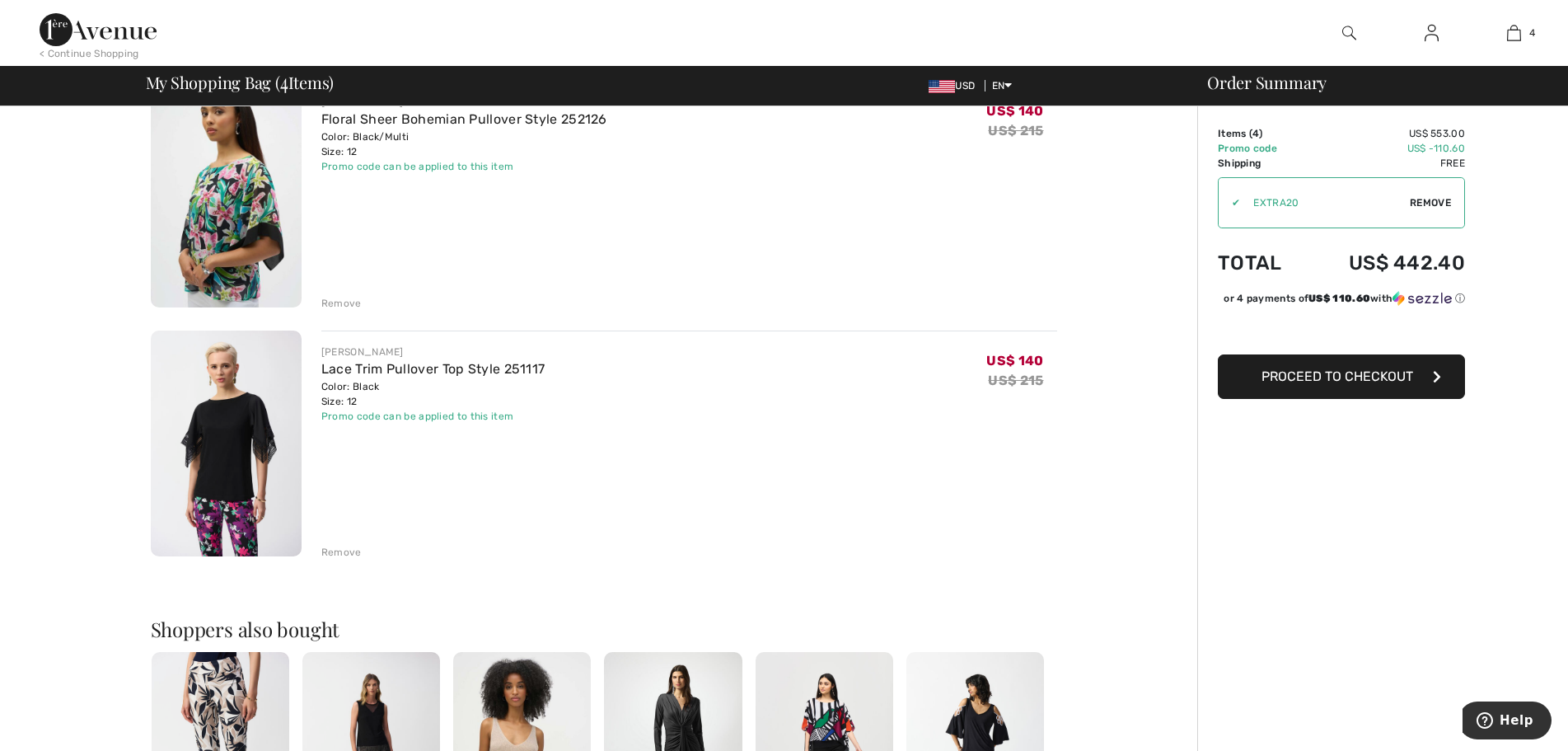
click at [249, 459] on img at bounding box center [226, 445] width 151 height 227
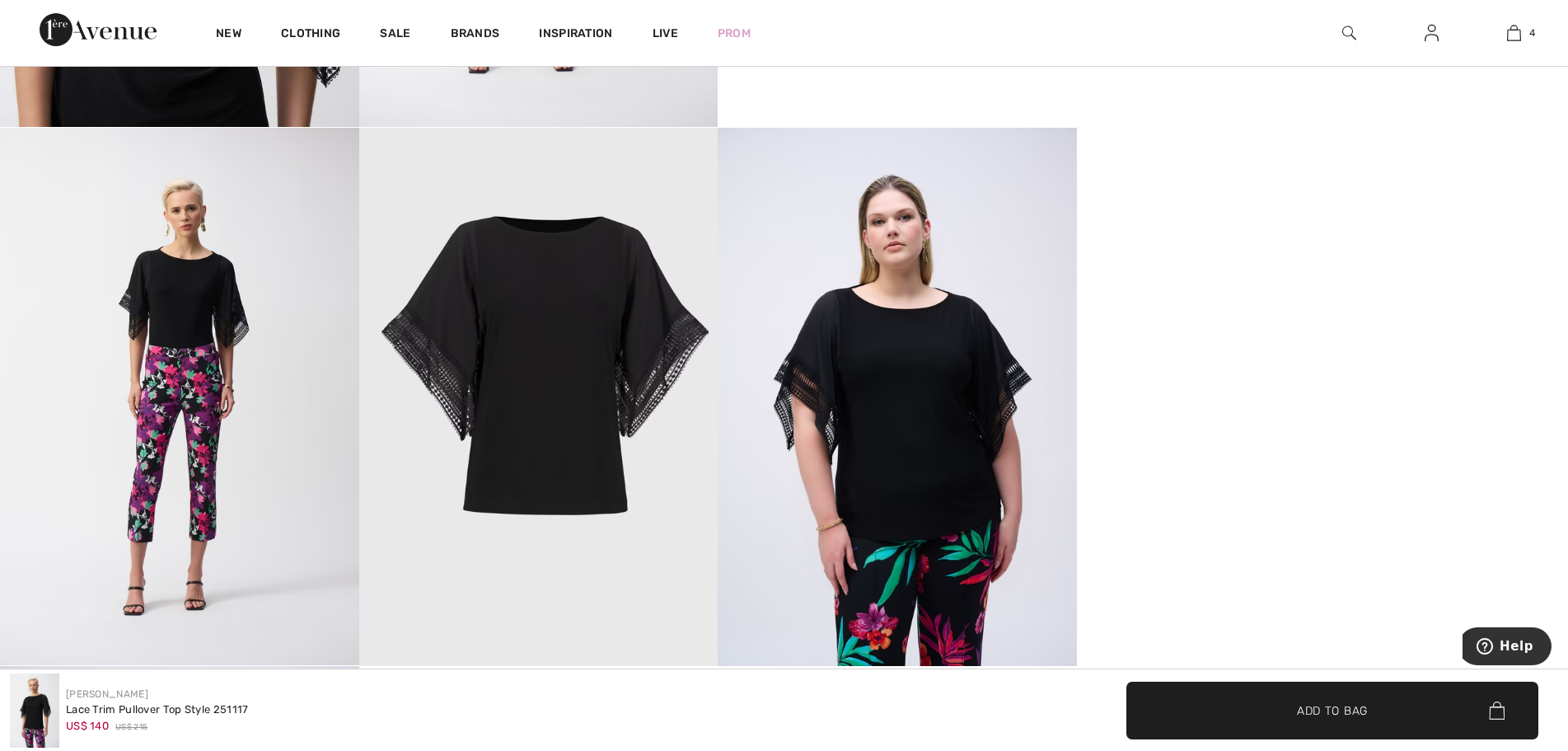
scroll to position [1567, 0]
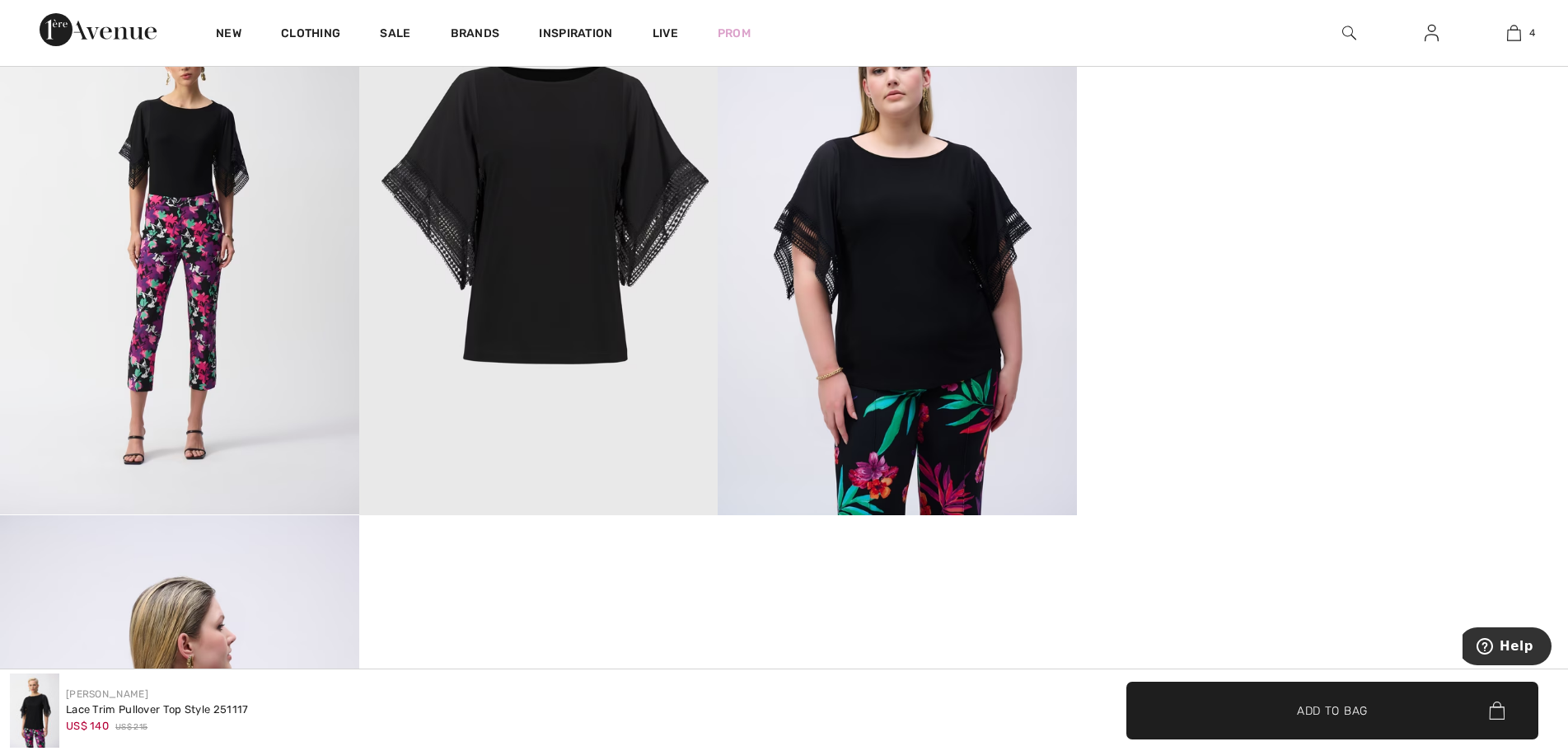
click at [924, 459] on img at bounding box center [897, 246] width 360 height 538
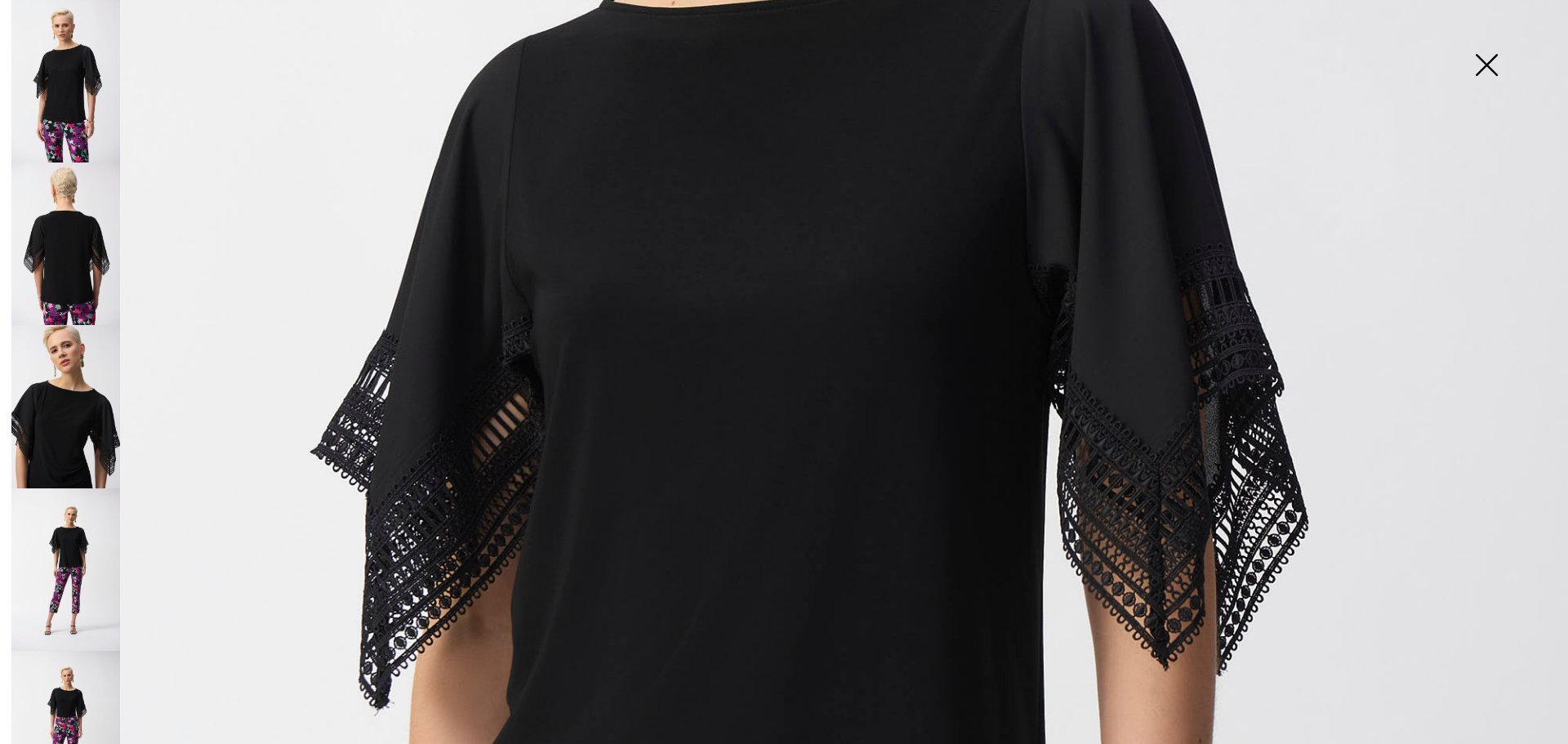
scroll to position [687, 0]
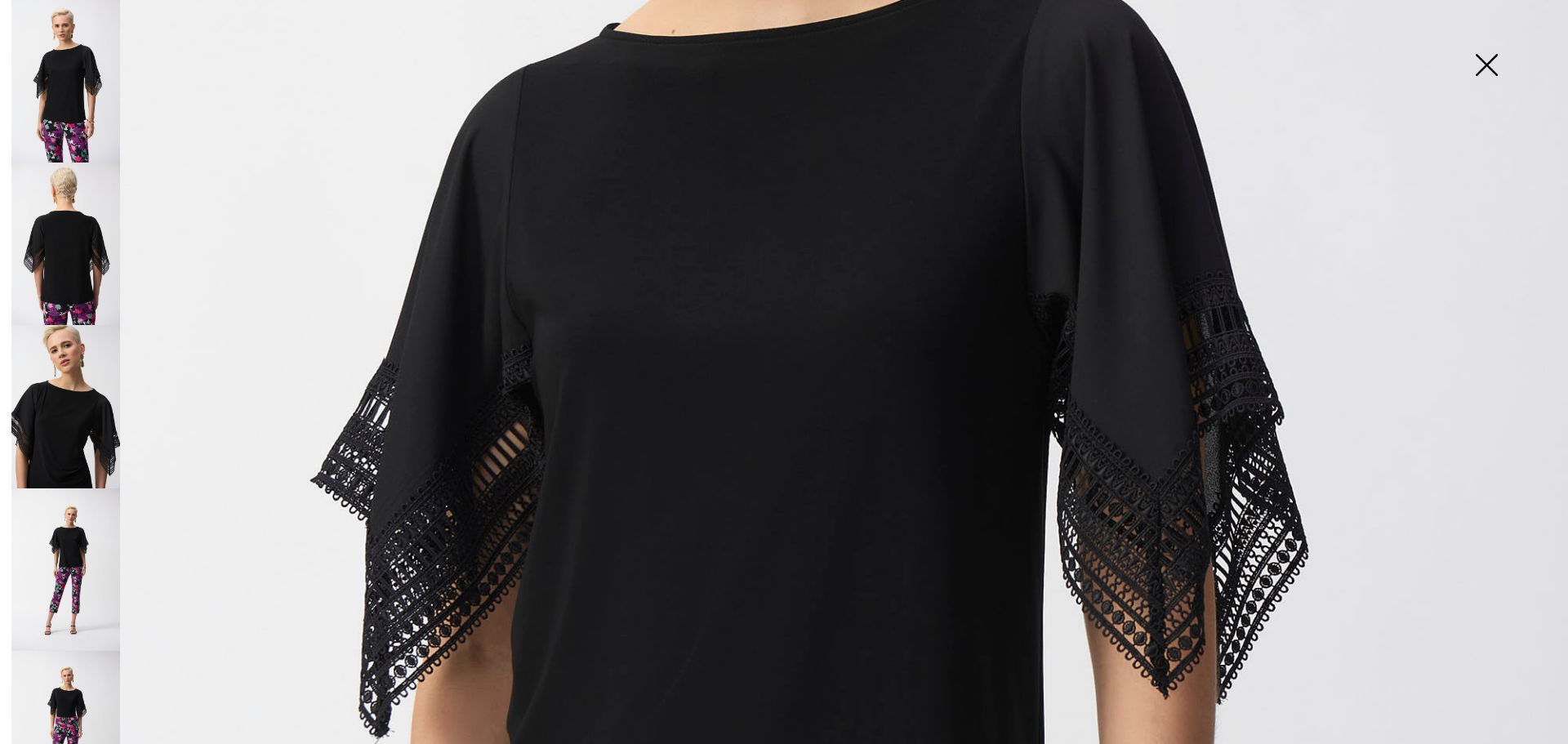
click at [1485, 62] on img at bounding box center [1486, 66] width 81 height 84
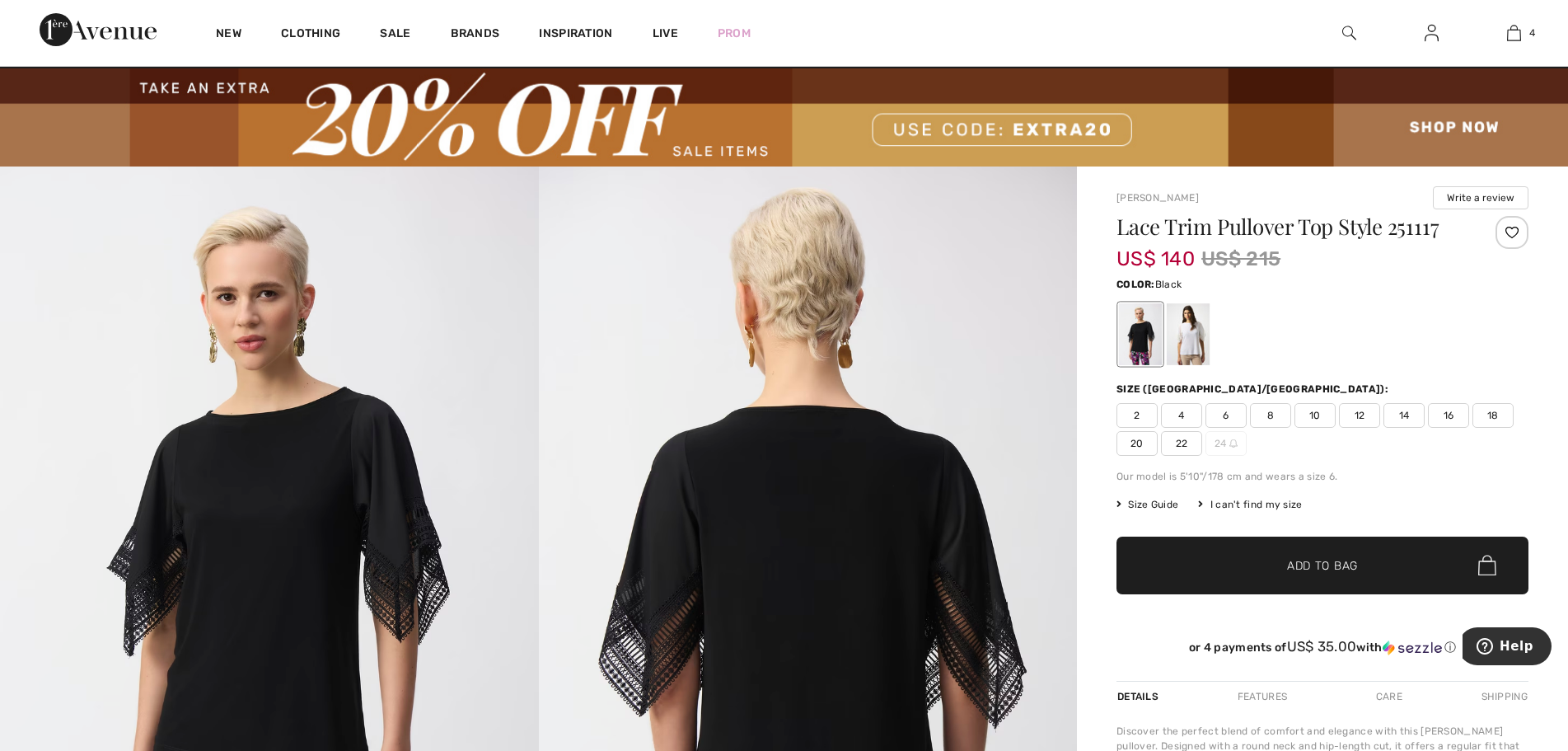
scroll to position [0, 0]
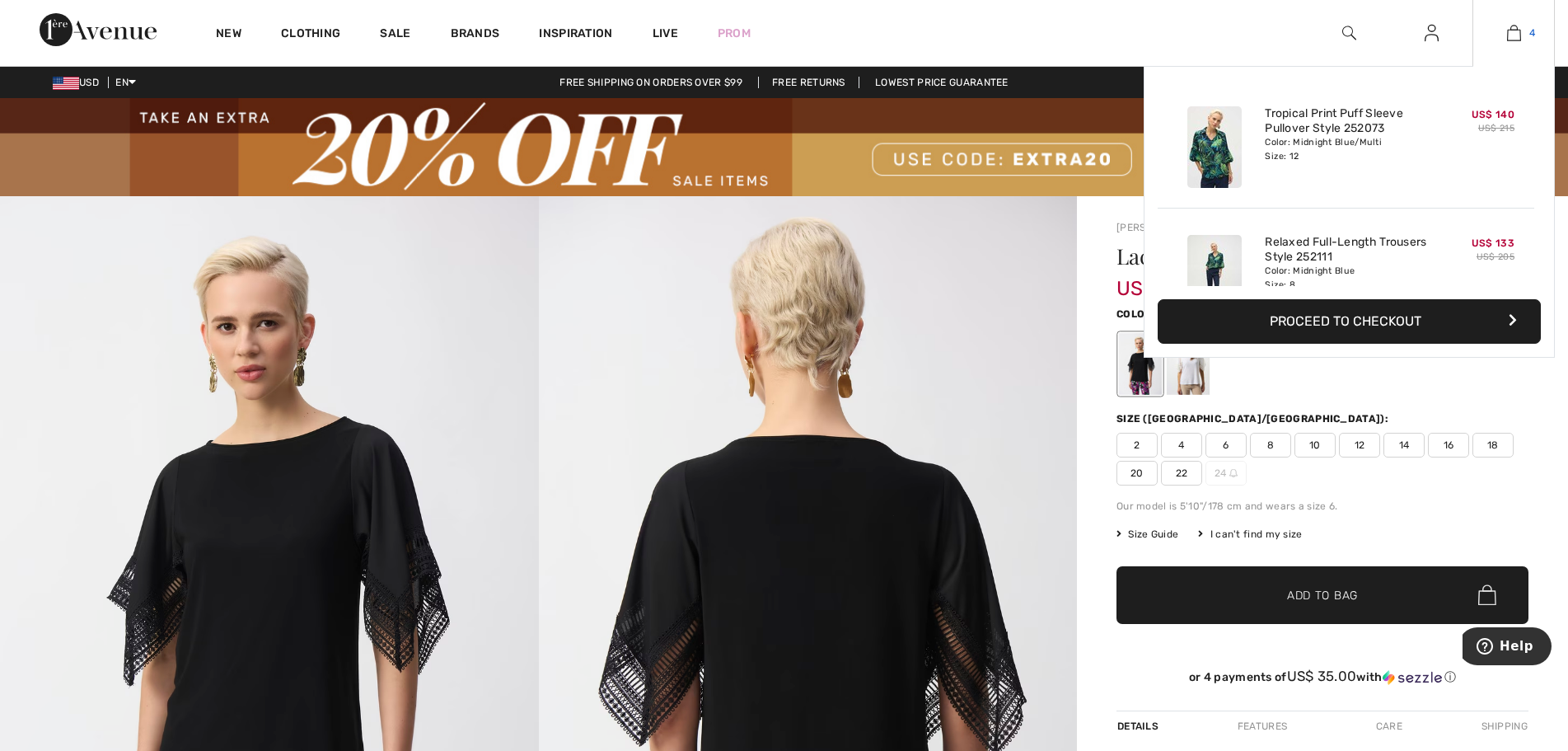
click at [1517, 30] on img at bounding box center [1514, 32] width 14 height 19
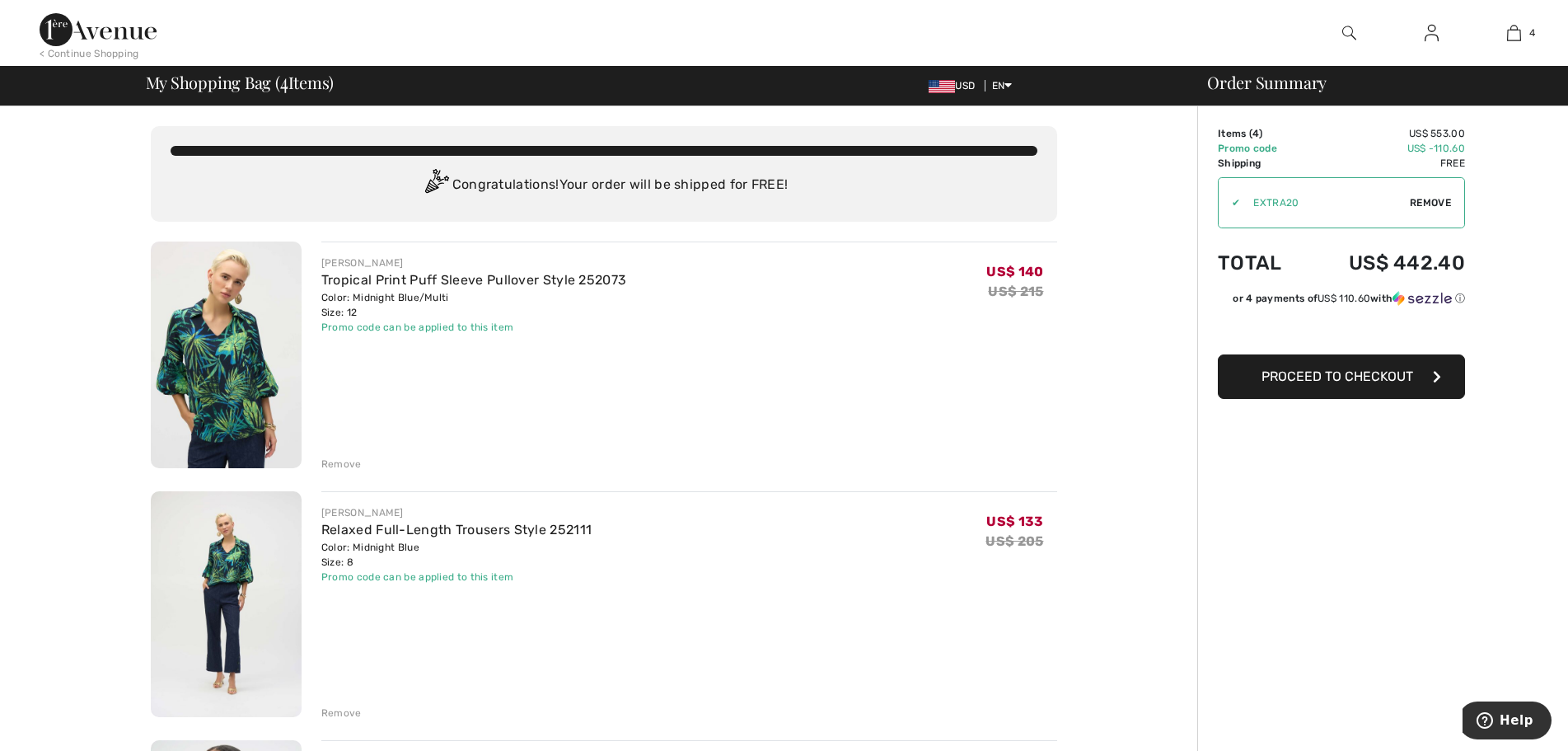
click at [1345, 379] on span "Proceed to Checkout" at bounding box center [1337, 376] width 151 height 16
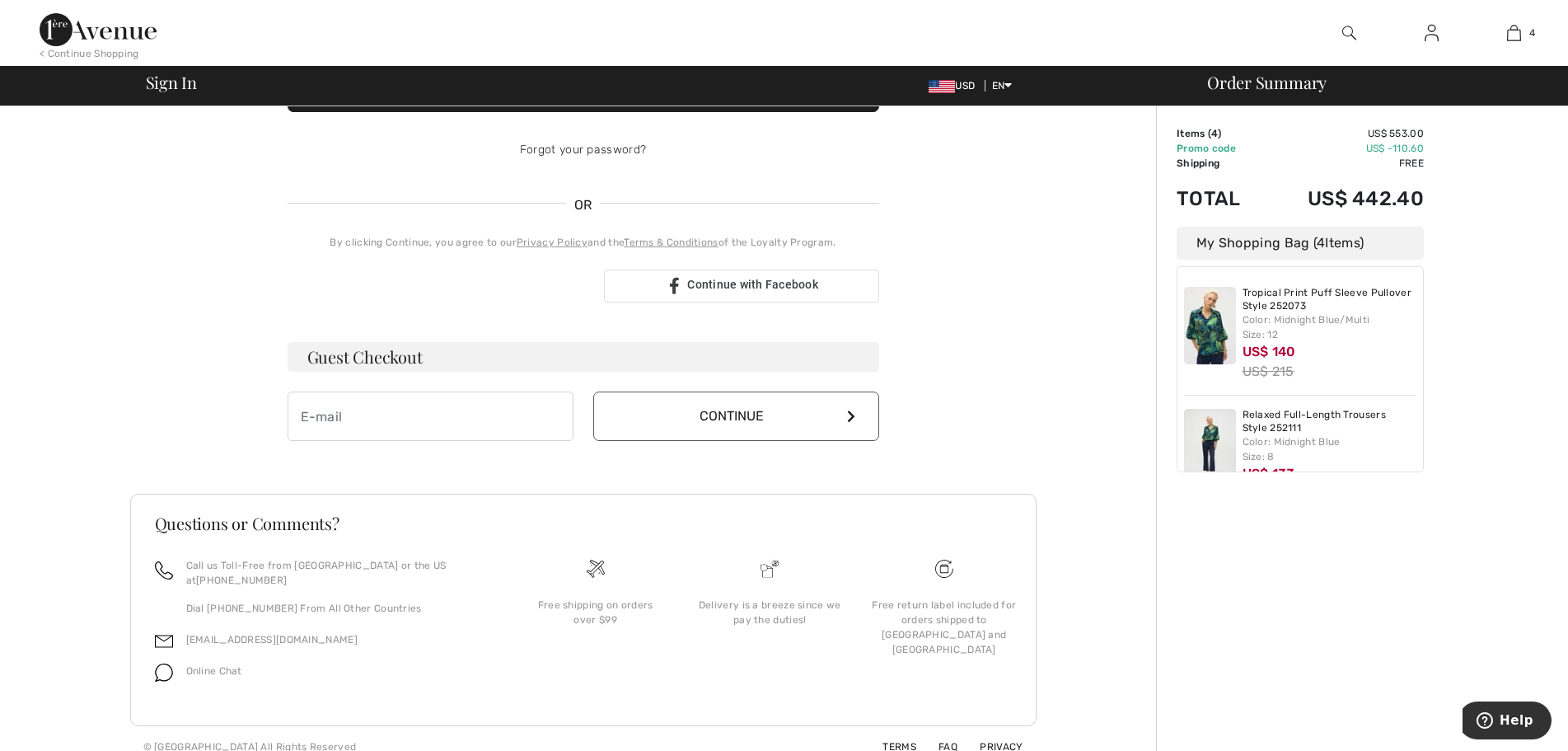
scroll to position [284, 0]
click at [1426, 32] on img at bounding box center [1432, 32] width 14 height 19
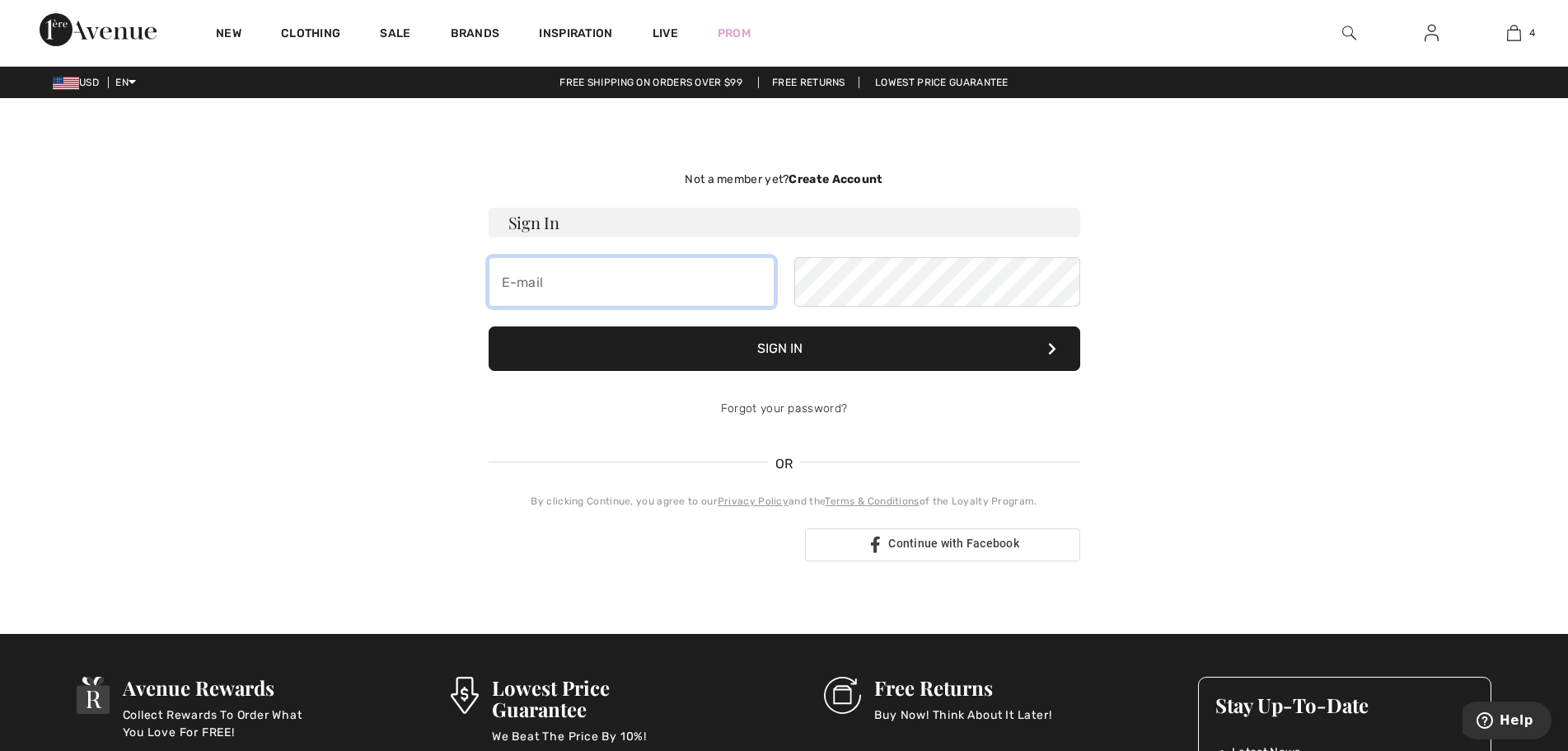
click at [510, 281] on input "email" at bounding box center [632, 282] width 286 height 49
type input "[EMAIL_ADDRESS][DOMAIN_NAME]"
click at [817, 357] on button "Sign In" at bounding box center [784, 349] width 591 height 45
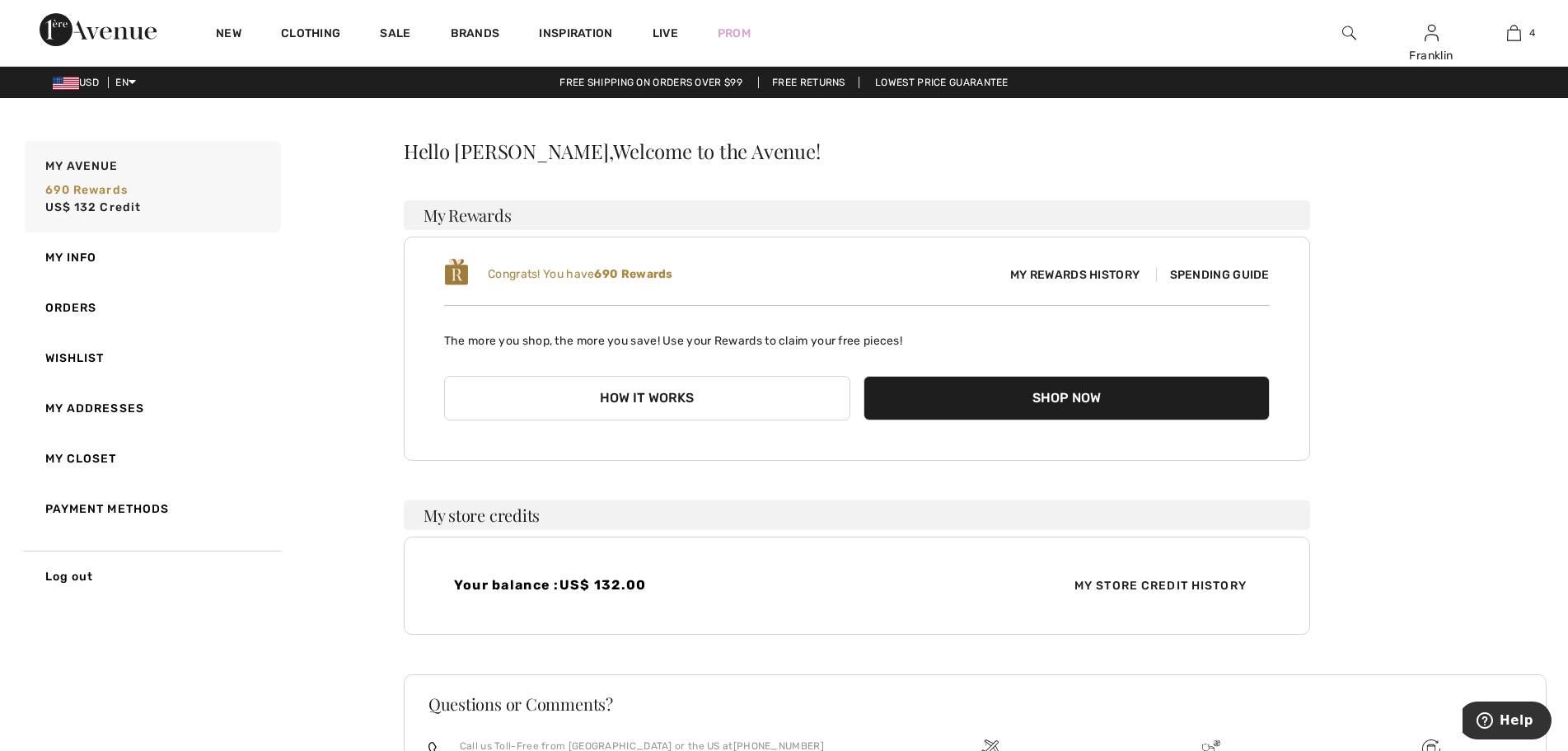
click at [656, 395] on button "How it works" at bounding box center [647, 398] width 406 height 45
click at [1057, 398] on button "Shop Now" at bounding box center [1067, 398] width 406 height 45
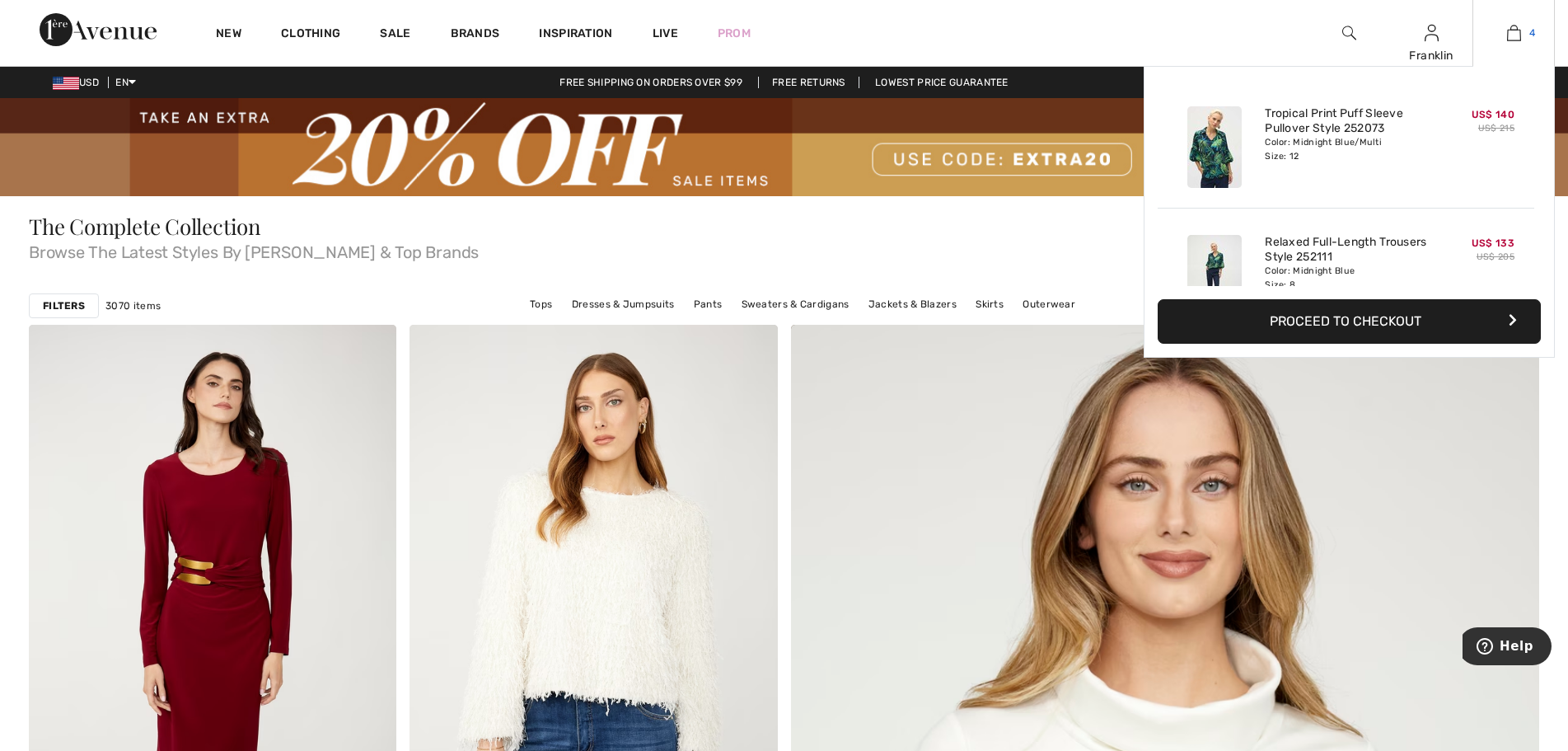
click at [1514, 34] on img at bounding box center [1514, 32] width 14 height 19
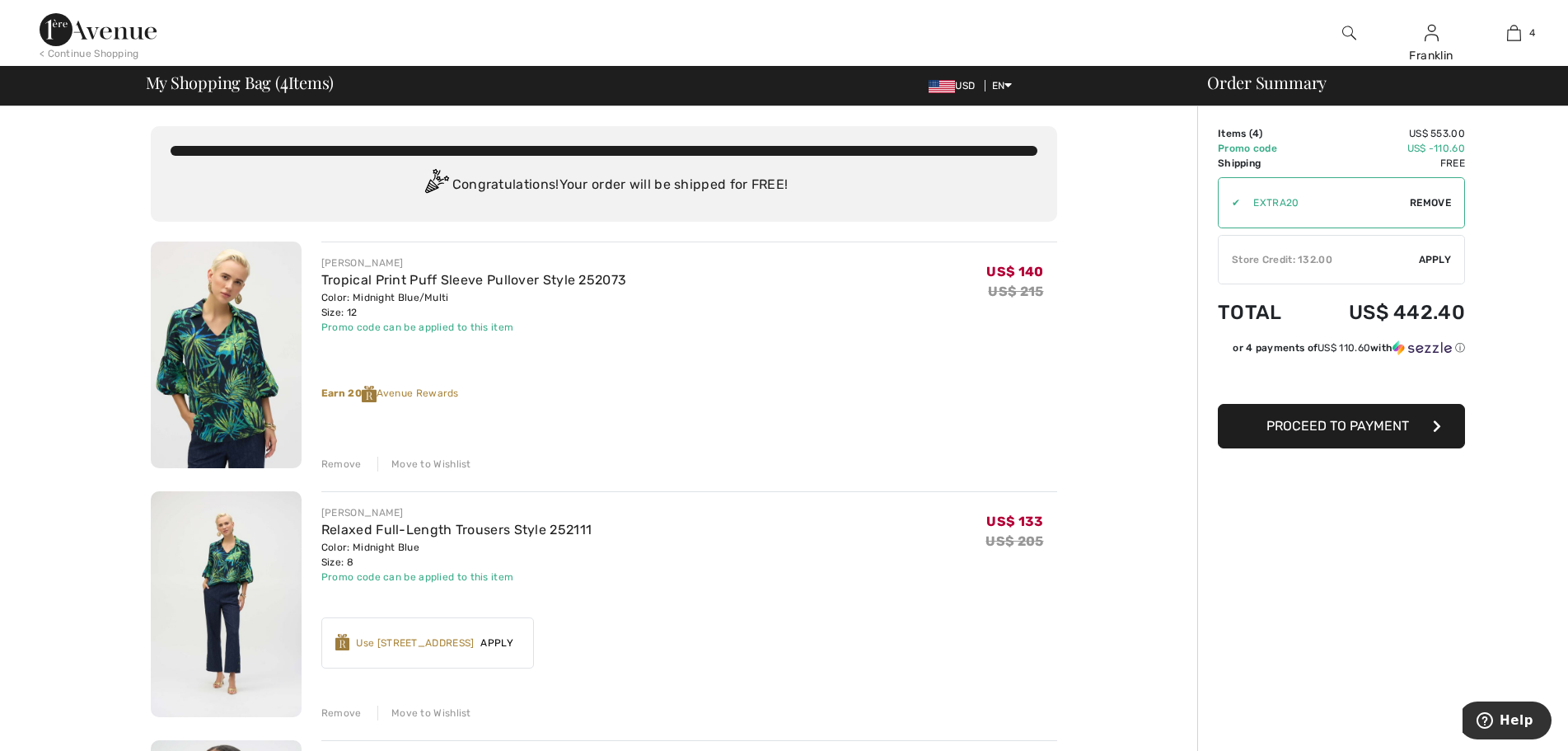
click at [1433, 257] on span "Apply" at bounding box center [1435, 260] width 33 height 15
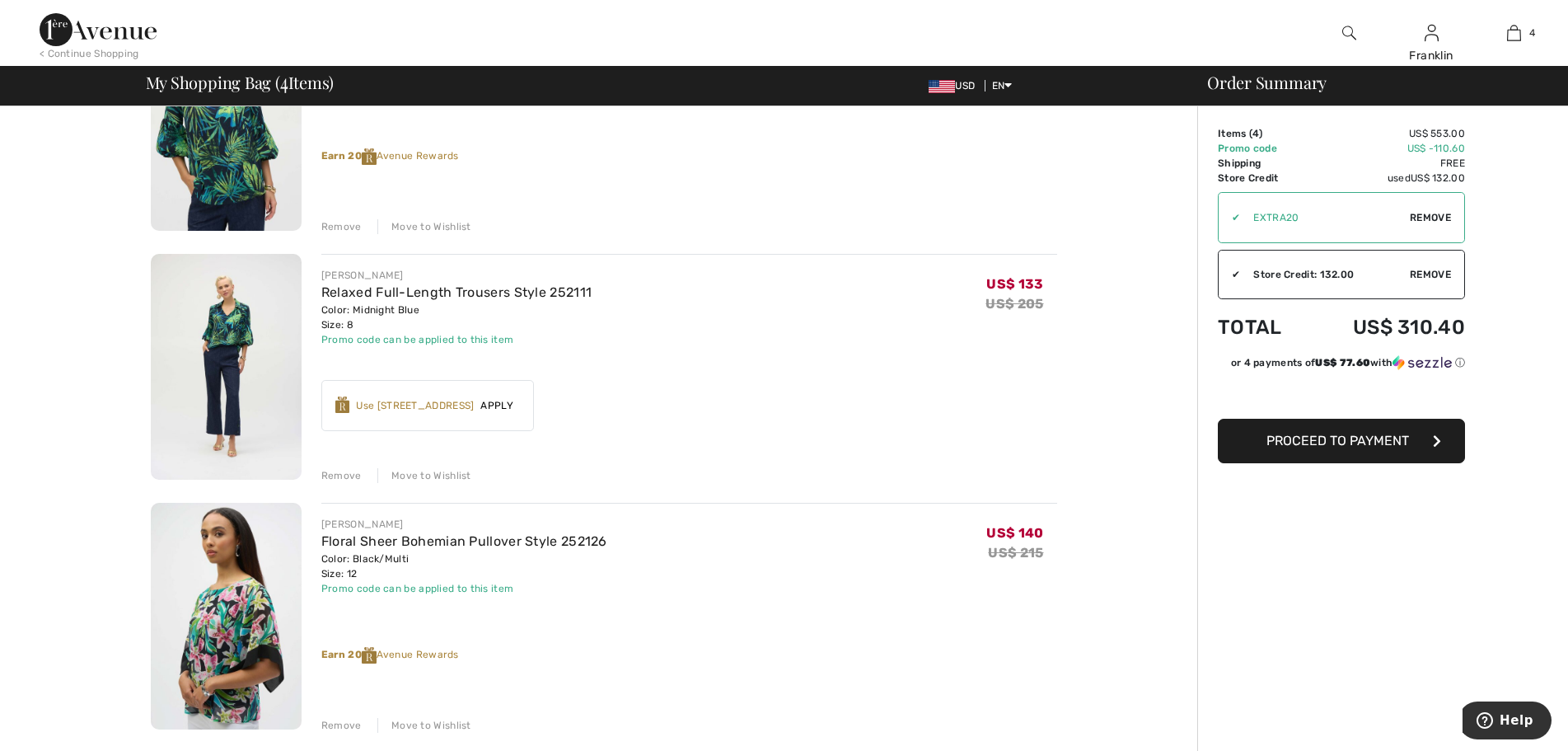
scroll to position [247, 0]
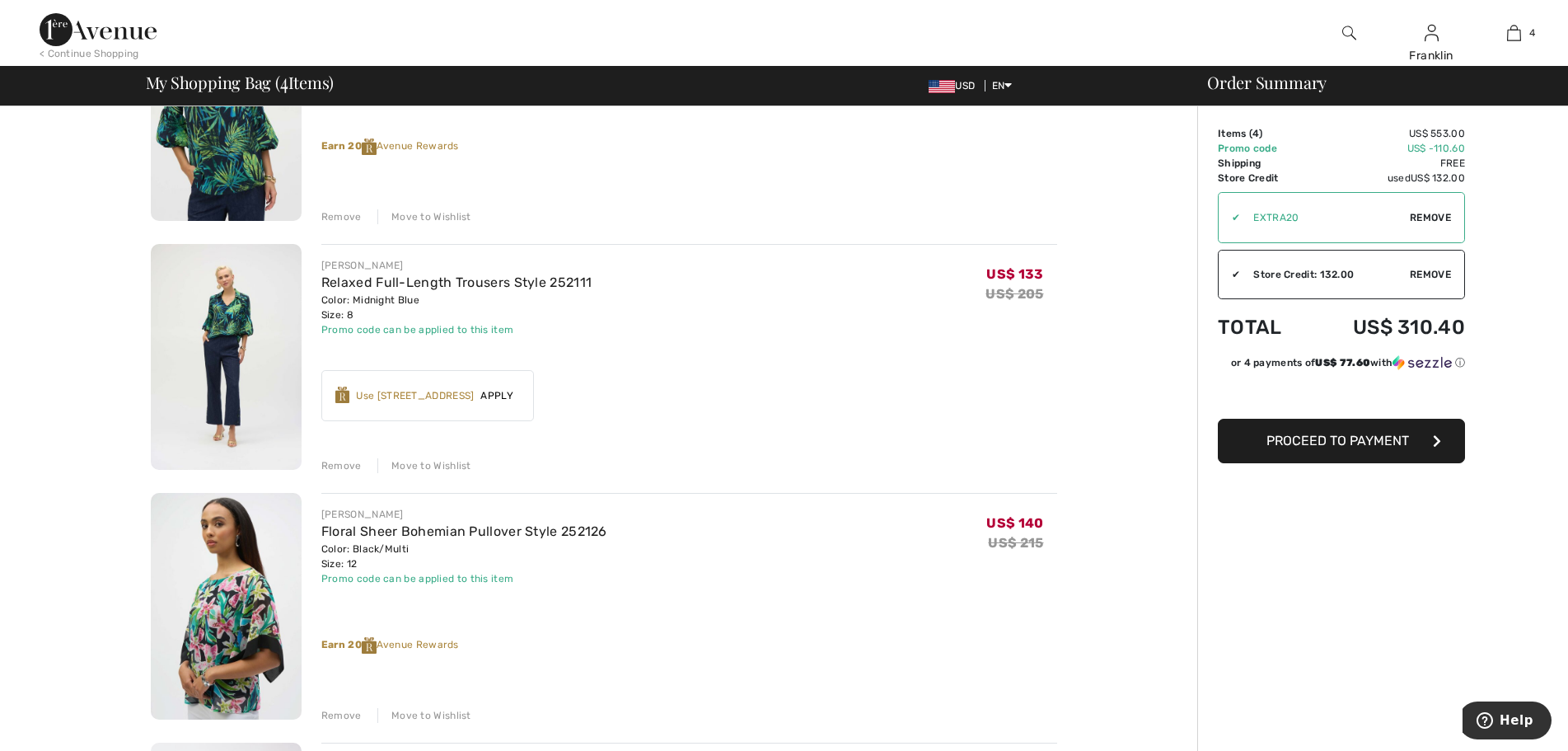
click at [421, 396] on div "Use 600 Avenue Rewards" at bounding box center [415, 396] width 118 height 15
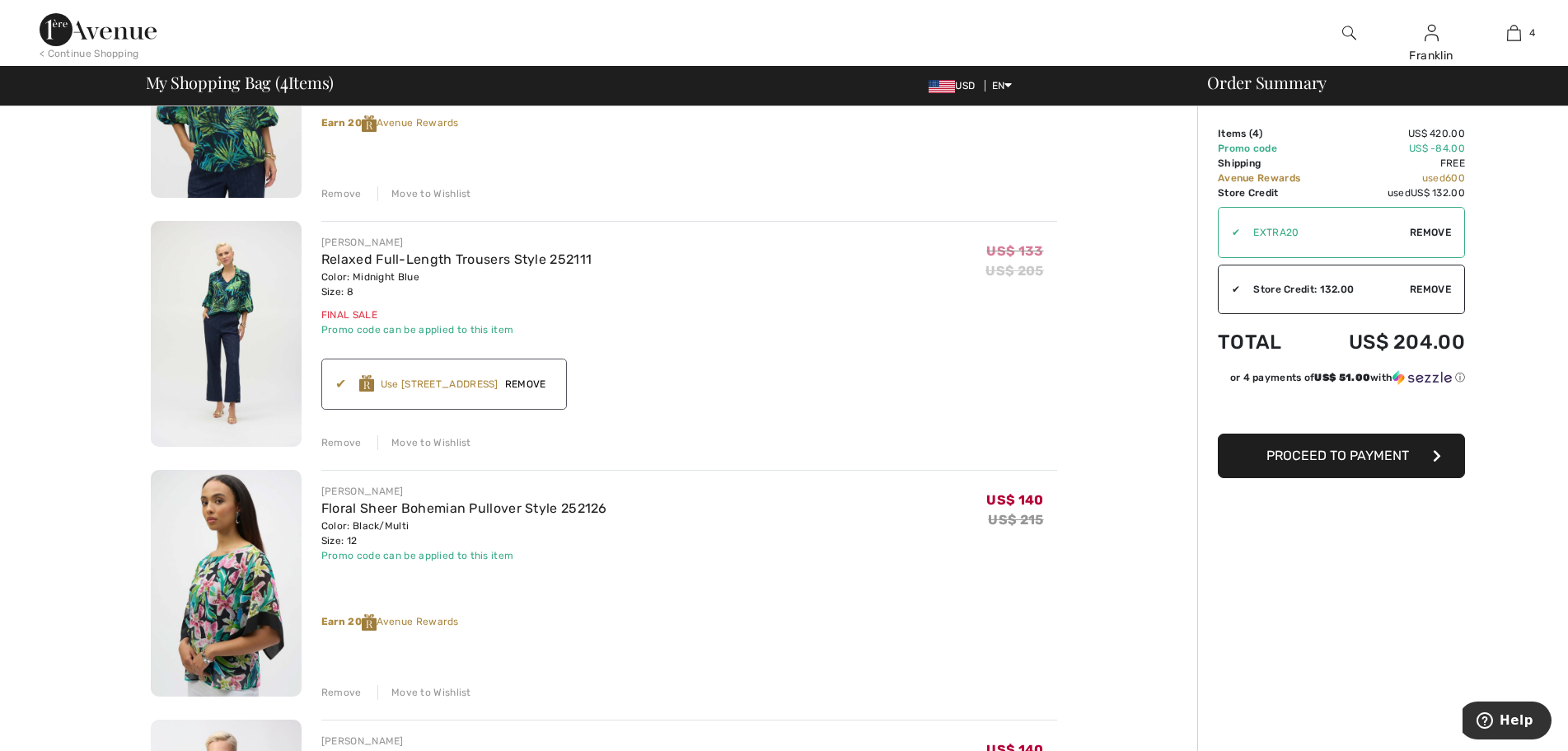
scroll to position [0, 0]
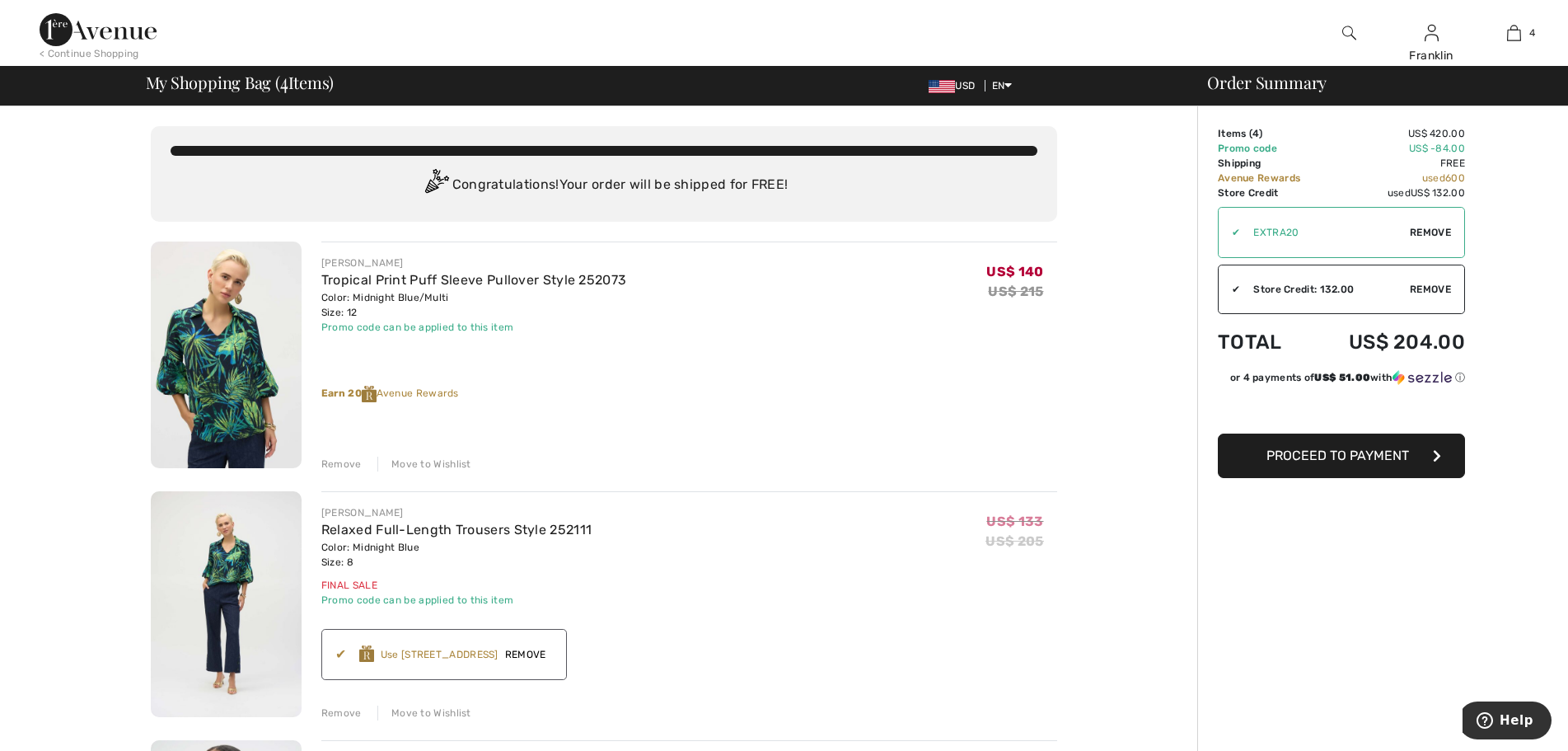
click at [1265, 149] on td "Promo code" at bounding box center [1270, 149] width 103 height 15
click at [1269, 151] on td "Promo code" at bounding box center [1270, 149] width 103 height 15
click at [1349, 460] on span "Proceed to Payment" at bounding box center [1338, 456] width 142 height 16
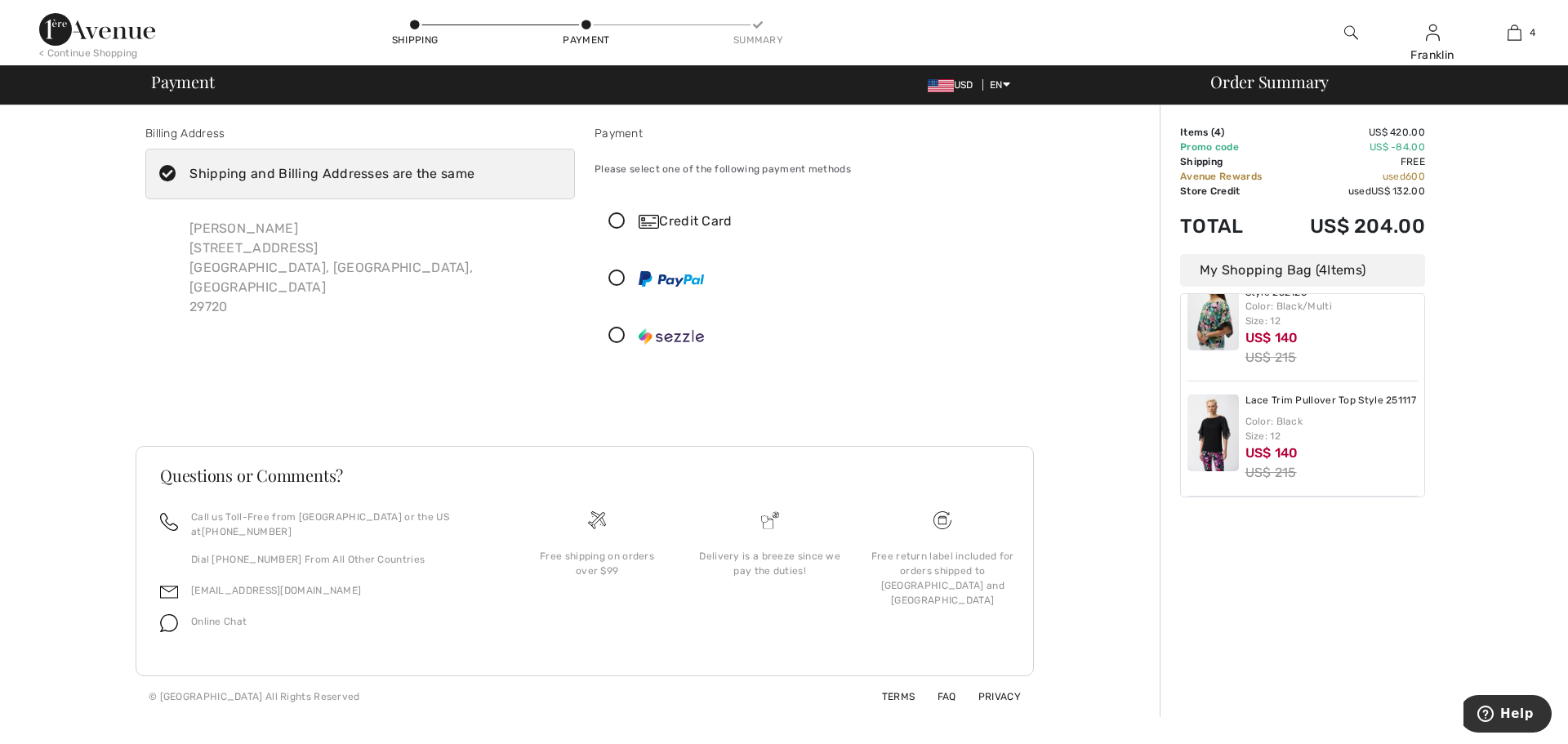
scroll to position [269, 0]
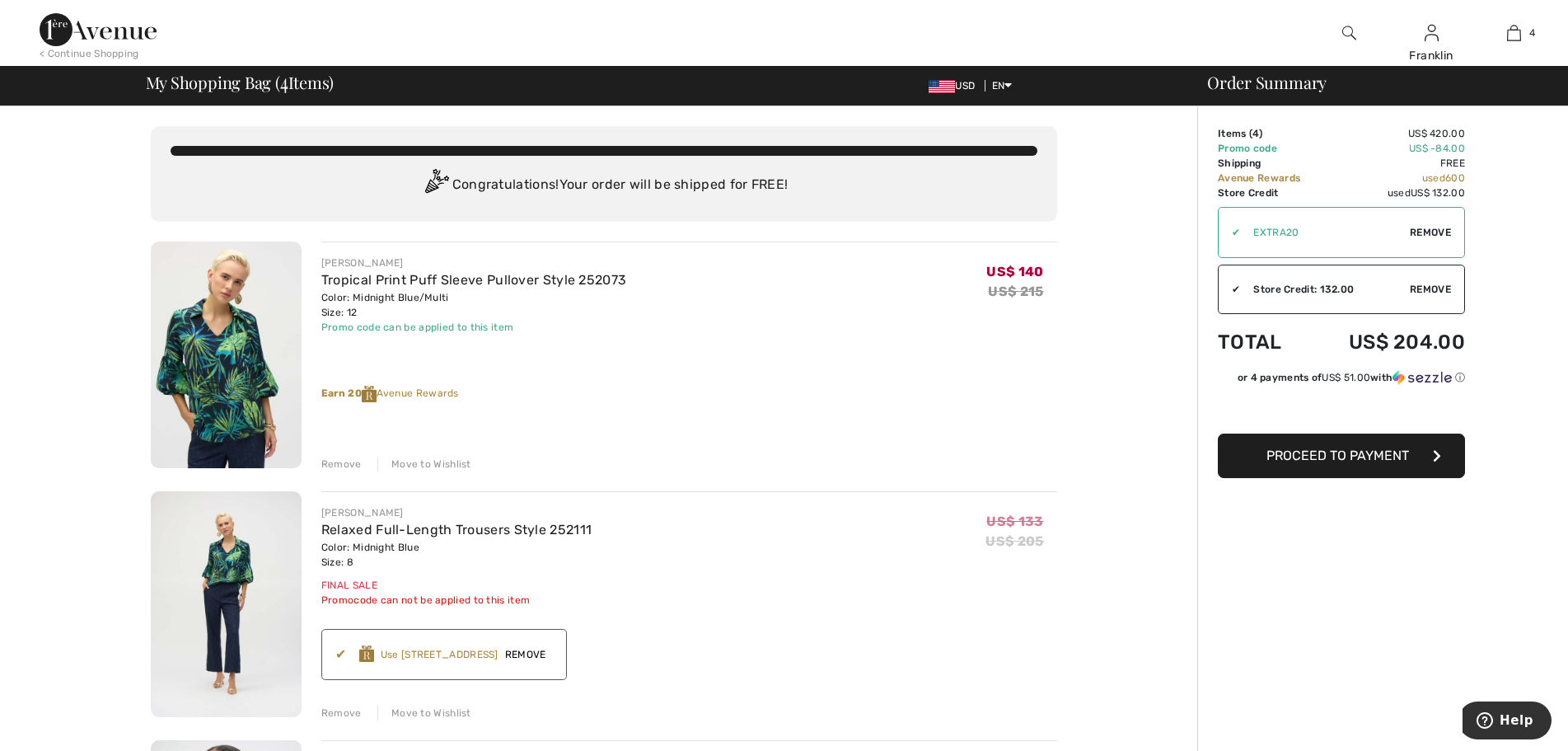
click at [1274, 146] on td "Promo code" at bounding box center [1270, 149] width 103 height 15
click at [1264, 148] on td "Promo code" at bounding box center [1270, 149] width 103 height 15
click at [1356, 459] on span "Proceed to Payment" at bounding box center [1338, 456] width 142 height 16
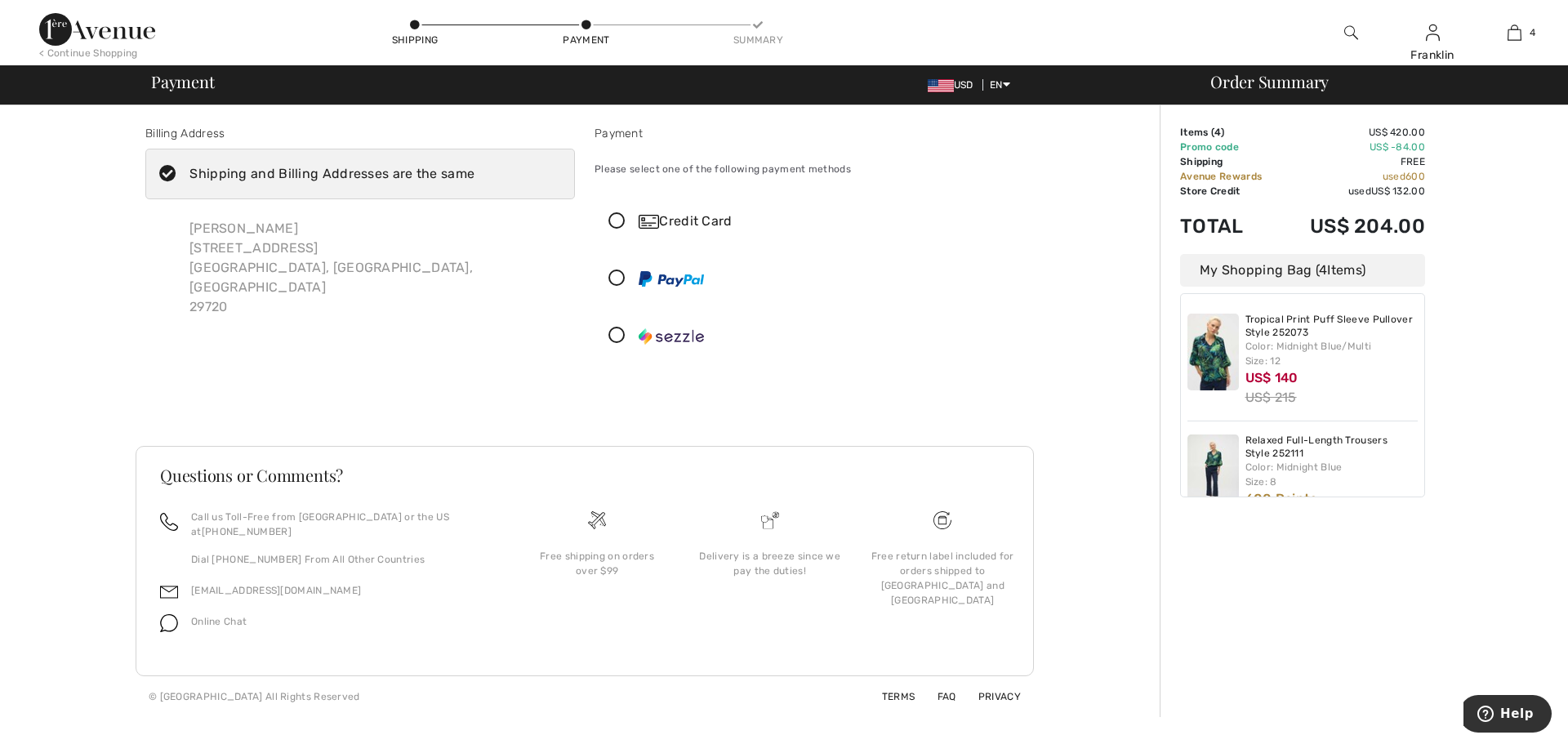
click at [170, 169] on icon at bounding box center [168, 174] width 44 height 17
click at [475, 169] on input "Shipping and Billing Addresses are the same" at bounding box center [480, 174] width 11 height 49
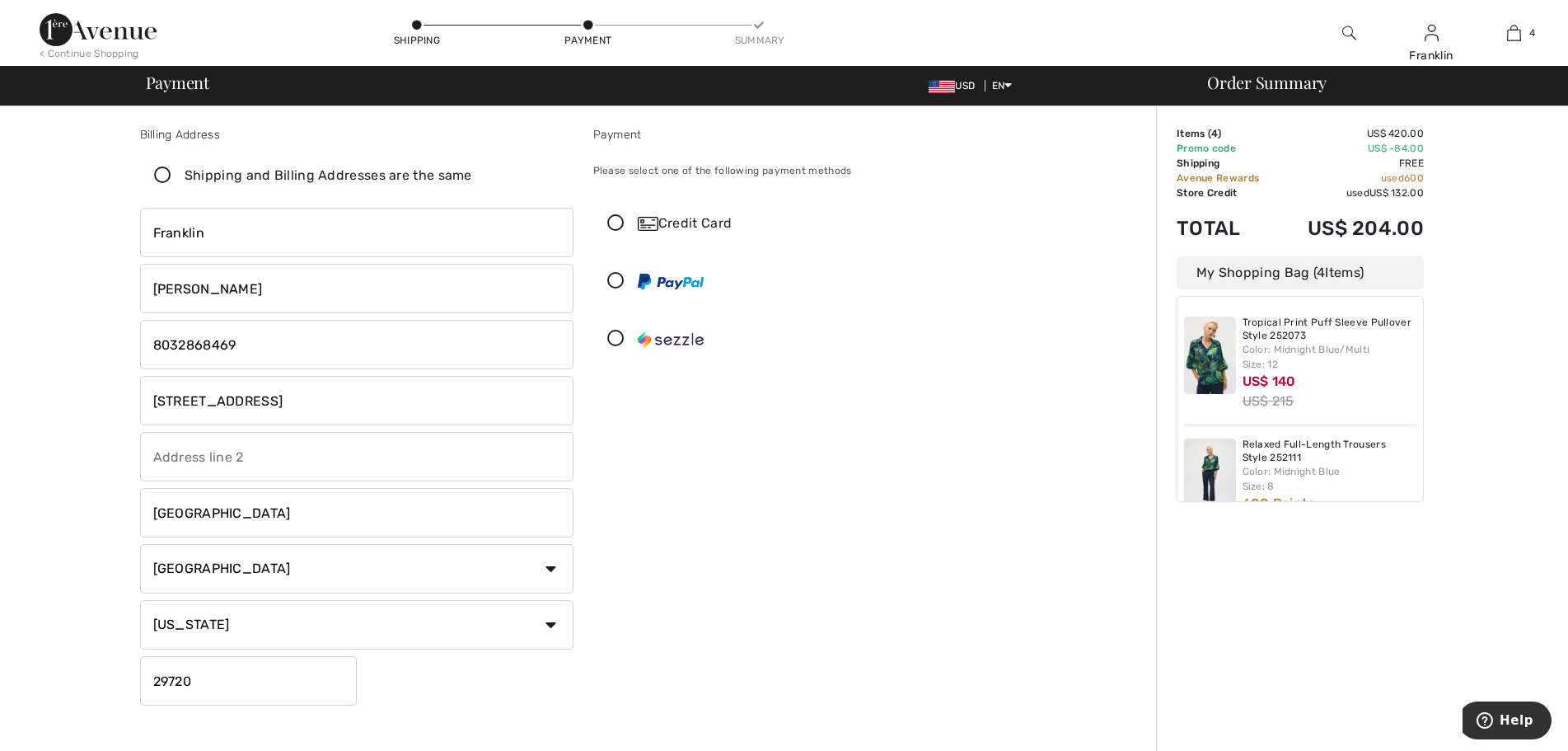
checkbox input "false"
drag, startPoint x: 157, startPoint y: 401, endPoint x: 379, endPoint y: 400, distance: 222.0
click at [377, 402] on input "[STREET_ADDRESS]" at bounding box center [357, 400] width 433 height 49
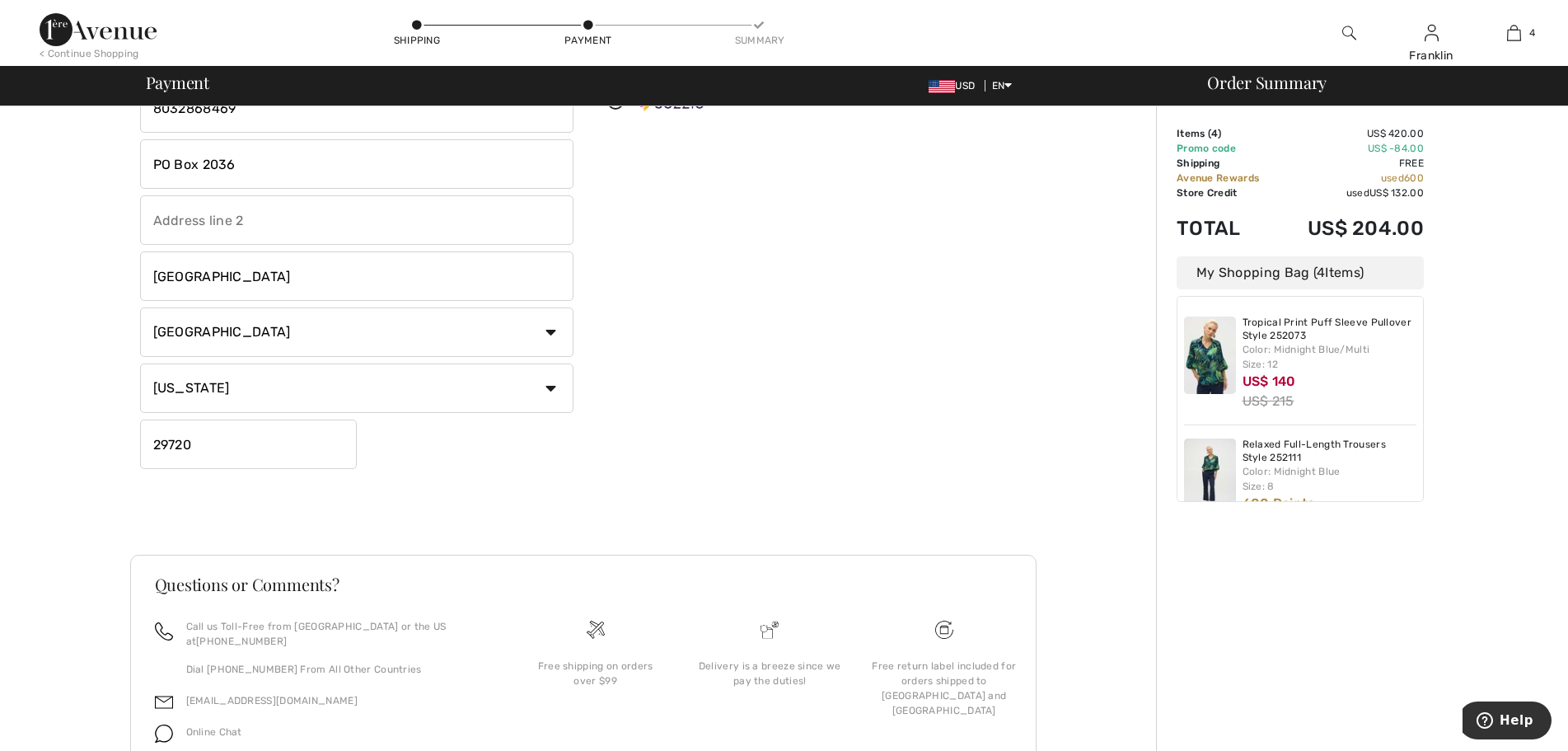
scroll to position [247, 0]
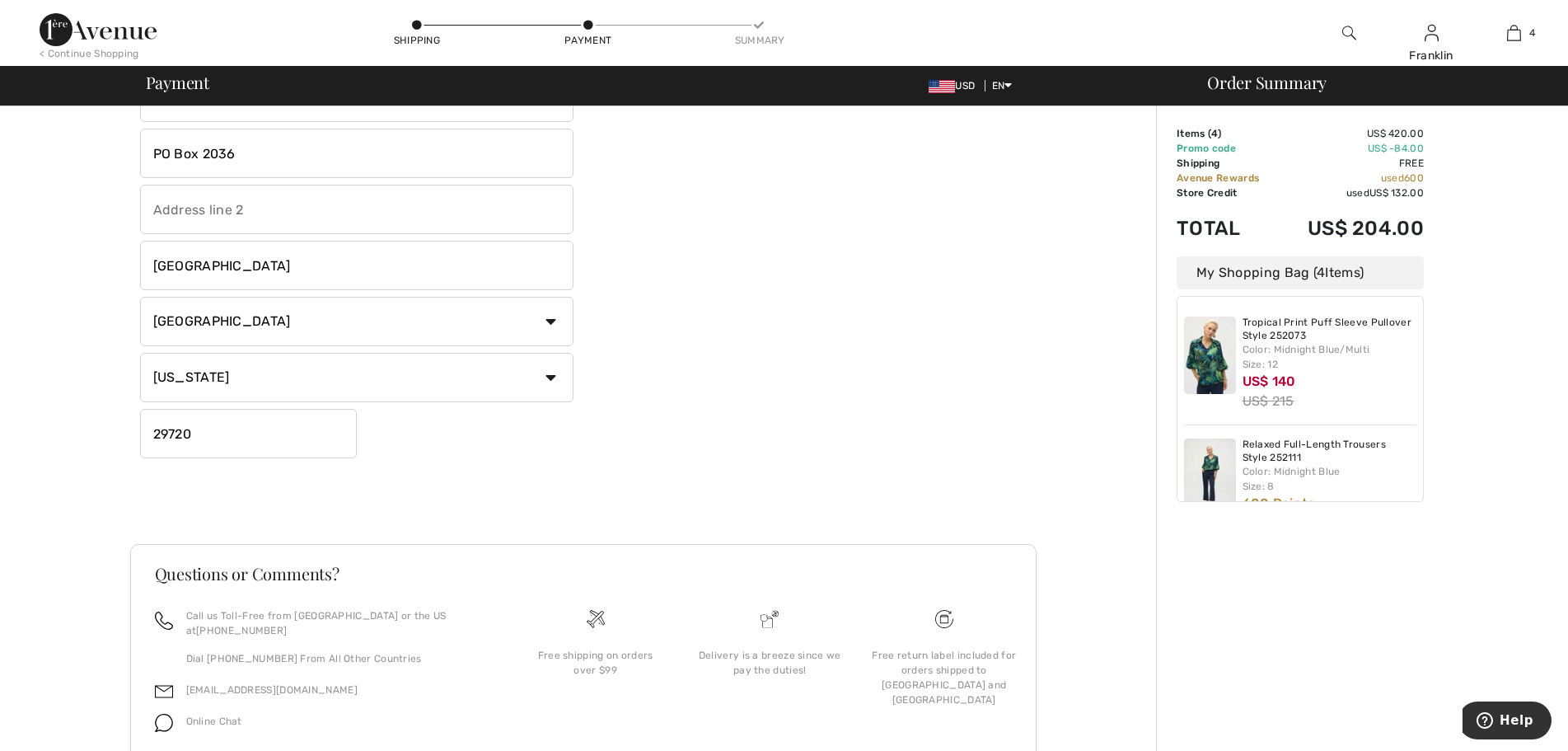
type input "PO Box 2036"
drag, startPoint x: 184, startPoint y: 433, endPoint x: 212, endPoint y: 433, distance: 28.0
click at [212, 433] on input "29720" at bounding box center [249, 433] width 217 height 49
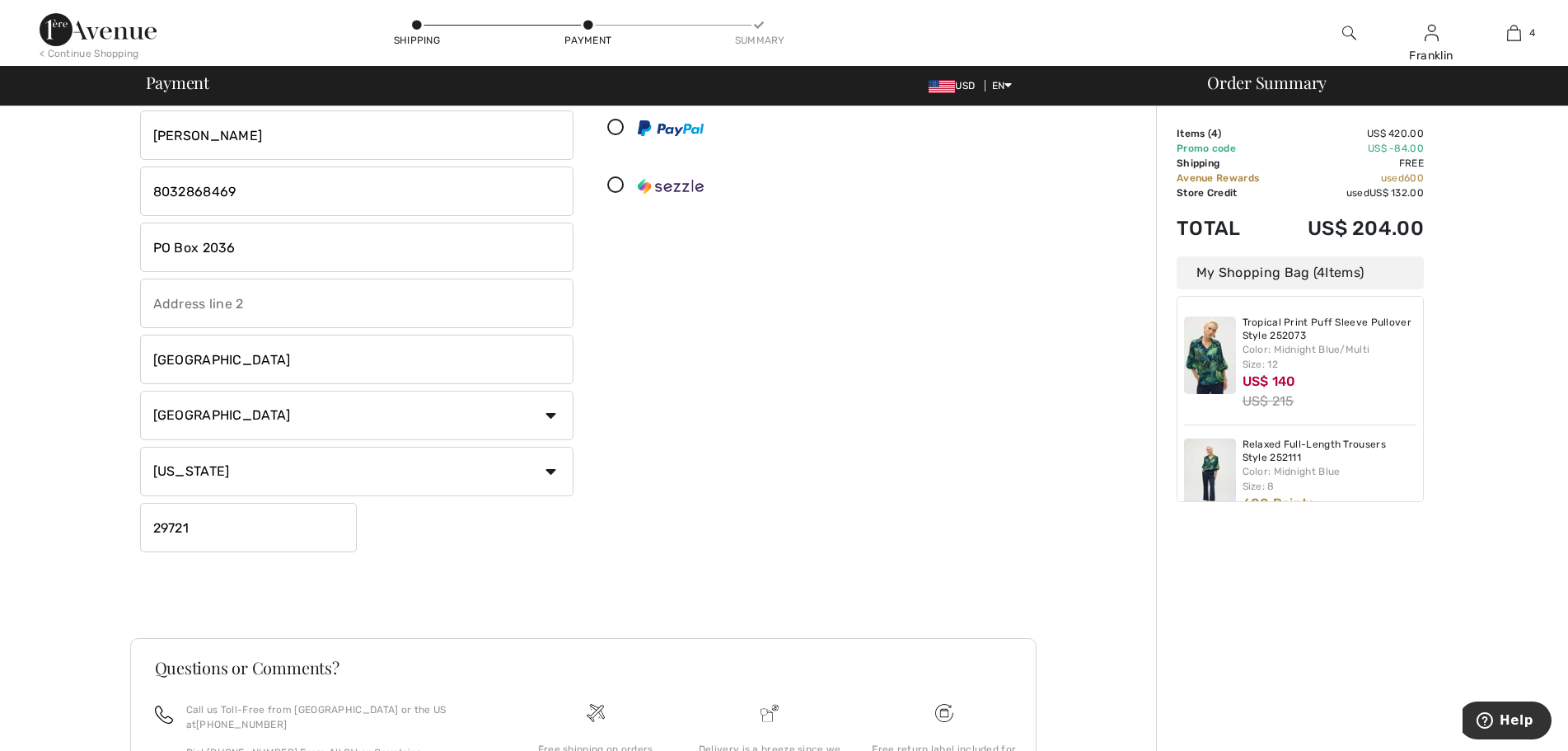
scroll to position [0, 0]
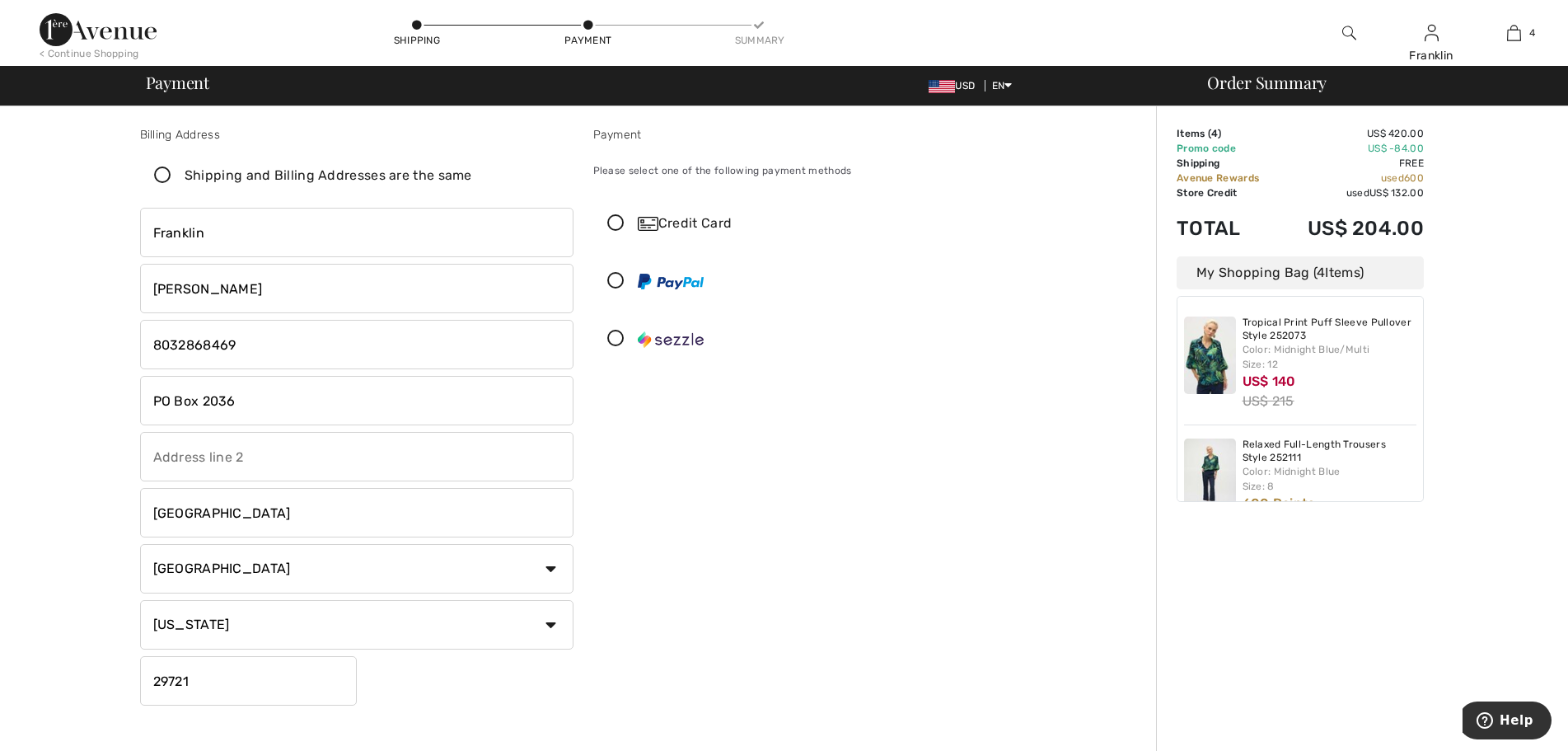
type input "29721"
click at [619, 226] on icon at bounding box center [616, 224] width 44 height 17
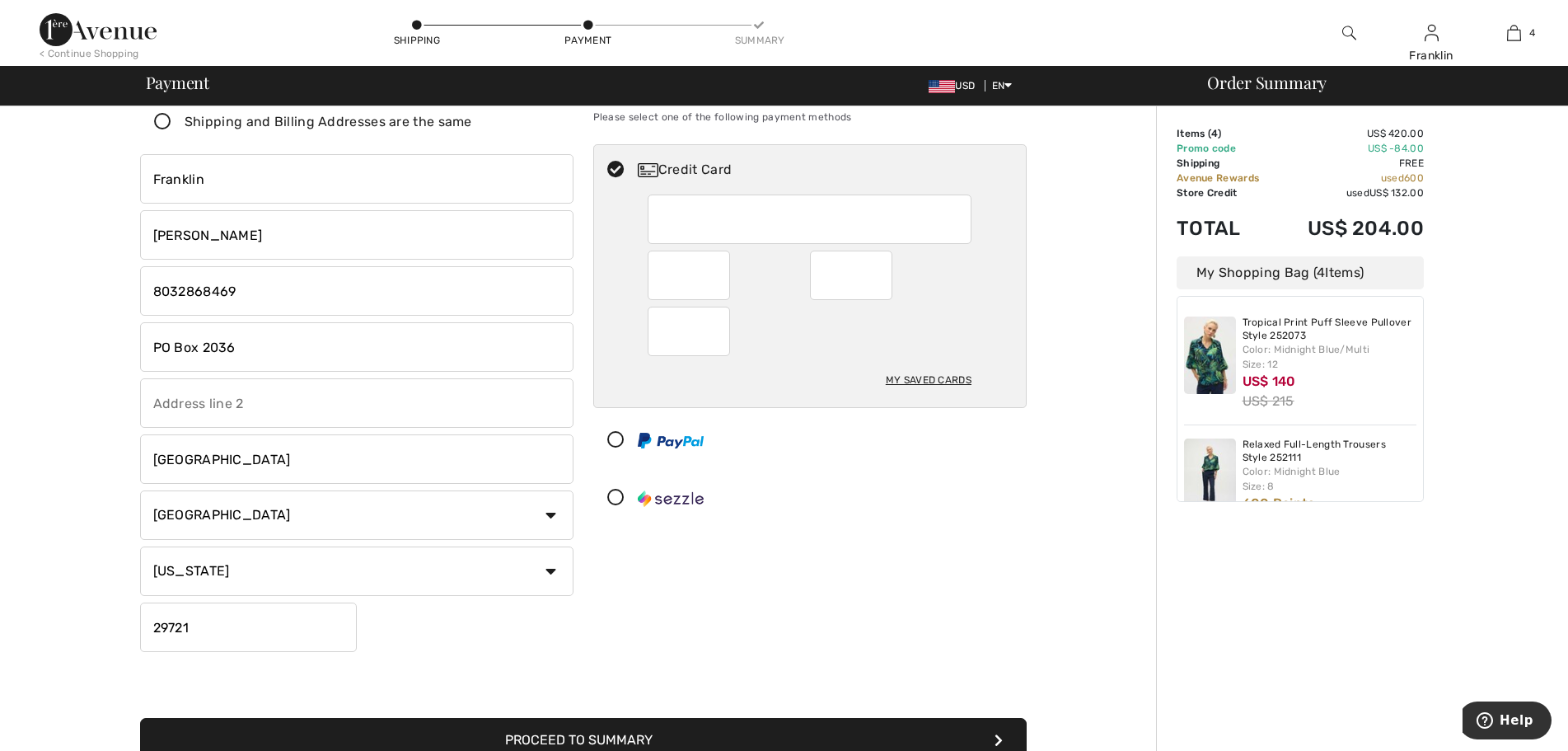
scroll to position [82, 0]
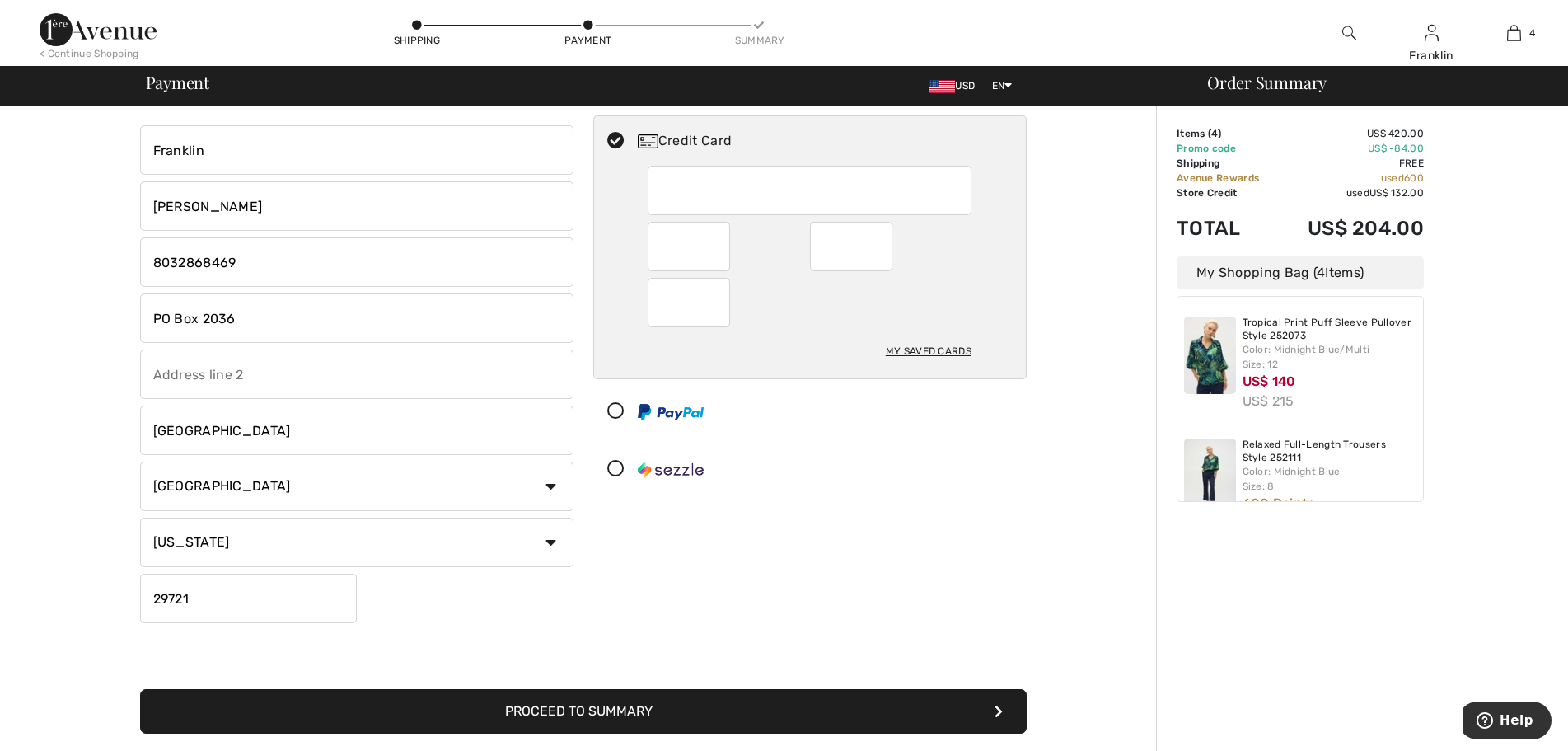
click at [856, 714] on button "Proceed to Summary" at bounding box center [584, 711] width 887 height 45
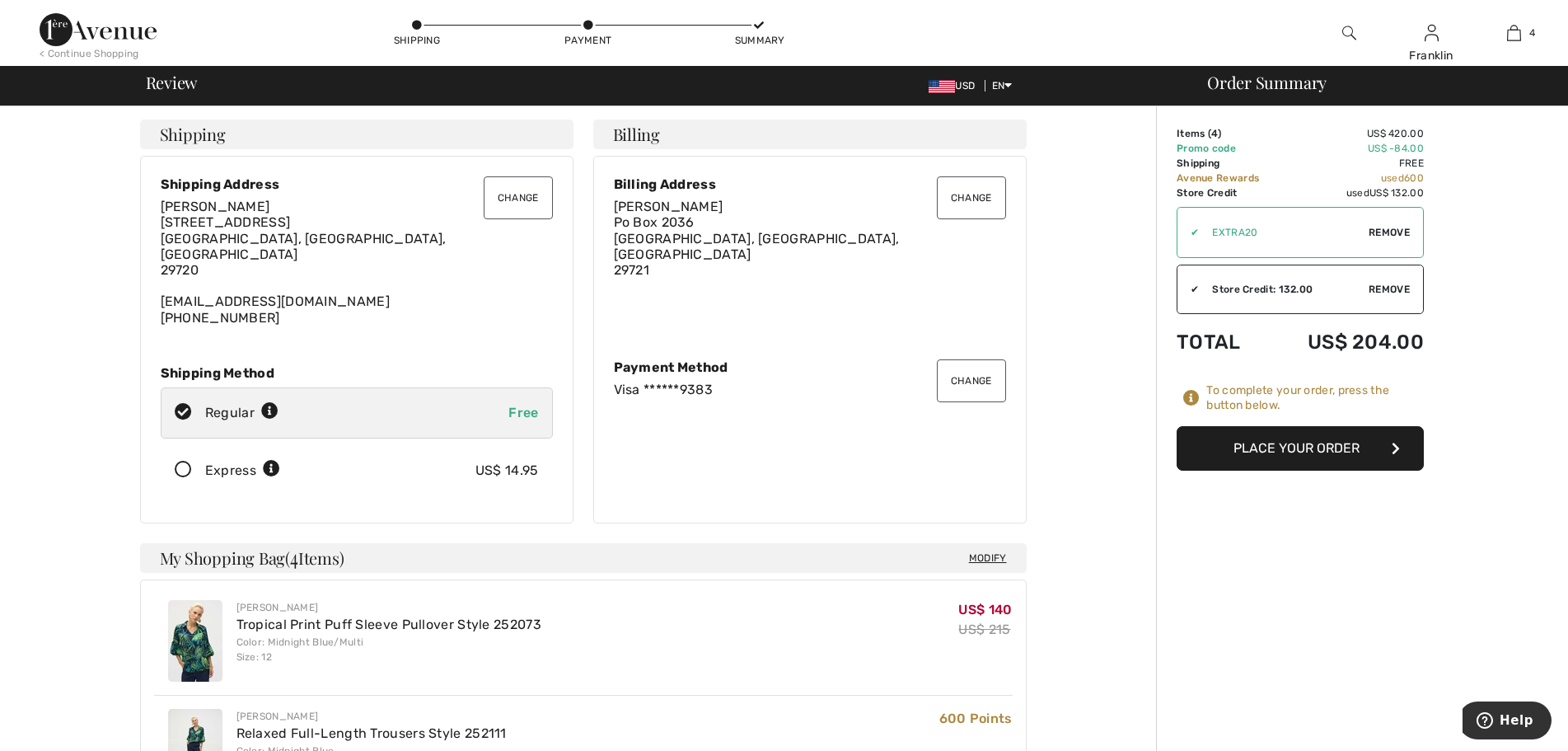
click at [525, 197] on button "Change" at bounding box center [519, 197] width 69 height 43
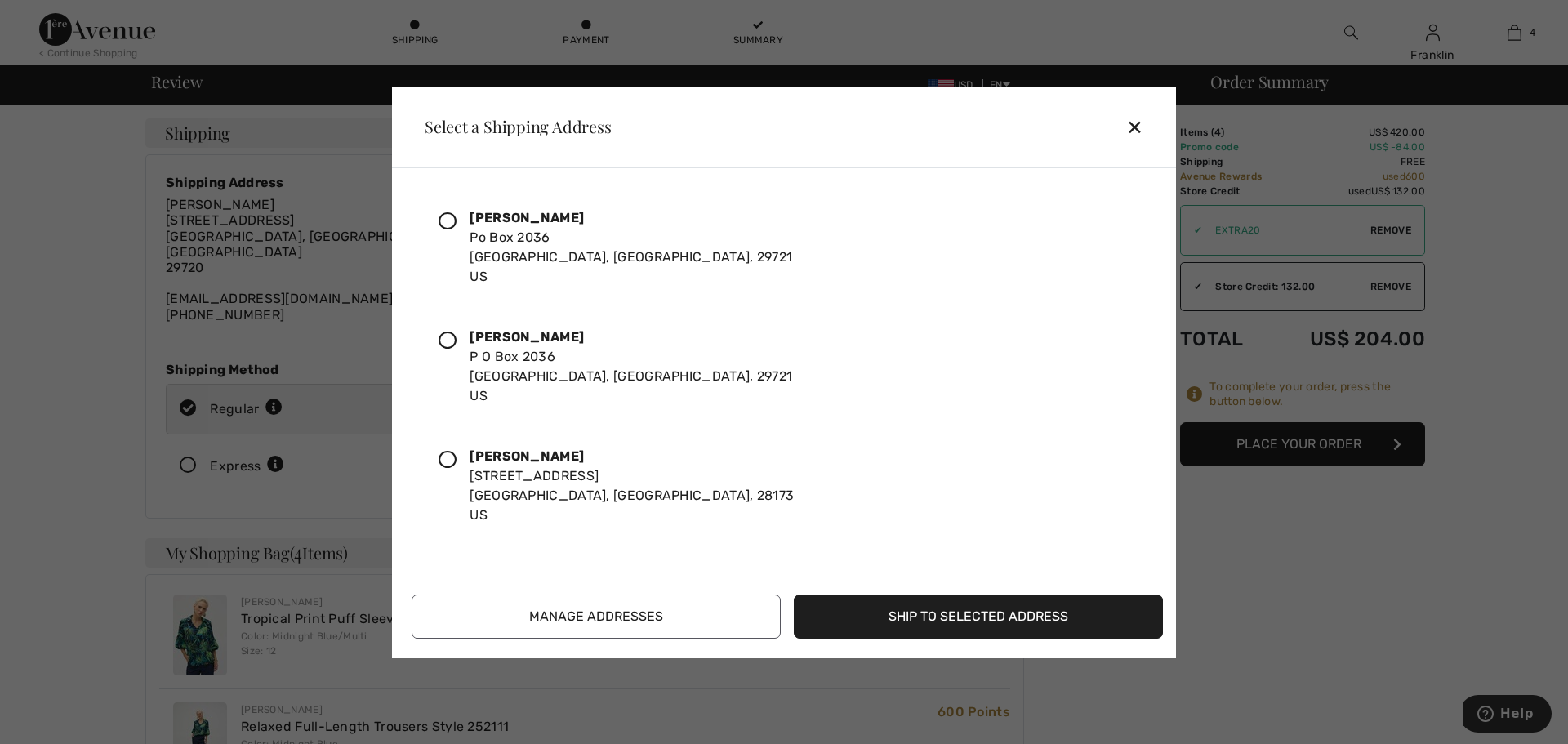
click at [452, 457] on icon at bounding box center [447, 460] width 18 height 18
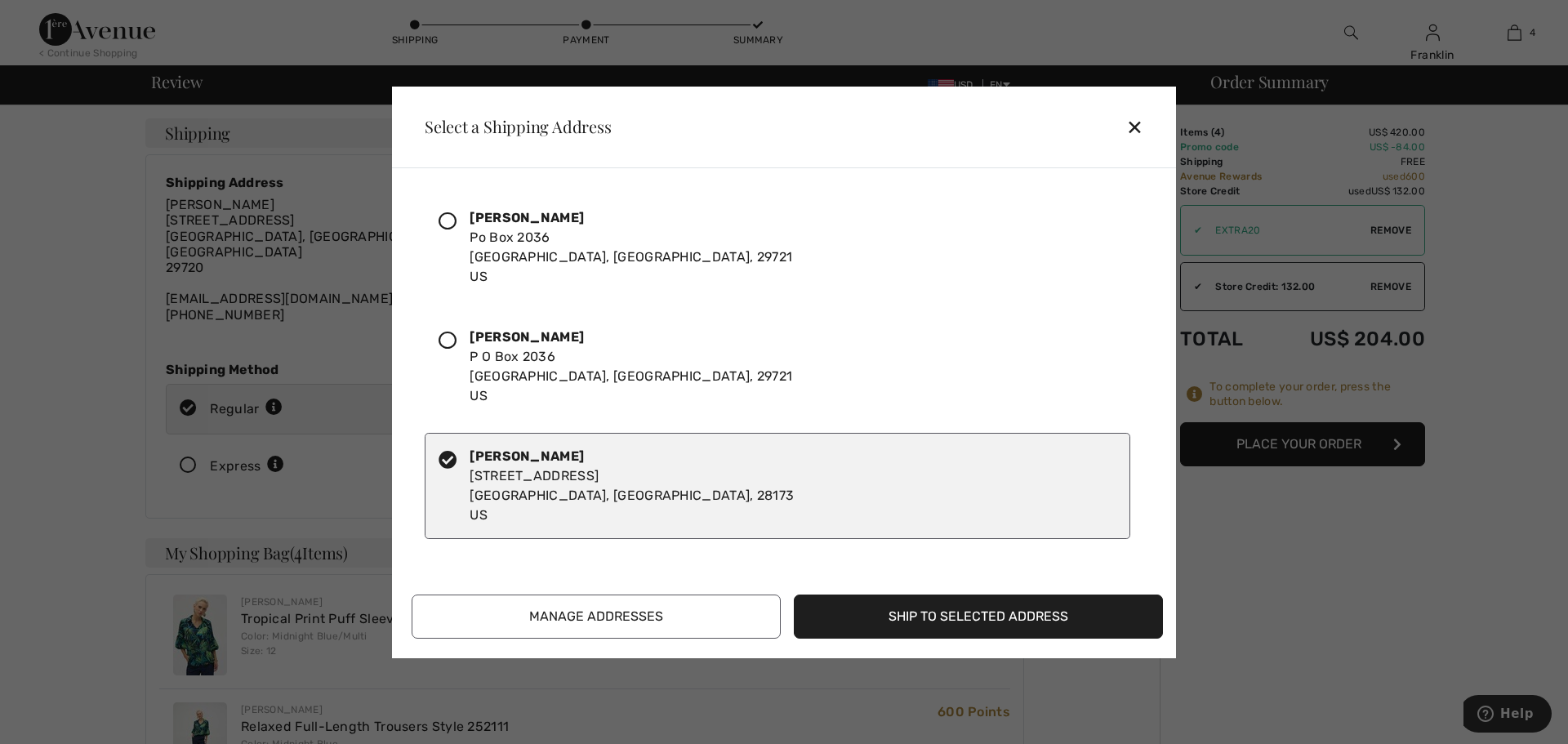
click at [909, 617] on button "Ship to Selected Address" at bounding box center [979, 617] width 369 height 44
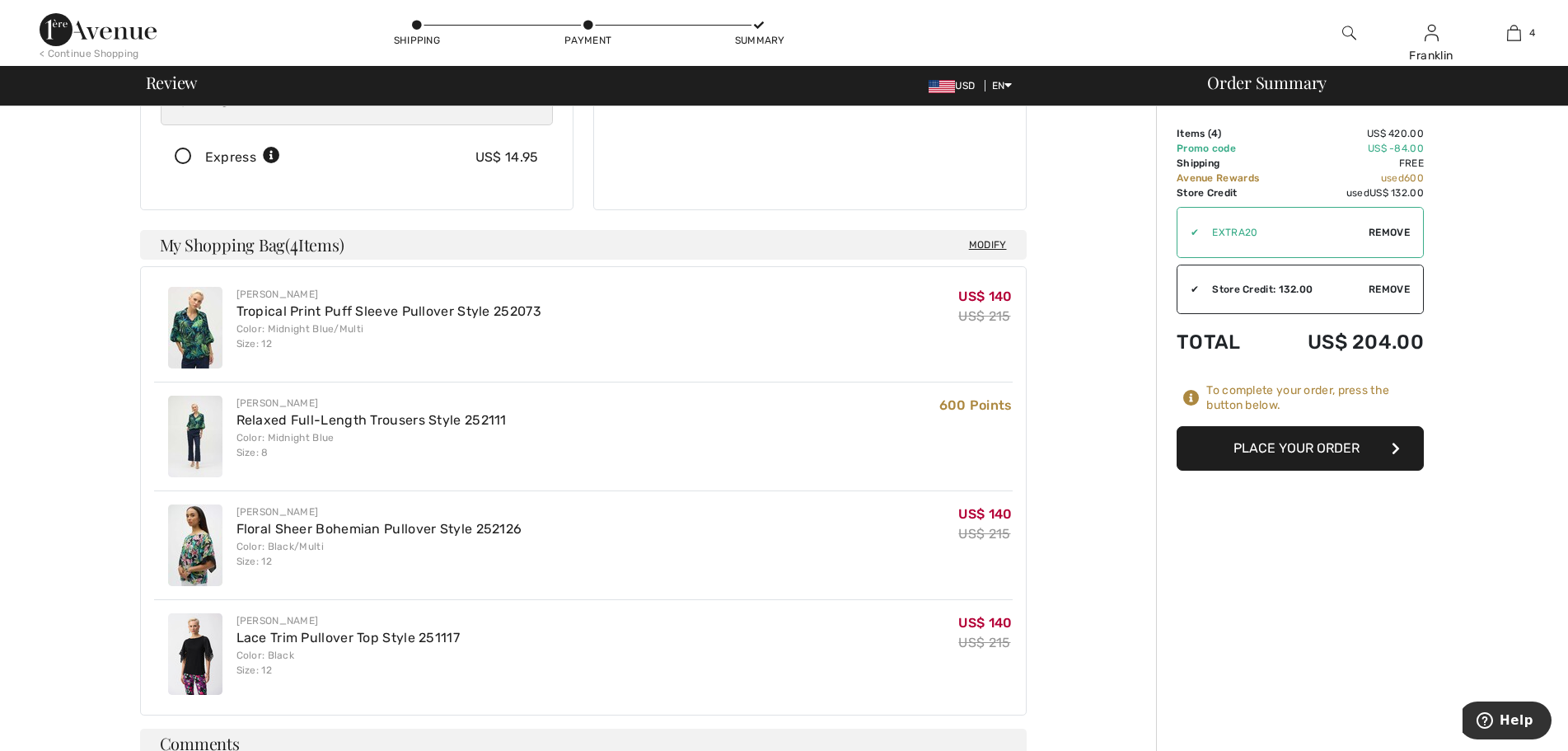
scroll to position [240, 0]
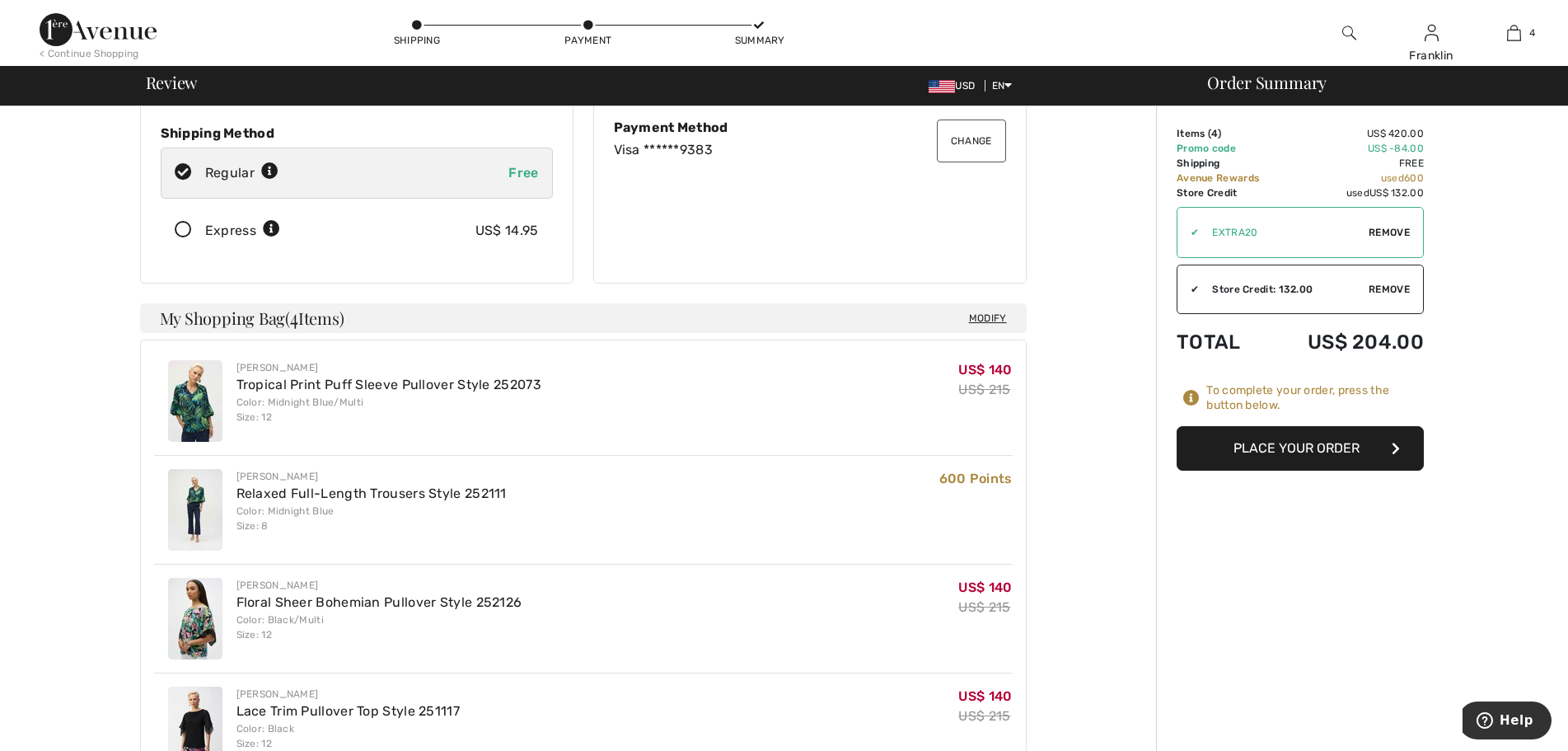
click at [1265, 452] on button "Place Your Order" at bounding box center [1301, 449] width 247 height 45
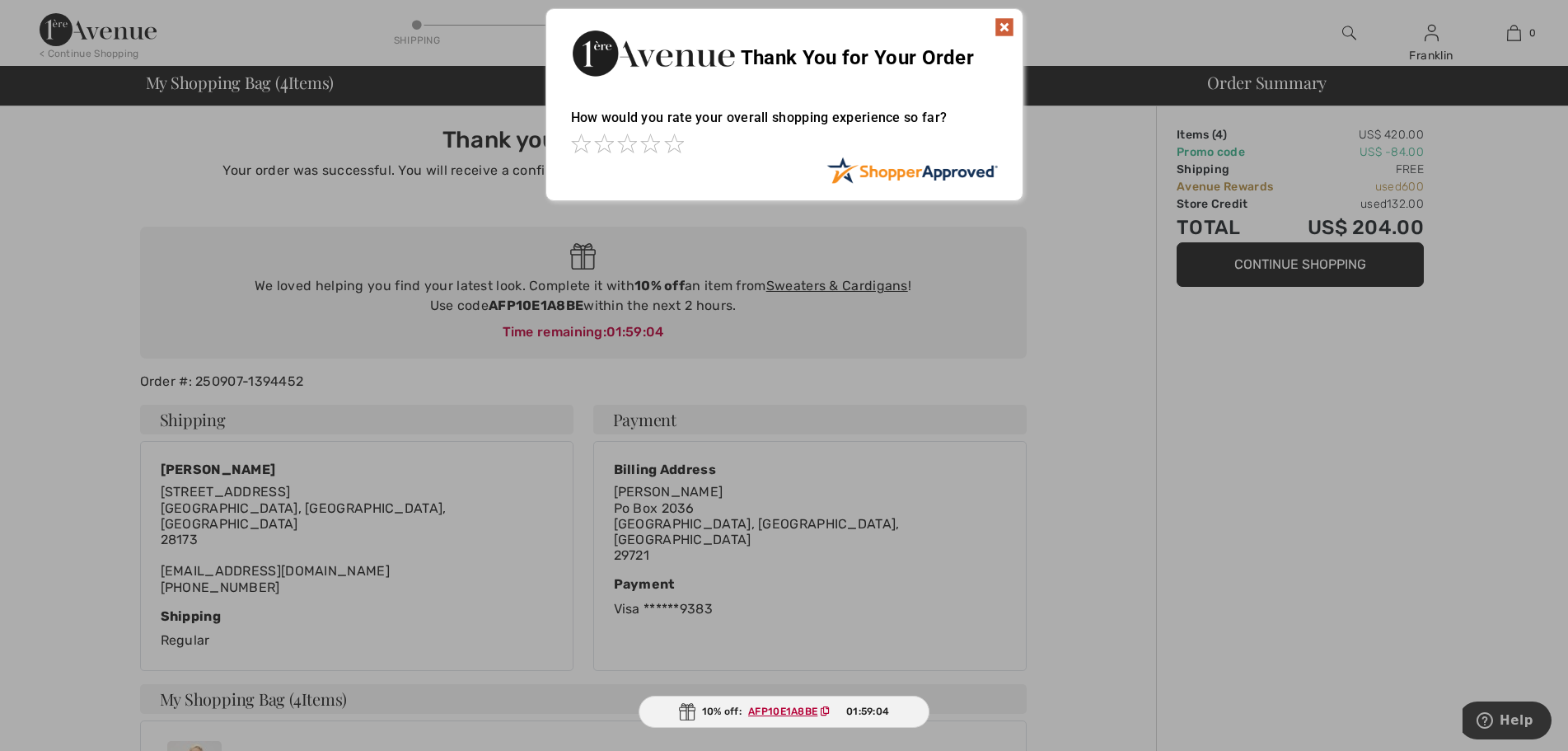
click at [1007, 25] on img at bounding box center [1004, 26] width 19 height 19
